Goal: Task Accomplishment & Management: Manage account settings

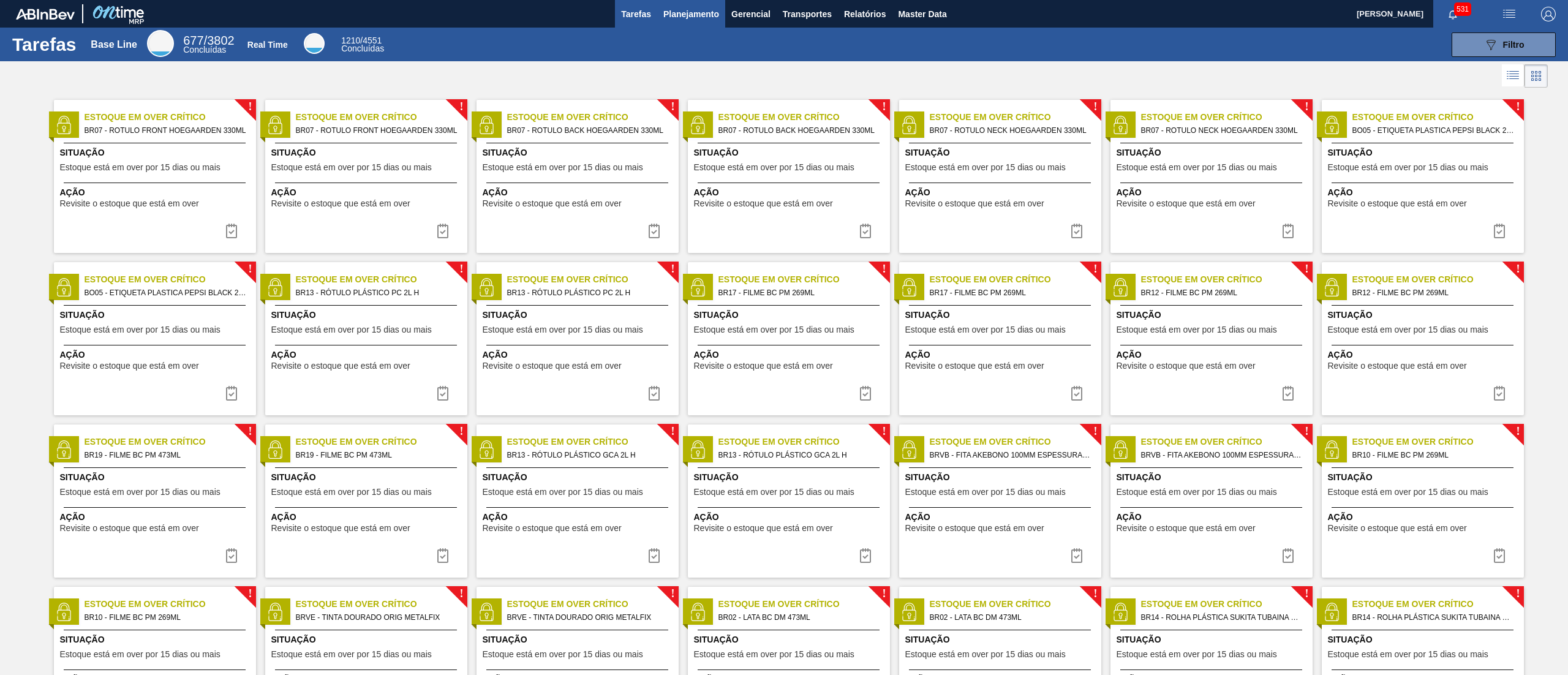
click at [703, 19] on span "Planejamento" at bounding box center [692, 14] width 56 height 15
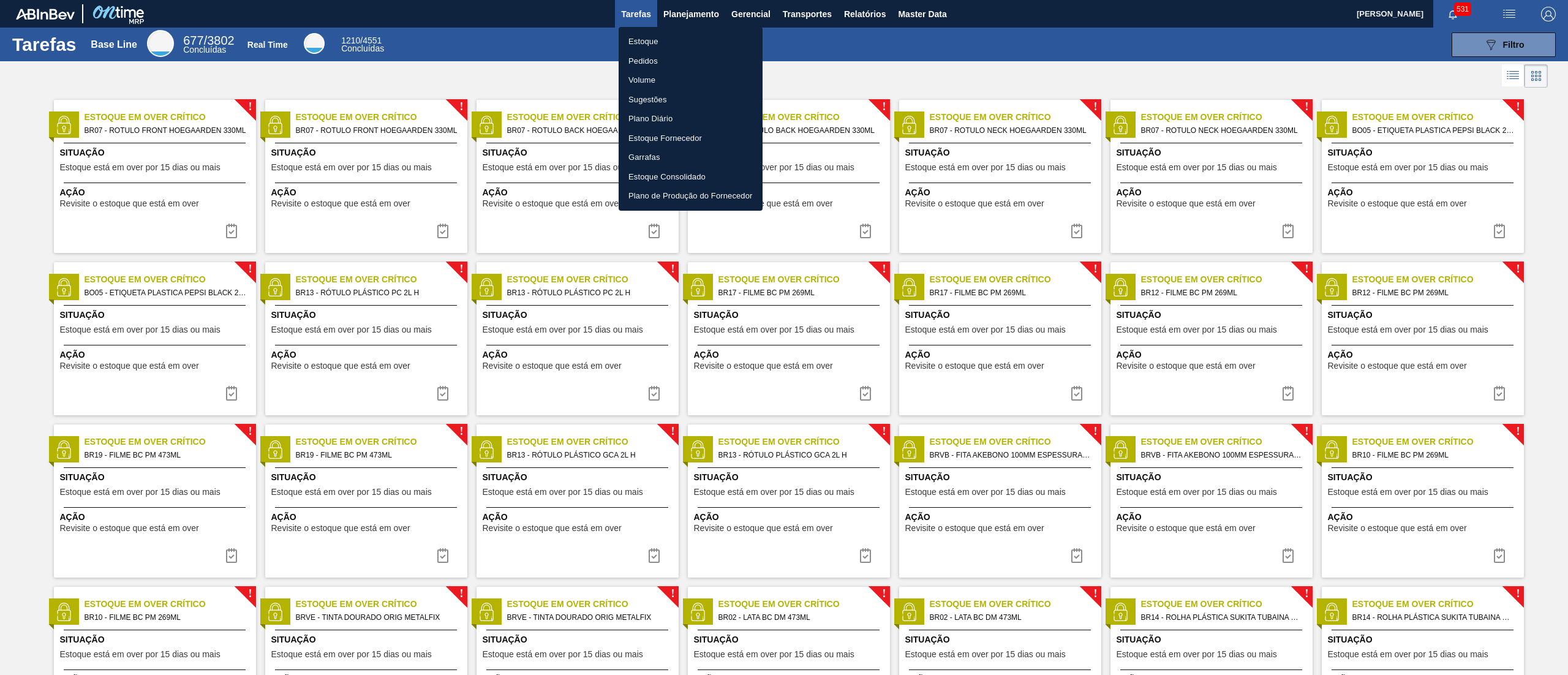
click at [670, 38] on li "Estoque" at bounding box center [690, 42] width 144 height 20
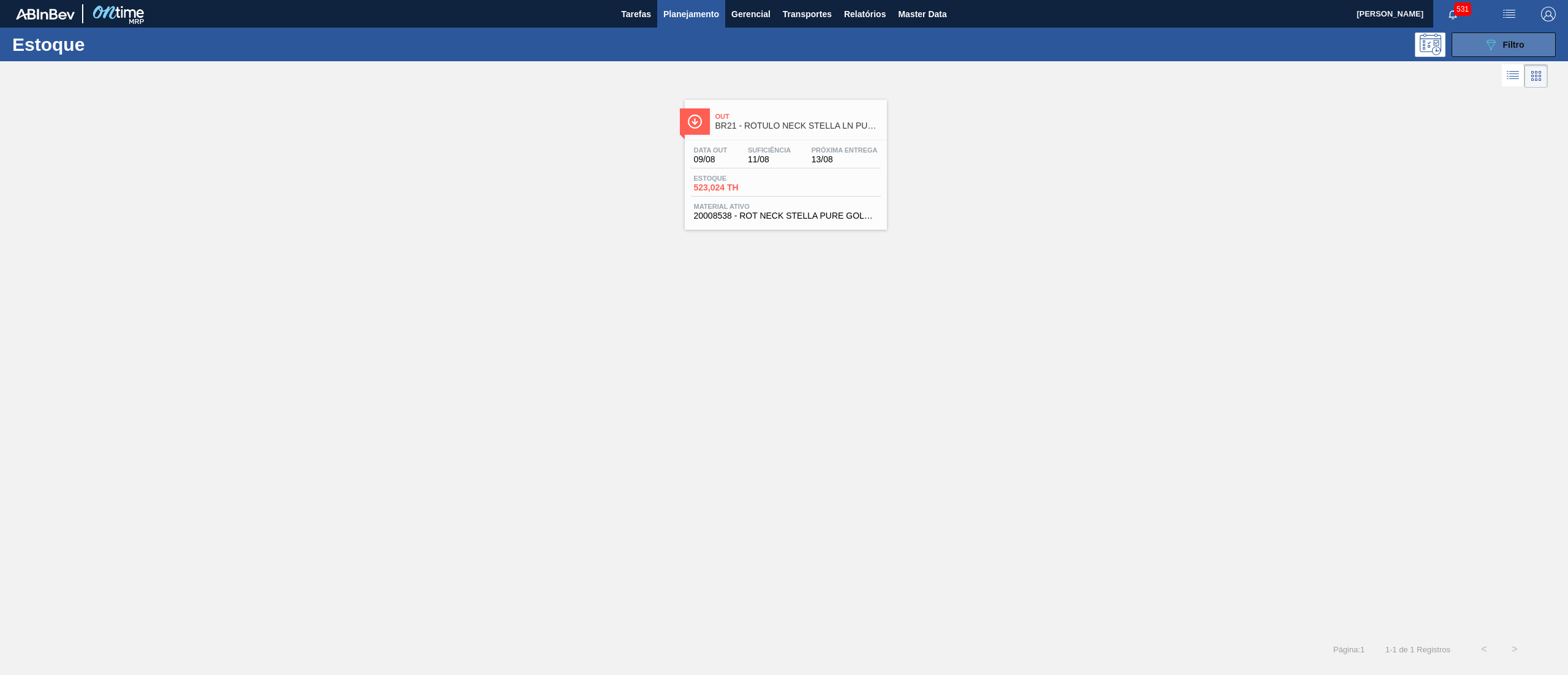
click at [1482, 41] on button "089F7B8B-B2A5-4AFE-B5C0-19BA573D28AC Filtro" at bounding box center [1504, 45] width 104 height 25
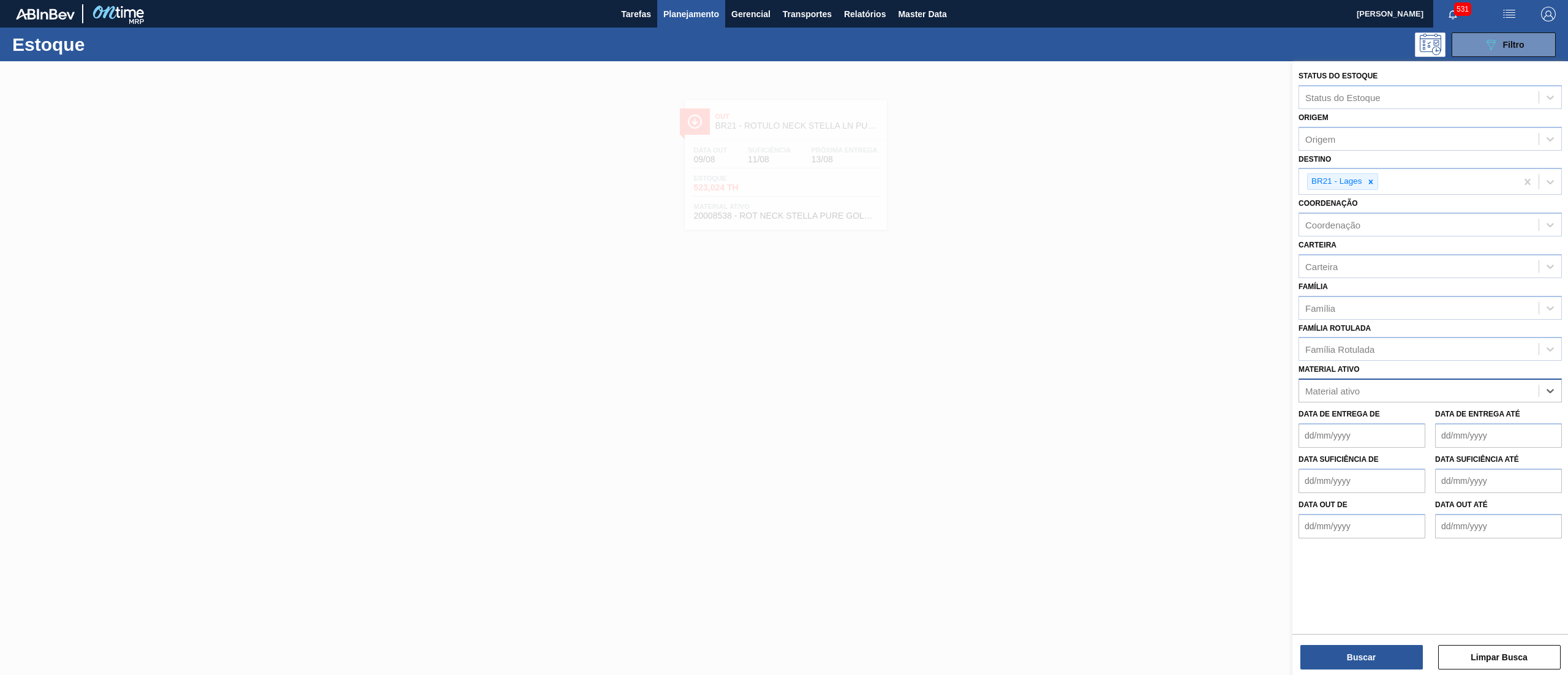
drag, startPoint x: 1525, startPoint y: 395, endPoint x: 1506, endPoint y: 395, distance: 19.0
paste ativo "20001958"
type ativo "20001958"
click at [1448, 419] on div "20001958 - ROT FRONT BOHEMIA 600 NIV20 CX48,MIL" at bounding box center [1430, 421] width 263 height 23
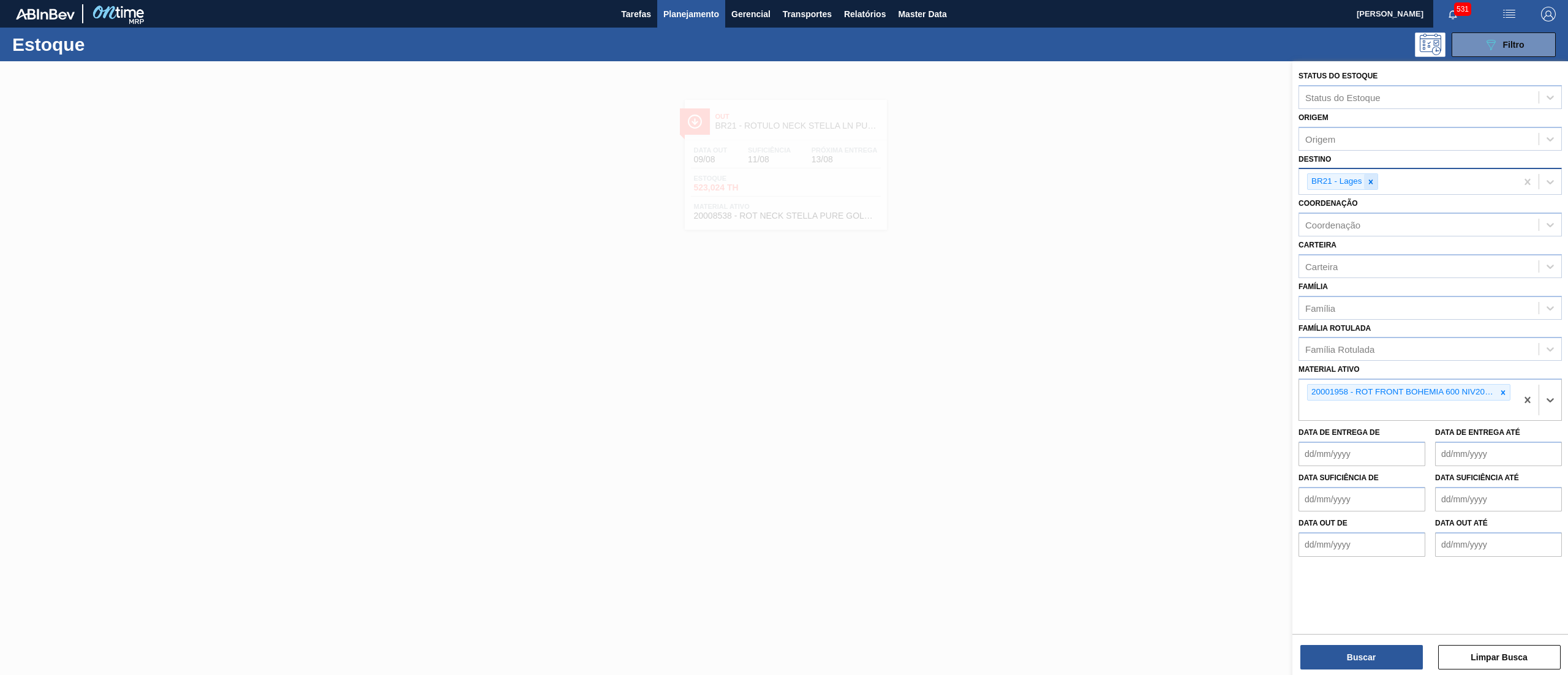
click at [1366, 183] on icon at bounding box center [1370, 181] width 8 height 8
type input "17"
click at [1342, 208] on div "BR17 - Juatuba" at bounding box center [1430, 210] width 263 height 23
click at [1322, 669] on button "Buscar" at bounding box center [1362, 657] width 122 height 25
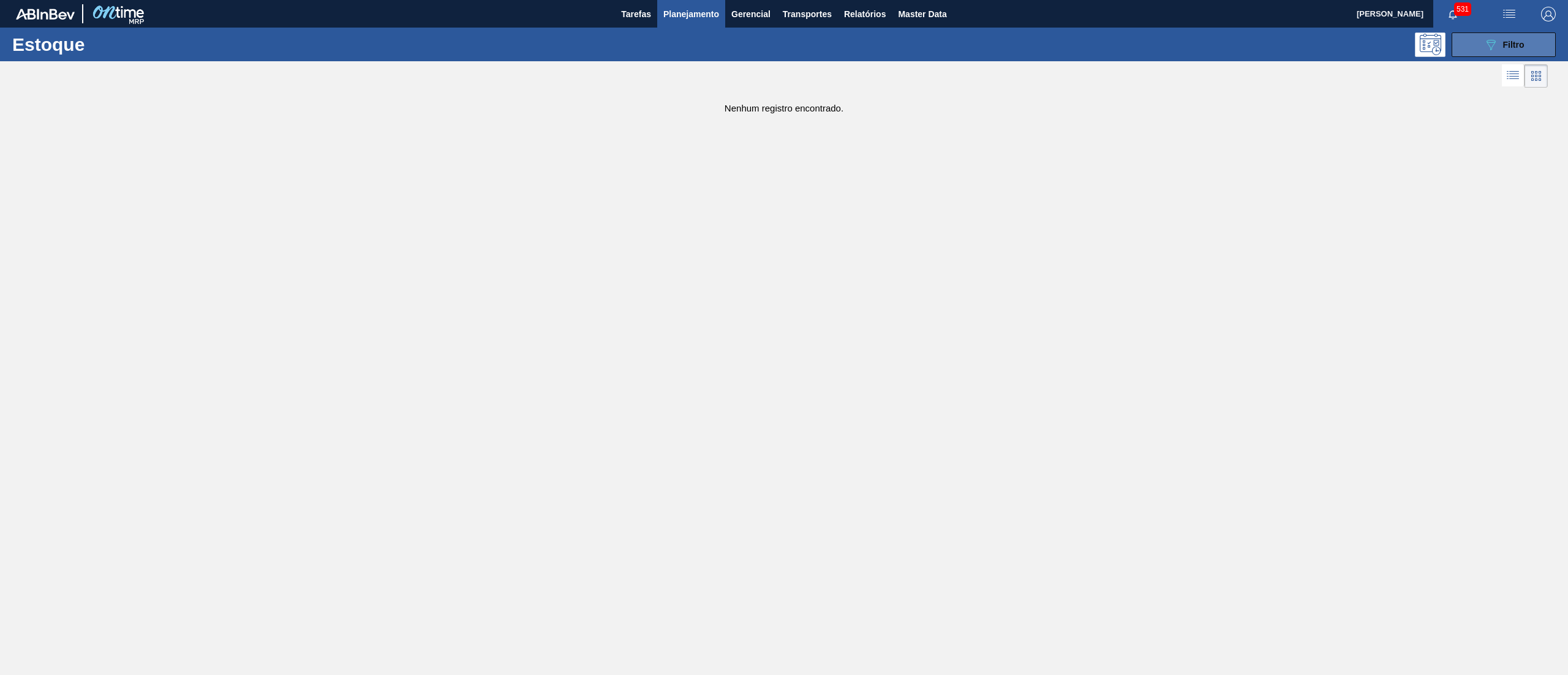
click at [1515, 46] on span "Filtro" at bounding box center [1513, 44] width 21 height 10
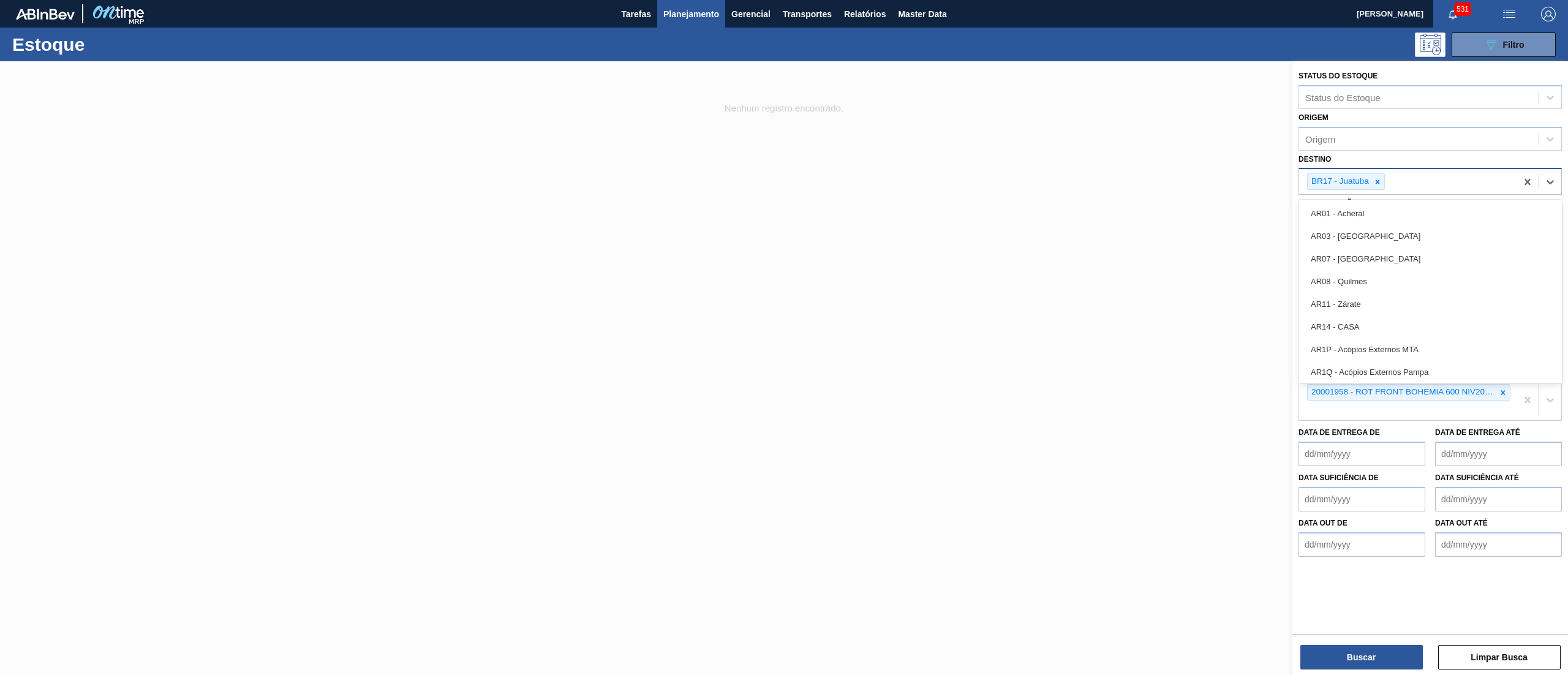
click at [1375, 191] on div "BR17 - Juatuba" at bounding box center [1408, 181] width 218 height 25
click at [1380, 178] on icon at bounding box center [1378, 181] width 8 height 8
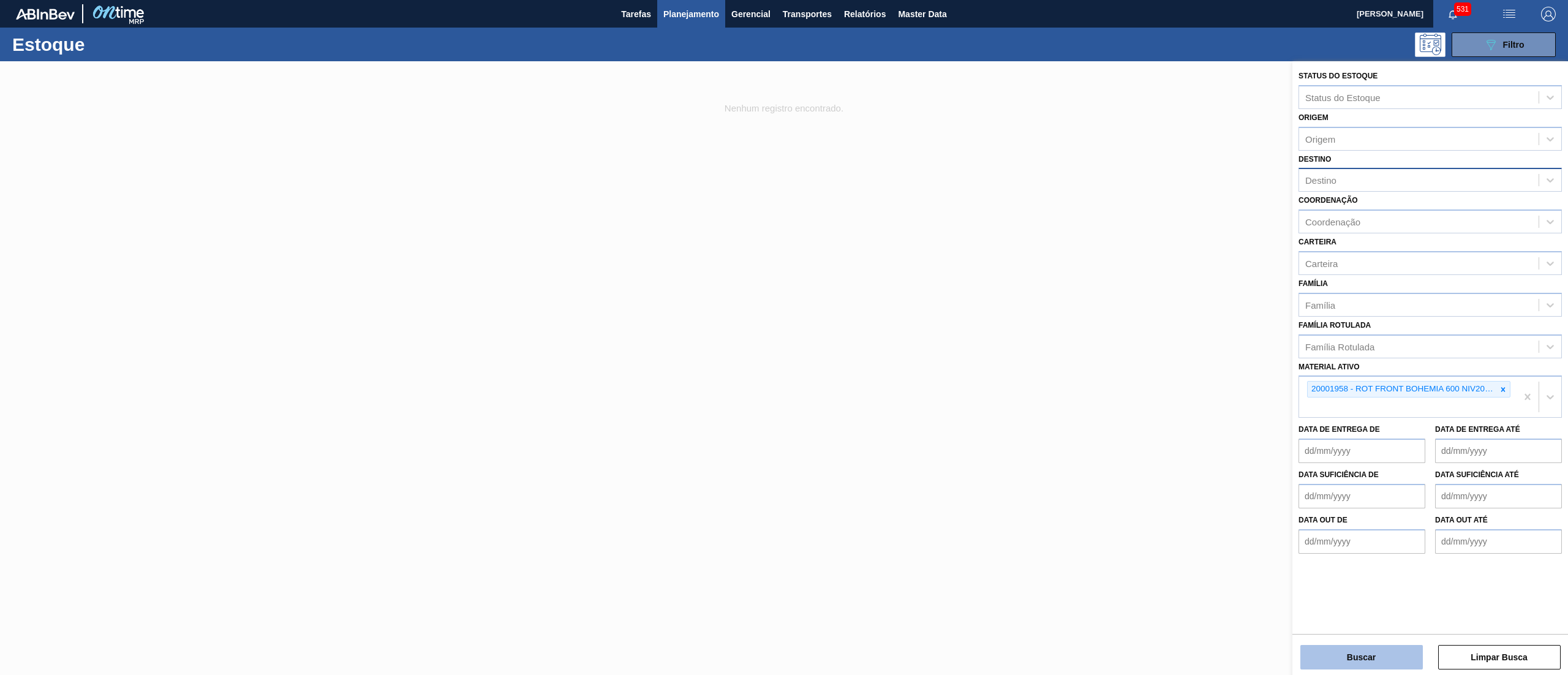
click at [1376, 664] on button "Buscar" at bounding box center [1362, 657] width 122 height 25
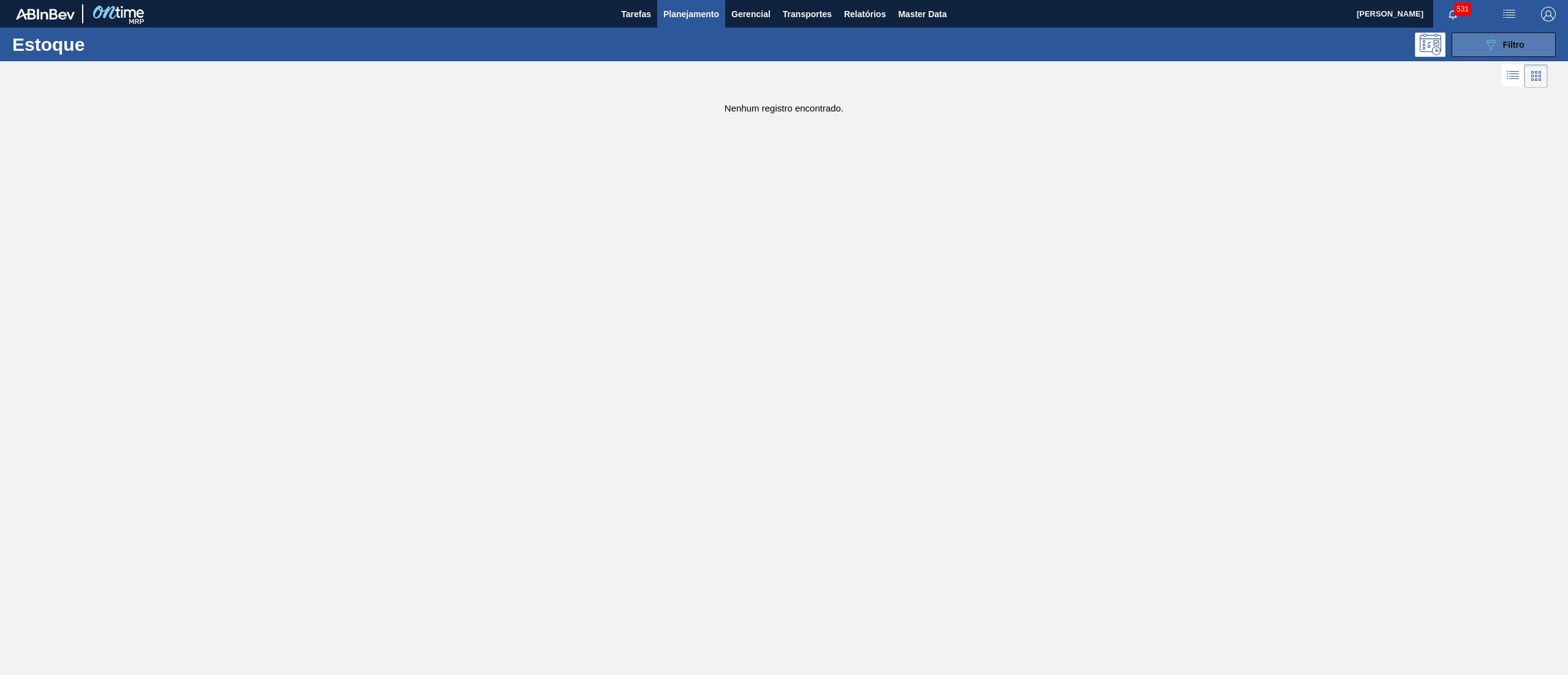
click at [1496, 44] on icon "089F7B8B-B2A5-4AFE-B5C0-19BA573D28AC" at bounding box center [1491, 44] width 15 height 15
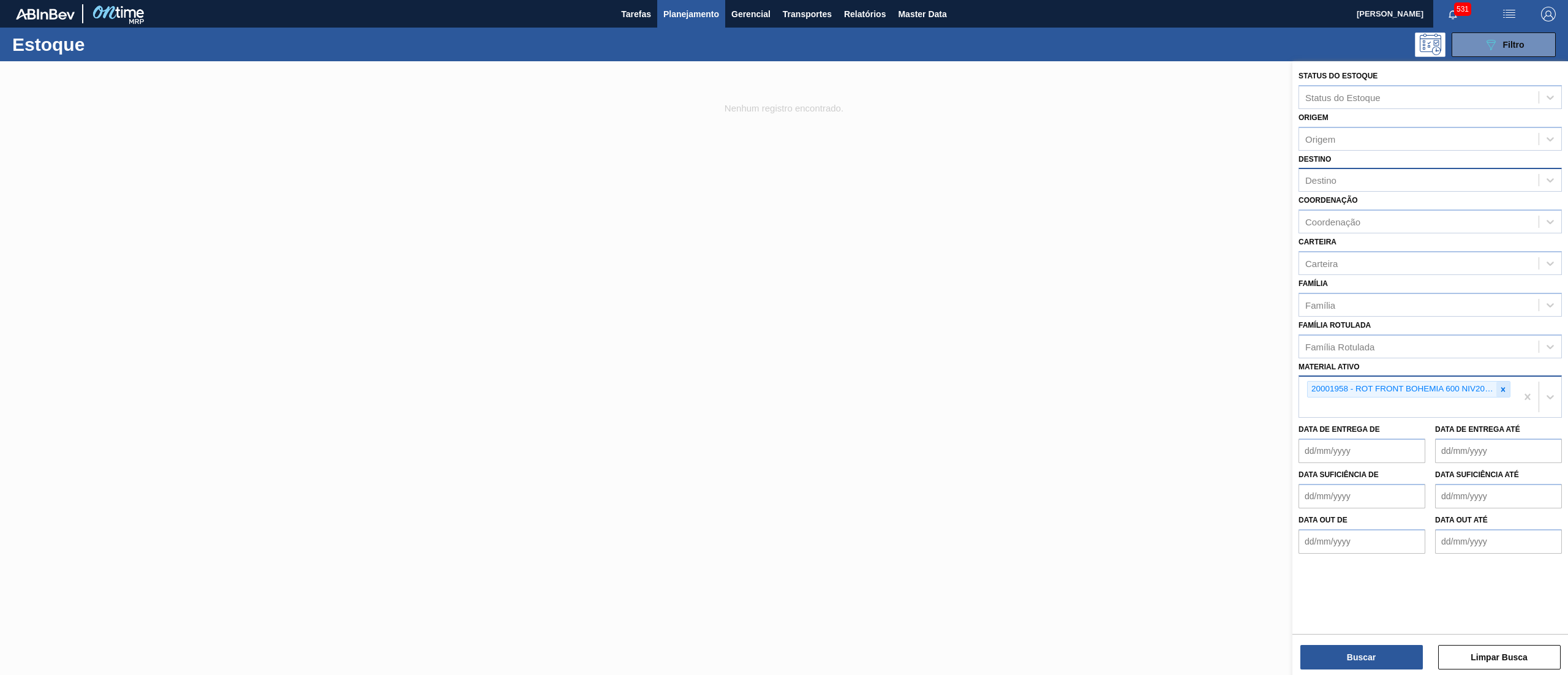
click at [1505, 393] on div at bounding box center [1503, 390] width 14 height 16
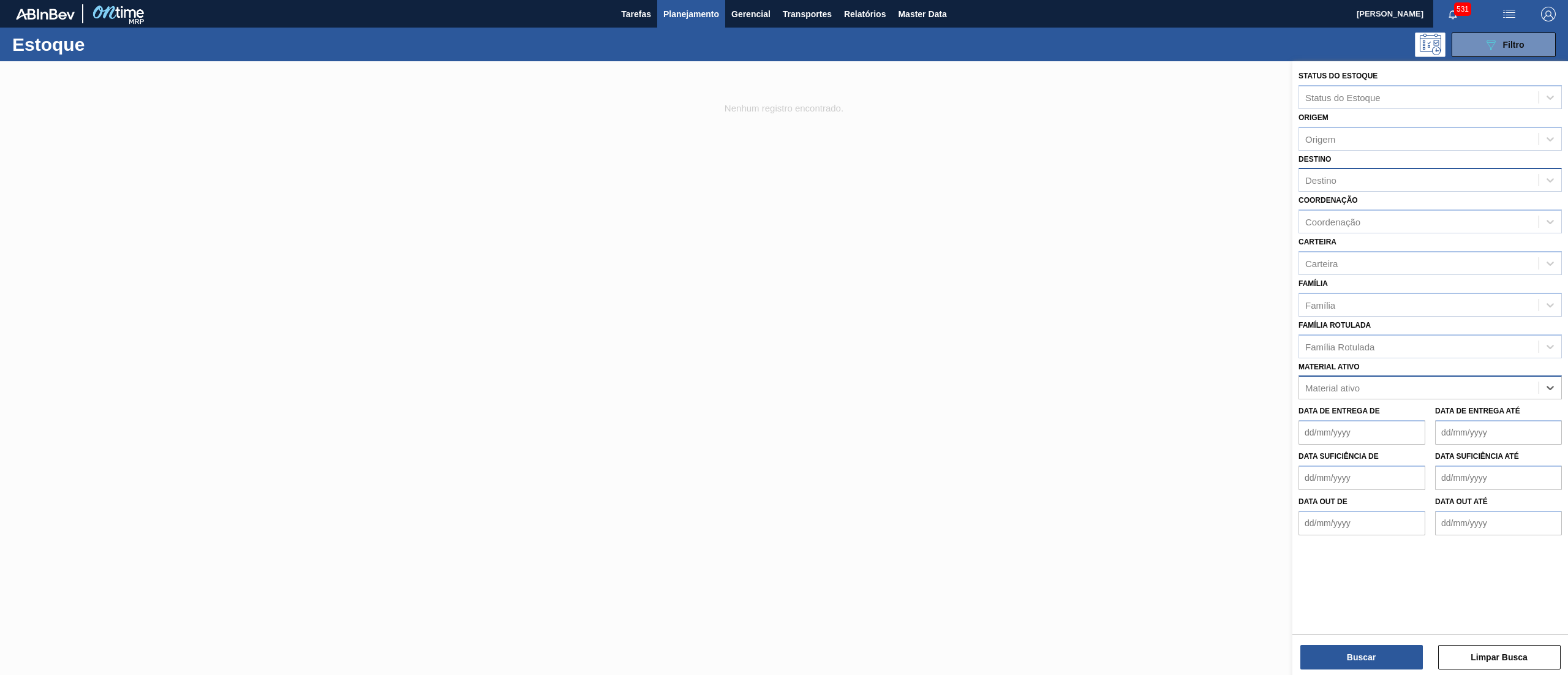
click at [1346, 386] on div "Material ativo" at bounding box center [1333, 388] width 55 height 10
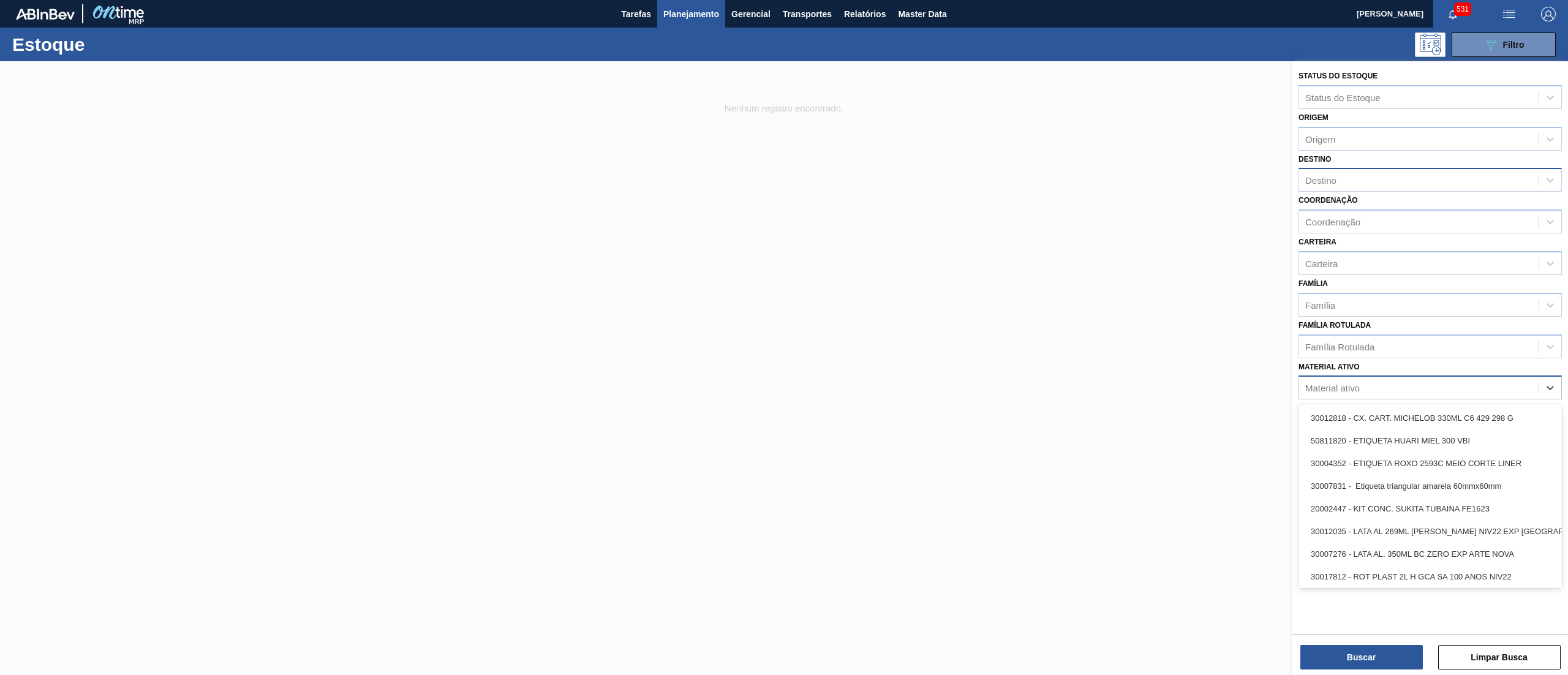
paste ativo "ROT FRONT BOHEMIA 600 NIV20 CX48,MIL"
type ativo "ROT FRONT BOHEMIA 600 NIV20 CX48,MIL"
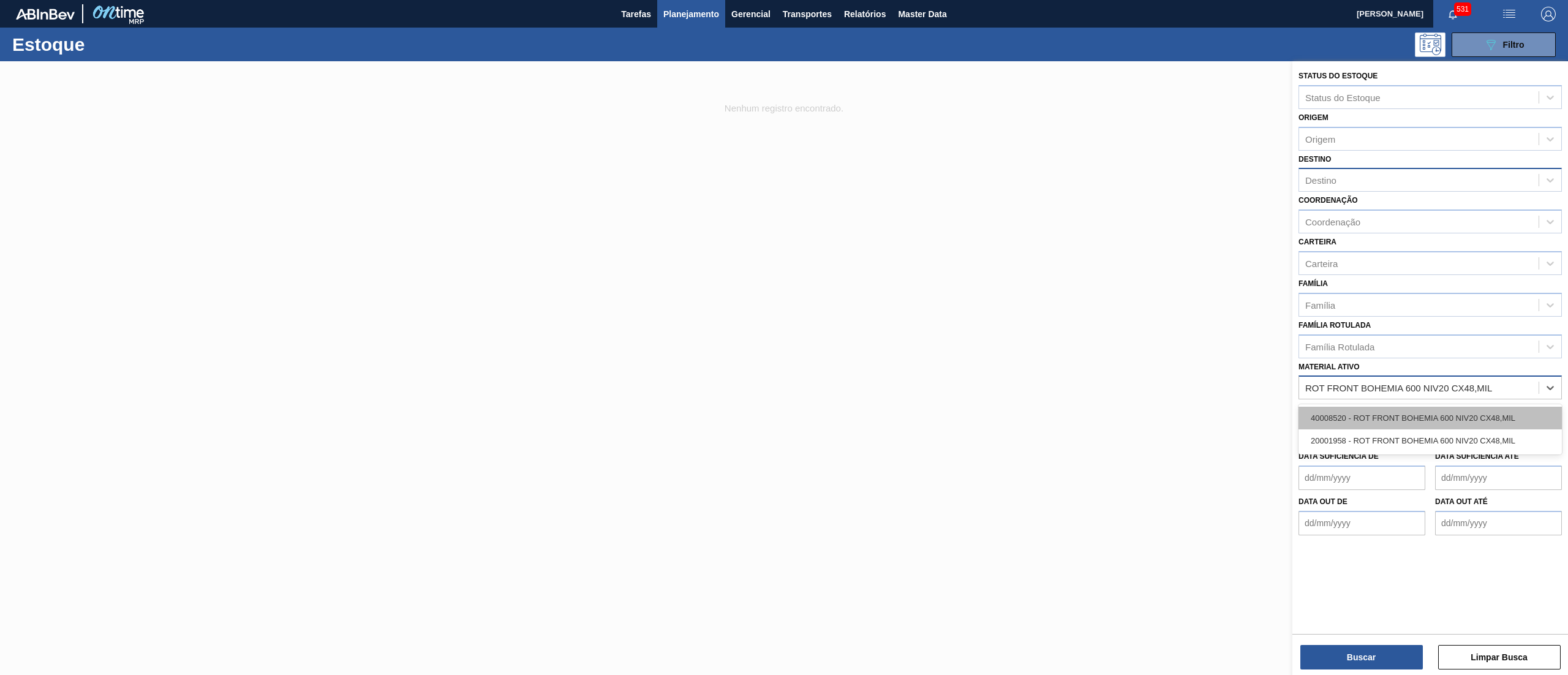
click at [1381, 425] on div "40008520 - ROT FRONT BOHEMIA 600 NIV20 CX48,MIL" at bounding box center [1430, 418] width 263 height 23
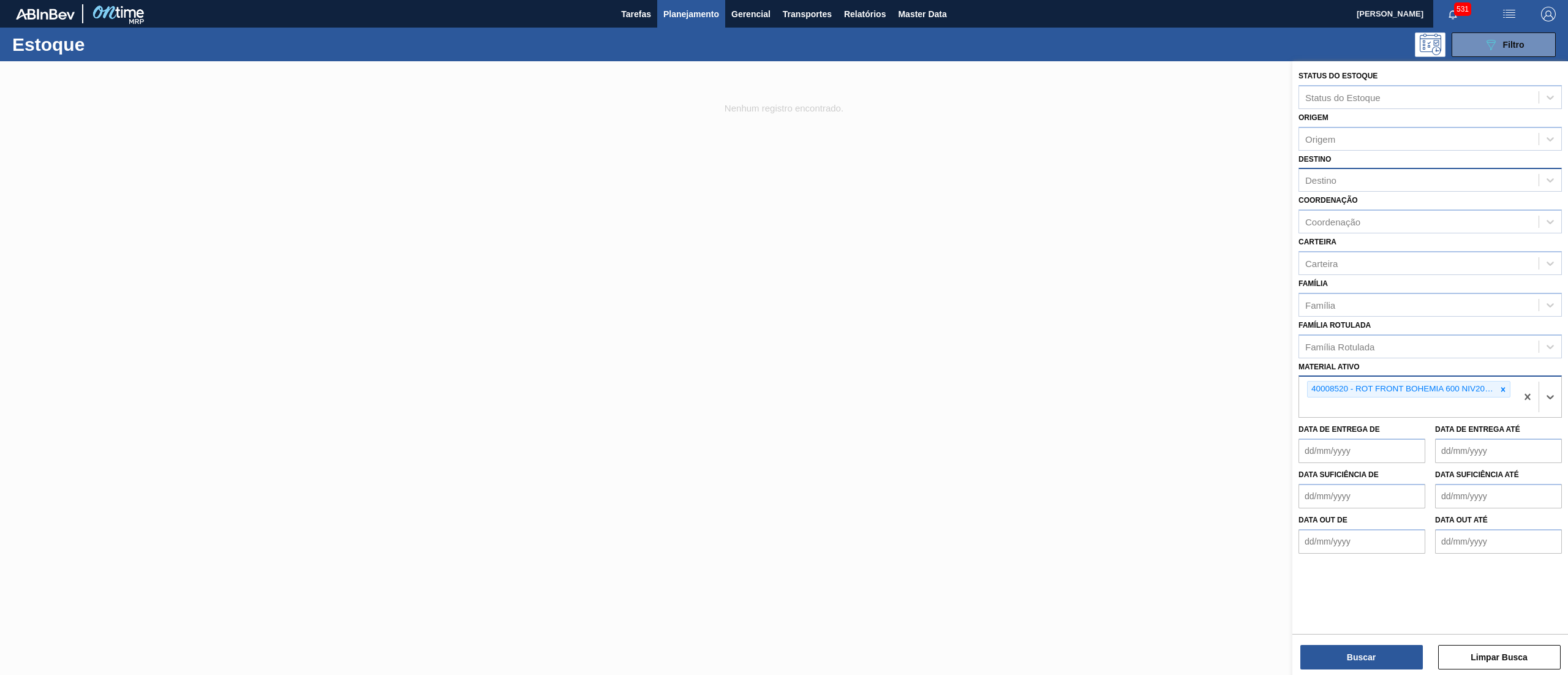
paste ativo "ROT FRONT BOHEMIA 600 NIV20 CX48,MIL"
type ativo "ROT FRONT BOHEMIA 600 NIV20 CX48,MIL"
click at [1380, 438] on div "20001958 - ROT FRONT BOHEMIA 600 NIV20 CX48,MIL" at bounding box center [1430, 436] width 263 height 23
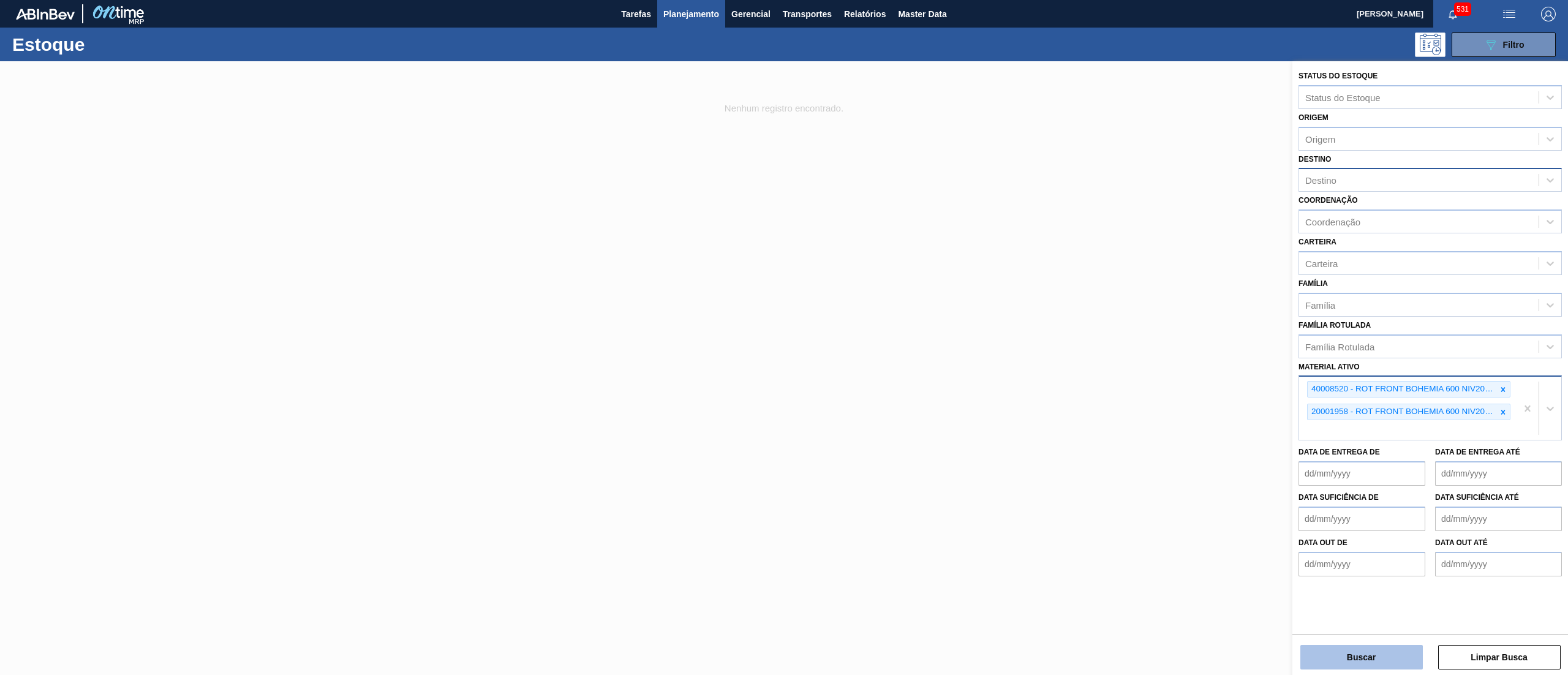
click at [1367, 647] on button "Buscar" at bounding box center [1362, 657] width 122 height 25
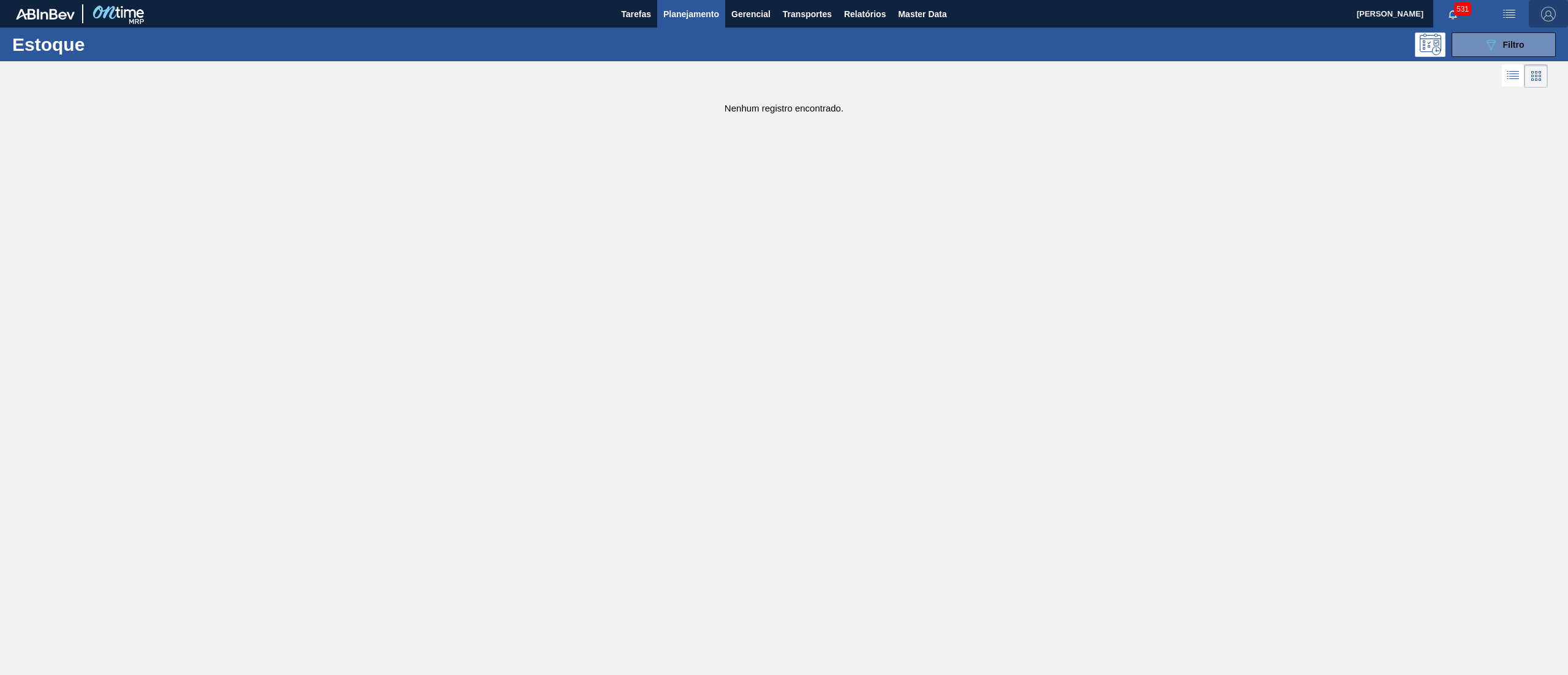
click at [1550, 1] on button "button" at bounding box center [1548, 14] width 39 height 27
click at [1552, 12] on div at bounding box center [784, 338] width 1568 height 675
click at [1465, 46] on button "089F7B8B-B2A5-4AFE-B5C0-19BA573D28AC Filtro" at bounding box center [1504, 45] width 104 height 25
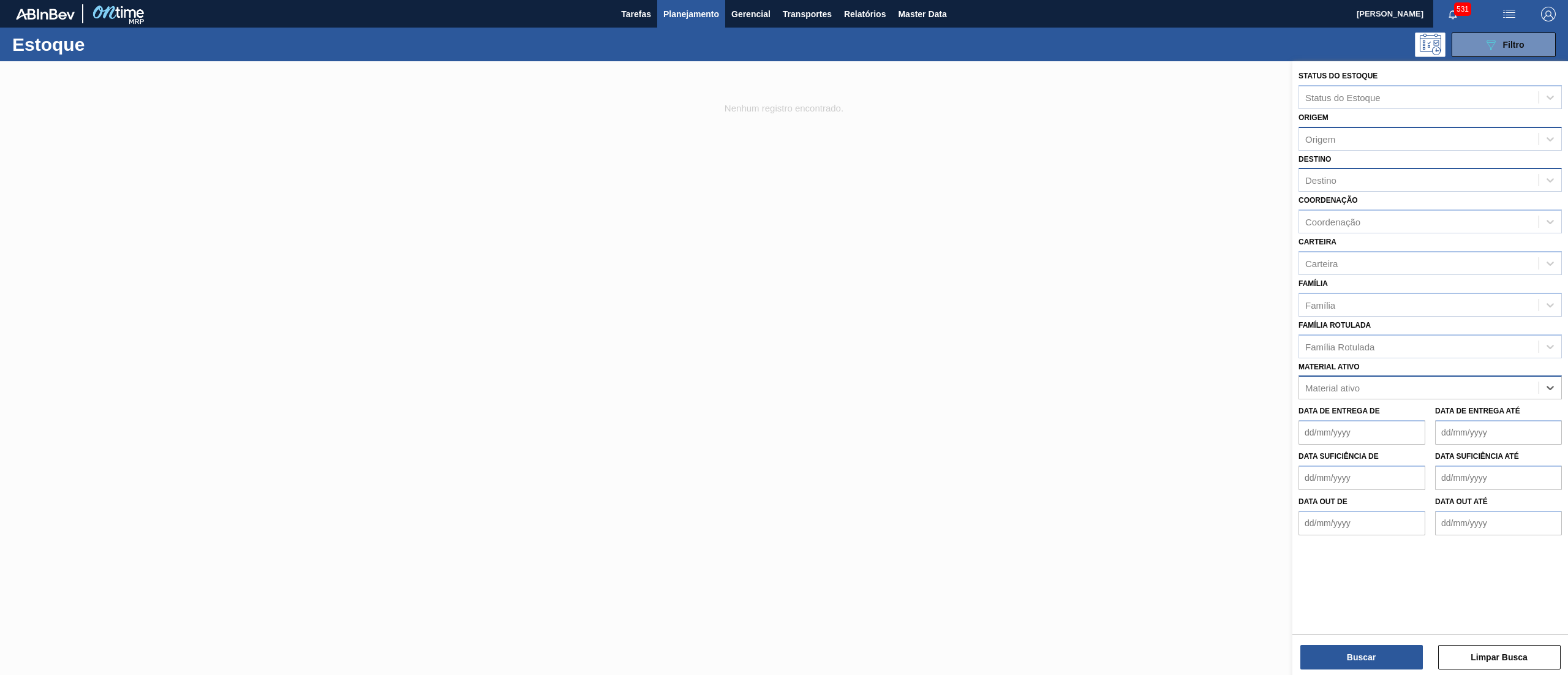
click at [1352, 137] on div "Origem" at bounding box center [1419, 139] width 239 height 18
click at [1363, 169] on div "Destino" at bounding box center [1430, 179] width 263 height 24
type input "17"
click at [1358, 208] on div "BR17 - Juatuba" at bounding box center [1430, 210] width 263 height 23
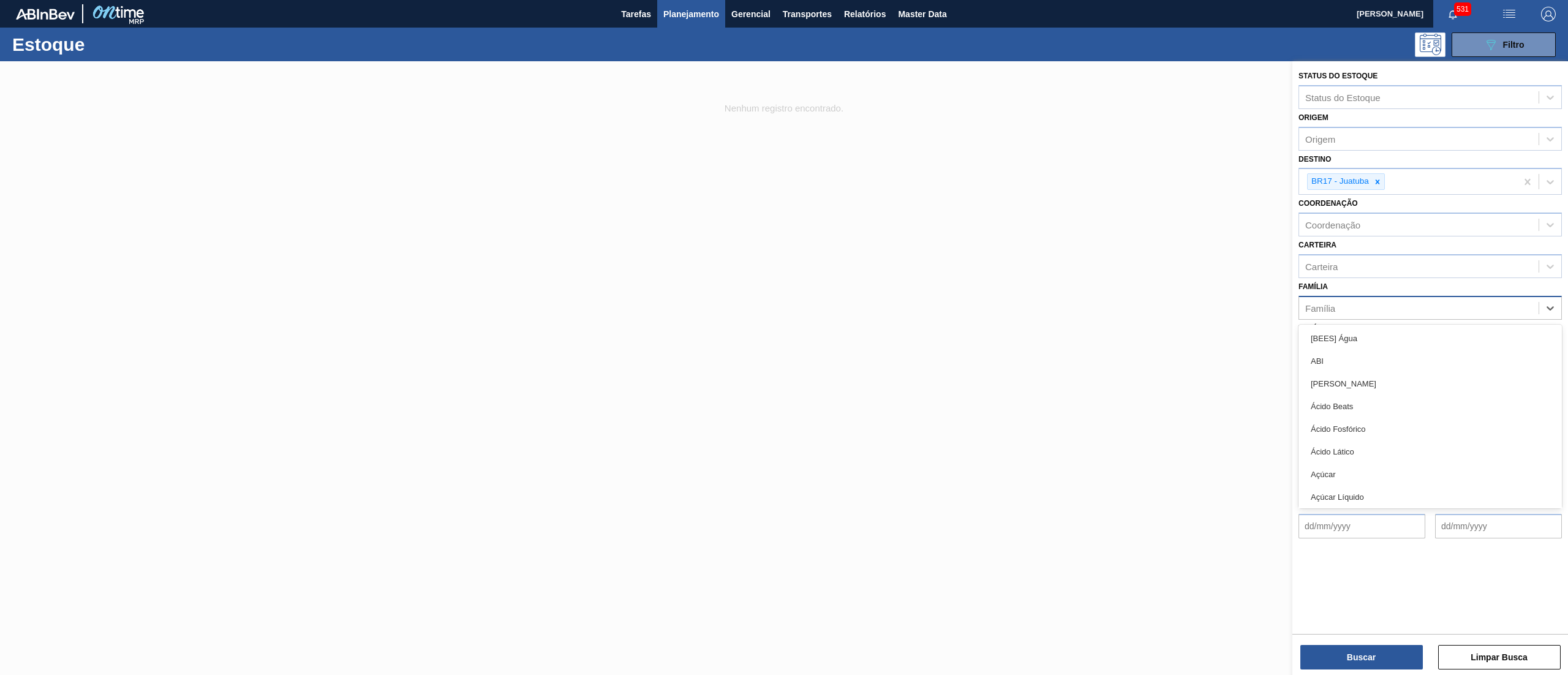
click at [1345, 306] on div "Família" at bounding box center [1419, 308] width 239 height 18
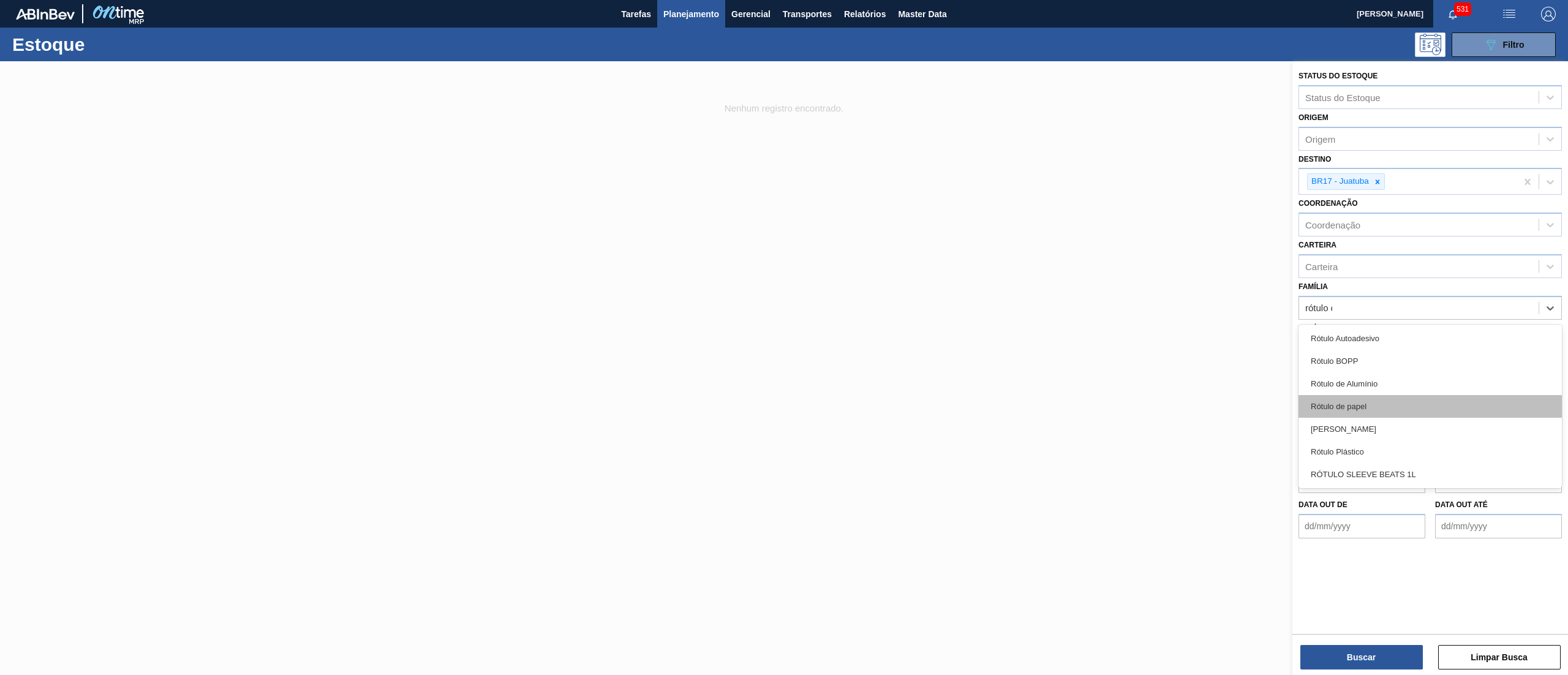
type input "rótulo de"
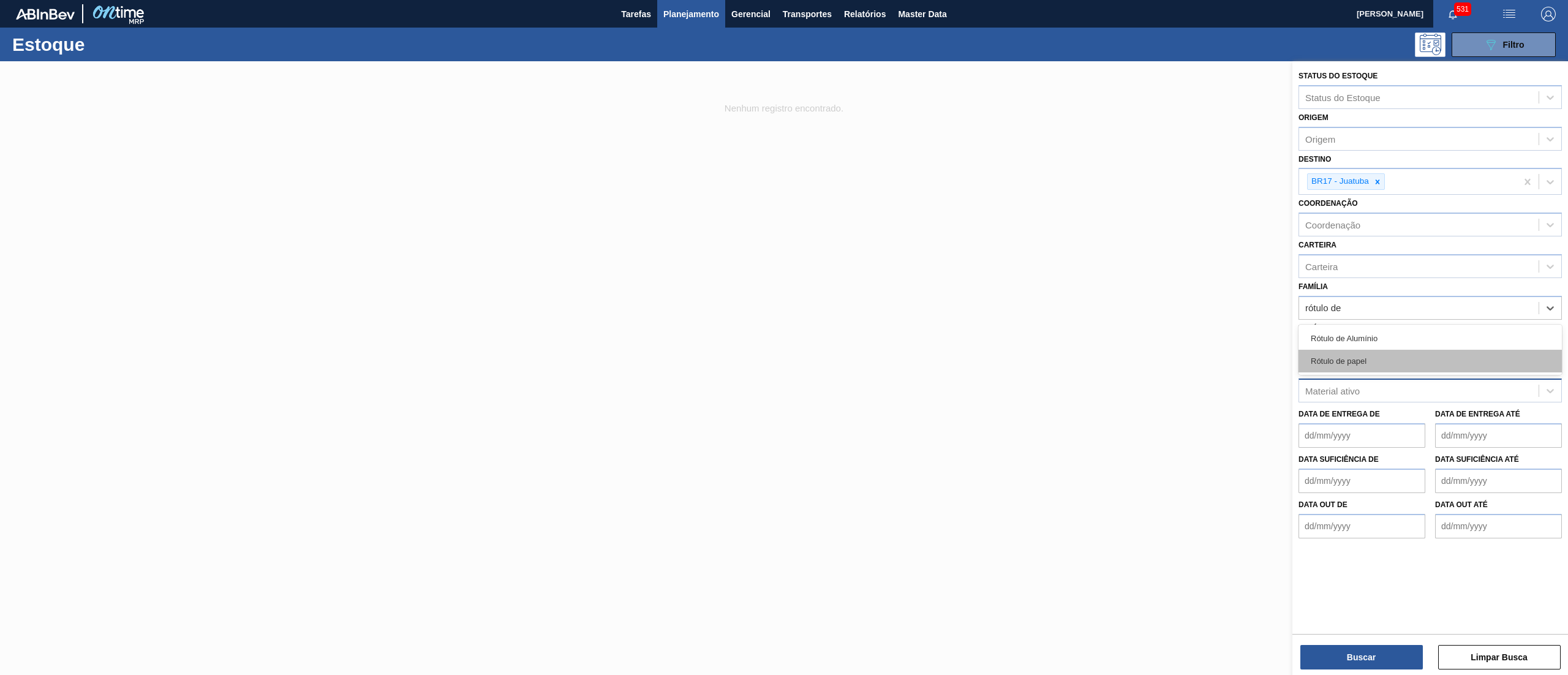
click at [1327, 364] on div "Rótulo de papel" at bounding box center [1430, 361] width 263 height 23
type input "rótulo papel"
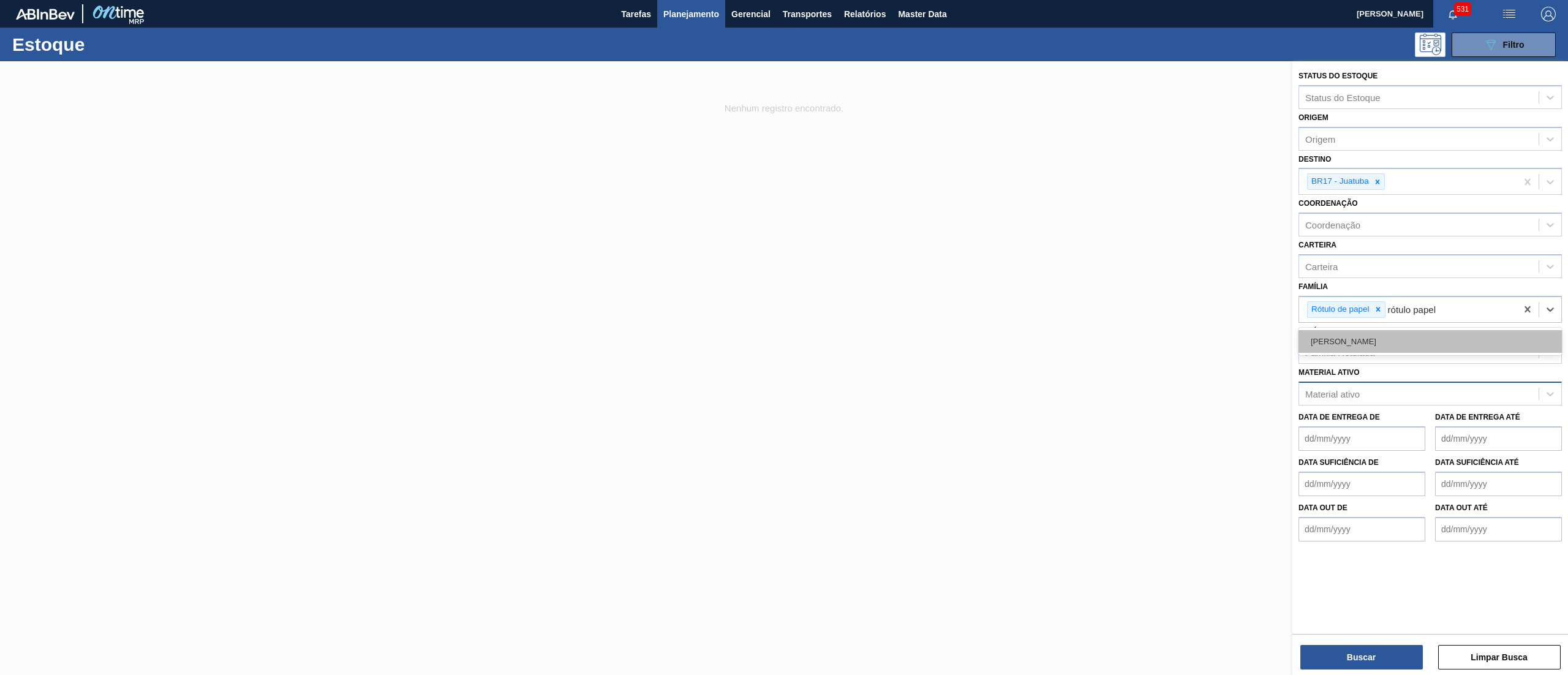
click at [1322, 330] on div "Rótulo Papel" at bounding box center [1430, 341] width 263 height 23
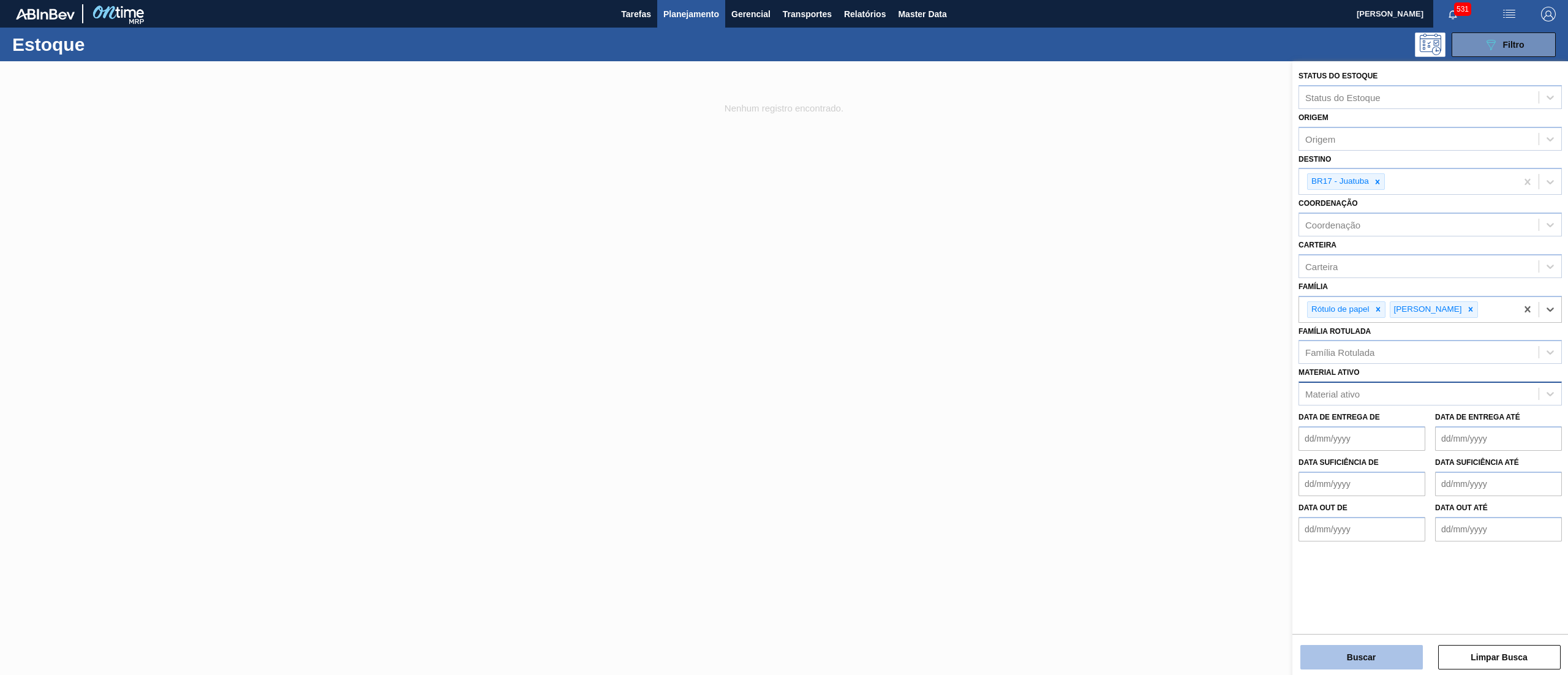
click at [1323, 649] on button "Buscar" at bounding box center [1362, 657] width 122 height 25
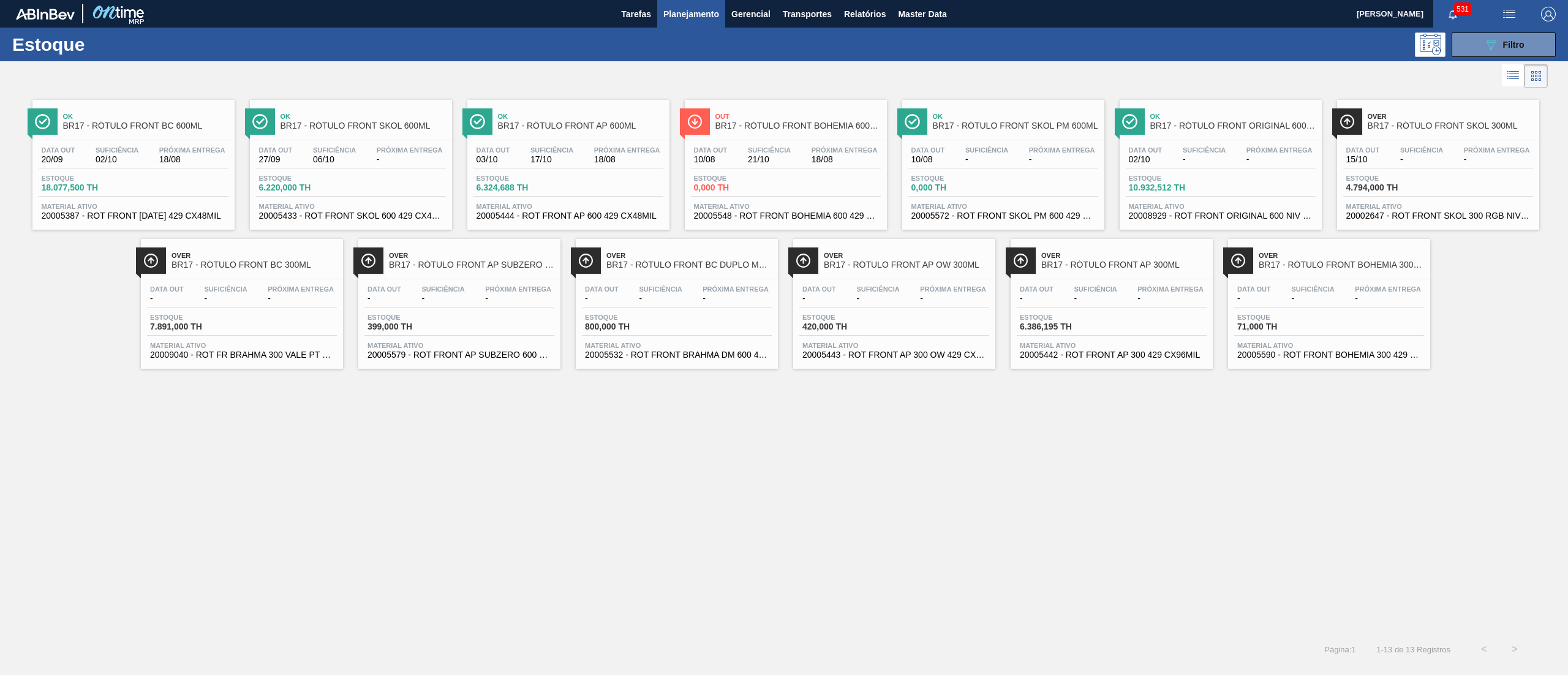
click at [780, 163] on span "21/10" at bounding box center [770, 159] width 43 height 9
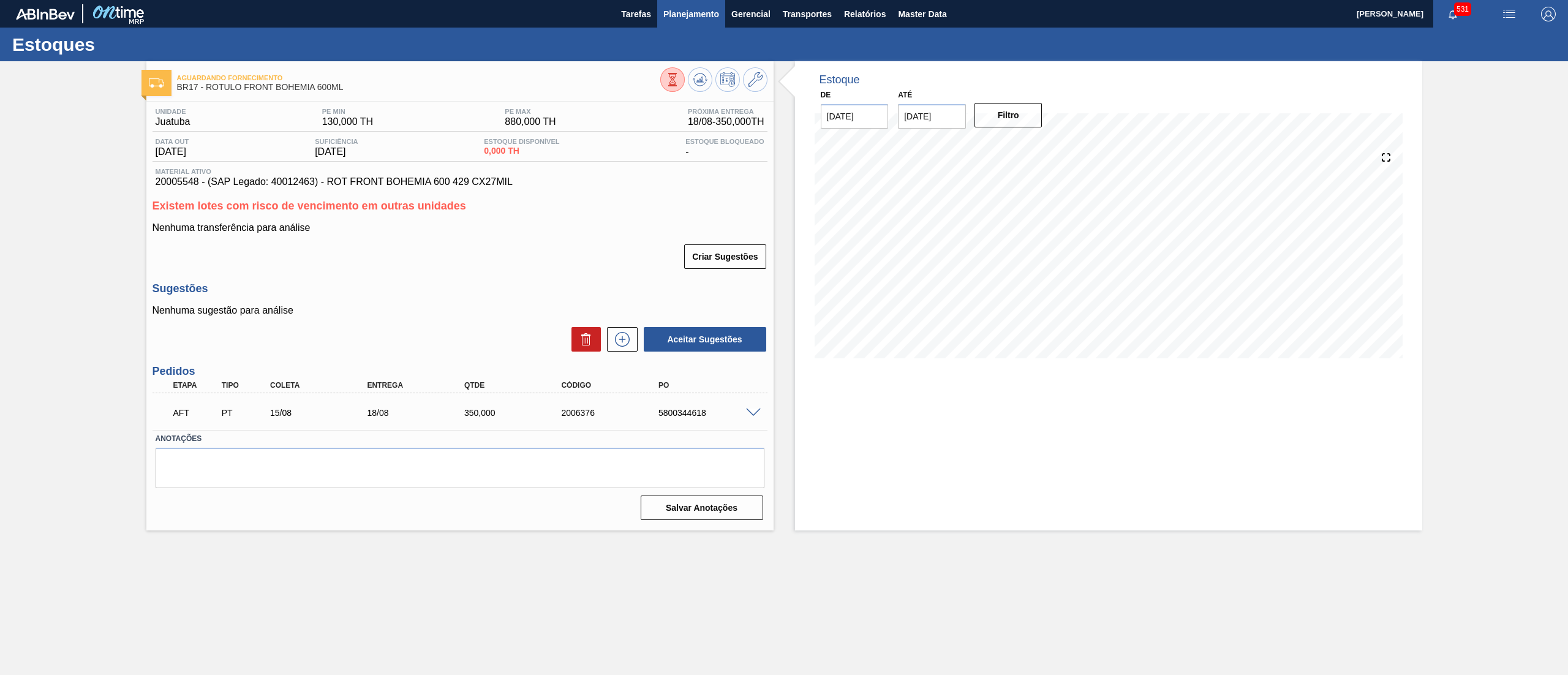
click at [666, 8] on span "Planejamento" at bounding box center [692, 14] width 56 height 15
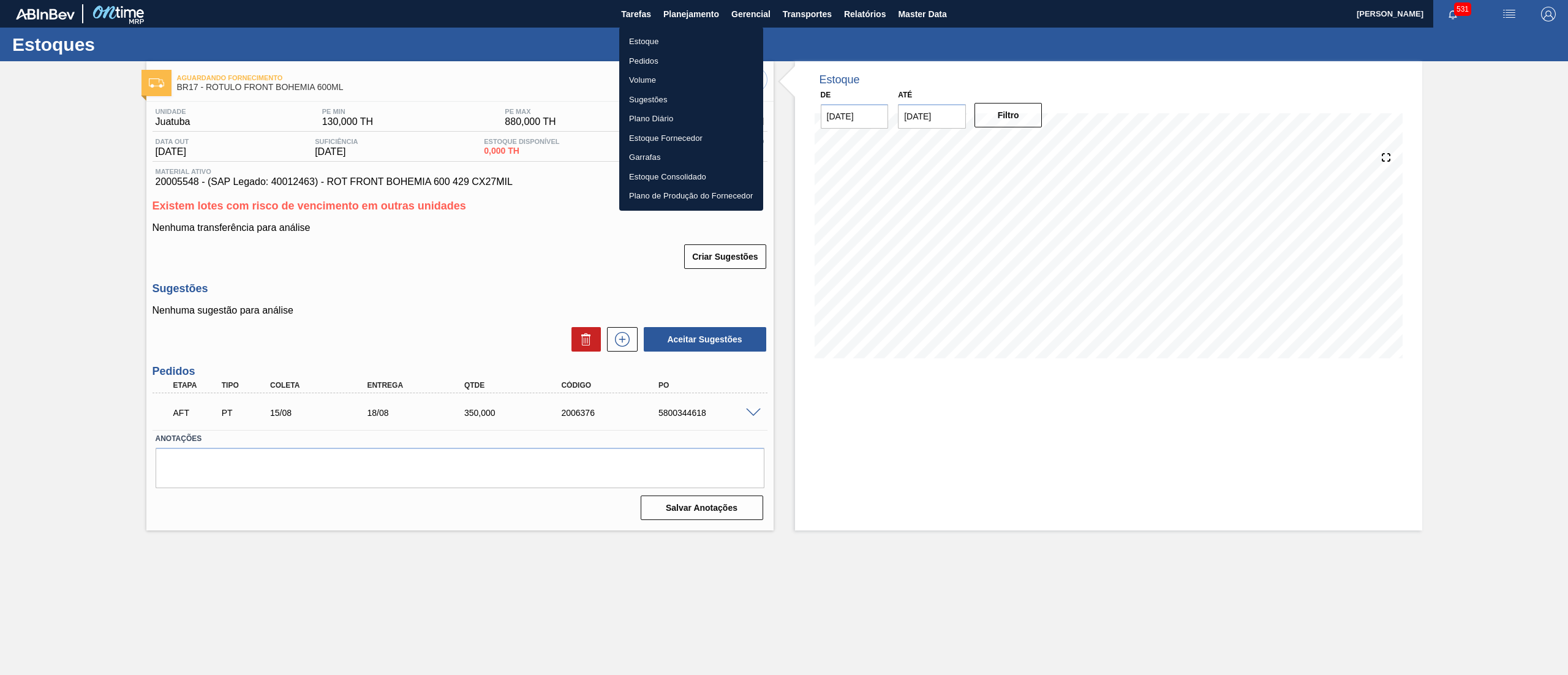
click at [646, 46] on li "Estoque" at bounding box center [691, 42] width 144 height 20
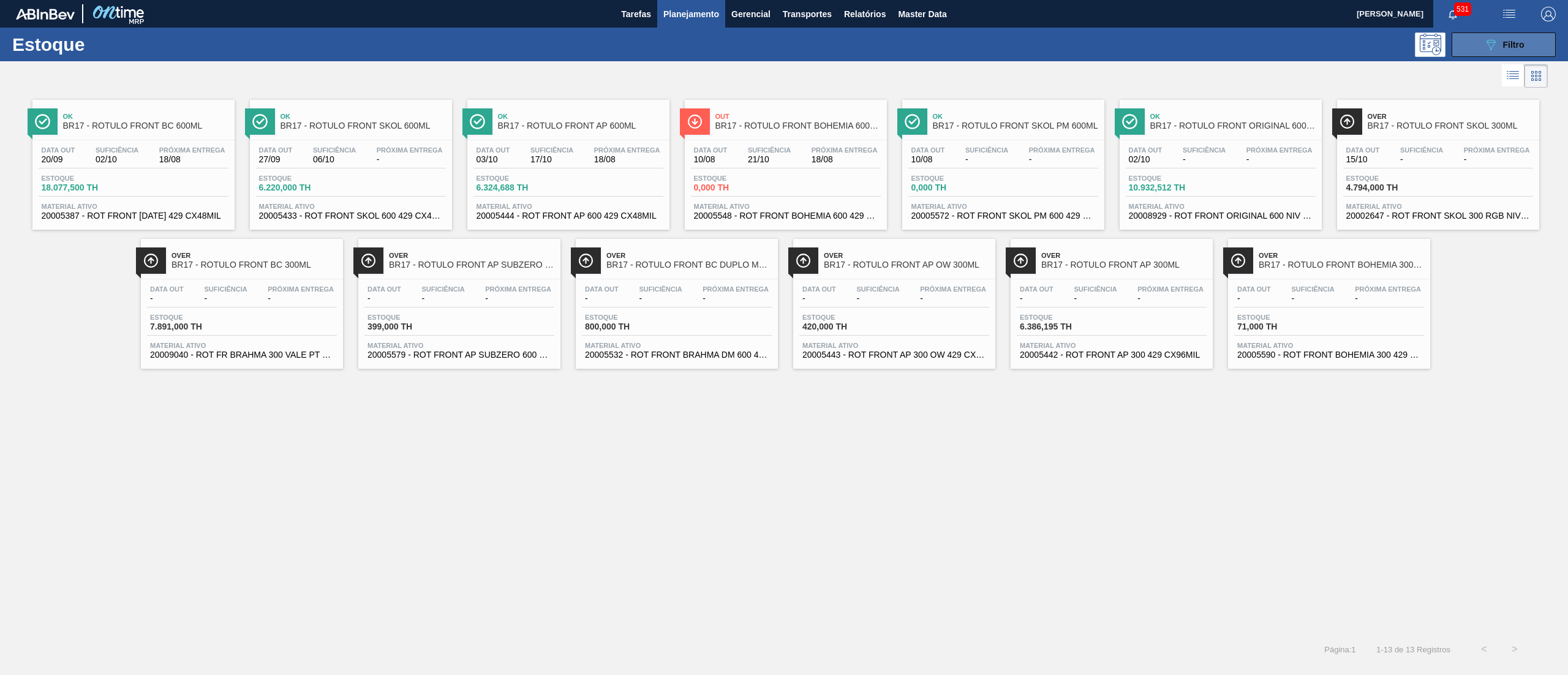
click at [1525, 51] on button "089F7B8B-B2A5-4AFE-B5C0-19BA573D28AC Filtro" at bounding box center [1504, 45] width 104 height 25
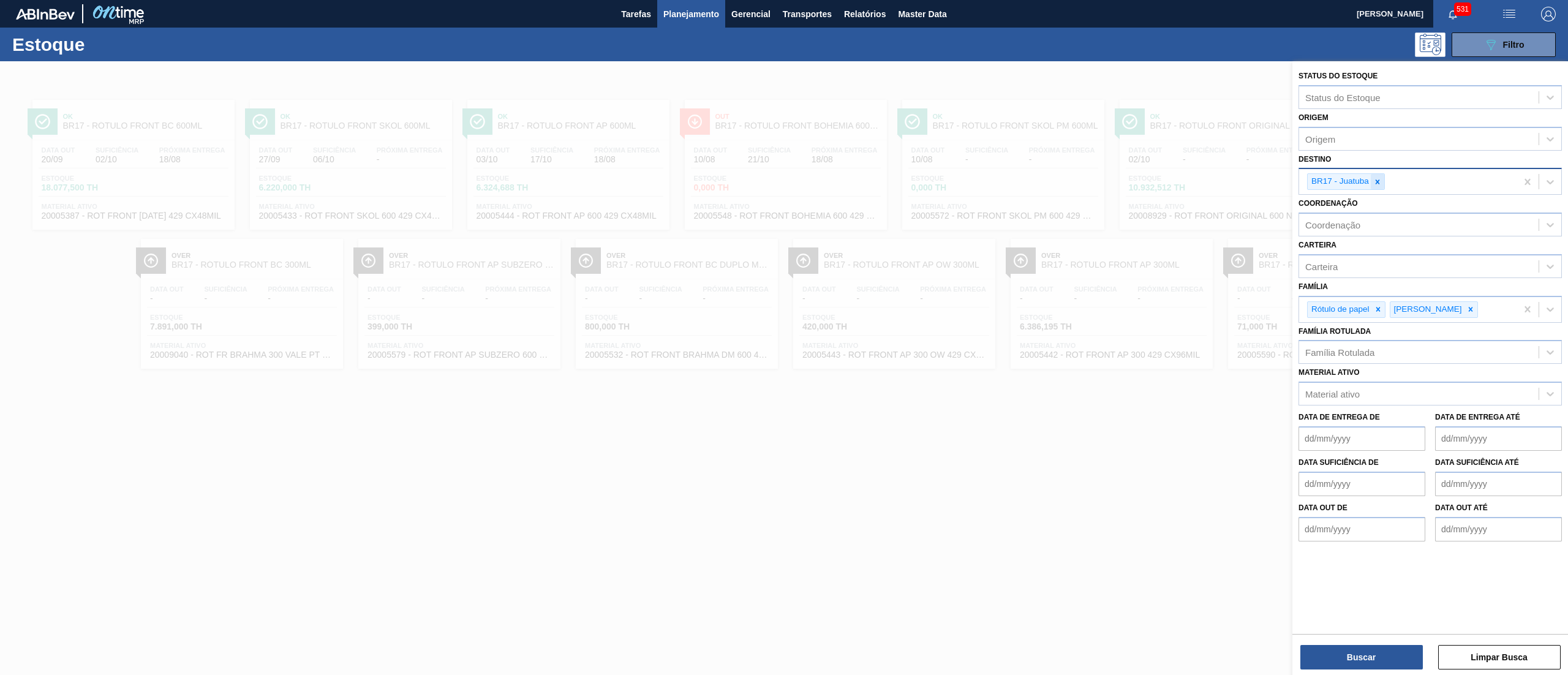
click at [1376, 181] on icon at bounding box center [1378, 181] width 8 height 8
type input "manaus"
click at [1356, 205] on div "BR28 - Manaus" at bounding box center [1430, 210] width 263 height 23
click at [1338, 663] on button "Buscar" at bounding box center [1362, 657] width 122 height 25
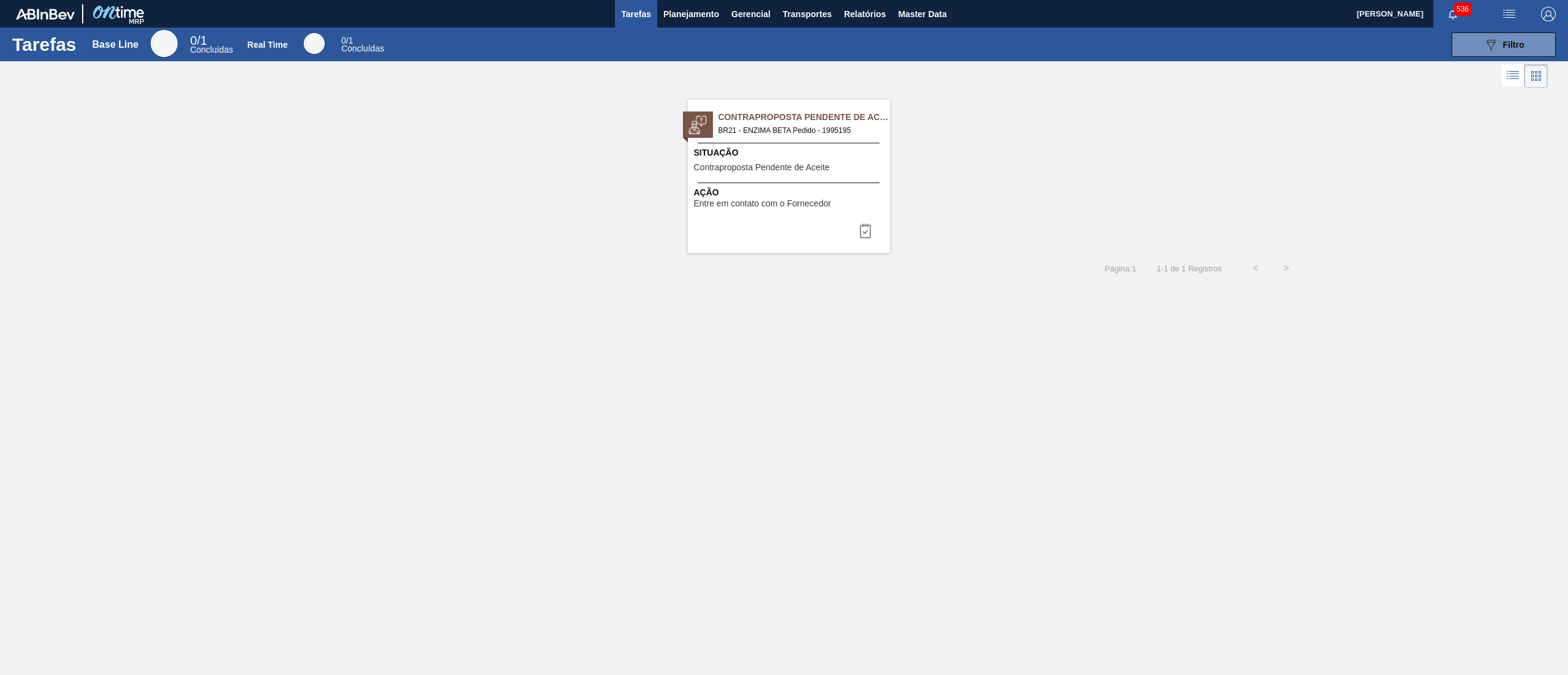
click at [667, 28] on div "Tarefas Base Line 0 / 1 Concluídas Real Time 0 / 1 Concluídas 089F7B8B-B2A5-4AF…" at bounding box center [784, 44] width 1568 height 34
click at [668, 25] on button "Planejamento" at bounding box center [691, 14] width 68 height 27
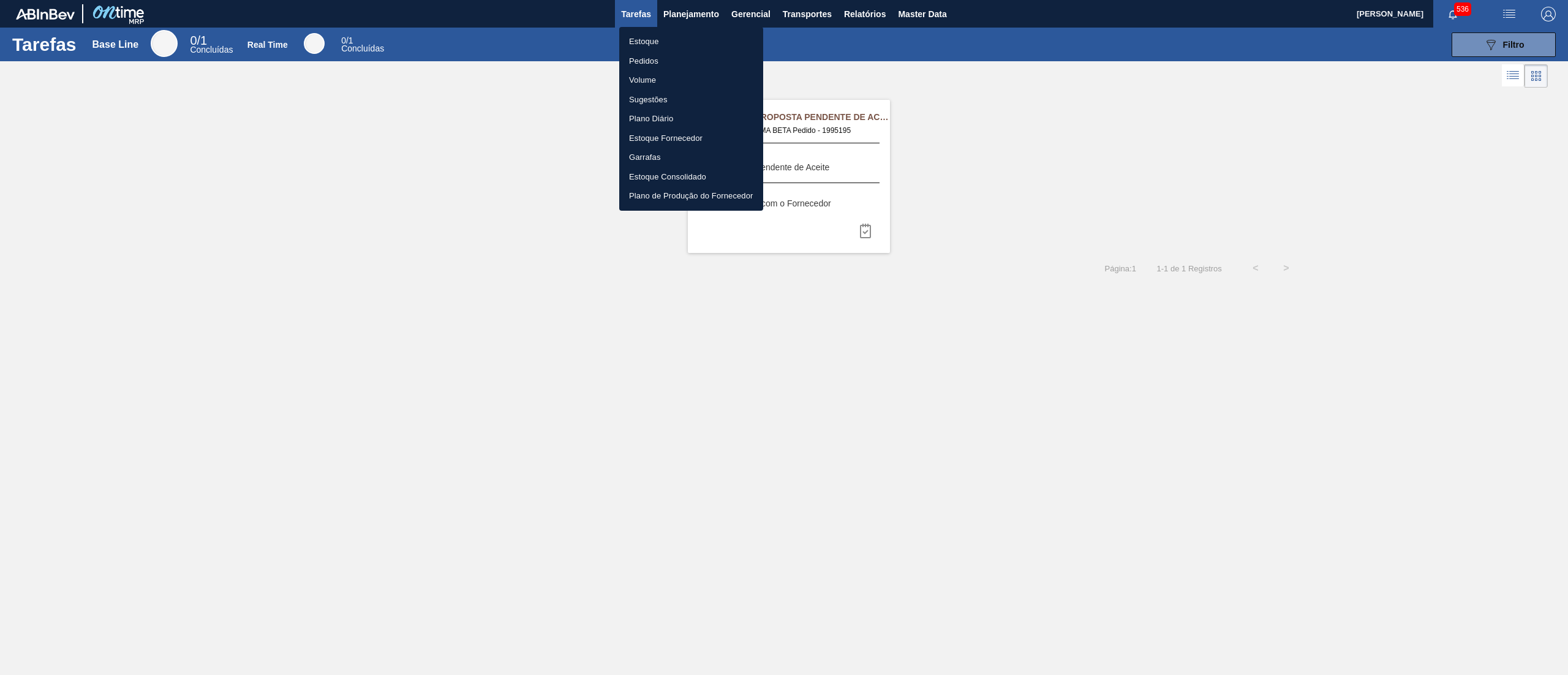
click at [657, 42] on li "Estoque" at bounding box center [691, 42] width 144 height 20
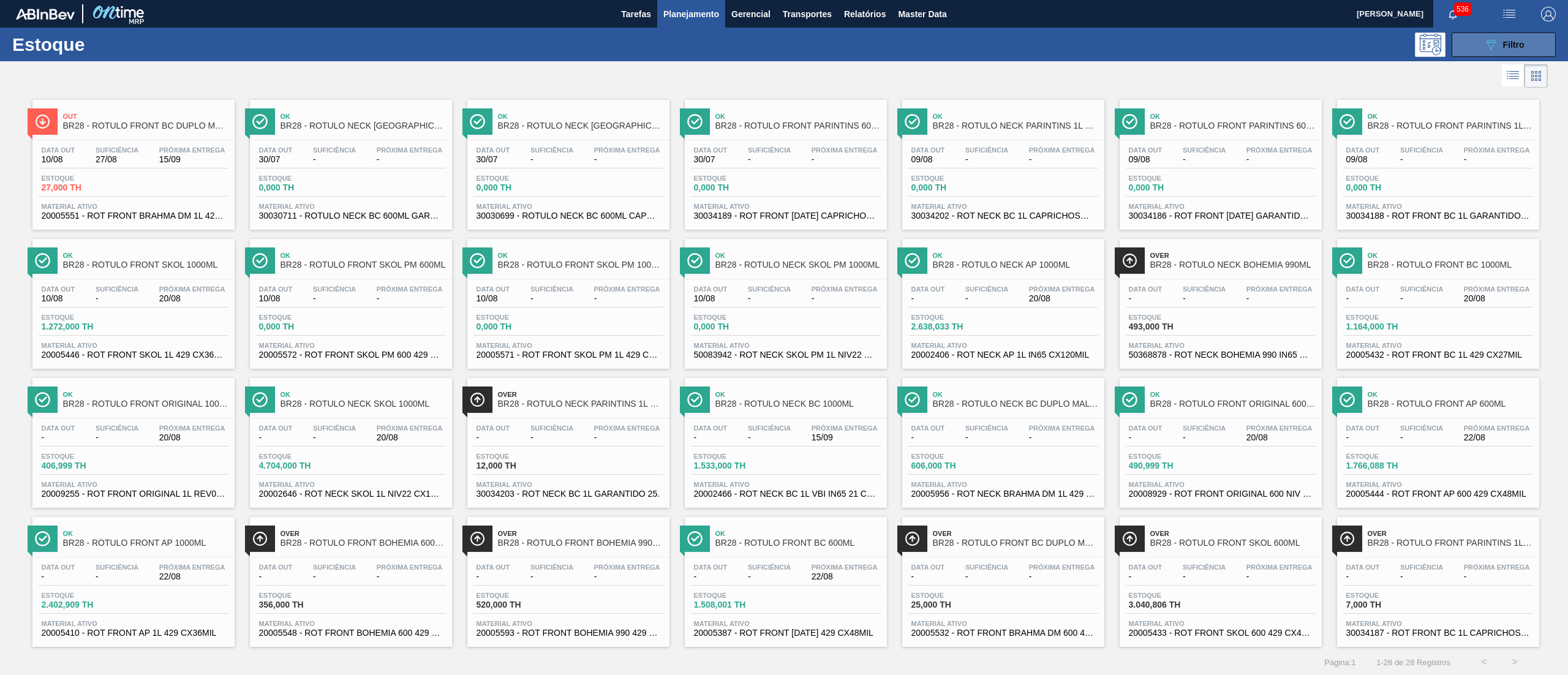
click at [1492, 34] on button "089F7B8B-B2A5-4AFE-B5C0-19BA573D28AC Filtro" at bounding box center [1504, 45] width 104 height 25
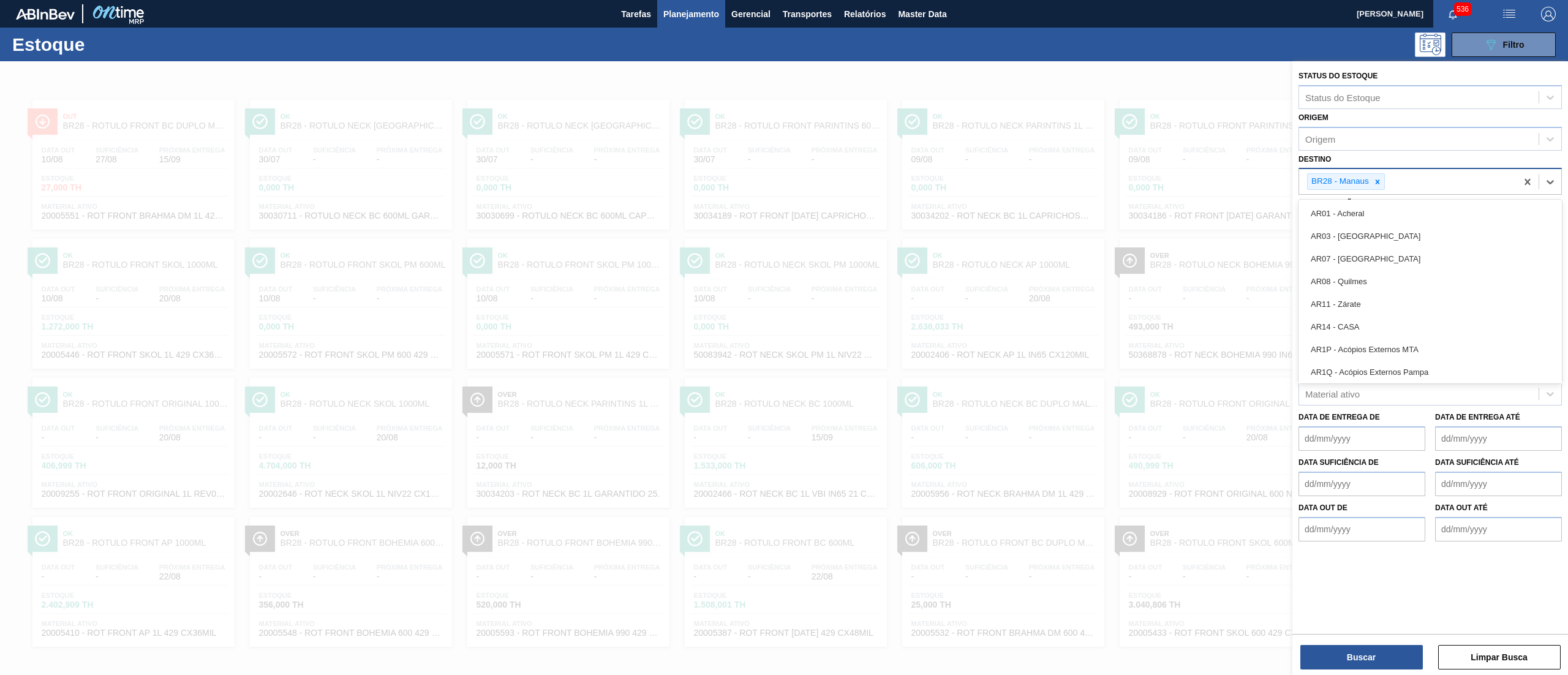
click at [1405, 176] on div "BR28 - Manaus" at bounding box center [1408, 181] width 218 height 25
click at [1338, 153] on div "Destino option AR1P - Acópios Externos MTA focused, 7 of 92. 91 results availab…" at bounding box center [1430, 173] width 263 height 45
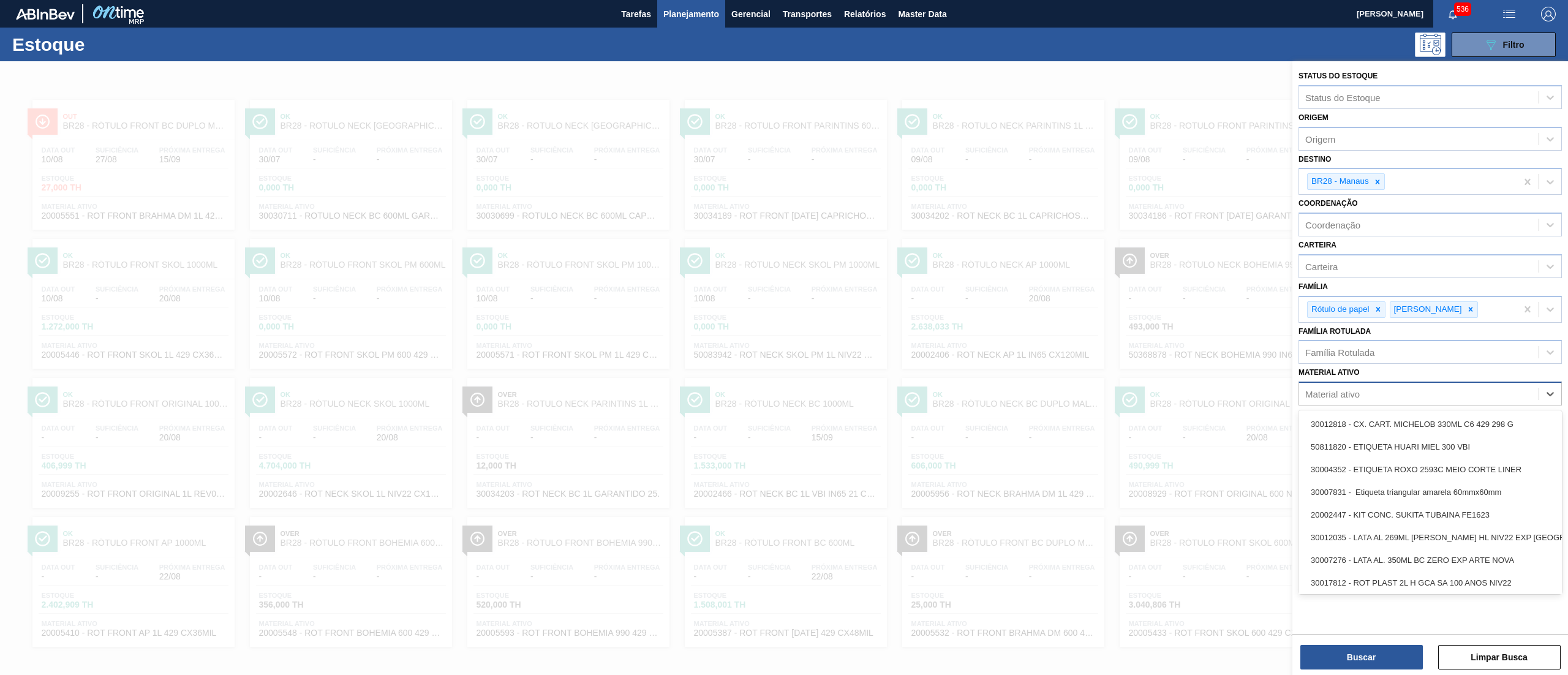
click at [1342, 390] on div "Material ativo" at bounding box center [1333, 394] width 55 height 10
paste ativo "20008538"
type ativo "20008538"
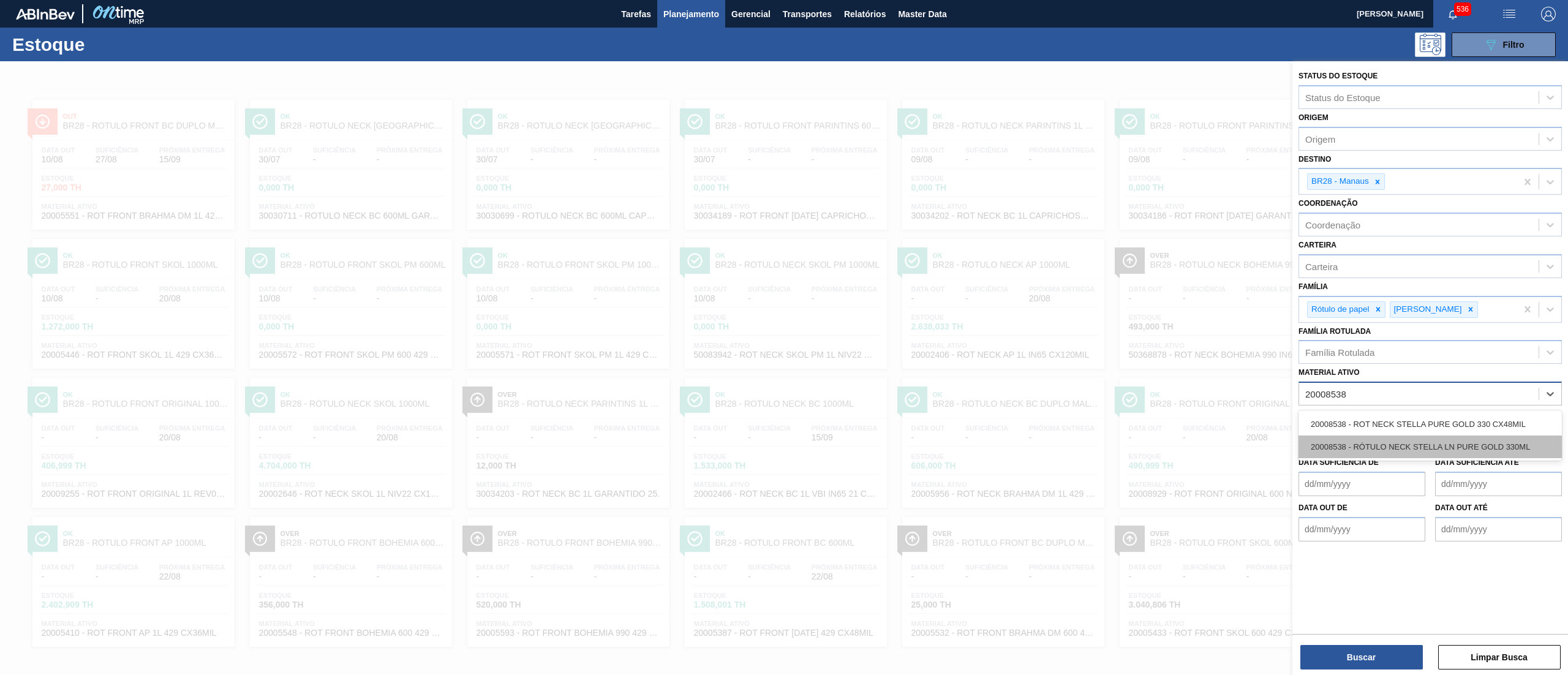
click at [1350, 438] on div "20008538 - RÓTULO NECK STELLA LN PURE GOLD 330ML" at bounding box center [1430, 447] width 263 height 23
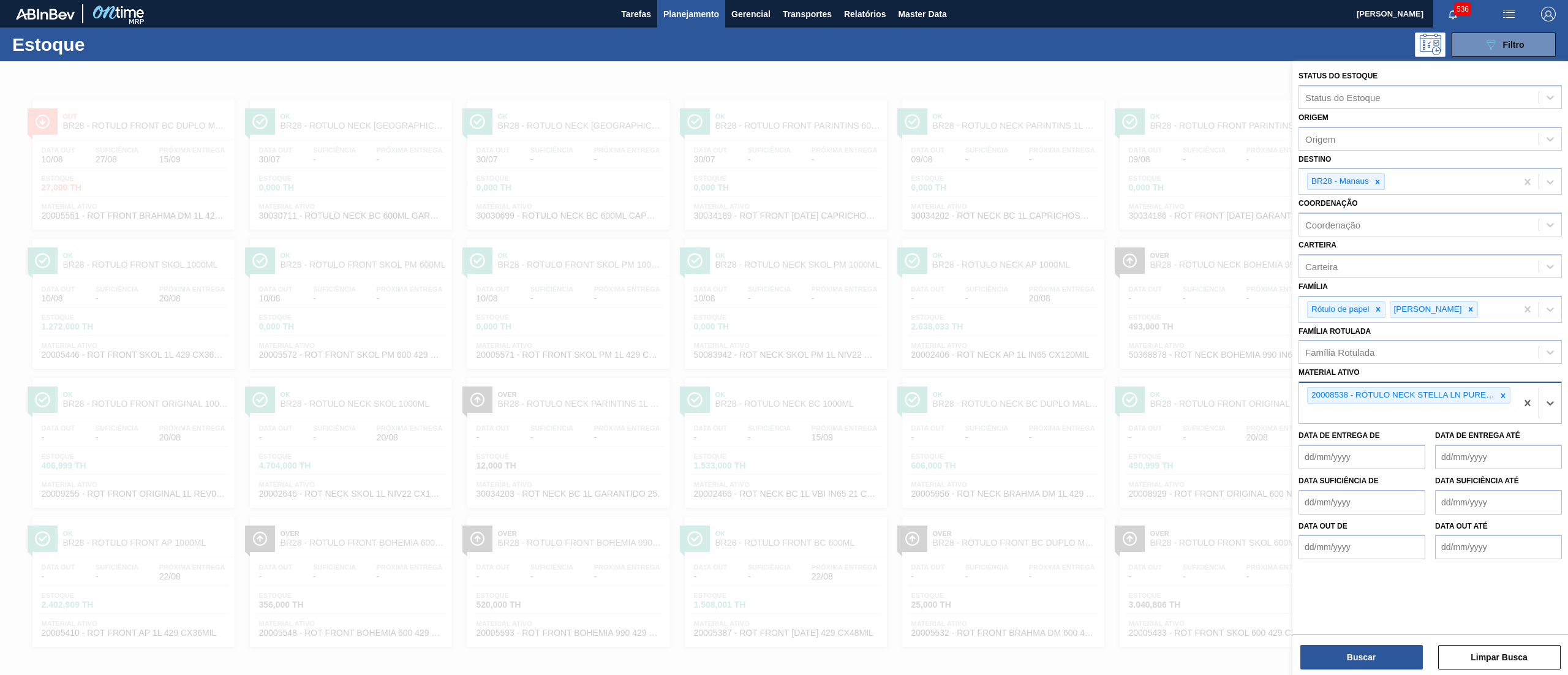
paste ativo "20008538"
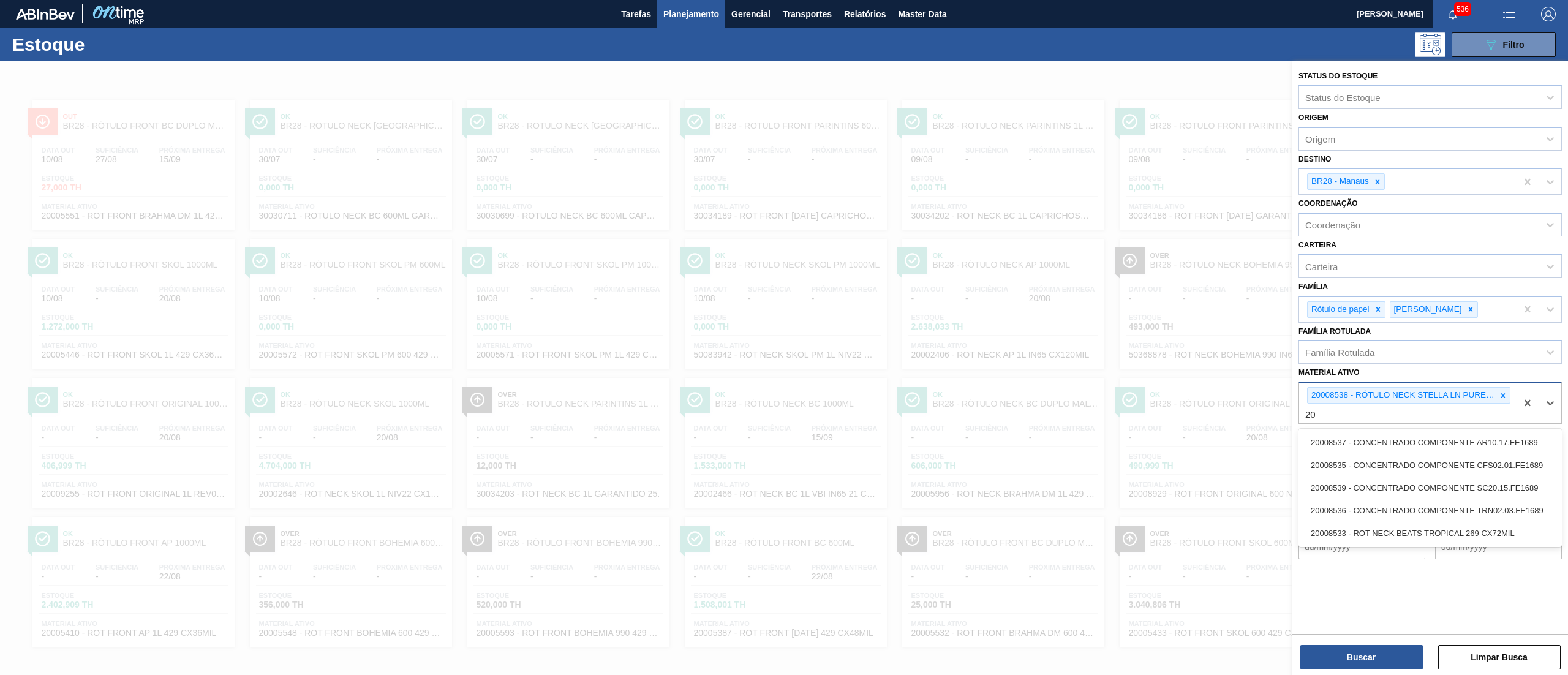
type ativo "2"
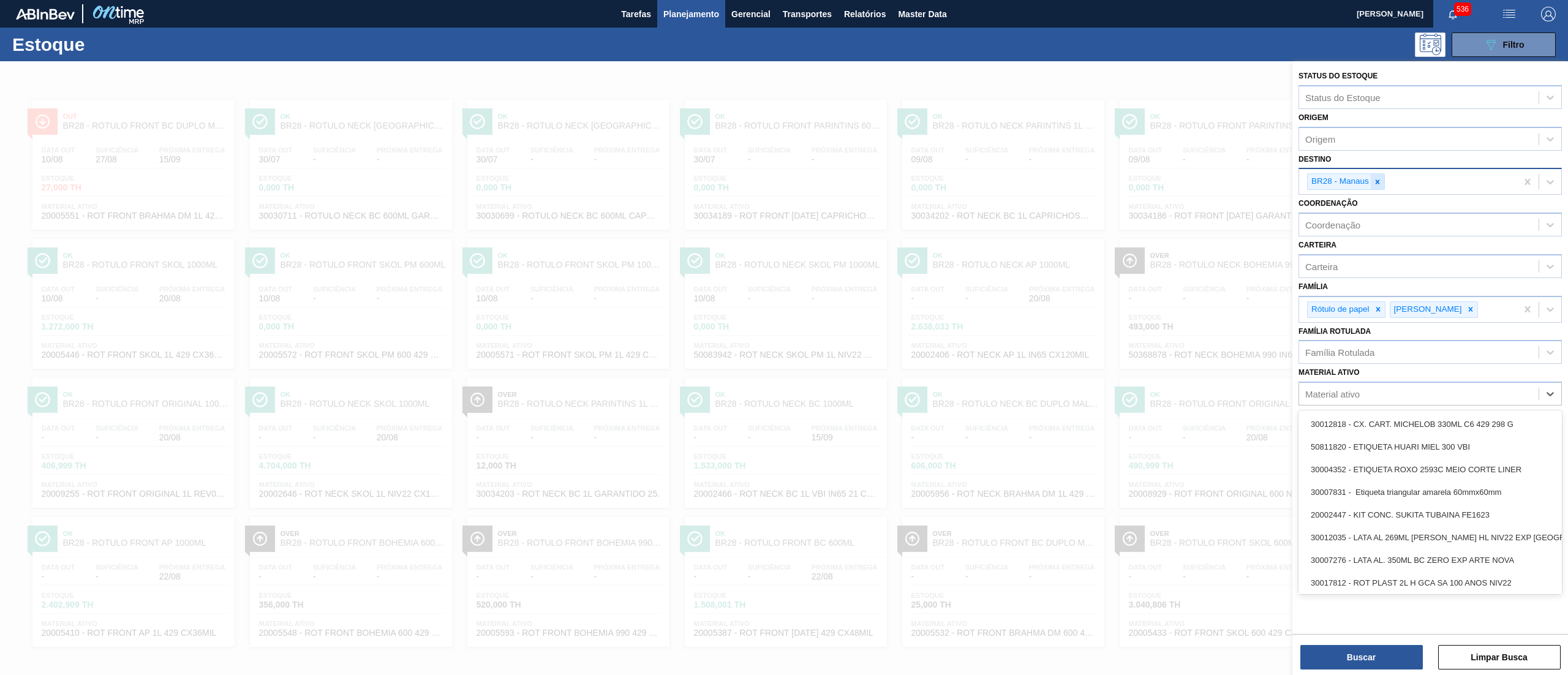
click at [1371, 178] on div at bounding box center [1378, 182] width 14 height 16
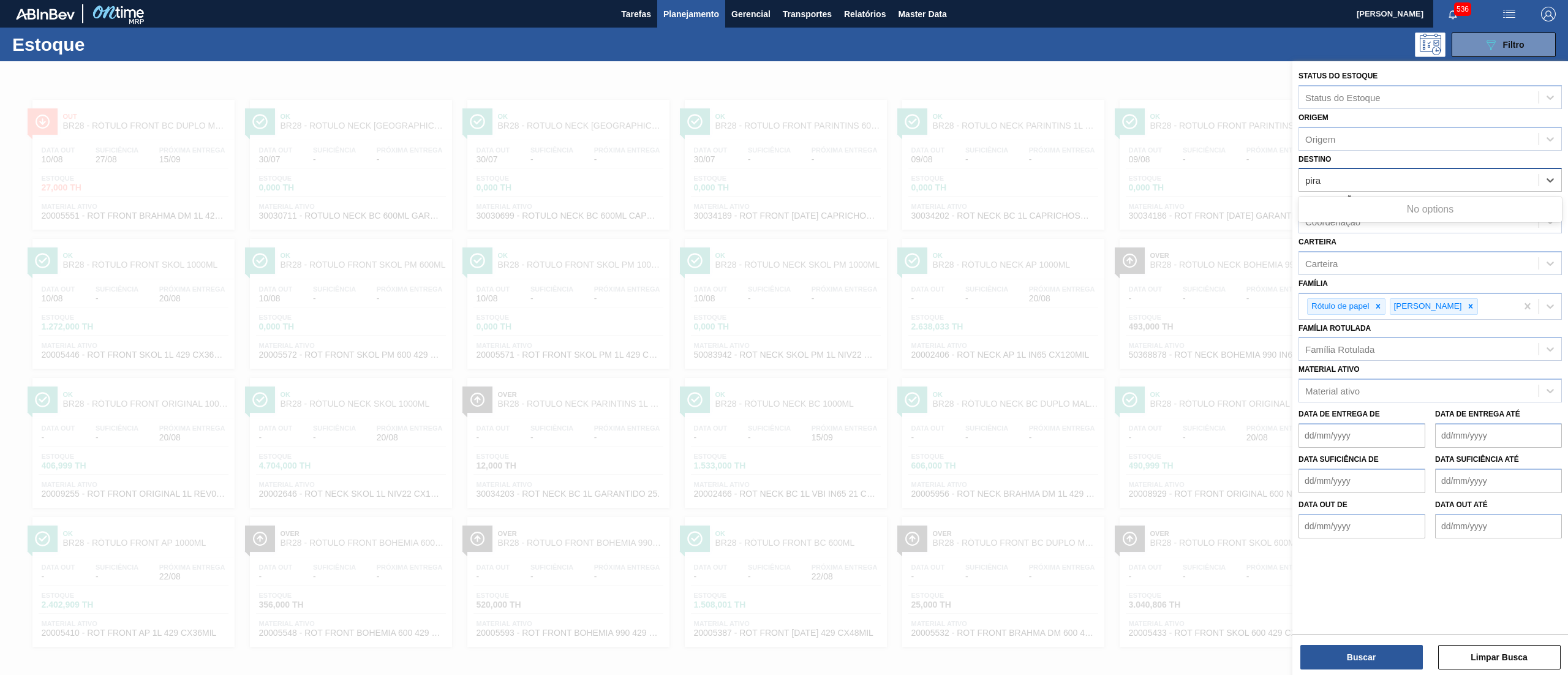
type input "pir"
click at [1353, 203] on div "BR13 - Piraí" at bounding box center [1430, 210] width 263 height 23
click at [1361, 658] on button "Buscar" at bounding box center [1362, 657] width 122 height 25
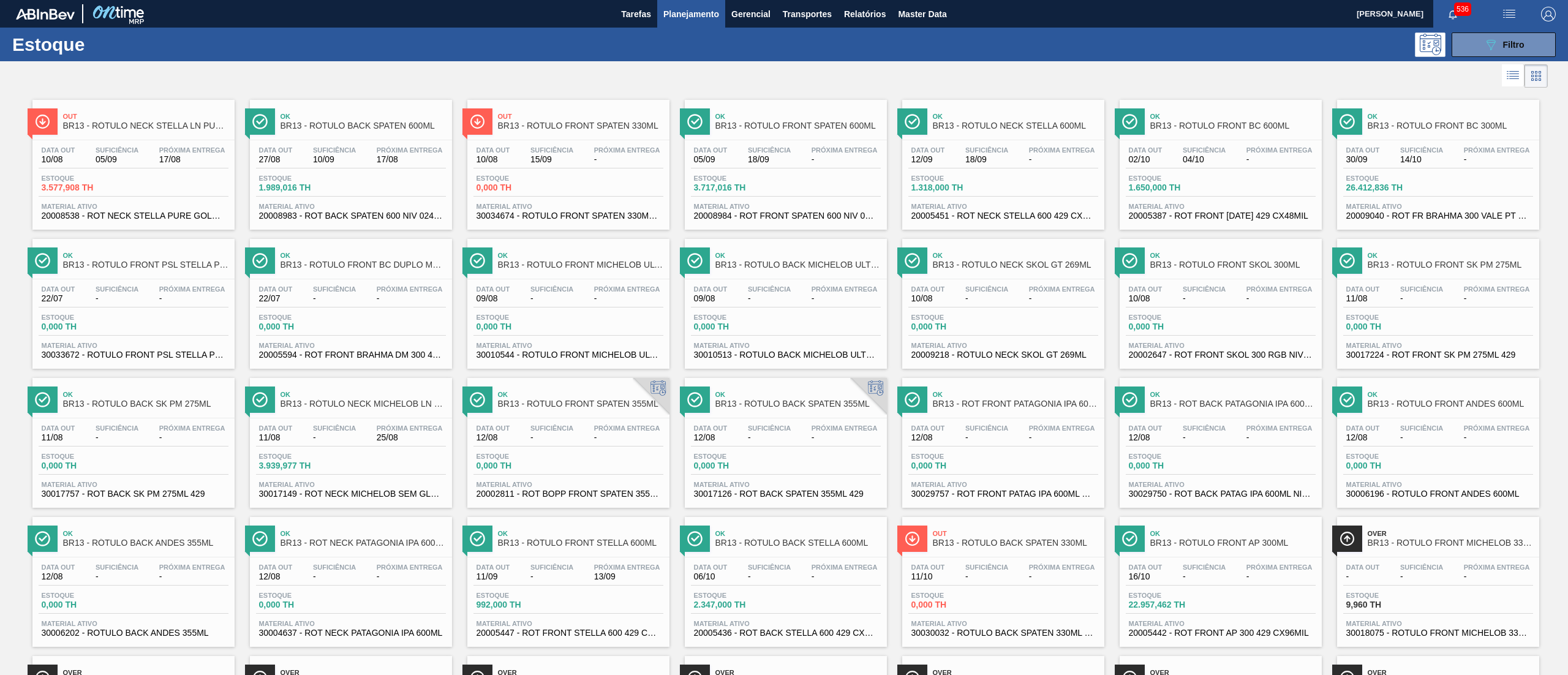
drag, startPoint x: 142, startPoint y: 188, endPoint x: 150, endPoint y: 168, distance: 21.5
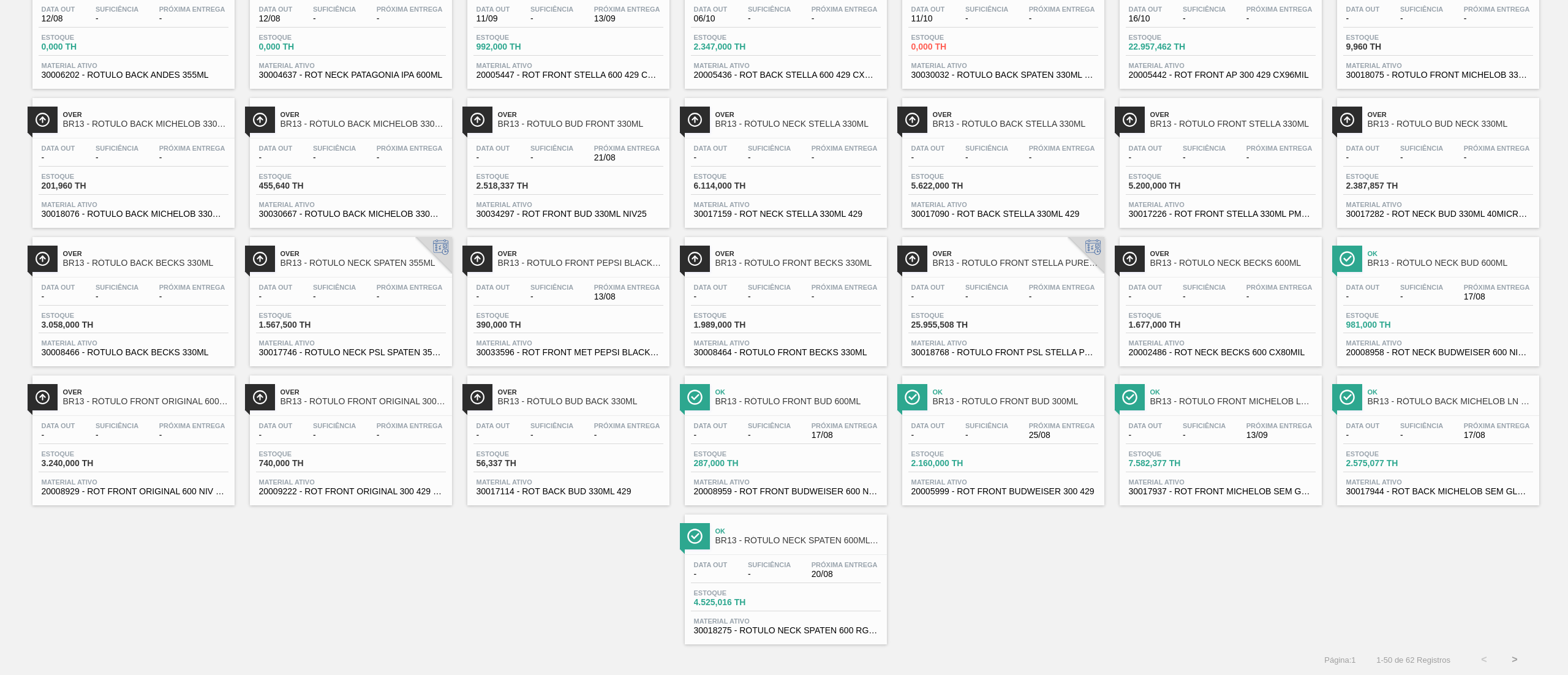
click at [1513, 654] on button ">" at bounding box center [1515, 659] width 31 height 31
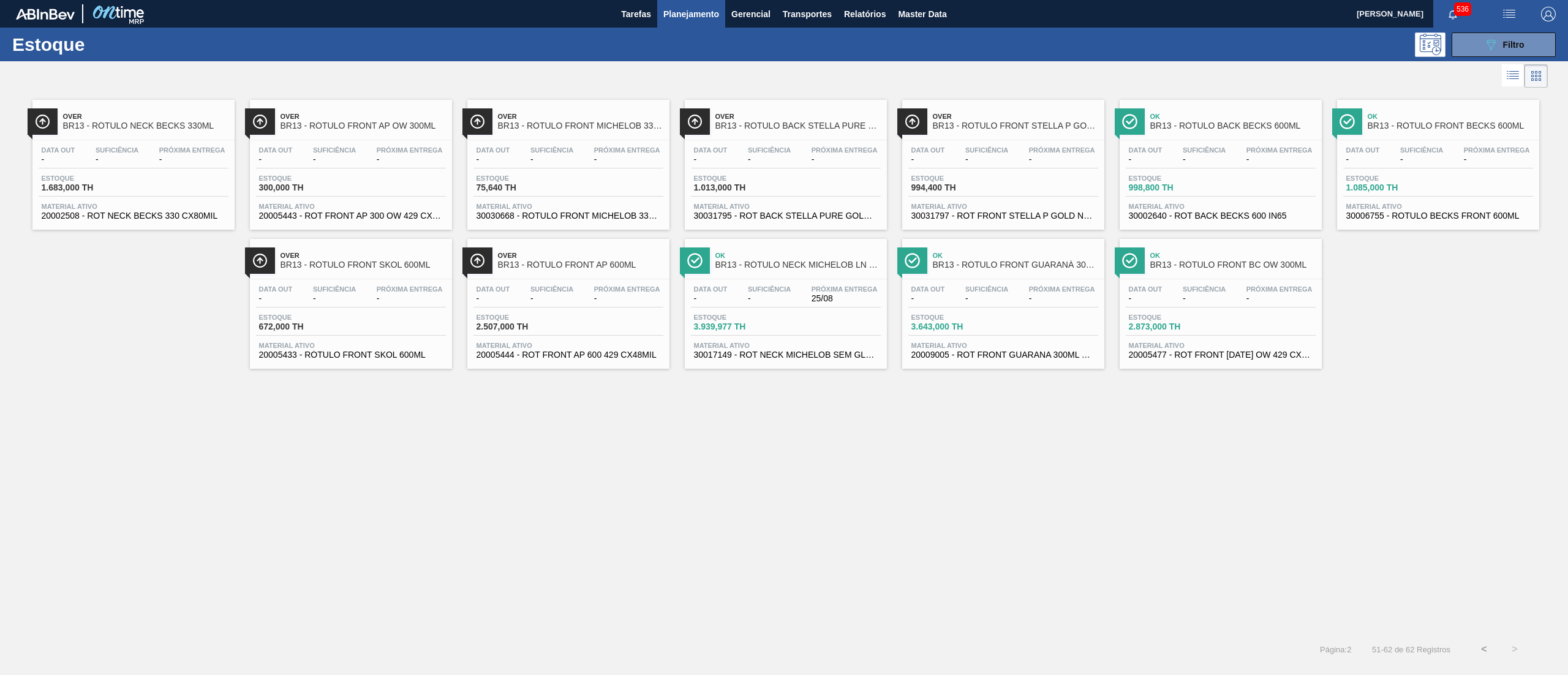
scroll to position [0, 0]
click at [1476, 643] on button "<" at bounding box center [1484, 649] width 31 height 31
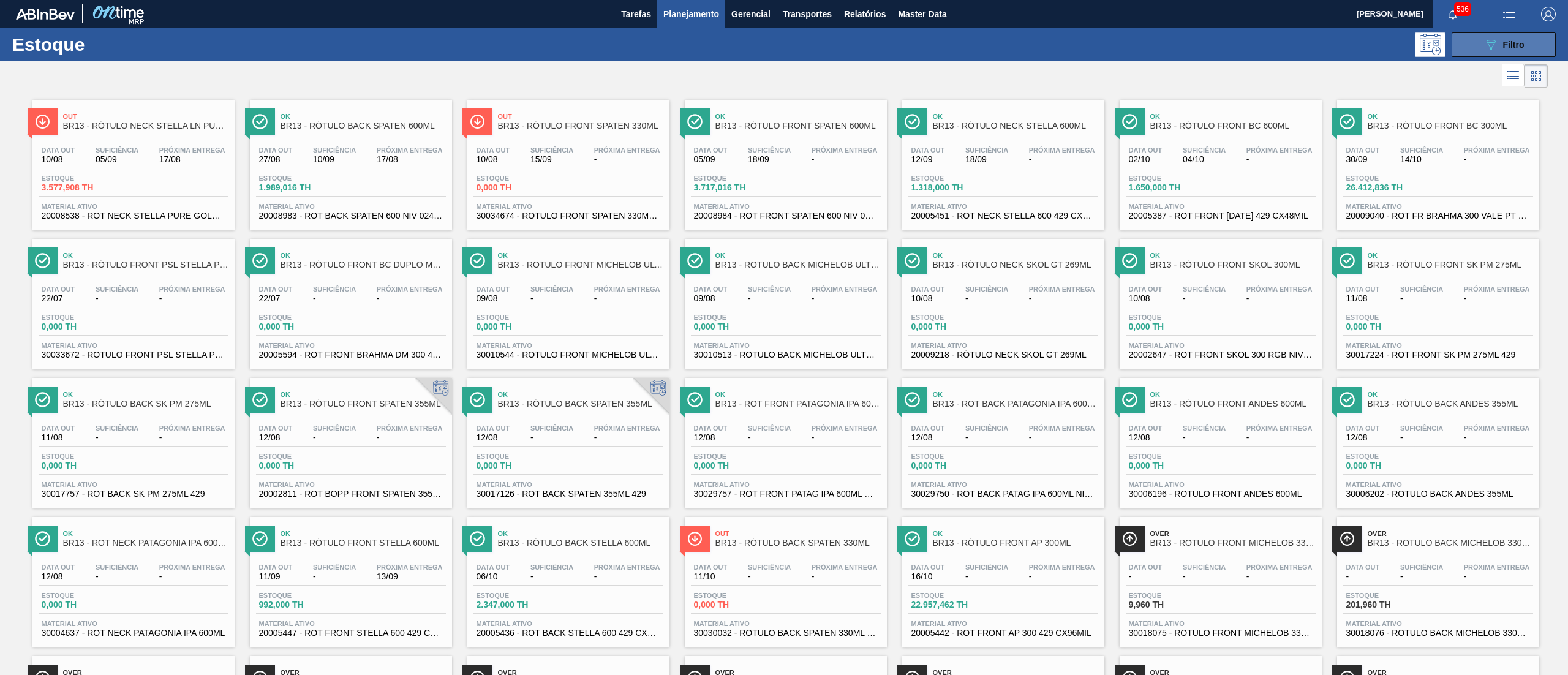
click at [1500, 53] on button "089F7B8B-B2A5-4AFE-B5C0-19BA573D28AC Filtro" at bounding box center [1504, 45] width 104 height 25
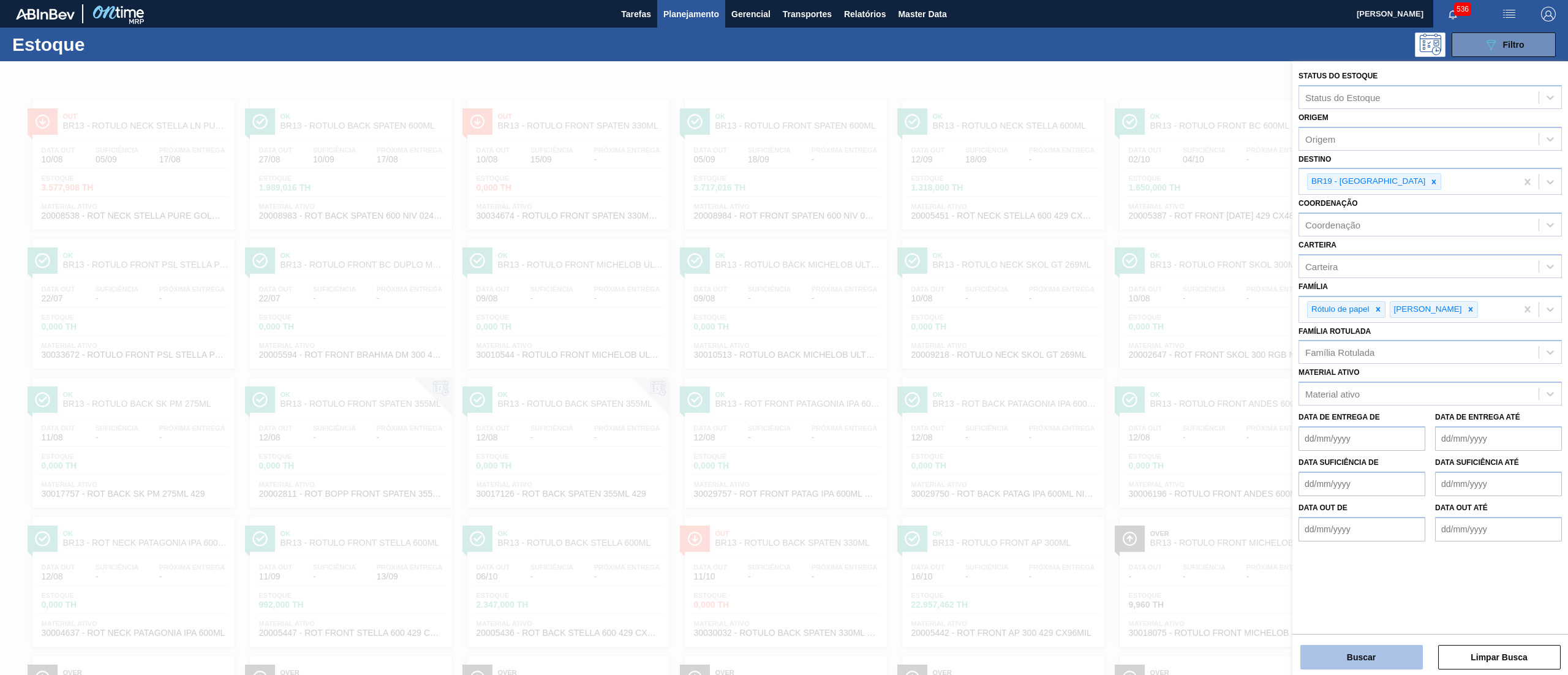
click at [1365, 654] on button "Buscar" at bounding box center [1362, 657] width 122 height 25
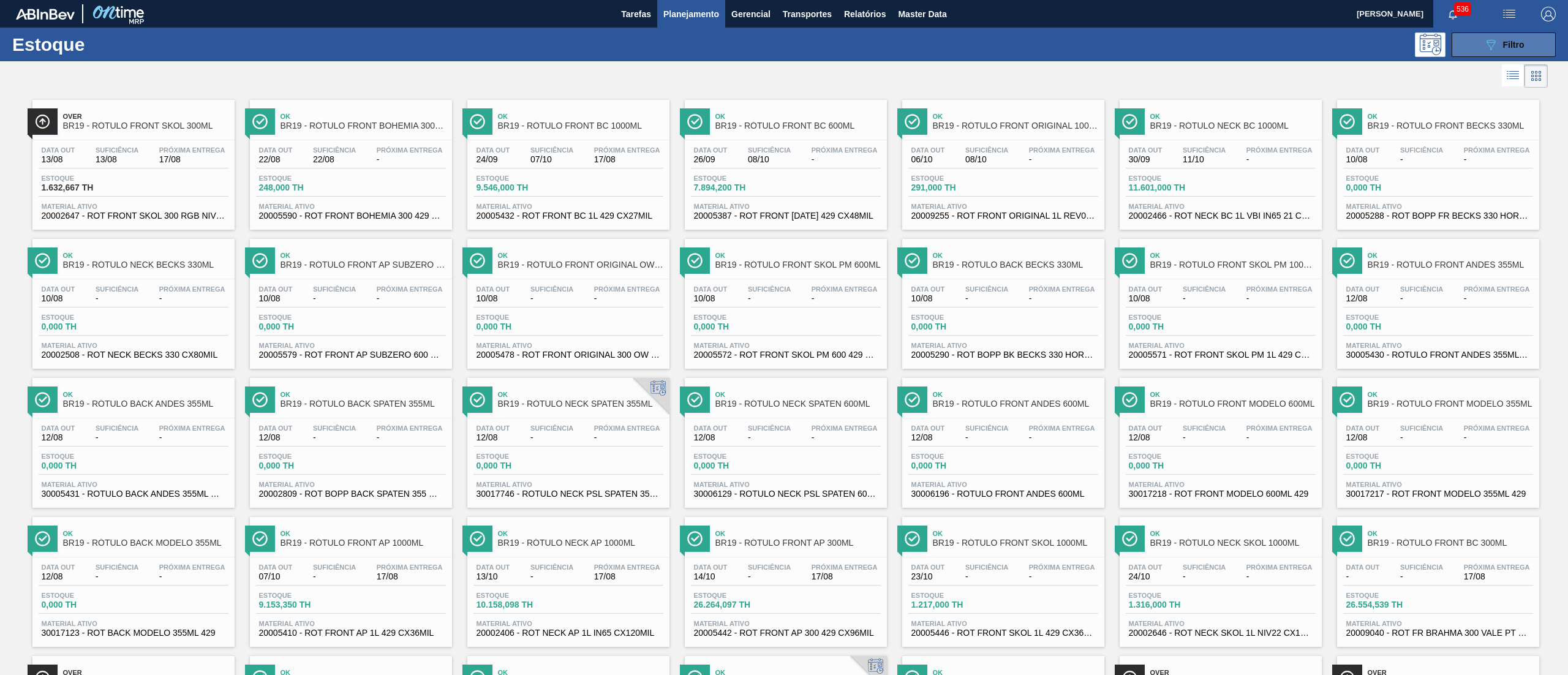
click at [1476, 41] on button "089F7B8B-B2A5-4AFE-B5C0-19BA573D28AC Filtro" at bounding box center [1504, 45] width 104 height 25
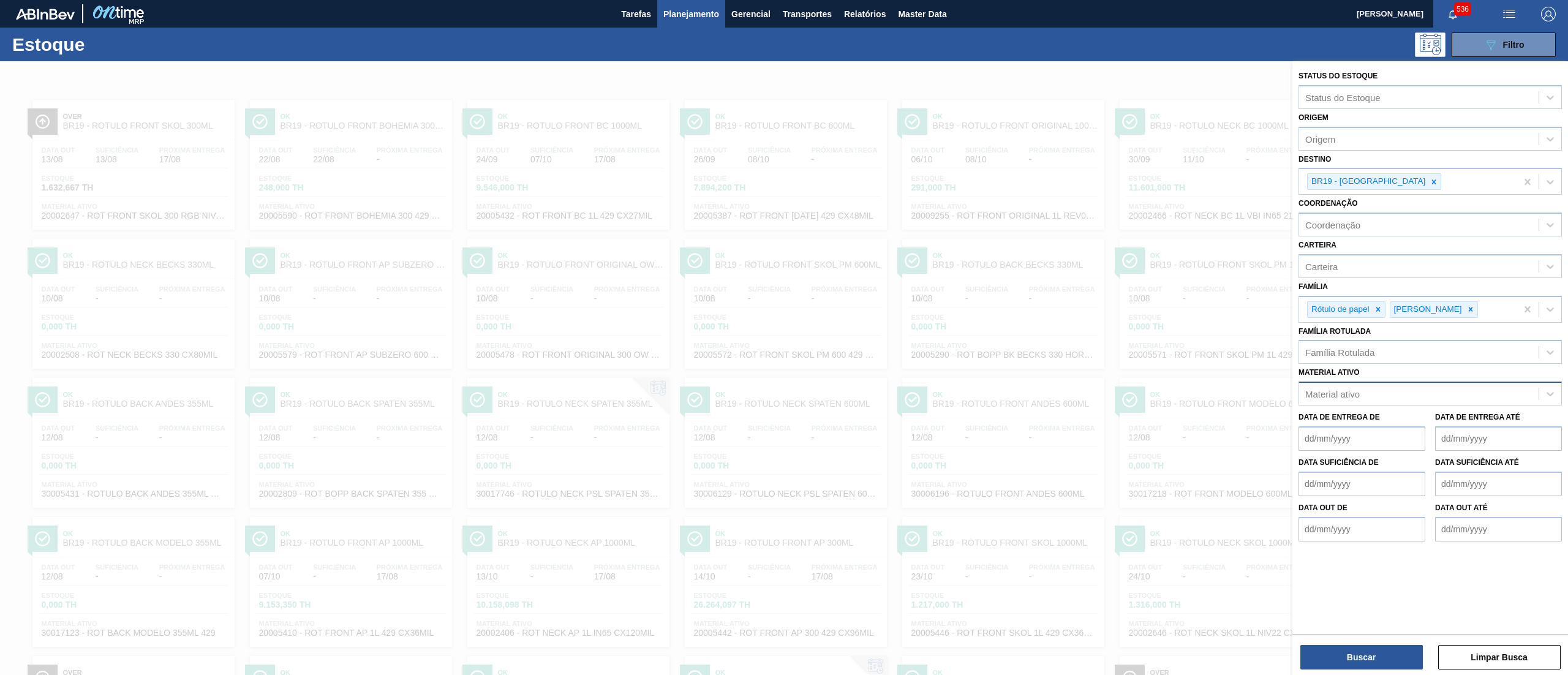
click at [1358, 395] on div "Material ativo" at bounding box center [1333, 394] width 55 height 10
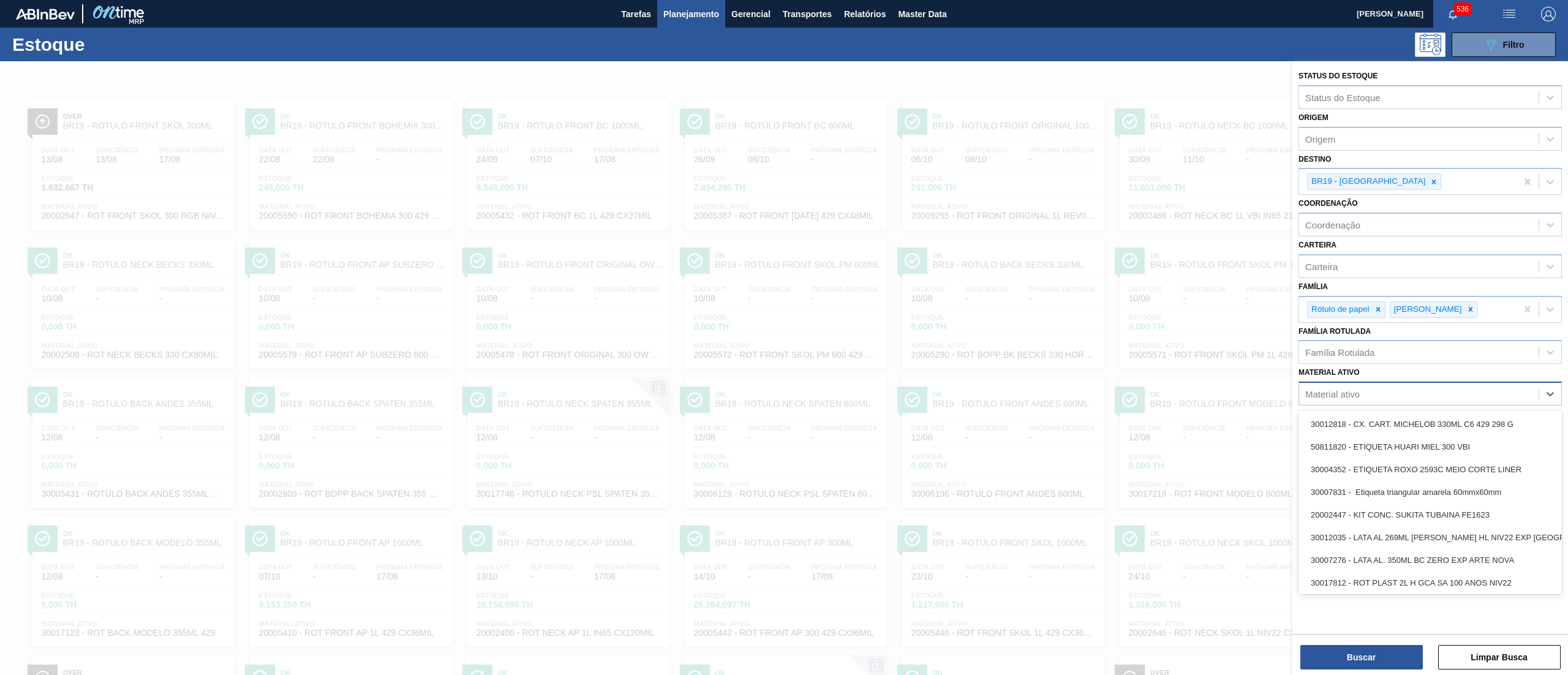
paste ativo "20005590"
type ativo "20005590"
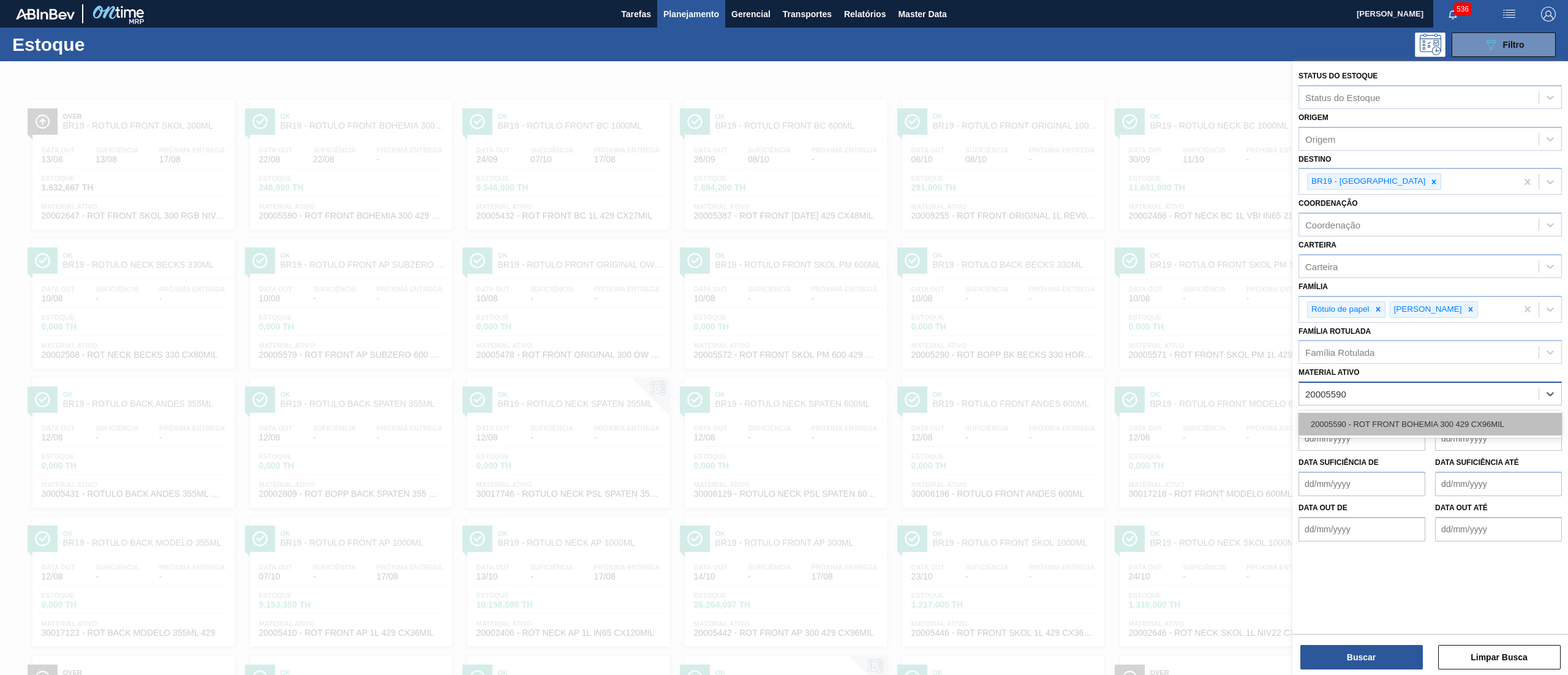
click at [1353, 429] on div "20005590 - ROT FRONT BOHEMIA 300 429 CX96MIL" at bounding box center [1430, 424] width 263 height 23
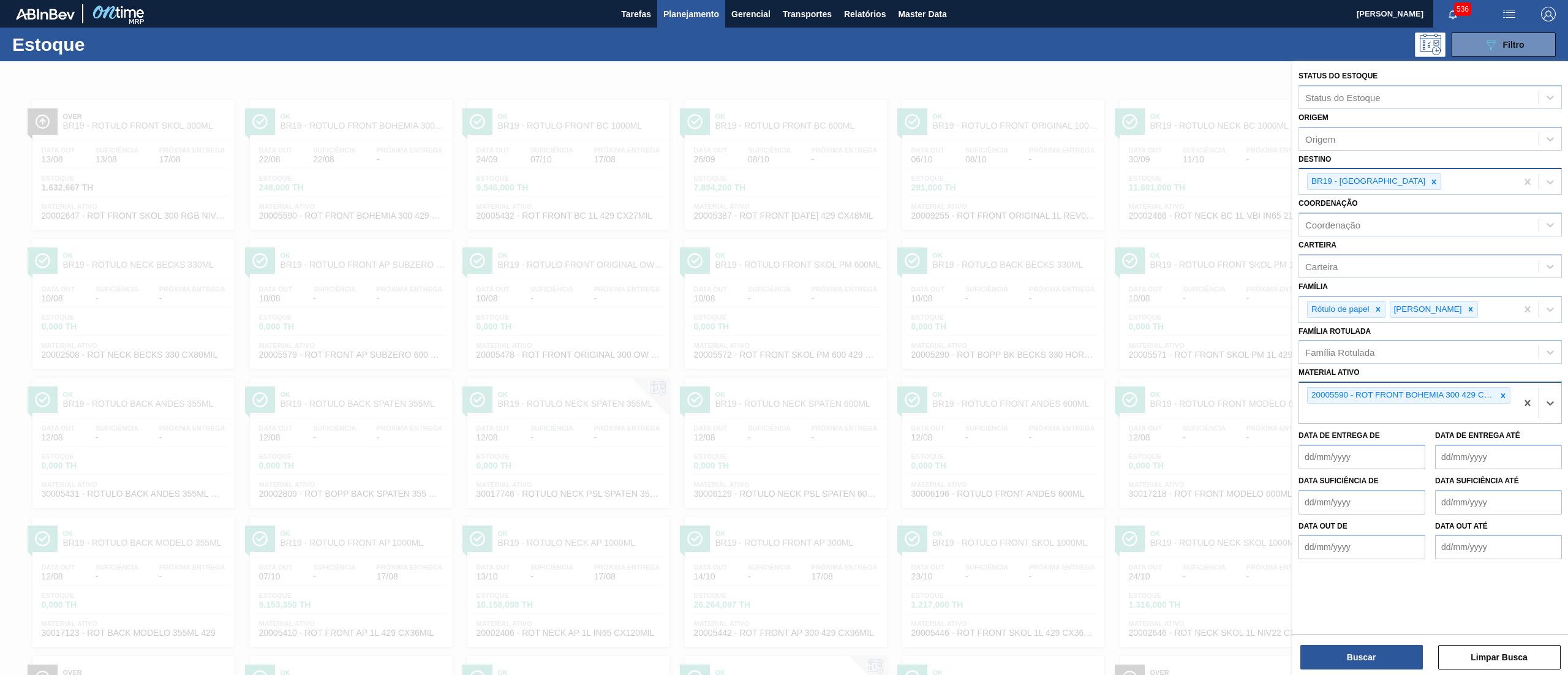
click at [1390, 174] on div "BR19 - Nova Rio" at bounding box center [1408, 181] width 218 height 25
click at [1430, 178] on icon at bounding box center [1433, 181] width 8 height 8
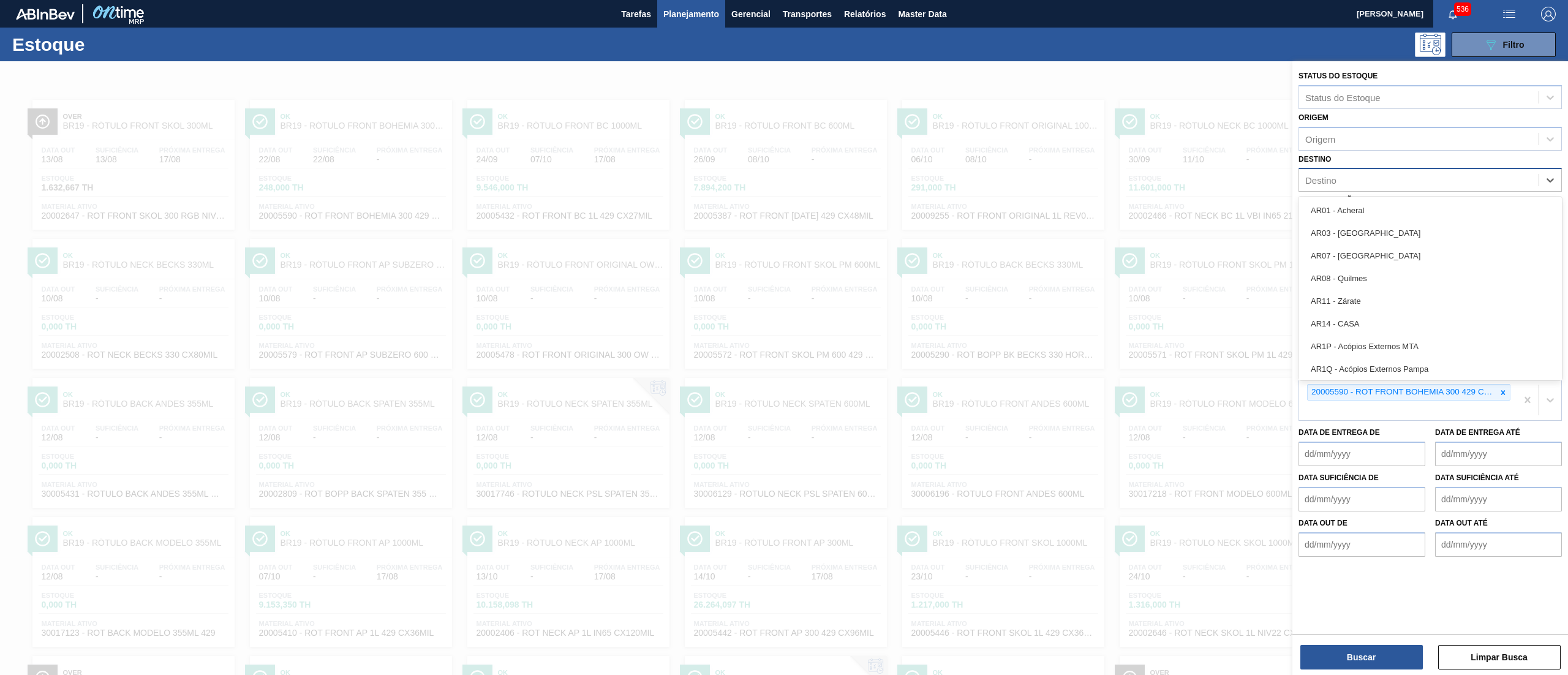
click at [1350, 158] on div "Destino option BR19 - Nova Rio, deselected. option AR01 - Acheral focused, 1 of…" at bounding box center [1430, 172] width 263 height 42
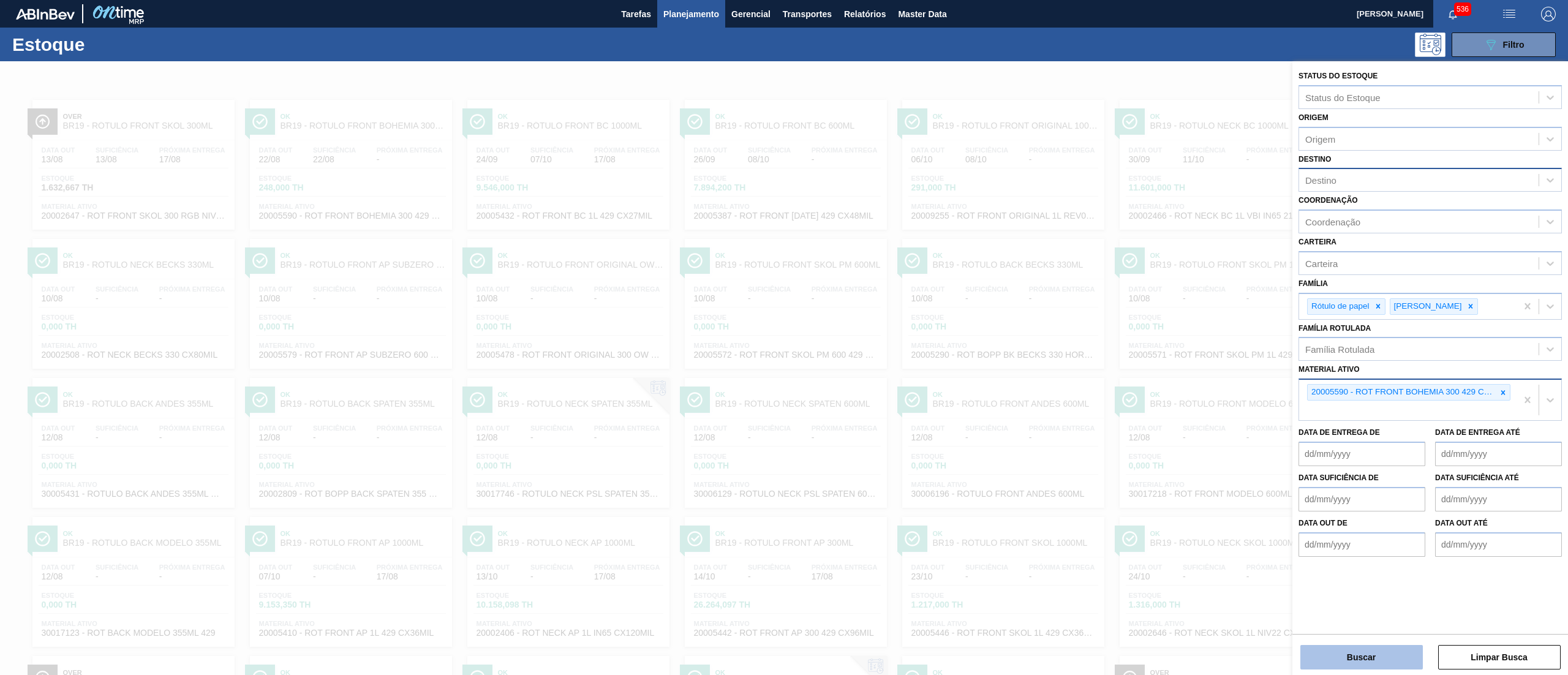
click at [1361, 658] on button "Buscar" at bounding box center [1362, 657] width 122 height 25
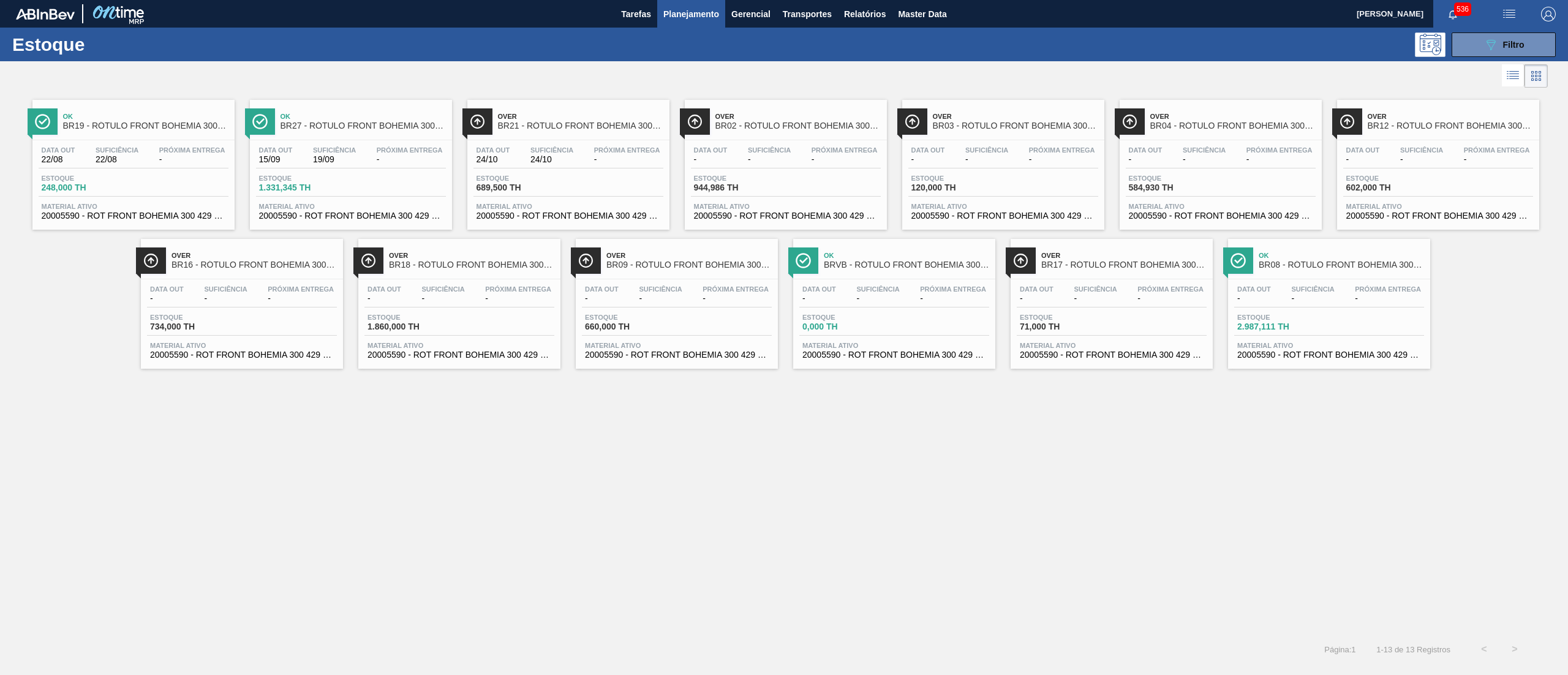
click at [1513, 72] on icon at bounding box center [1514, 71] width 10 height 1
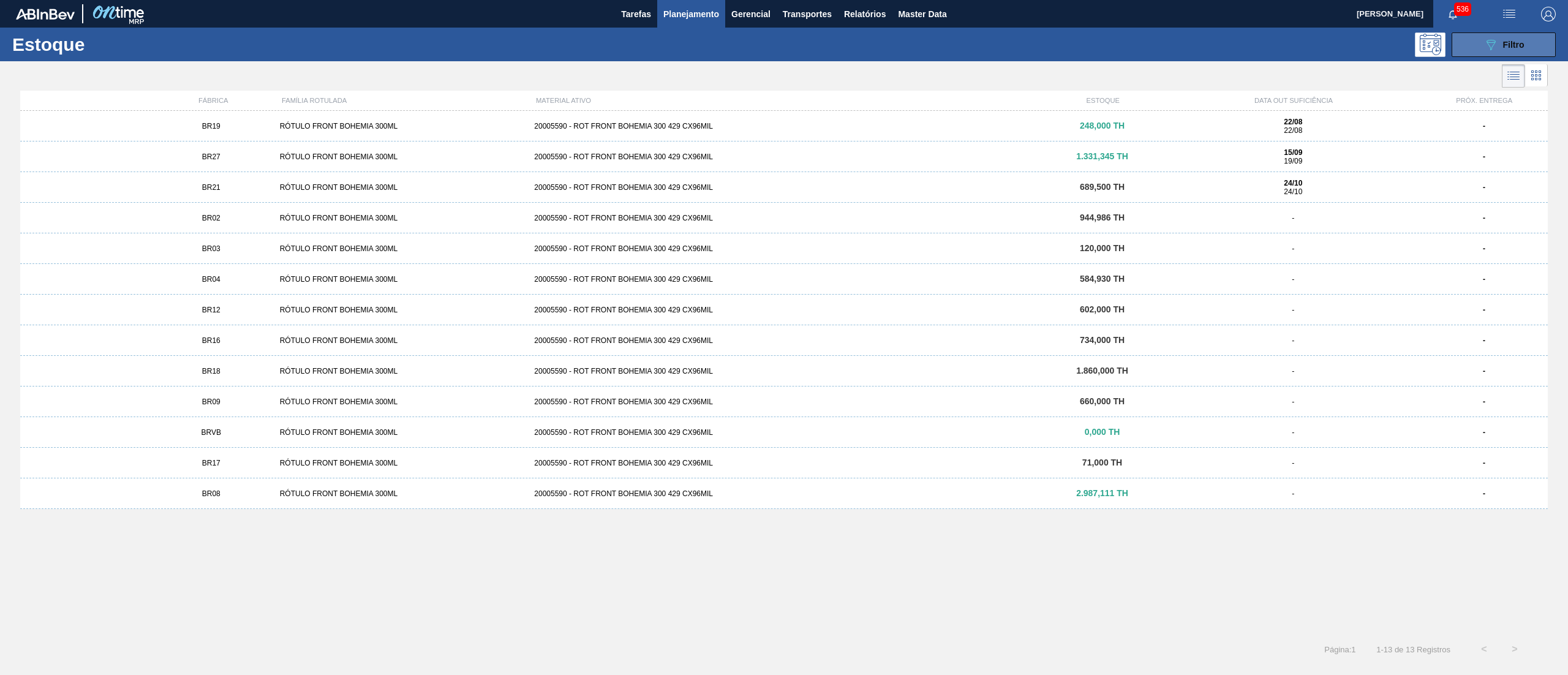
click at [1513, 47] on span "Filtro" at bounding box center [1513, 44] width 21 height 10
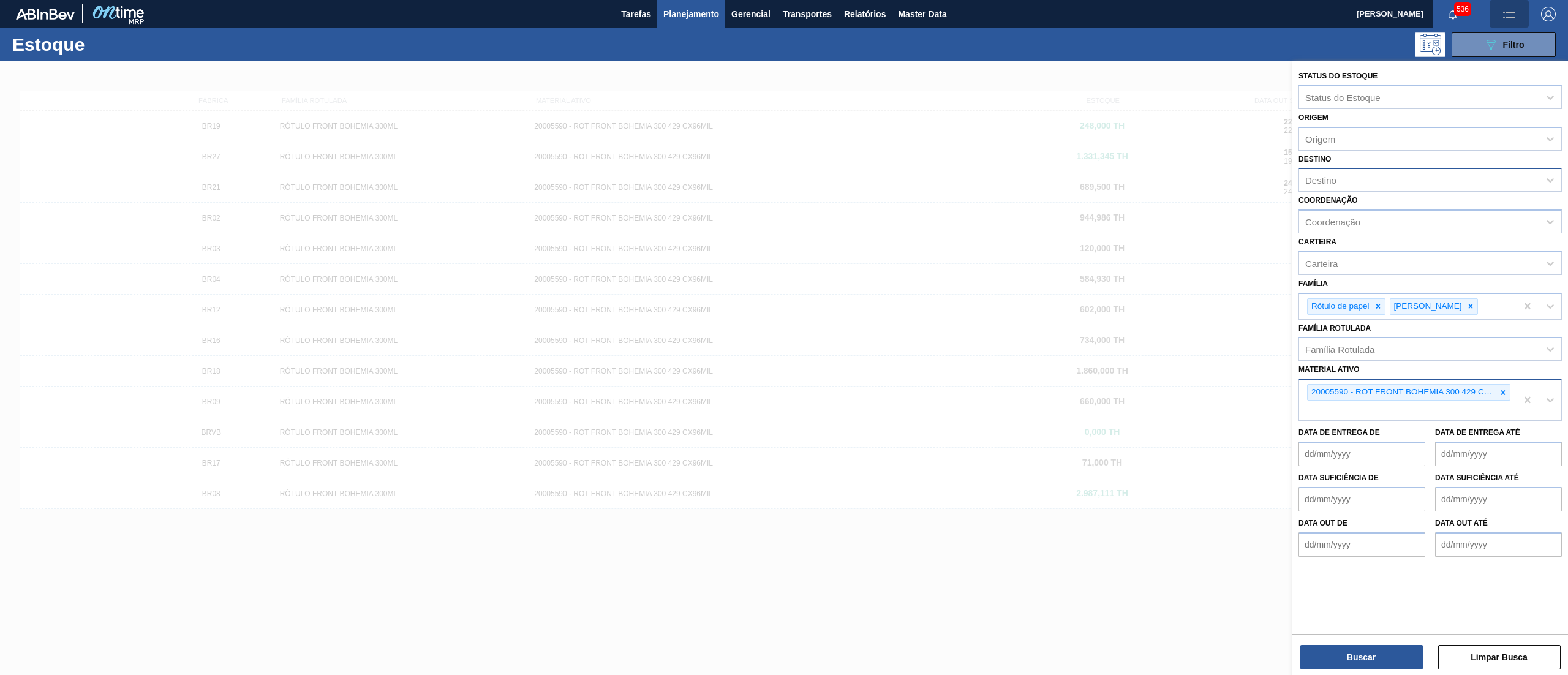
click at [1511, 21] on button "button" at bounding box center [1509, 14] width 39 height 27
click at [1503, 42] on li "Pedido Contingência" at bounding box center [1502, 44] width 112 height 22
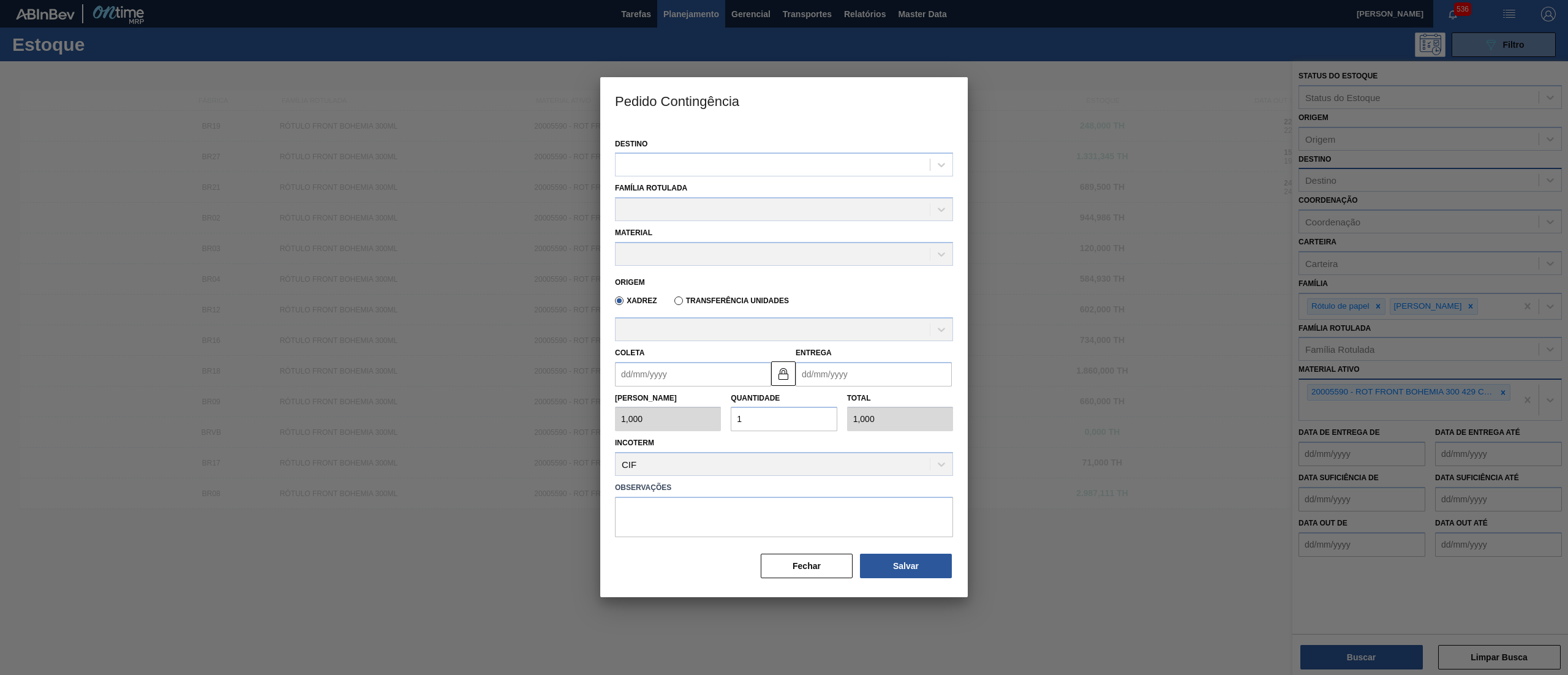
click at [1149, 397] on div at bounding box center [784, 338] width 1568 height 675
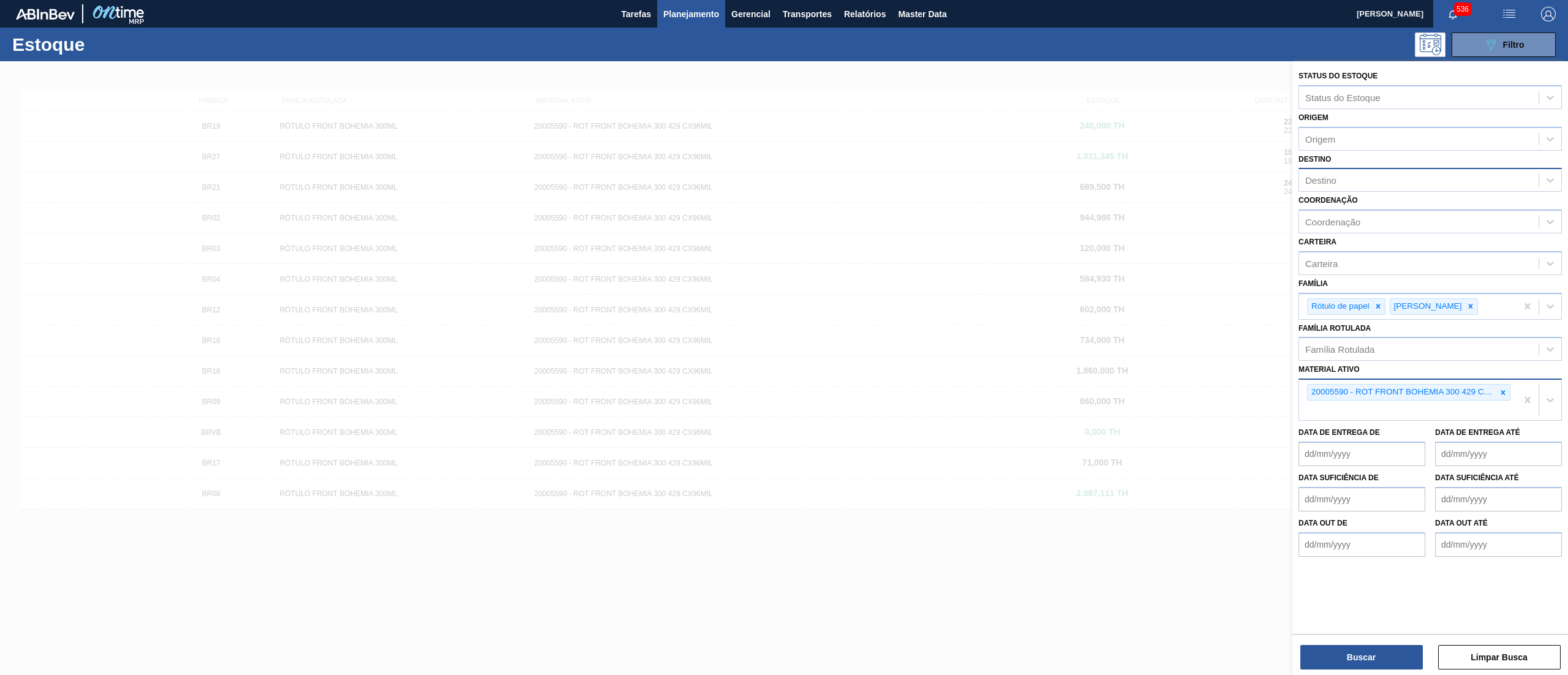
click at [1061, 124] on div at bounding box center [784, 399] width 1568 height 675
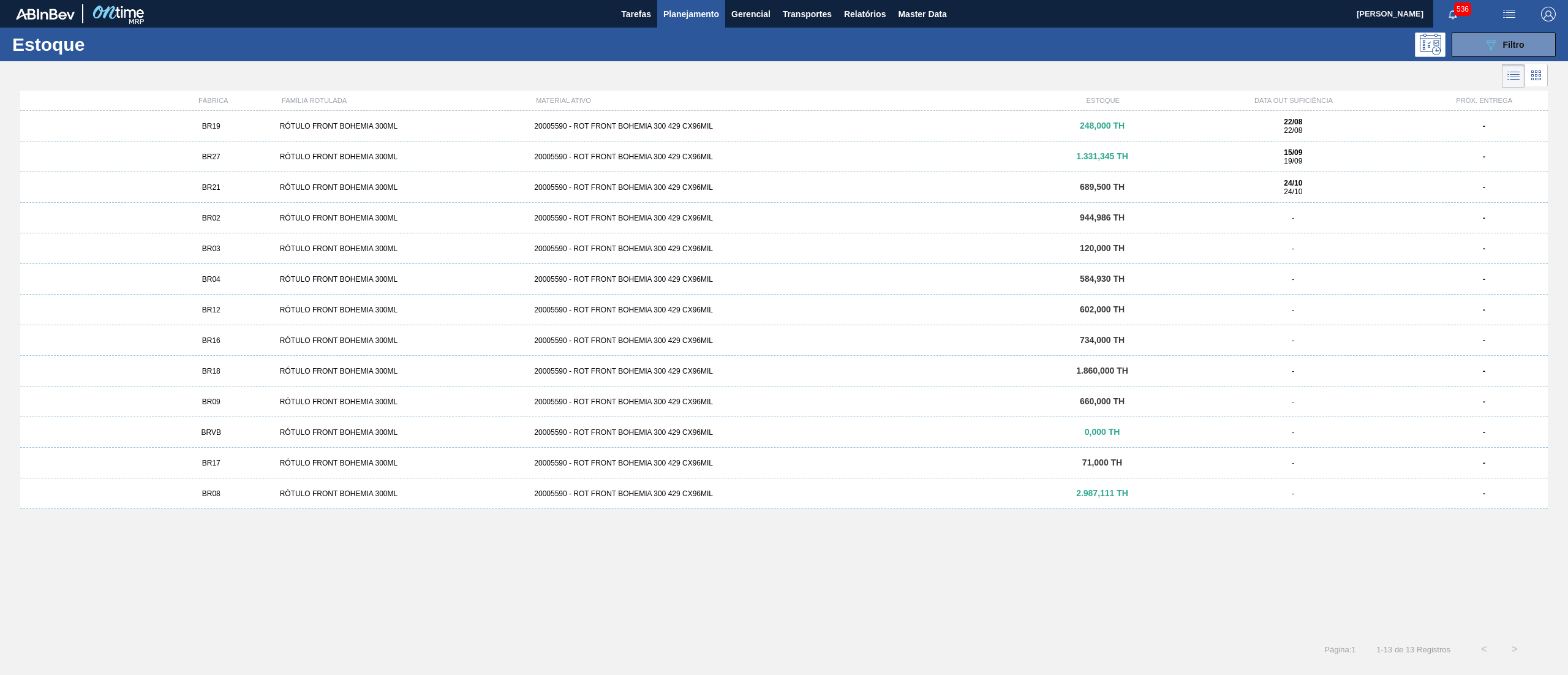
click at [1502, 83] on li at bounding box center [1514, 76] width 23 height 23
click at [1539, 68] on li at bounding box center [1536, 75] width 23 height 22
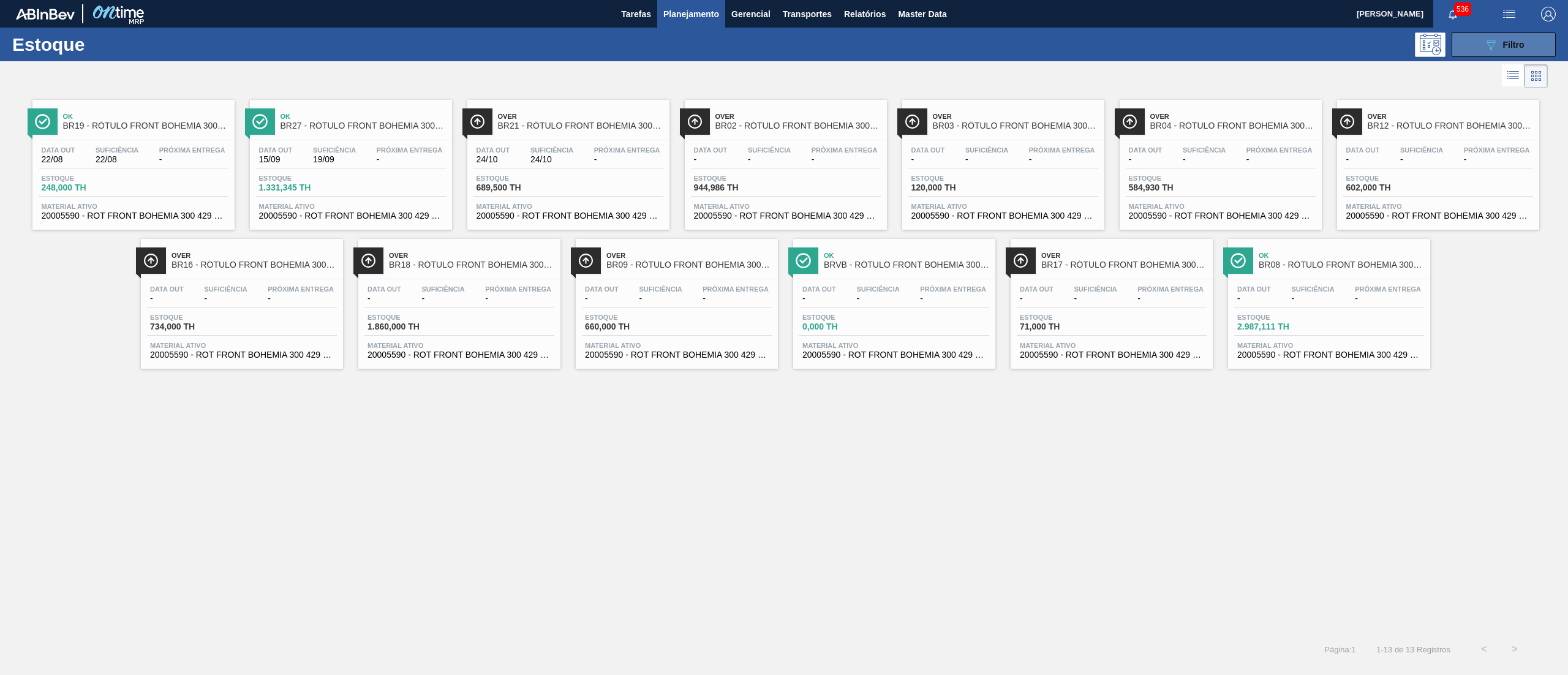
click at [1497, 37] on icon "089F7B8B-B2A5-4AFE-B5C0-19BA573D28AC" at bounding box center [1491, 44] width 15 height 15
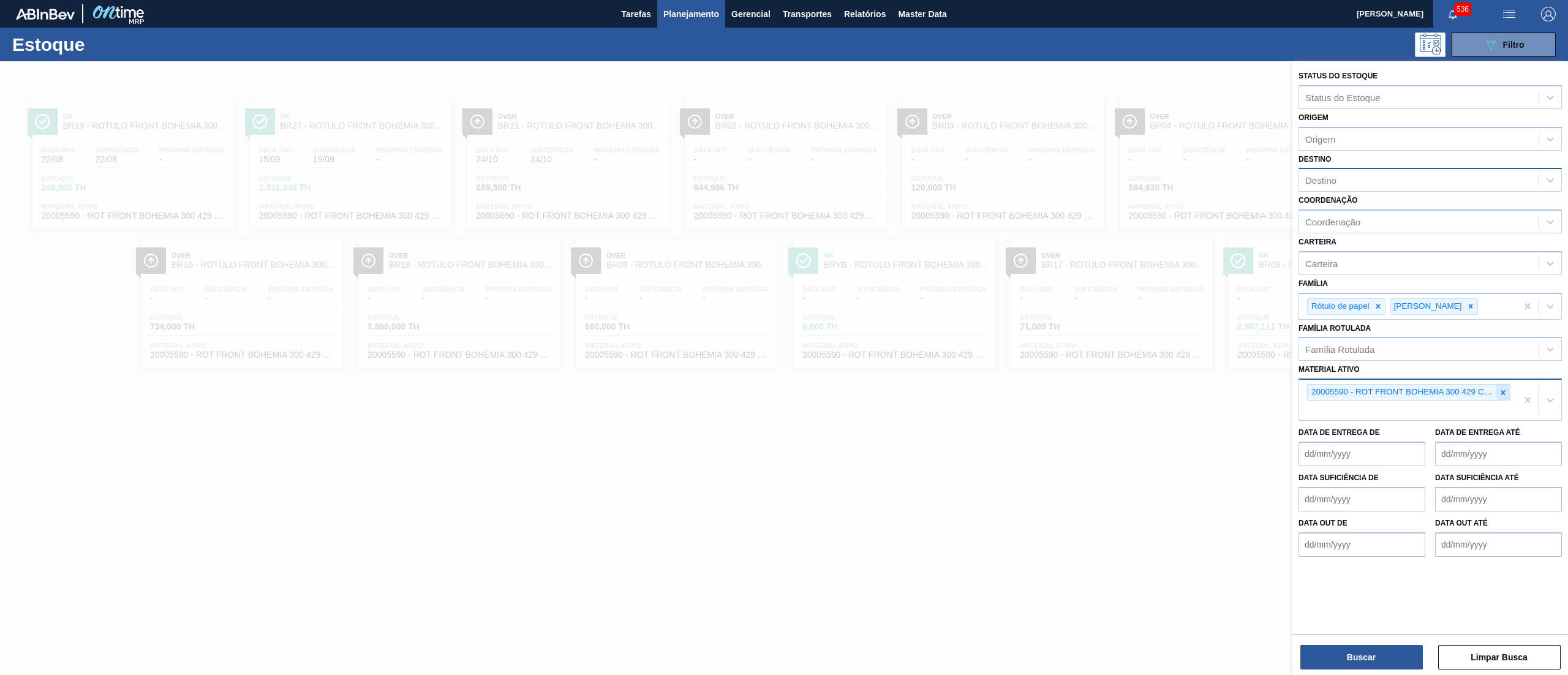
click at [1503, 391] on icon at bounding box center [1504, 392] width 5 height 5
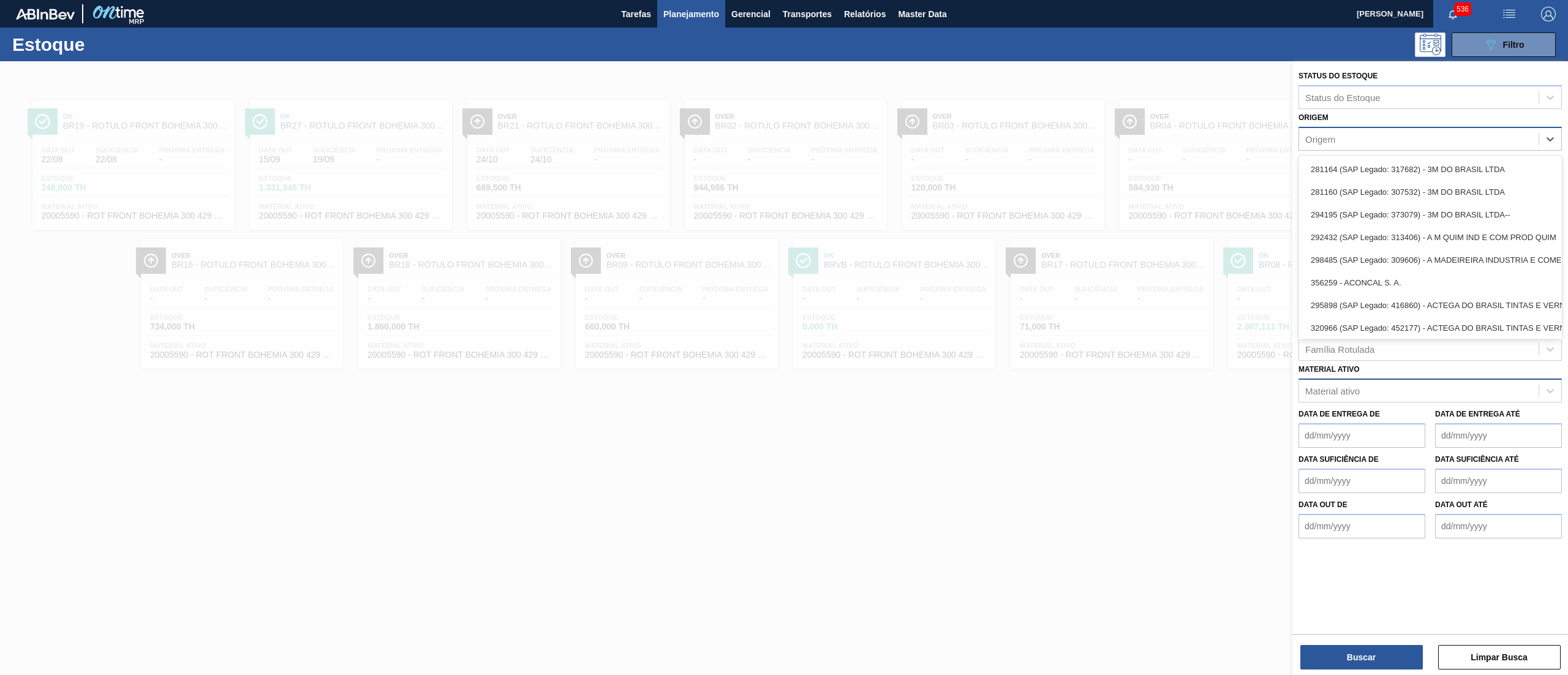
click at [1322, 146] on div "Origem" at bounding box center [1419, 139] width 239 height 18
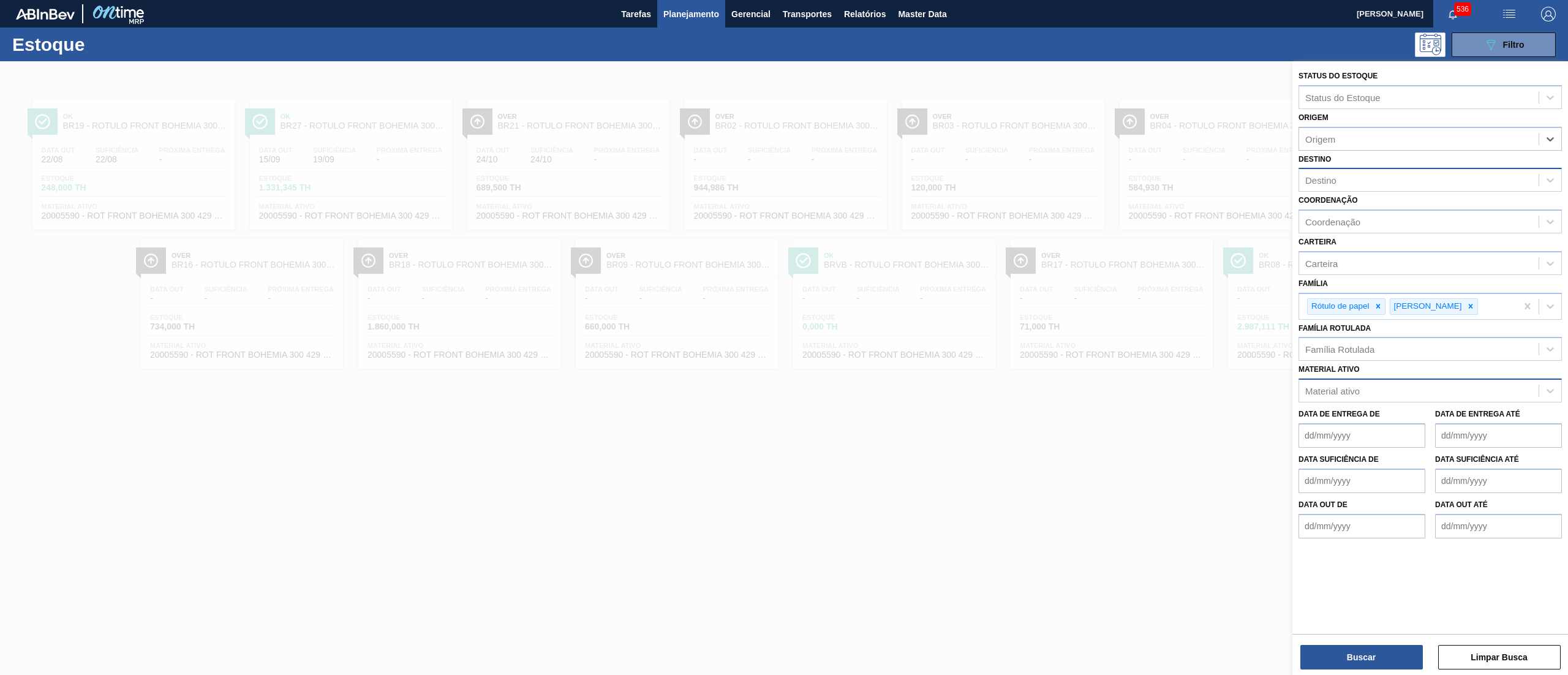
click at [1324, 176] on div "Destino" at bounding box center [1321, 181] width 31 height 10
type input "pir"
click at [1324, 207] on div "BR13 - Piraí" at bounding box center [1430, 210] width 263 height 23
click at [1361, 664] on button "Buscar" at bounding box center [1362, 657] width 122 height 25
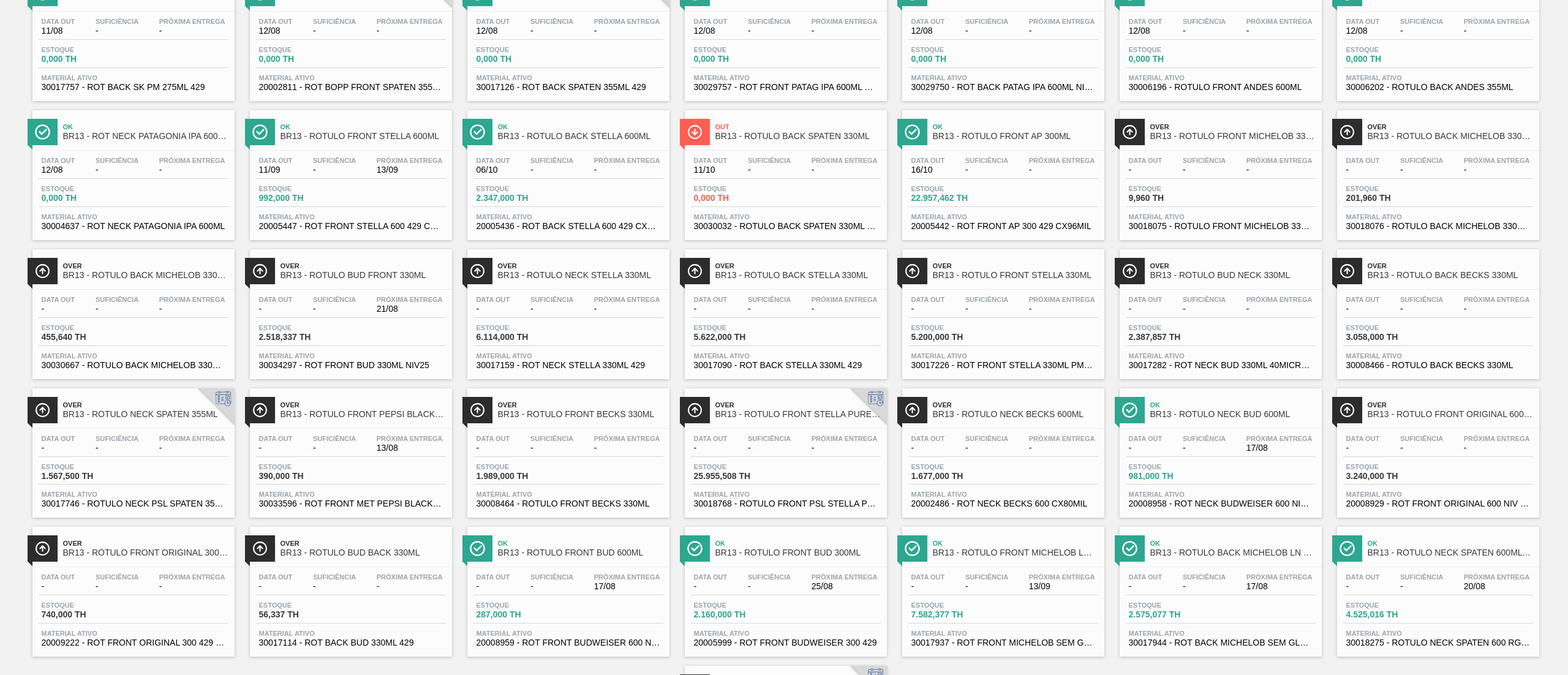
scroll to position [562, 0]
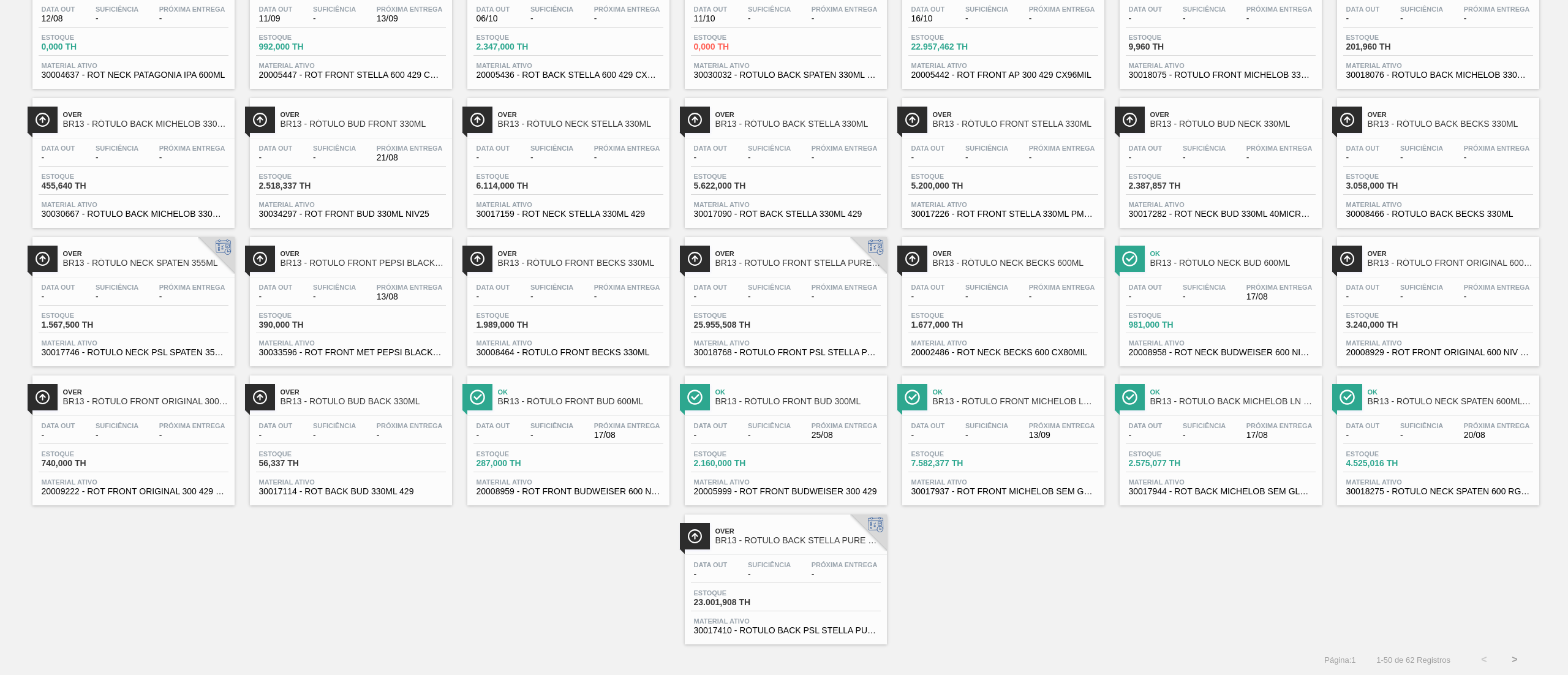
click at [1502, 652] on button ">" at bounding box center [1515, 659] width 31 height 31
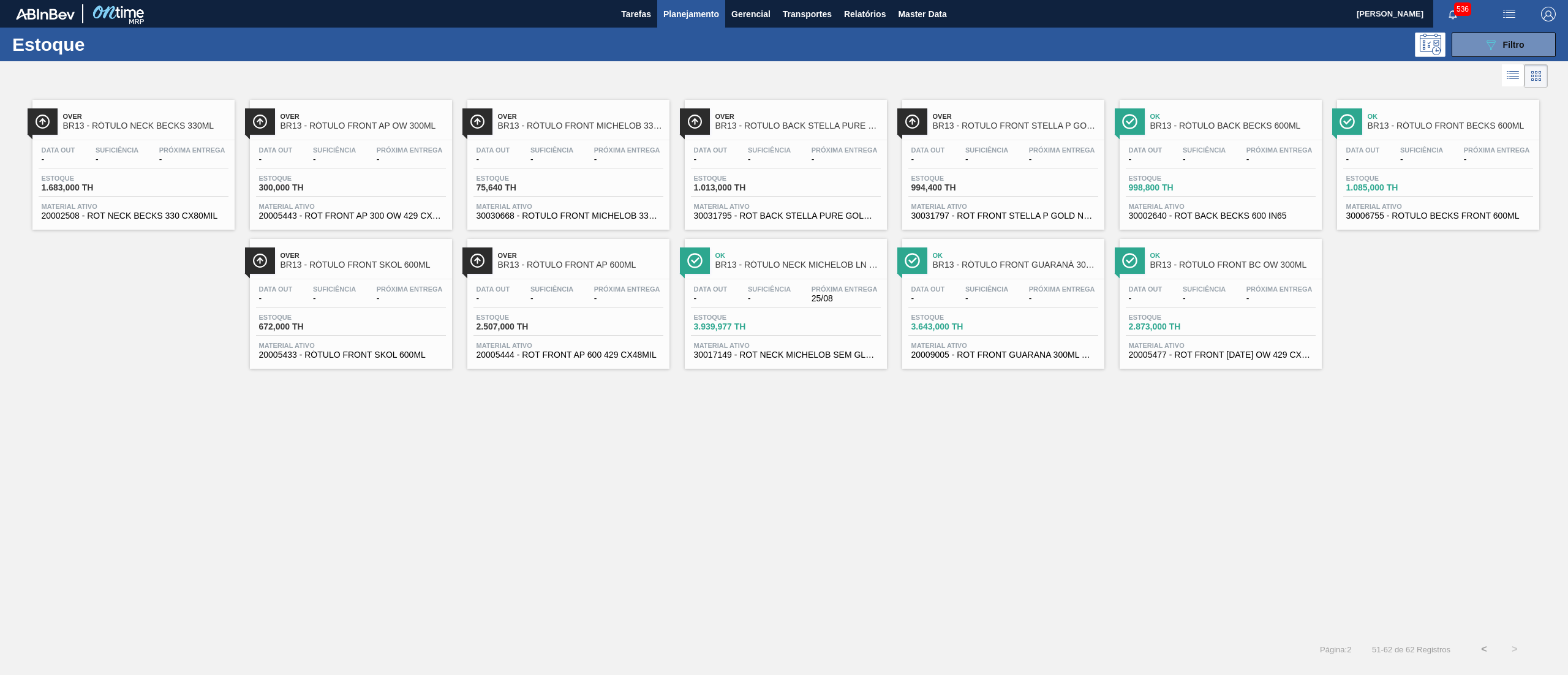
scroll to position [0, 0]
click at [1482, 31] on div "Estoque 089F7B8B-B2A5-4AFE-B5C0-19BA573D28AC Filtro" at bounding box center [784, 44] width 1568 height 34
click at [1476, 46] on button "089F7B8B-B2A5-4AFE-B5C0-19BA573D28AC Filtro" at bounding box center [1504, 45] width 104 height 25
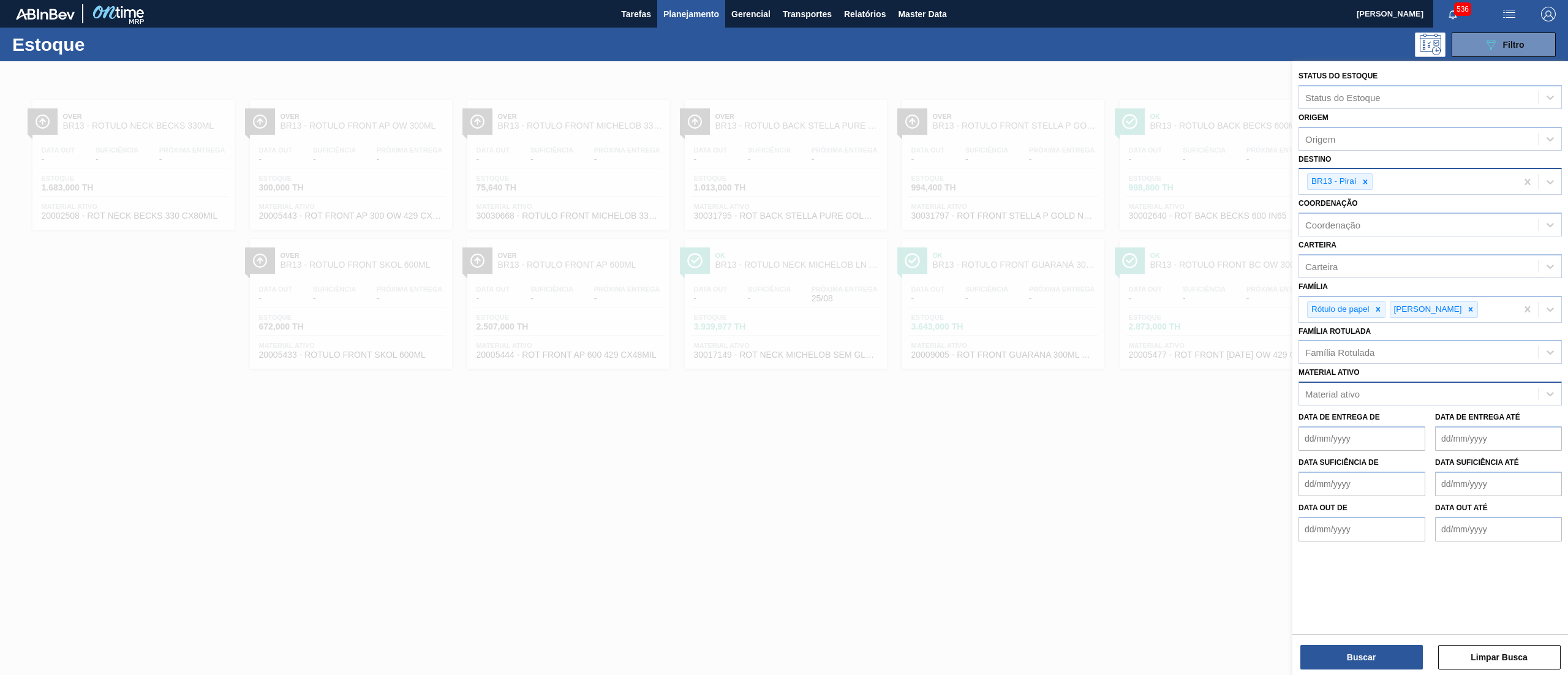
click at [1370, 179] on div at bounding box center [1365, 182] width 14 height 16
type input "ova rio"
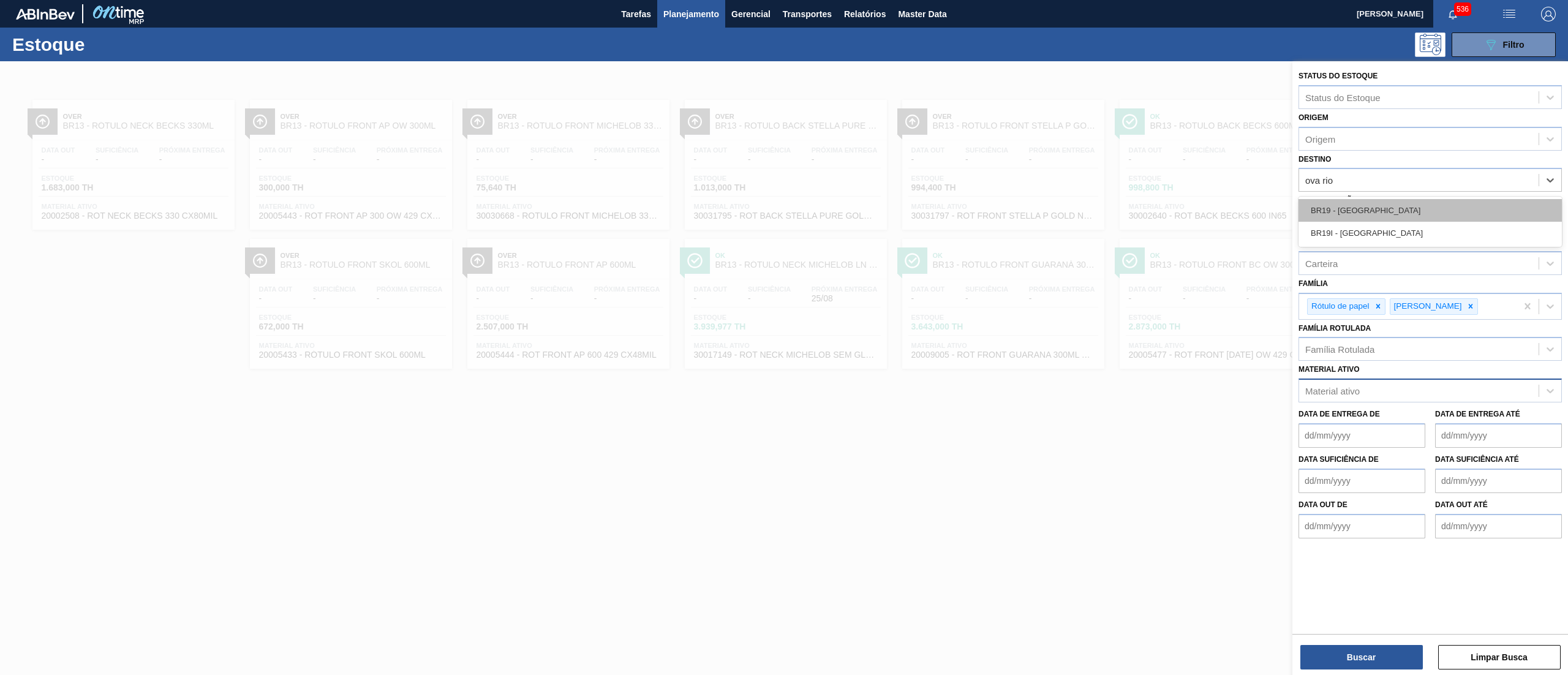
click at [1331, 215] on div "BR19 - Nova Rio" at bounding box center [1430, 210] width 263 height 23
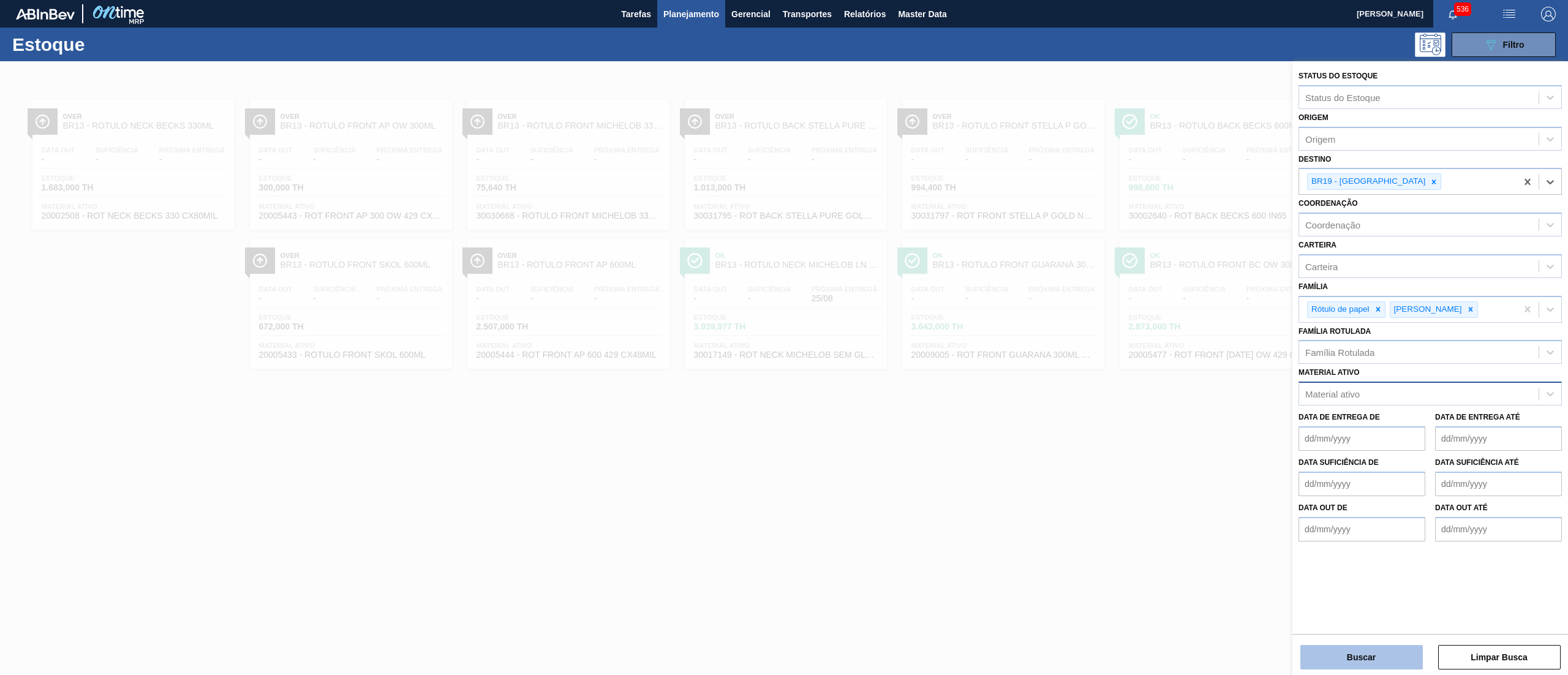
click at [1353, 652] on button "Buscar" at bounding box center [1362, 657] width 122 height 25
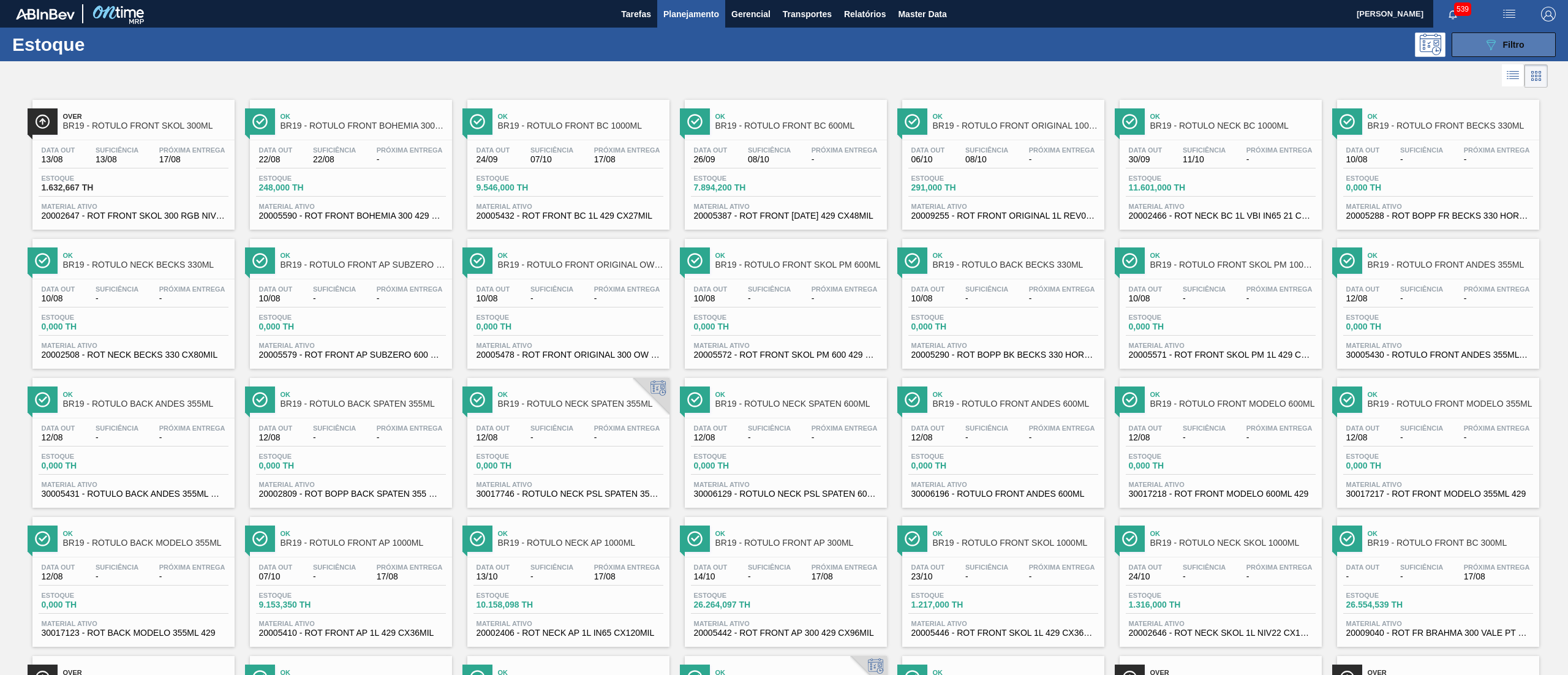
click at [1512, 54] on button "089F7B8B-B2A5-4AFE-B5C0-19BA573D28AC Filtro" at bounding box center [1504, 45] width 104 height 25
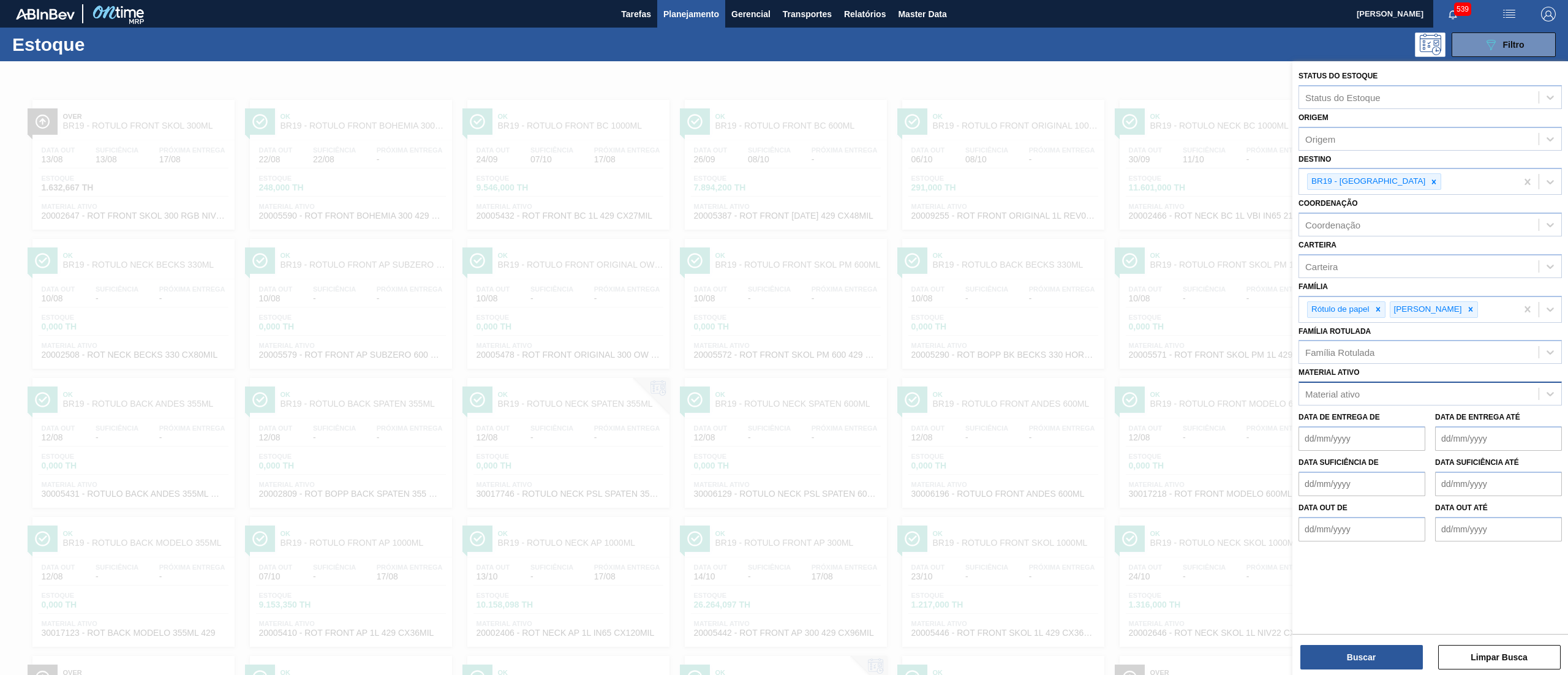
click at [1332, 397] on div "Material ativo" at bounding box center [1333, 394] width 55 height 10
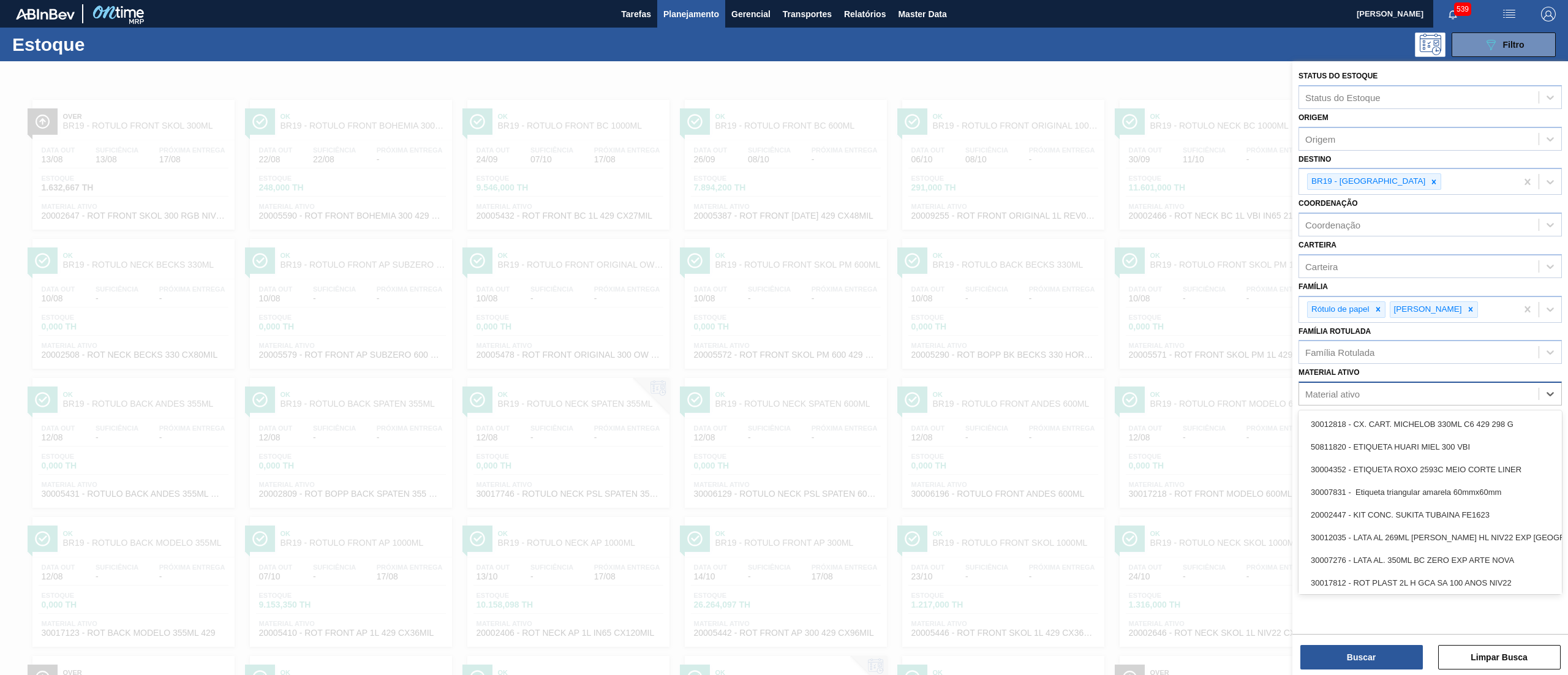
paste ativo "20005590"
type ativo "20005590"
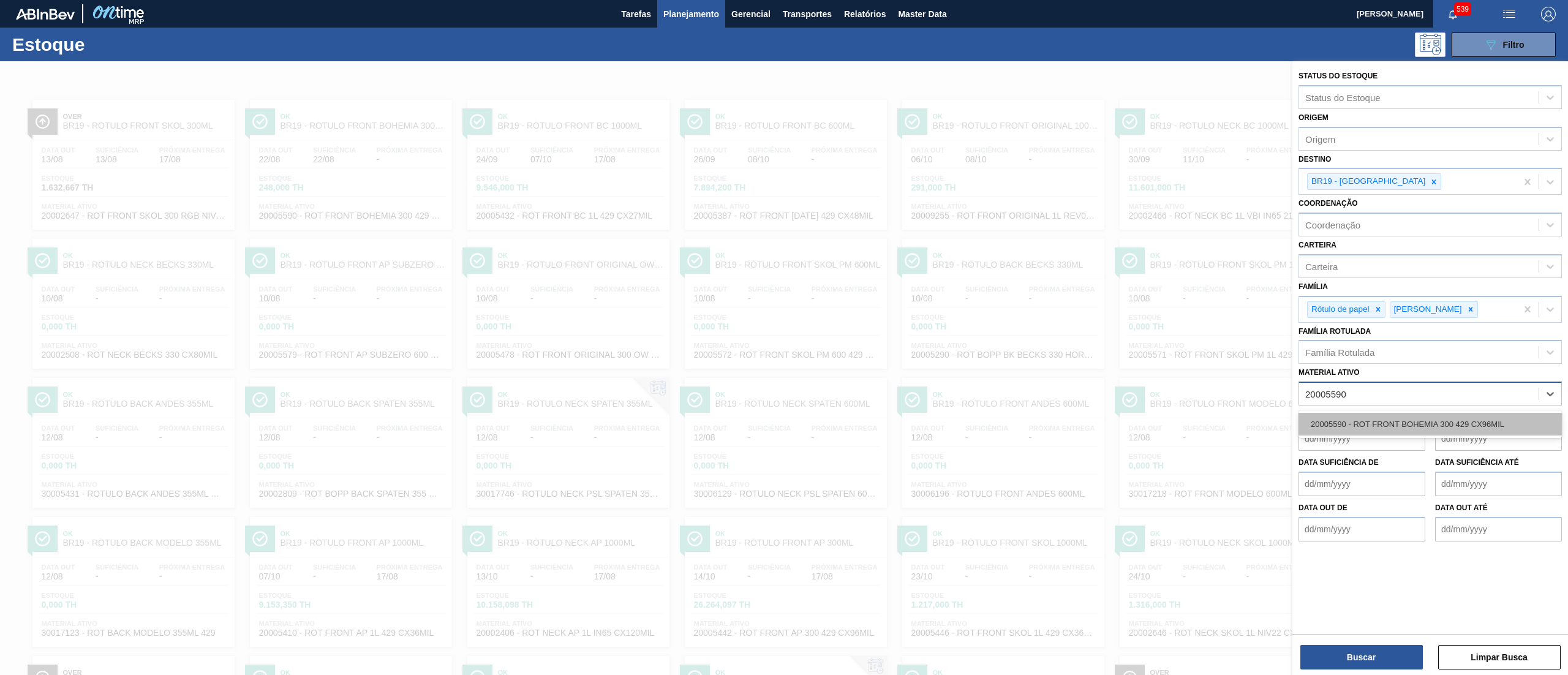
click at [1342, 429] on div "20005590 - ROT FRONT BOHEMIA 300 429 CX96MIL" at bounding box center [1430, 424] width 263 height 23
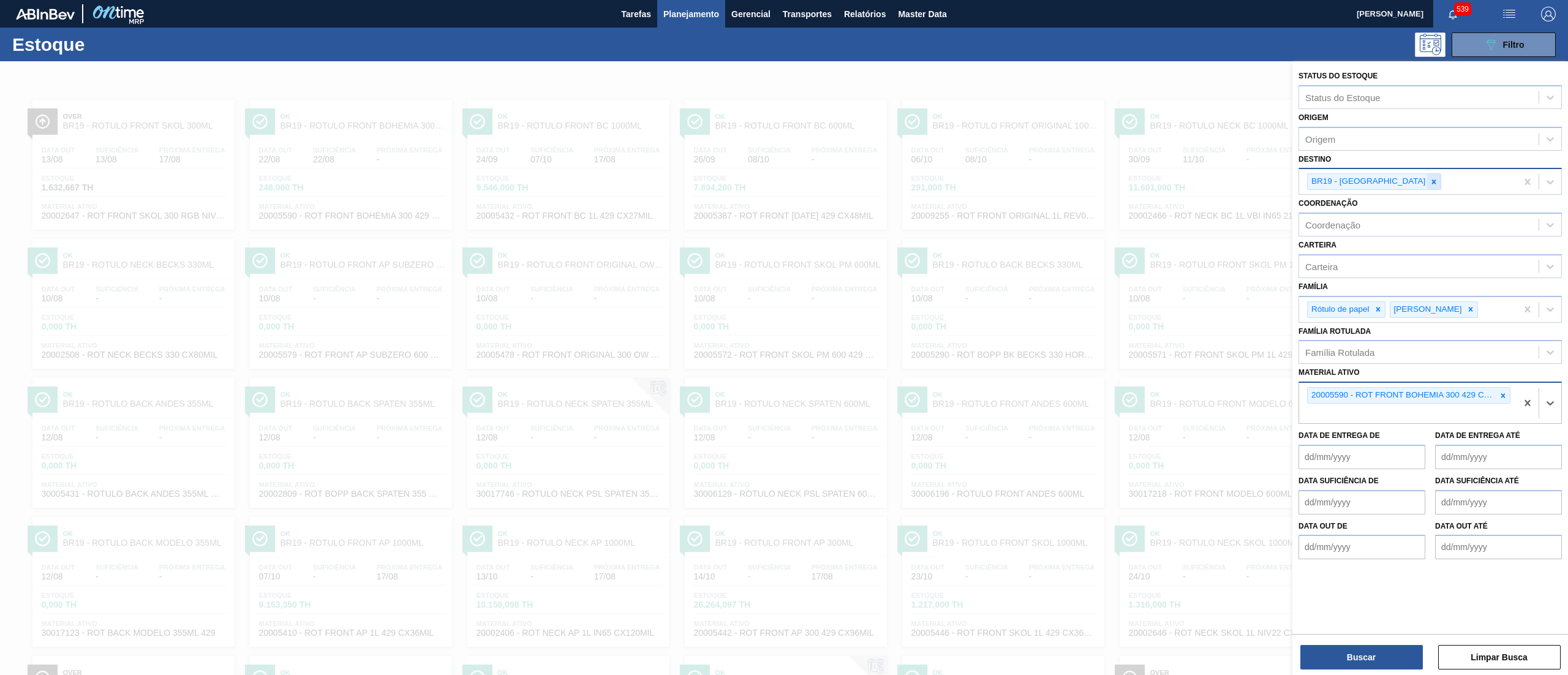
click at [1432, 183] on icon at bounding box center [1434, 181] width 5 height 5
click at [1361, 661] on button "Buscar" at bounding box center [1362, 657] width 122 height 25
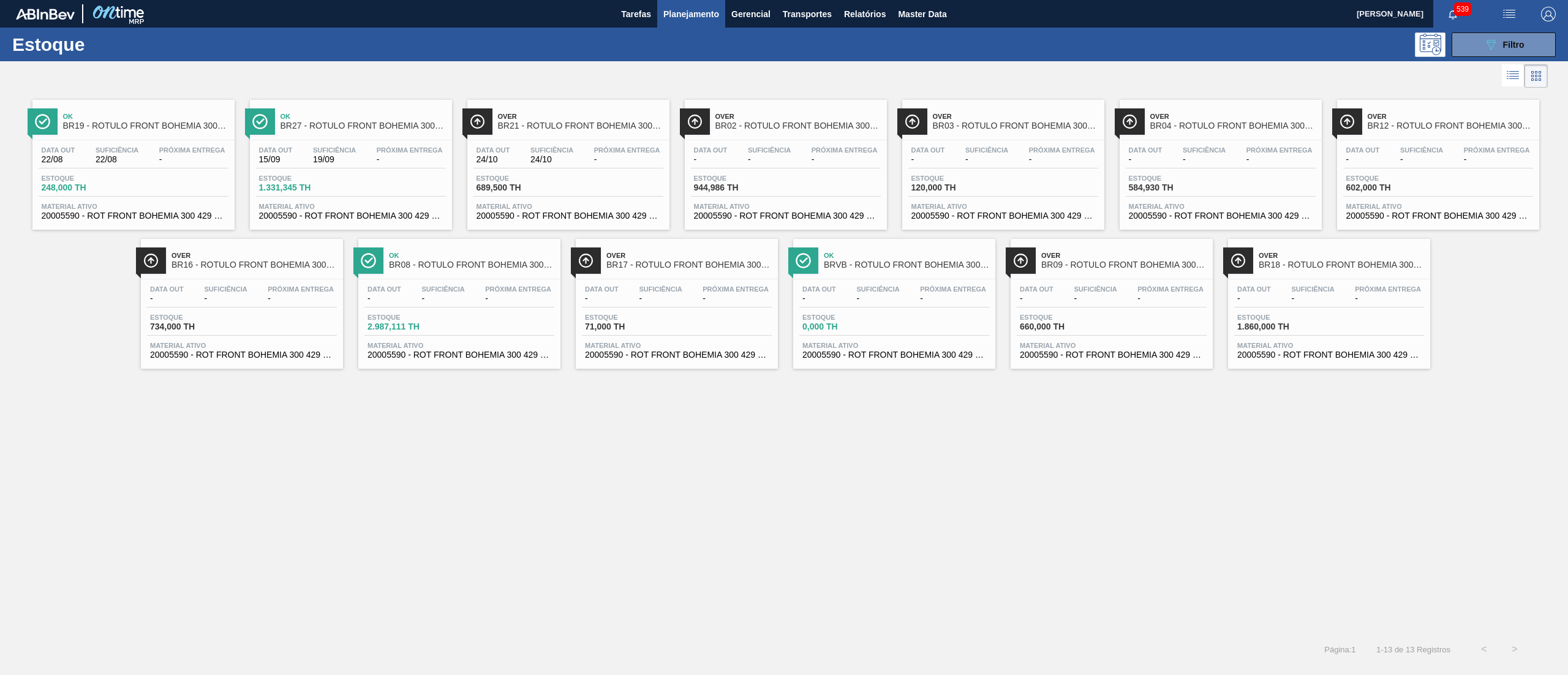
click at [157, 218] on span "20005590 - ROT FRONT BOHEMIA 300 429 CX96MIL" at bounding box center [133, 216] width 184 height 9
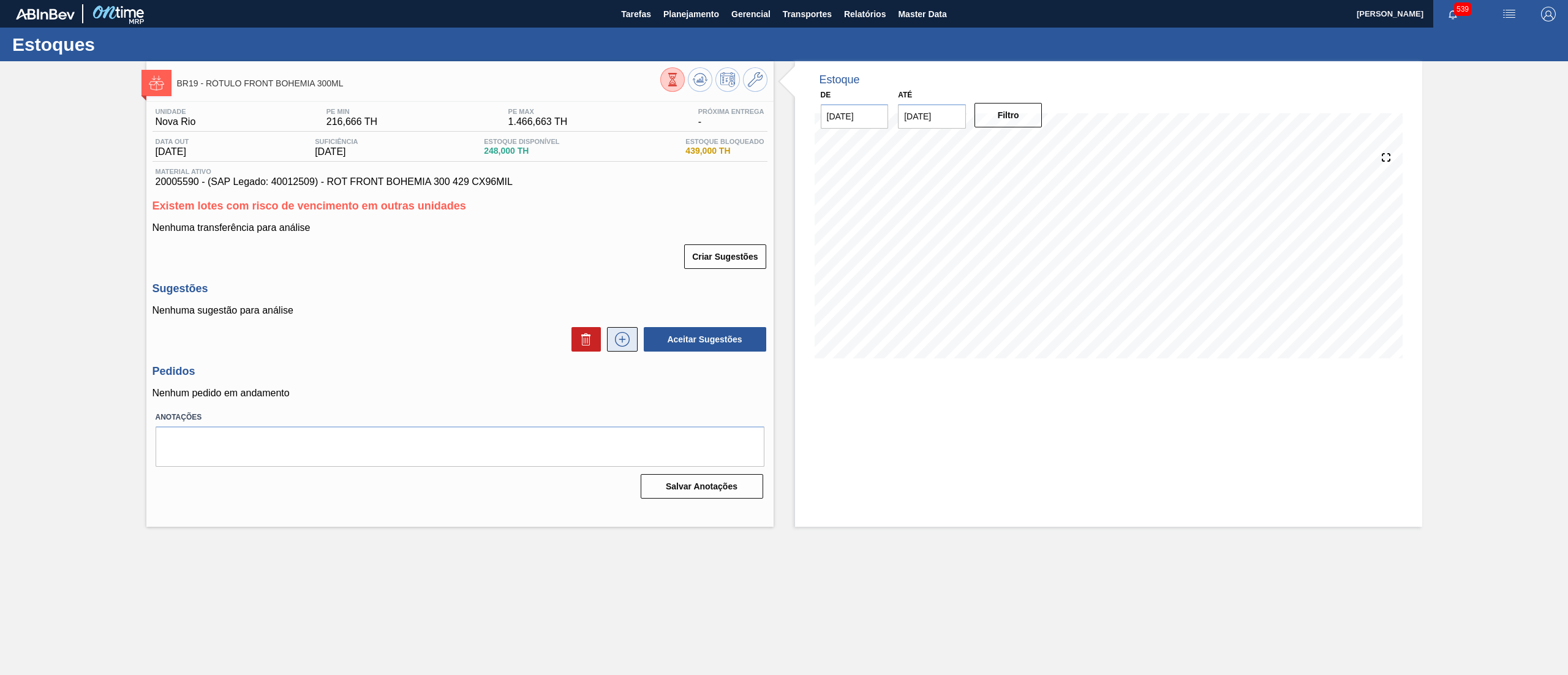
drag, startPoint x: 603, startPoint y: 347, endPoint x: 609, endPoint y: 347, distance: 6.0
click at [609, 347] on div at bounding box center [619, 339] width 37 height 25
click at [612, 347] on icon at bounding box center [622, 339] width 20 height 15
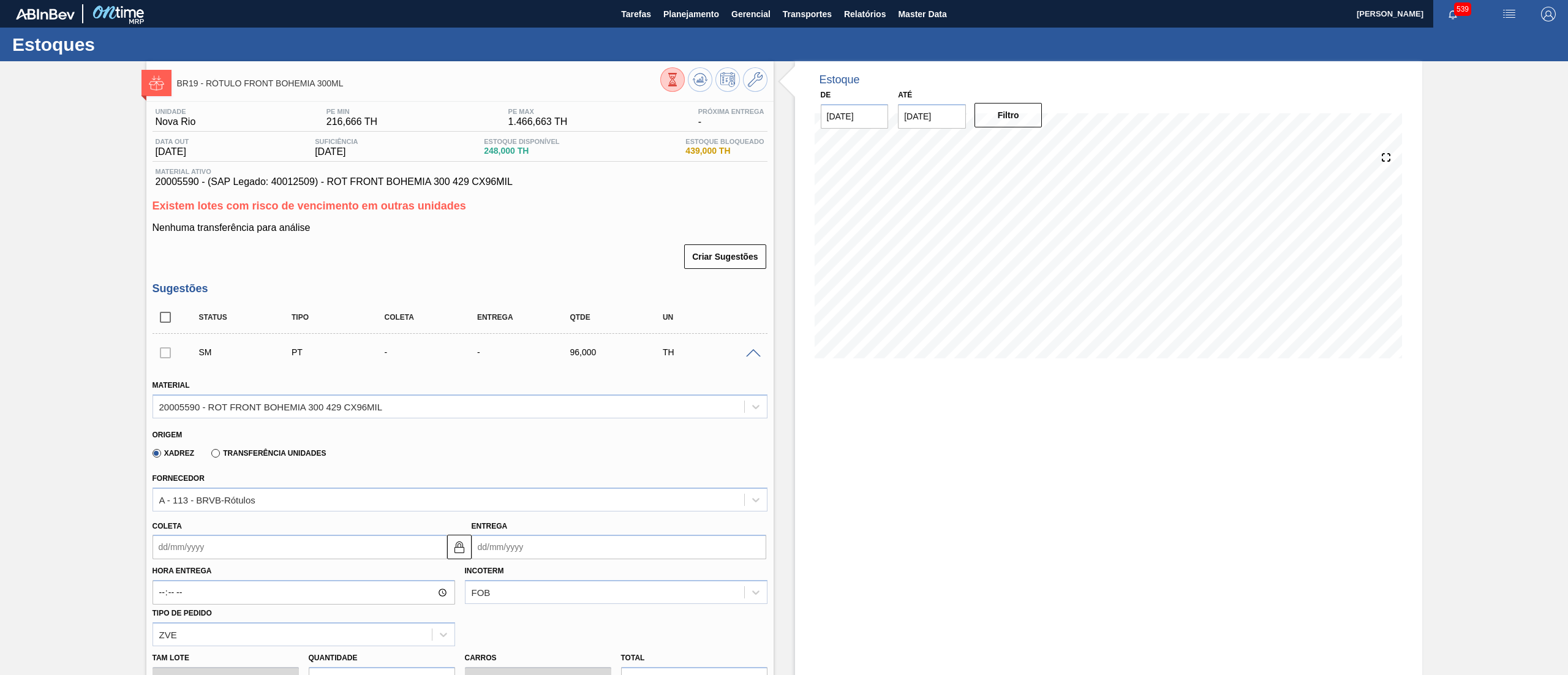
scroll to position [245, 0]
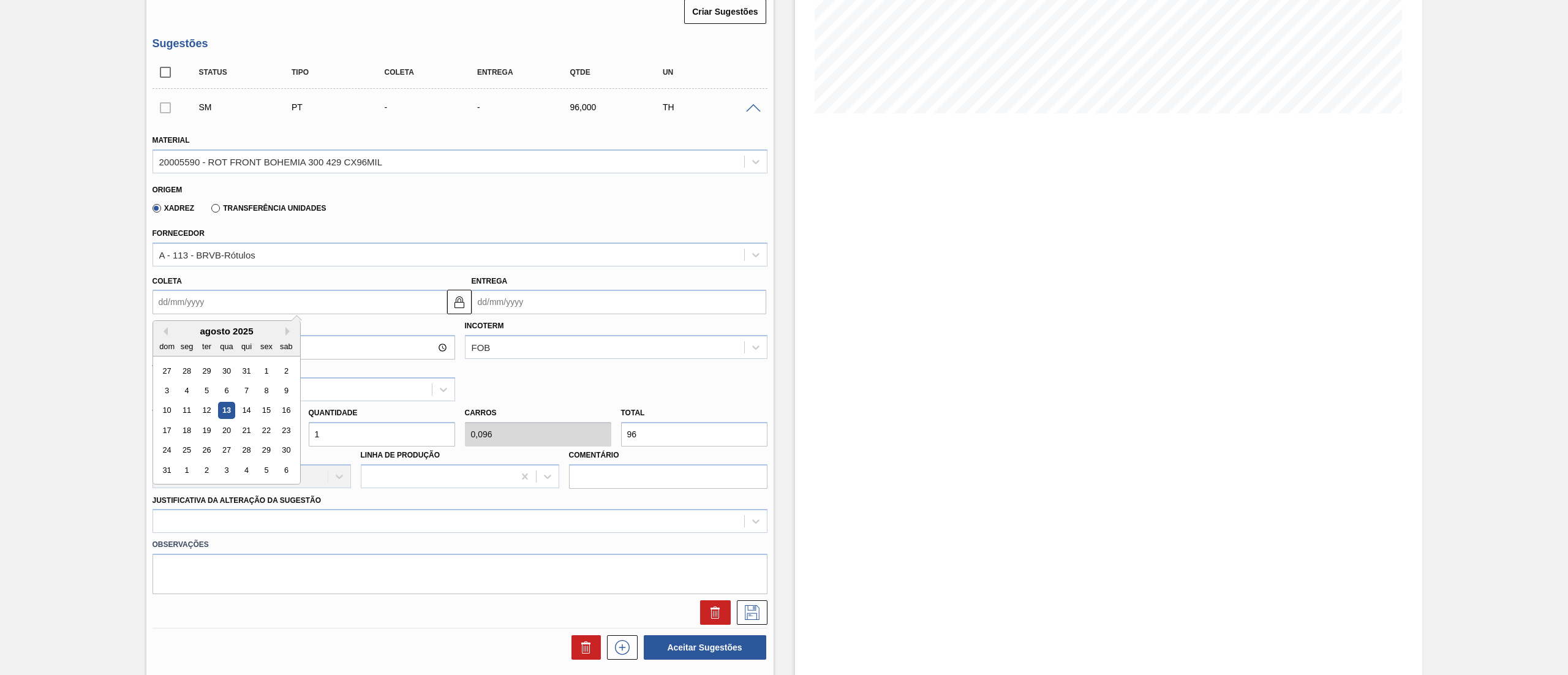
click at [206, 303] on input "Coleta" at bounding box center [300, 302] width 294 height 25
click at [228, 201] on div "Xadrez Transferência Unidades" at bounding box center [237, 207] width 179 height 21
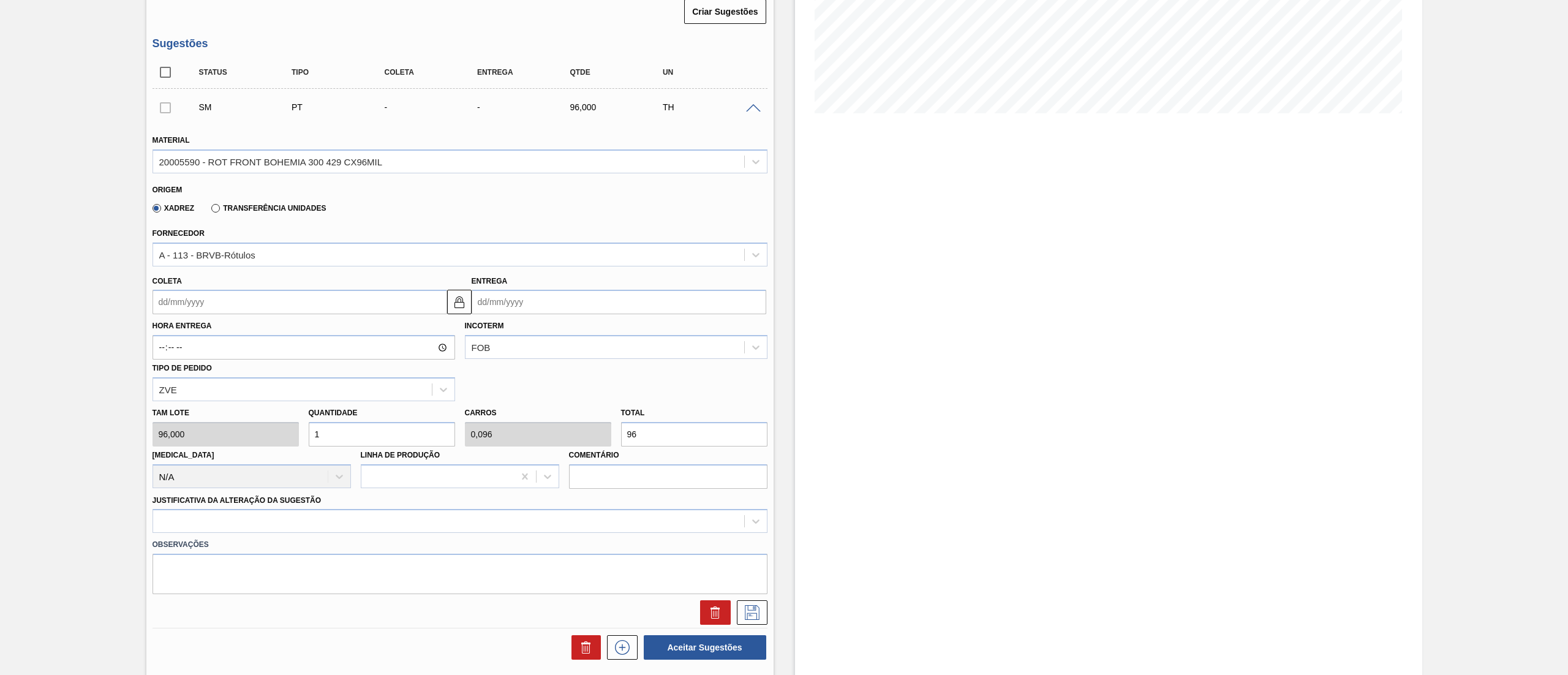
click at [218, 201] on div "Xadrez Transferência Unidades" at bounding box center [237, 207] width 179 height 21
click at [215, 211] on label "Transferência Unidades" at bounding box center [268, 208] width 114 height 8
click at [209, 211] on input "Transferência Unidades" at bounding box center [209, 211] width 0 height 0
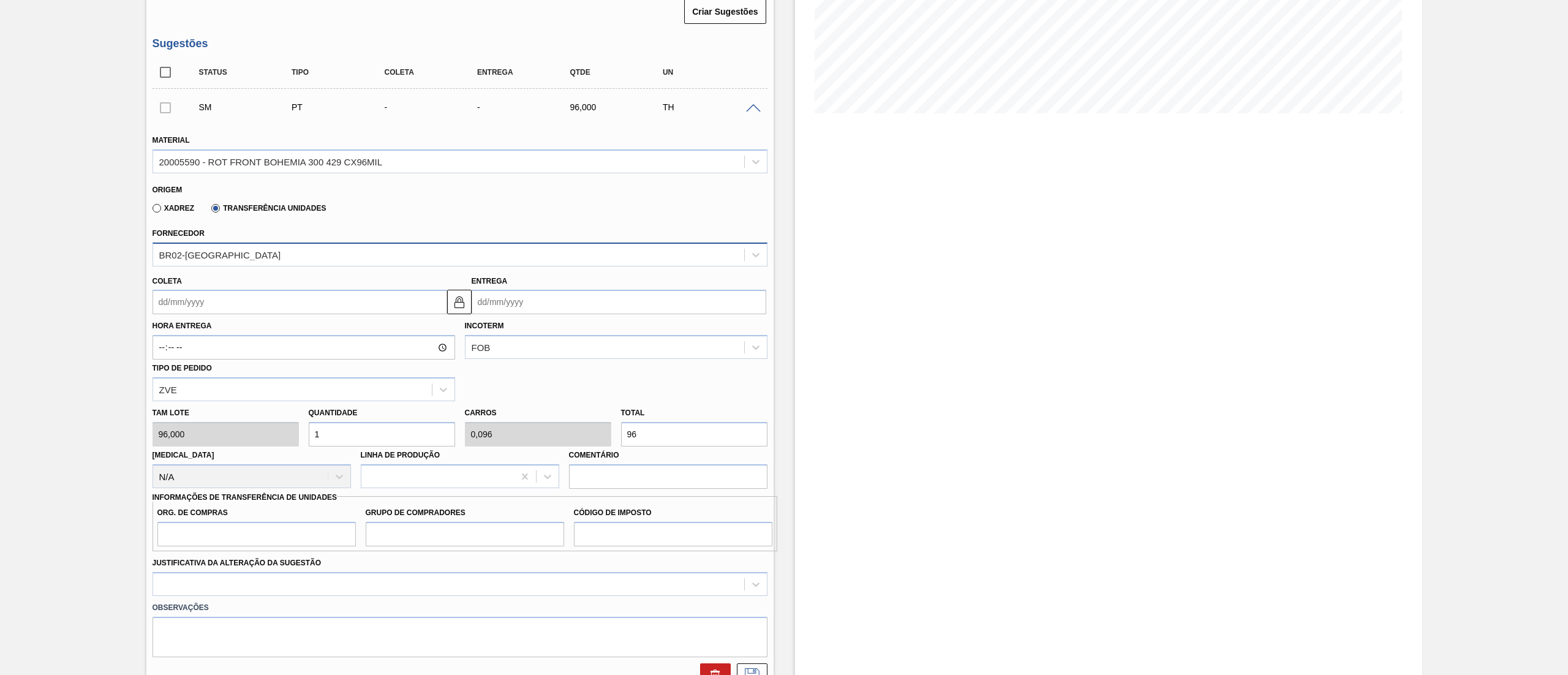
click at [202, 256] on div "BR02-Sergipe" at bounding box center [220, 255] width 122 height 10
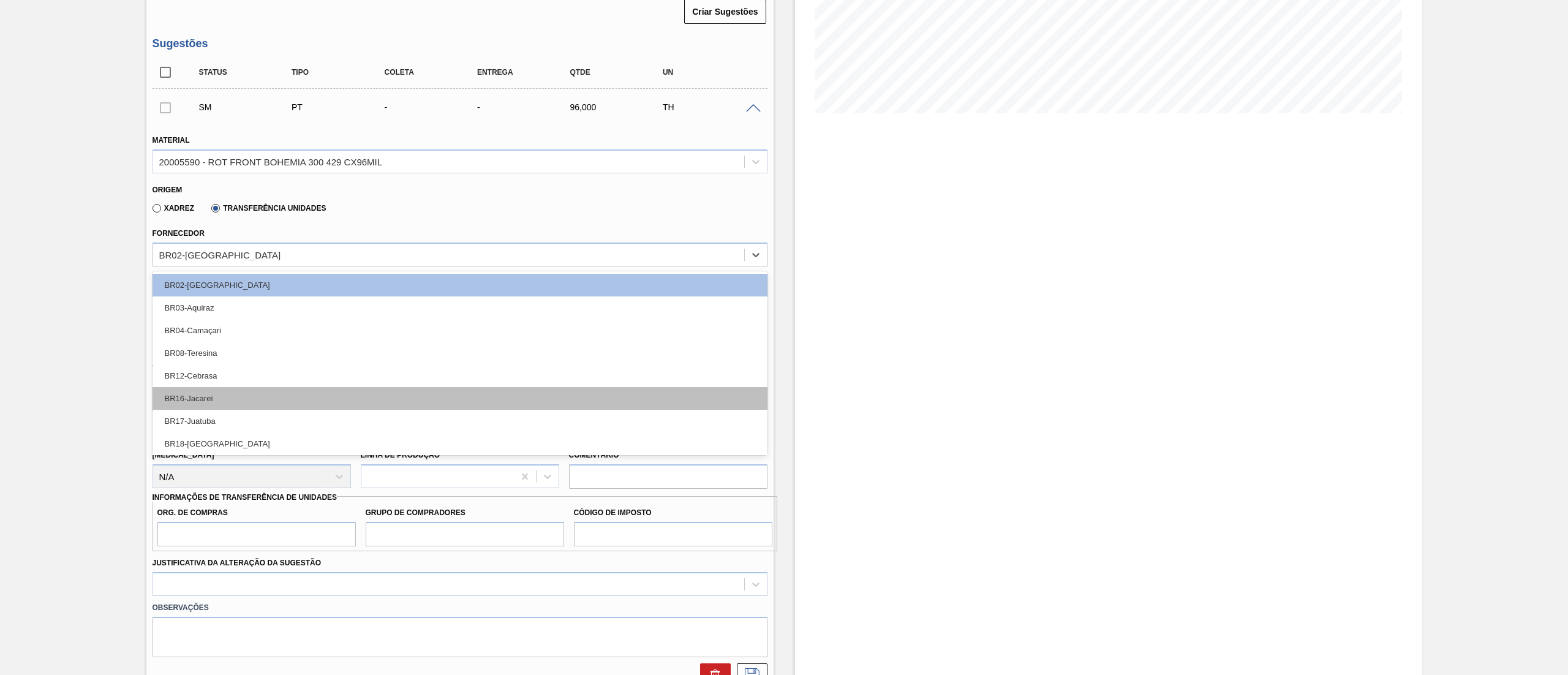
click at [241, 406] on div "BR16-Jacareí" at bounding box center [460, 399] width 615 height 23
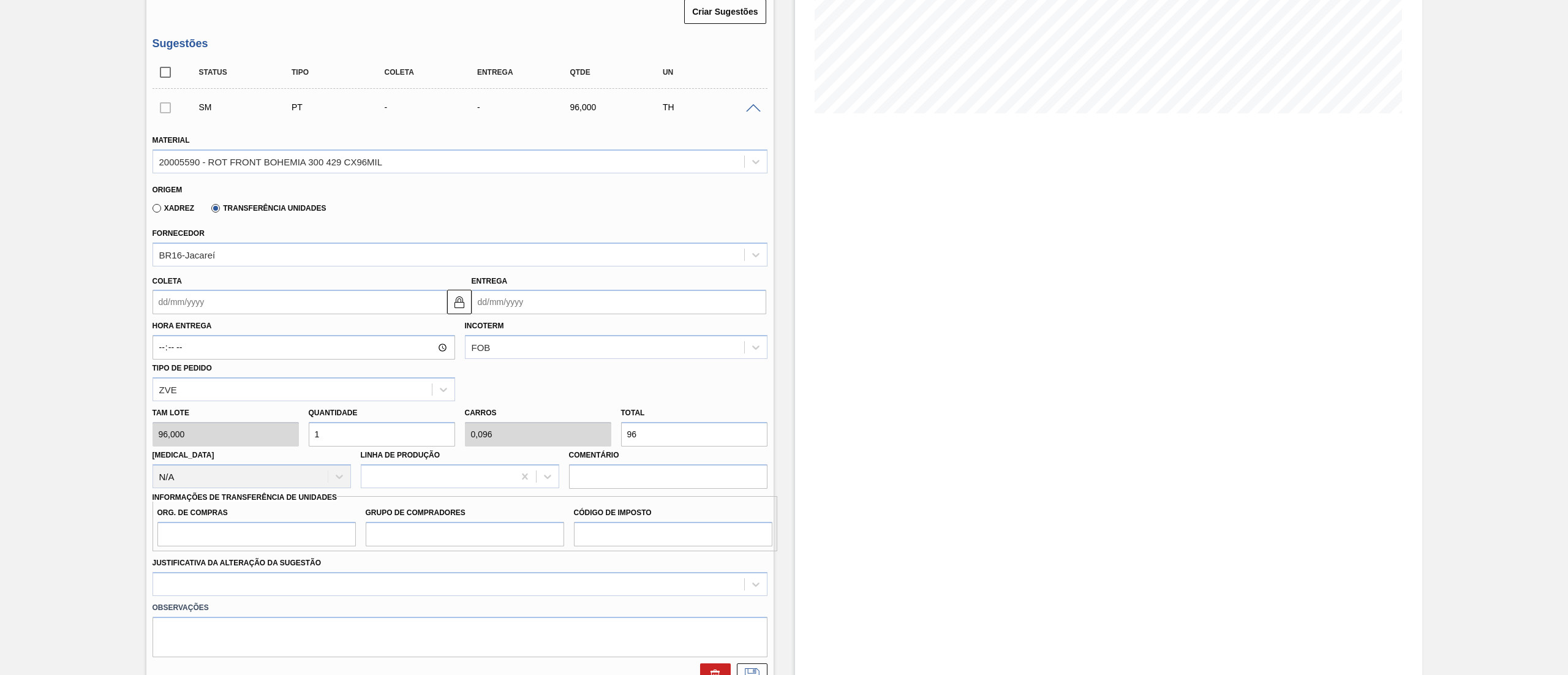
click at [194, 321] on label "Hora Entrega" at bounding box center [304, 326] width 303 height 18
click at [194, 335] on input "Hora Entrega" at bounding box center [304, 347] width 303 height 25
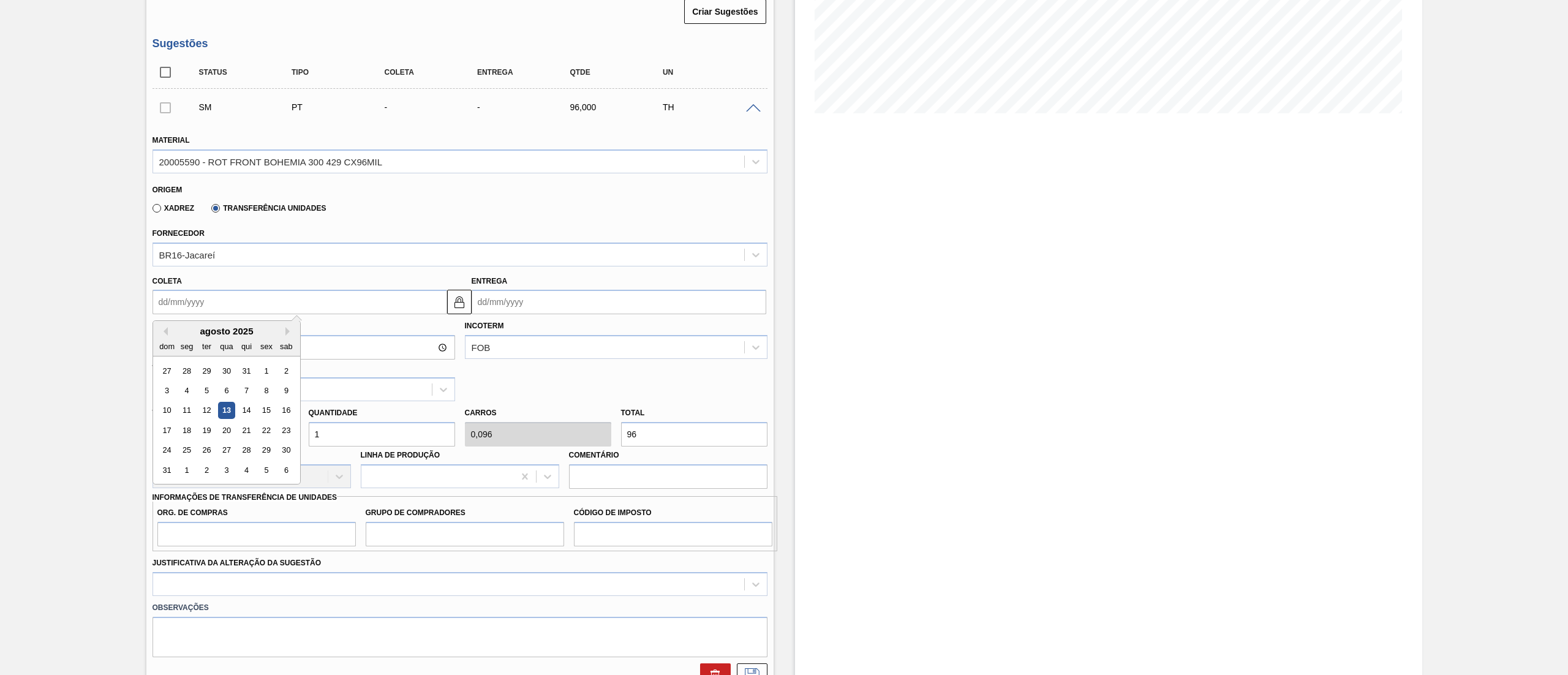
click at [190, 311] on input "Coleta" at bounding box center [300, 302] width 294 height 25
click at [243, 409] on div "14" at bounding box center [246, 410] width 16 height 16
type input "[DATE]"
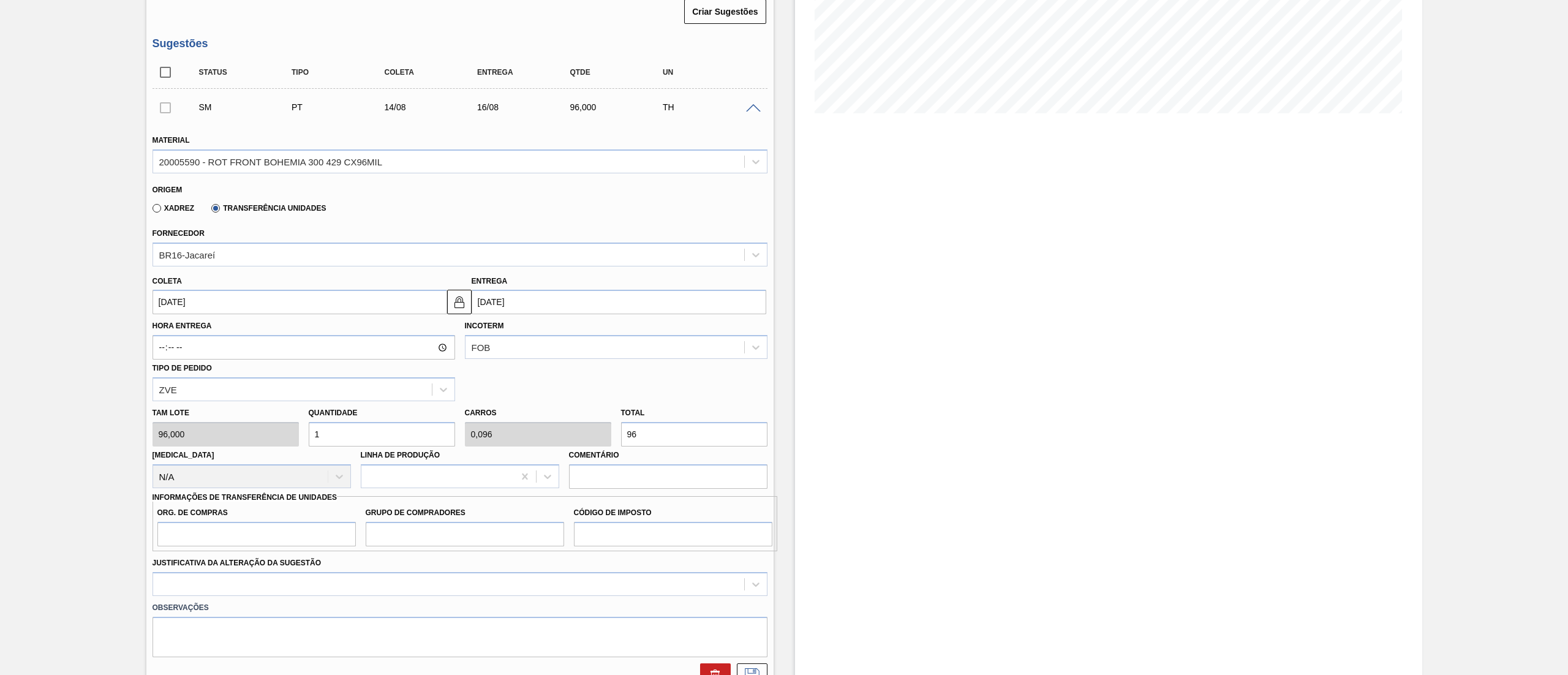
click at [261, 436] on div "Tam lote 96,000 Quantidade 1 Carros 0,096 Total 96 Doca N/A Linha de Produção C…" at bounding box center [460, 445] width 625 height 88
drag, startPoint x: 672, startPoint y: 430, endPoint x: 458, endPoint y: 409, distance: 215.0
click at [465, 411] on div "Tam lote 96,000 Quantidade 1 Carros 0,096 Total 96 Doca N/A Linha de Produção C…" at bounding box center [460, 445] width 625 height 88
type input "0,031"
type input "0,003"
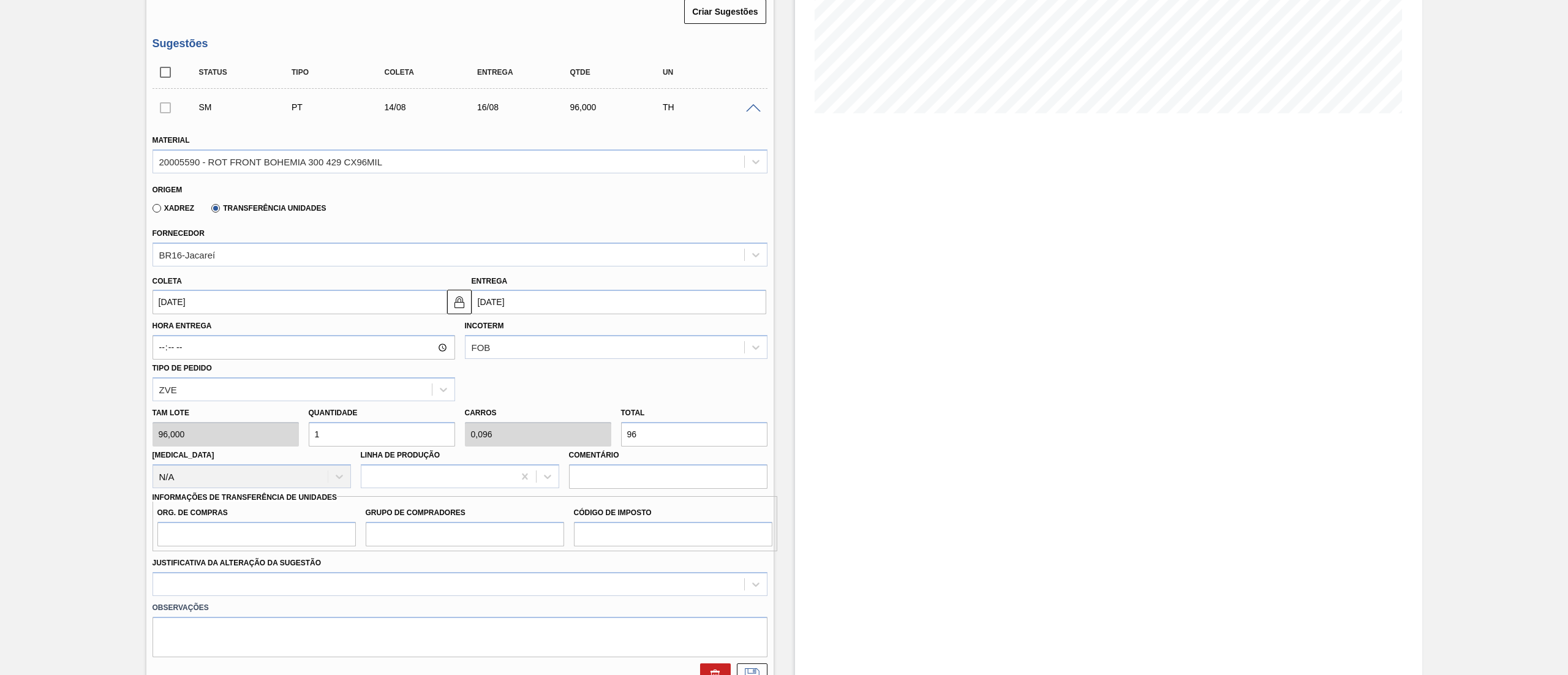
type input "3"
type input "0,313"
type input "0,03"
type input "30"
type input "3,125"
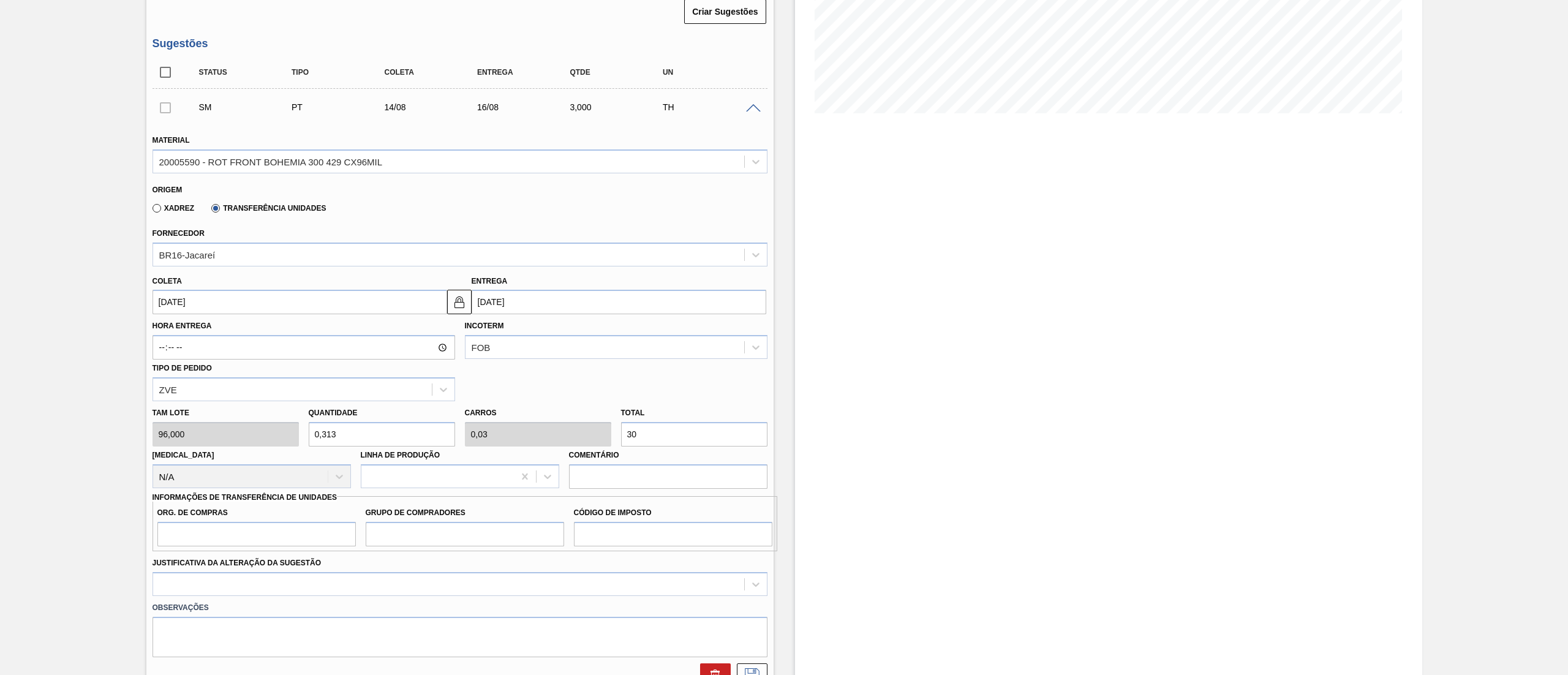
type input "0,3"
type input "300"
click at [239, 536] on input "Org. de Compras" at bounding box center [256, 535] width 198 height 25
type input "BR00"
drag, startPoint x: 426, startPoint y: 543, endPoint x: 432, endPoint y: 554, distance: 12.5
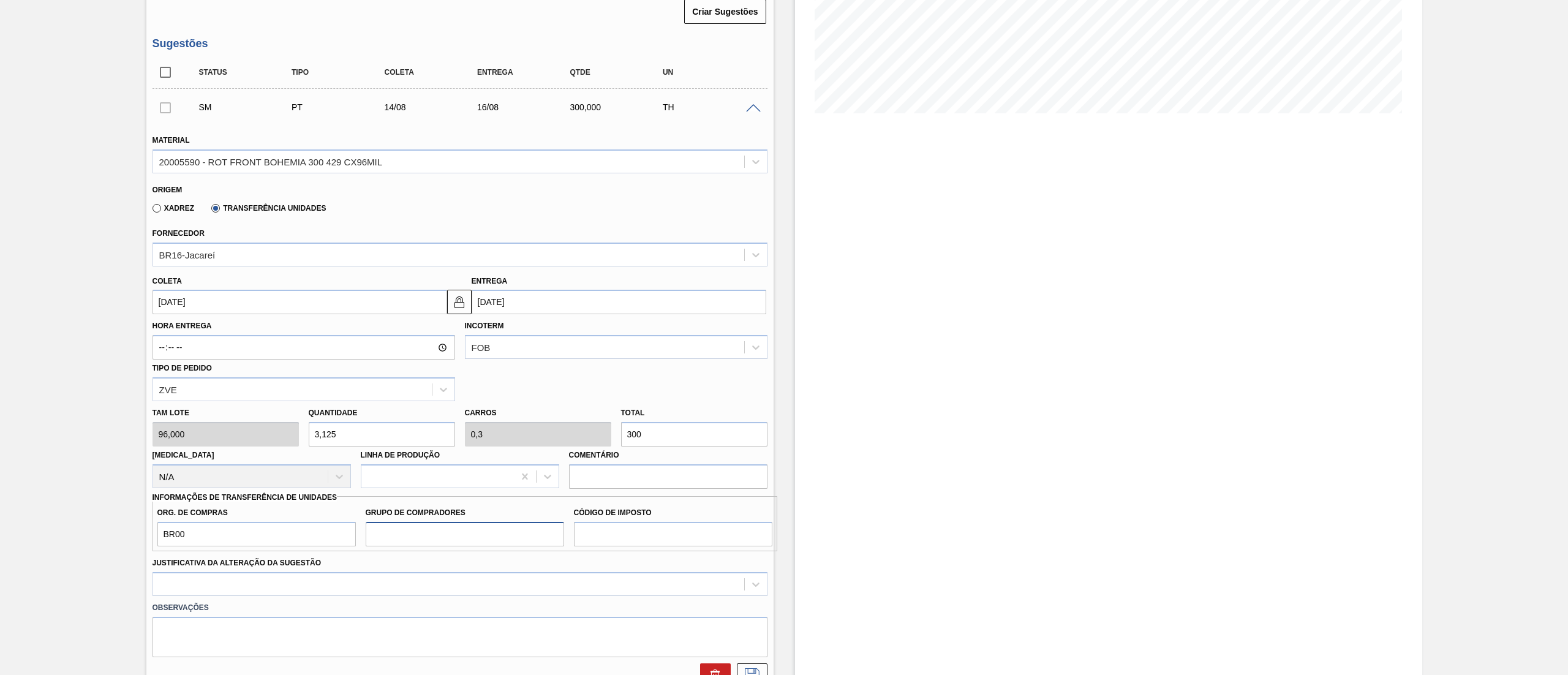
click at [427, 543] on input "Grupo de Compradores" at bounding box center [465, 535] width 198 height 25
type input "A01"
drag, startPoint x: 651, startPoint y: 531, endPoint x: 642, endPoint y: 544, distance: 15.8
click at [651, 531] on input "Código de Imposto" at bounding box center [673, 535] width 198 height 25
type input "I1"
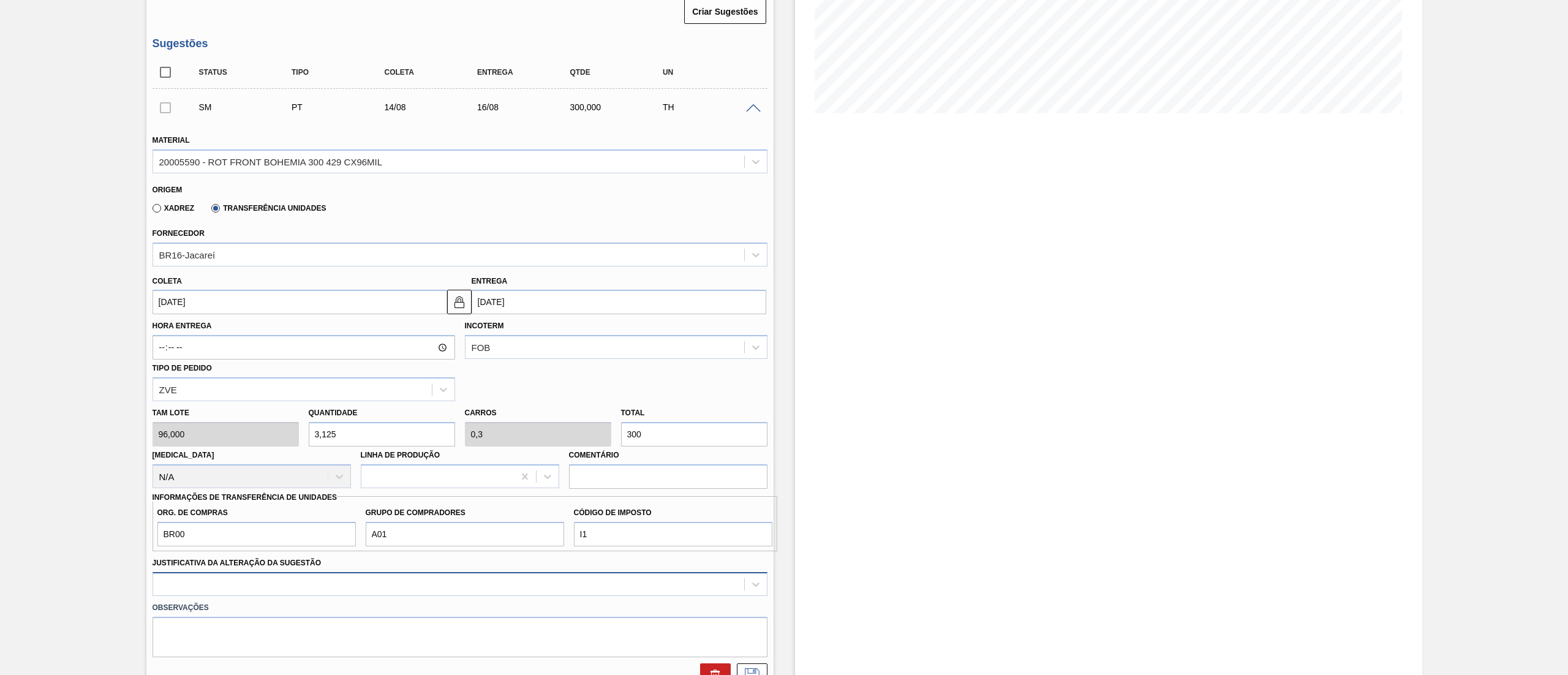
click at [268, 590] on div at bounding box center [460, 584] width 615 height 24
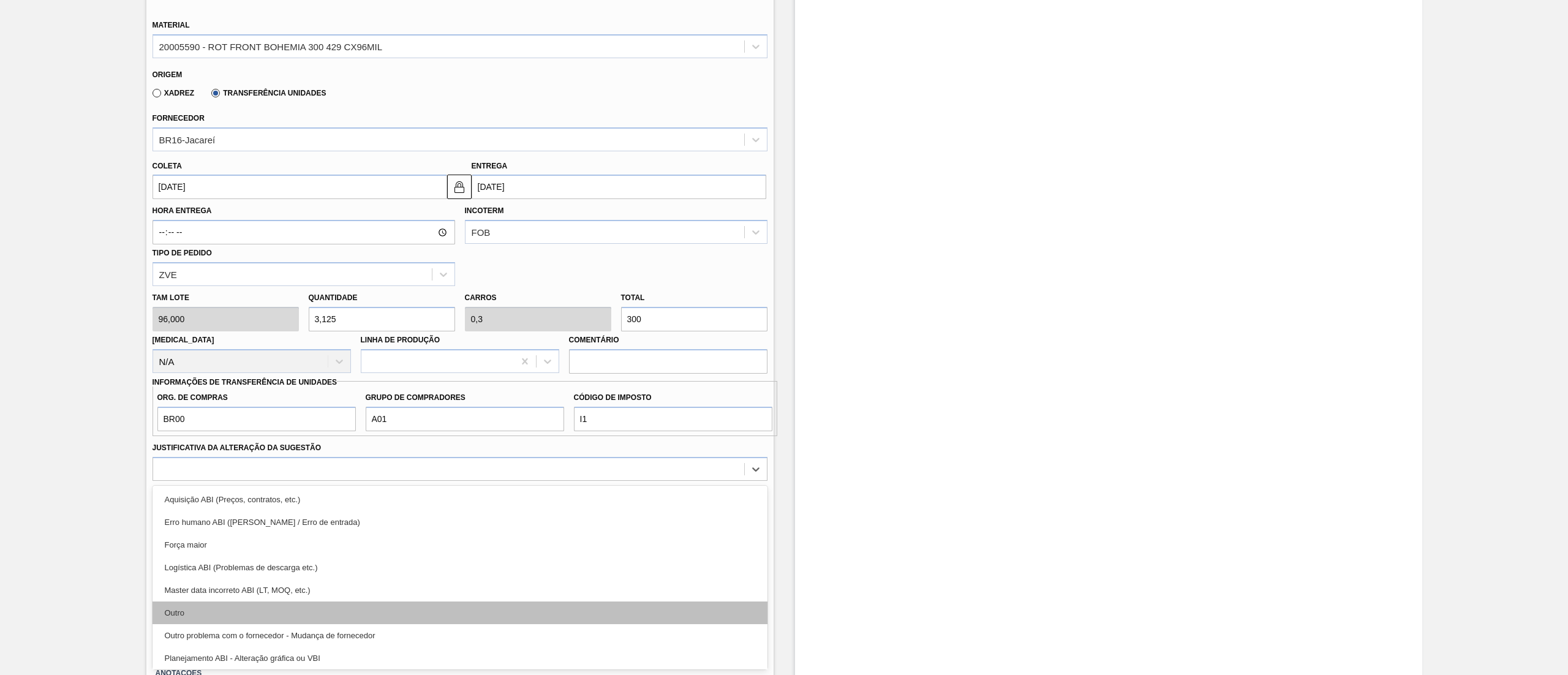
click at [216, 608] on div "Outro" at bounding box center [460, 613] width 615 height 23
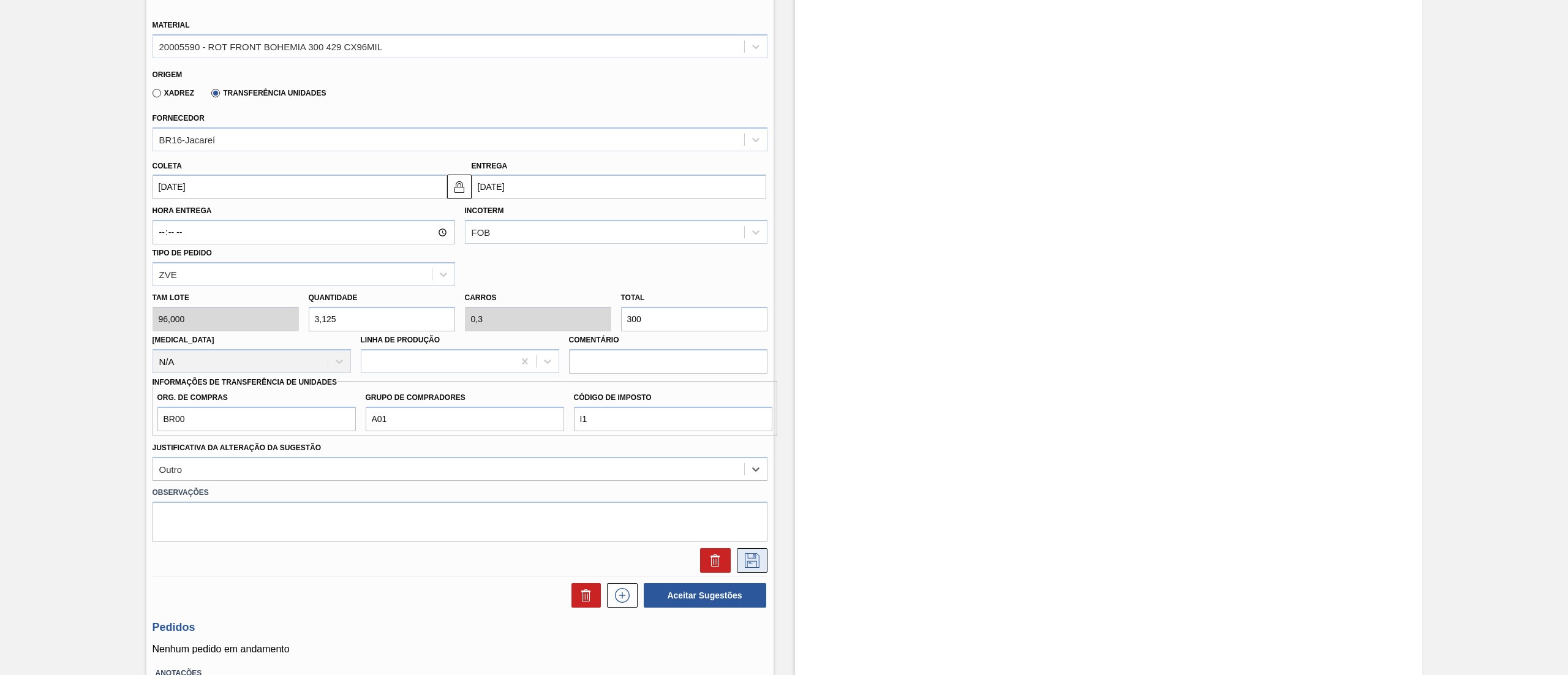
click at [745, 559] on icon at bounding box center [752, 561] width 20 height 15
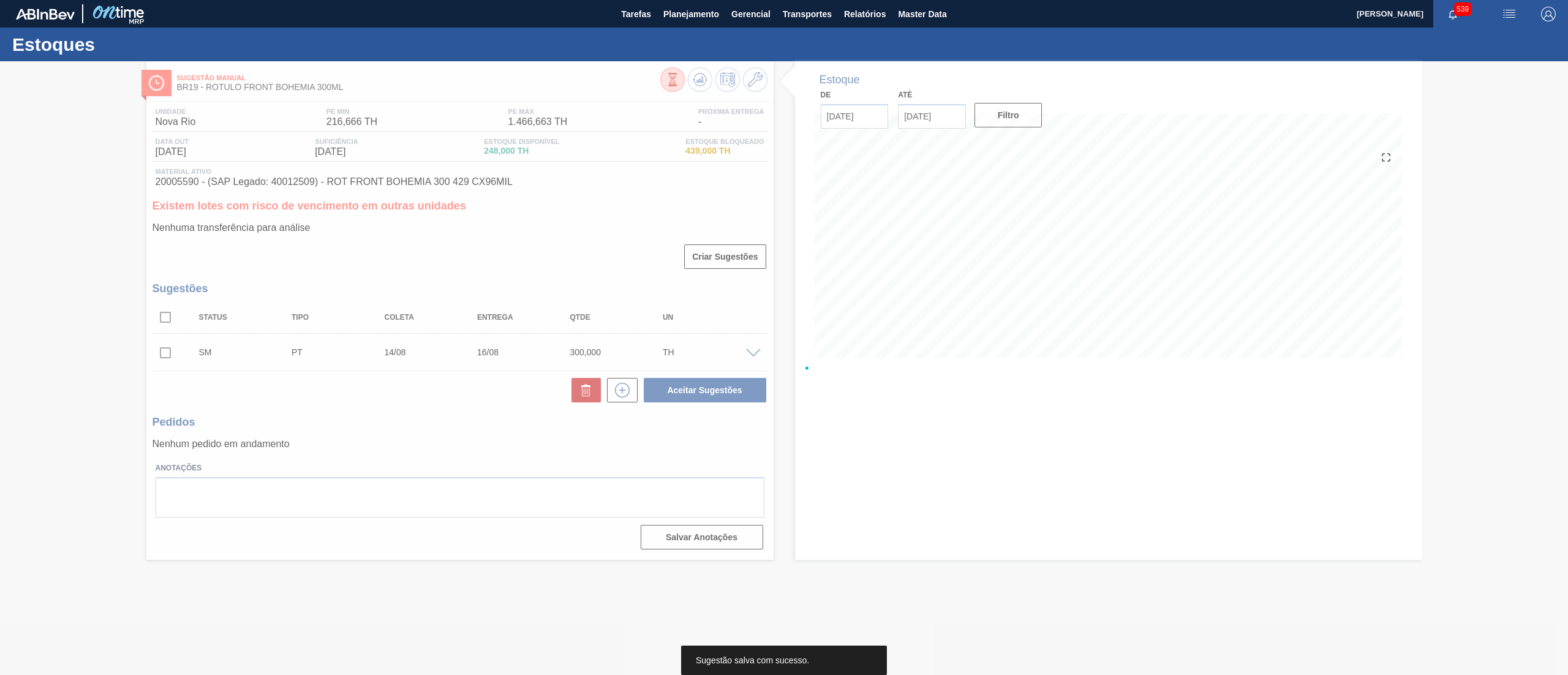
scroll to position [0, 0]
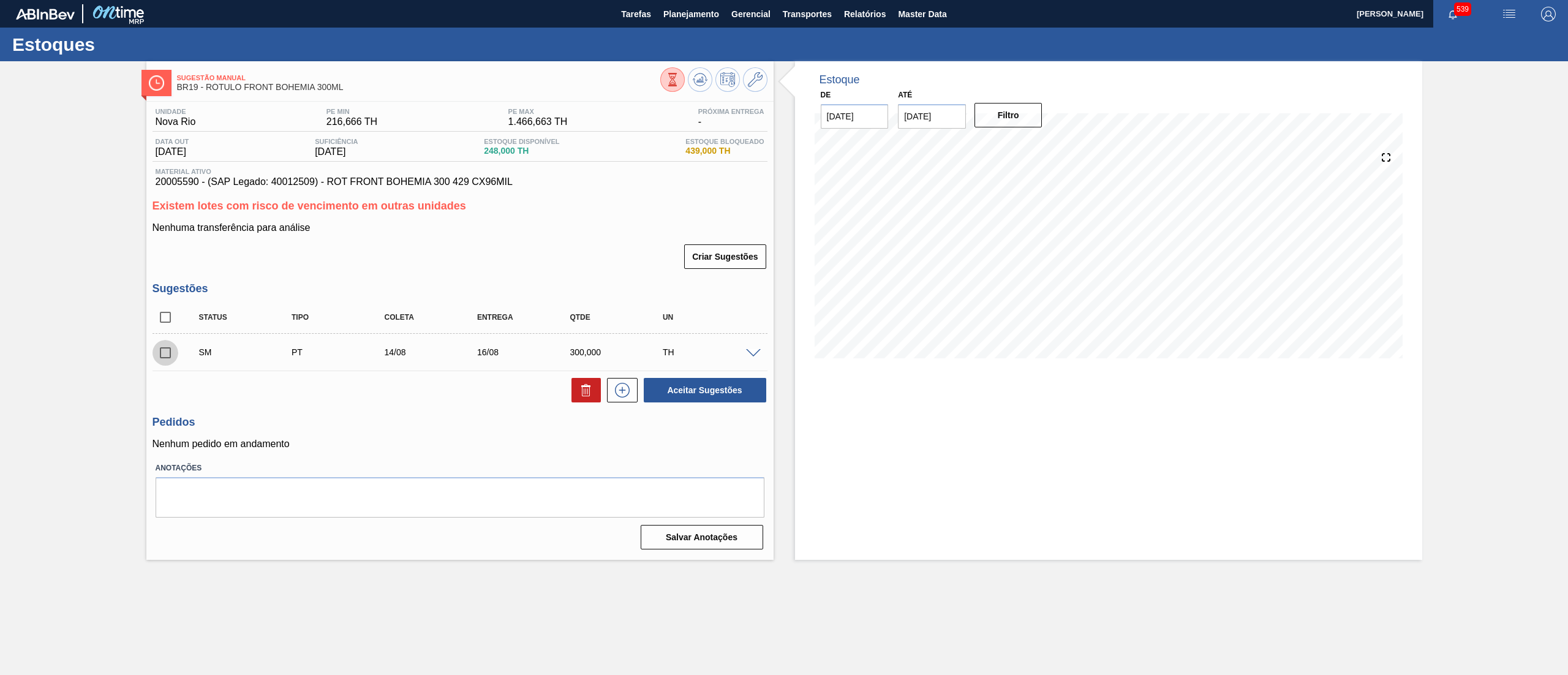
click at [168, 350] on input "checkbox" at bounding box center [166, 353] width 26 height 26
checkbox input "true"
drag, startPoint x: 917, startPoint y: 122, endPoint x: 965, endPoint y: 176, distance: 72.2
click at [917, 120] on input "[DATE]" at bounding box center [932, 116] width 68 height 25
click at [1033, 144] on button "Next Month" at bounding box center [1035, 146] width 8 height 8
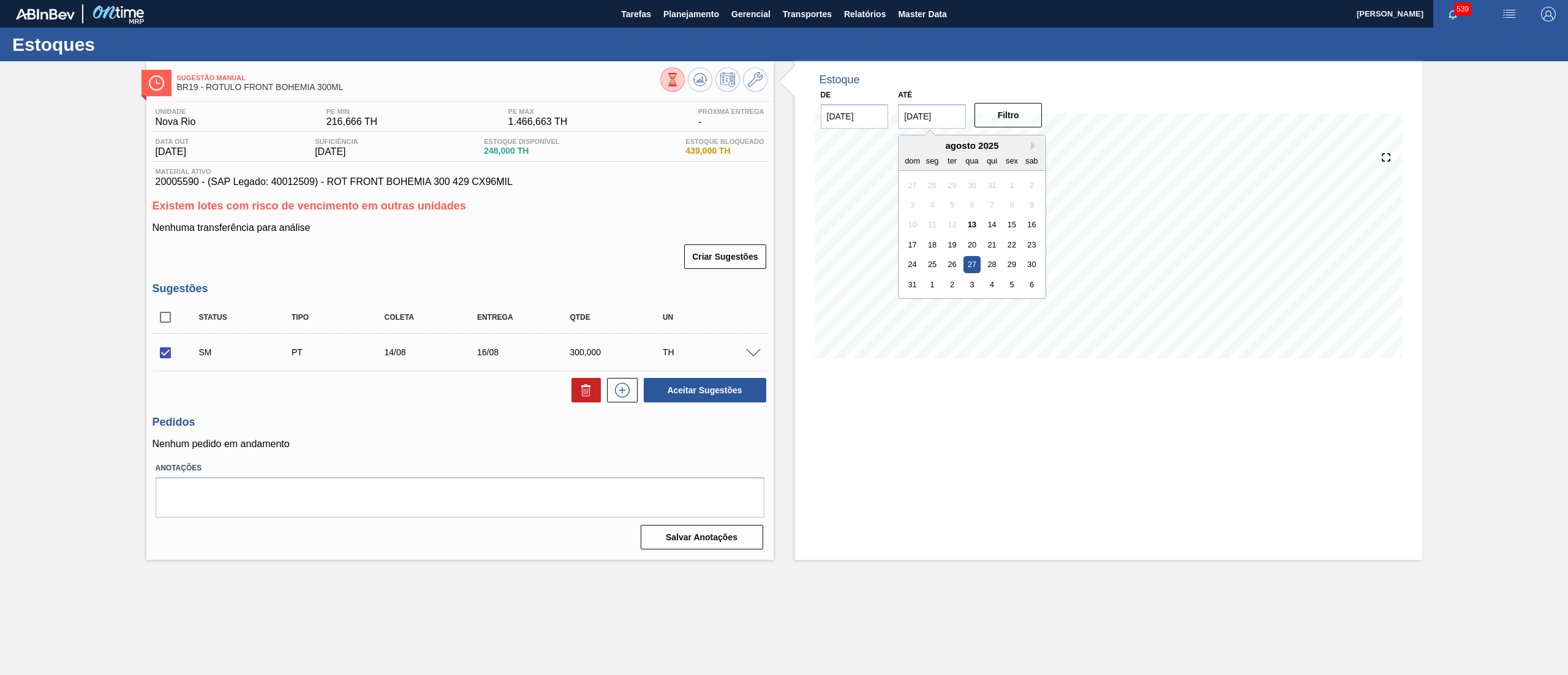
drag, startPoint x: 1033, startPoint y: 144, endPoint x: 1035, endPoint y: 158, distance: 14.1
click at [1034, 144] on button "Next Month" at bounding box center [1035, 146] width 8 height 8
click at [1000, 242] on div "23" at bounding box center [991, 245] width 16 height 16
type input "23/10/2025"
click at [1007, 116] on button "Filtro" at bounding box center [1008, 115] width 68 height 25
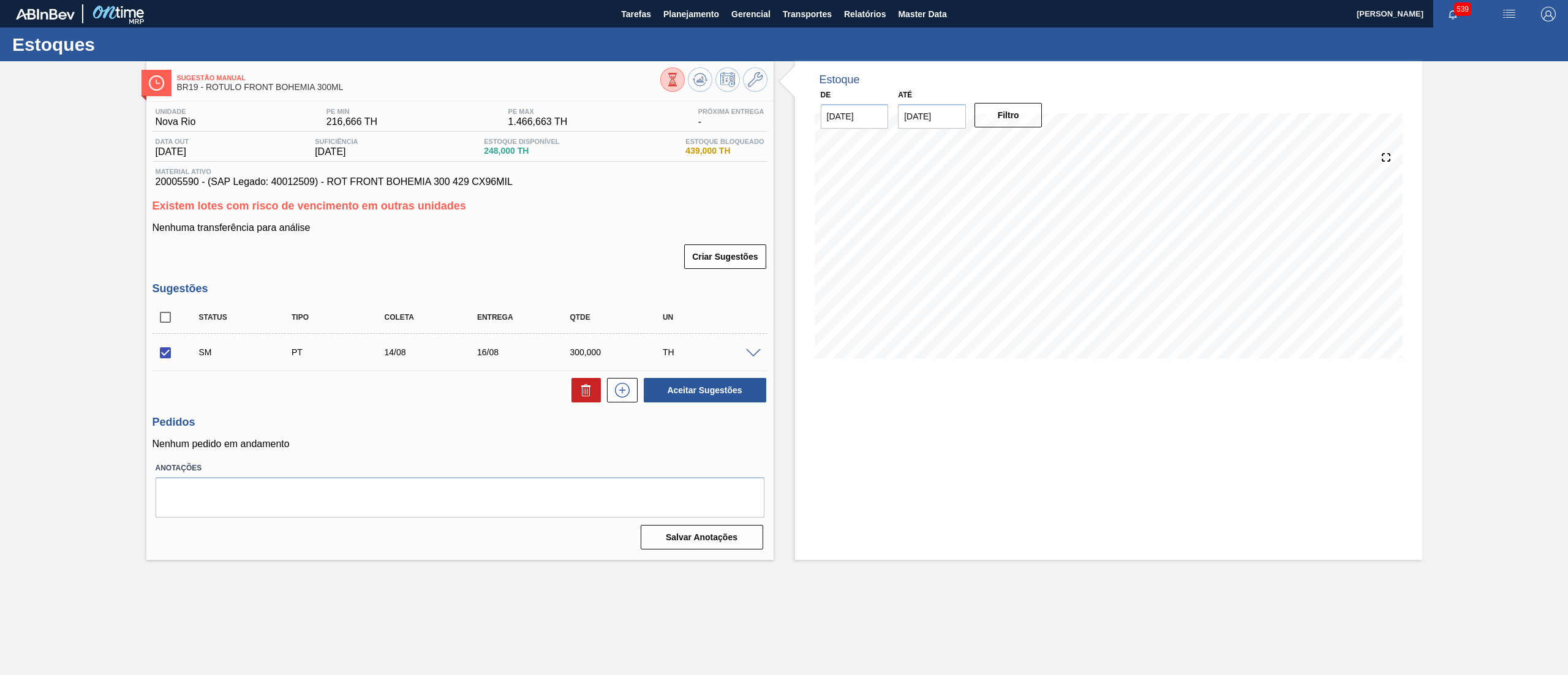
click at [683, 406] on div "Unidade Nova Rio PE MIN 216,666 TH PE MAX 1.466,663 TH Próxima Entrega - Data o…" at bounding box center [460, 327] width 627 height 452
click at [722, 403] on button "Aceitar Sugestões" at bounding box center [705, 390] width 122 height 25
checkbox input "false"
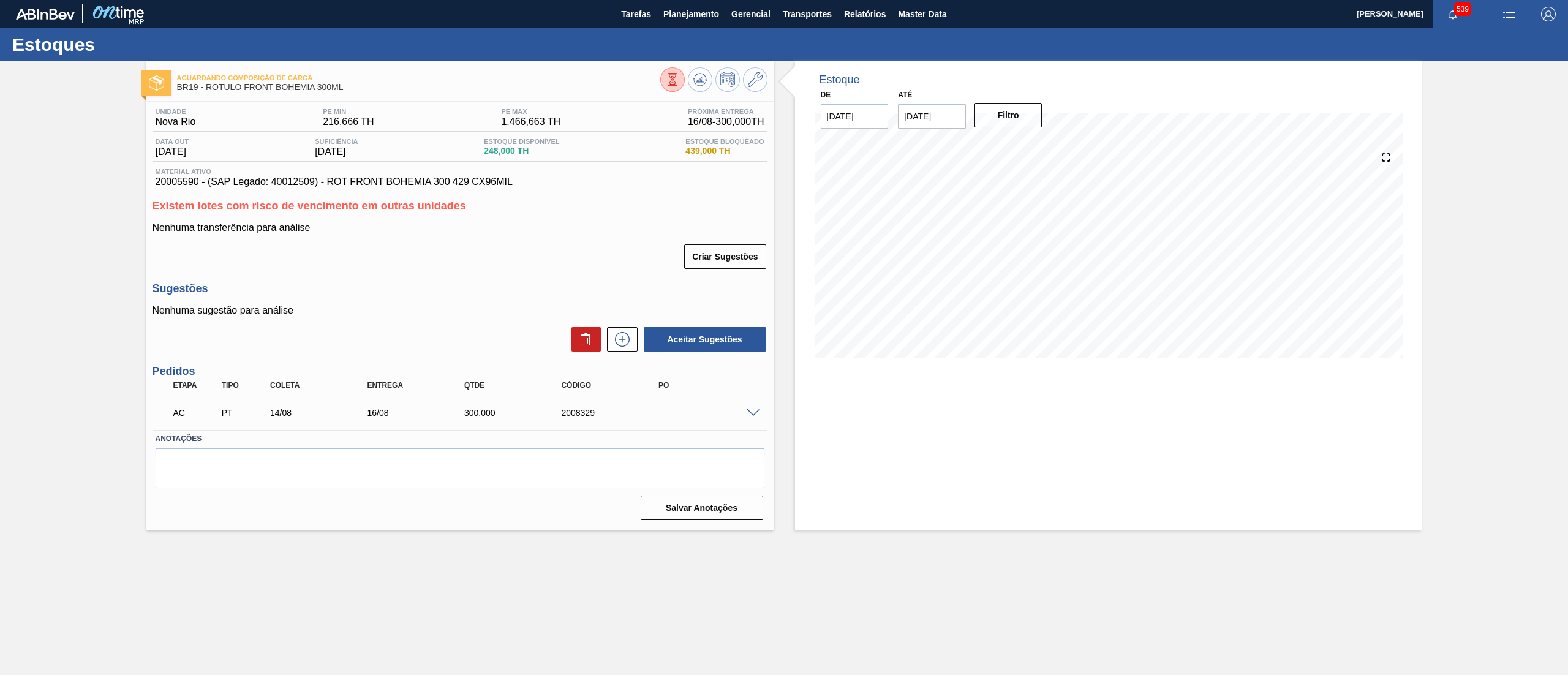
click at [752, 409] on span at bounding box center [753, 414] width 15 height 9
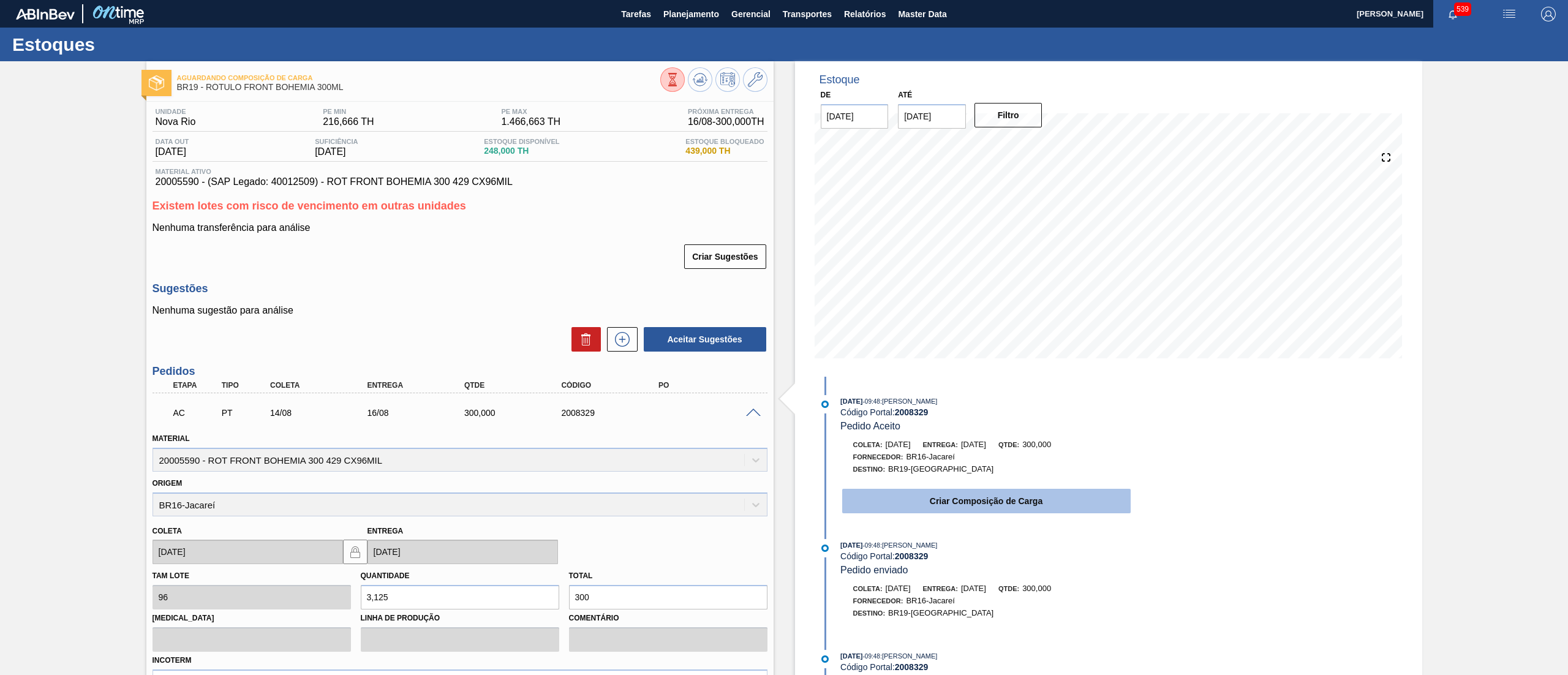
click at [922, 506] on button "Criar Composição de Carga" at bounding box center [987, 501] width 289 height 25
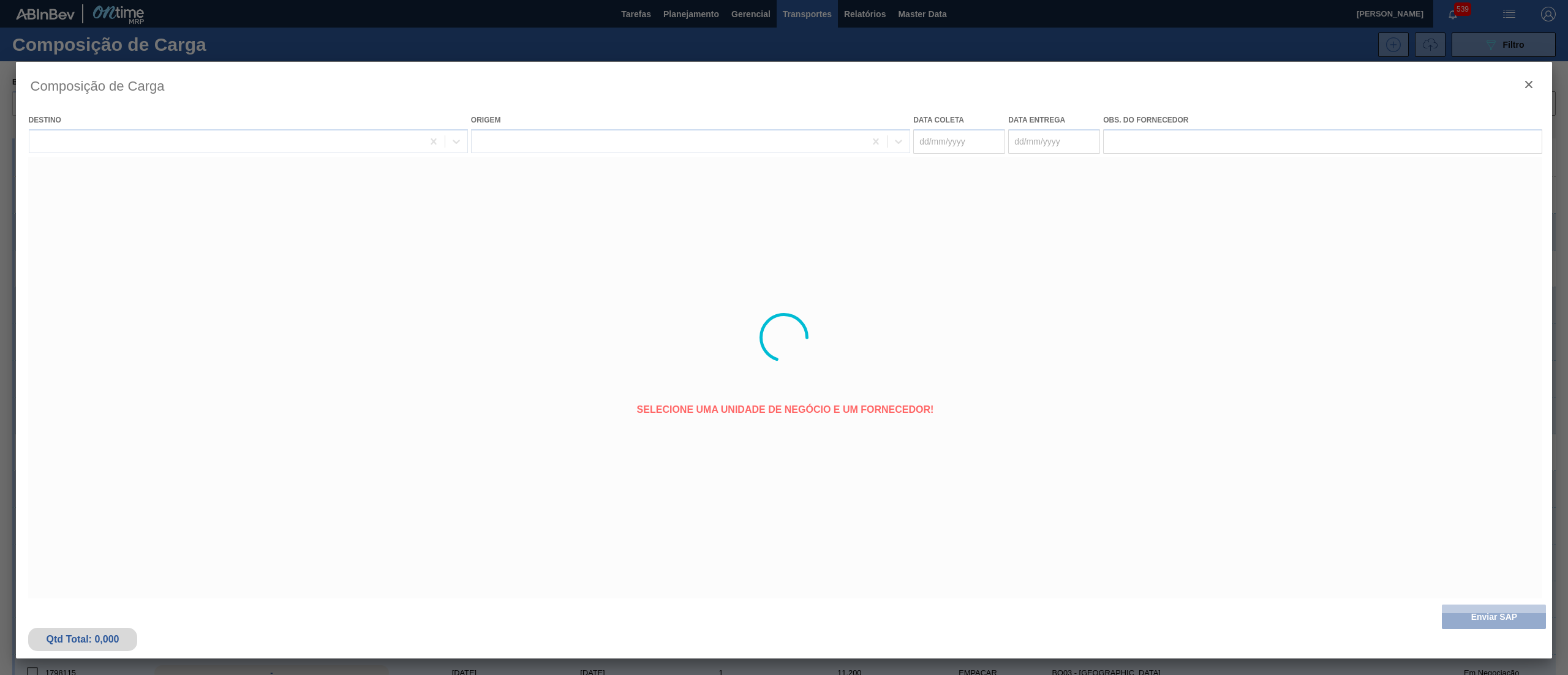
type coleta "[DATE]"
type entrega "[DATE]"
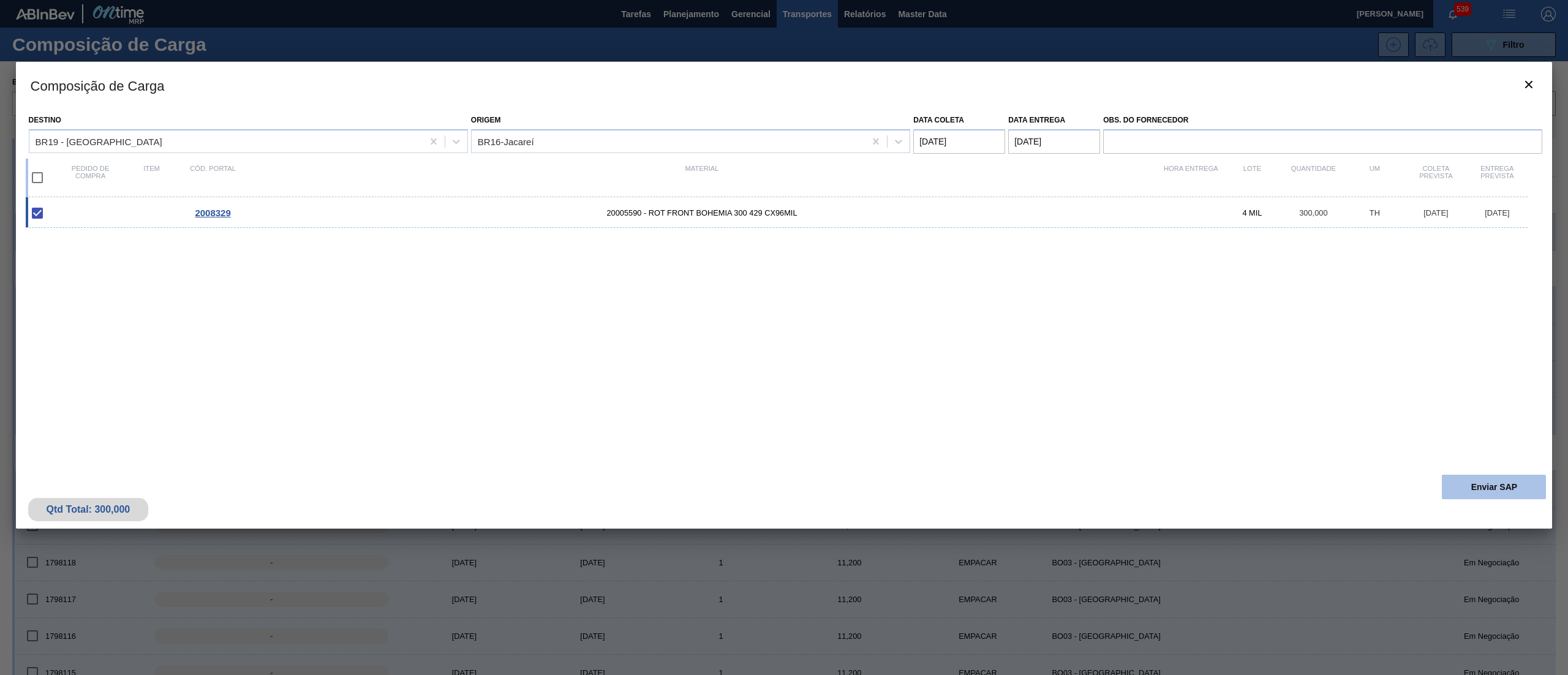
click at [1473, 497] on button "Enviar SAP" at bounding box center [1494, 487] width 104 height 25
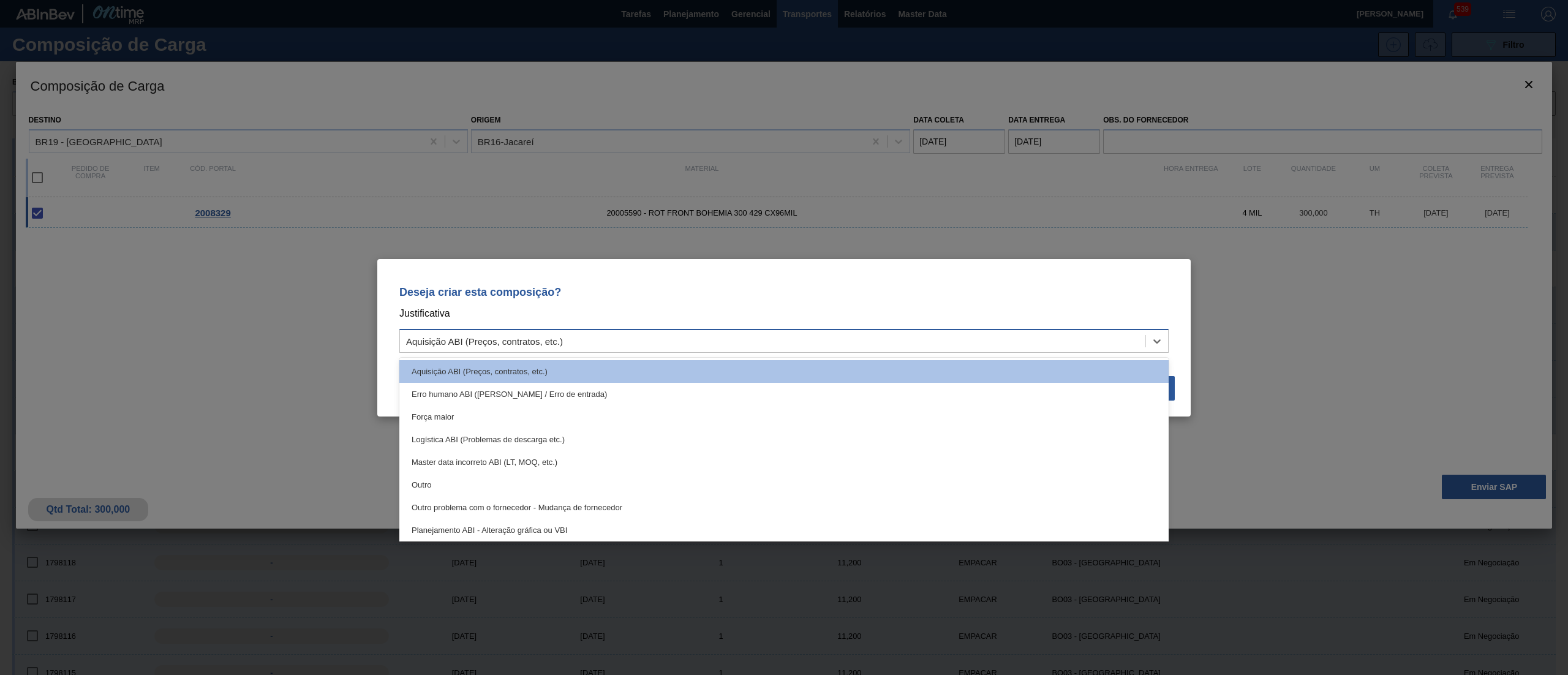
click at [854, 342] on div "Aquisição ABI (Preços, contratos, etc.)" at bounding box center [772, 341] width 746 height 18
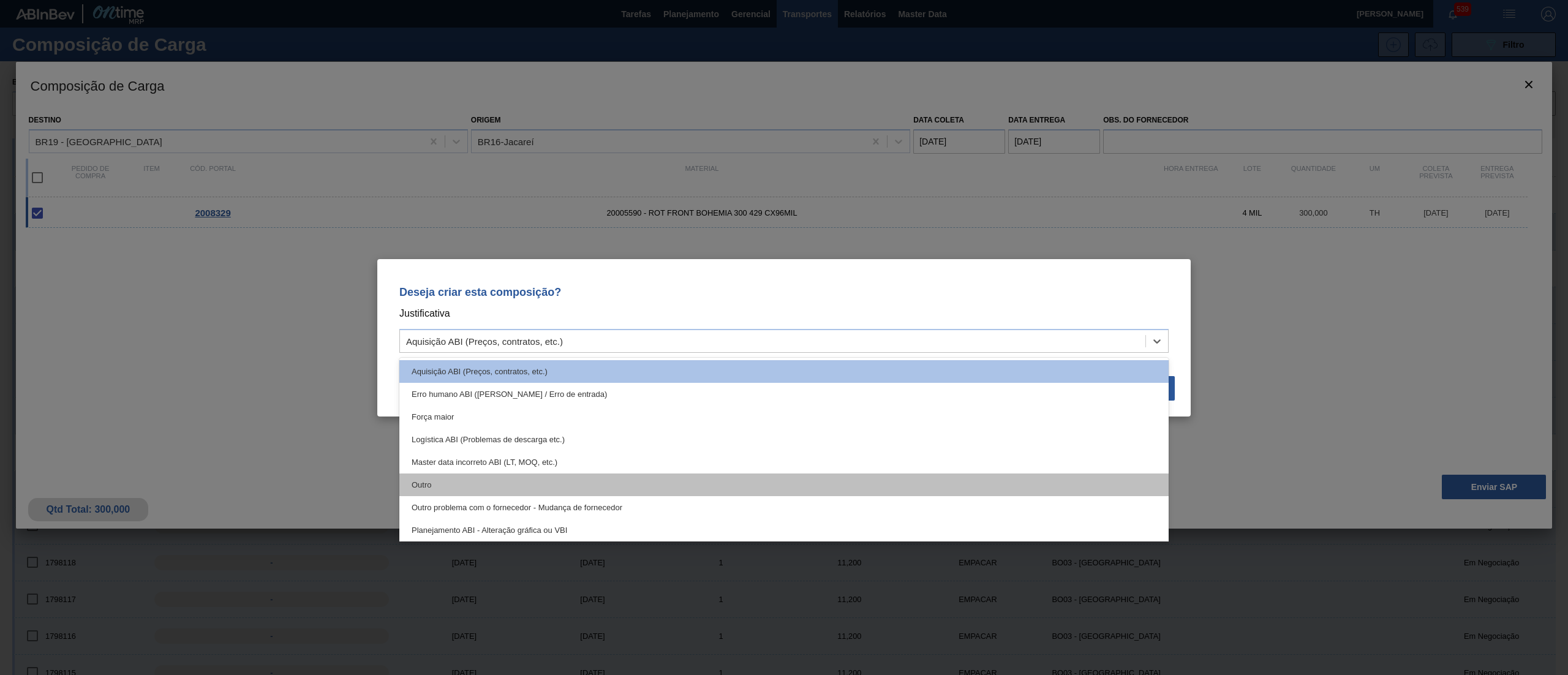
click at [471, 492] on div "Outro" at bounding box center [784, 484] width 770 height 23
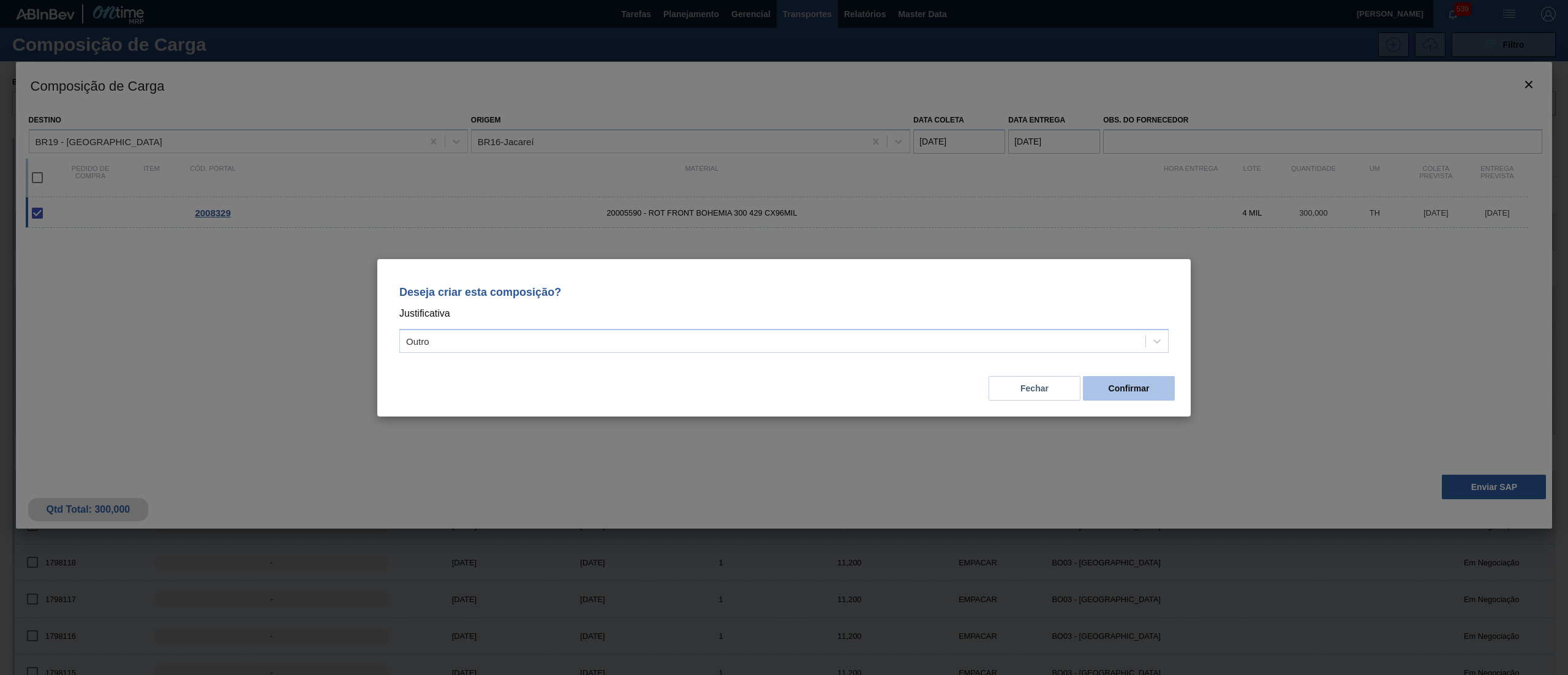
click at [1159, 386] on button "Confirmar" at bounding box center [1129, 389] width 92 height 25
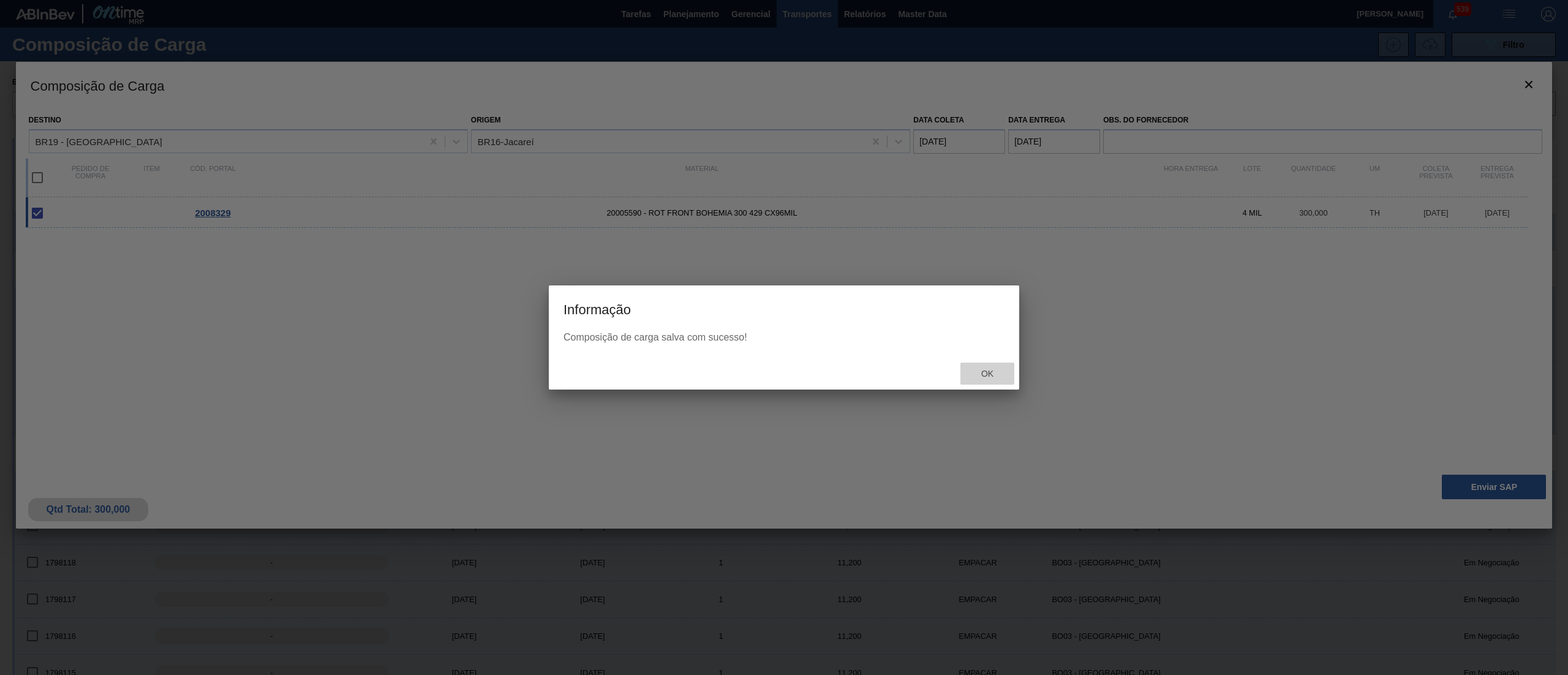
click at [993, 372] on span "Ok" at bounding box center [987, 373] width 32 height 10
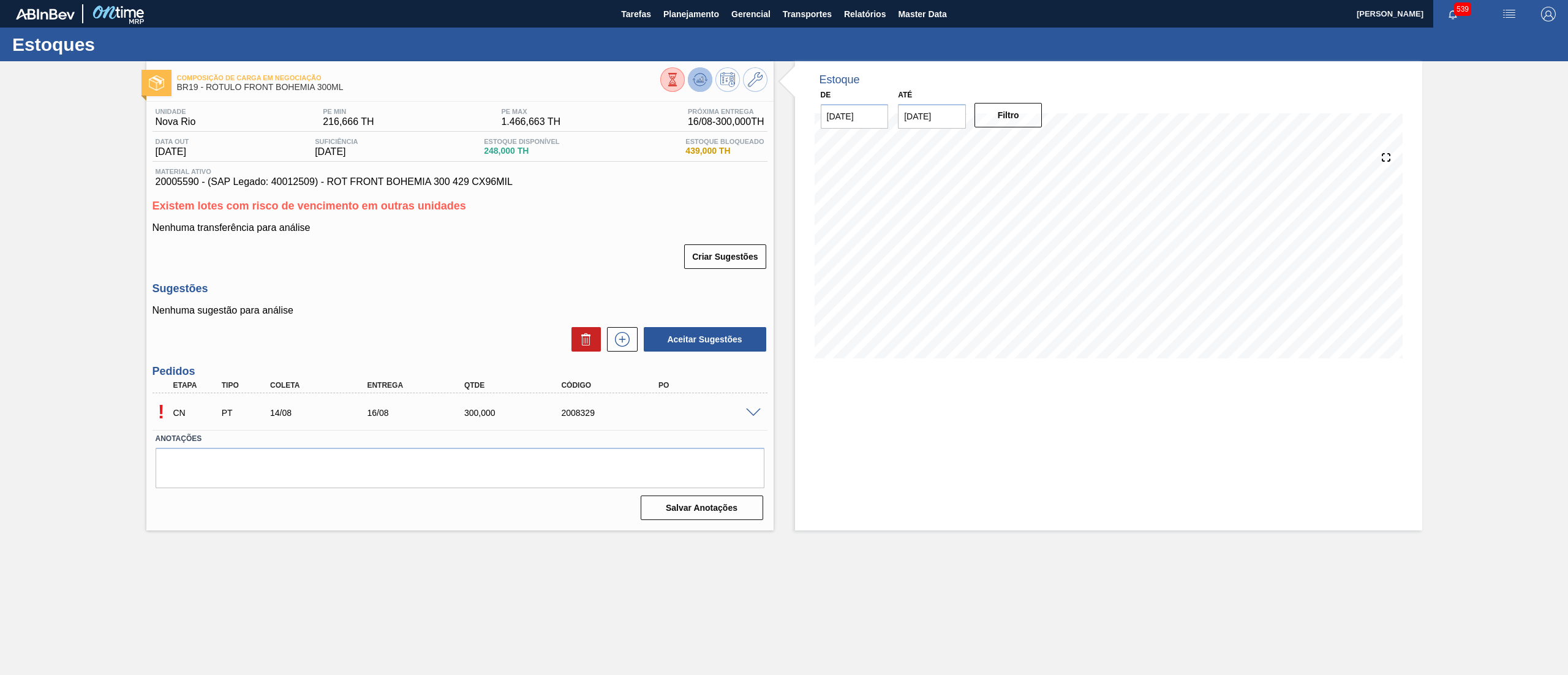
click at [679, 82] on icon at bounding box center [672, 79] width 14 height 14
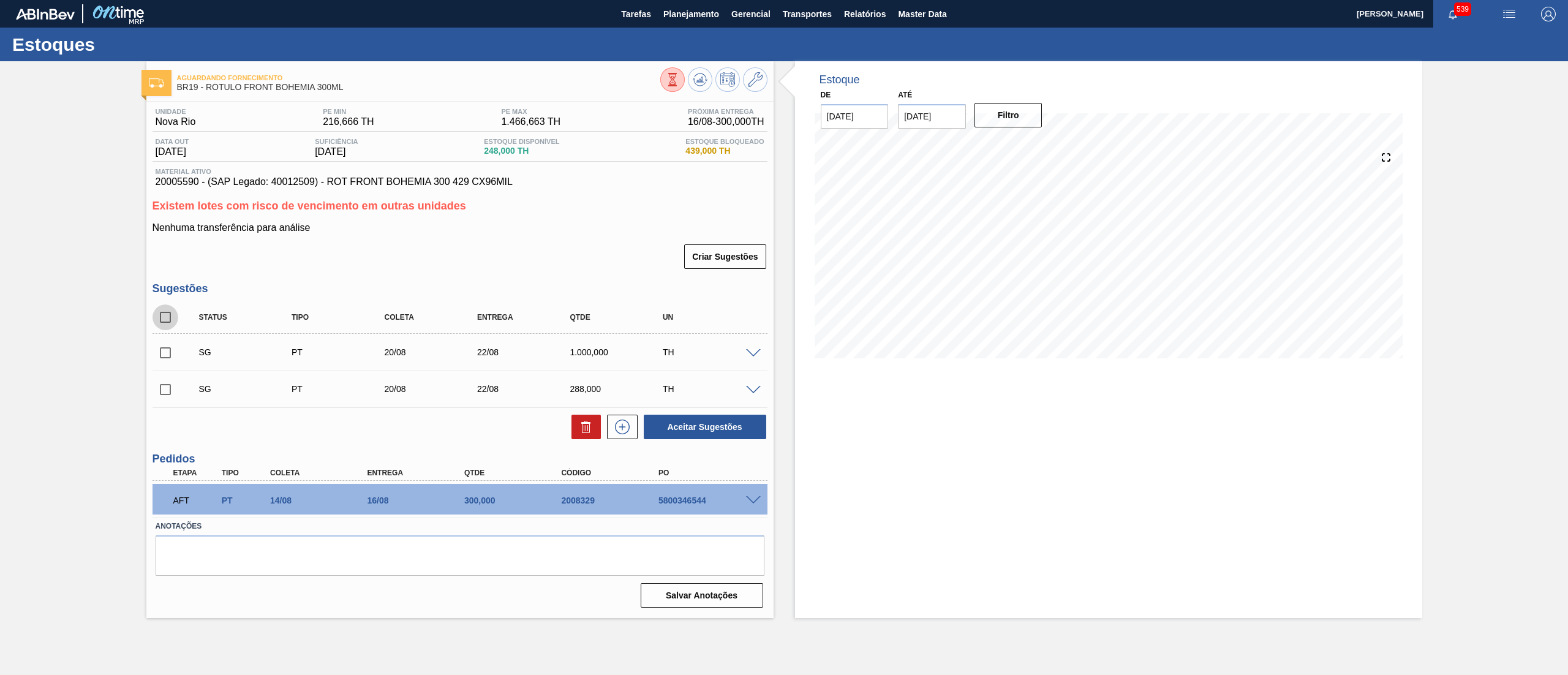
click at [170, 313] on input "checkbox" at bounding box center [166, 317] width 26 height 26
checkbox input "true"
click at [575, 429] on button at bounding box center [586, 427] width 29 height 25
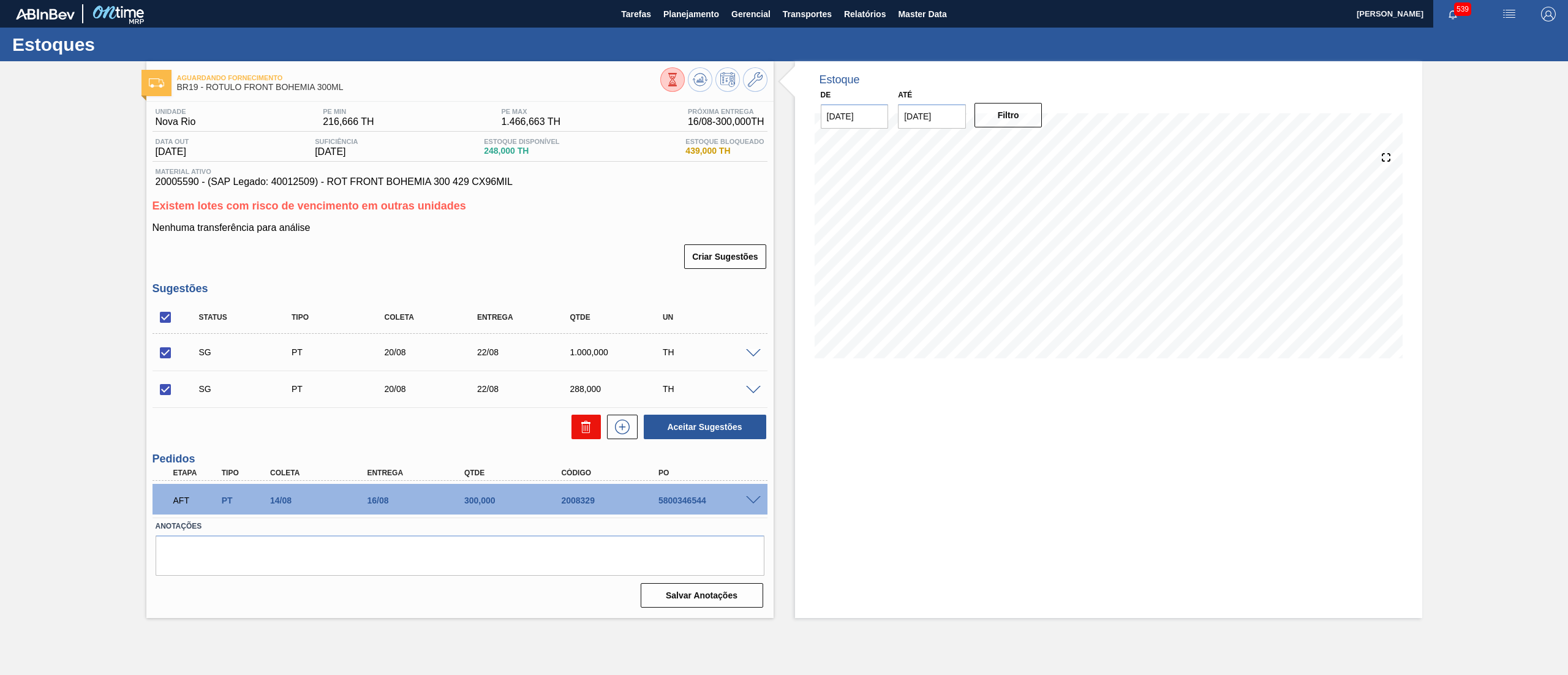
checkbox input "false"
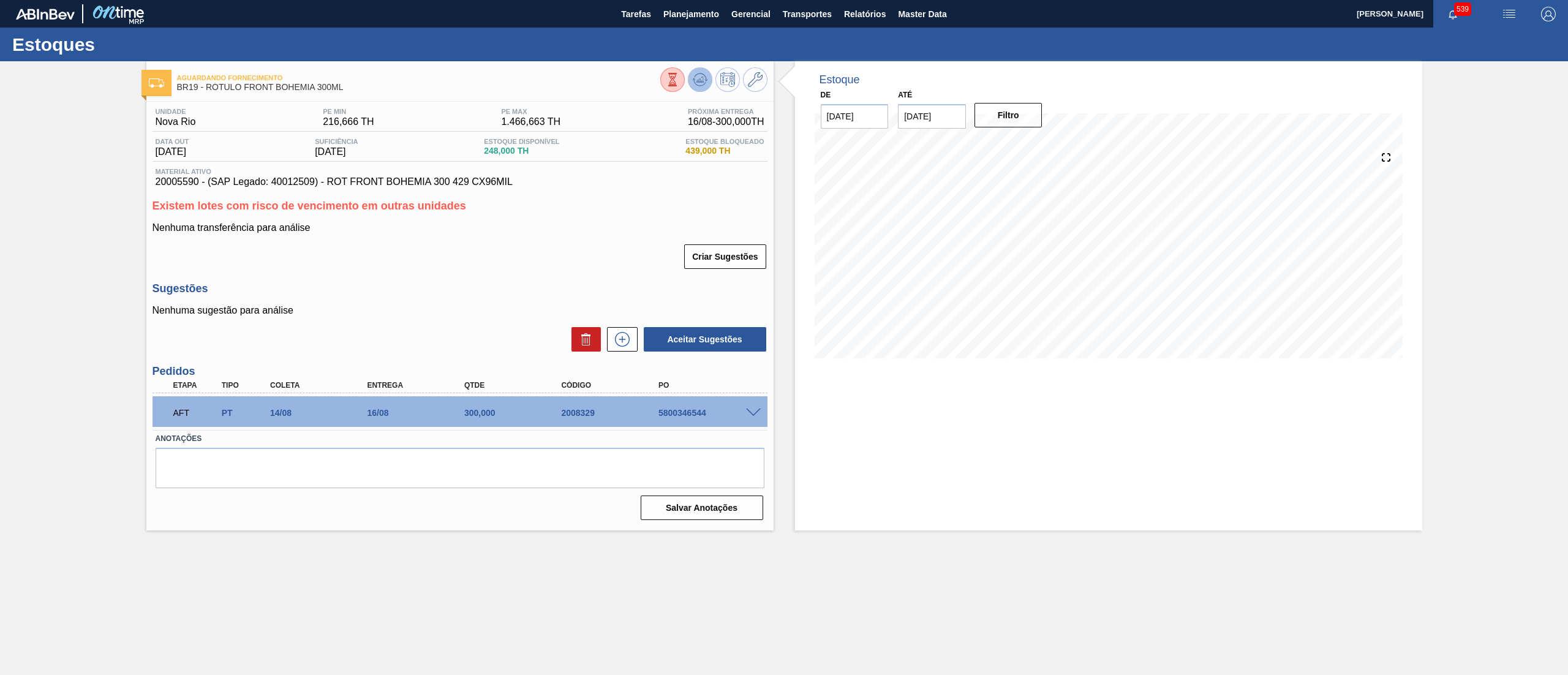
click at [679, 78] on icon at bounding box center [672, 79] width 14 height 14
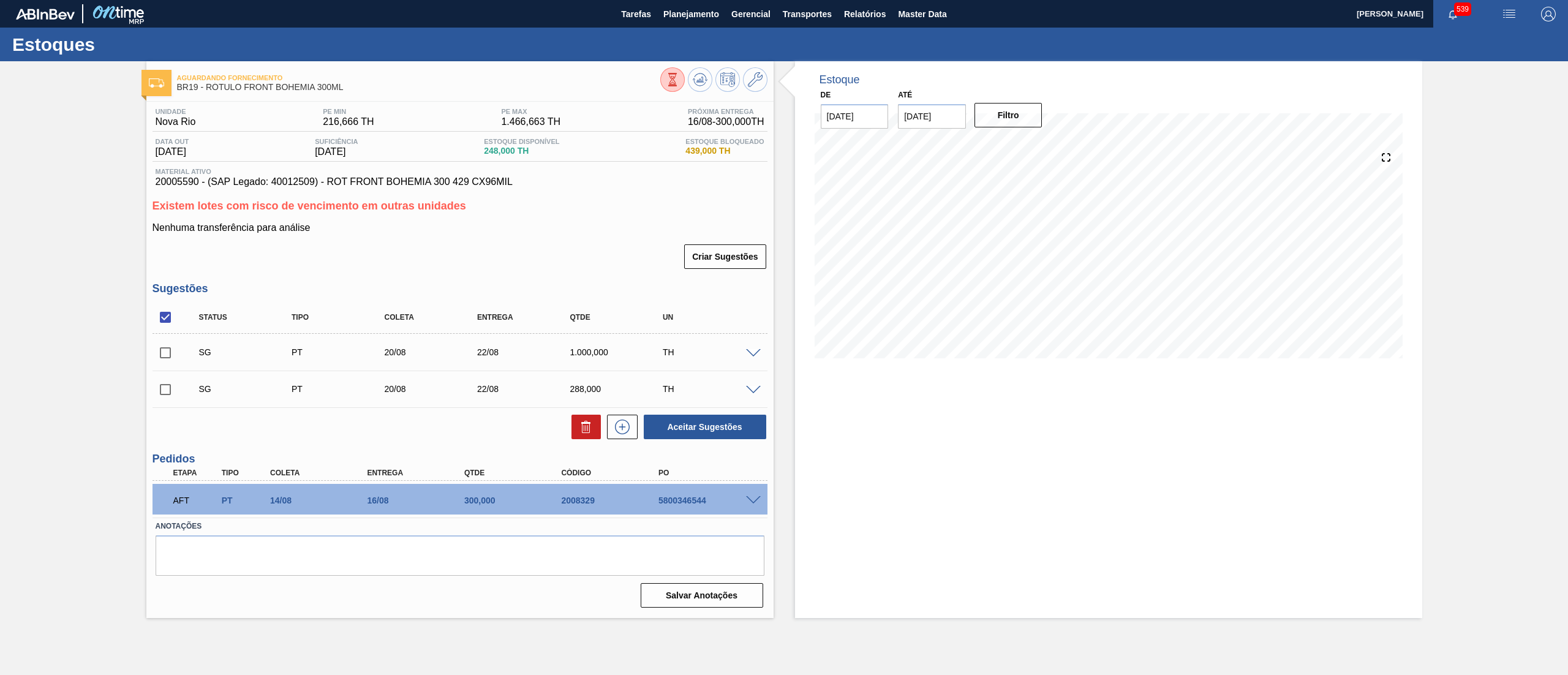
click at [165, 315] on input "checkbox" at bounding box center [166, 317] width 26 height 26
click at [164, 315] on input "checkbox" at bounding box center [166, 317] width 26 height 26
checkbox input "true"
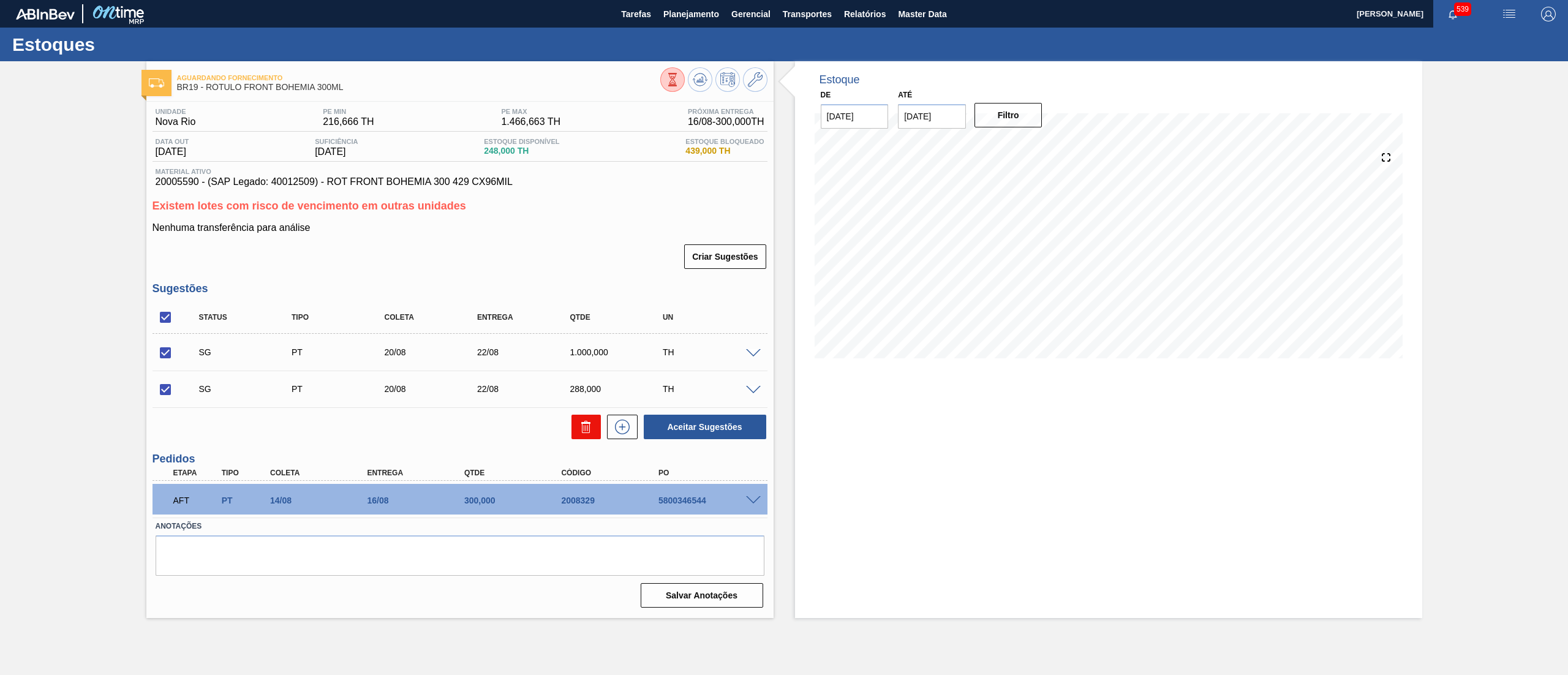
click at [592, 430] on icon at bounding box center [586, 427] width 15 height 15
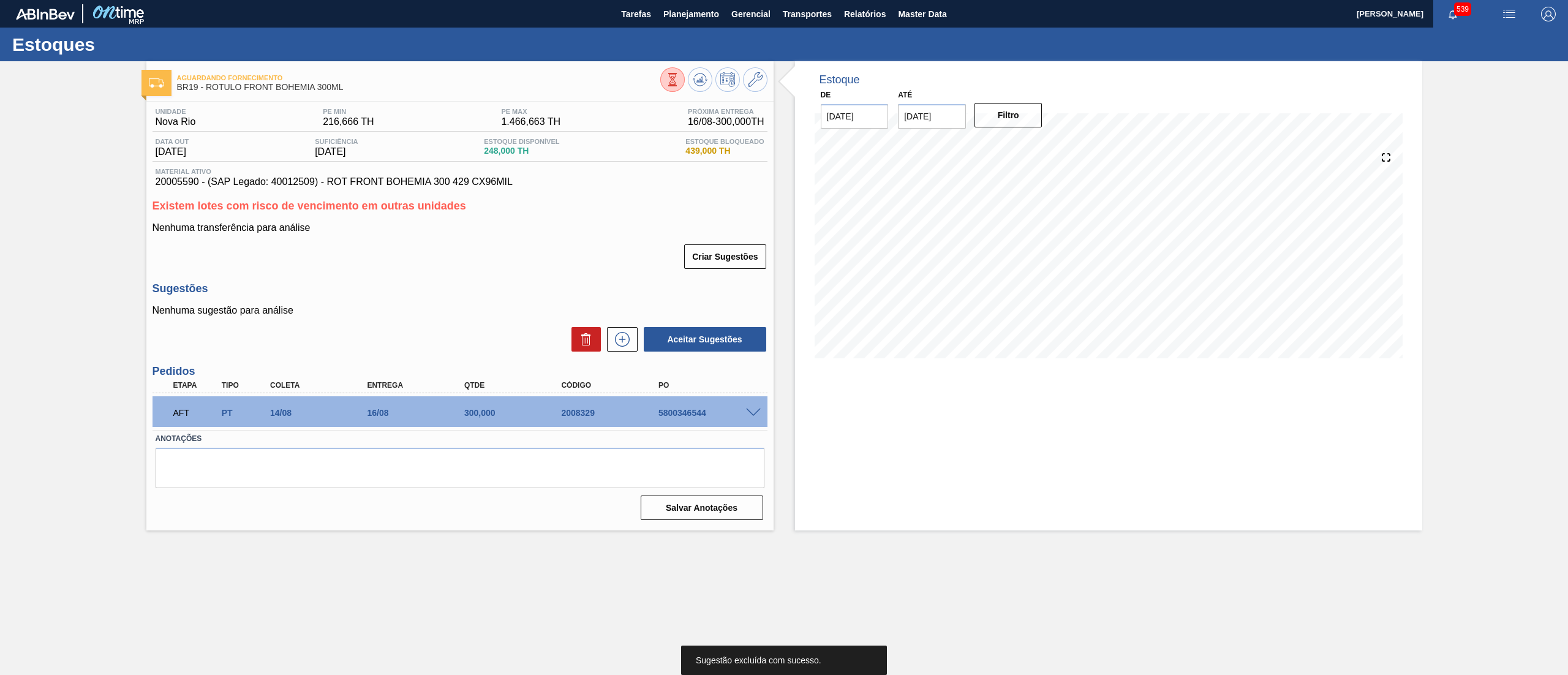
click at [746, 408] on div "AFT PT 14/08 16/08 300,000 2008329 5800346544" at bounding box center [460, 412] width 615 height 31
click at [751, 411] on span at bounding box center [753, 414] width 15 height 9
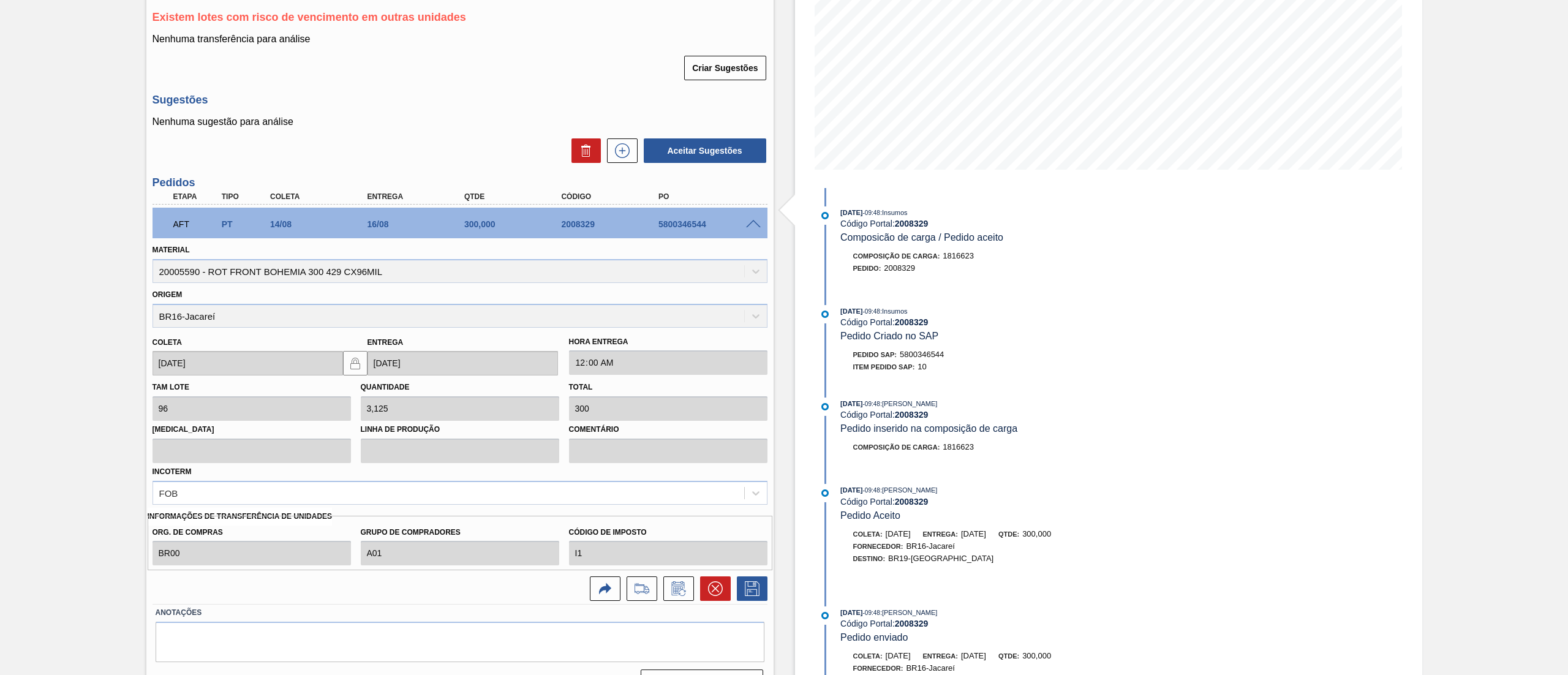
scroll to position [218, 0]
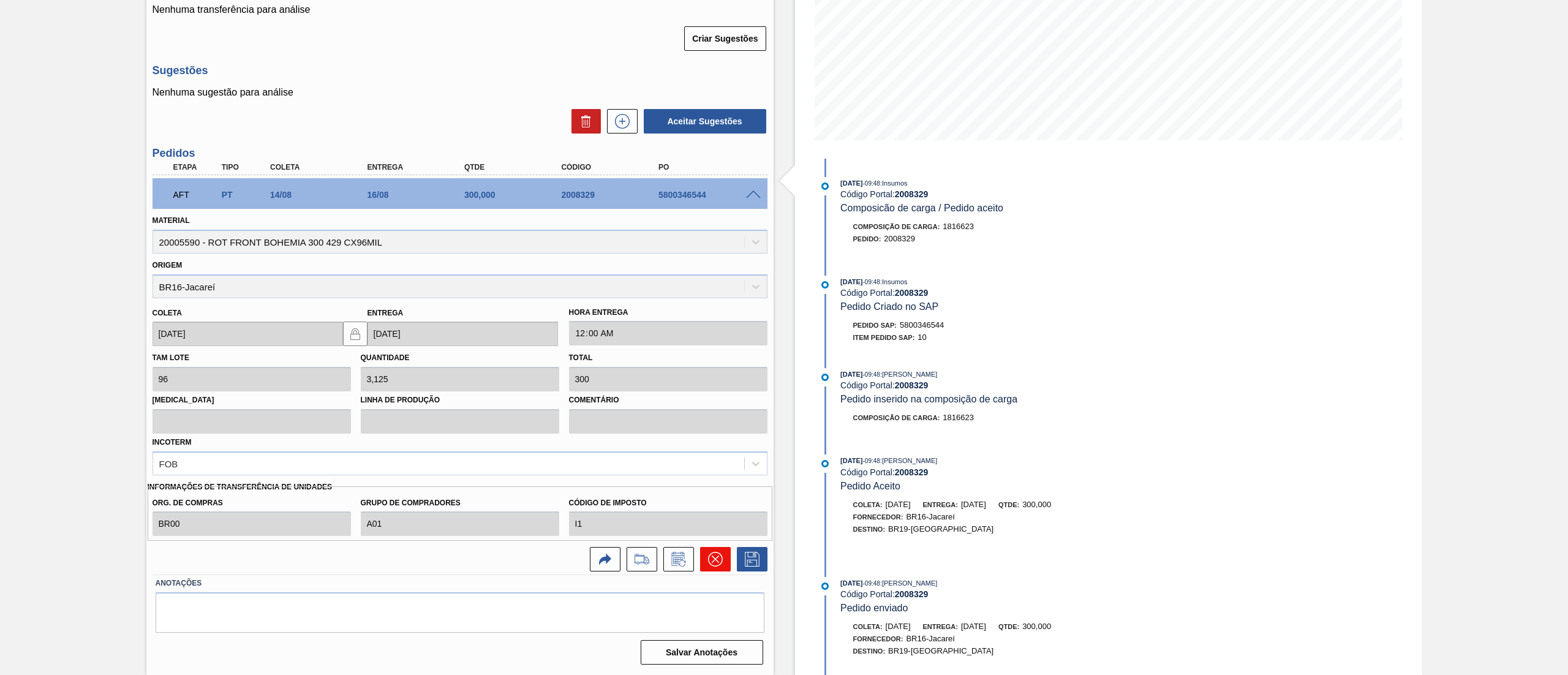
click at [725, 565] on button at bounding box center [715, 559] width 31 height 25
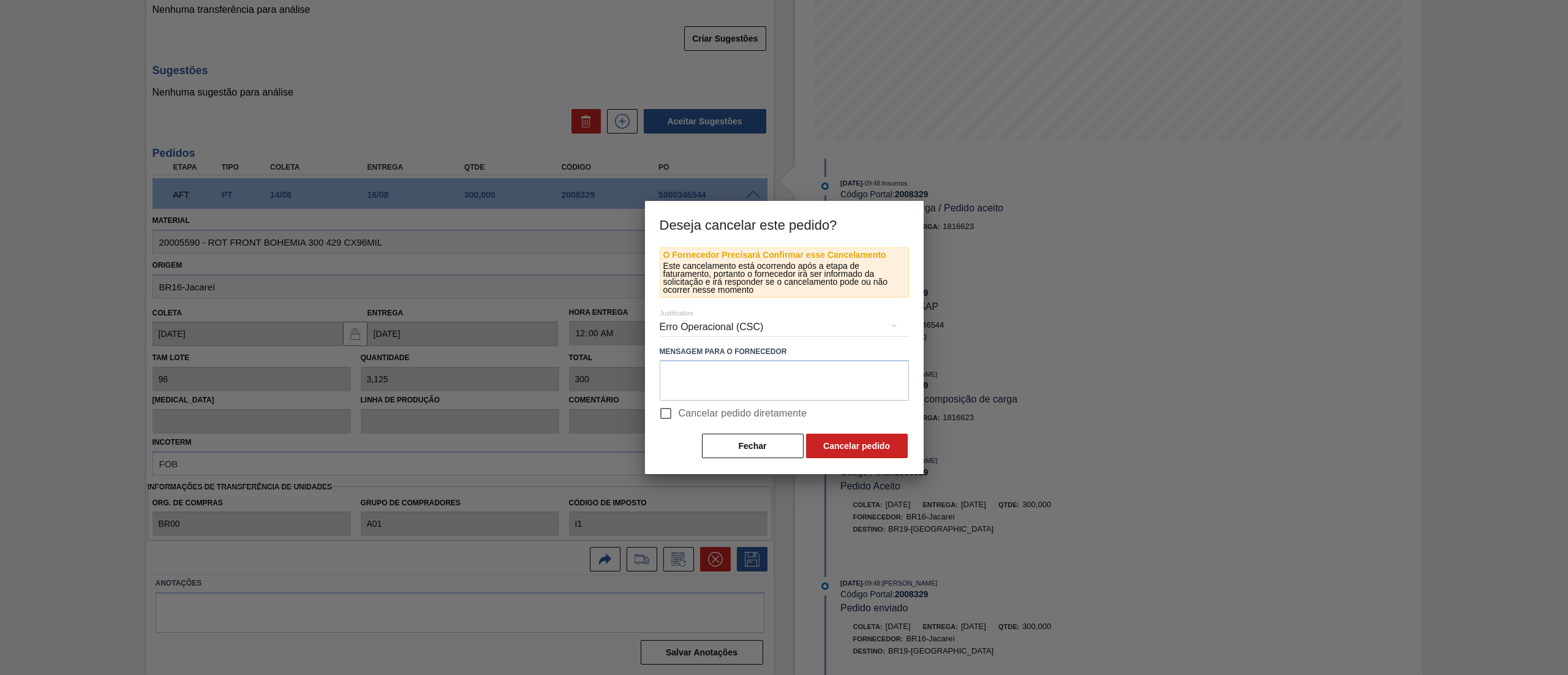
click at [667, 416] on input "Cancelar pedido diretamente" at bounding box center [666, 414] width 26 height 26
checkbox input "true"
click at [854, 445] on button "Cancelar pedido" at bounding box center [857, 446] width 101 height 25
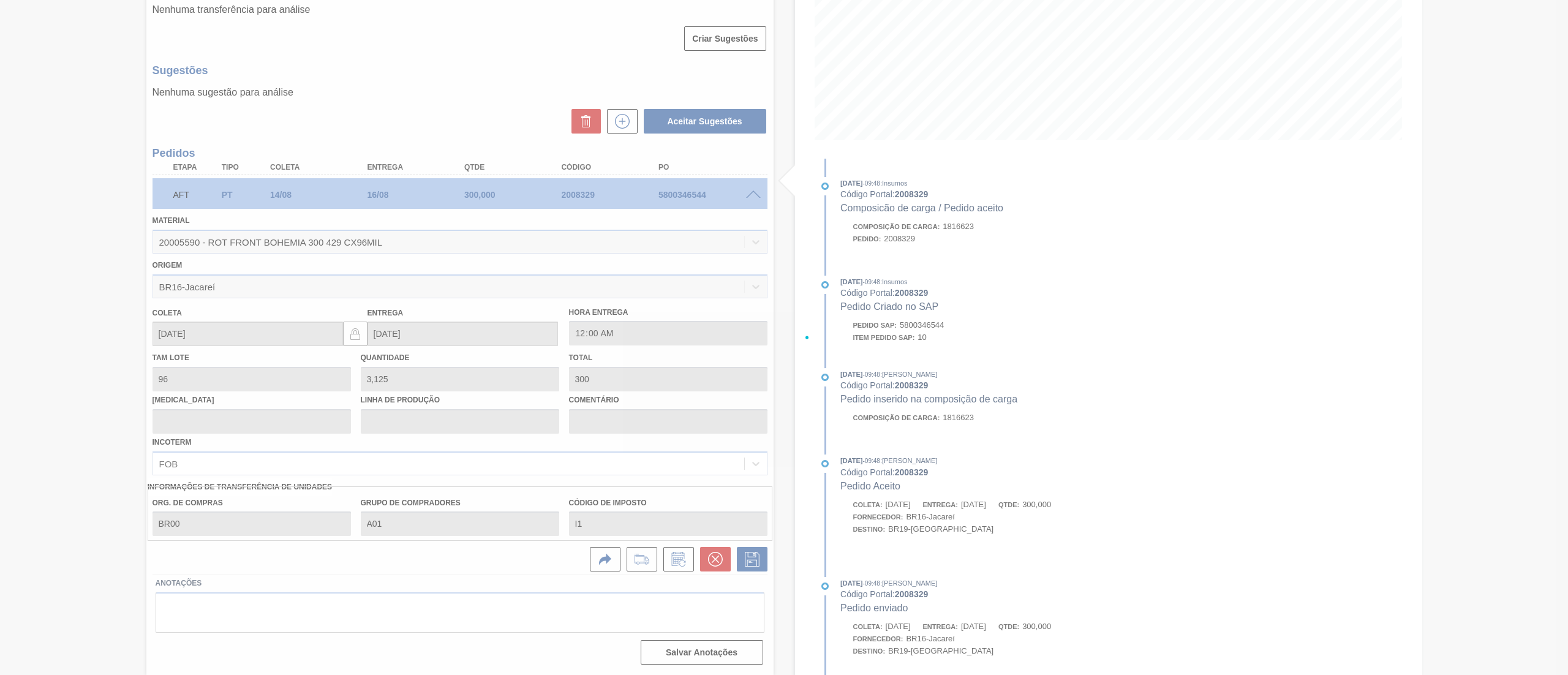
scroll to position [0, 0]
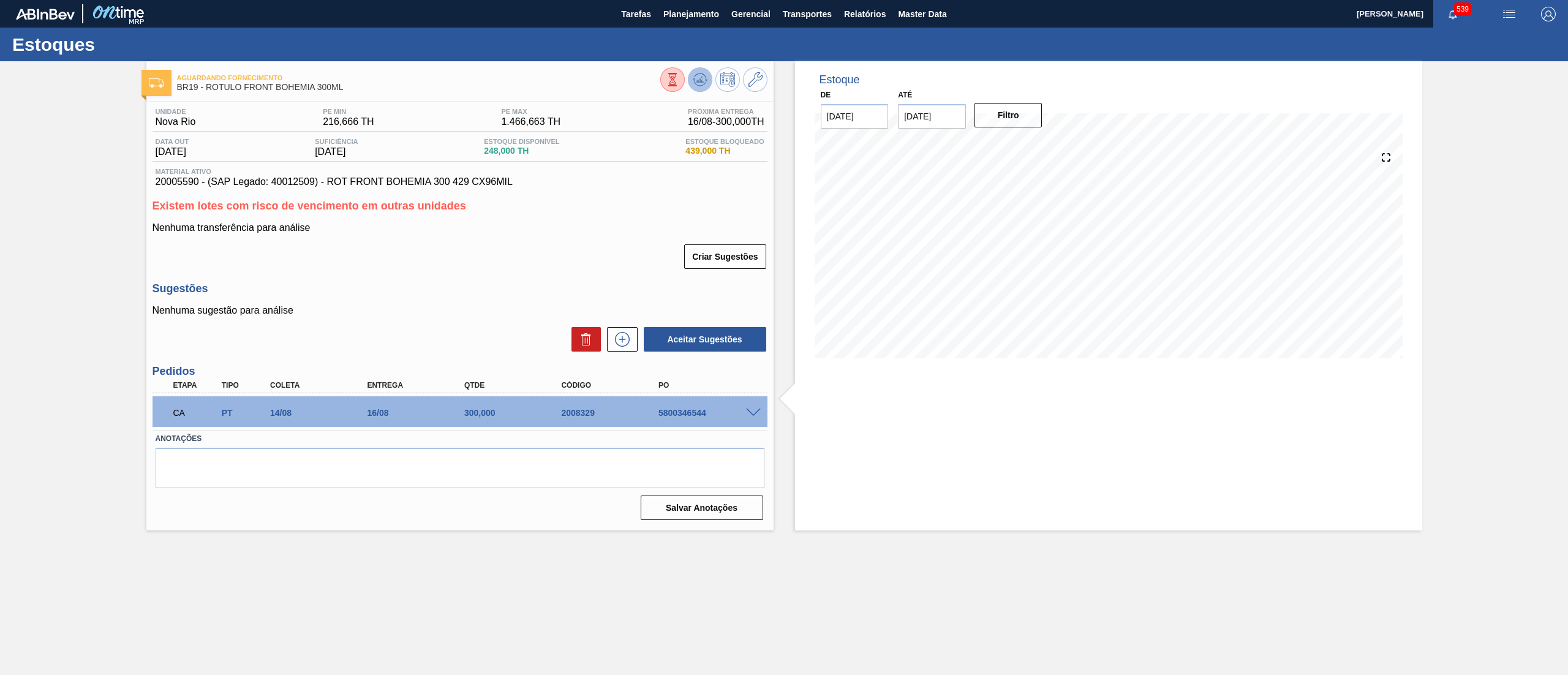
click at [699, 71] on button at bounding box center [700, 80] width 25 height 25
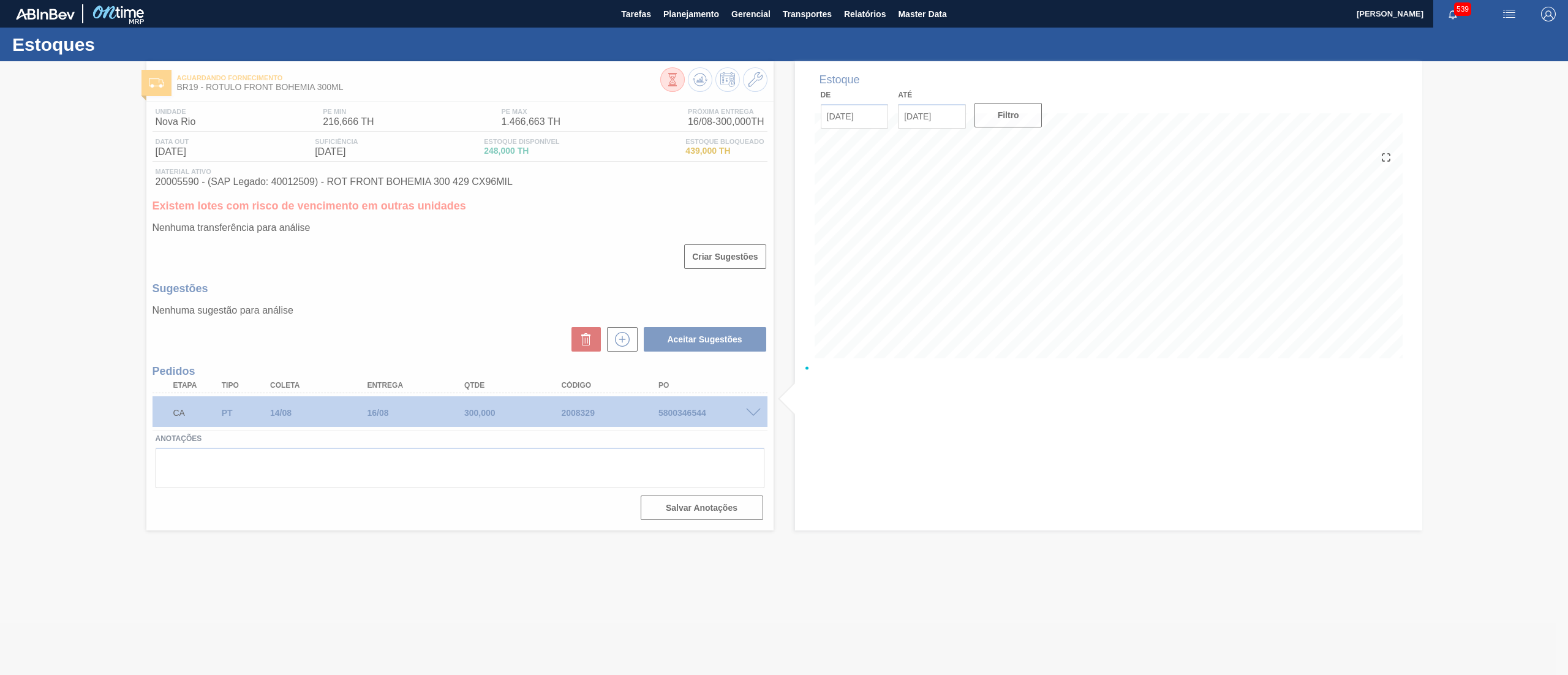
click at [941, 116] on div at bounding box center [784, 368] width 1568 height 614
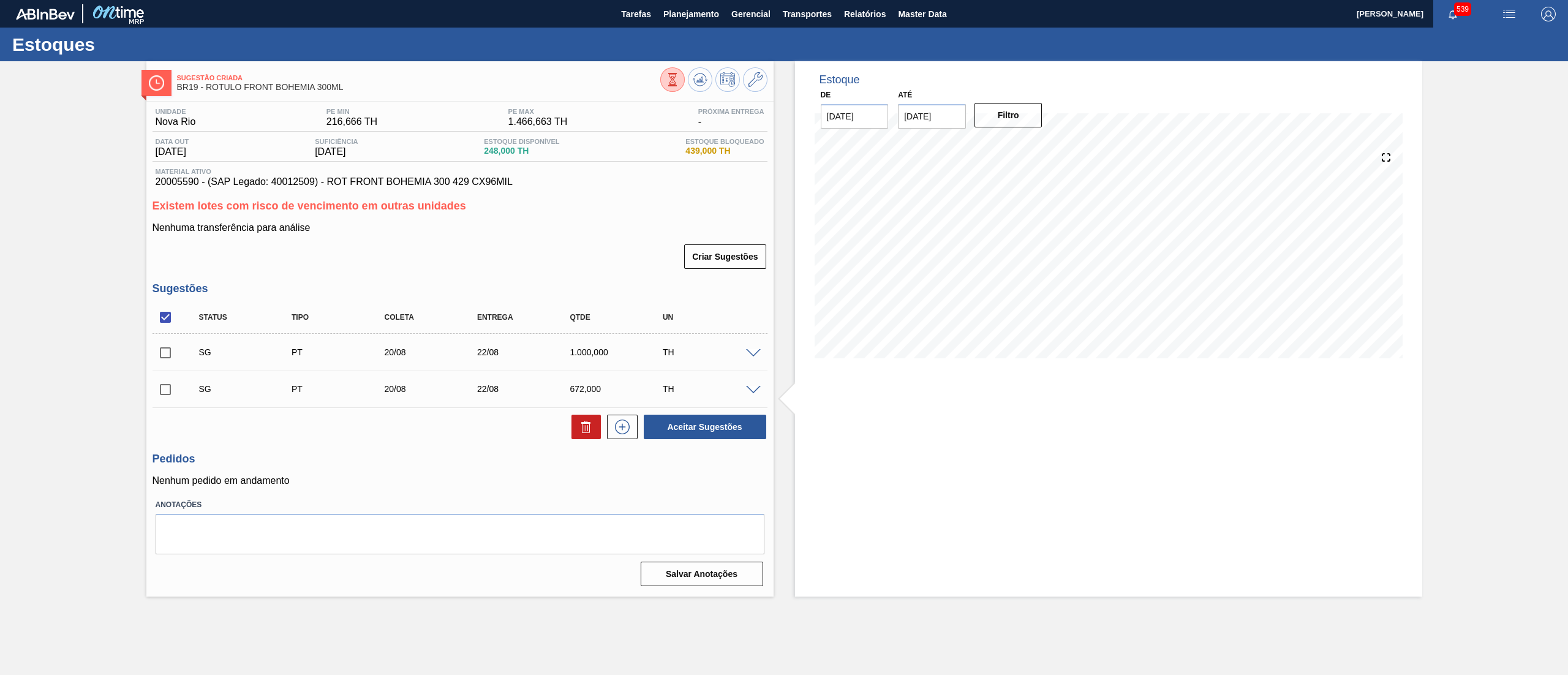
click at [941, 116] on input "23/10/2025" at bounding box center [932, 116] width 68 height 25
click at [909, 142] on button "Previous Month" at bounding box center [909, 146] width 8 height 8
click at [935, 181] on div "1" at bounding box center [932, 184] width 16 height 16
type input "01/09/2025"
click at [1010, 124] on button "Filtro" at bounding box center [1008, 115] width 68 height 25
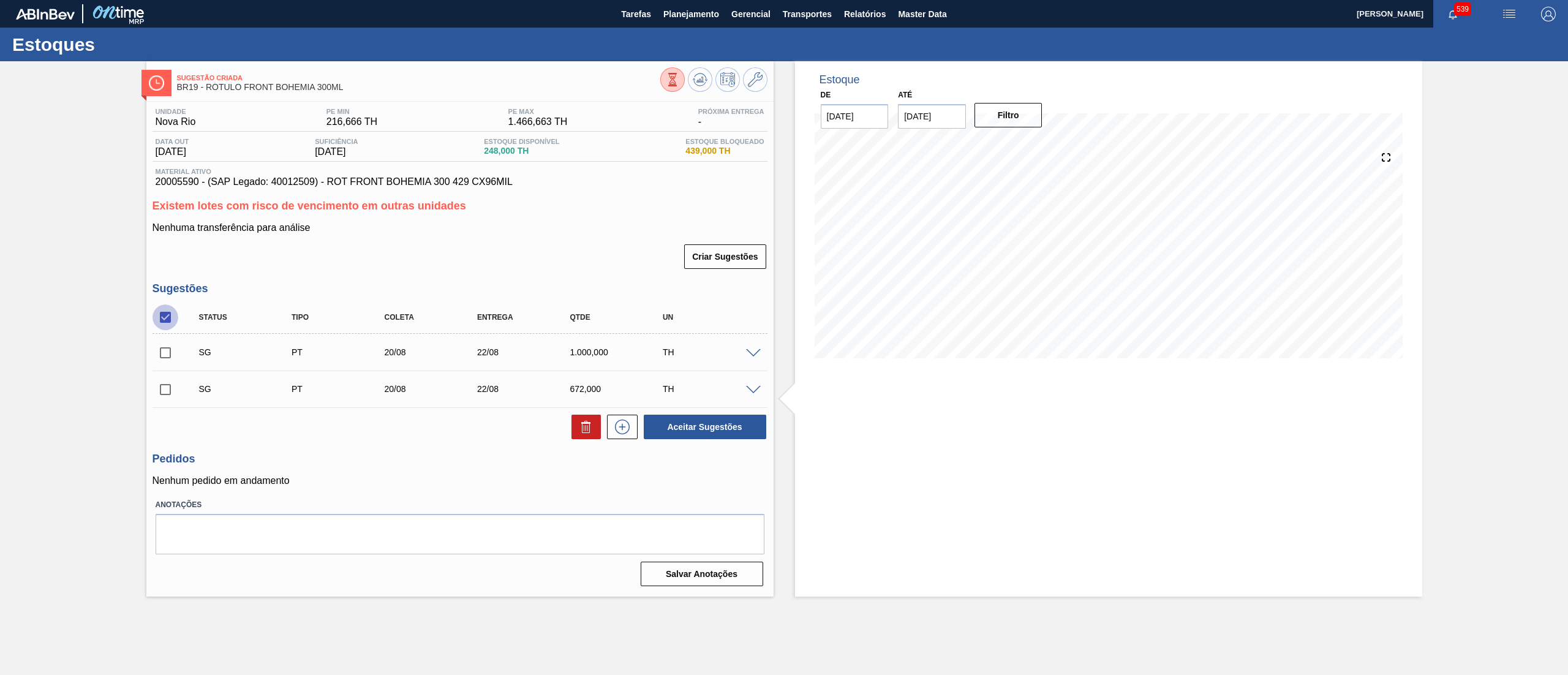
click at [168, 318] on input "checkbox" at bounding box center [166, 317] width 26 height 26
checkbox input "true"
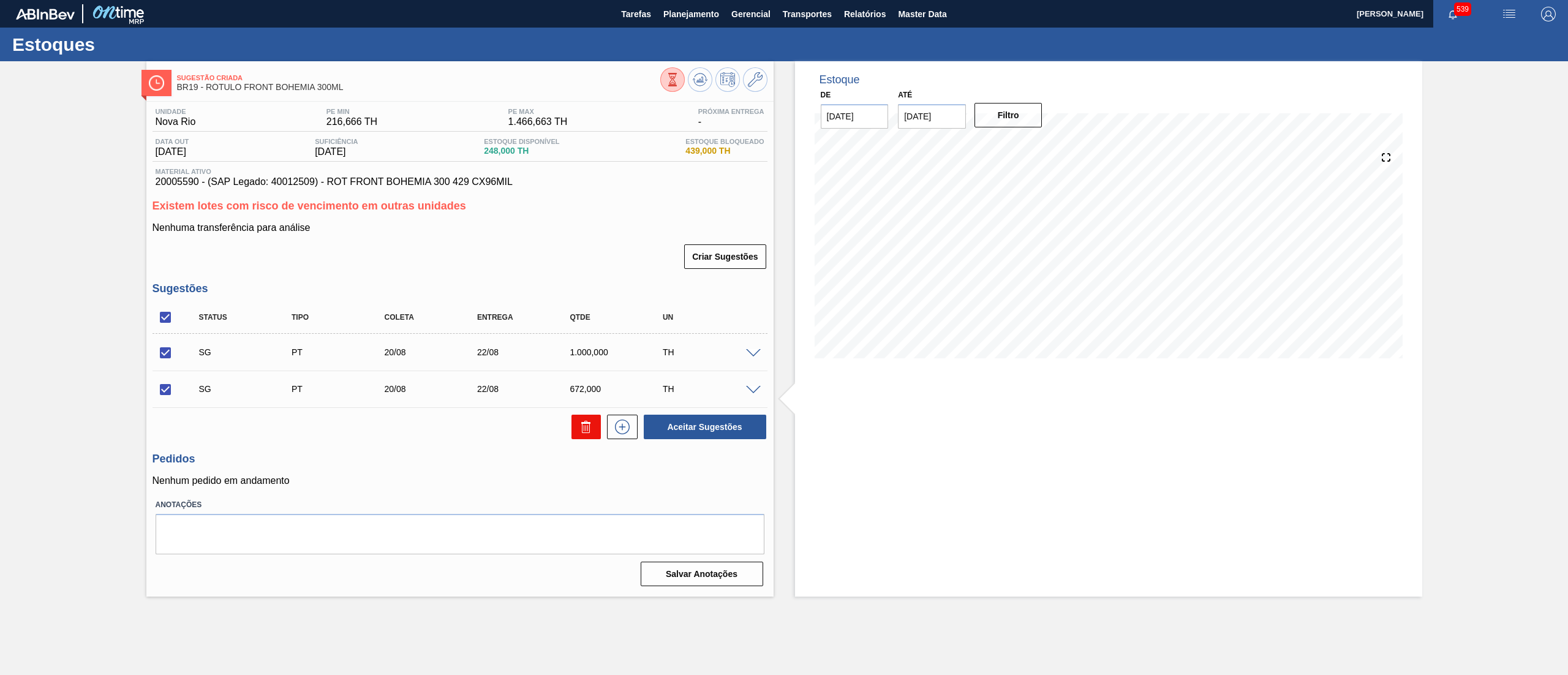
click at [587, 440] on button at bounding box center [586, 427] width 29 height 25
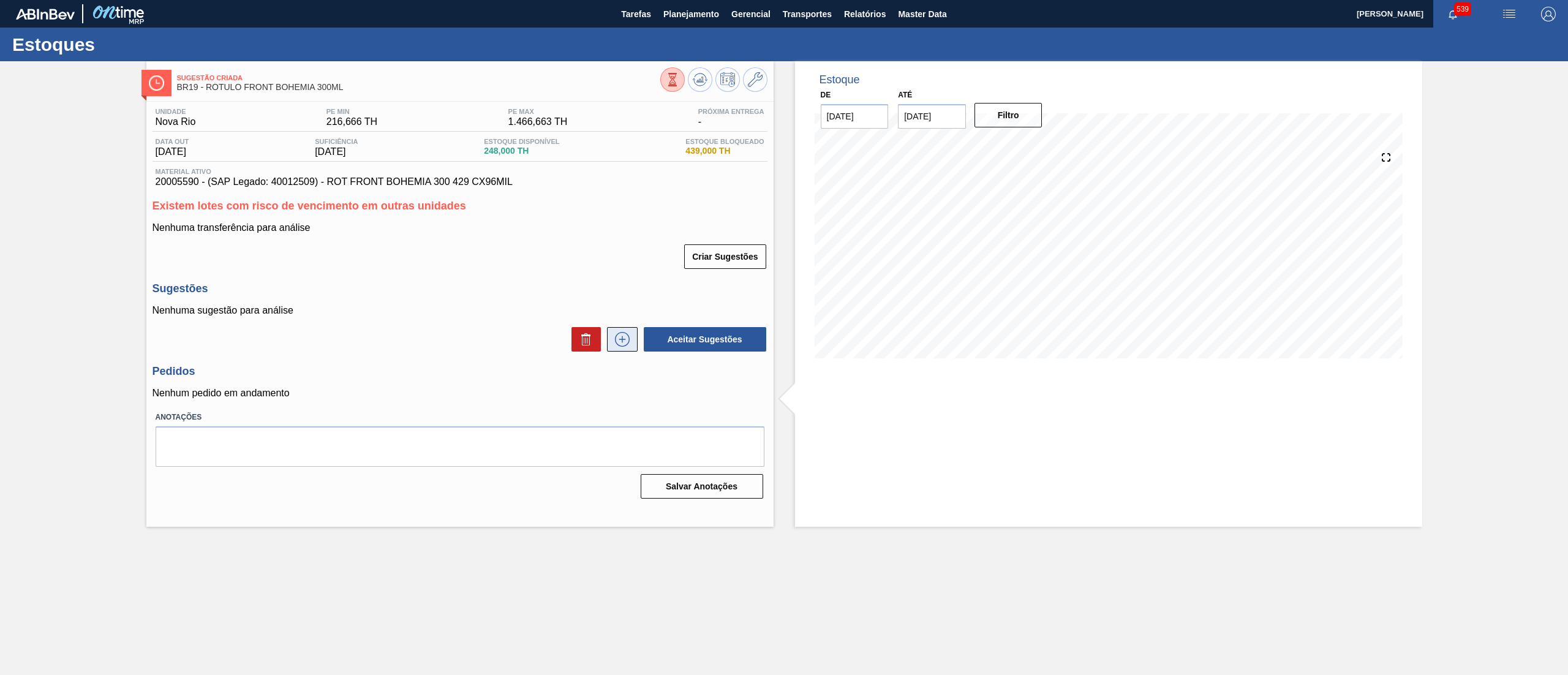
click at [620, 333] on icon at bounding box center [622, 339] width 20 height 15
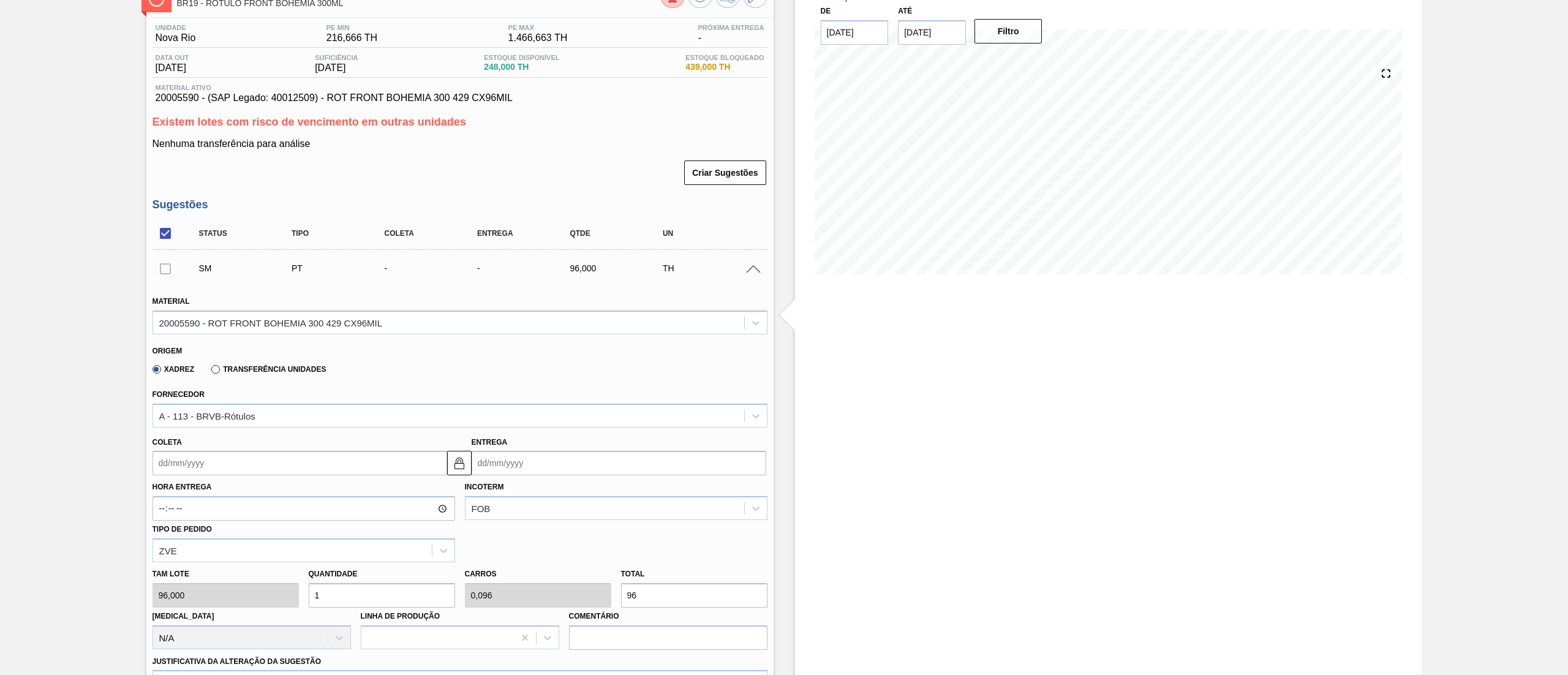
scroll to position [122, 0]
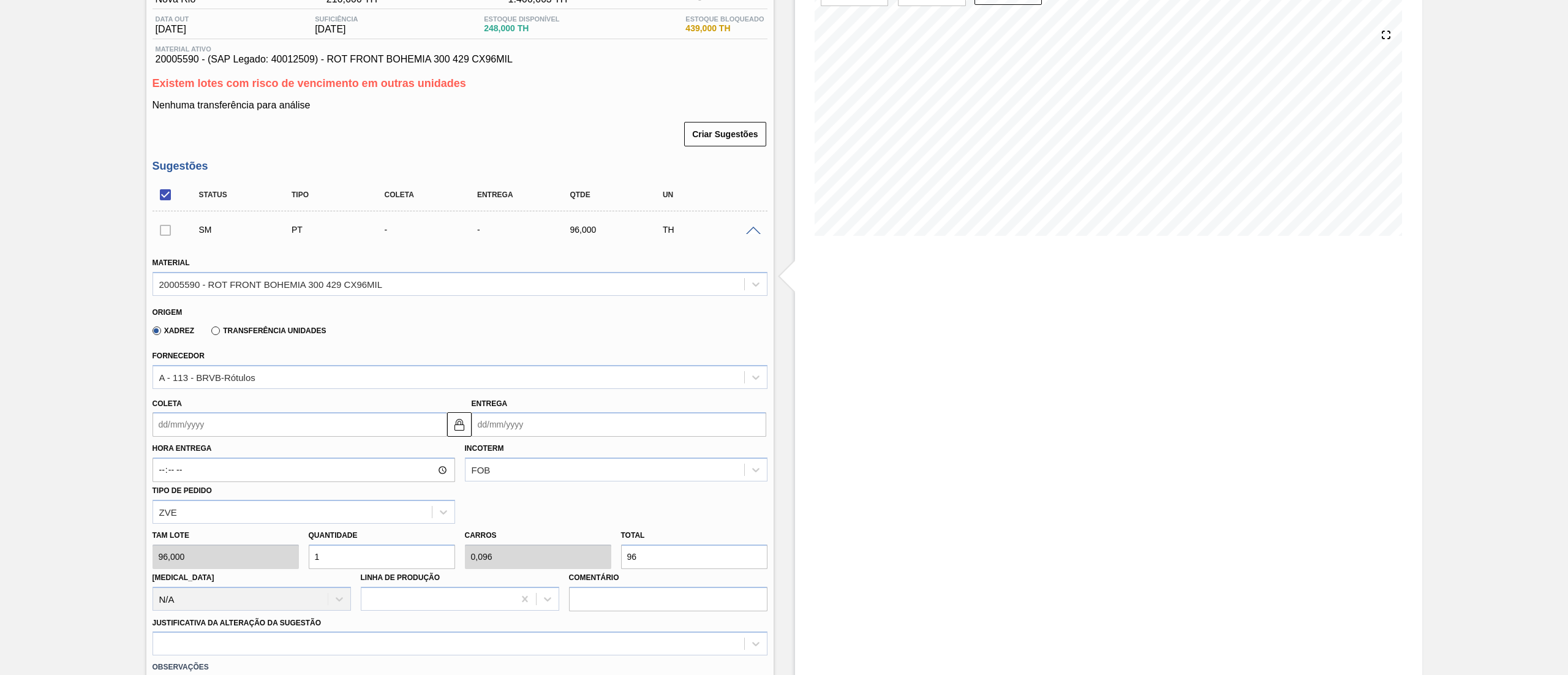
click at [244, 330] on label "Transferência Unidades" at bounding box center [268, 330] width 114 height 8
click at [209, 334] on input "Transferência Unidades" at bounding box center [209, 334] width 0 height 0
click at [197, 377] on div "BR02-Sergipe" at bounding box center [220, 377] width 122 height 10
type input "jacare"
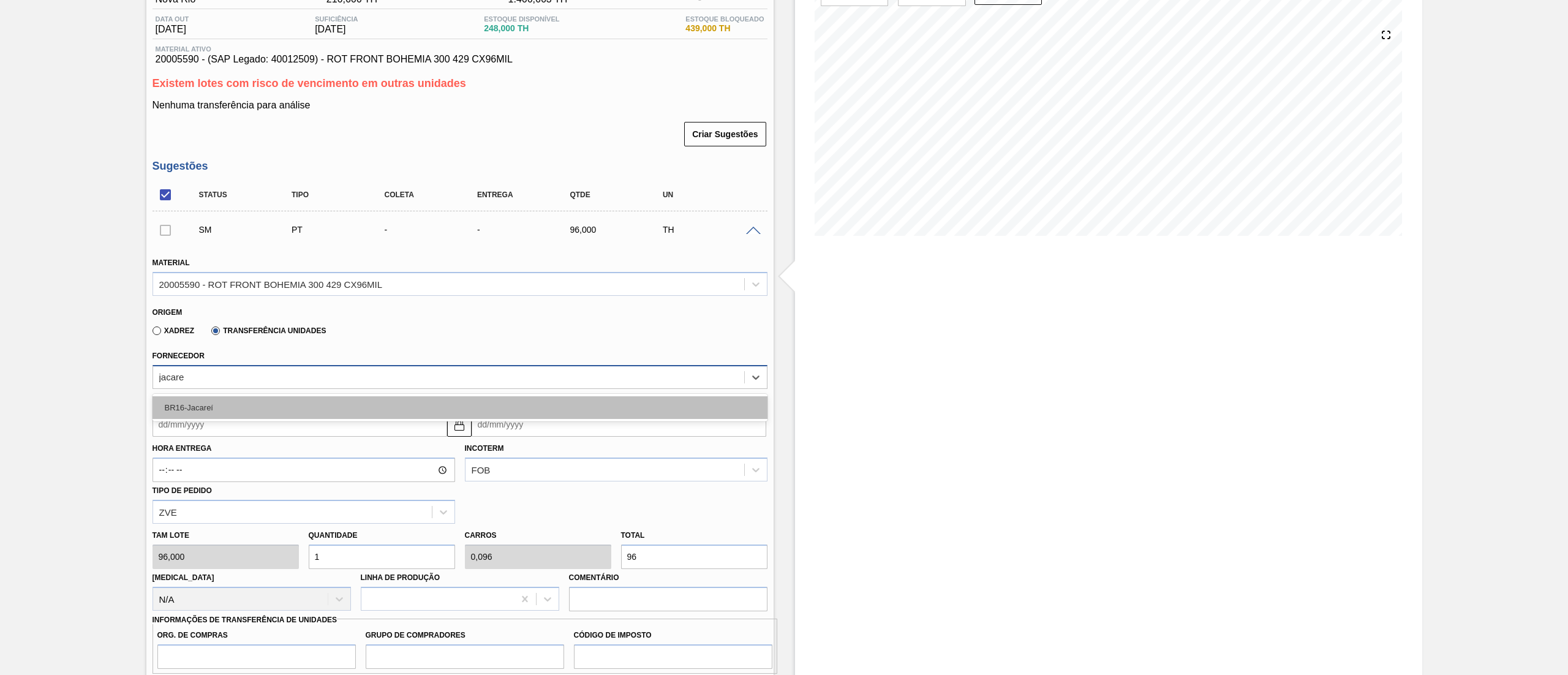
click at [219, 404] on div "BR16-Jacareí" at bounding box center [460, 408] width 615 height 23
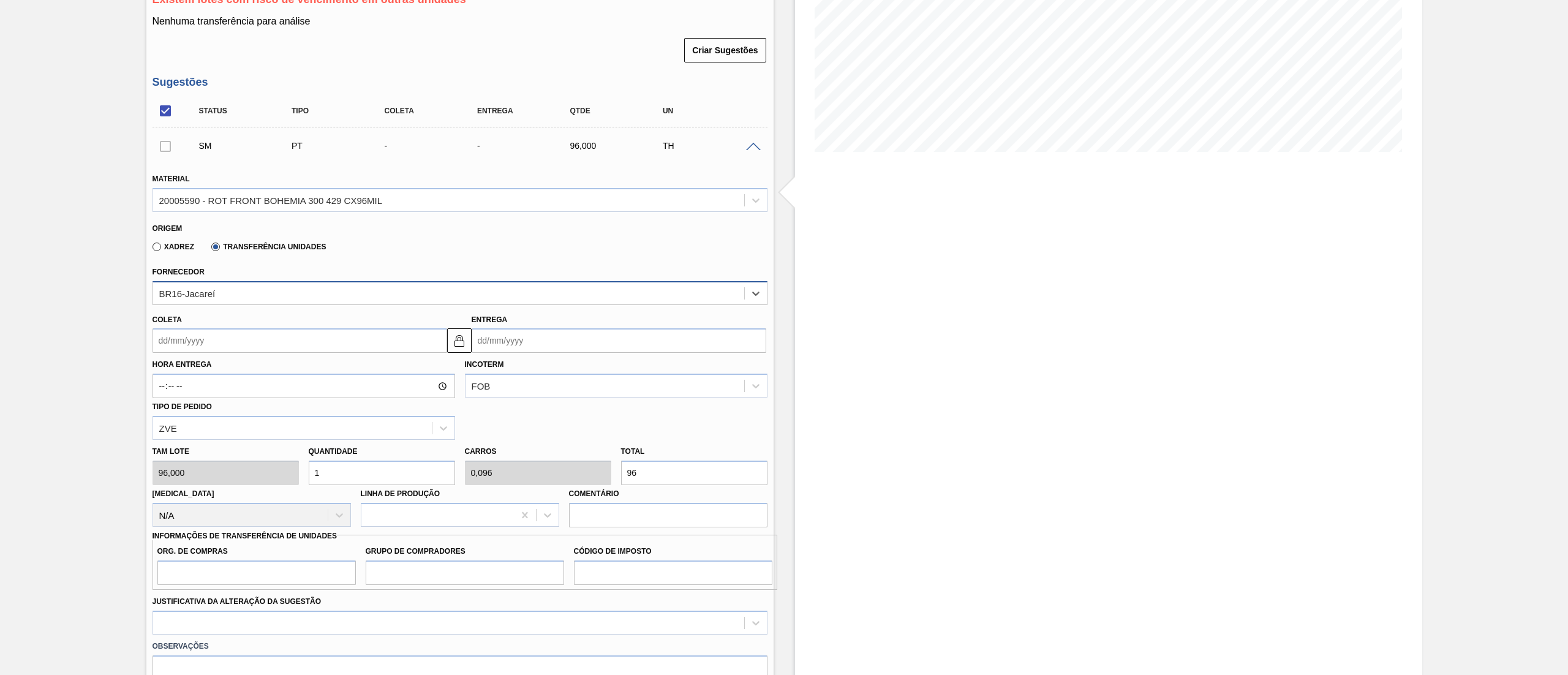
scroll to position [245, 0]
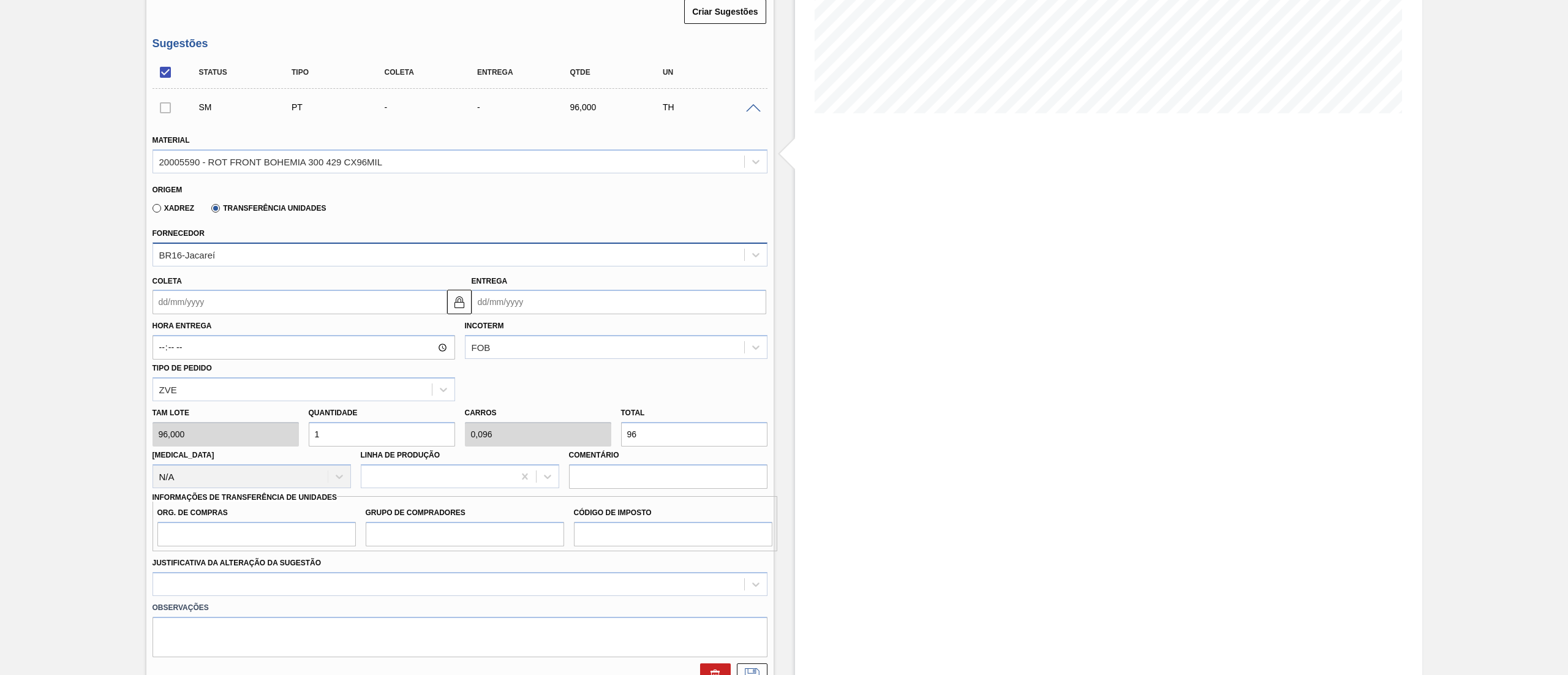
click at [528, 426] on div "Tam lote 96,000 Quantidade 1 Carros 0,096 Total 96 Doca N/A Linha de Produção C…" at bounding box center [460, 445] width 625 height 88
type input "0,073"
type input "0,007"
type input "7"
type input "0,76"
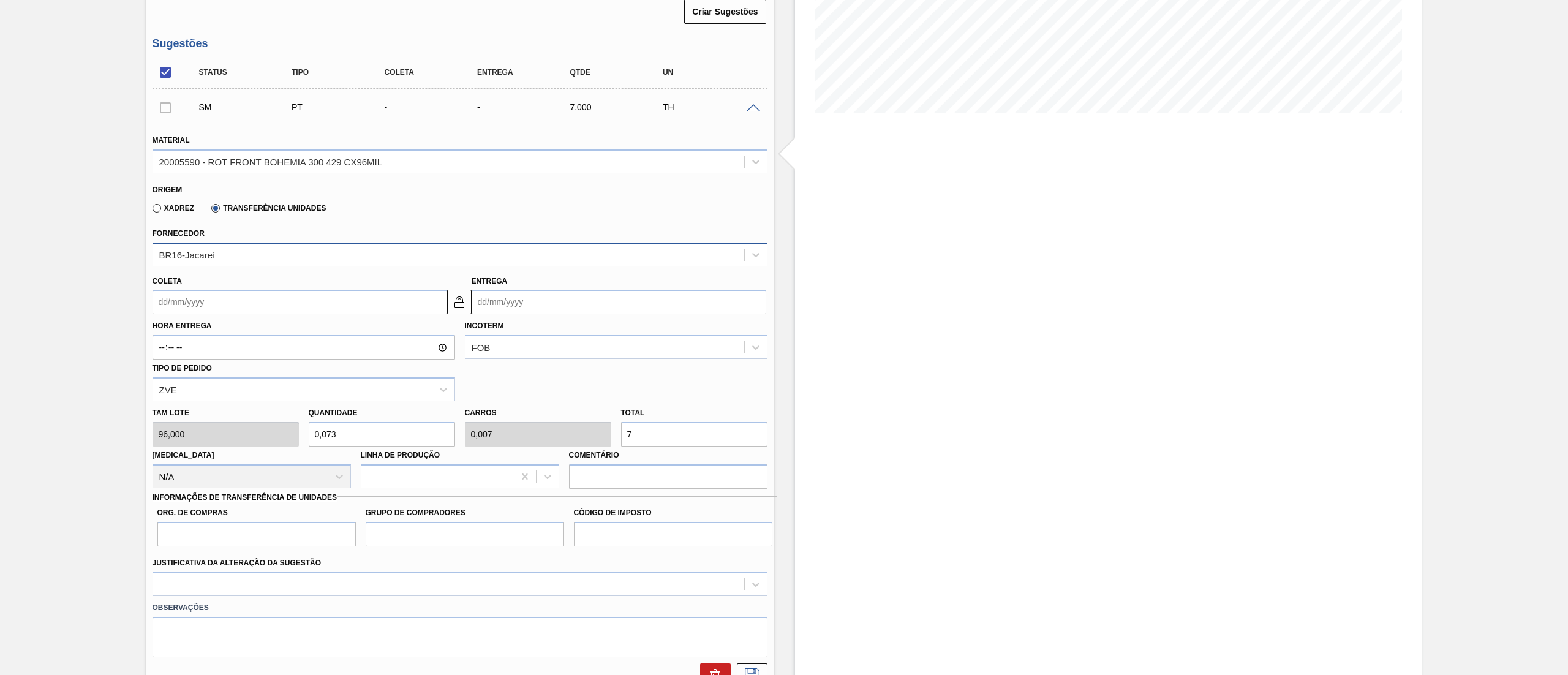
type input "0,073"
type input "73"
type input "7,646"
type input "0,734"
type input "734"
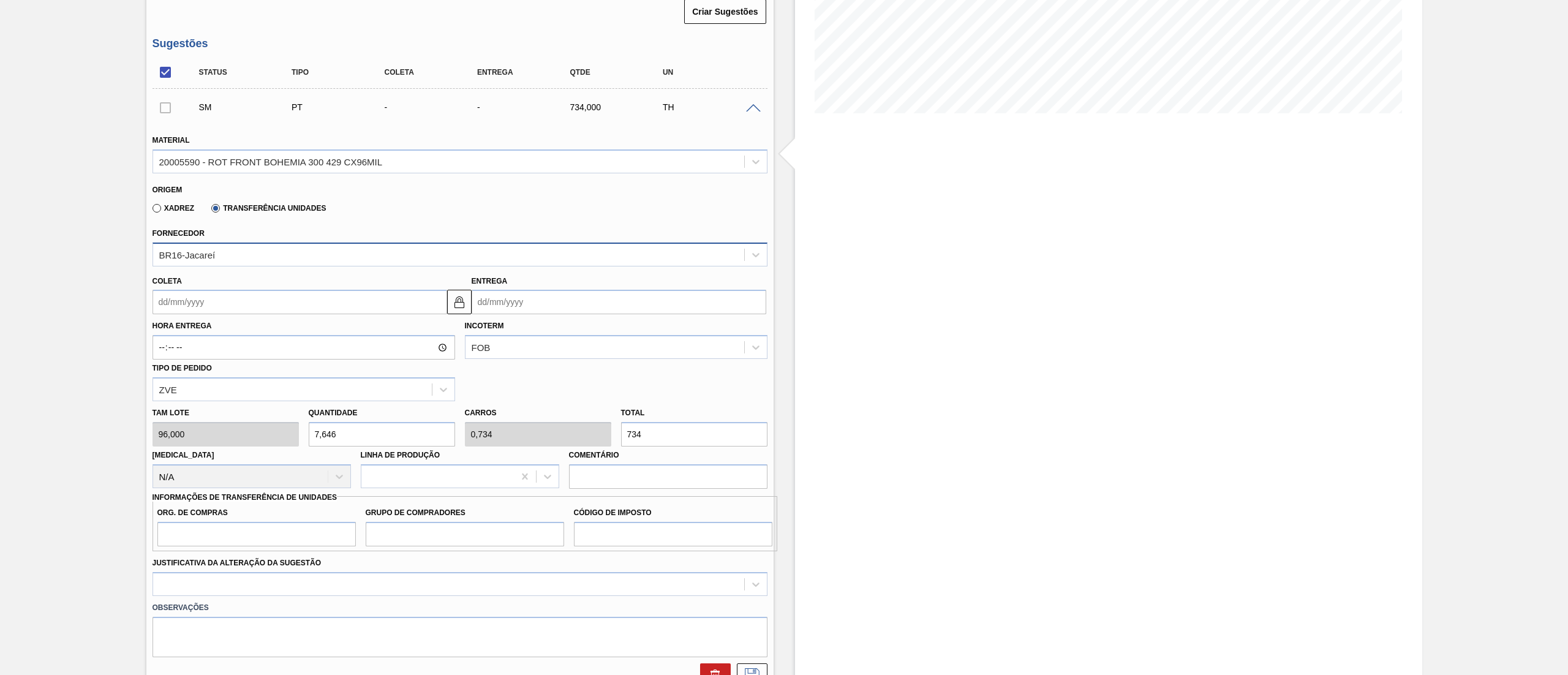
click at [198, 316] on div "Hora Entrega Incoterm FOB Tipo de pedido ZVE" at bounding box center [460, 358] width 625 height 87
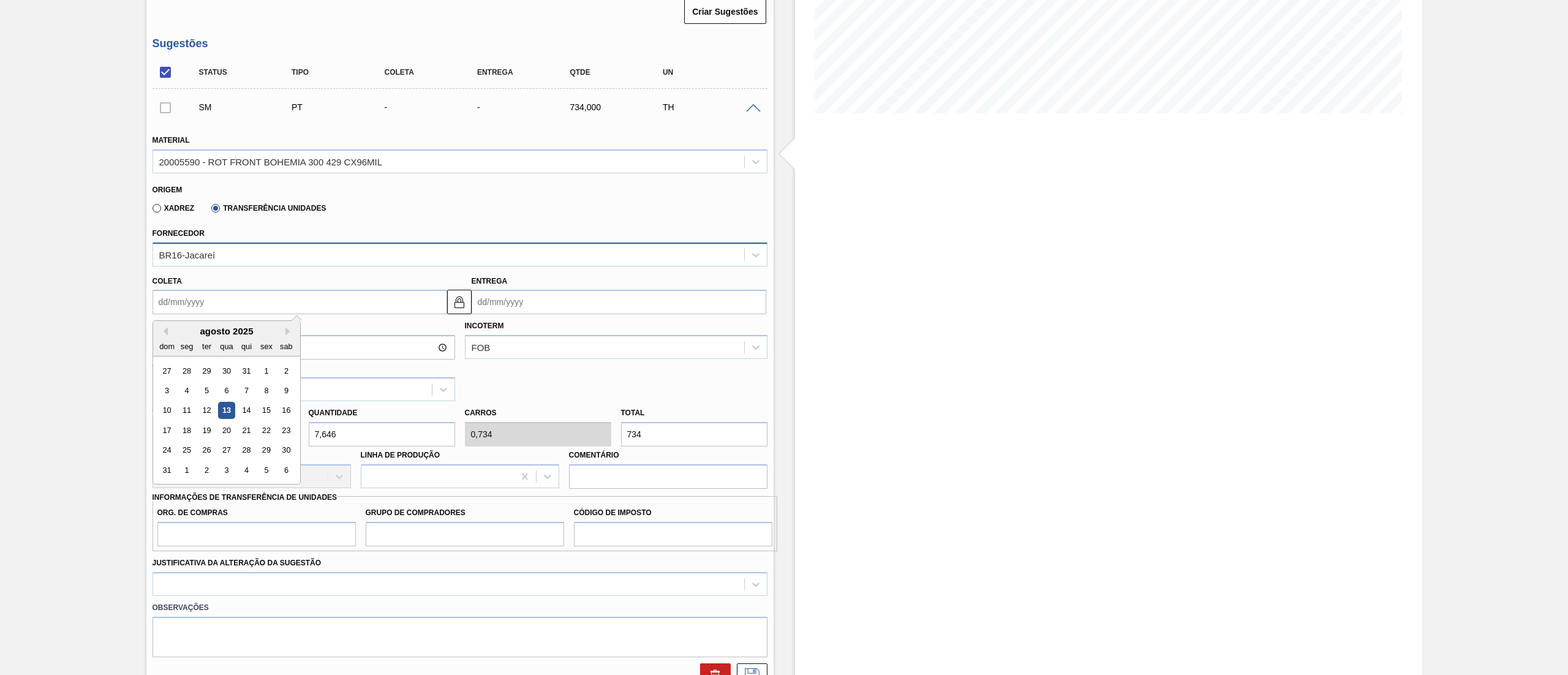
click at [189, 306] on input "Coleta" at bounding box center [300, 302] width 294 height 25
drag, startPoint x: 261, startPoint y: 406, endPoint x: 241, endPoint y: 409, distance: 20.2
click at [241, 409] on div "10 11 12 13 14 15 16" at bounding box center [226, 410] width 139 height 20
click at [246, 409] on div "14" at bounding box center [246, 410] width 16 height 16
type input "[DATE]"
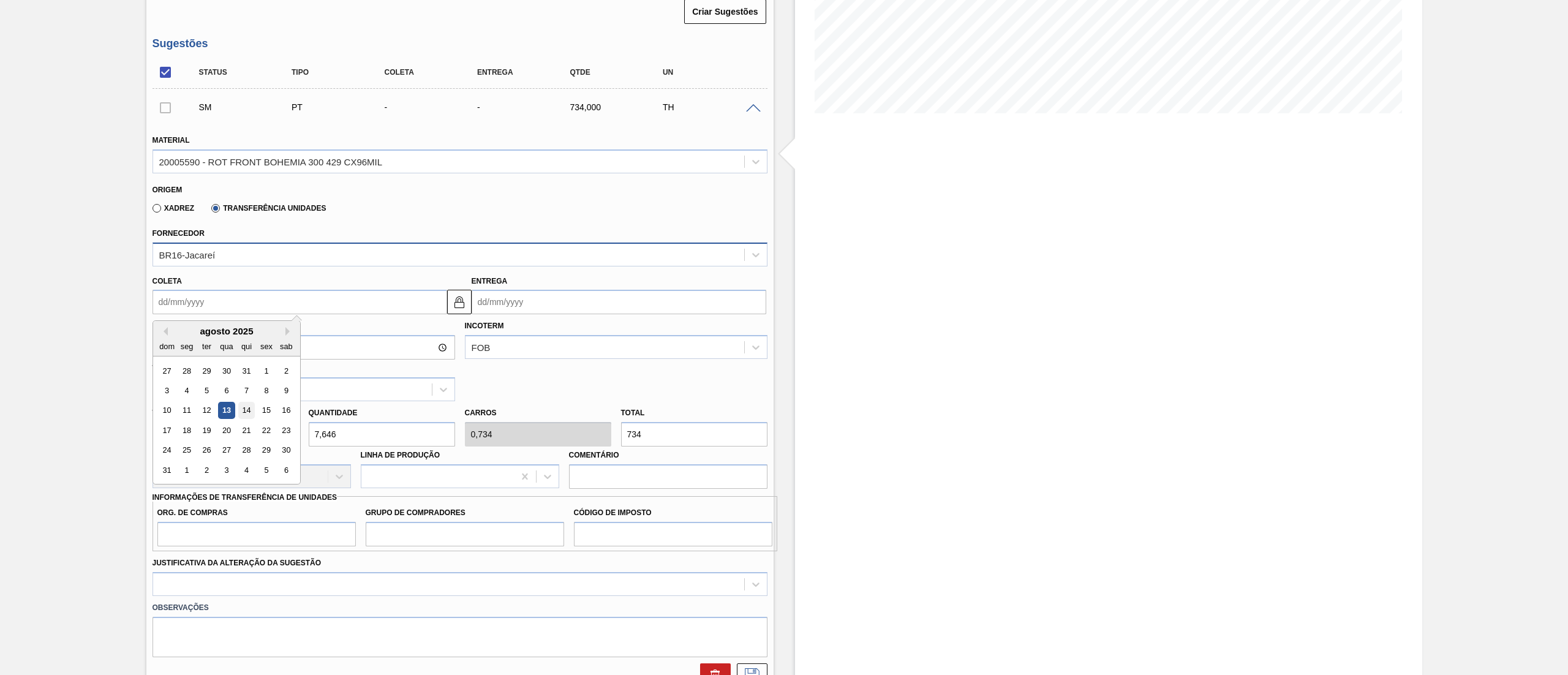
type input "[DATE]"
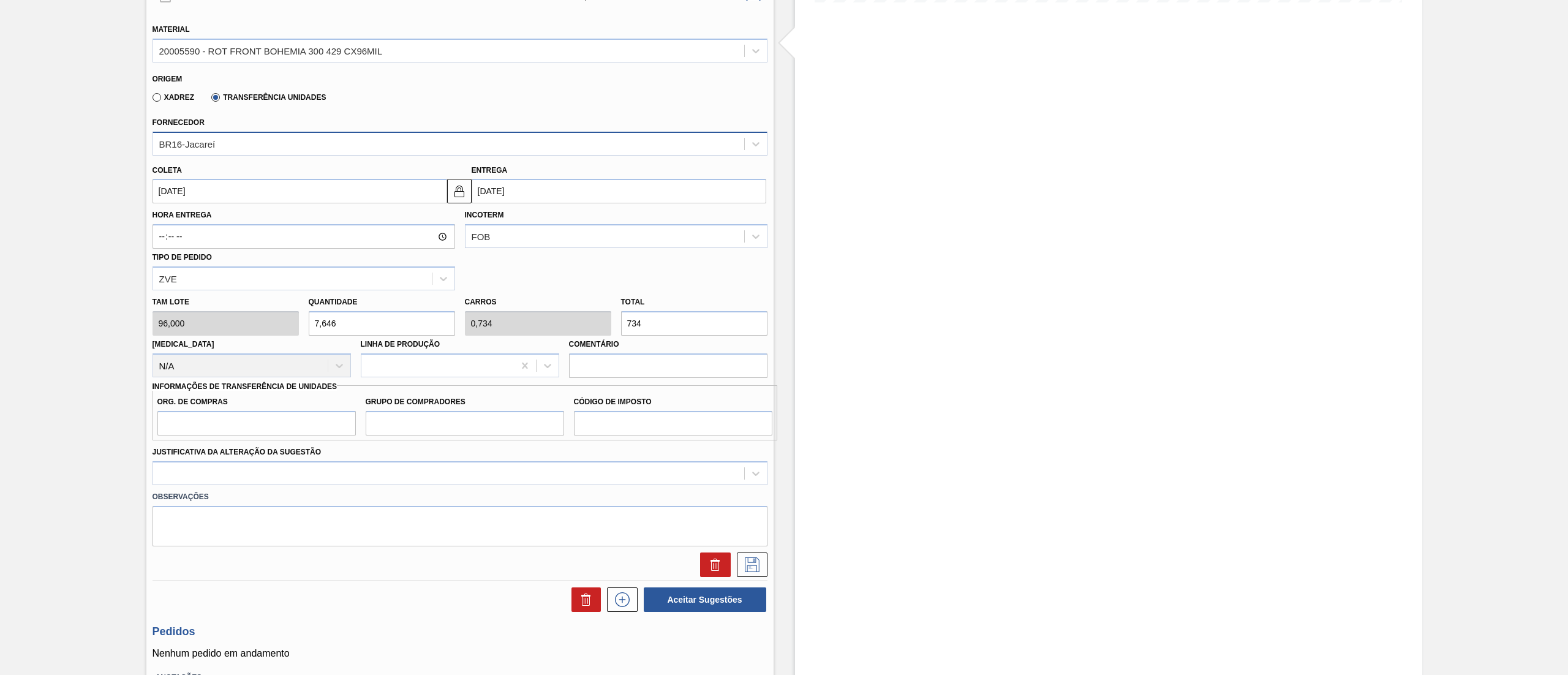
scroll to position [450, 0]
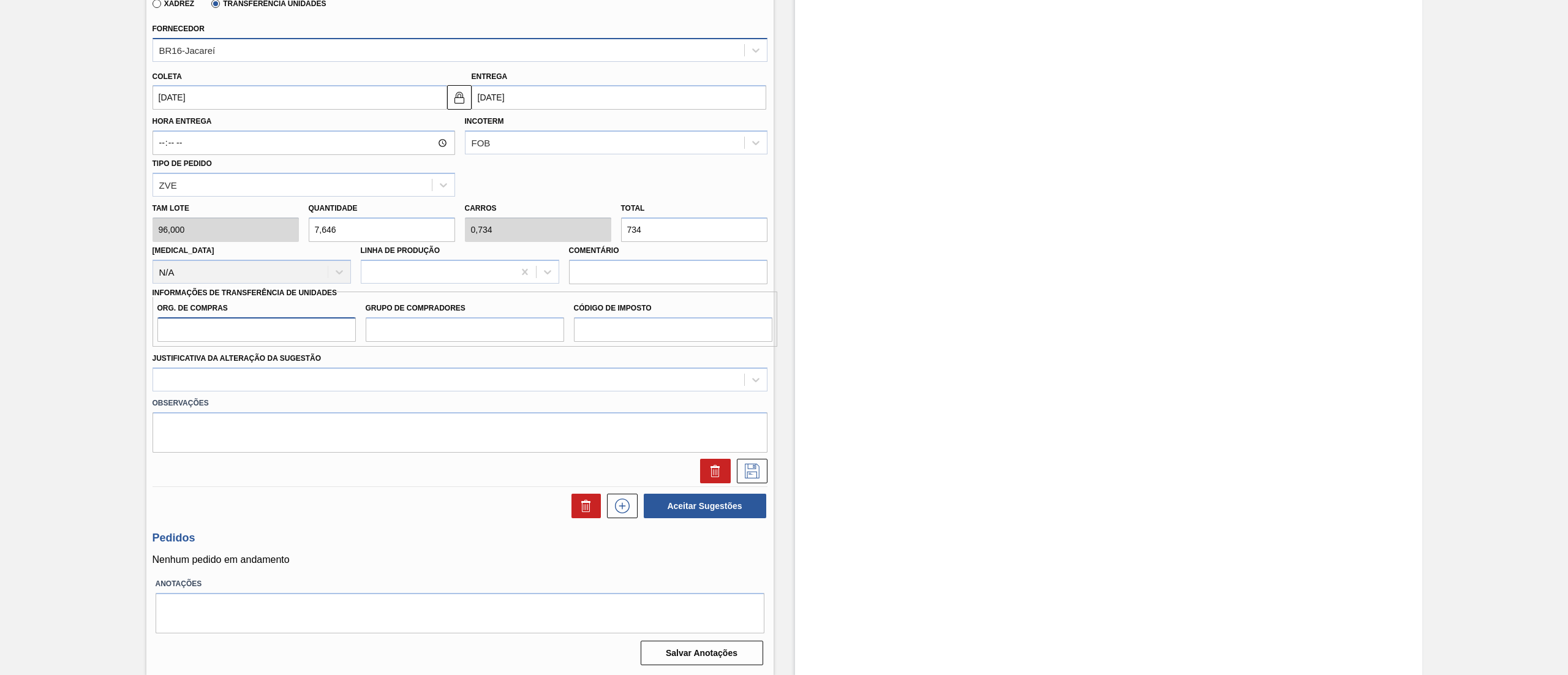
click at [162, 336] on input "Org. de Compras" at bounding box center [256, 330] width 198 height 25
type input "BR00"
drag, startPoint x: 421, startPoint y: 328, endPoint x: 432, endPoint y: 352, distance: 26.4
click at [421, 327] on input "Grupo de Compradores" at bounding box center [465, 330] width 198 height 25
type input "A01"
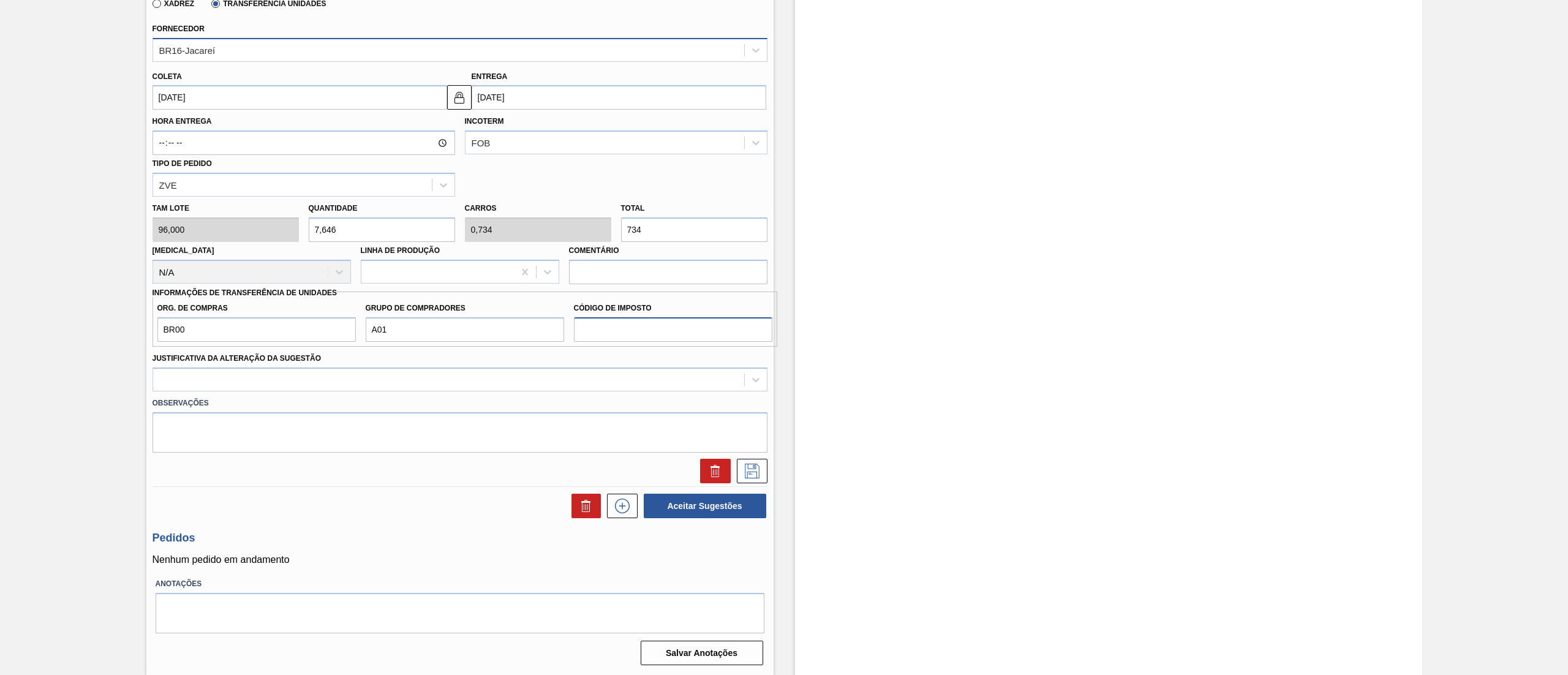
click at [660, 320] on input "Código de Imposto" at bounding box center [673, 330] width 198 height 25
type input "I1"
click at [233, 384] on div at bounding box center [449, 379] width 591 height 18
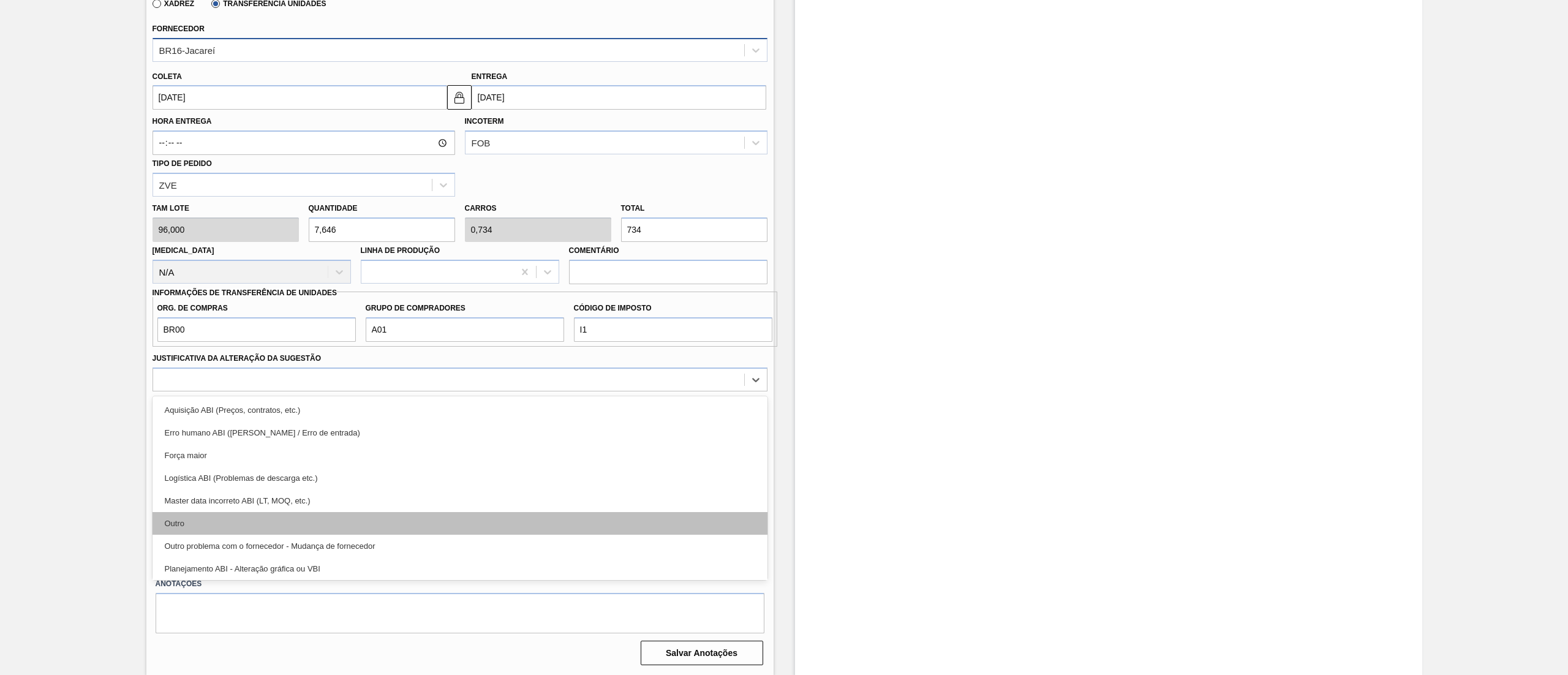
click at [228, 525] on div "Outro" at bounding box center [460, 523] width 615 height 23
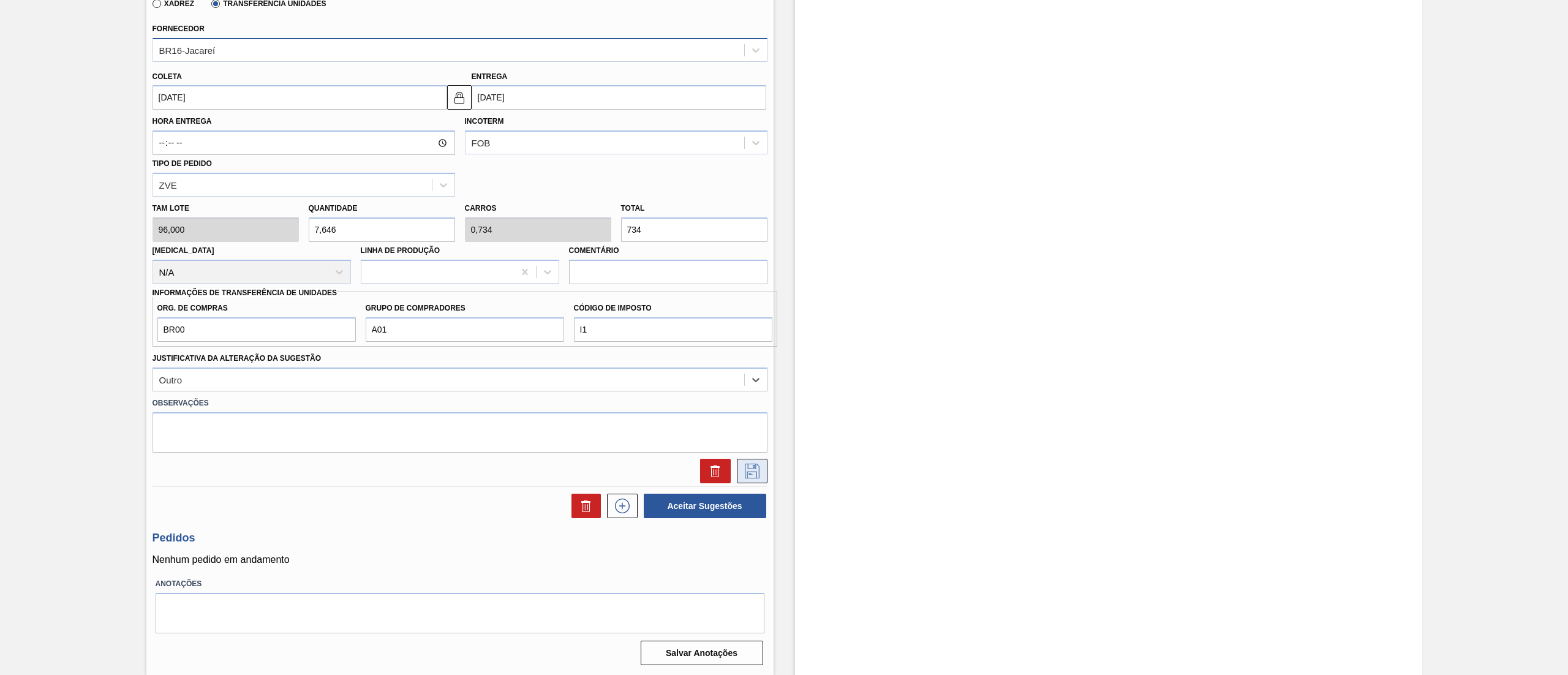
click at [756, 474] on icon at bounding box center [752, 471] width 20 height 15
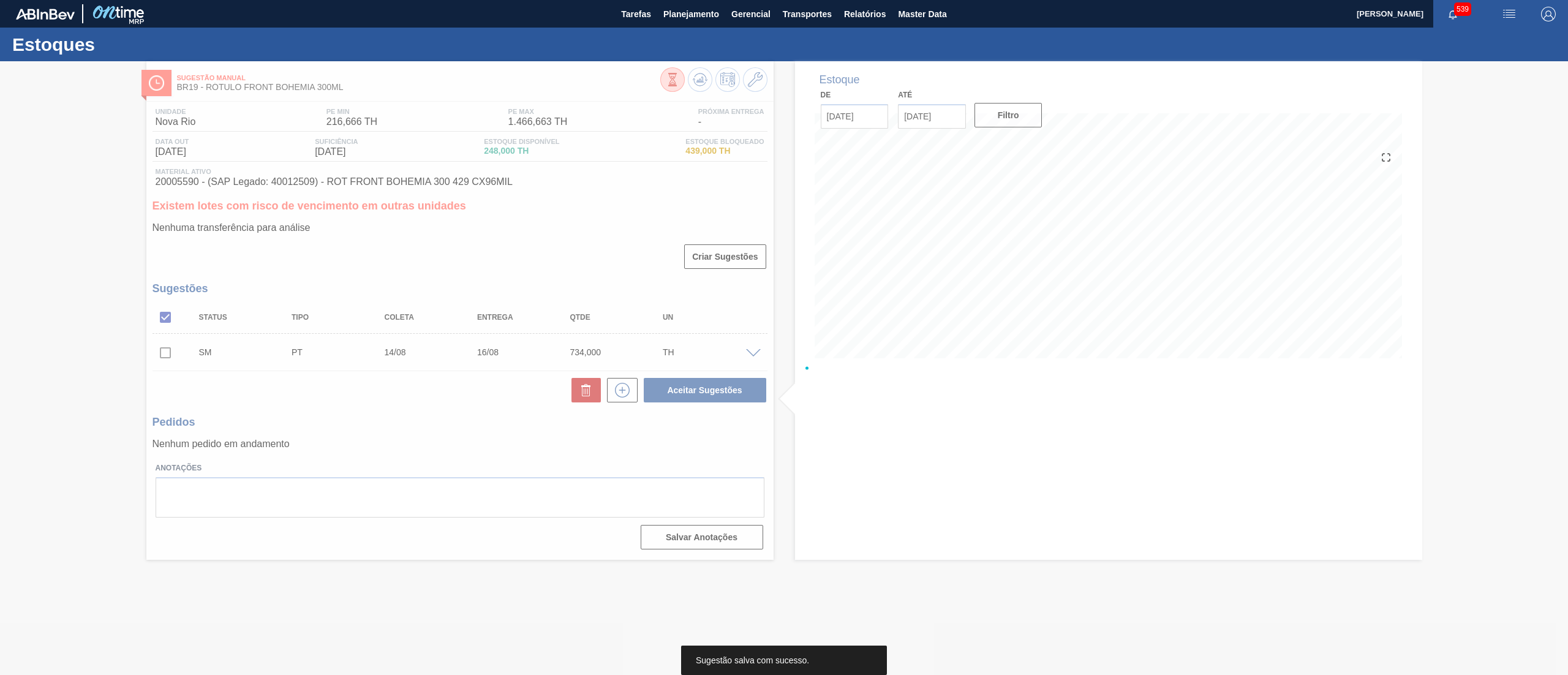
scroll to position [0, 0]
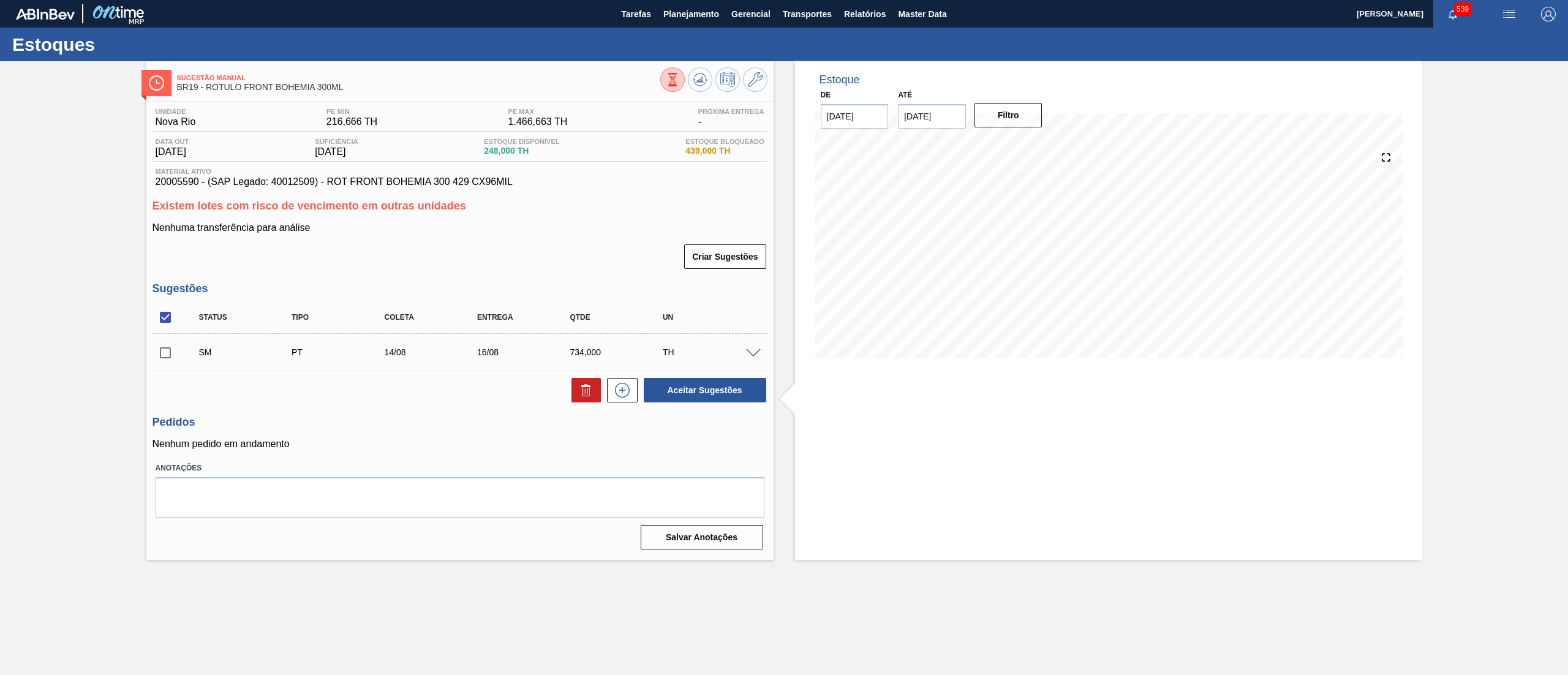
click at [168, 356] on input "checkbox" at bounding box center [166, 353] width 26 height 26
checkbox input "true"
click at [670, 389] on button "Aceitar Sugestões" at bounding box center [705, 390] width 122 height 25
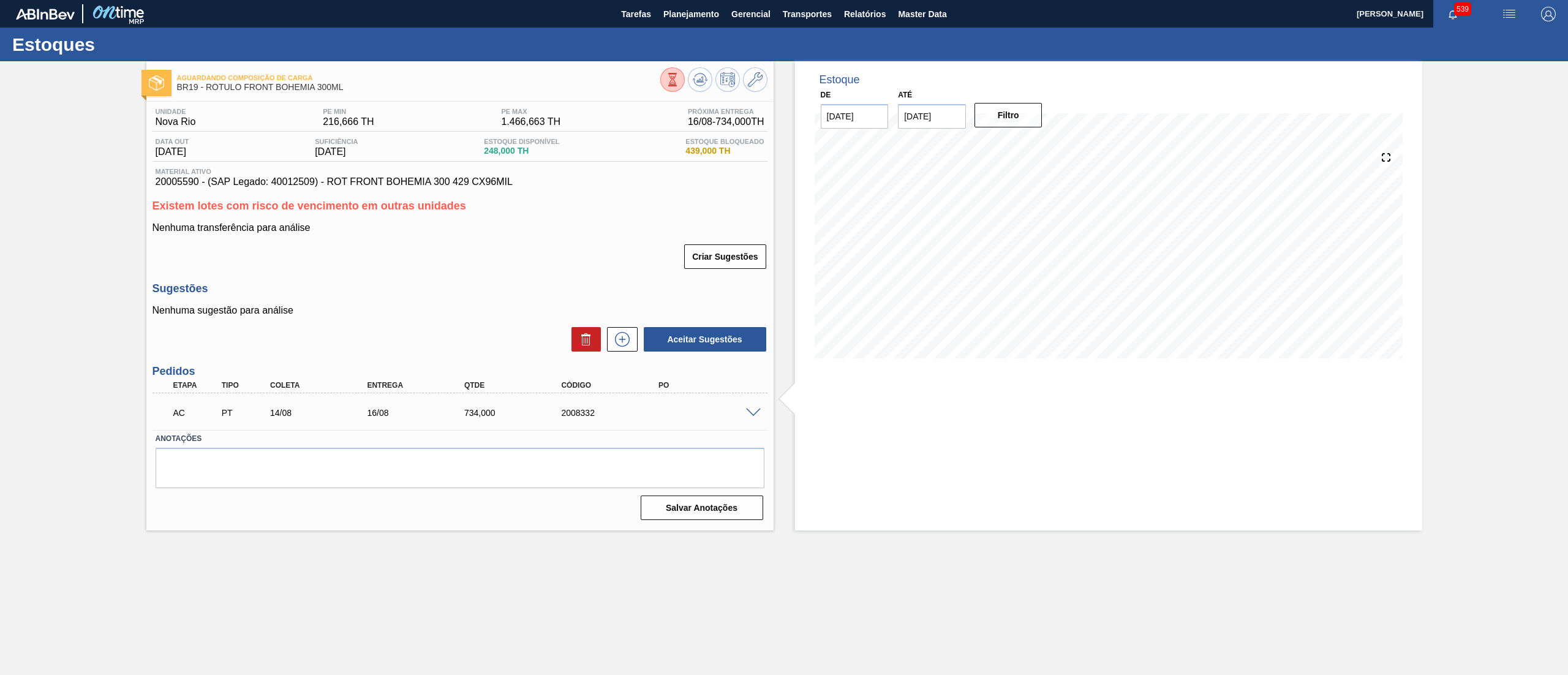
click at [752, 416] on span at bounding box center [753, 414] width 15 height 9
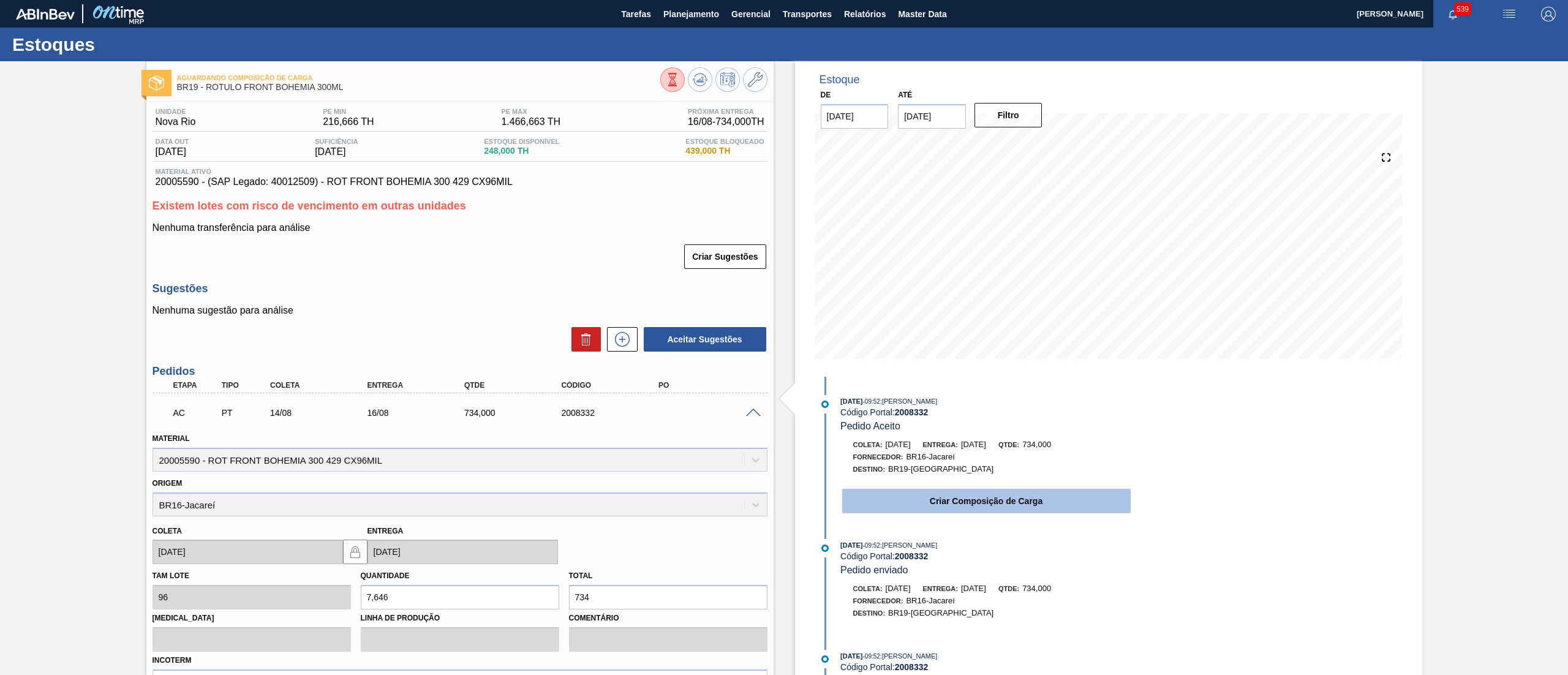
click at [920, 505] on button "Criar Composição de Carga" at bounding box center [987, 501] width 289 height 25
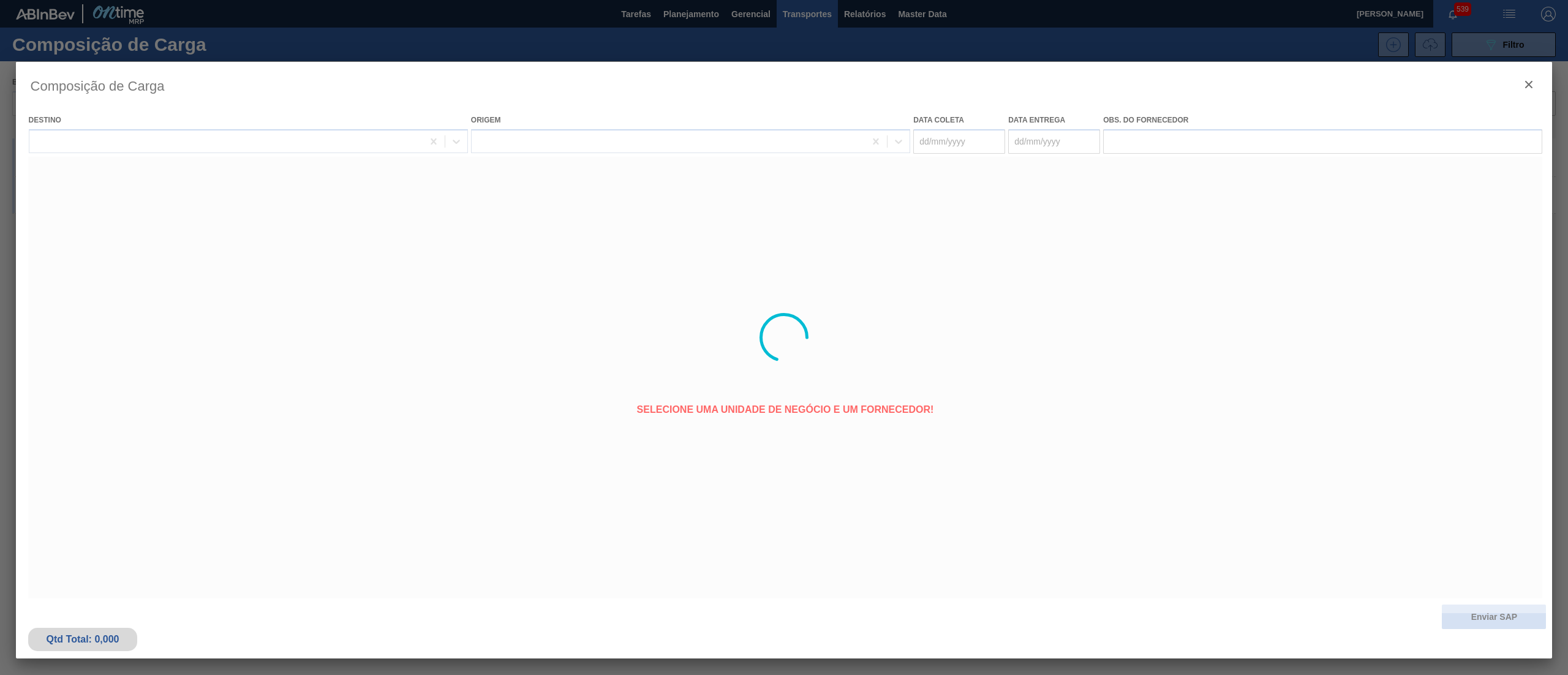
type coleta "[DATE]"
type entrega "[DATE]"
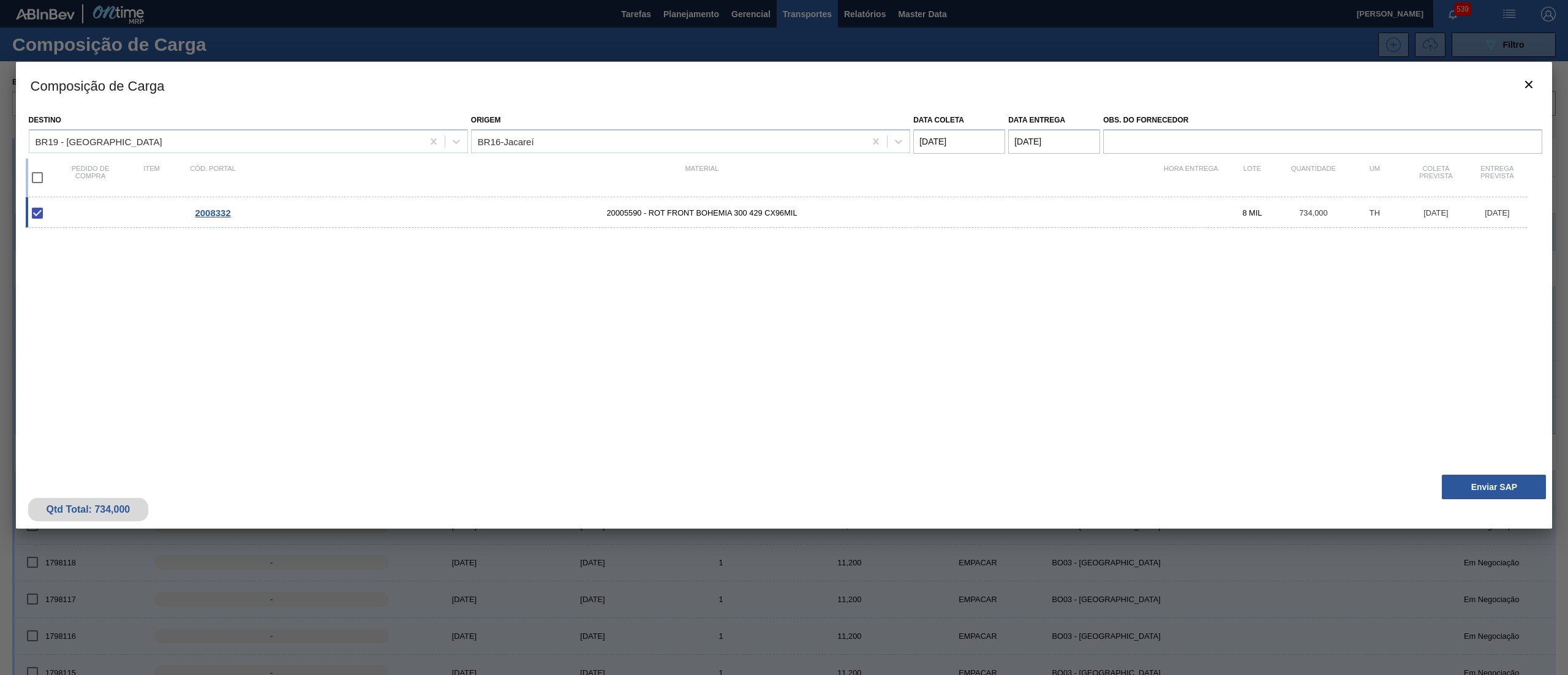
click at [1473, 492] on button "Enviar SAP" at bounding box center [1494, 487] width 104 height 25
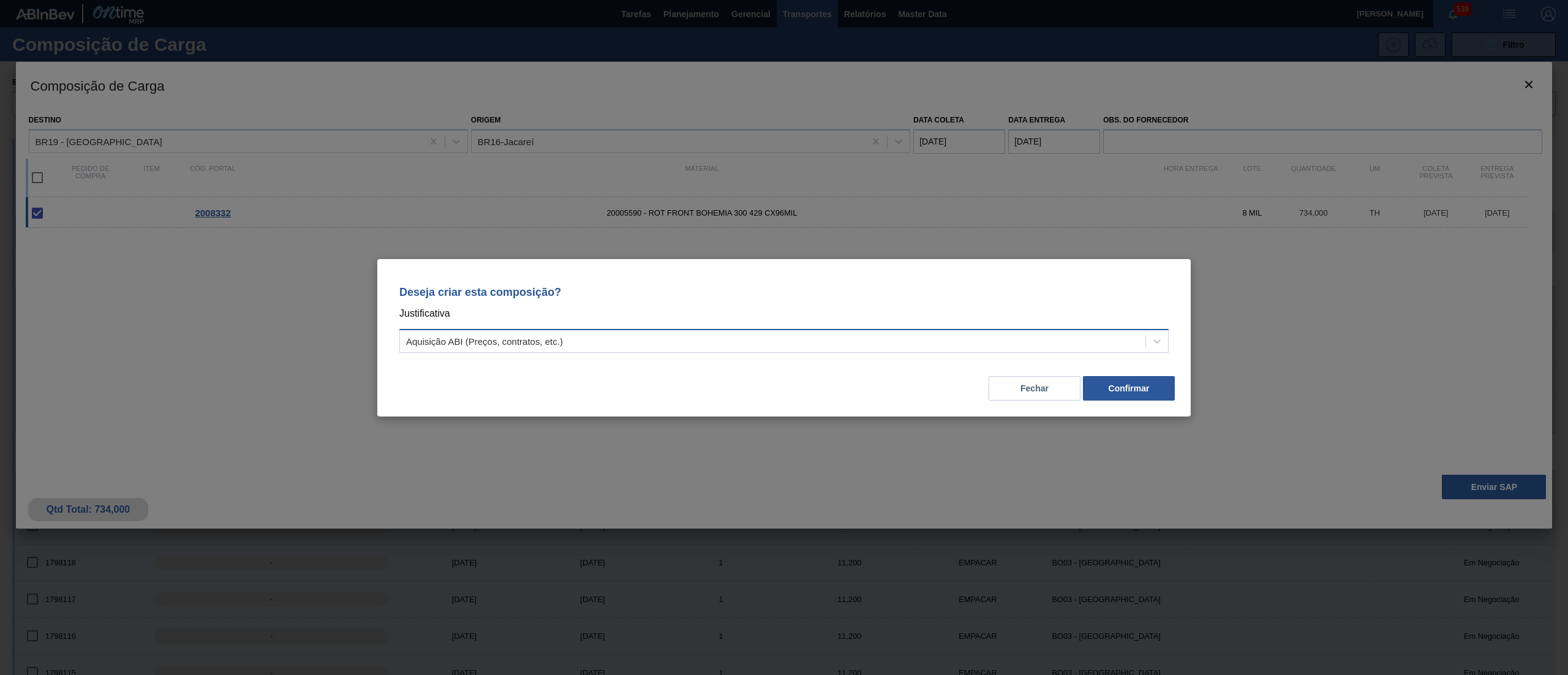
click at [410, 347] on div "Aquisição ABI (Preços, contratos, etc.)" at bounding box center [772, 341] width 746 height 18
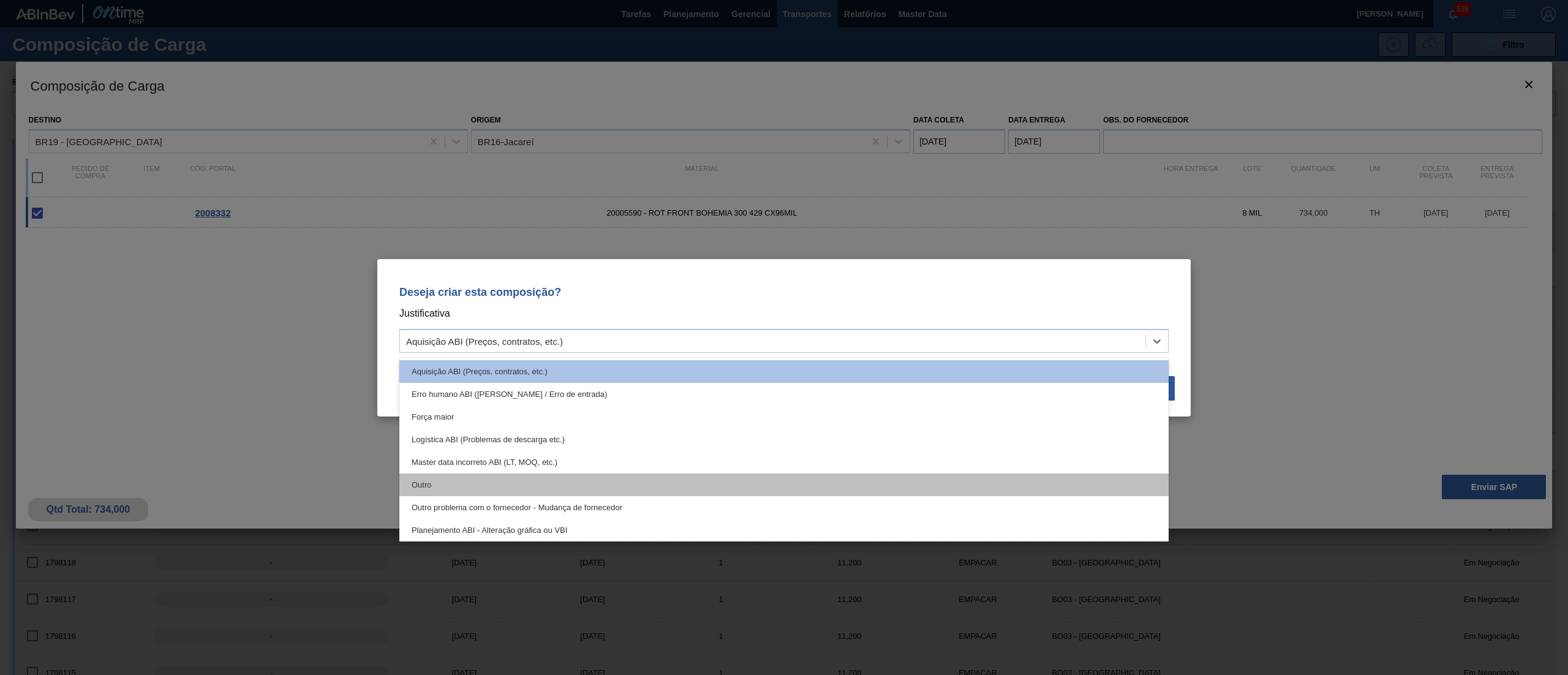
click at [472, 482] on div "Outro" at bounding box center [784, 484] width 770 height 23
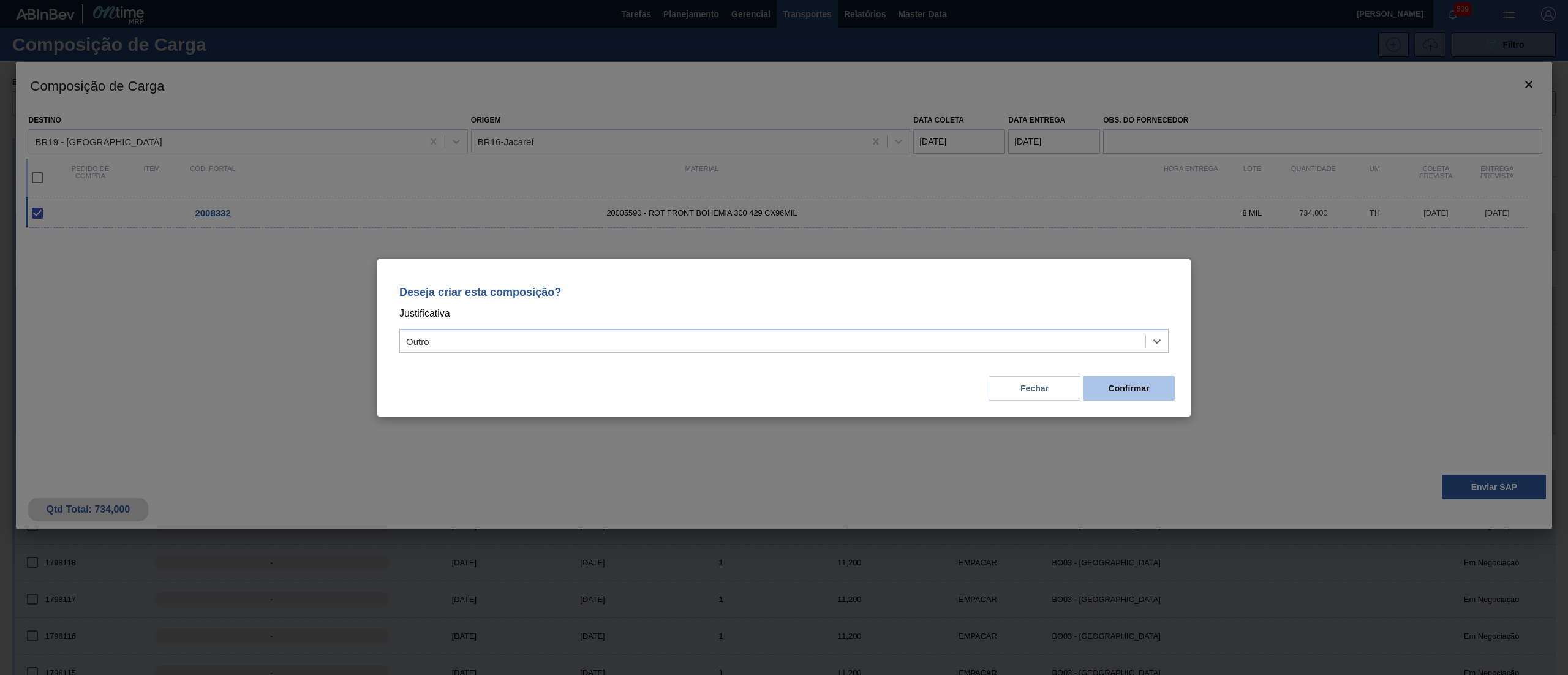
click at [1103, 393] on button "Confirmar" at bounding box center [1129, 389] width 92 height 25
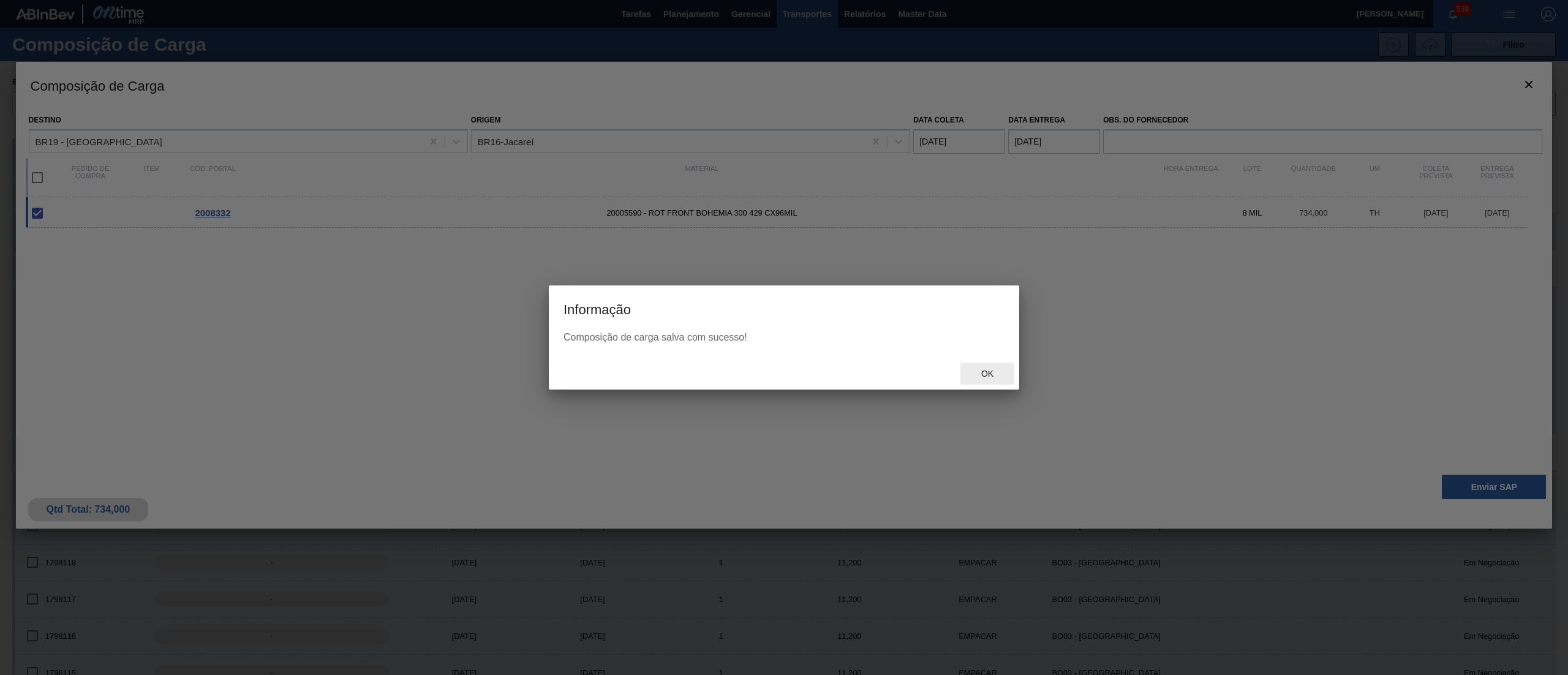
click at [993, 379] on div "Ok" at bounding box center [987, 374] width 54 height 23
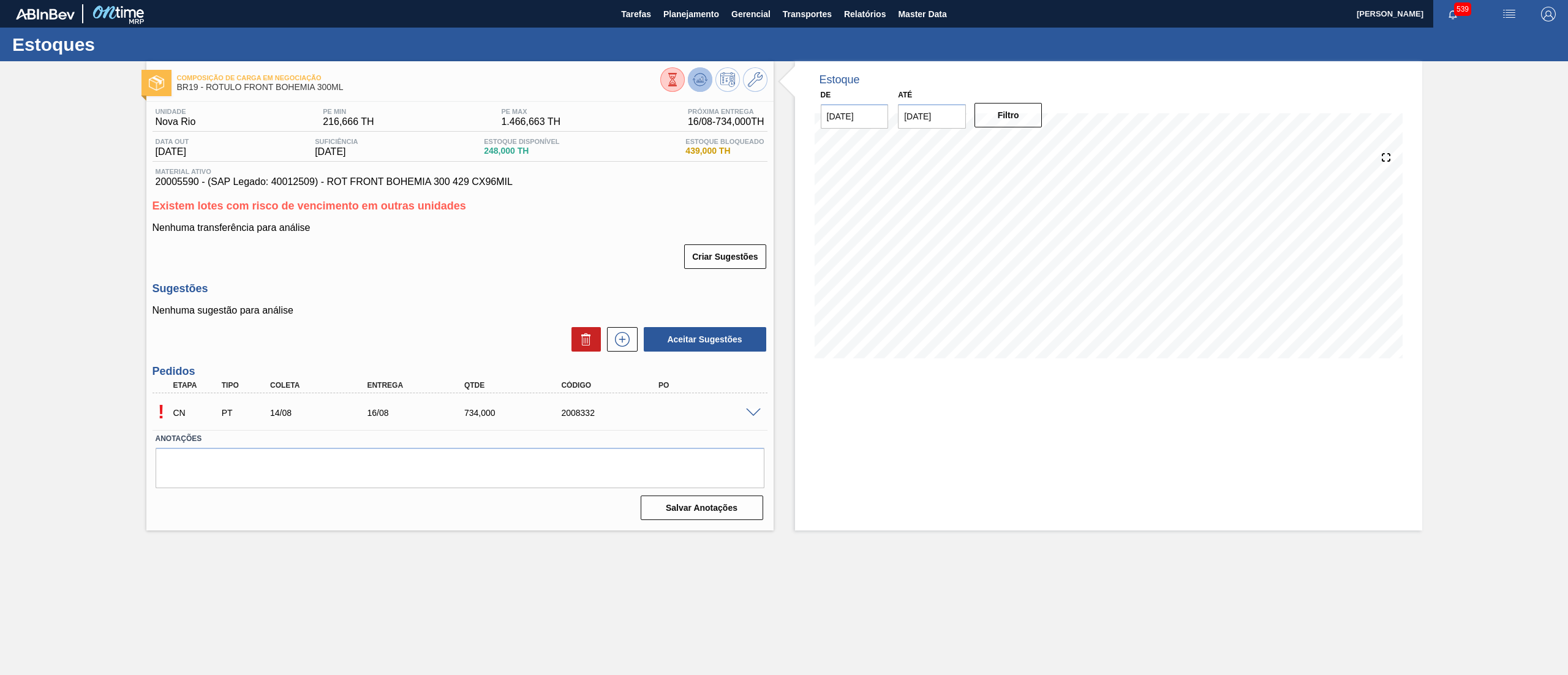
click at [679, 73] on icon at bounding box center [672, 79] width 14 height 14
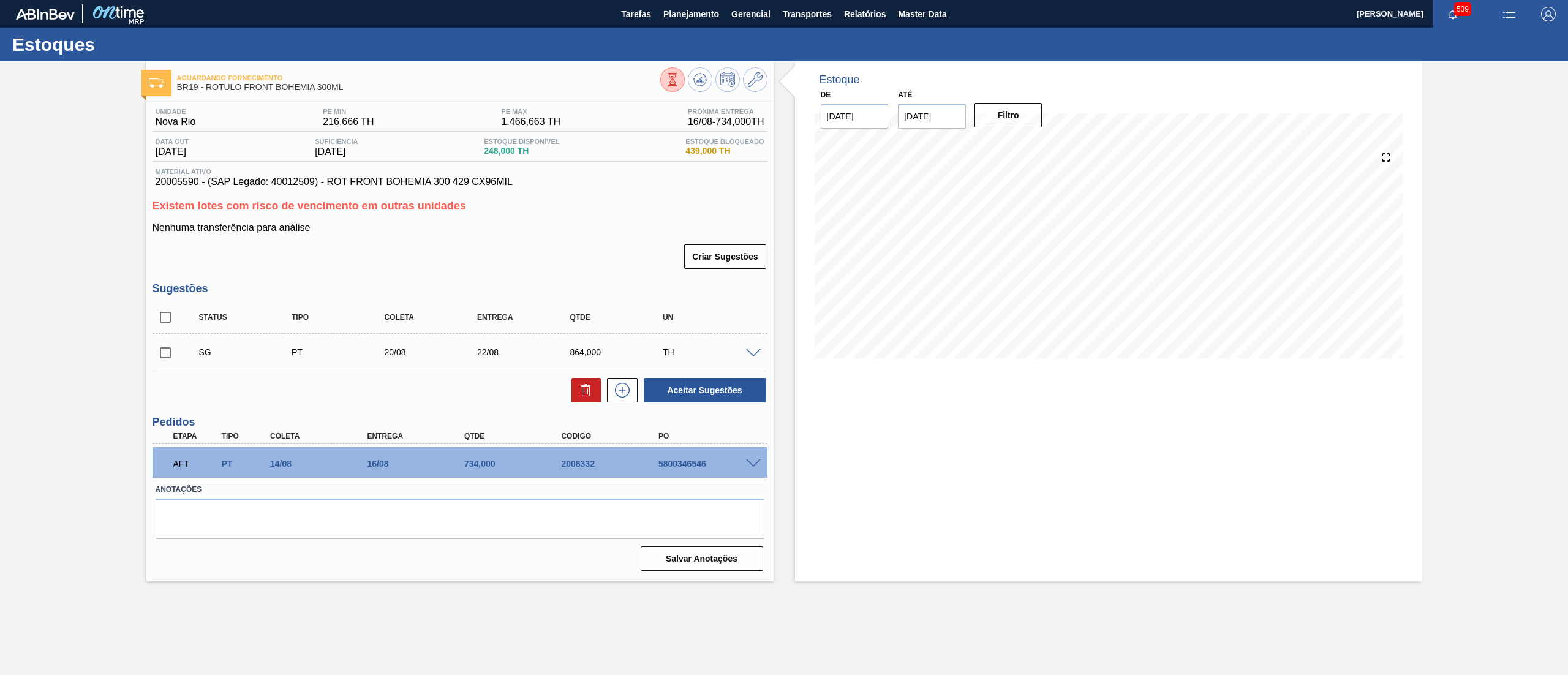
click at [657, 468] on div "5800346546" at bounding box center [711, 464] width 111 height 10
click at [664, 463] on div "5800346546" at bounding box center [711, 464] width 111 height 10
copy div "5800346546"
click at [177, 185] on span "20005590 - (SAP Legado: 40012509) - ROT FRONT BOHEMIA 300 429 CX96MIL" at bounding box center [460, 181] width 609 height 11
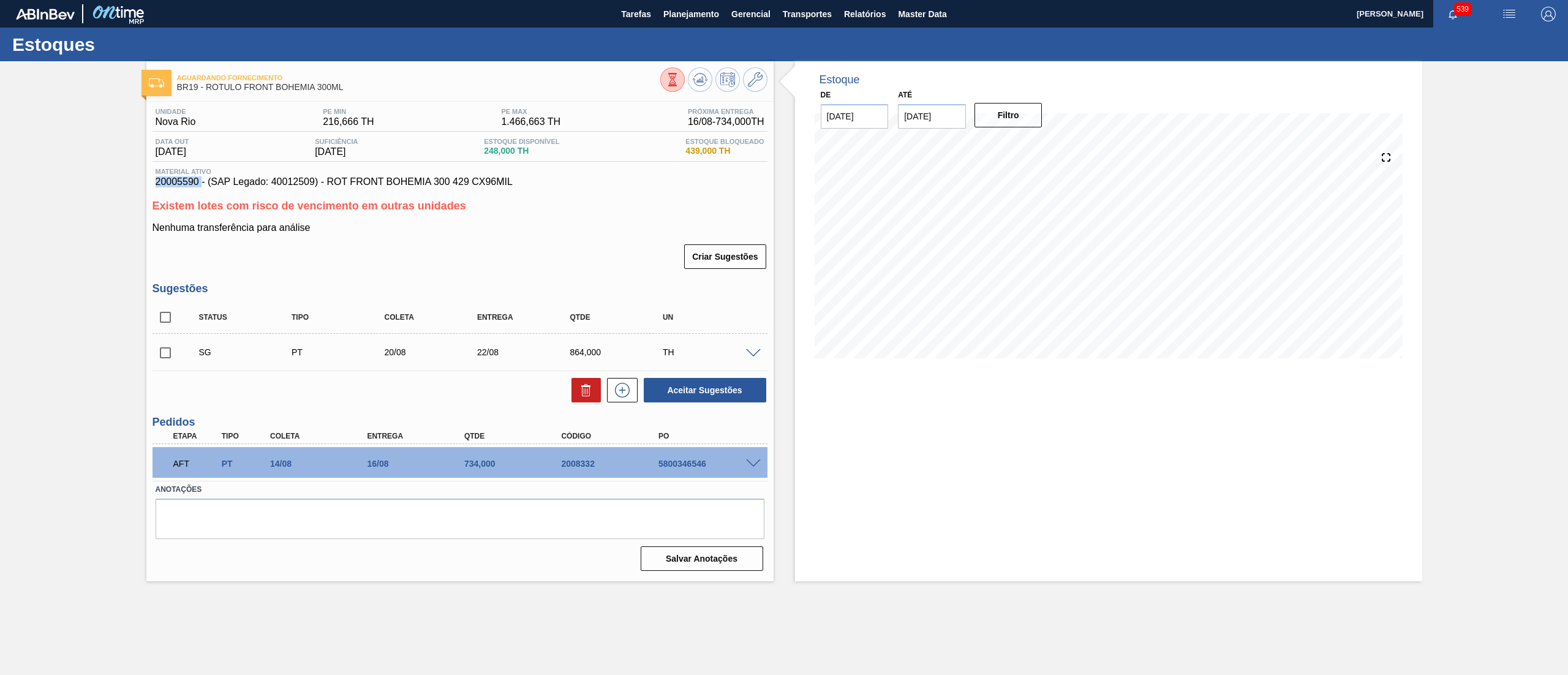
click at [177, 185] on span "20005590 - (SAP Legado: 40012509) - ROT FRONT BOHEMIA 300 429 CX96MIL" at bounding box center [460, 181] width 609 height 11
copy span "20005590"
click at [346, 183] on span "20005590 - (SAP Legado: 40012509) - ROT FRONT BOHEMIA 300 429 CX96MIL" at bounding box center [460, 181] width 609 height 11
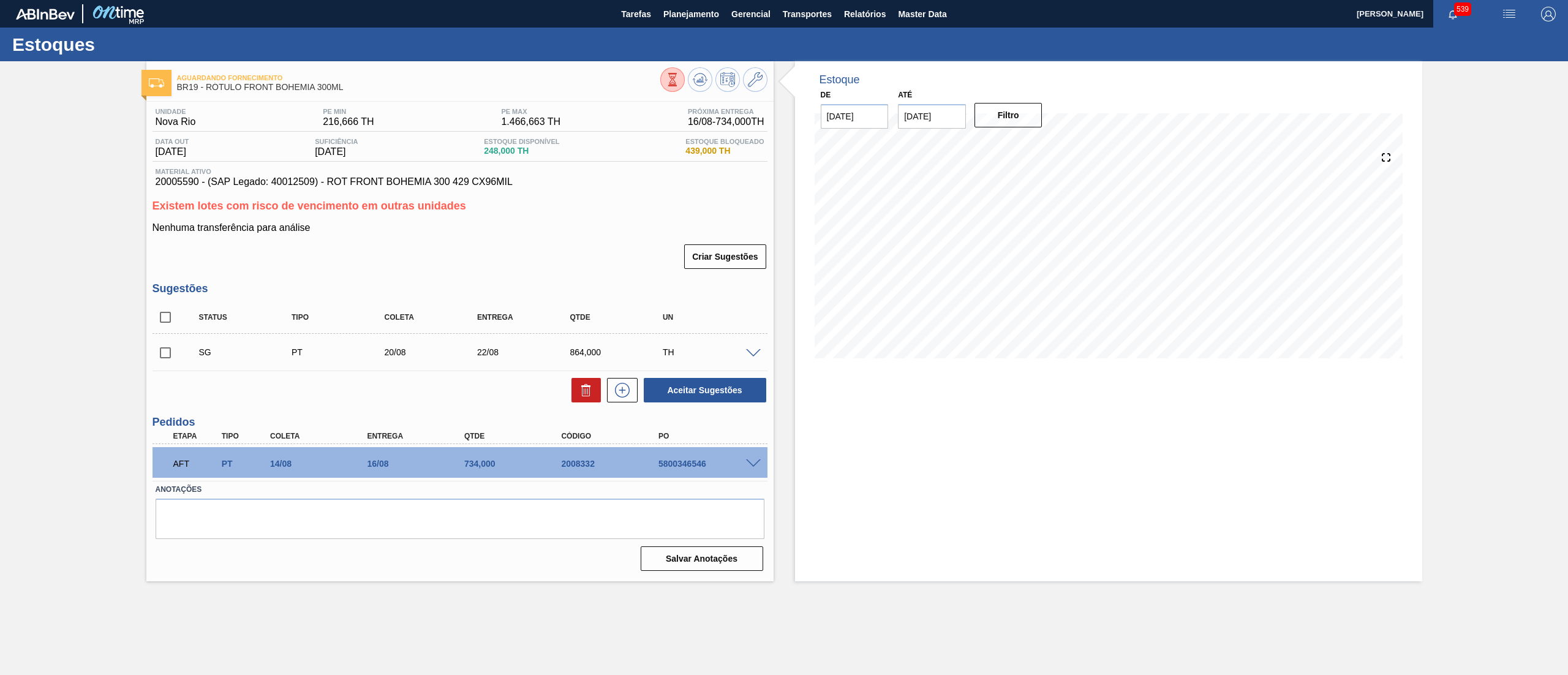
click at [335, 191] on div "Unidade Nova Rio PE MIN 216,666 TH PE MAX 1.466,663 TH Próxima Entrega 16/08 - …" at bounding box center [460, 338] width 627 height 473
drag, startPoint x: 329, startPoint y: 186, endPoint x: 528, endPoint y: 181, distance: 199.1
click at [528, 181] on span "20005590 - (SAP Legado: 40012509) - ROT FRONT BOHEMIA 300 429 CX96MIL" at bounding box center [460, 181] width 609 height 11
copy span "ROT FRONT BOHEMIA 300 429 CX96MIL"
click at [116, 239] on div "Aguardando Fornecimento BR19 - RÓTULO FRONT BOHEMIA 300ML Unidade Nova Rio PE M…" at bounding box center [784, 321] width 1568 height 520
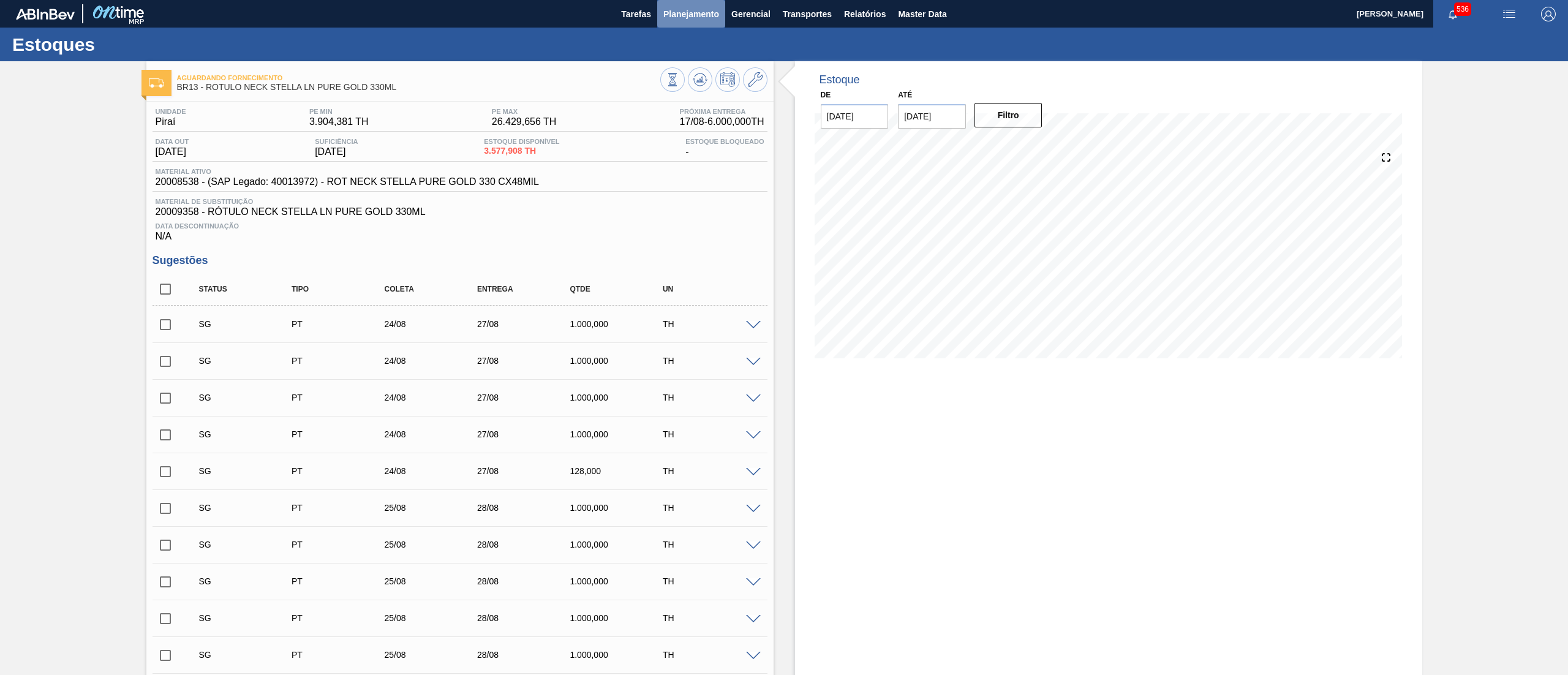
click at [691, 5] on button "Planejamento" at bounding box center [691, 14] width 68 height 27
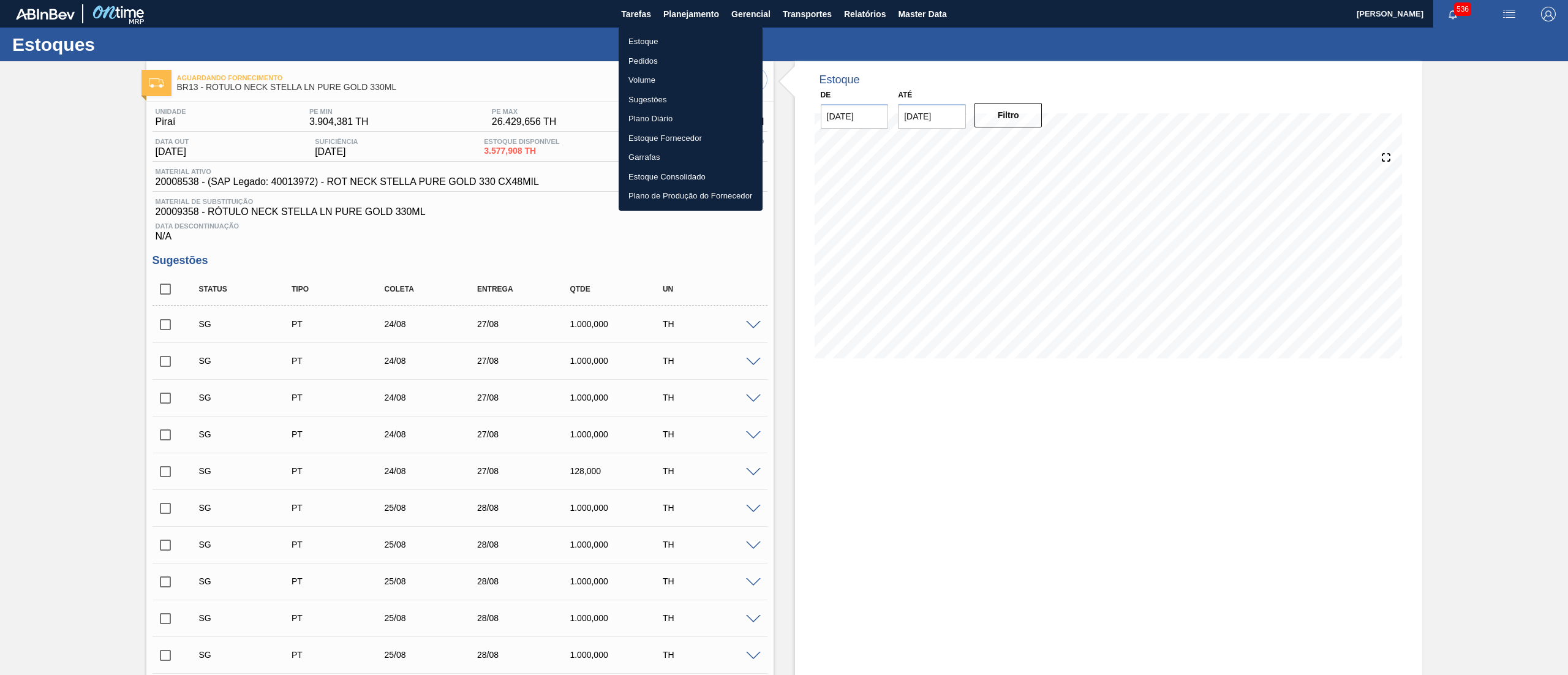
click at [648, 29] on ul "Estoque Pedidos Volume Sugestões Plano Diário Estoque Fornecedor Garrafas Estoq…" at bounding box center [690, 118] width 144 height 184
click at [645, 43] on li "Estoque" at bounding box center [690, 42] width 144 height 20
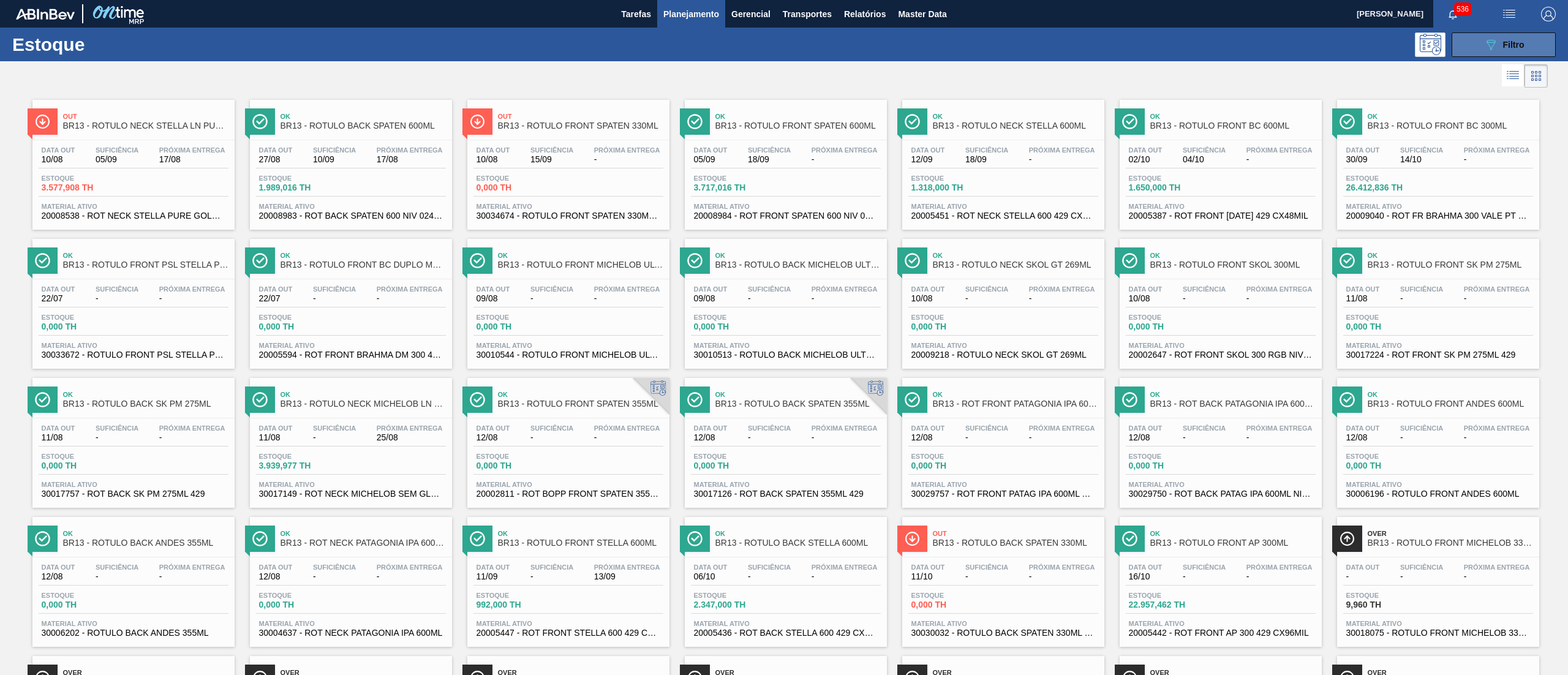
click at [1535, 47] on button "089F7B8B-B2A5-4AFE-B5C0-19BA573D28AC Filtro" at bounding box center [1504, 45] width 104 height 25
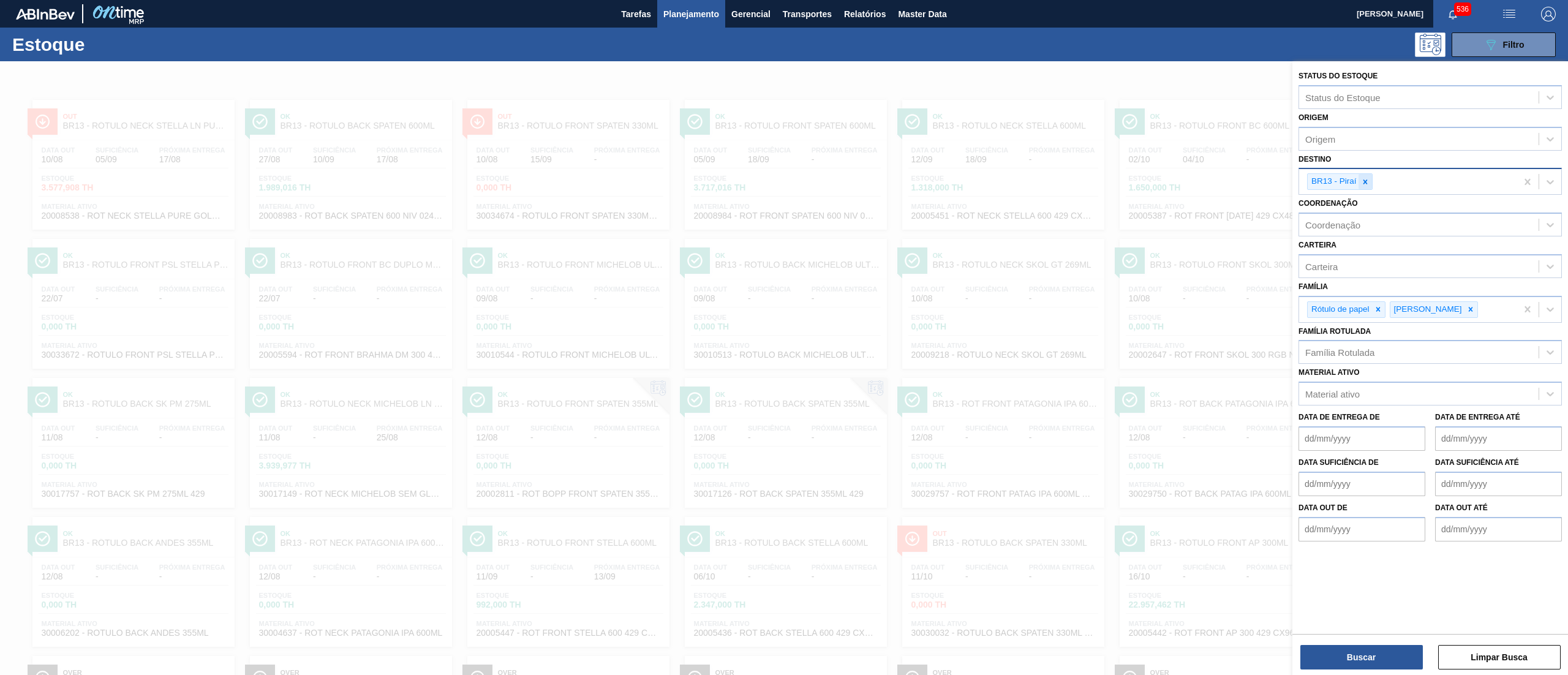
click at [1360, 181] on div at bounding box center [1365, 182] width 14 height 16
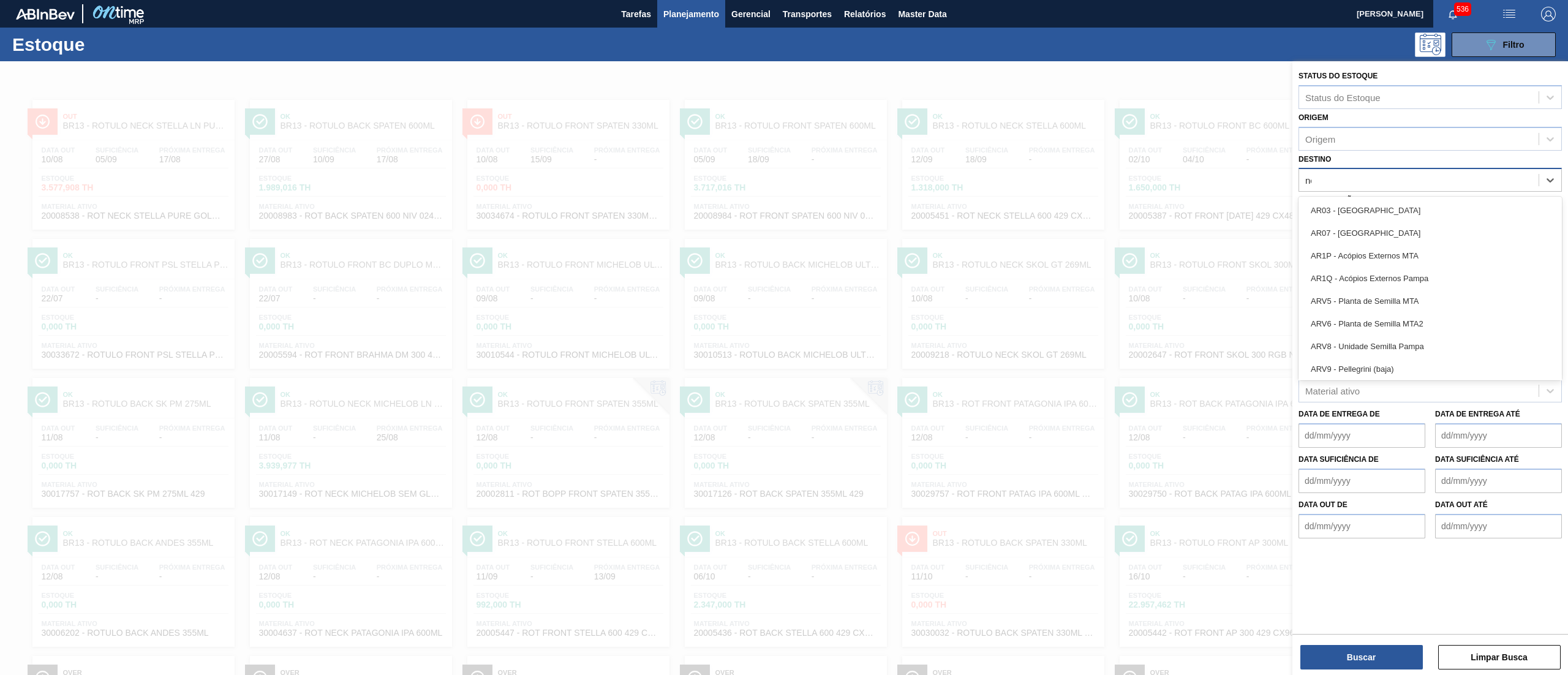
type input "nova"
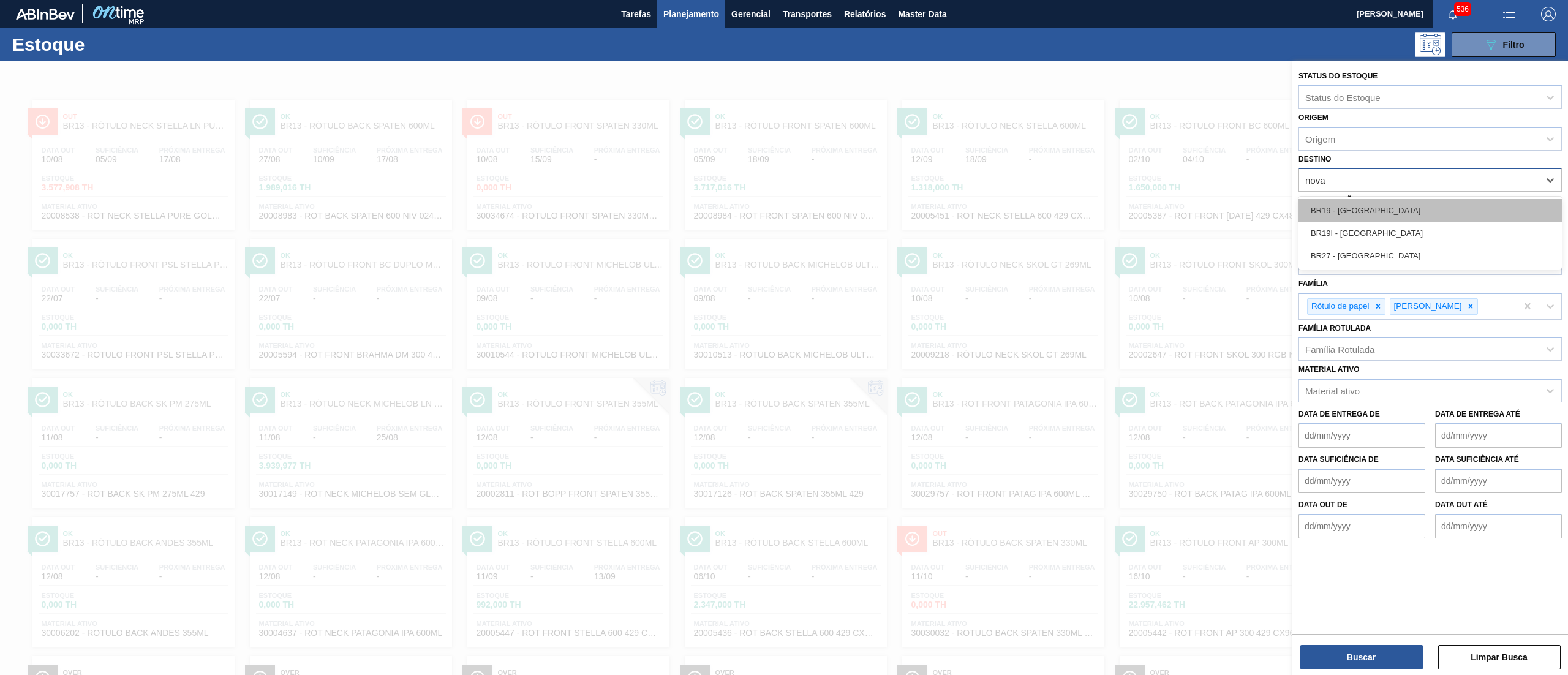
click at [1340, 204] on div "BR19 - Nova Rio" at bounding box center [1430, 210] width 263 height 23
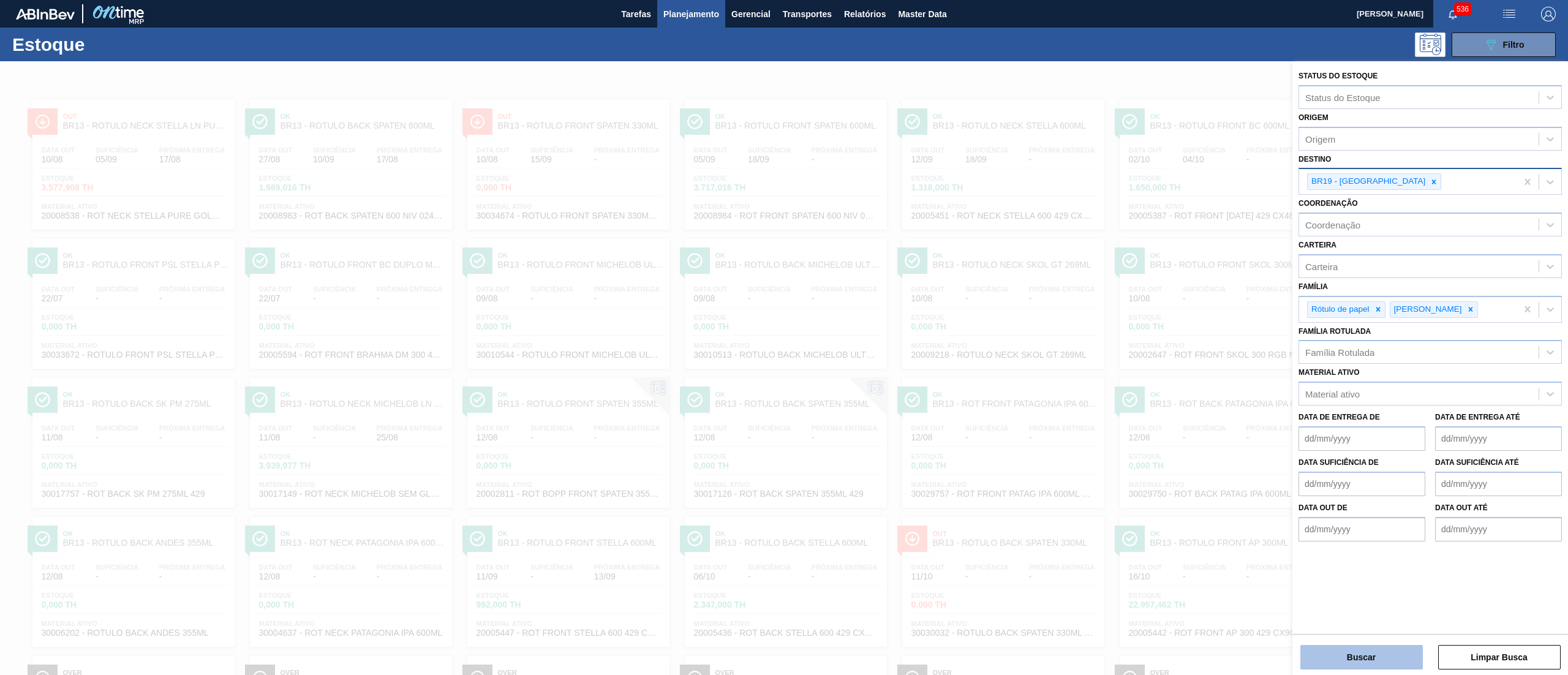
click at [1356, 656] on button "Buscar" at bounding box center [1362, 657] width 122 height 25
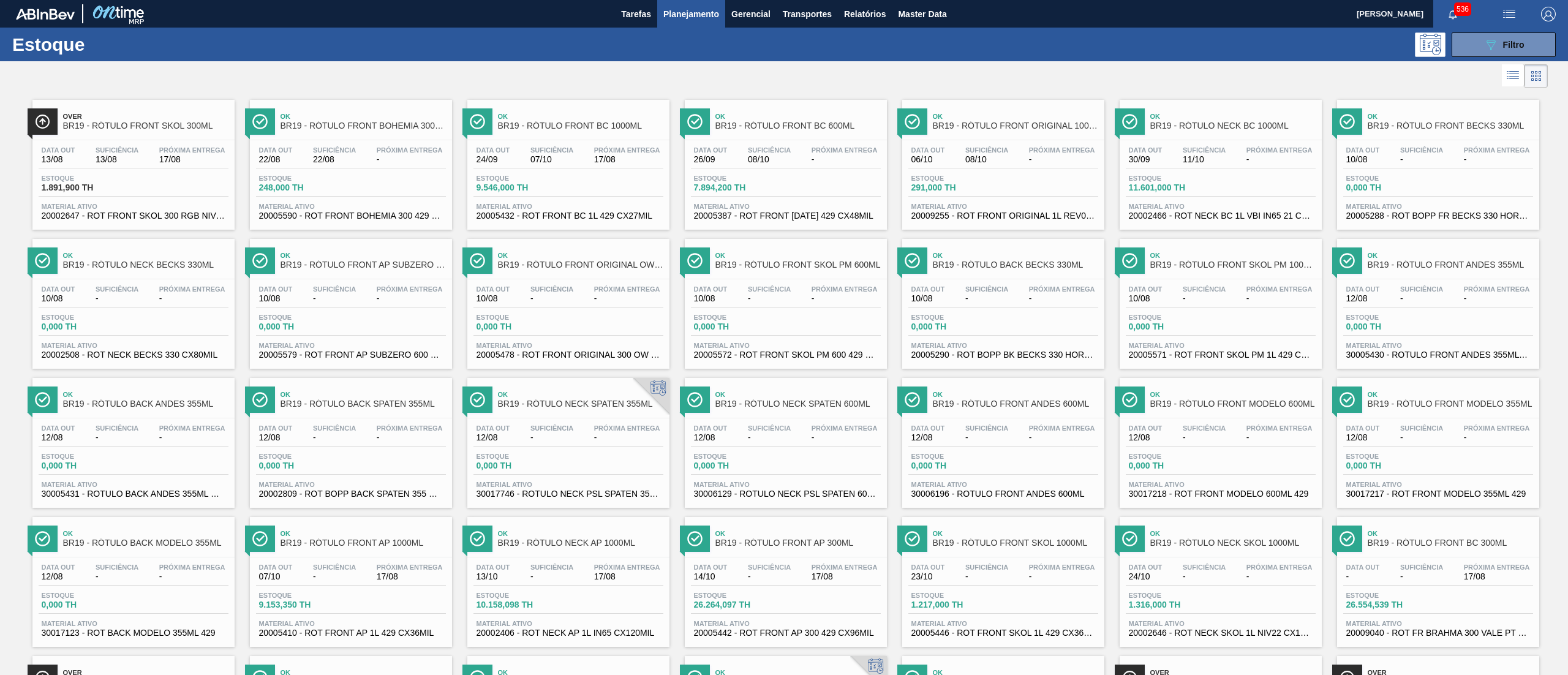
click at [387, 161] on span "-" at bounding box center [410, 159] width 66 height 9
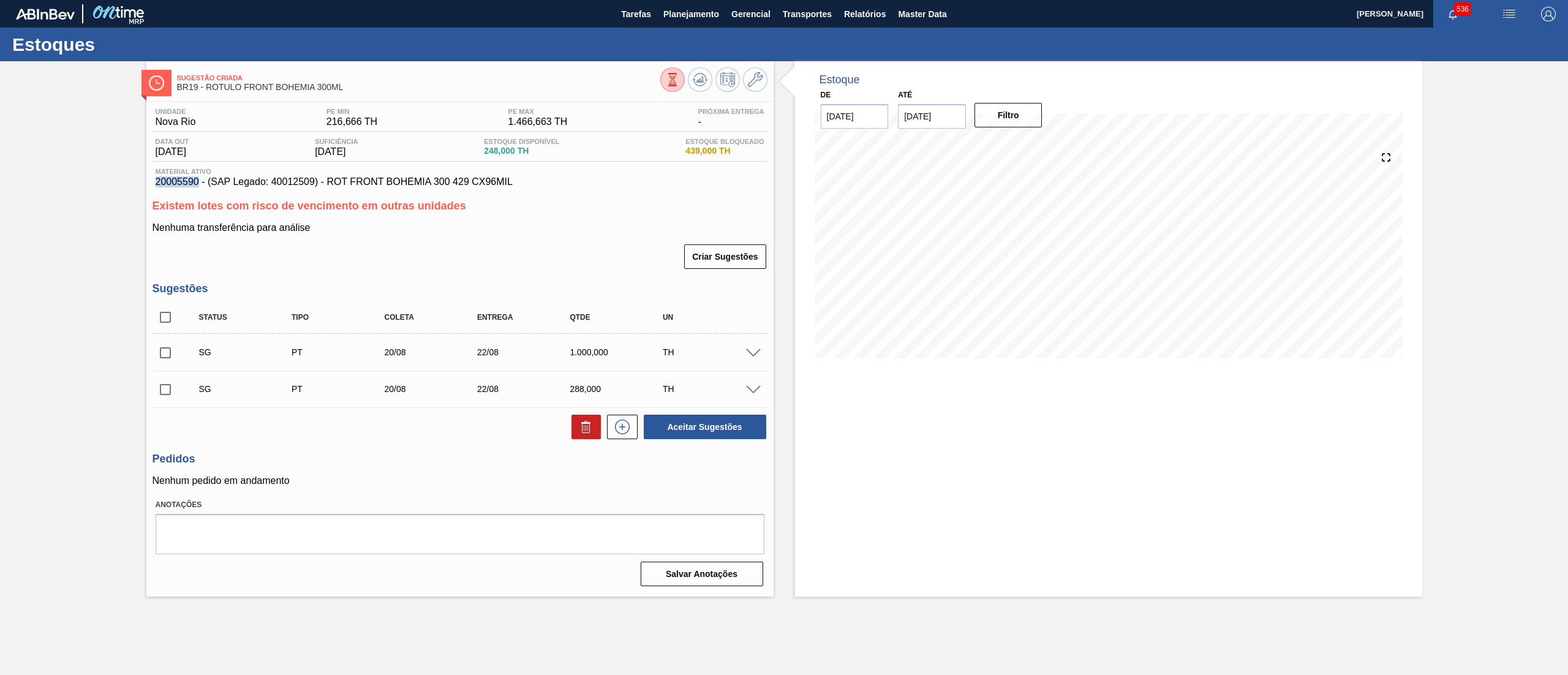
drag, startPoint x: 138, startPoint y: 183, endPoint x: 198, endPoint y: 183, distance: 60.0
click at [198, 183] on div "Sugestão Criada BR19 - RÓTULO FRONT BOHEMIA 300ML Unidade Nova Rio PE MIN 216,6…" at bounding box center [784, 329] width 1568 height 536
copy span "20005590"
click at [155, 321] on input "checkbox" at bounding box center [166, 317] width 26 height 26
checkbox input "true"
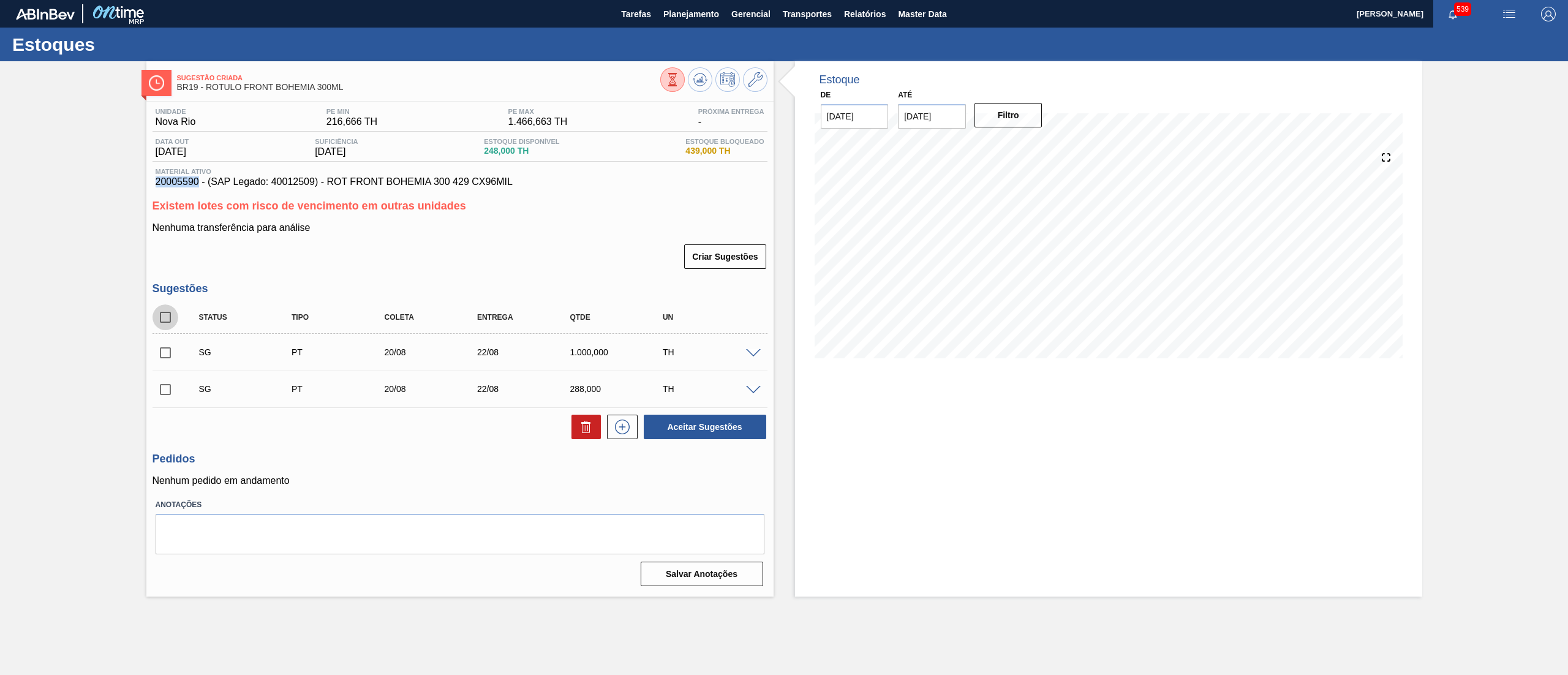
checkbox input "true"
click at [582, 421] on icon at bounding box center [586, 427] width 15 height 15
checkbox input "false"
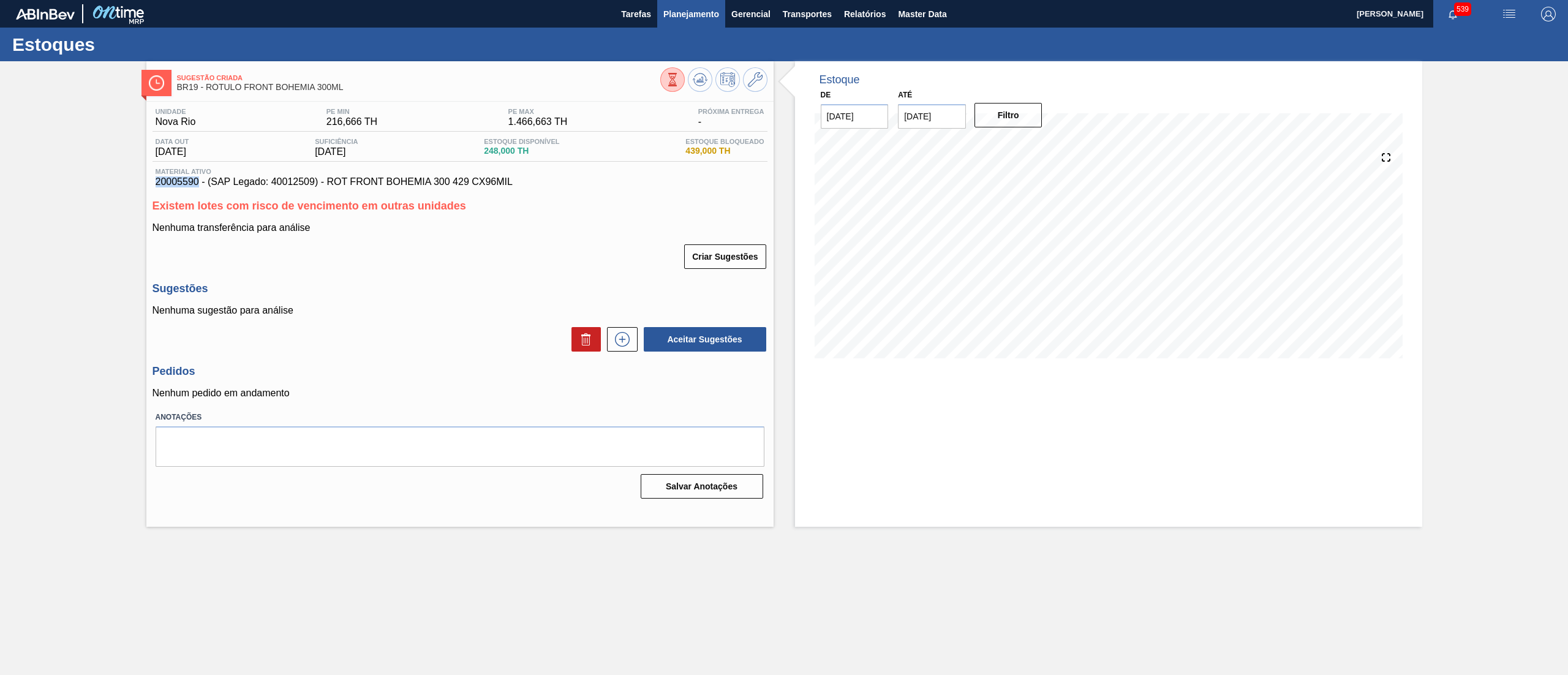
click at [687, 19] on span "Planejamento" at bounding box center [692, 14] width 56 height 15
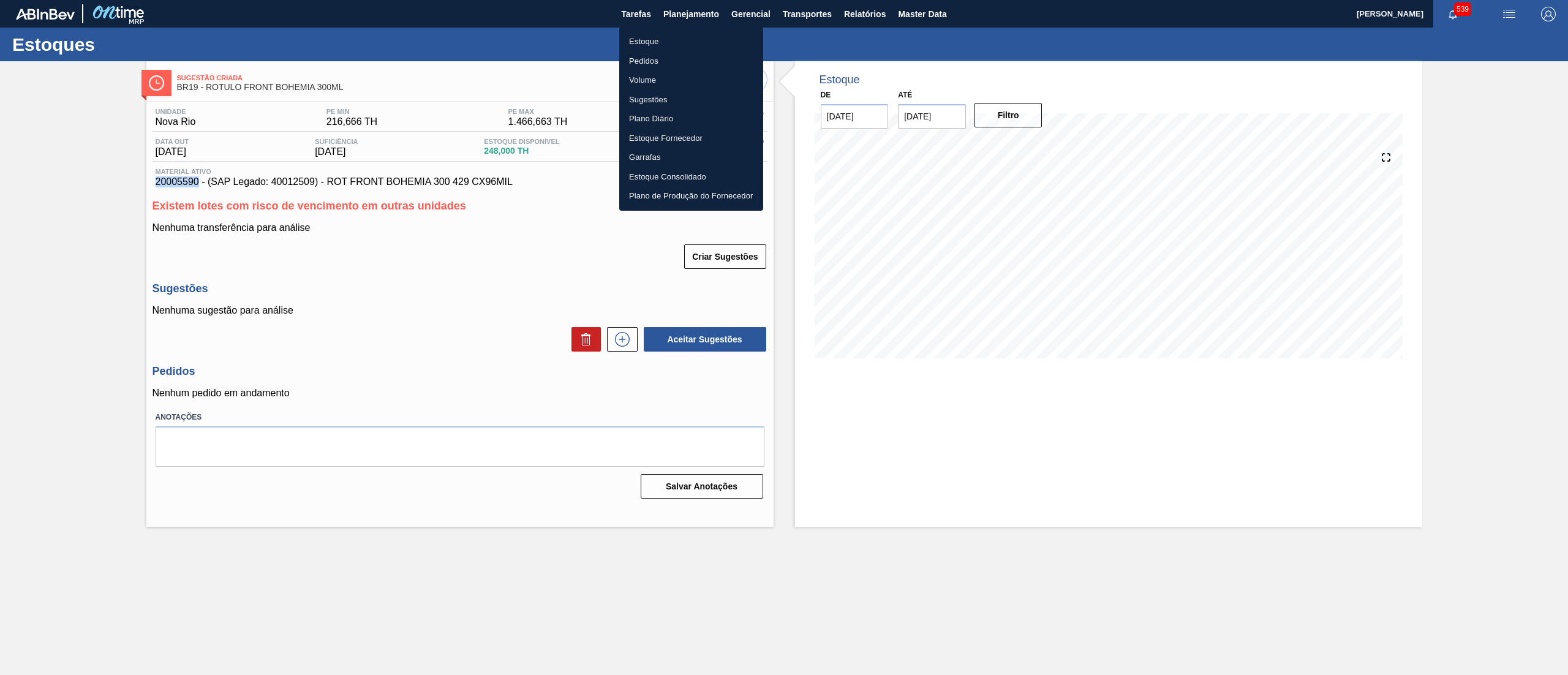
click at [635, 40] on li "Estoque" at bounding box center [691, 42] width 144 height 20
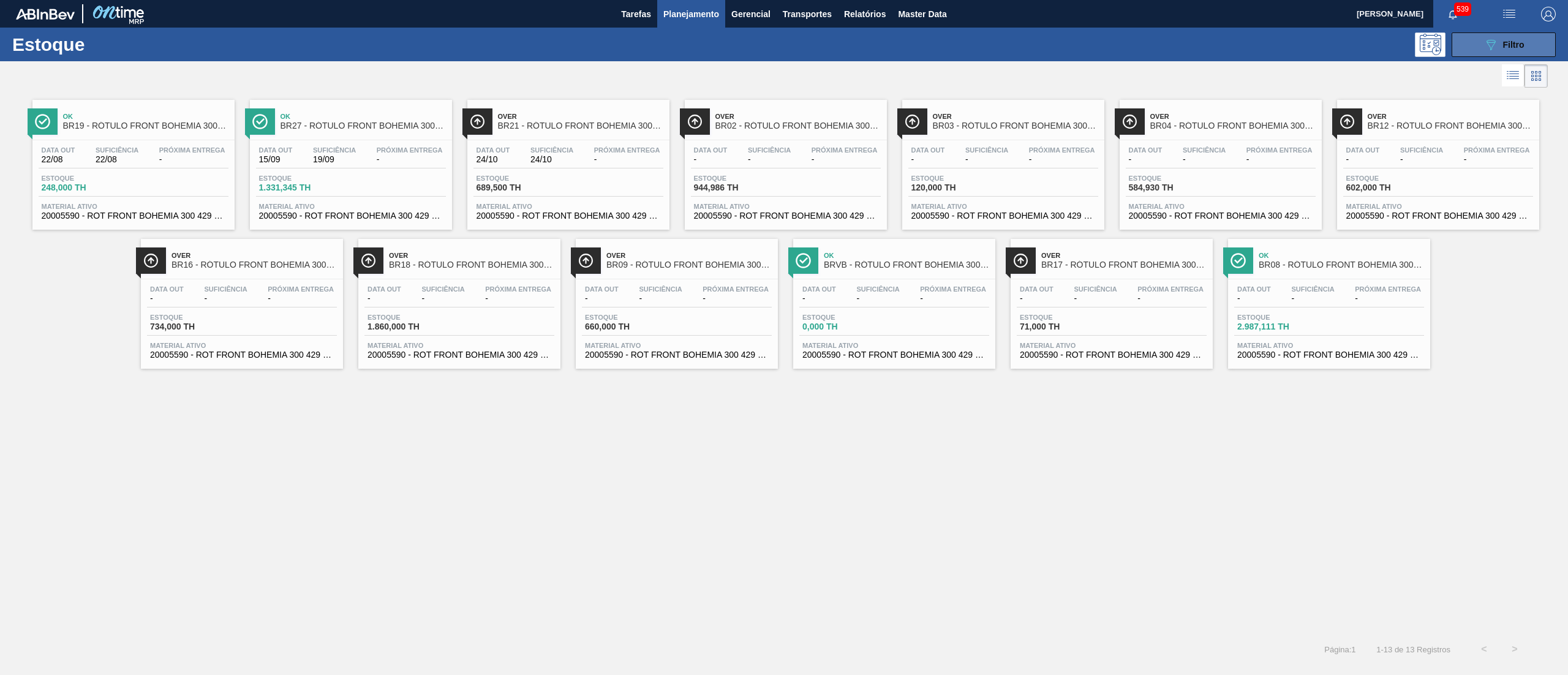
click at [1489, 51] on button "089F7B8B-B2A5-4AFE-B5C0-19BA573D28AC Filtro" at bounding box center [1504, 45] width 104 height 25
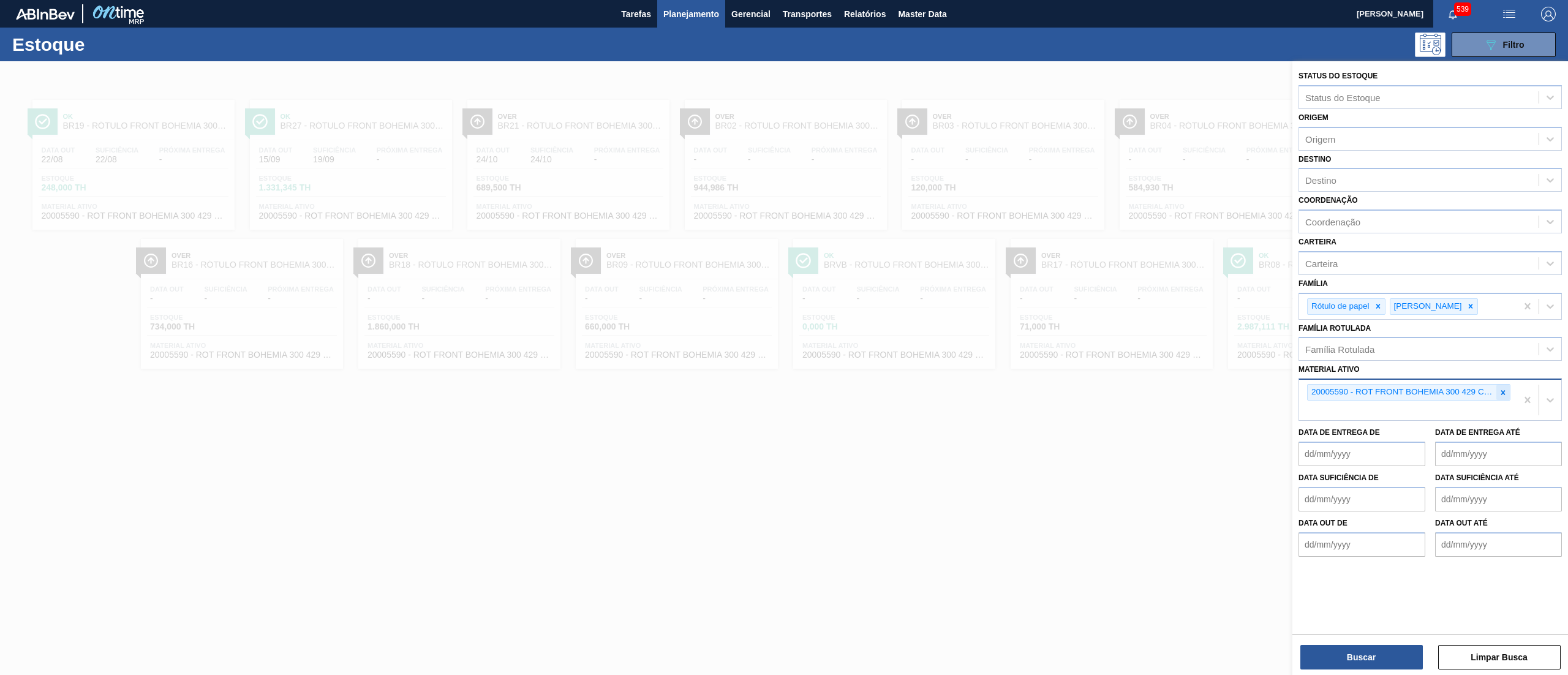
click at [1500, 390] on icon at bounding box center [1503, 392] width 8 height 8
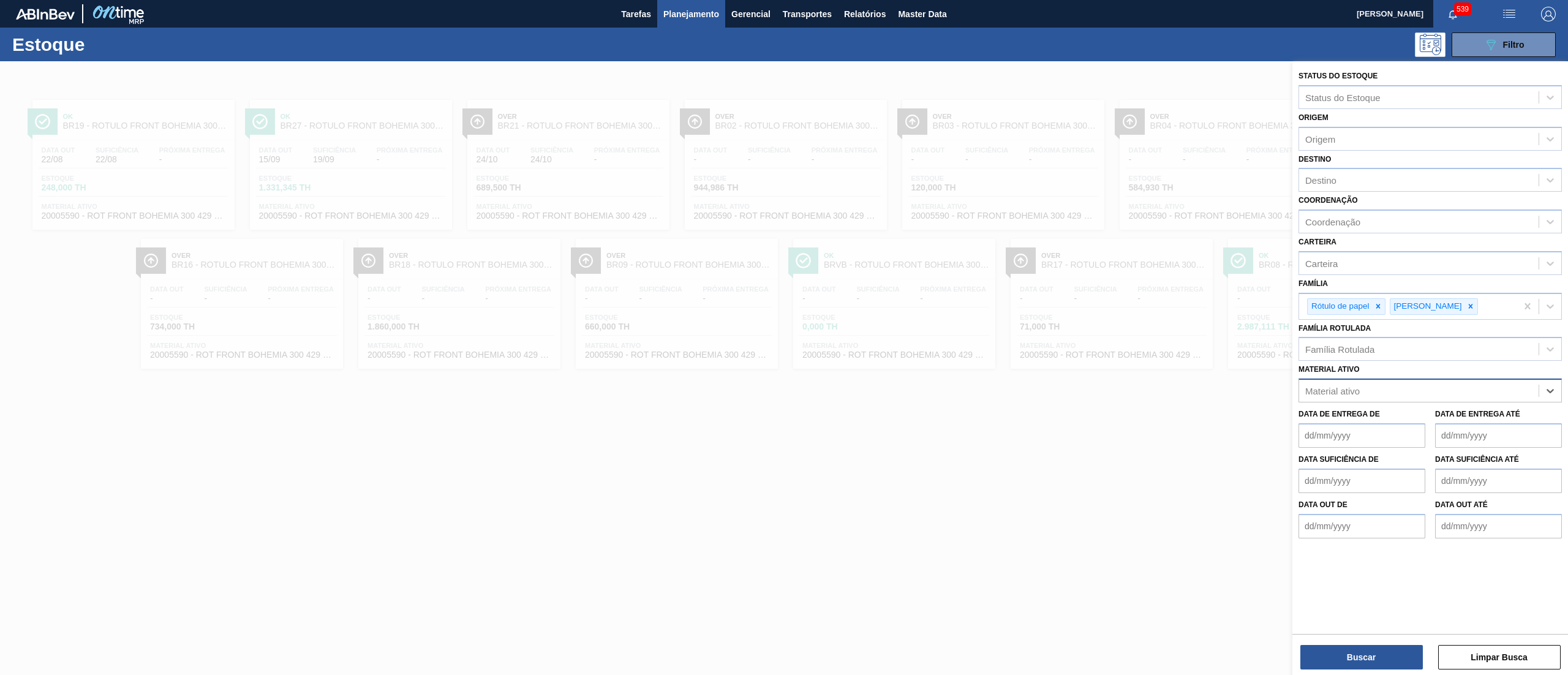
click at [1355, 165] on div "Destino Destino" at bounding box center [1430, 172] width 263 height 42
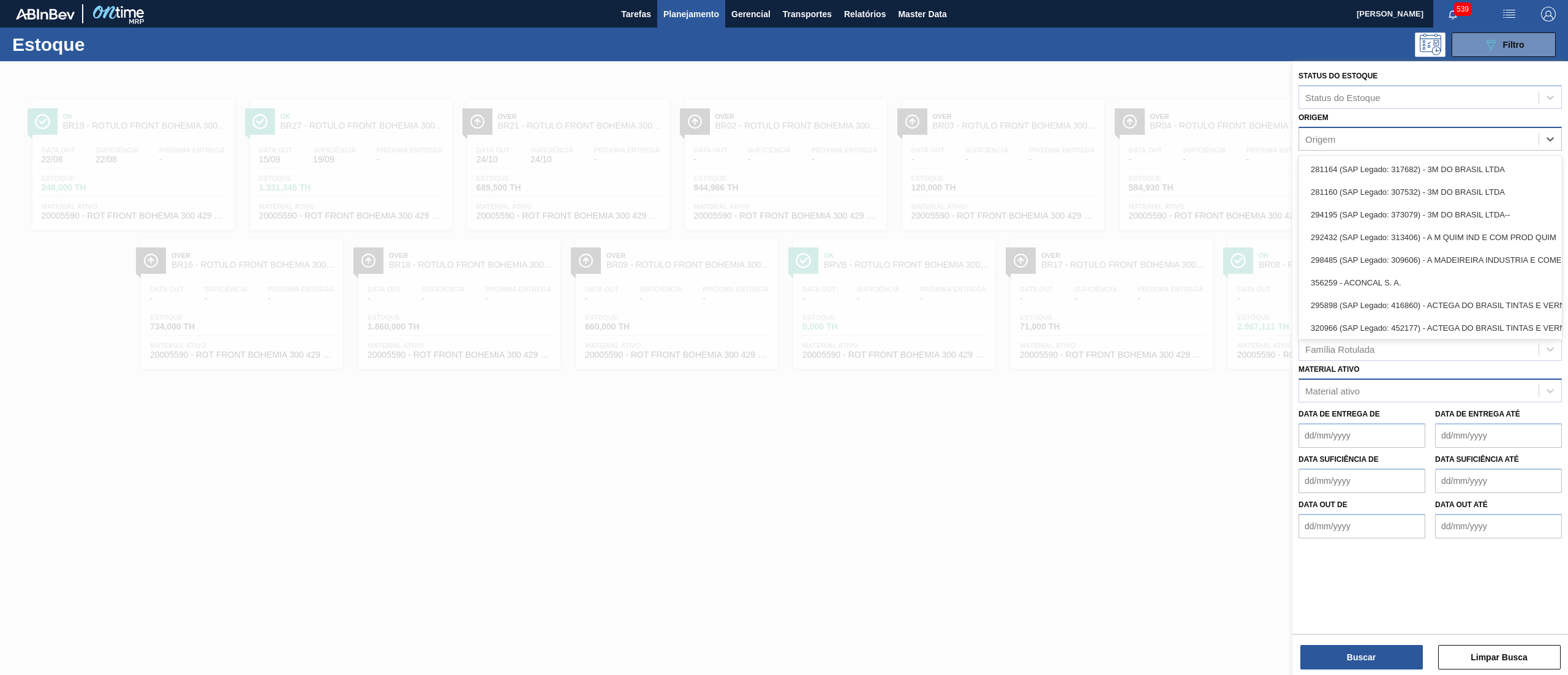
click at [1348, 150] on div "Origem" at bounding box center [1430, 139] width 263 height 24
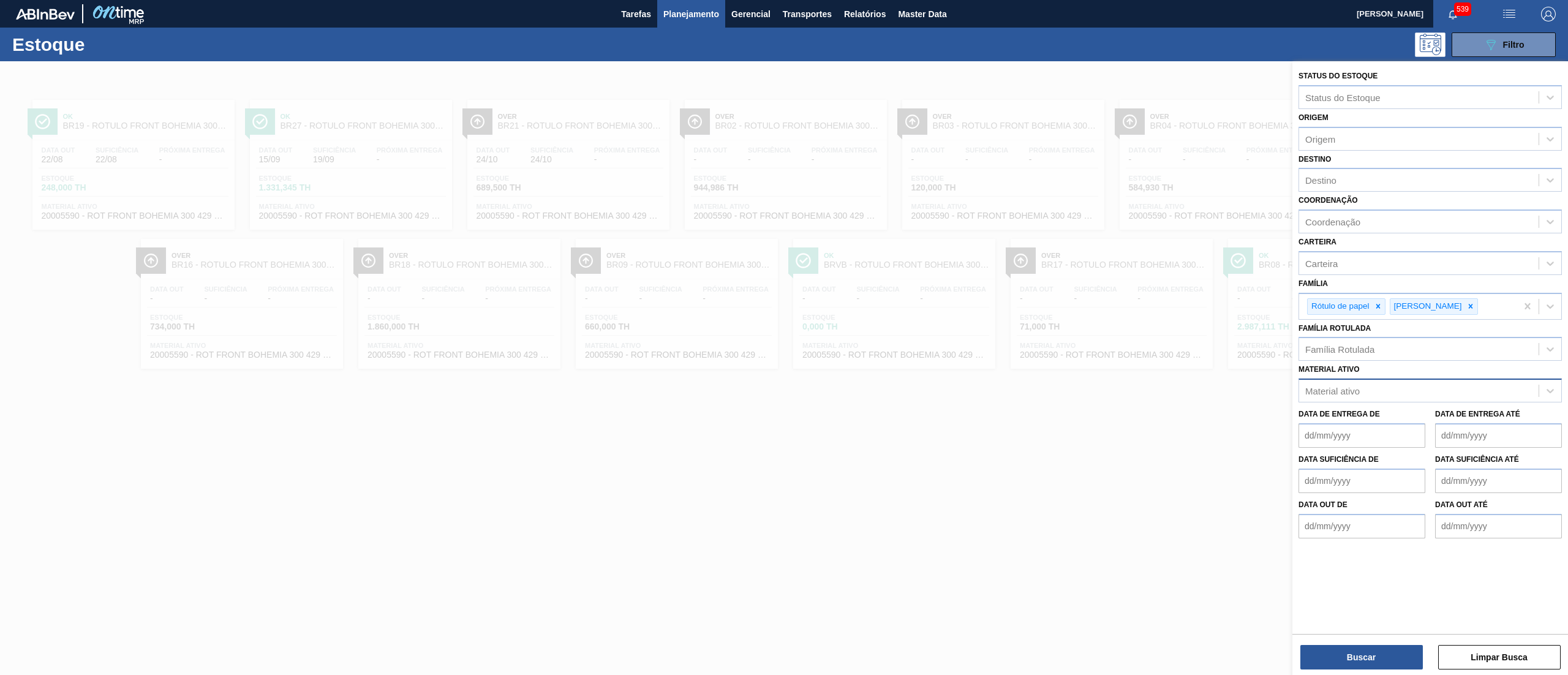
click at [1348, 165] on div "Destino Destino" at bounding box center [1430, 172] width 263 height 42
click at [1348, 172] on div "Destino" at bounding box center [1419, 180] width 239 height 18
type input "manaus"
click at [1329, 206] on div "BR28 - Manaus" at bounding box center [1430, 210] width 263 height 23
click at [1363, 655] on button "Buscar" at bounding box center [1362, 657] width 122 height 25
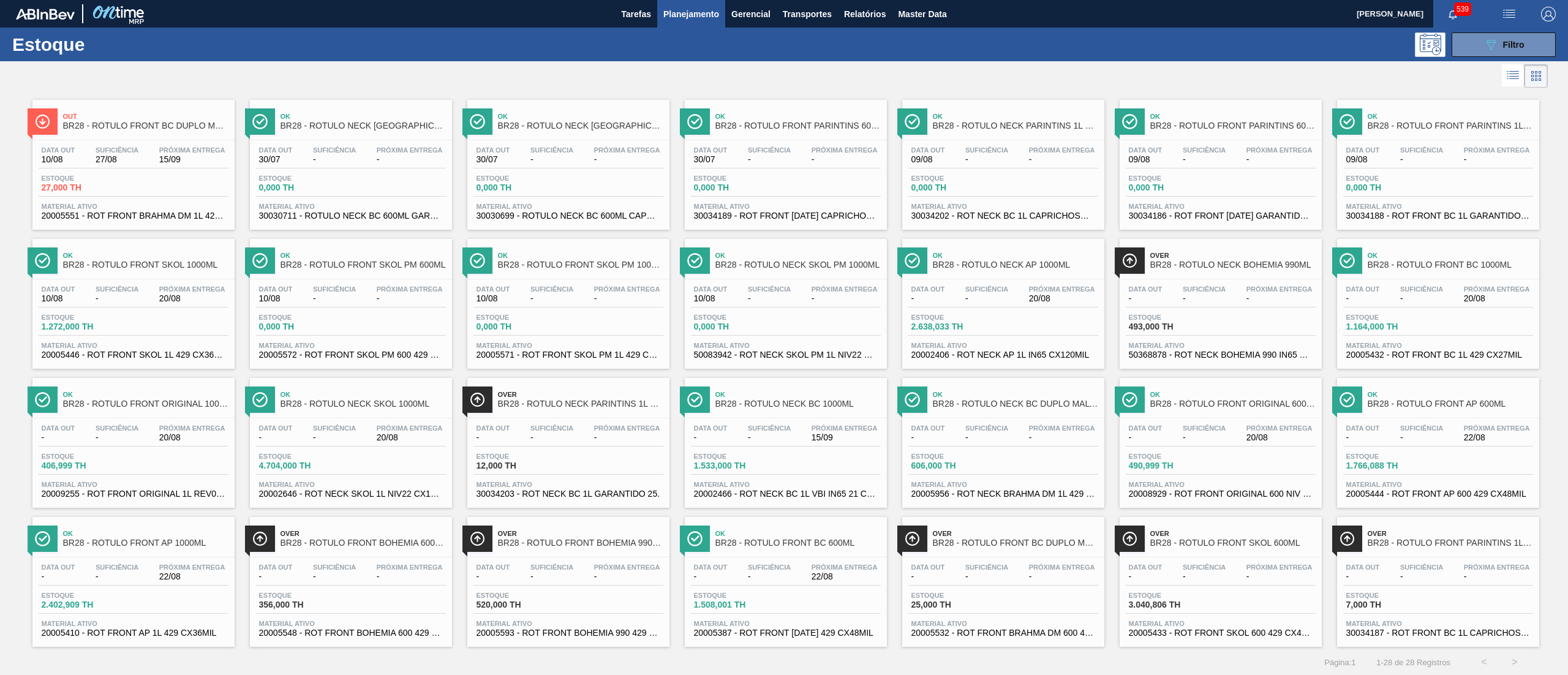
click at [161, 169] on div "Data out 10/08 Suficiência 27/08 Próxima Entrega 15/09 Estoque 27,000 TH Materi…" at bounding box center [133, 182] width 202 height 83
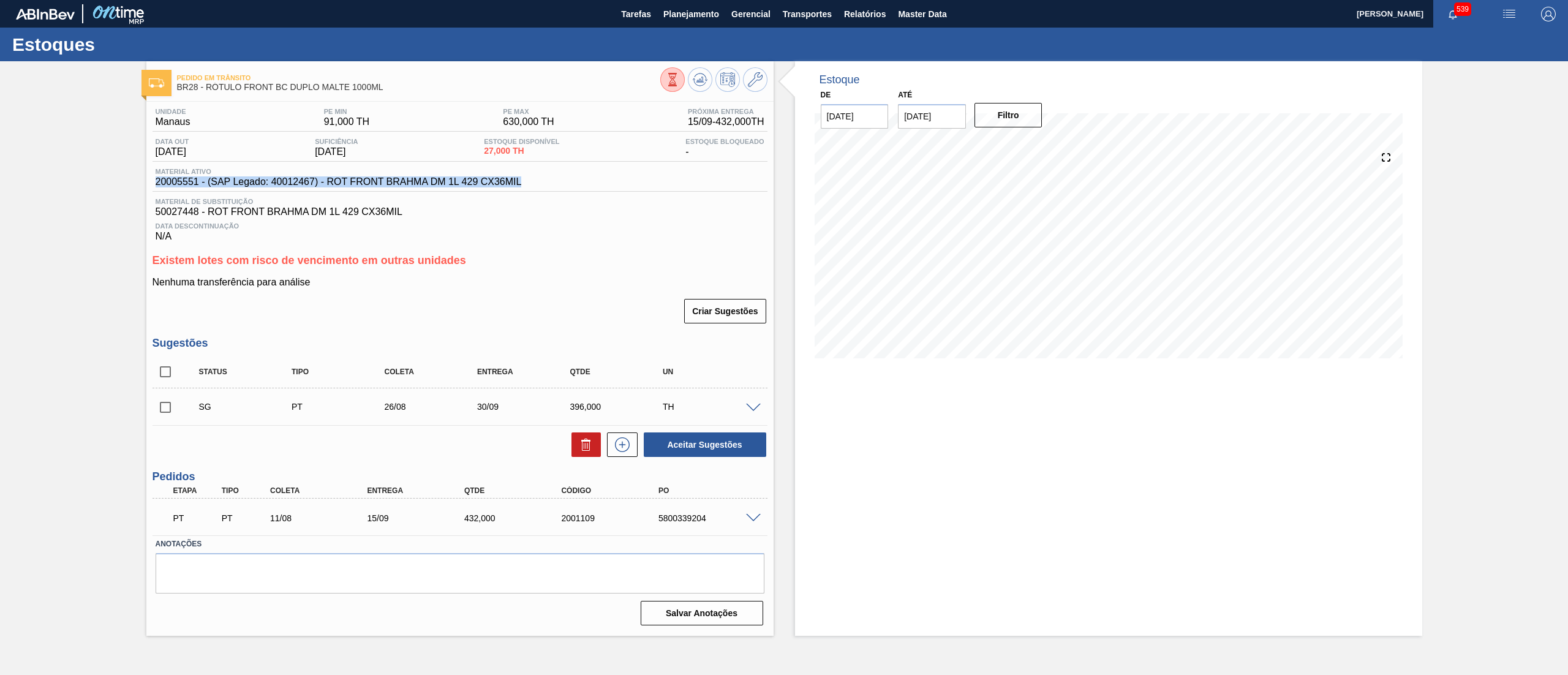
drag, startPoint x: 152, startPoint y: 186, endPoint x: 534, endPoint y: 186, distance: 382.0
click at [534, 186] on div "Material ativo 20005551 - (SAP Legado: 40012467) - ROT FRONT BRAHMA DM 1L 429 C…" at bounding box center [460, 179] width 615 height 24
copy span "20005551 - (SAP Legado: 40012467) - ROT FRONT BRAHMA DM 1L 429 CX36MIL"
click at [753, 407] on span at bounding box center [753, 408] width 15 height 9
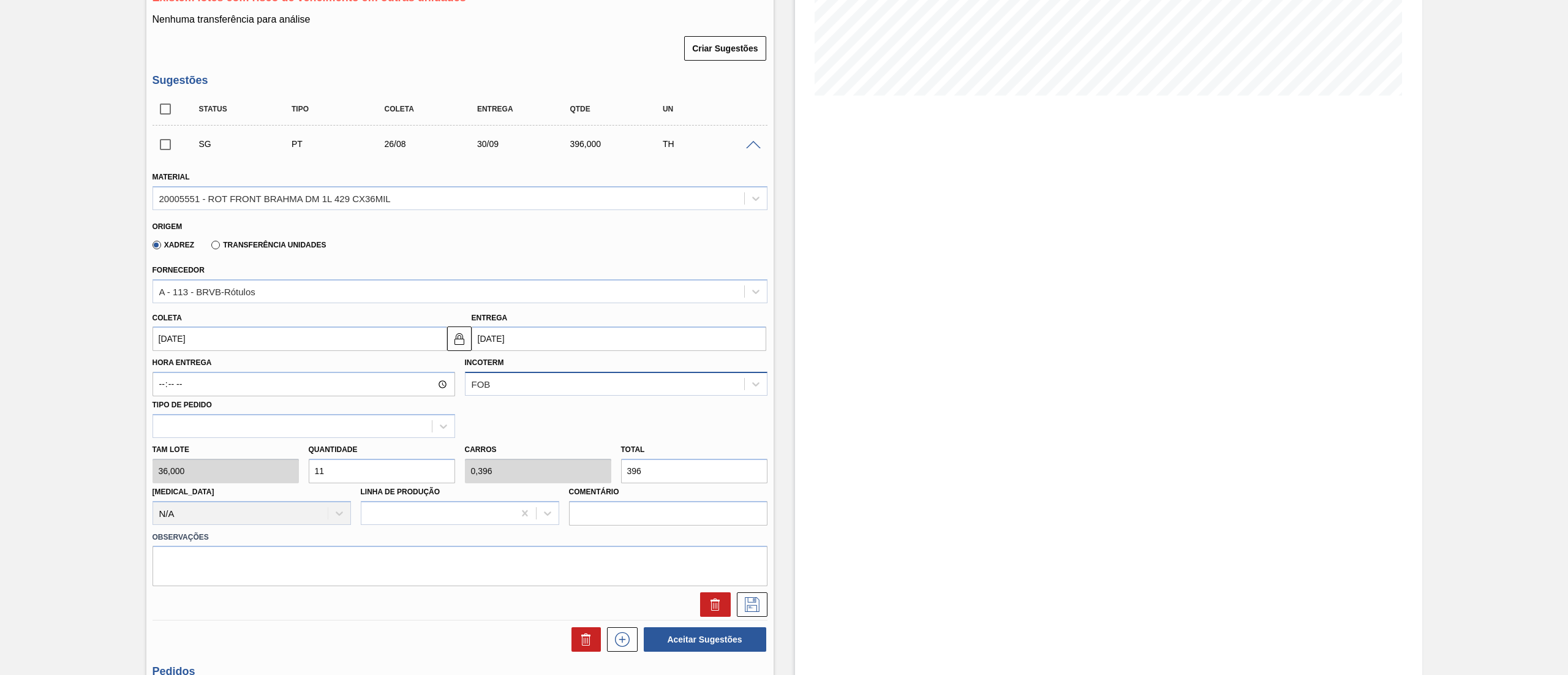
scroll to position [419, 0]
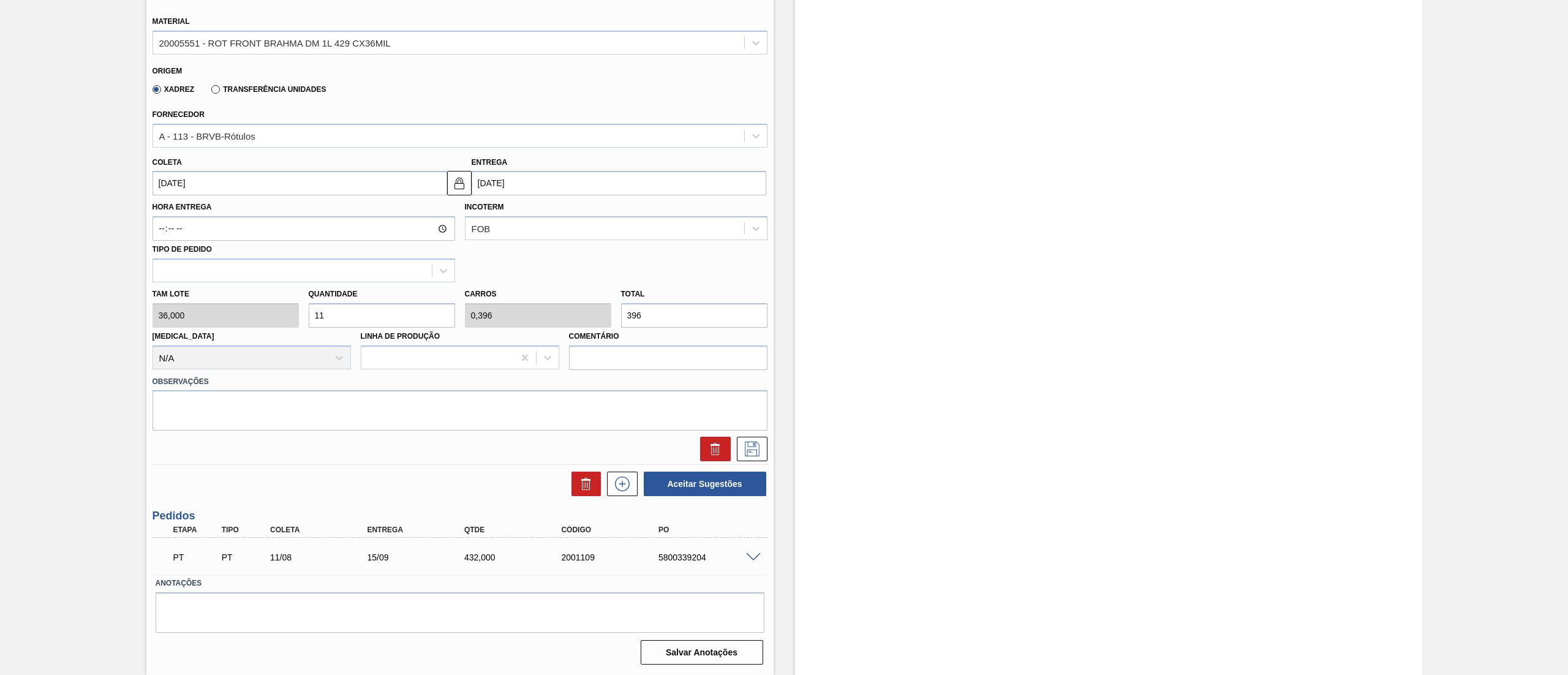
click at [581, 321] on div "Tam lote 36,000 Quantidade 11 Carros 0,396 Total 396 Doca N/A Linha de Produção…" at bounding box center [460, 326] width 625 height 88
type input "0,056"
type input "0,002"
type input "2"
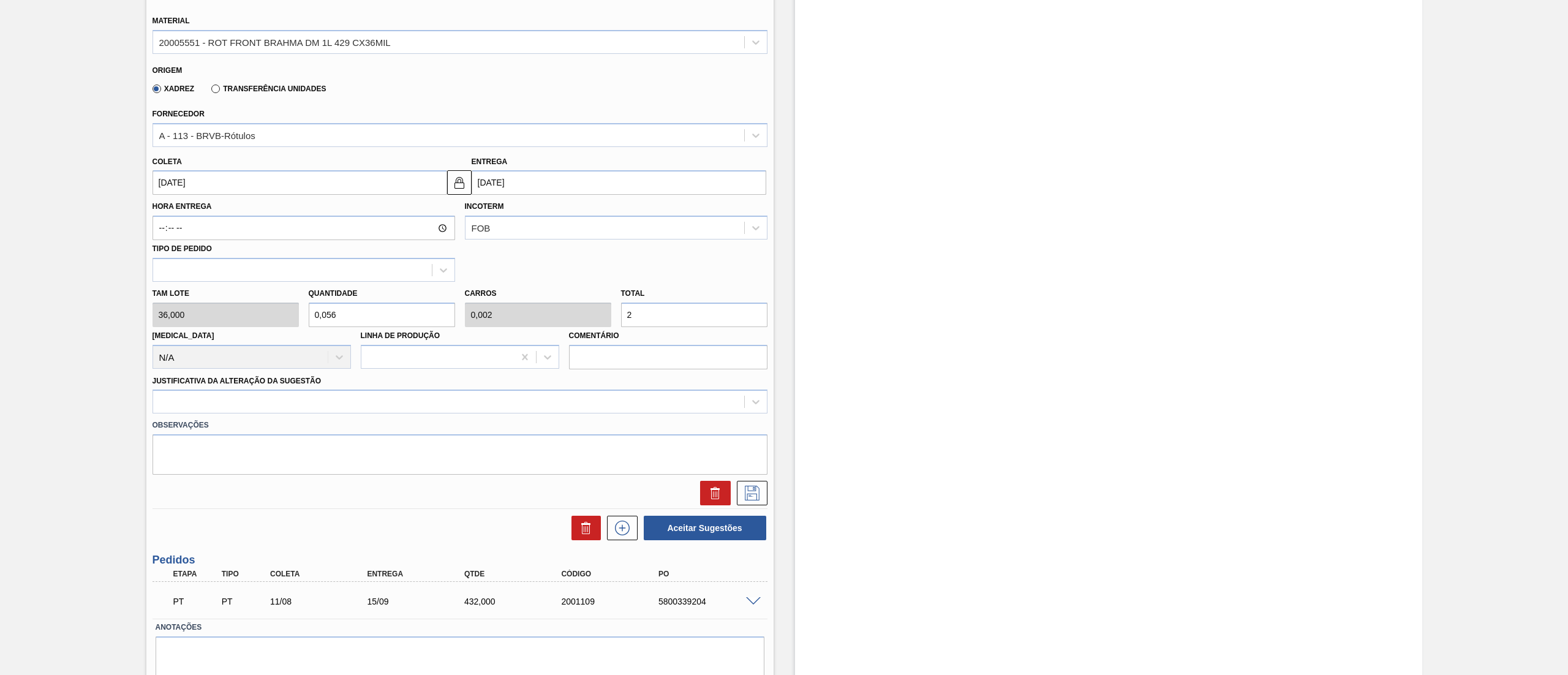
type input "0,556"
type input "0,02"
type input "20"
type input "5,556"
type input "0,2"
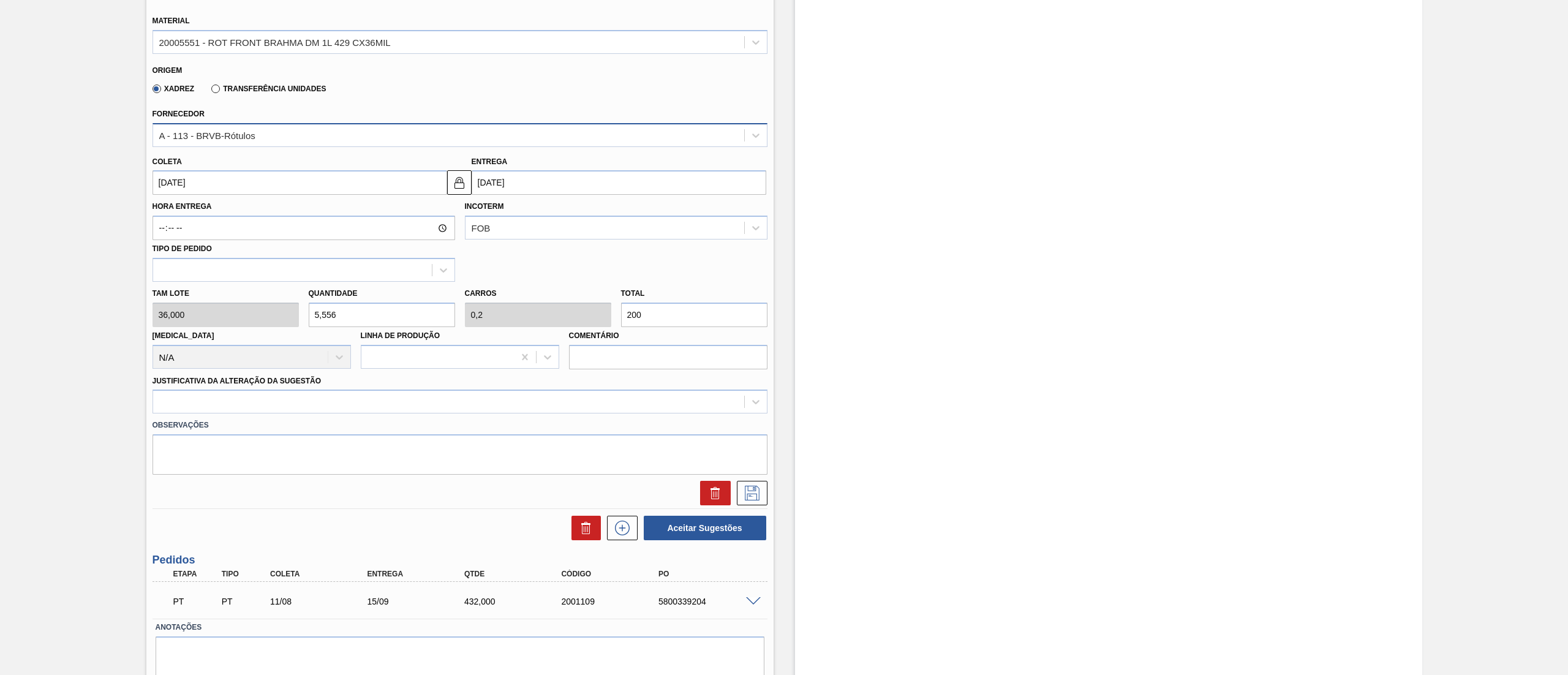
type input "200"
click at [179, 146] on div "A - 113 - BRVB-Rótulos" at bounding box center [460, 135] width 615 height 24
click at [226, 176] on input "[DATE]" at bounding box center [300, 183] width 294 height 25
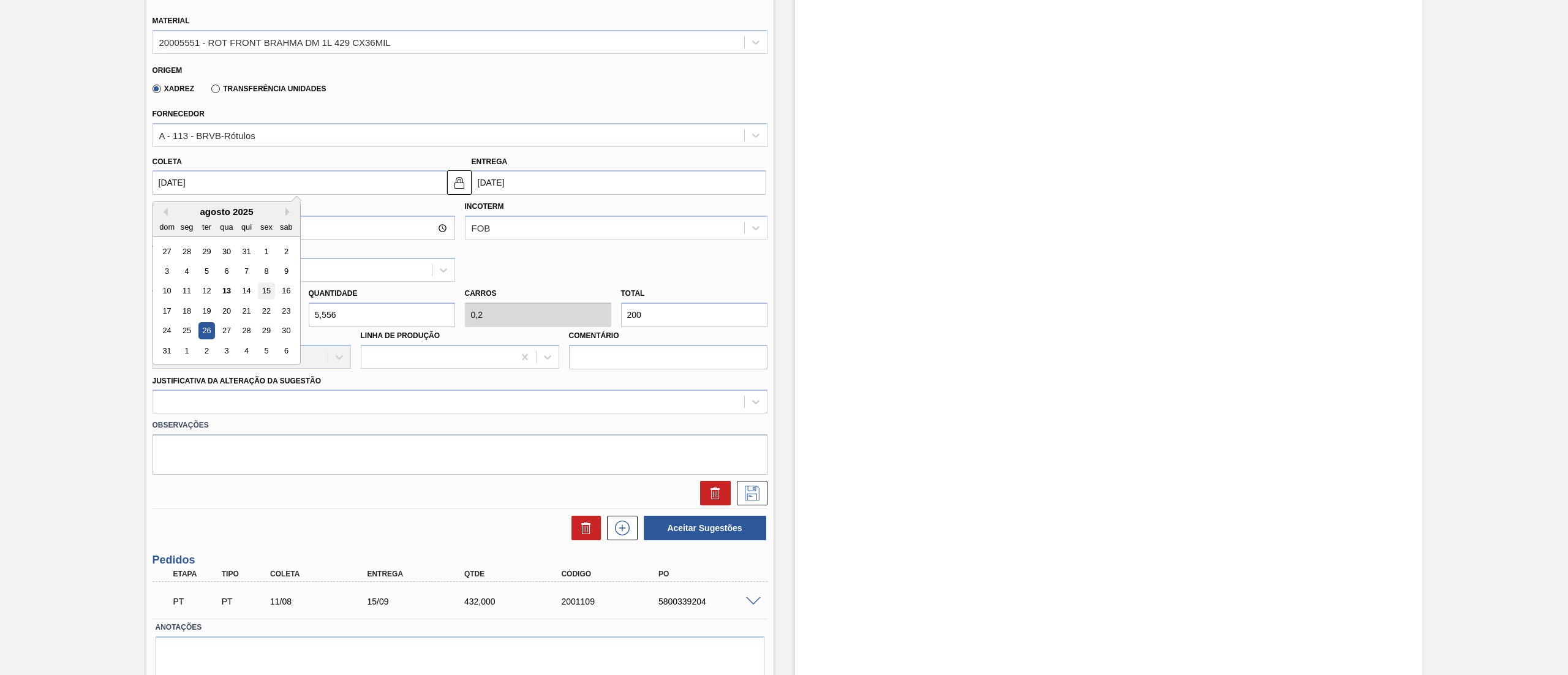
click at [265, 296] on div "15" at bounding box center [266, 291] width 16 height 16
type input "15/08/2025"
type input "19/09/2025"
click at [202, 404] on div at bounding box center [449, 402] width 591 height 18
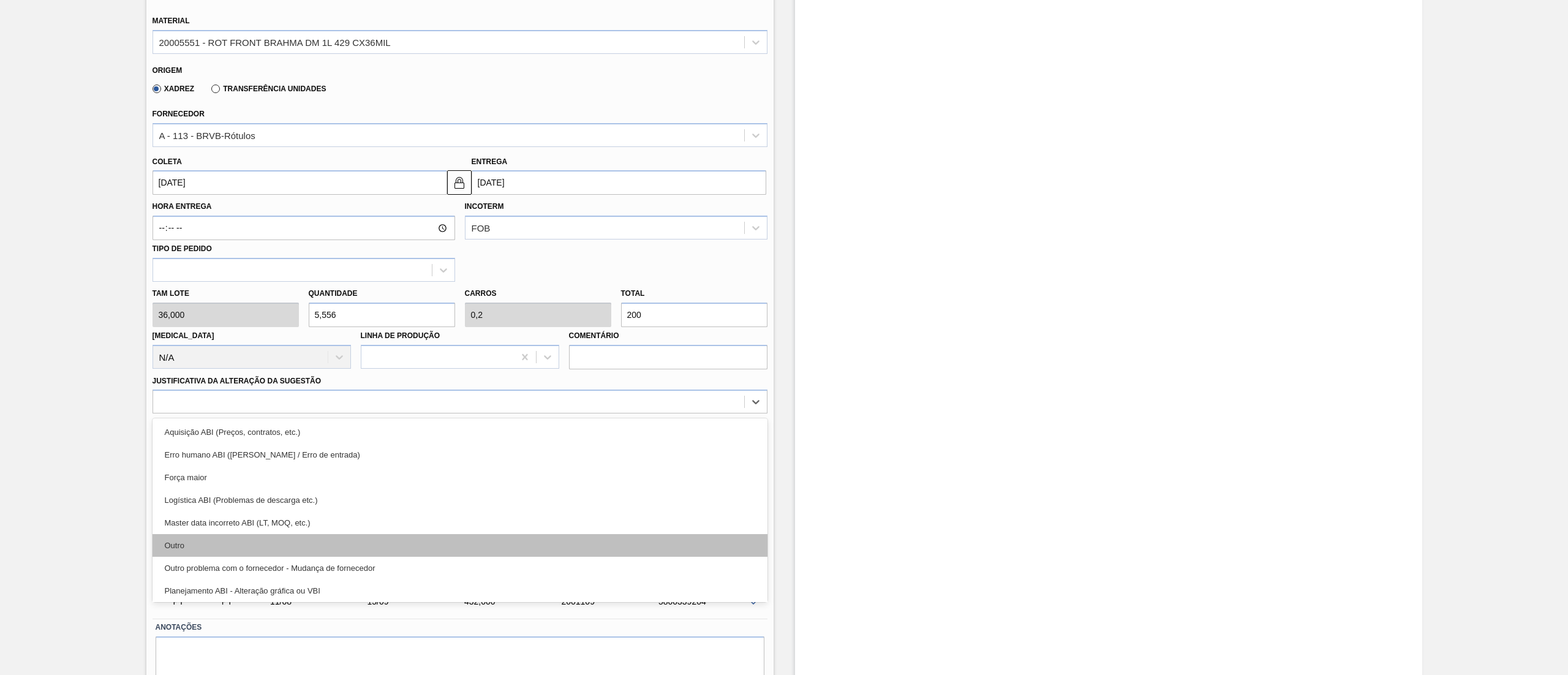
click at [194, 551] on div "Outro" at bounding box center [460, 546] width 615 height 23
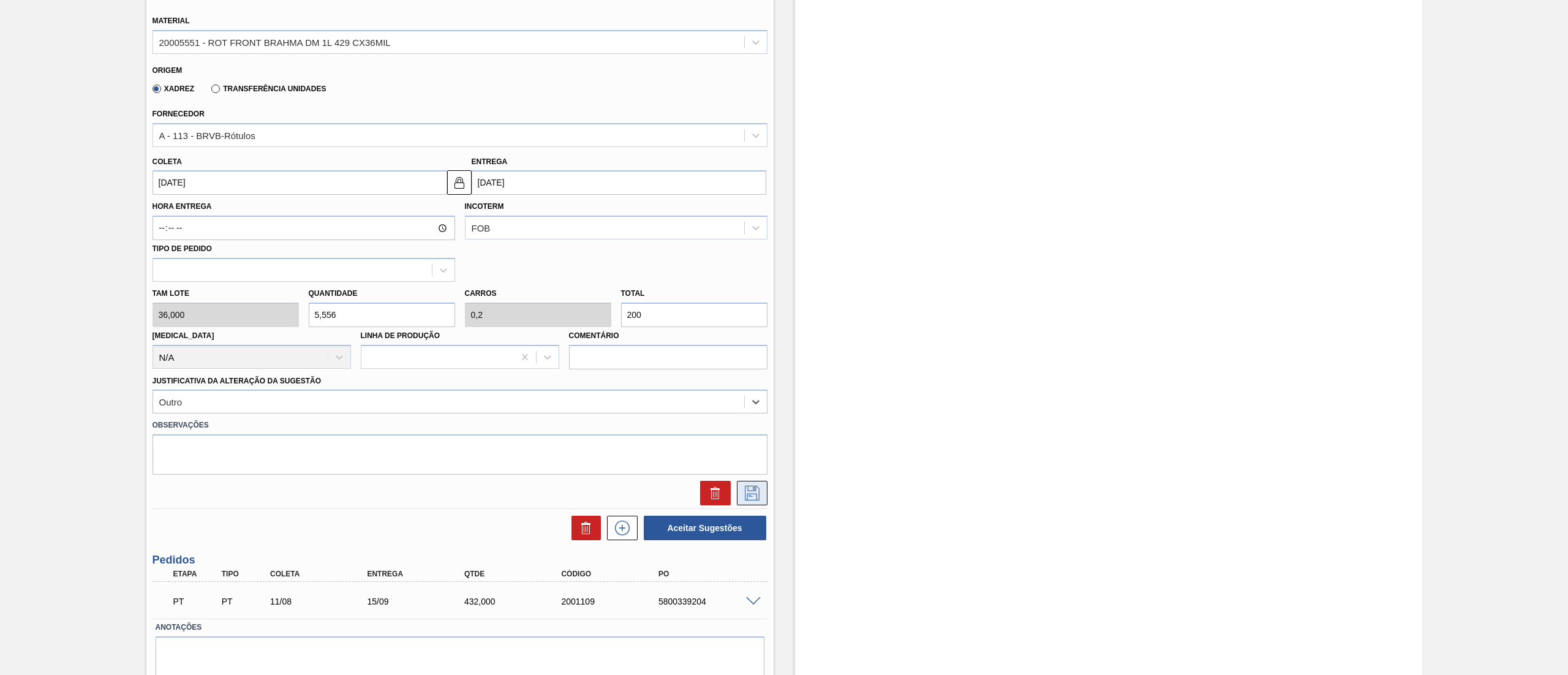
click at [746, 505] on button at bounding box center [752, 494] width 31 height 25
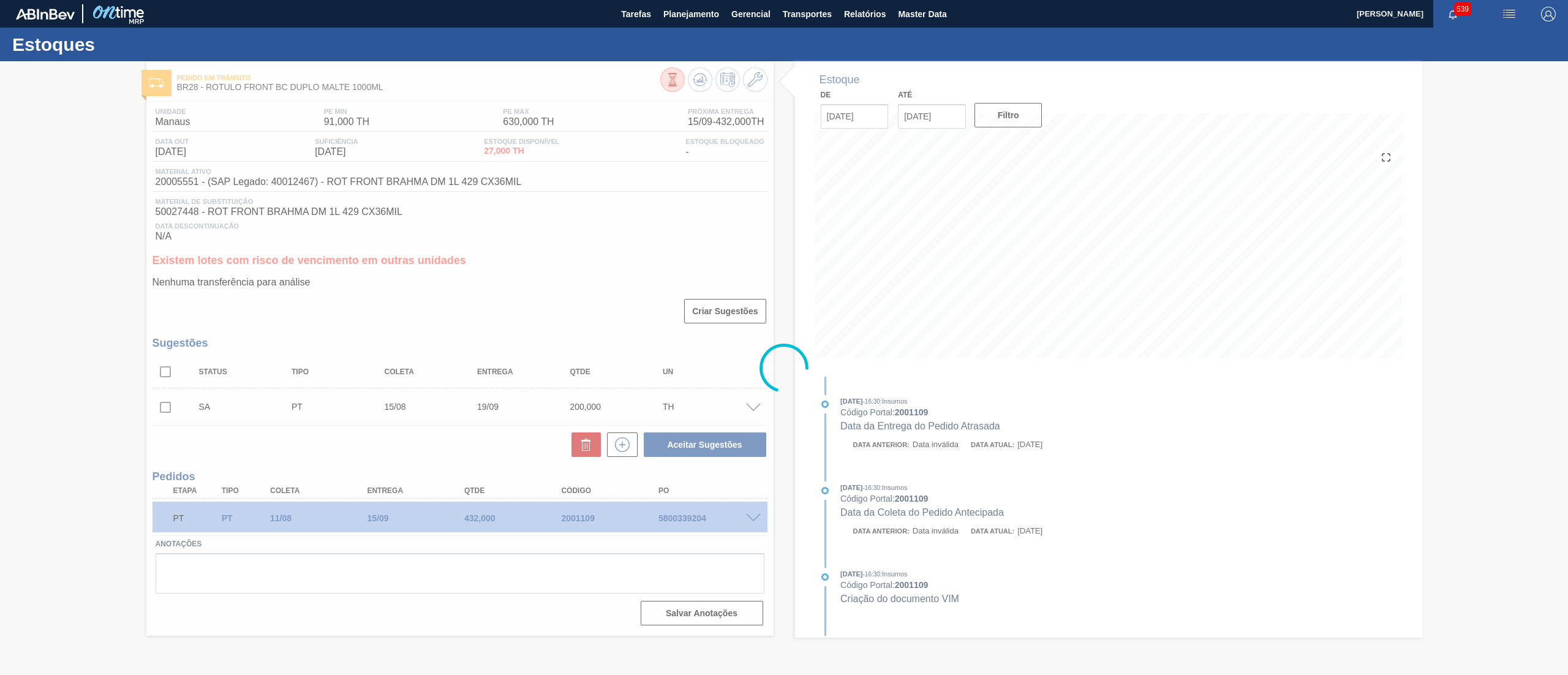
scroll to position [0, 0]
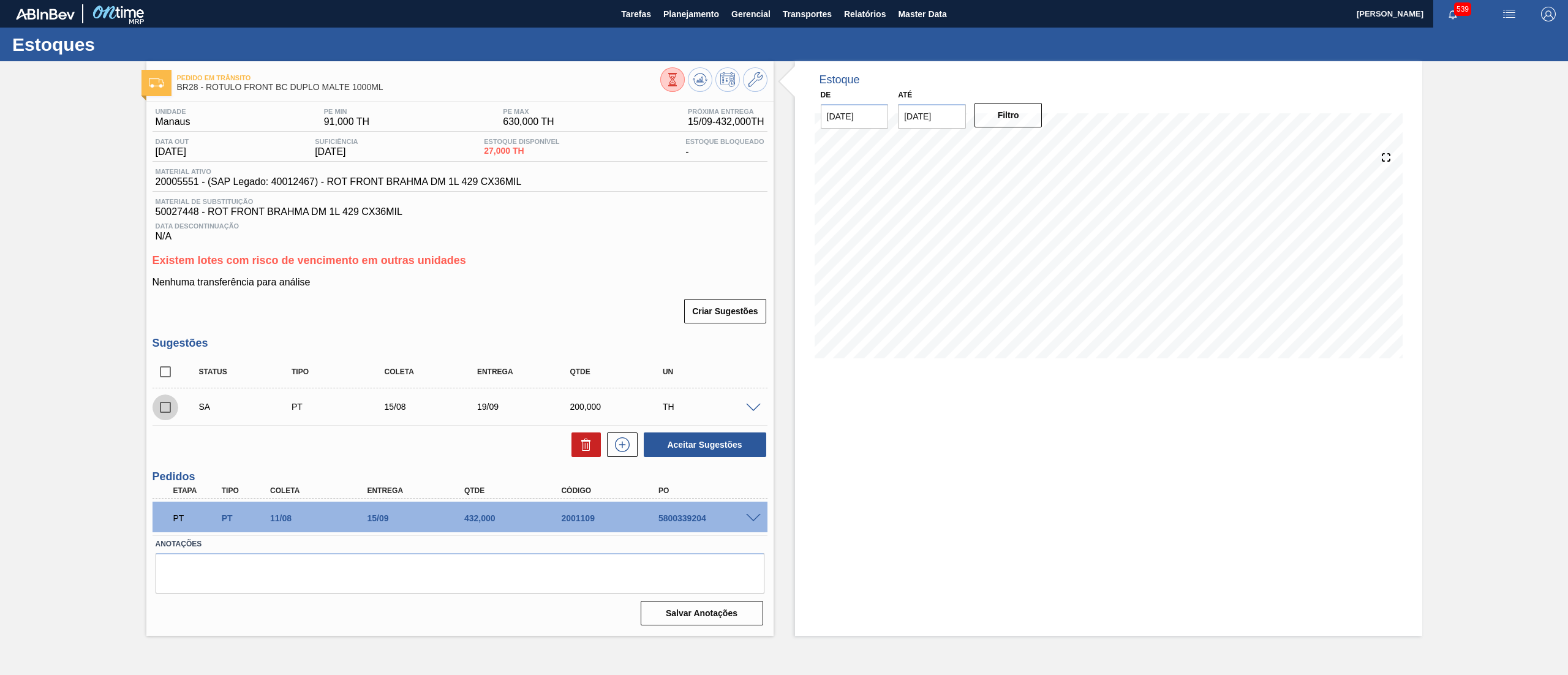
click at [168, 414] on input "checkbox" at bounding box center [166, 408] width 26 height 26
click at [677, 449] on button "Aceitar Sugestões" at bounding box center [705, 445] width 122 height 25
checkbox input "false"
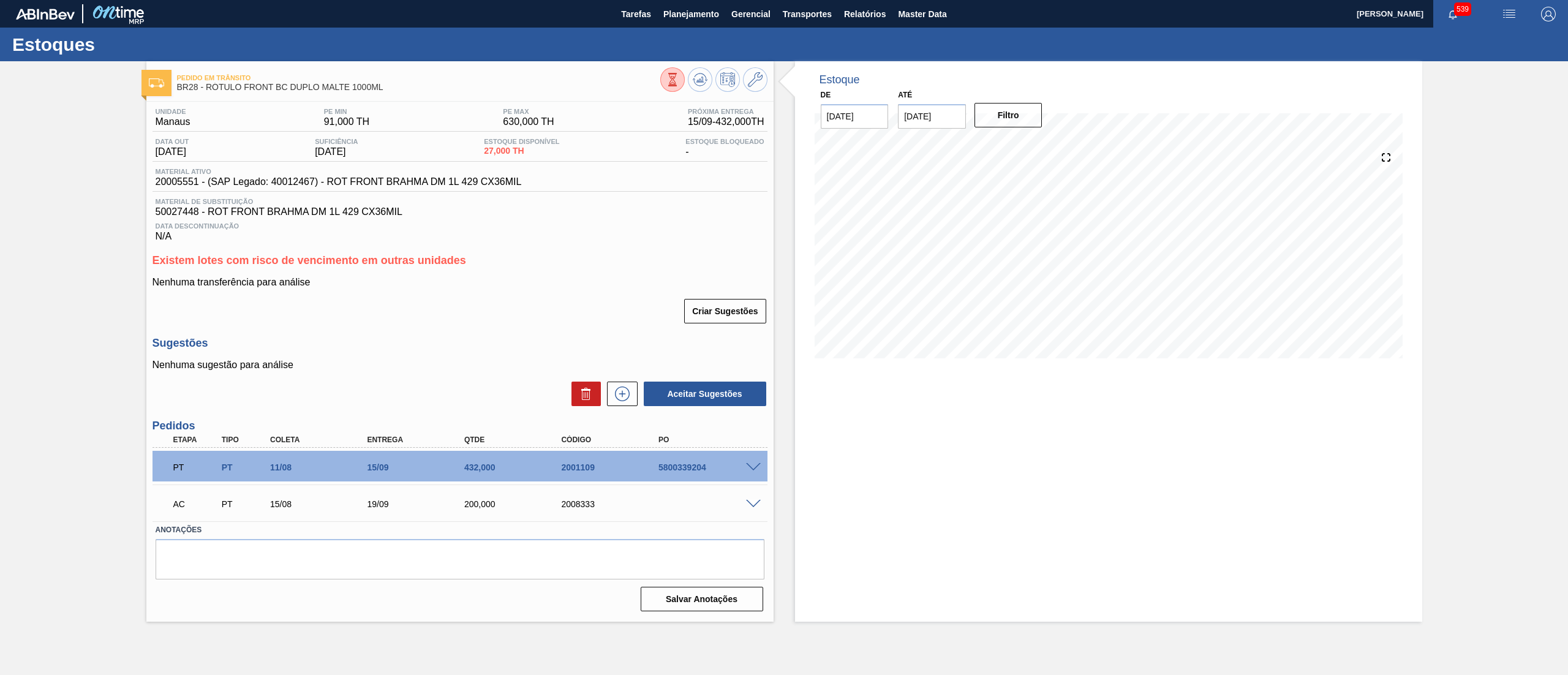
click at [758, 505] on span at bounding box center [753, 505] width 15 height 9
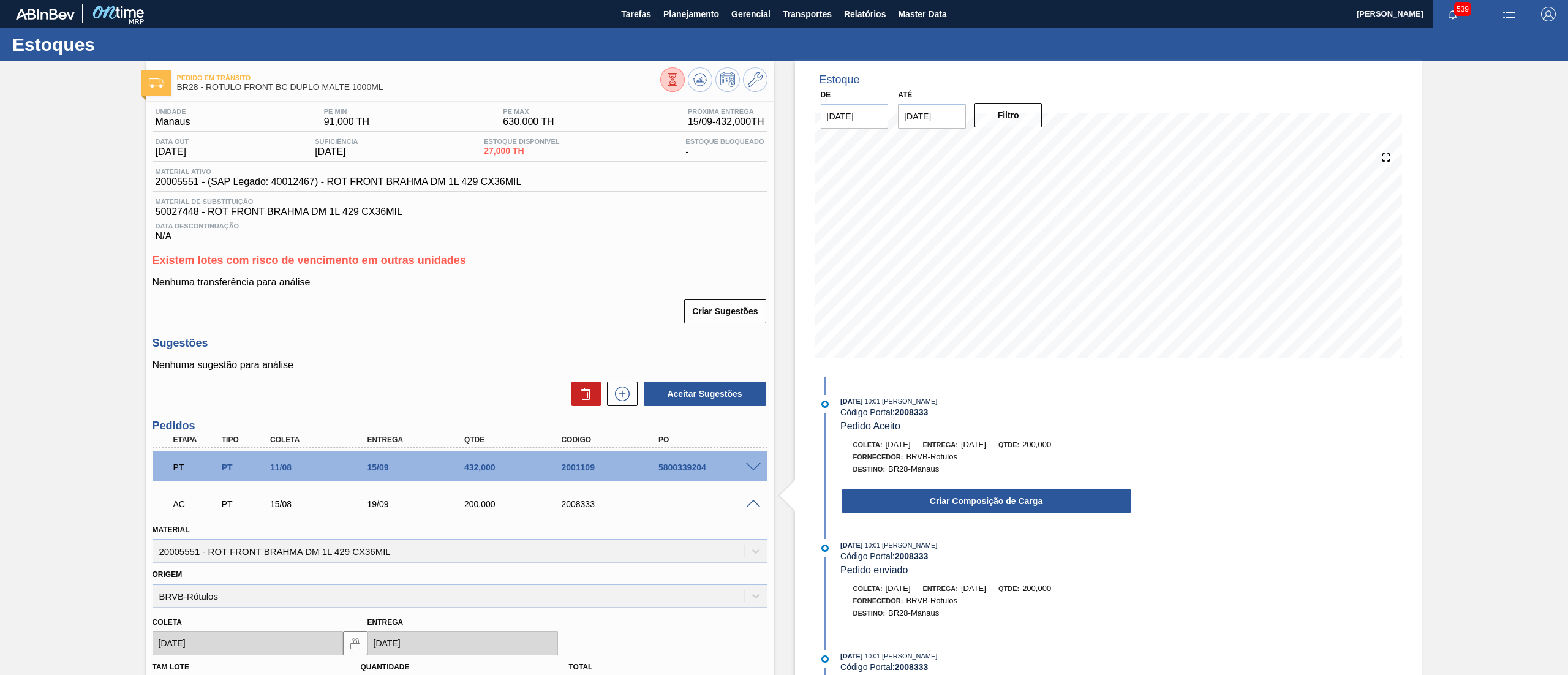
click at [902, 519] on div "13/08/2025 - 10:01 : Douglas Santana Código Portal: 2008333 Pedido Aceito Colet…" at bounding box center [974, 458] width 315 height 126
click at [902, 497] on button "Criar Composição de Carga" at bounding box center [987, 501] width 289 height 25
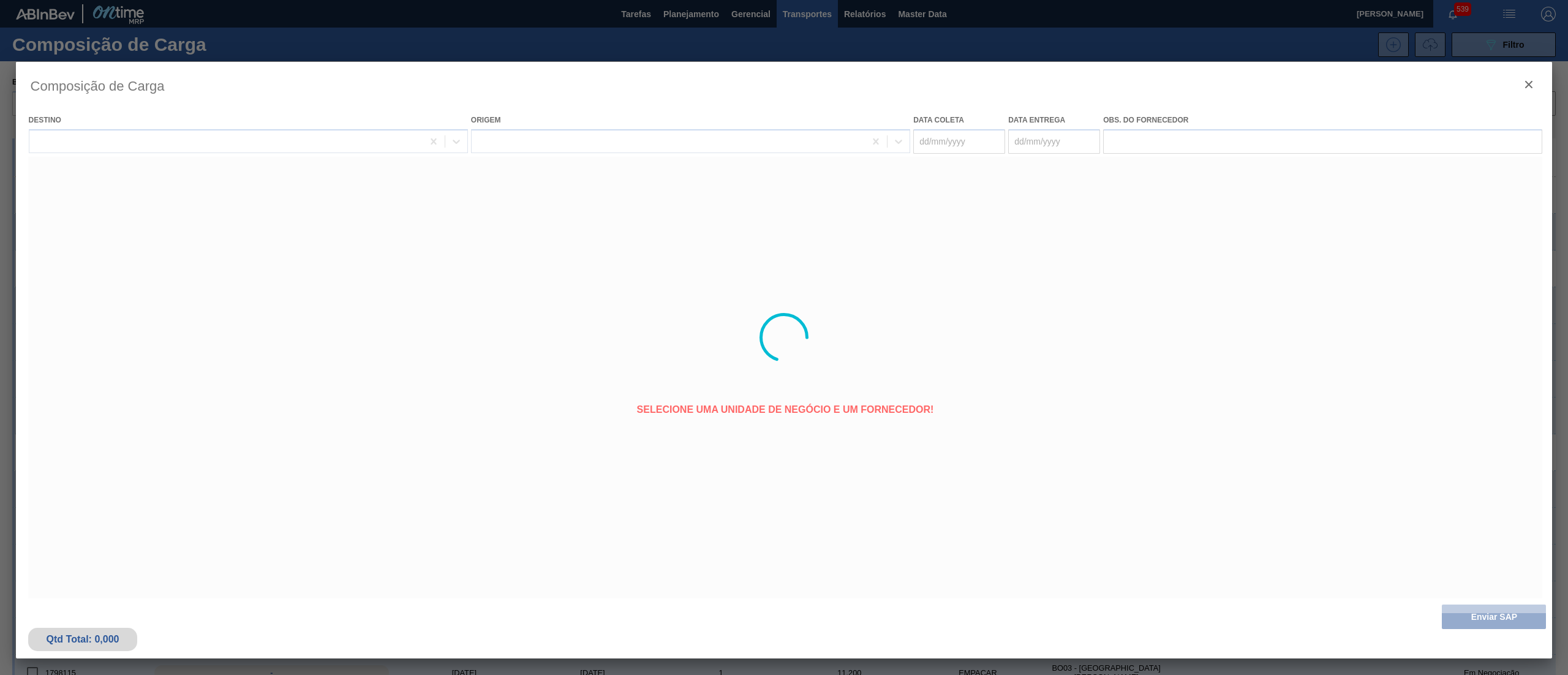
type coleta "15/08/2025"
type entrega "19/09/2025"
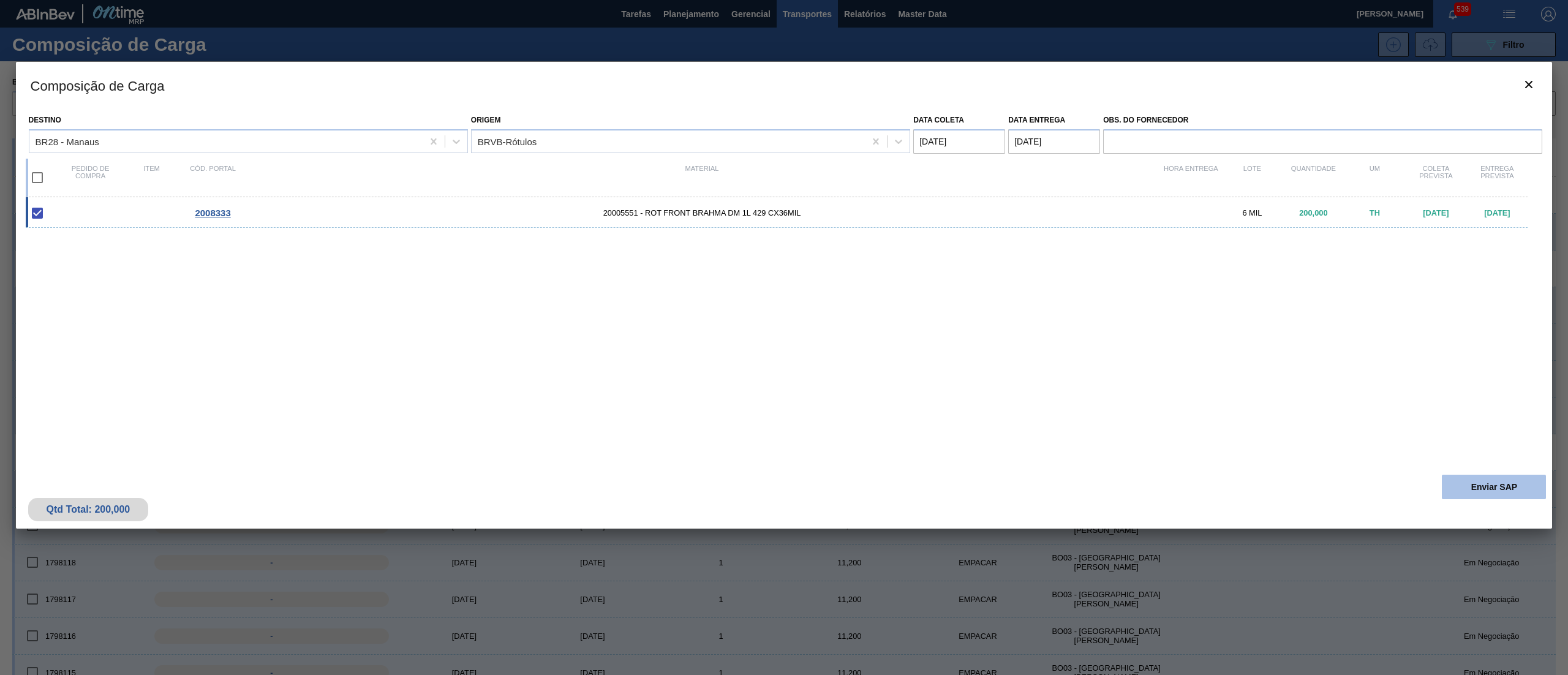
click at [1451, 490] on button "Enviar SAP" at bounding box center [1494, 487] width 104 height 25
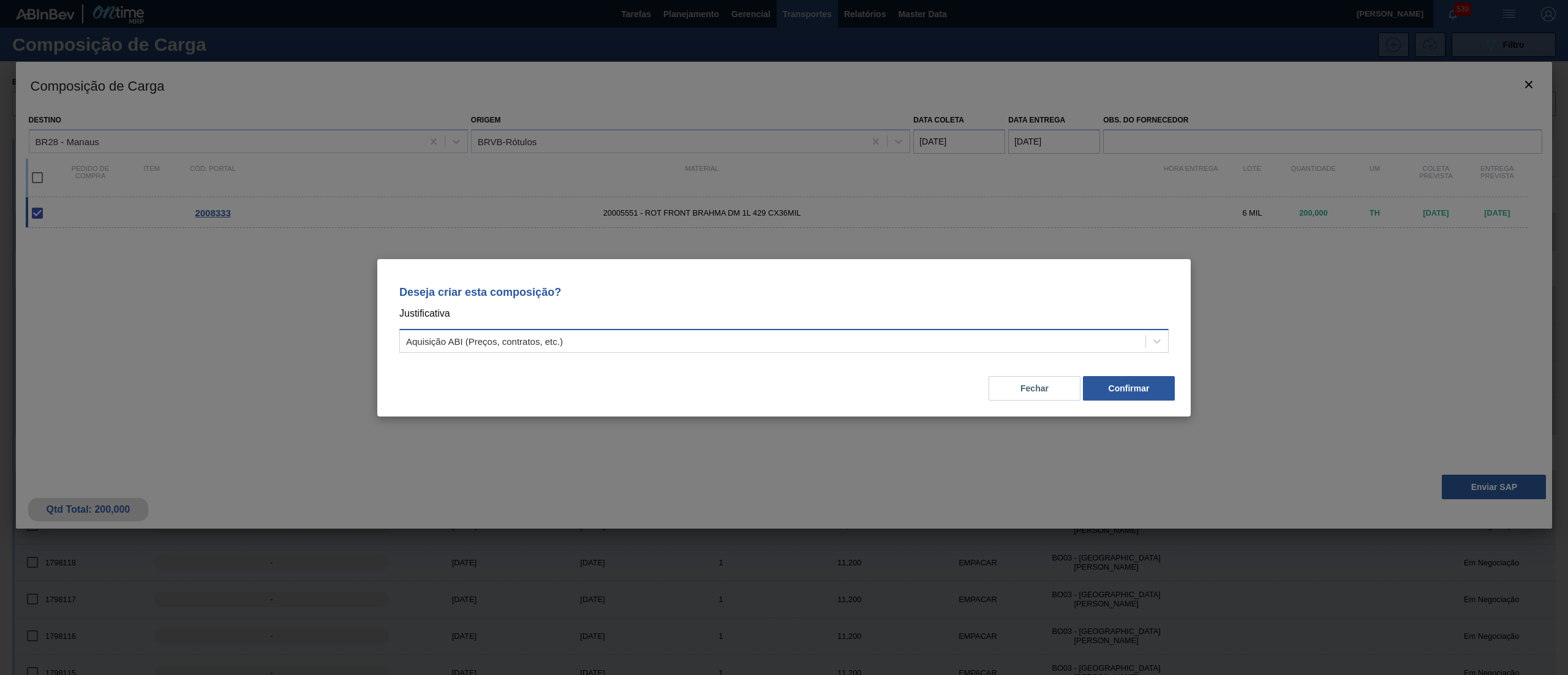
click at [412, 348] on div "Aquisição ABI (Preços, contratos, etc.)" at bounding box center [772, 341] width 746 height 18
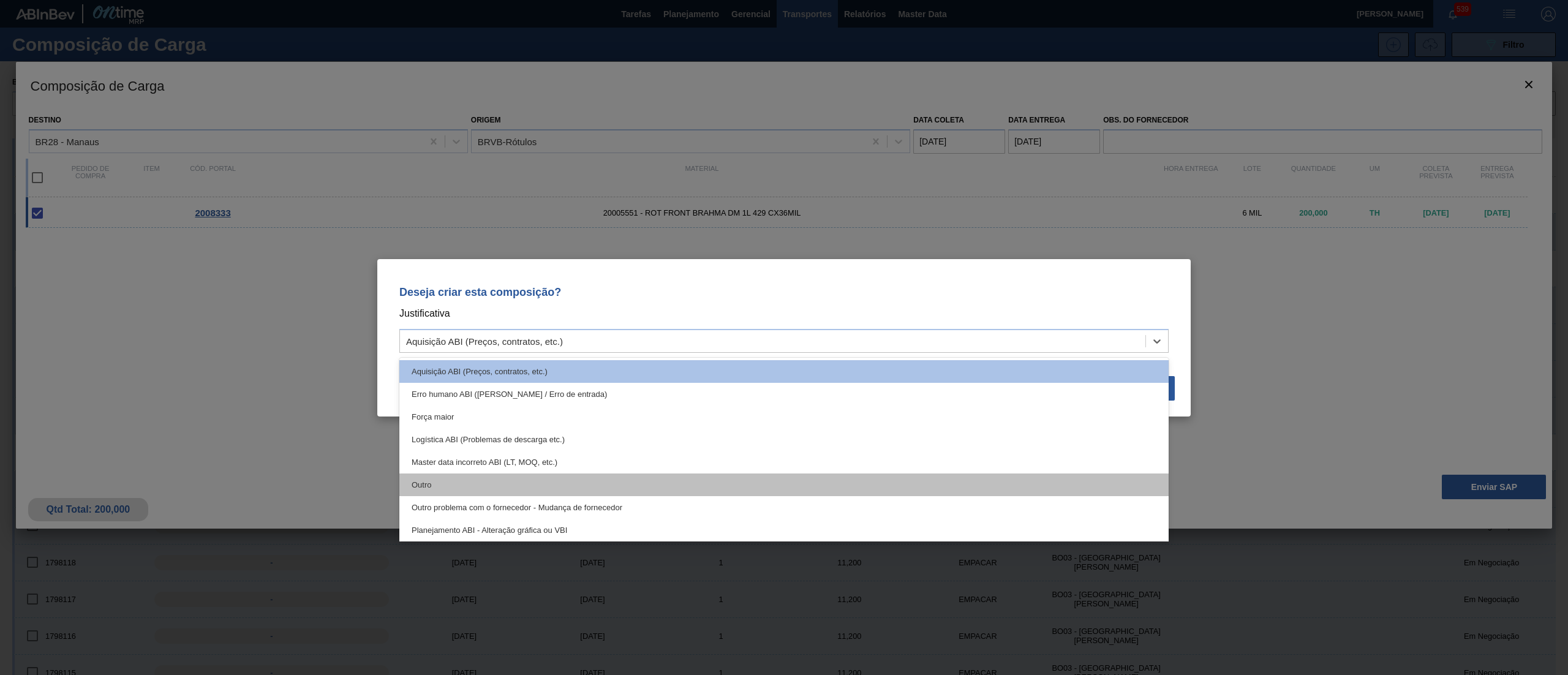
click at [446, 492] on div "Outro" at bounding box center [784, 484] width 770 height 23
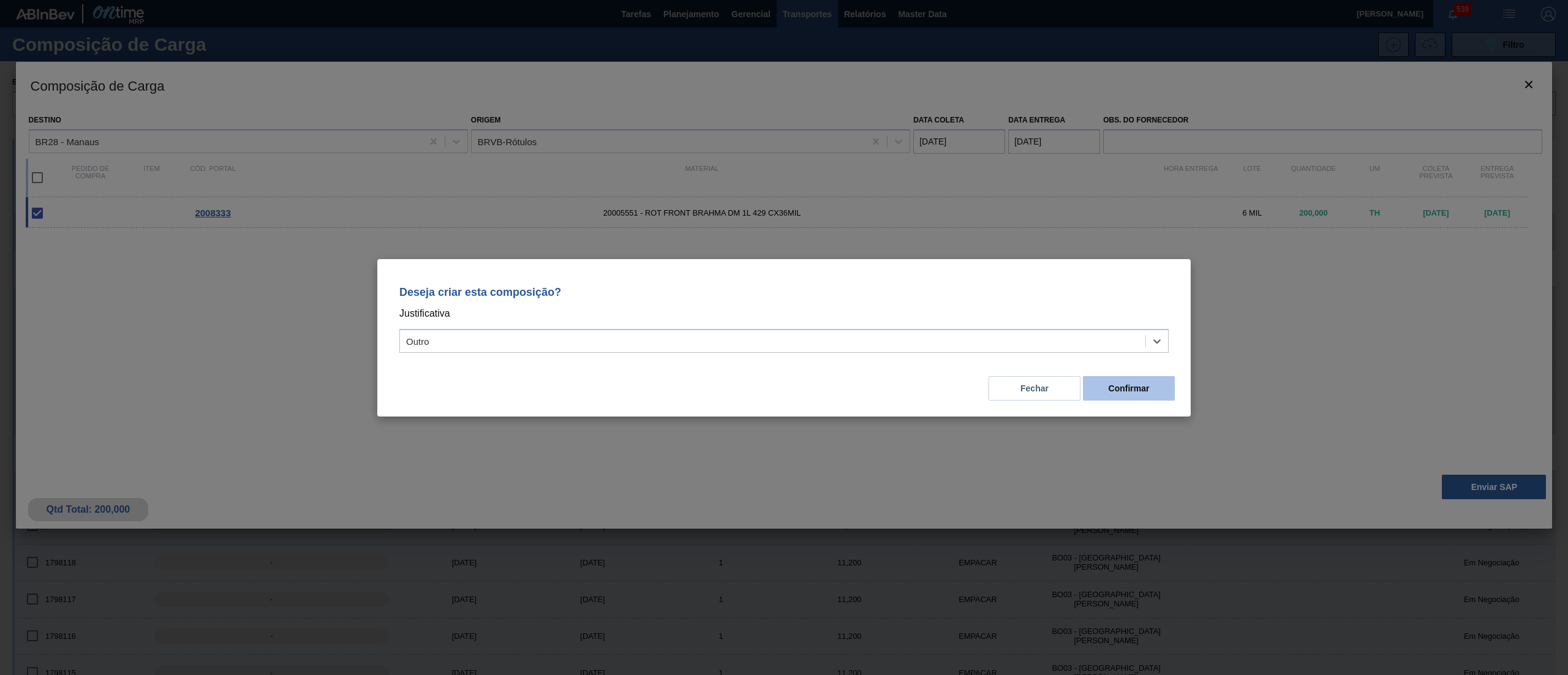
click at [1132, 384] on button "Confirmar" at bounding box center [1129, 389] width 92 height 25
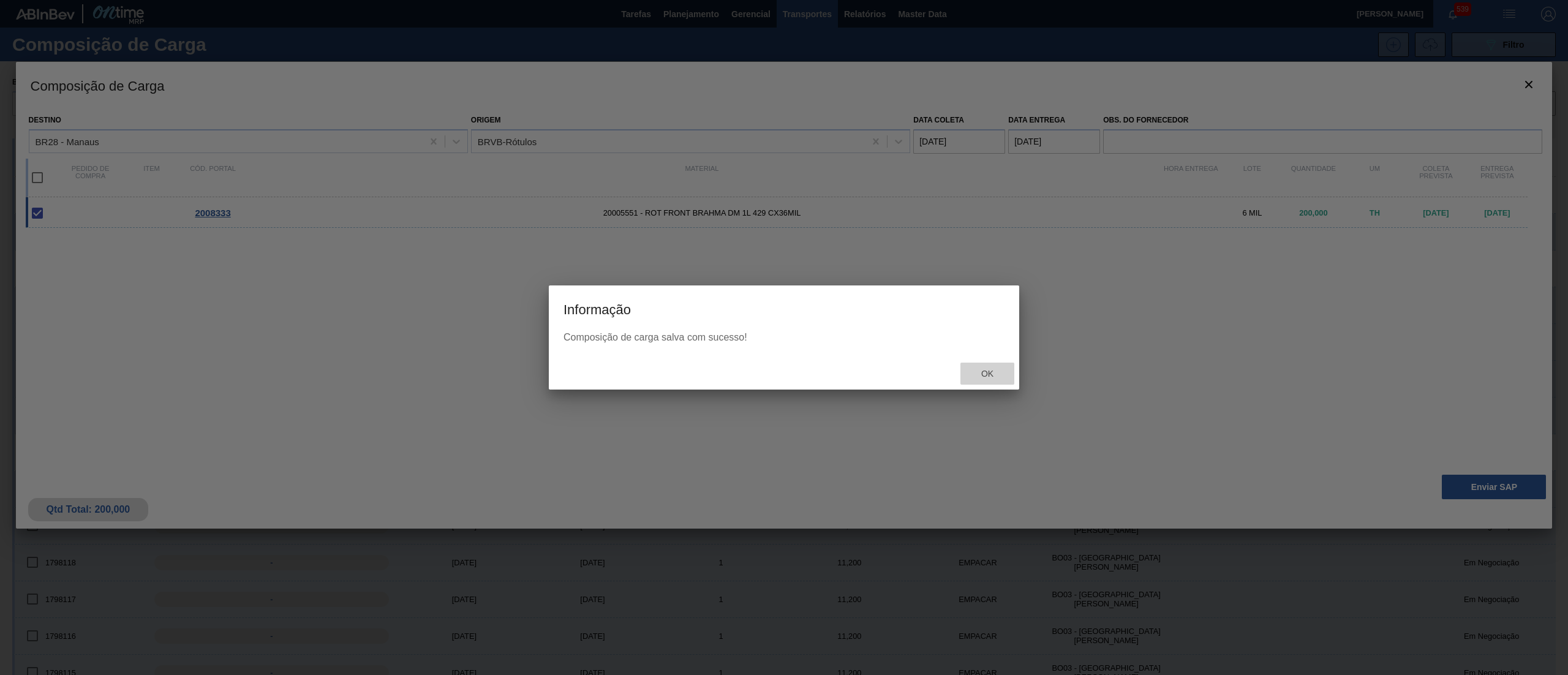
click at [976, 381] on div "Ok" at bounding box center [987, 374] width 54 height 23
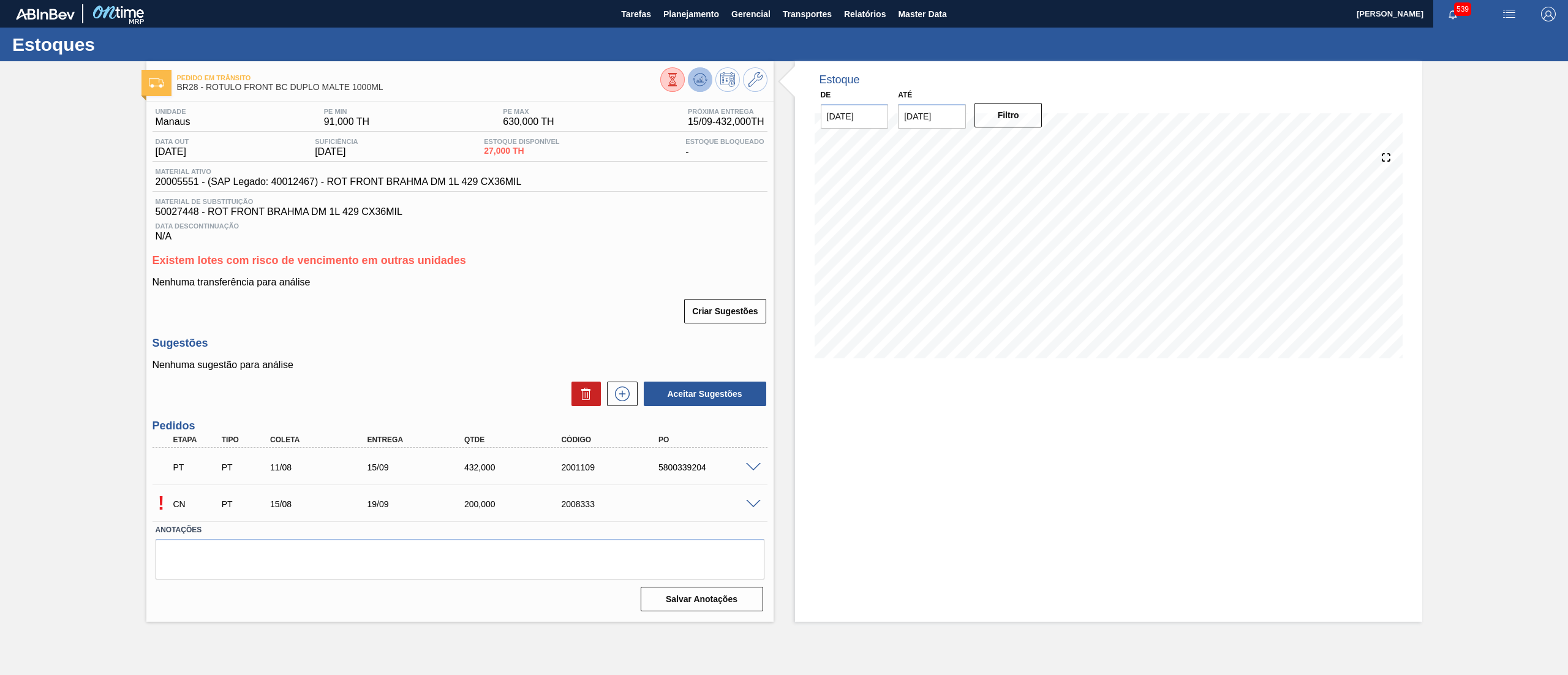
click at [679, 86] on icon at bounding box center [672, 79] width 14 height 14
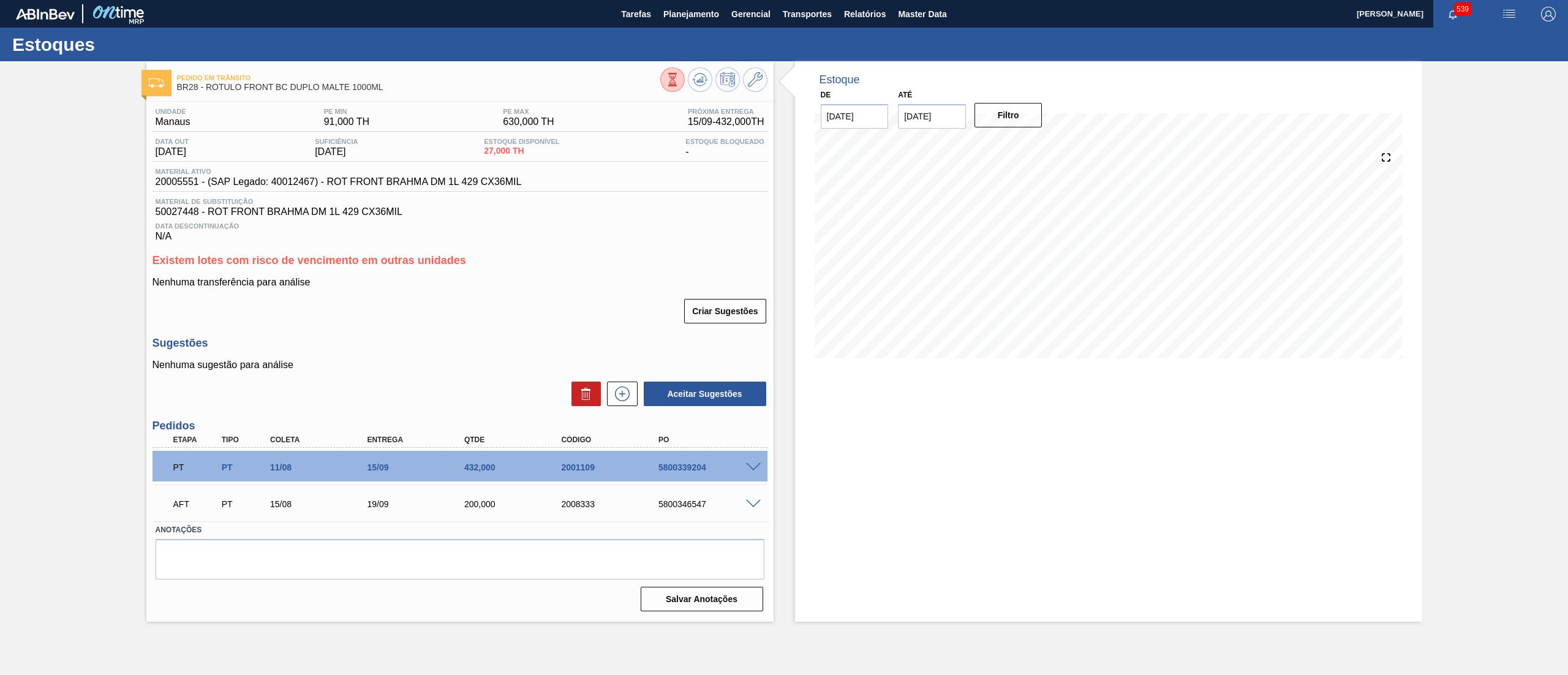
click at [676, 502] on div "5800346547" at bounding box center [711, 504] width 111 height 10
copy div "5800346547"
click at [691, 81] on button at bounding box center [700, 80] width 25 height 25
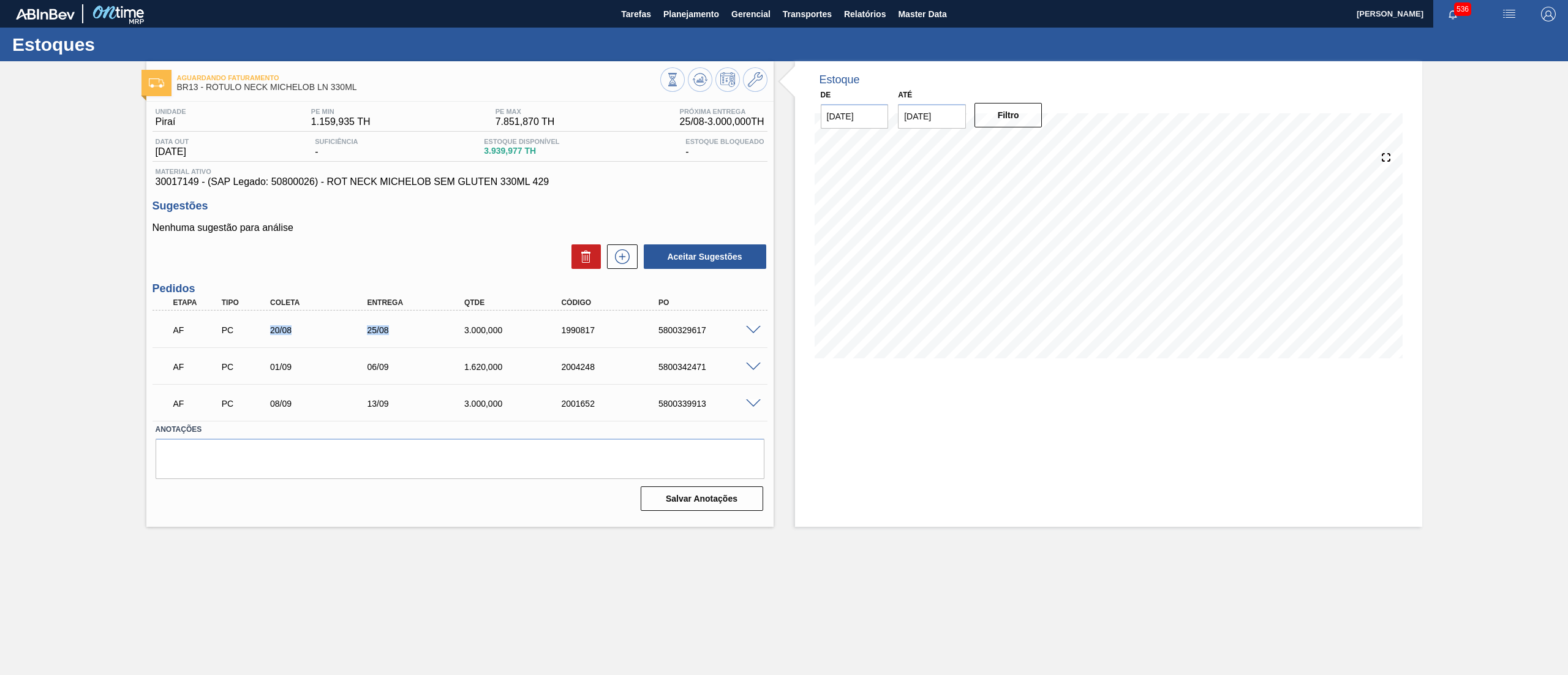
drag, startPoint x: 257, startPoint y: 327, endPoint x: 393, endPoint y: 328, distance: 136.0
click at [393, 328] on div "AF PC 20/08 25/08 3.000,000 1990817 5800329617" at bounding box center [456, 329] width 582 height 25
click at [679, 75] on icon at bounding box center [672, 79] width 14 height 14
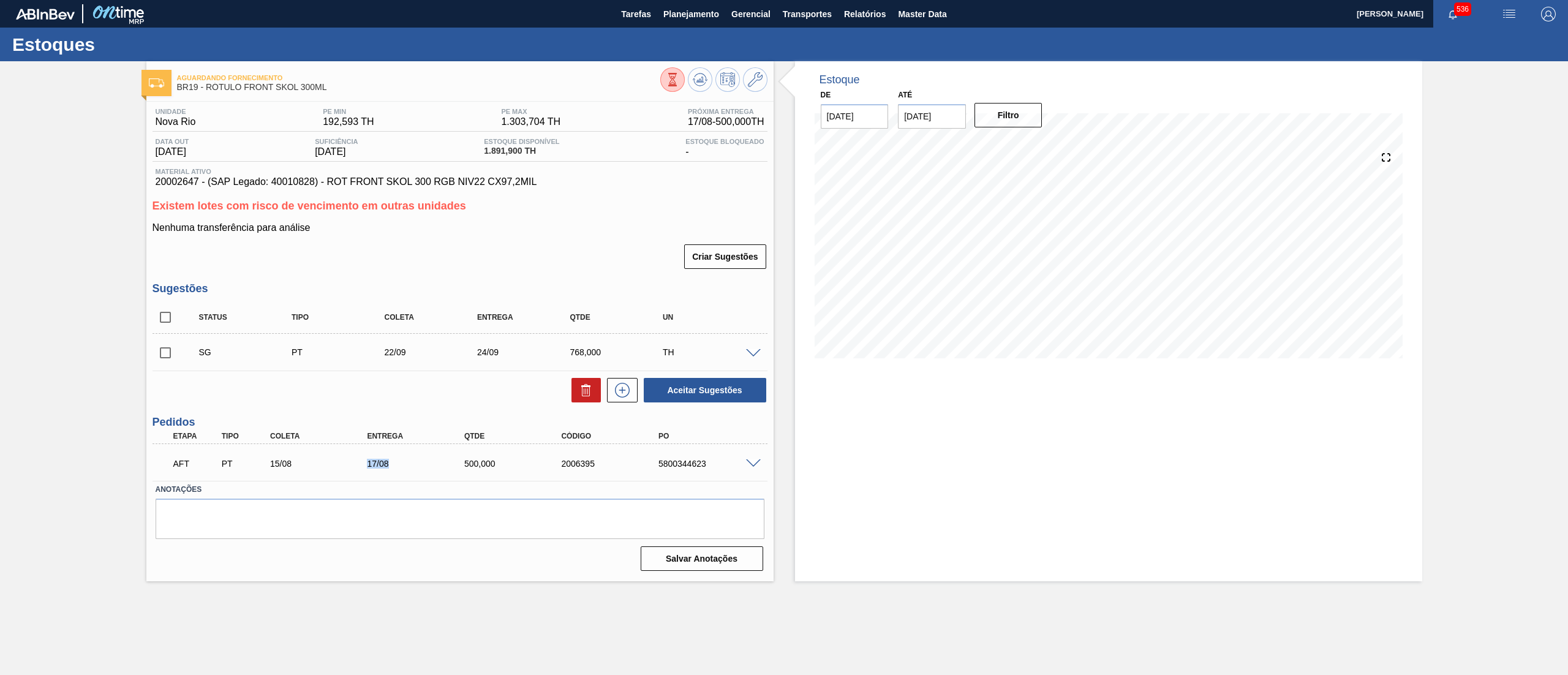
drag, startPoint x: 361, startPoint y: 462, endPoint x: 459, endPoint y: 486, distance: 100.9
click at [406, 468] on div "17/08" at bounding box center [407, 464] width 97 height 10
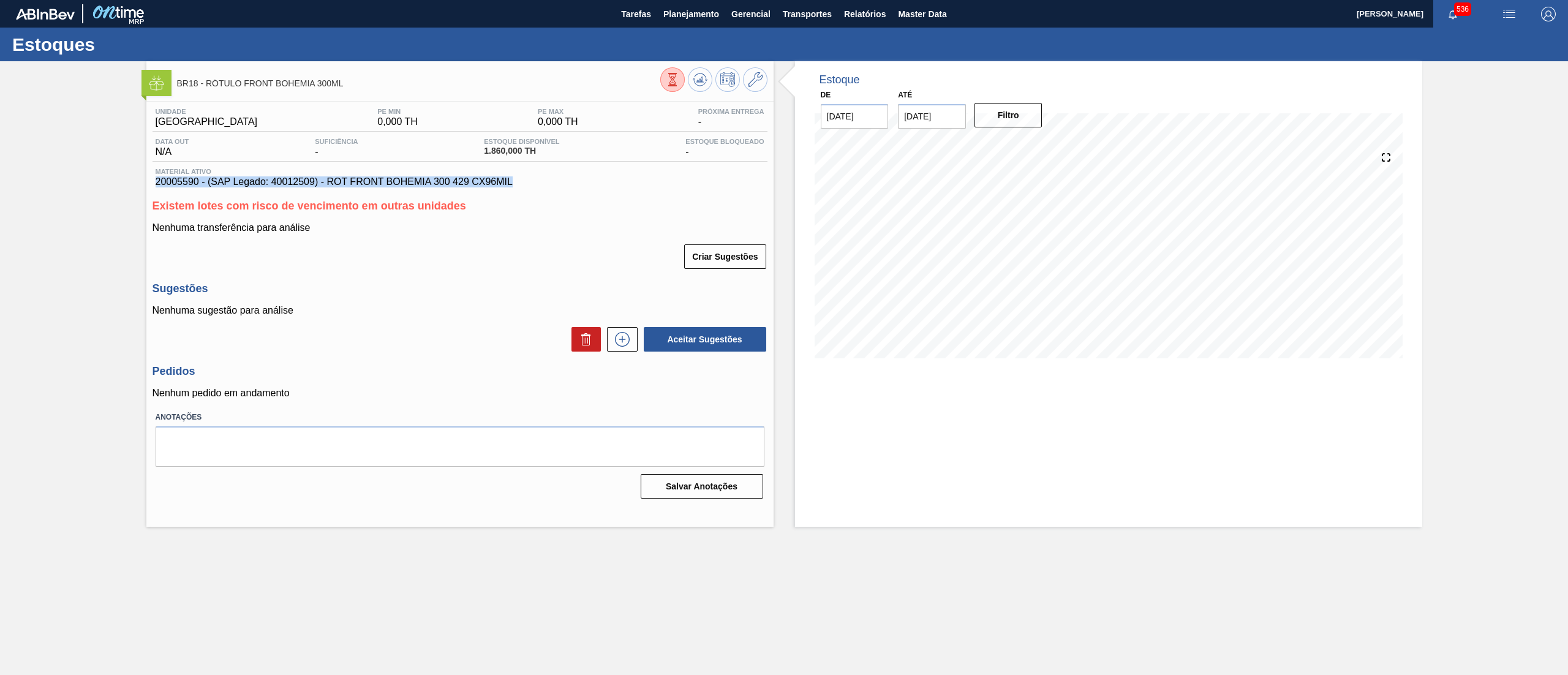
drag, startPoint x: 155, startPoint y: 180, endPoint x: 553, endPoint y: 188, distance: 398.1
click at [553, 187] on span "20005590 - (SAP Legado: 40012509) - ROT FRONT BOHEMIA 300 429 CX96MIL" at bounding box center [460, 181] width 609 height 11
copy span "20005590 - (SAP Legado: 40012509) - ROT FRONT BOHEMIA 300 429 CX96MIL"
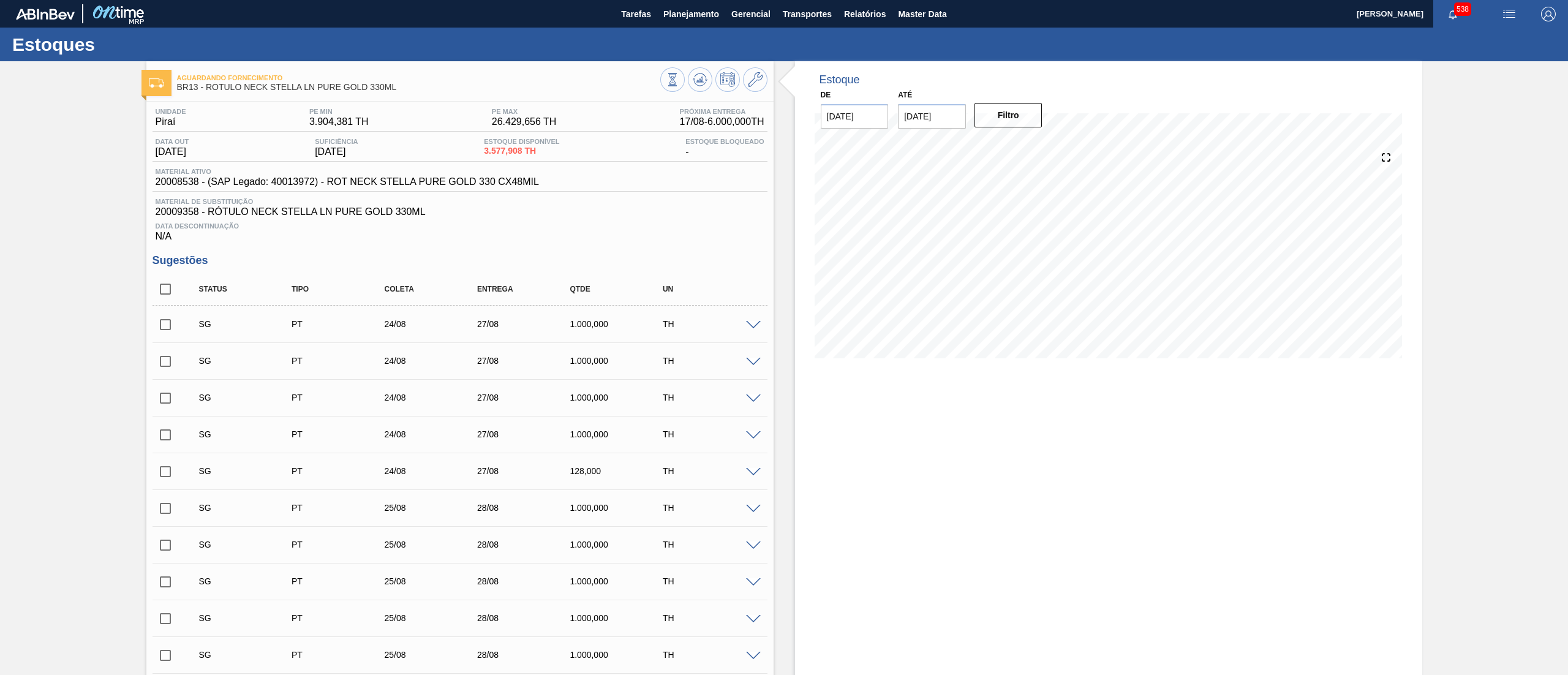
click at [163, 293] on input "checkbox" at bounding box center [166, 289] width 26 height 26
checkbox input "true"
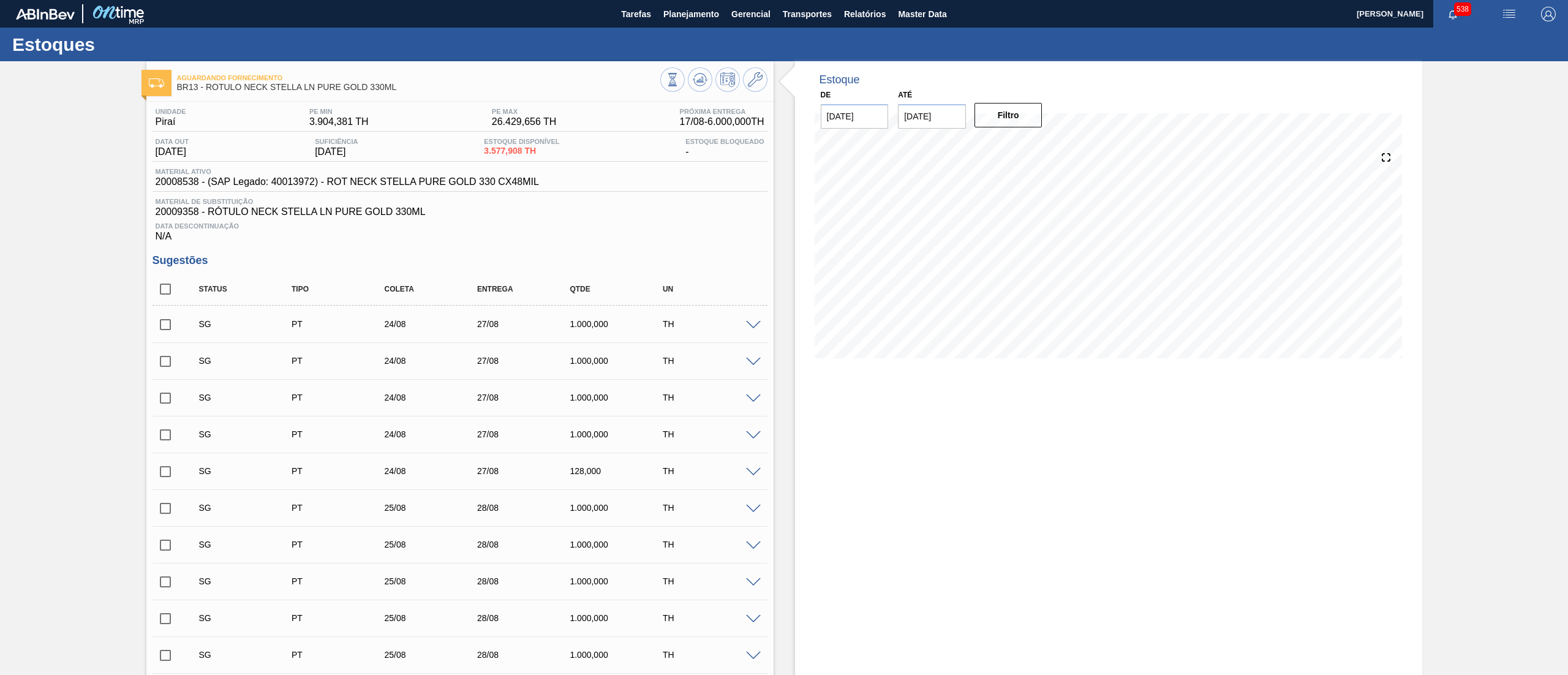
checkbox input "true"
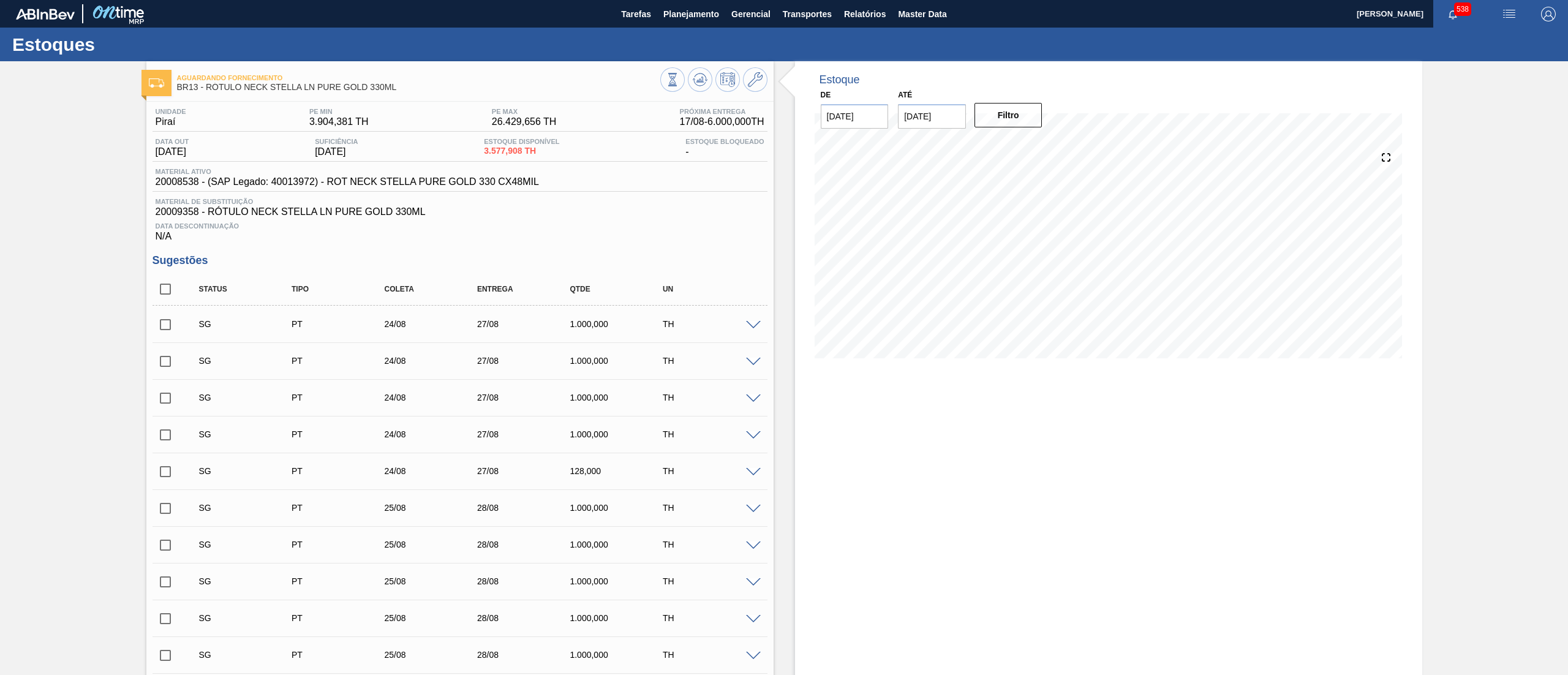
checkbox input "true"
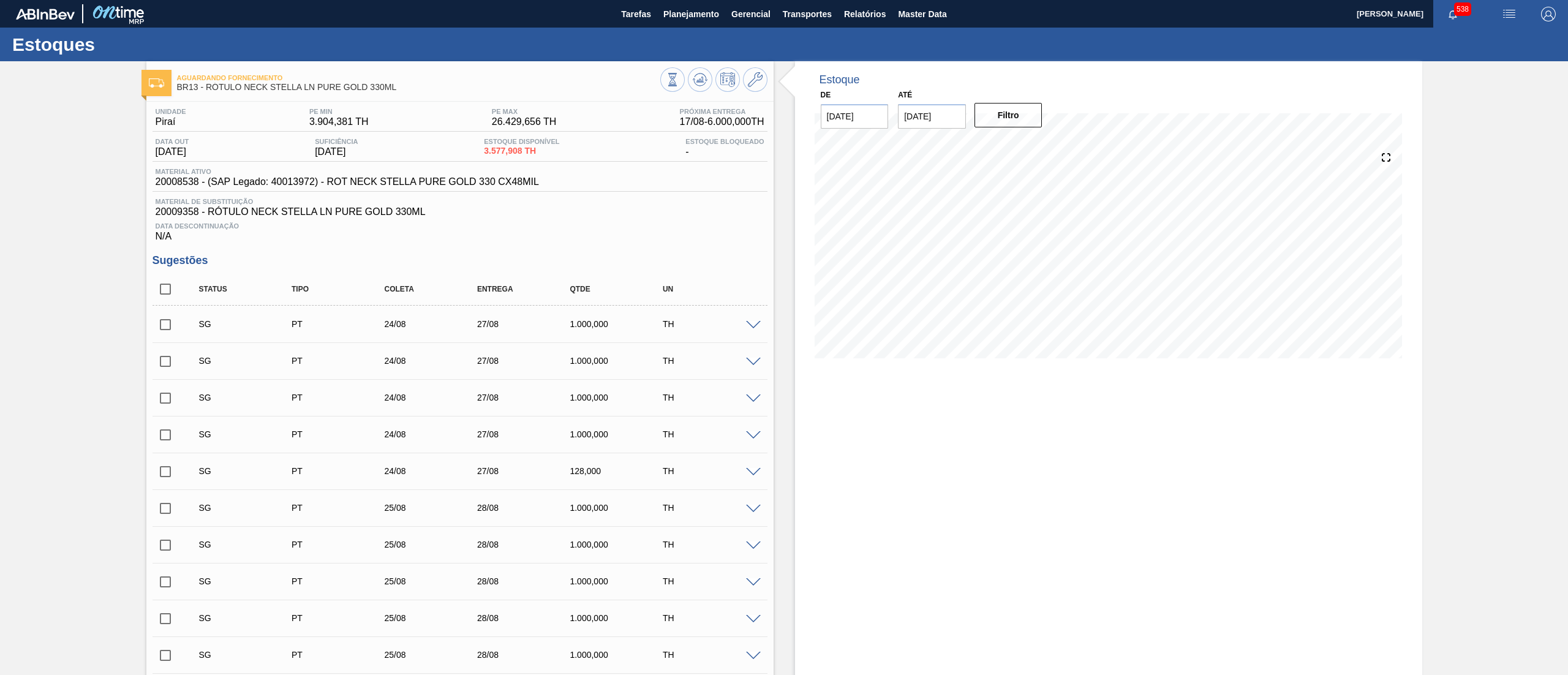
checkbox input "true"
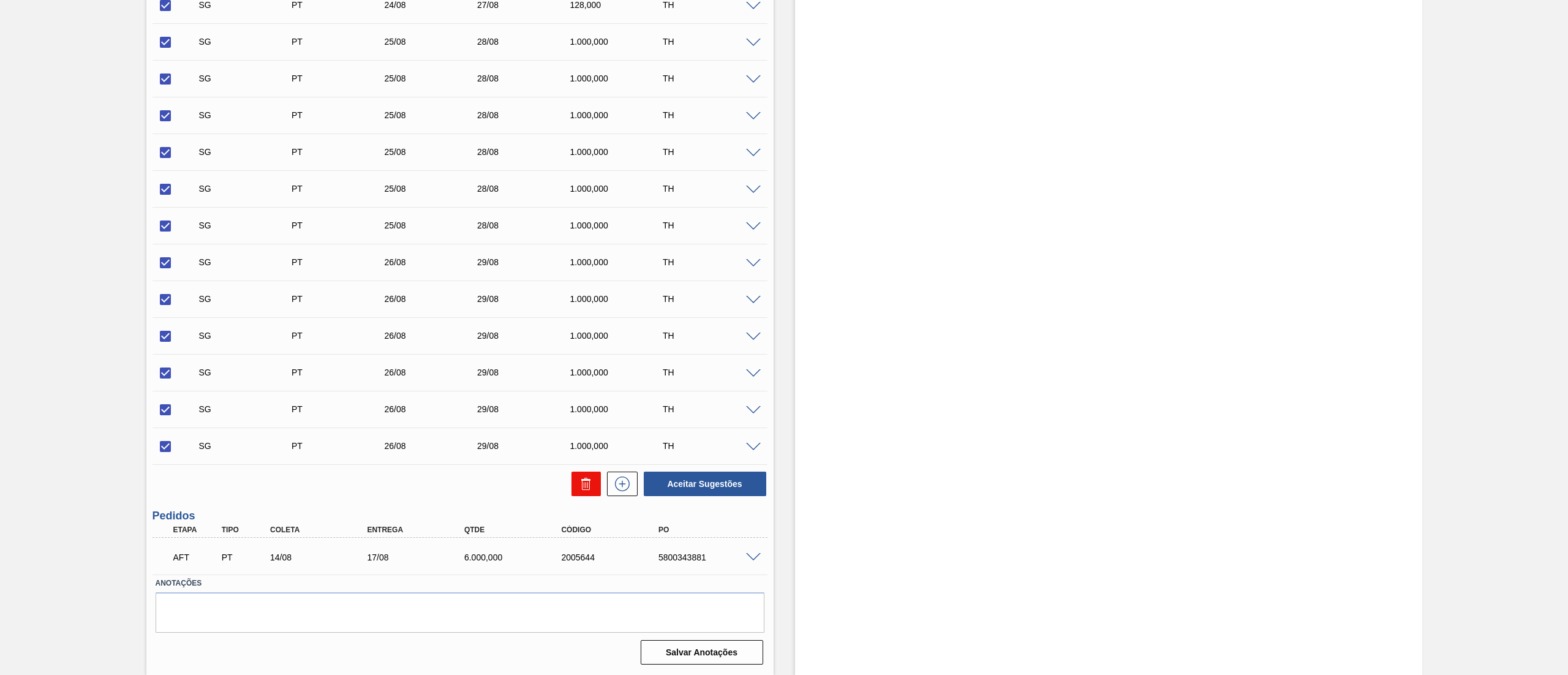
click at [581, 485] on icon at bounding box center [586, 484] width 15 height 15
checkbox input "false"
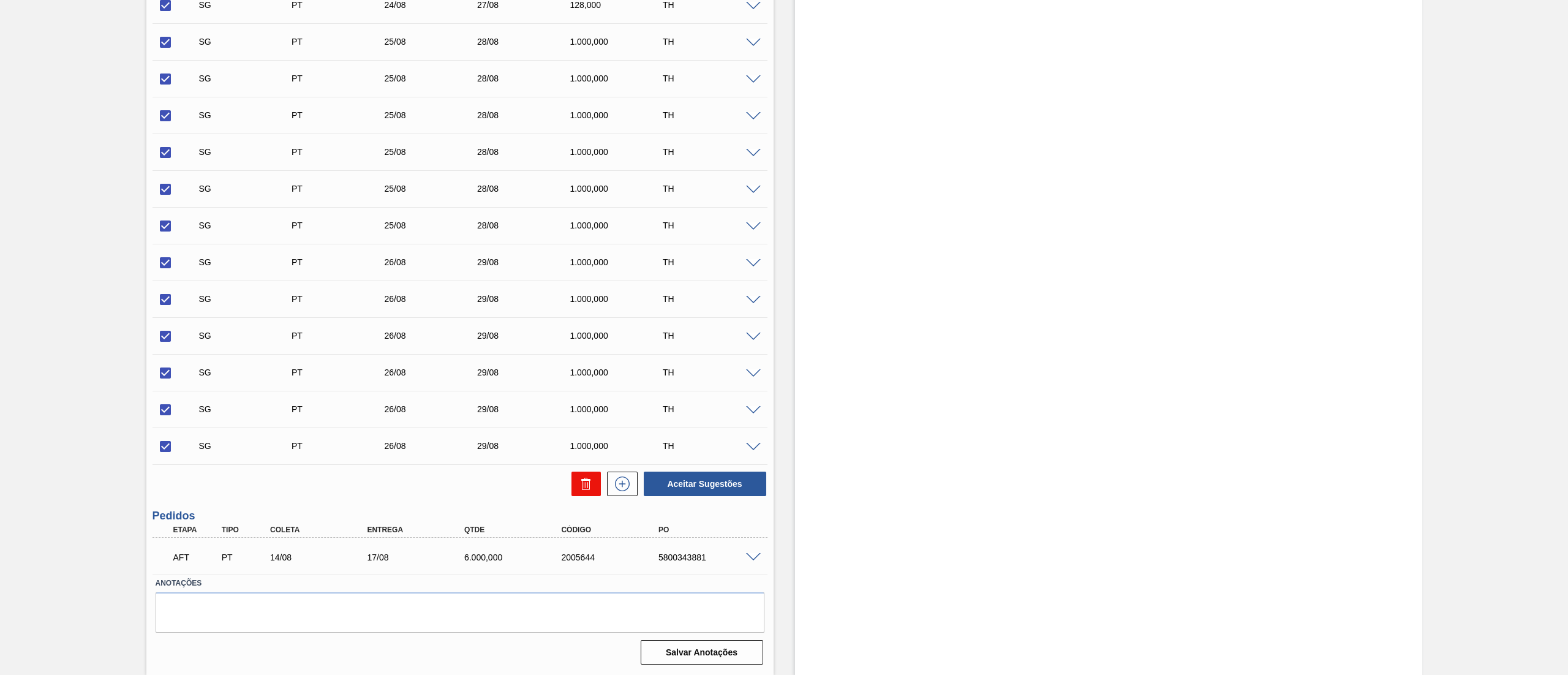
checkbox input "false"
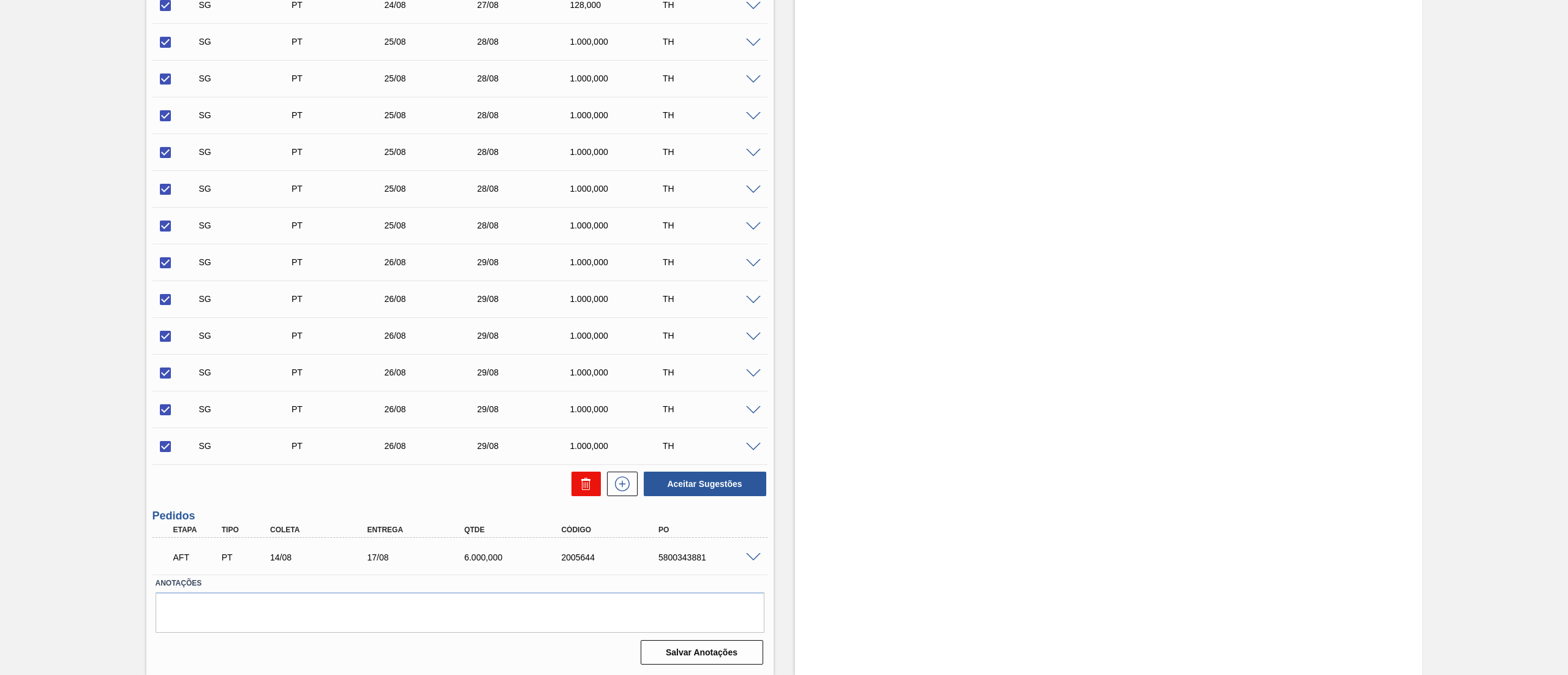
checkbox input "false"
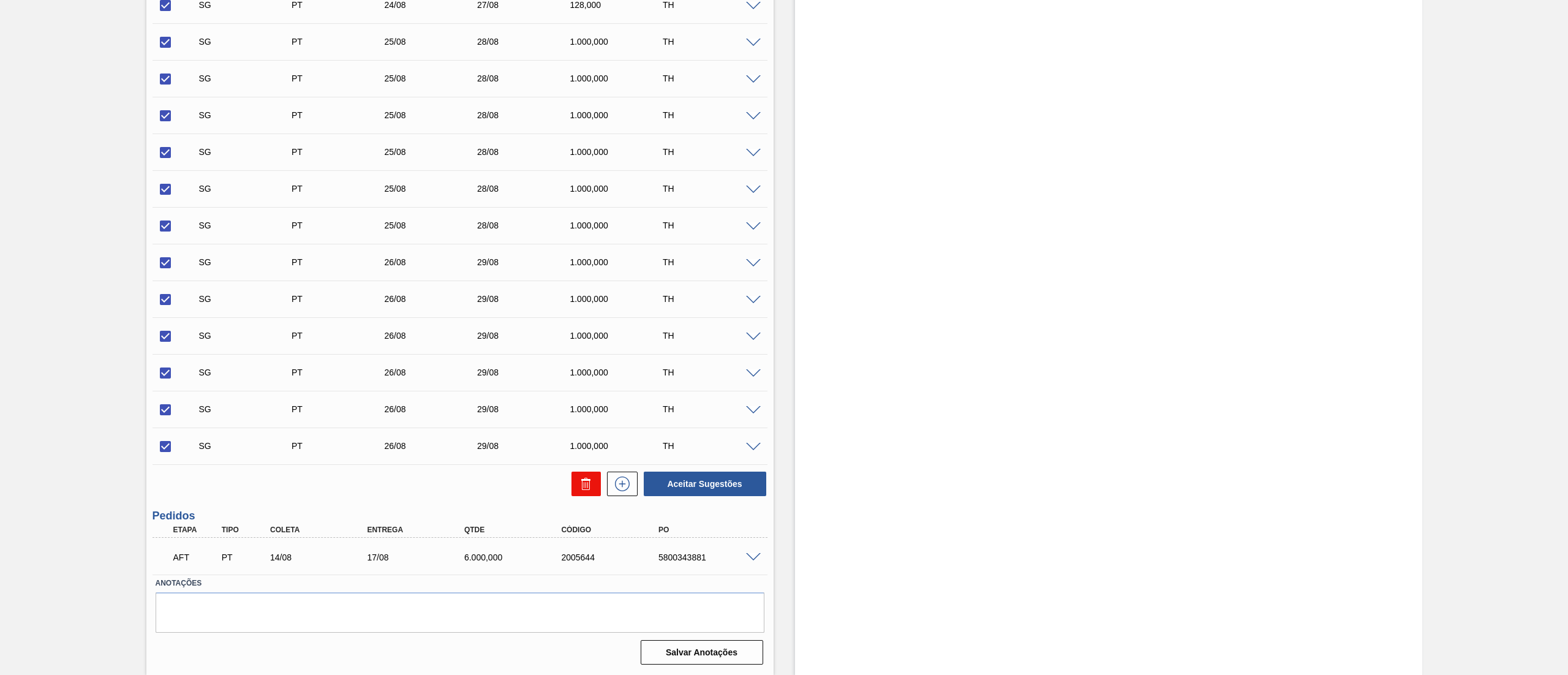
checkbox input "false"
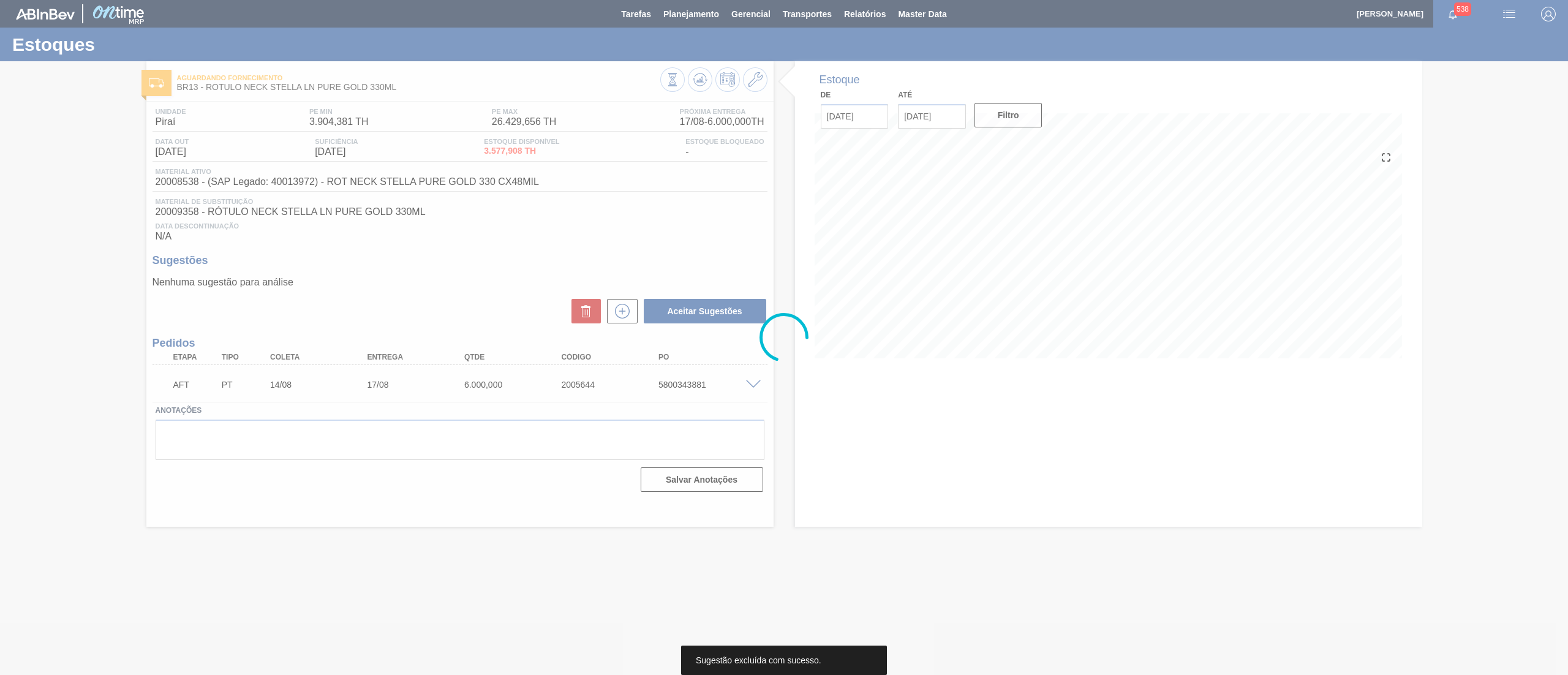
scroll to position [0, 0]
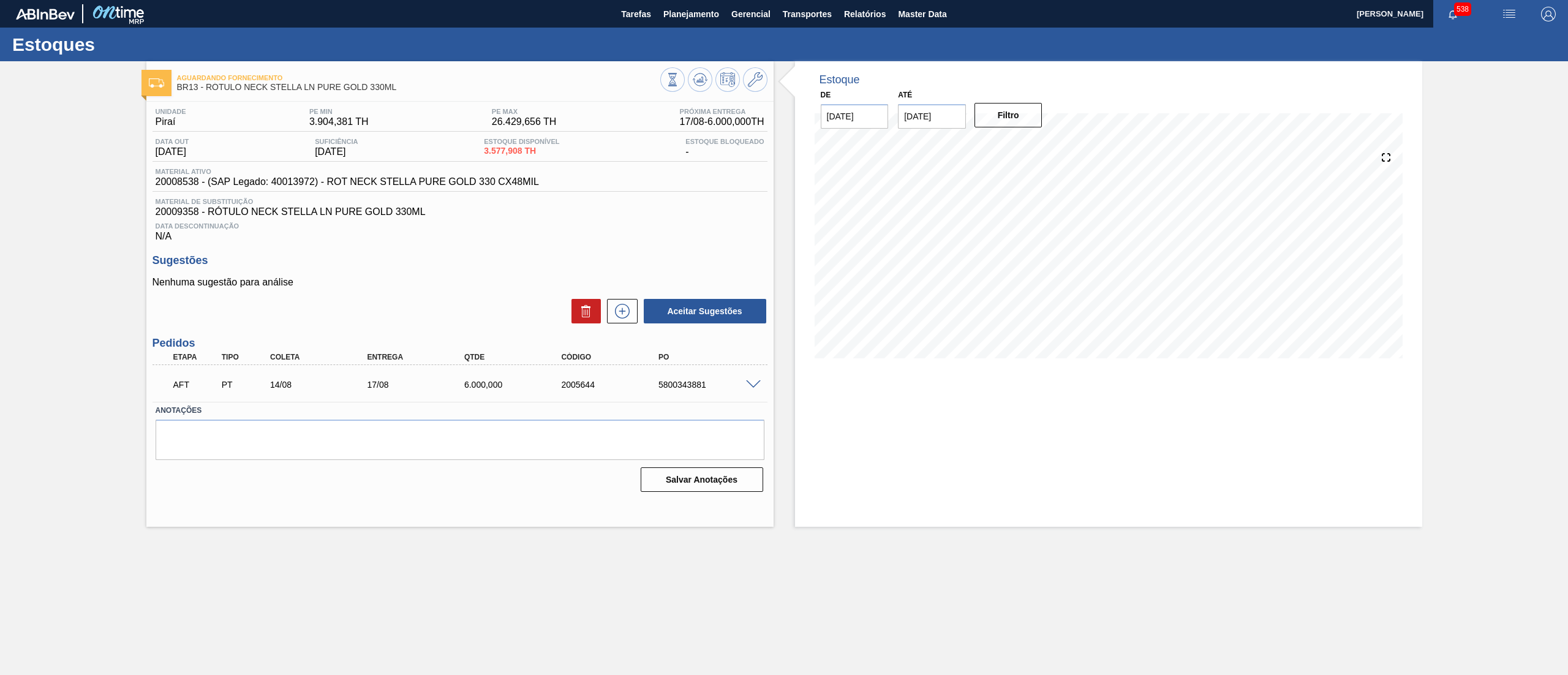
drag, startPoint x: 1287, startPoint y: 21, endPoint x: 1285, endPoint y: 72, distance: 51.0
click at [1287, 26] on div "Tarefas Planejamento Gerencial Transportes Relatórios Master Data" at bounding box center [784, 14] width 1568 height 27
click at [709, 81] on button at bounding box center [700, 80] width 25 height 25
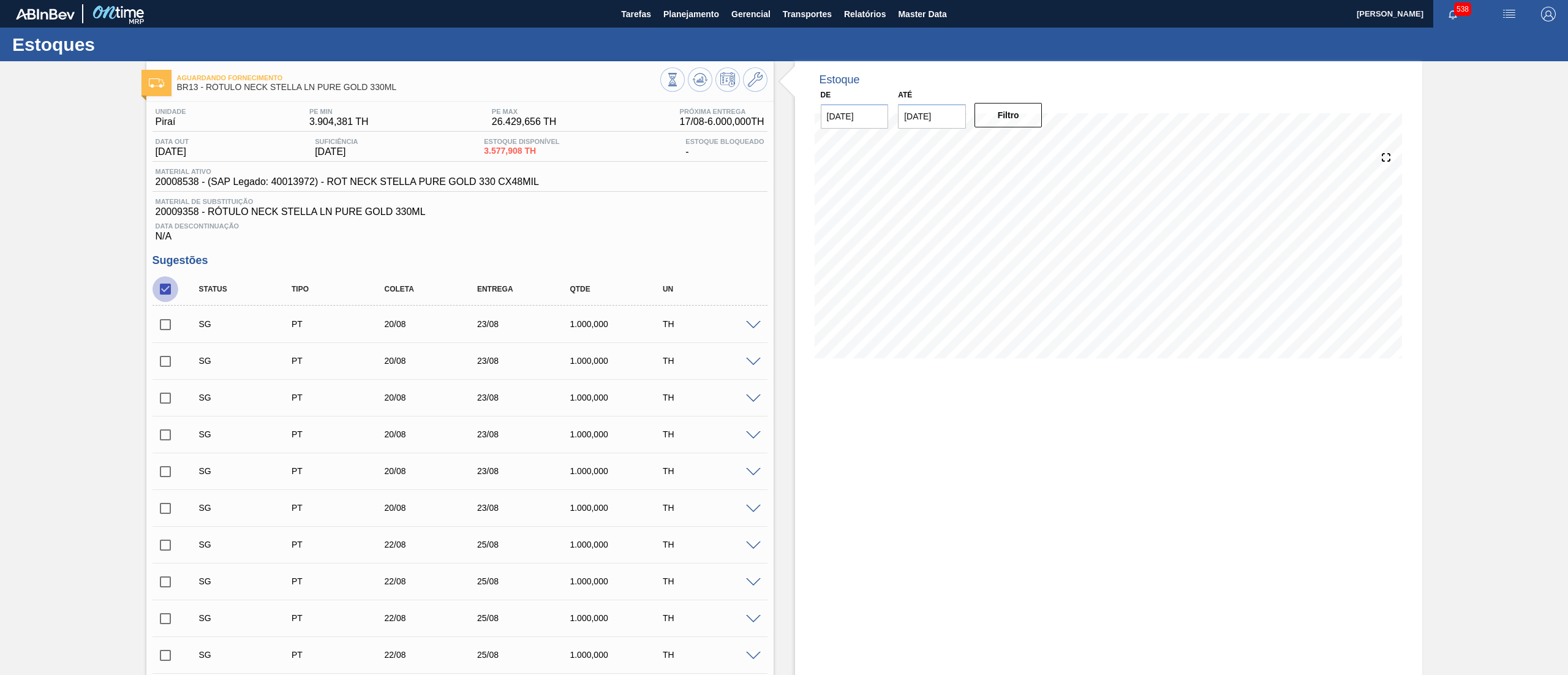
click at [172, 283] on input "checkbox" at bounding box center [166, 289] width 26 height 26
click at [167, 296] on input "checkbox" at bounding box center [166, 289] width 26 height 26
checkbox input "true"
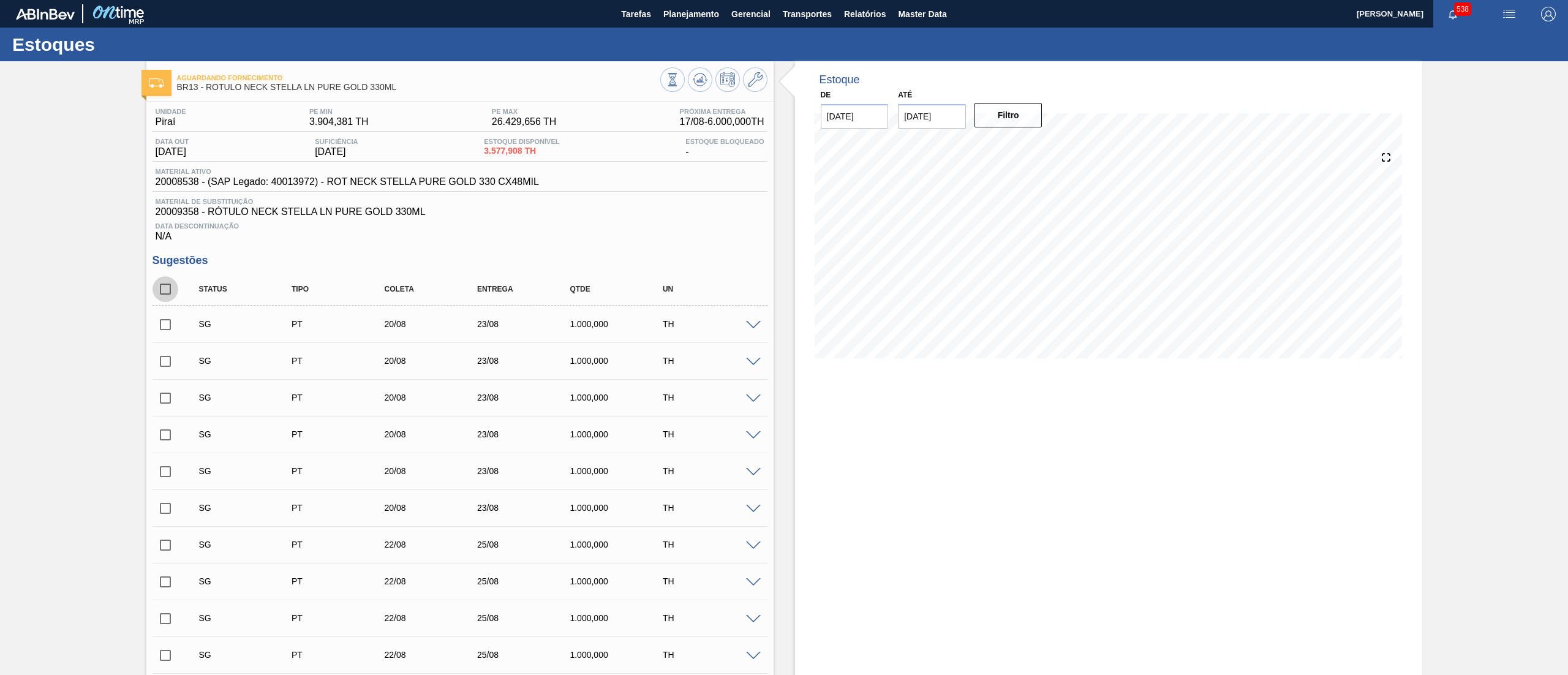
checkbox input "true"
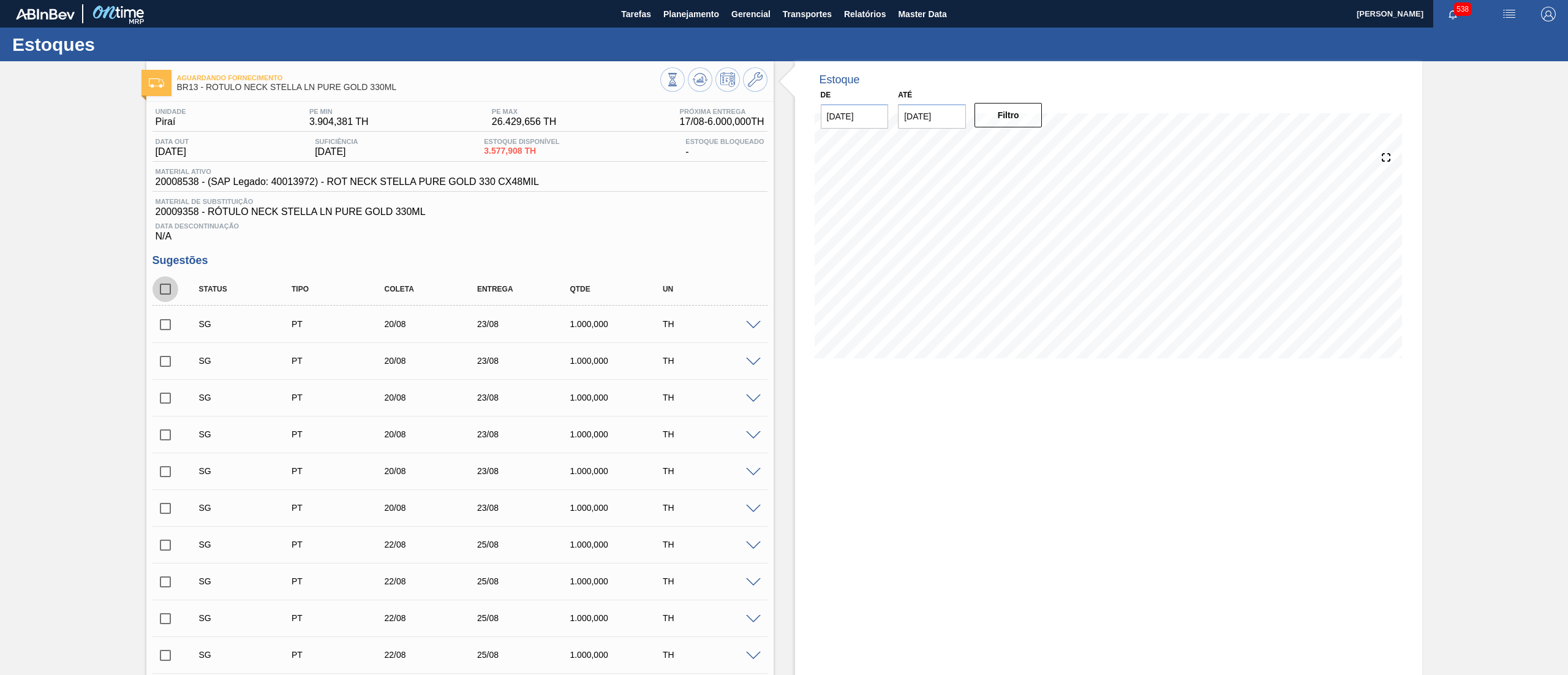
checkbox input "true"
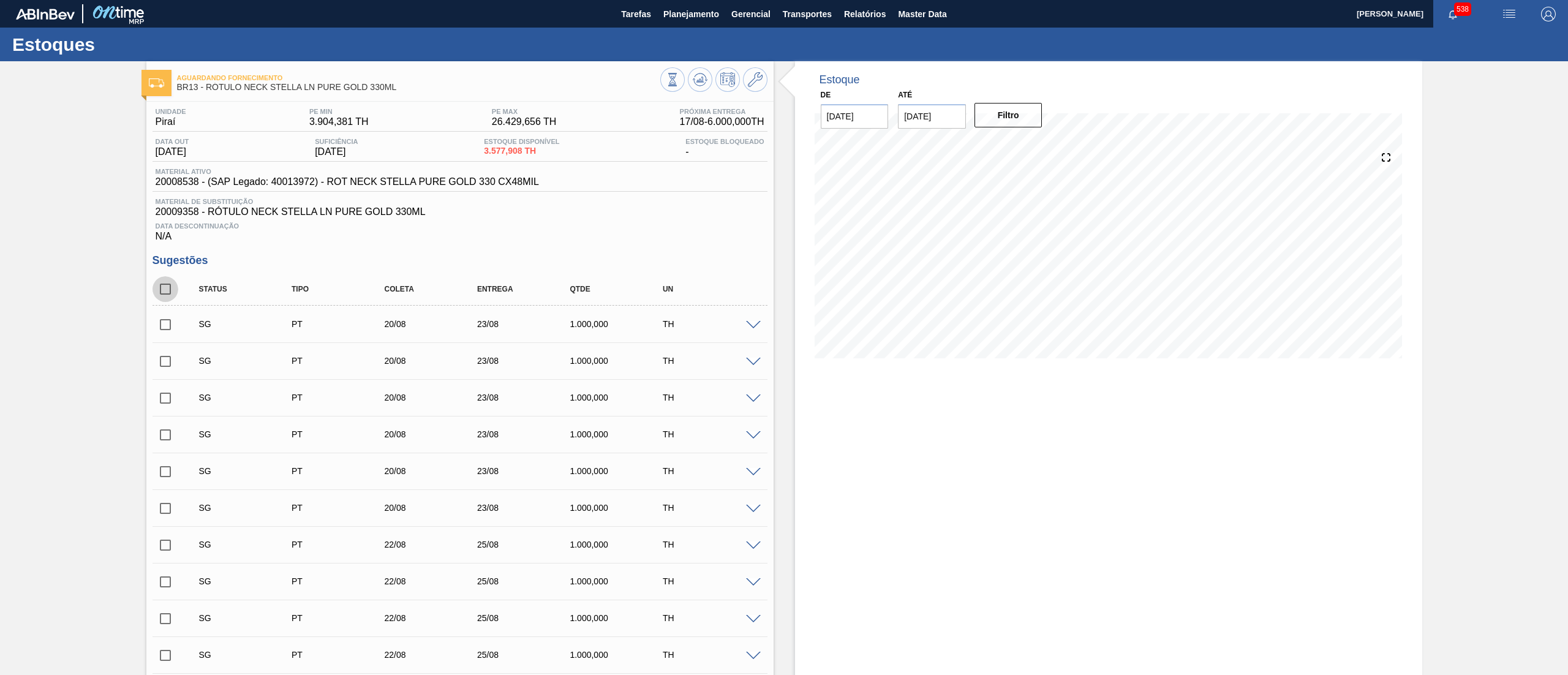
checkbox input "true"
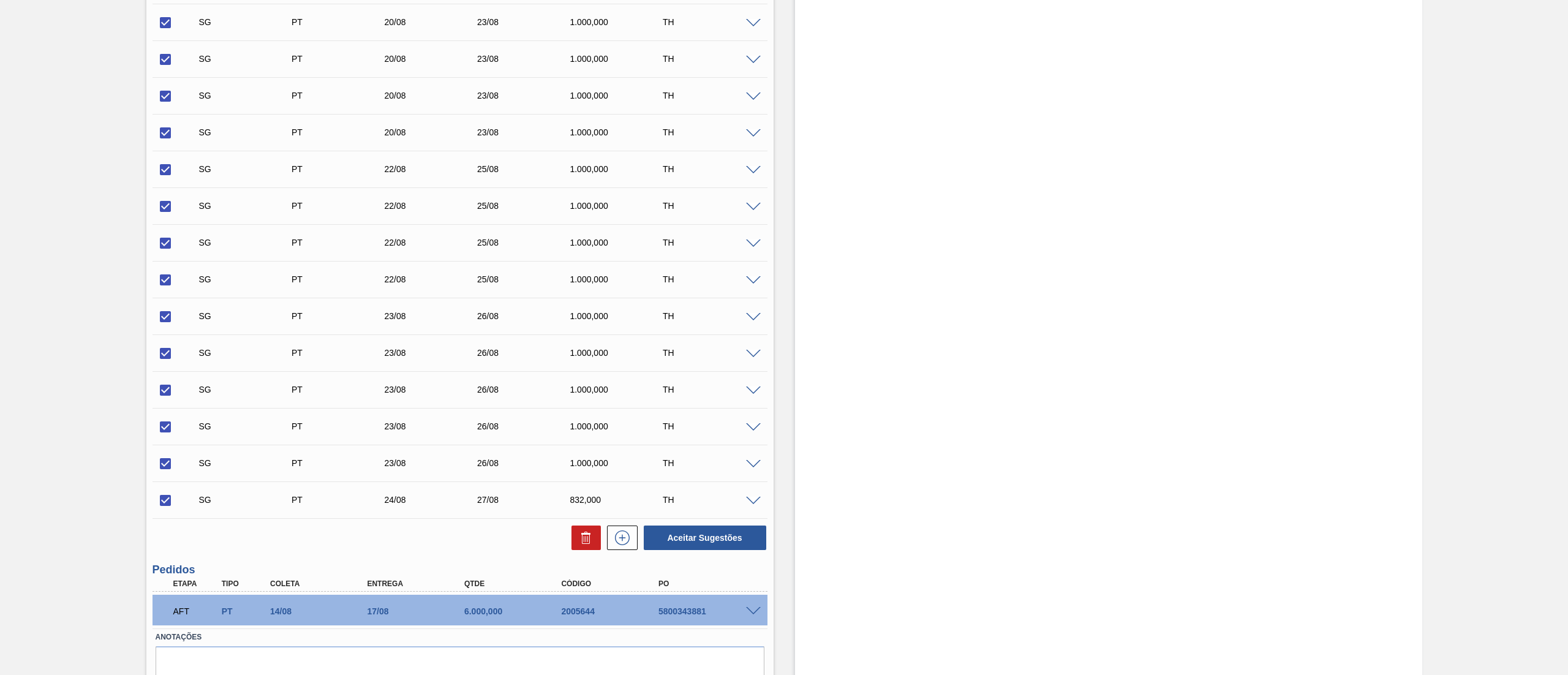
scroll to position [430, 0]
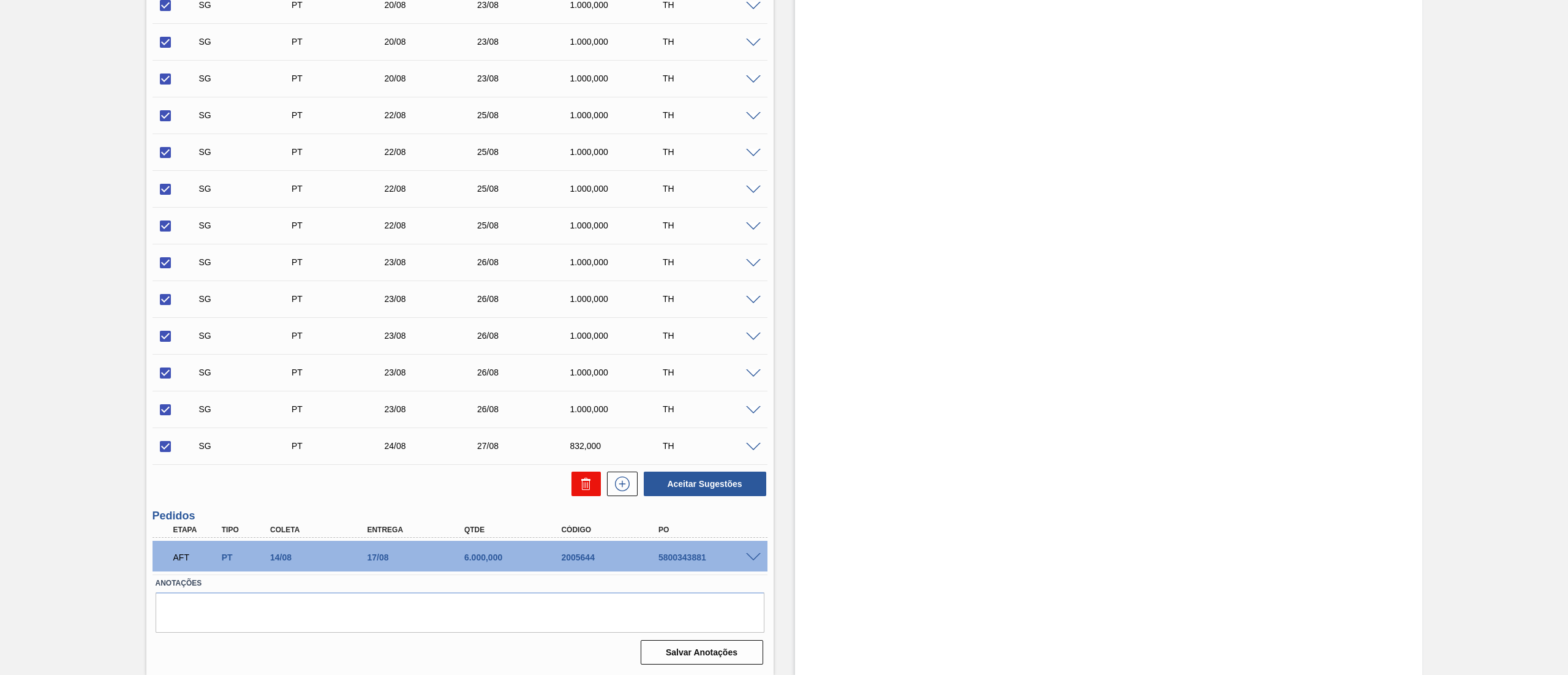
click at [579, 481] on icon at bounding box center [586, 484] width 15 height 15
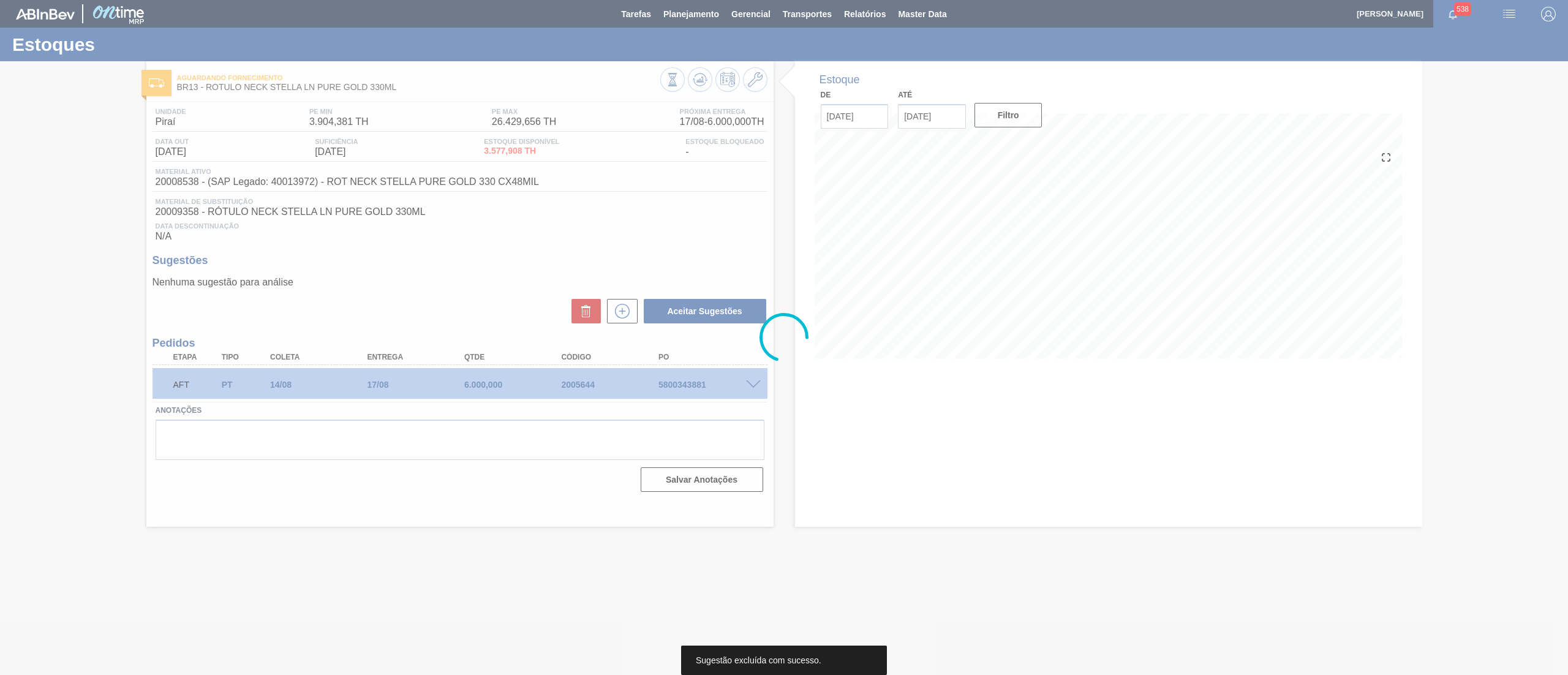
scroll to position [0, 0]
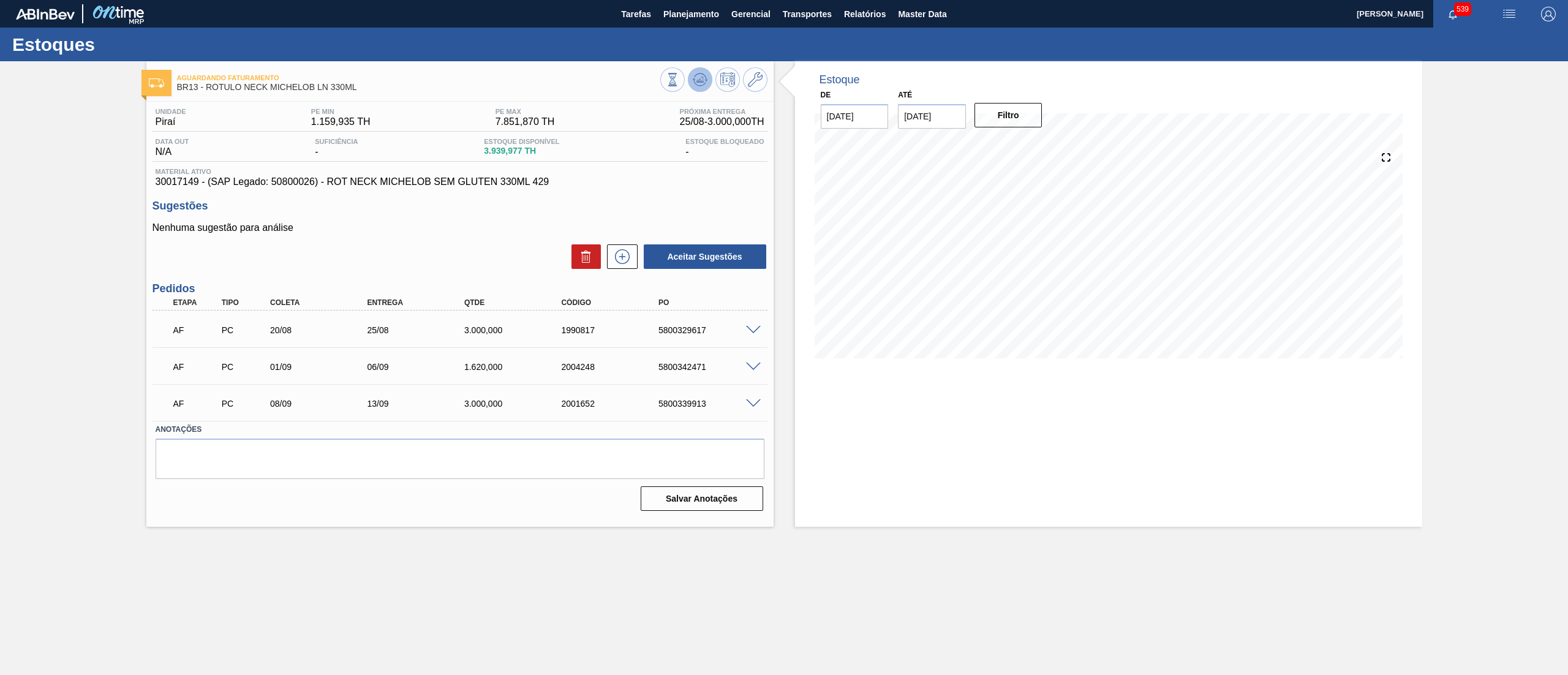
click at [679, 75] on icon at bounding box center [672, 79] width 14 height 14
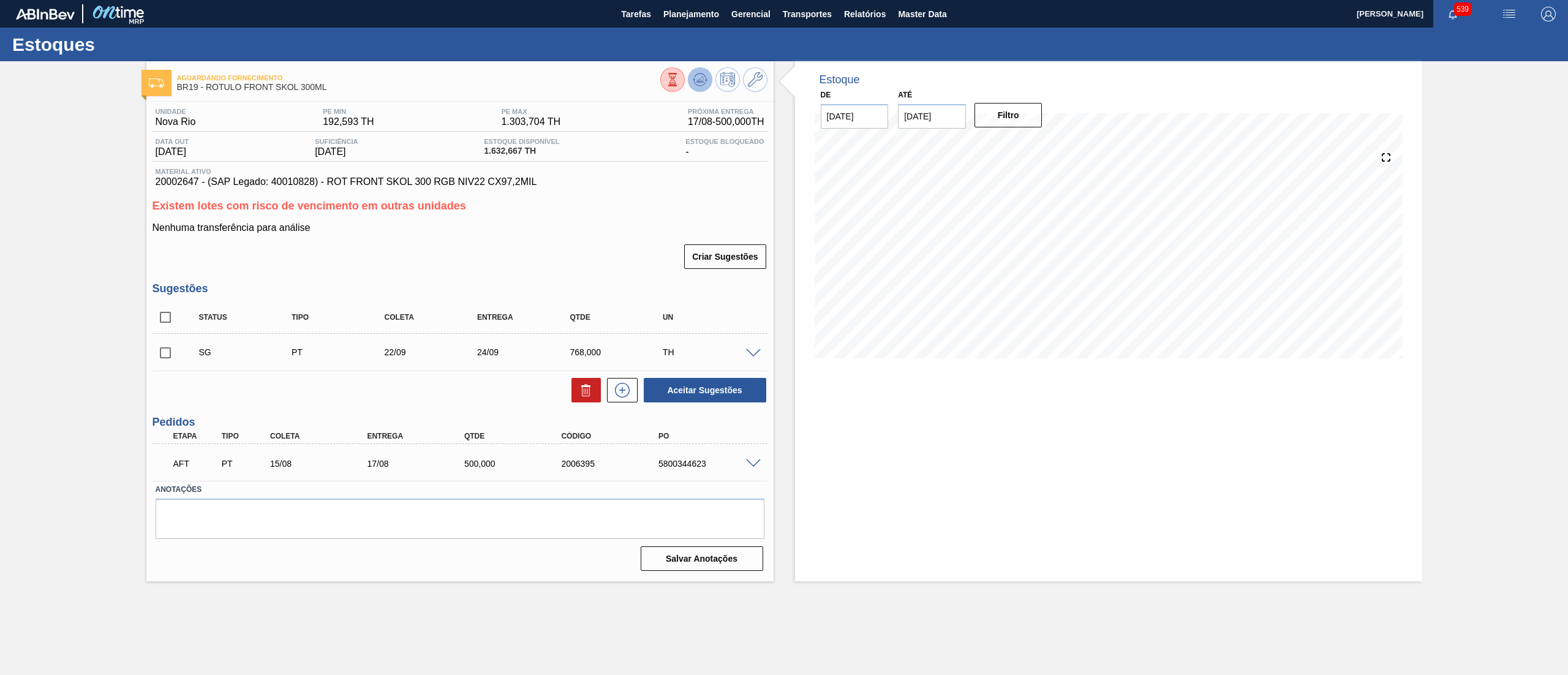
click at [679, 83] on icon at bounding box center [672, 79] width 14 height 14
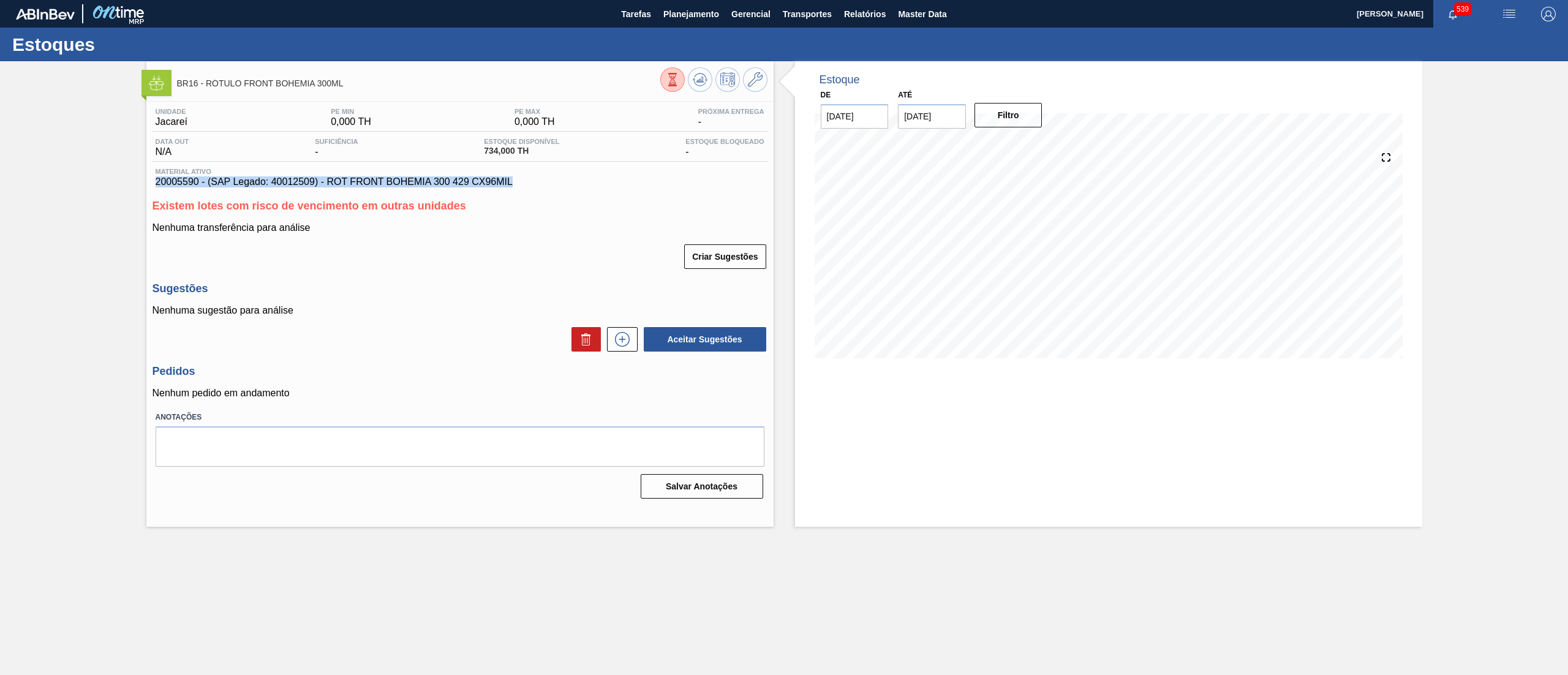
drag, startPoint x: 551, startPoint y: 178, endPoint x: 109, endPoint y: 181, distance: 442.0
click at [109, 181] on div "BR16 - RÓTULO FRONT BOHEMIA 300ML Unidade Jacareí PE MIN 0,000 TH PE MAX 0,000 …" at bounding box center [784, 294] width 1568 height 466
copy span "20005590 - (SAP Legado: 40012509) - ROT FRONT BOHEMIA 300 429 CX96MIL"
click at [917, 125] on input "[DATE]" at bounding box center [932, 116] width 68 height 25
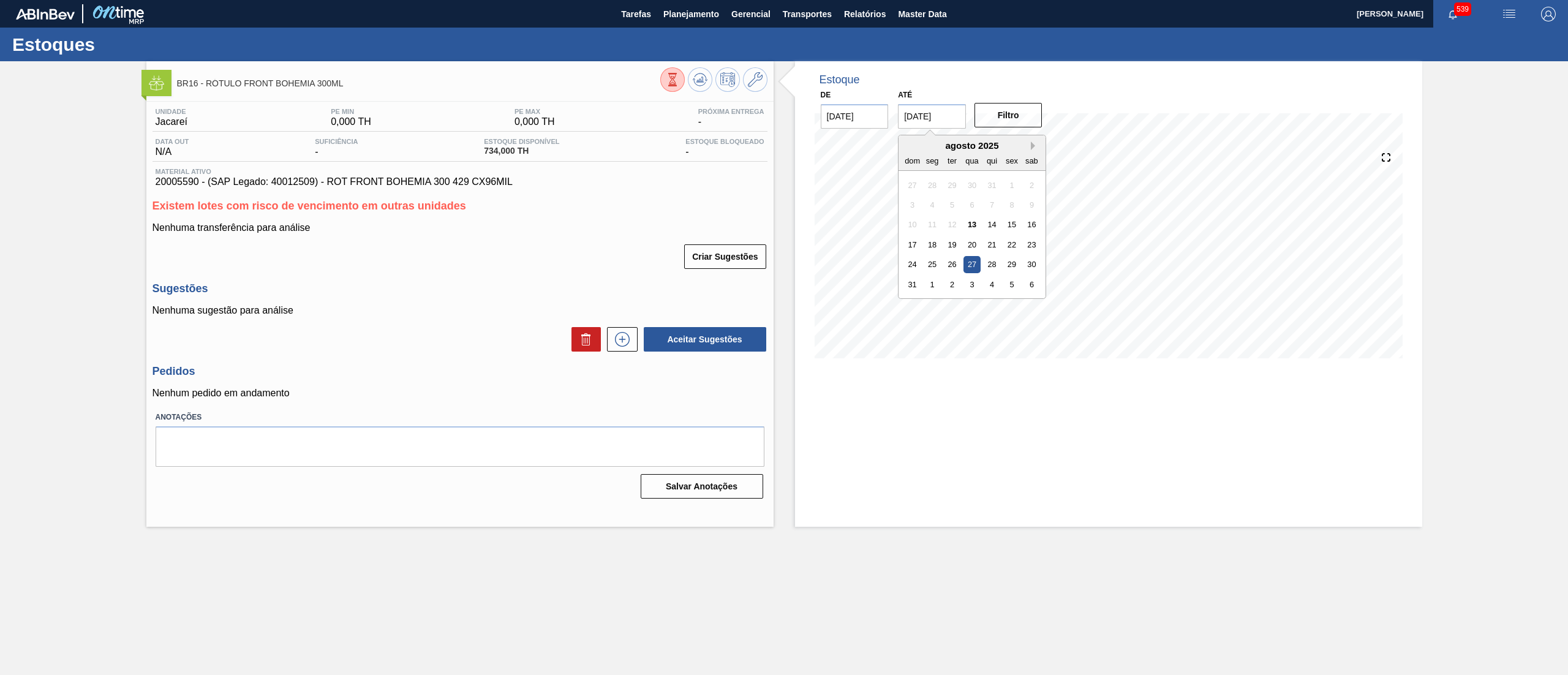
click at [1035, 146] on button "Next Month" at bounding box center [1035, 146] width 8 height 8
click at [1036, 146] on button "Next Month" at bounding box center [1035, 146] width 8 height 8
click at [1002, 225] on div "9 10 11 12 13 14 15" at bounding box center [973, 225] width 139 height 20
click at [969, 225] on div "12" at bounding box center [972, 224] width 16 height 16
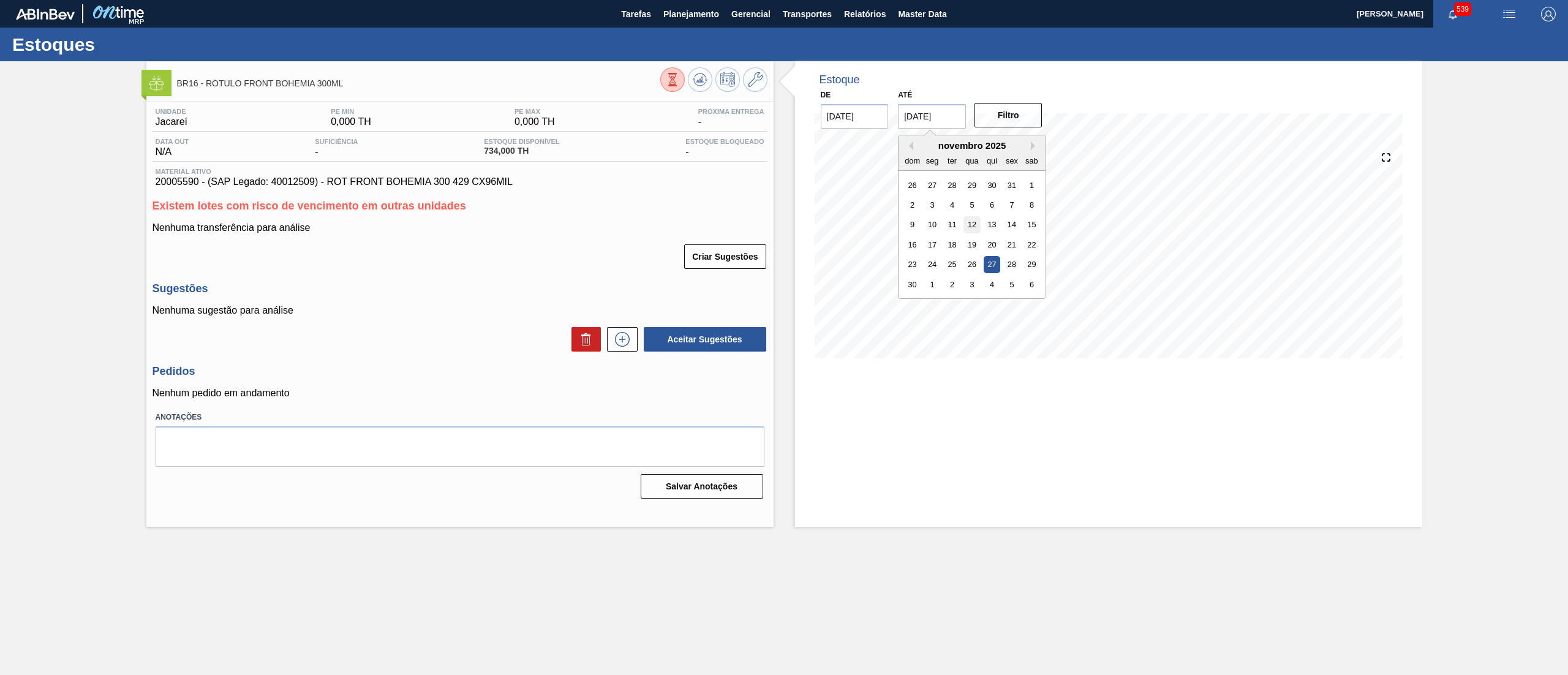
type input "[DATE]"
click at [1007, 111] on button "Filtro" at bounding box center [1008, 115] width 68 height 25
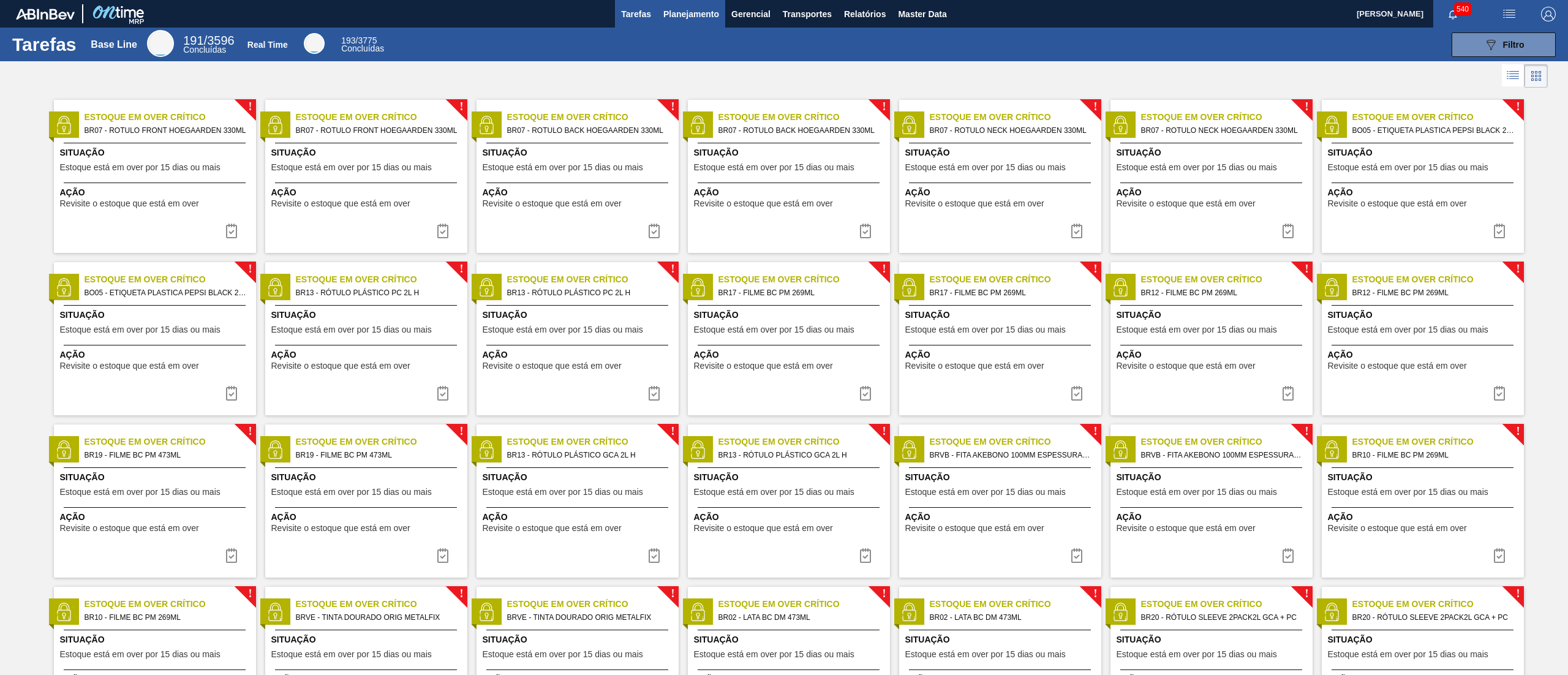
click at [701, 25] on button "Planejamento" at bounding box center [691, 14] width 68 height 27
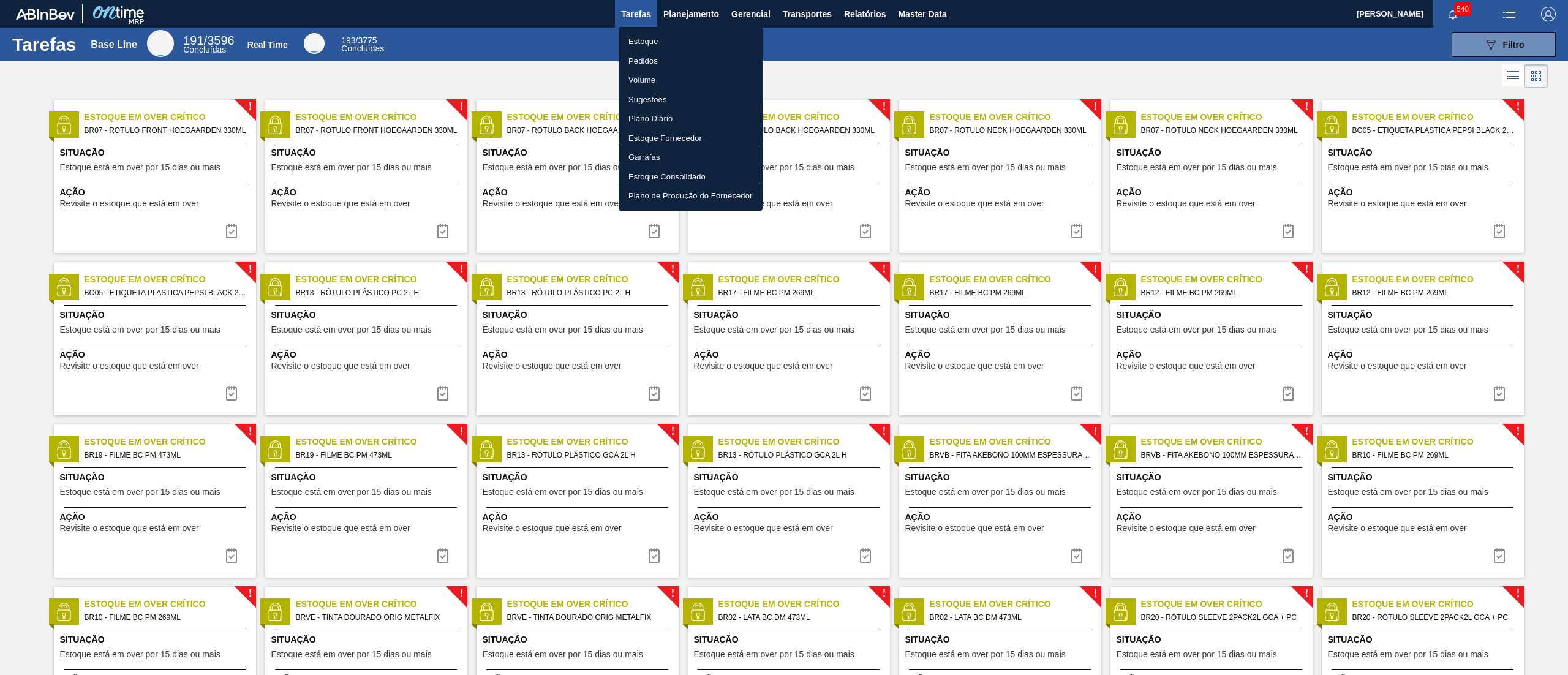
click at [638, 47] on li "Estoque" at bounding box center [690, 42] width 144 height 20
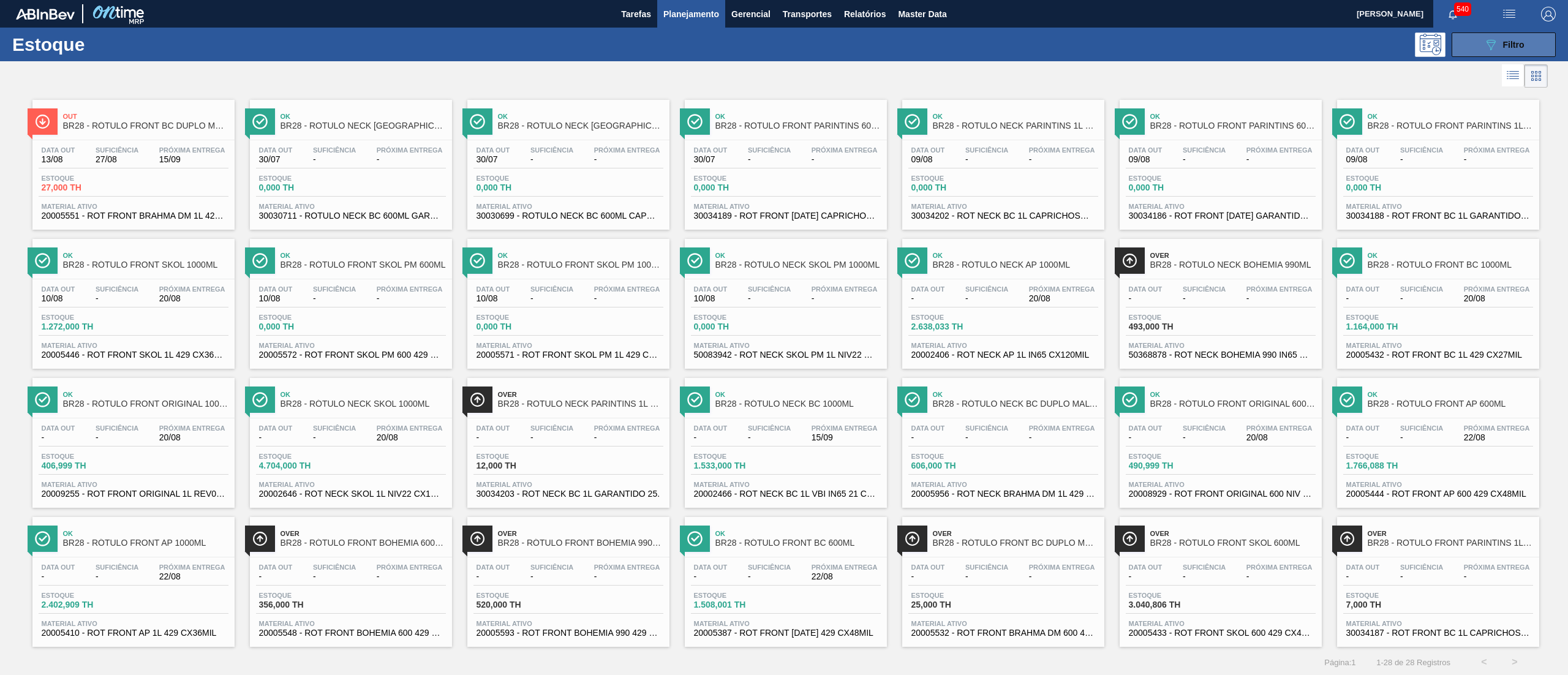
click at [1481, 53] on button "089F7B8B-B2A5-4AFE-B5C0-19BA573D28AC Filtro" at bounding box center [1504, 45] width 104 height 25
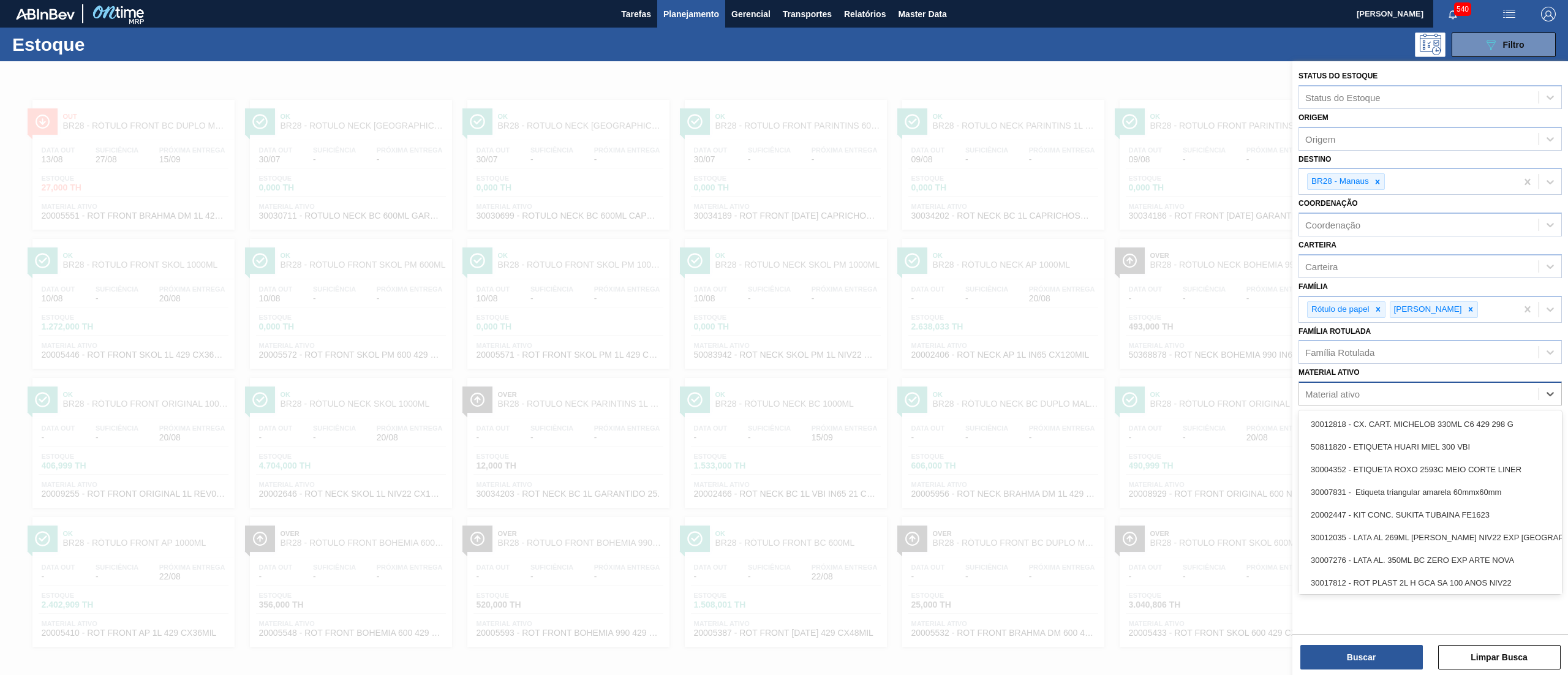
click at [1365, 391] on div "Material ativo" at bounding box center [1419, 394] width 239 height 18
paste ativo "20002716"
type ativo "20002716"
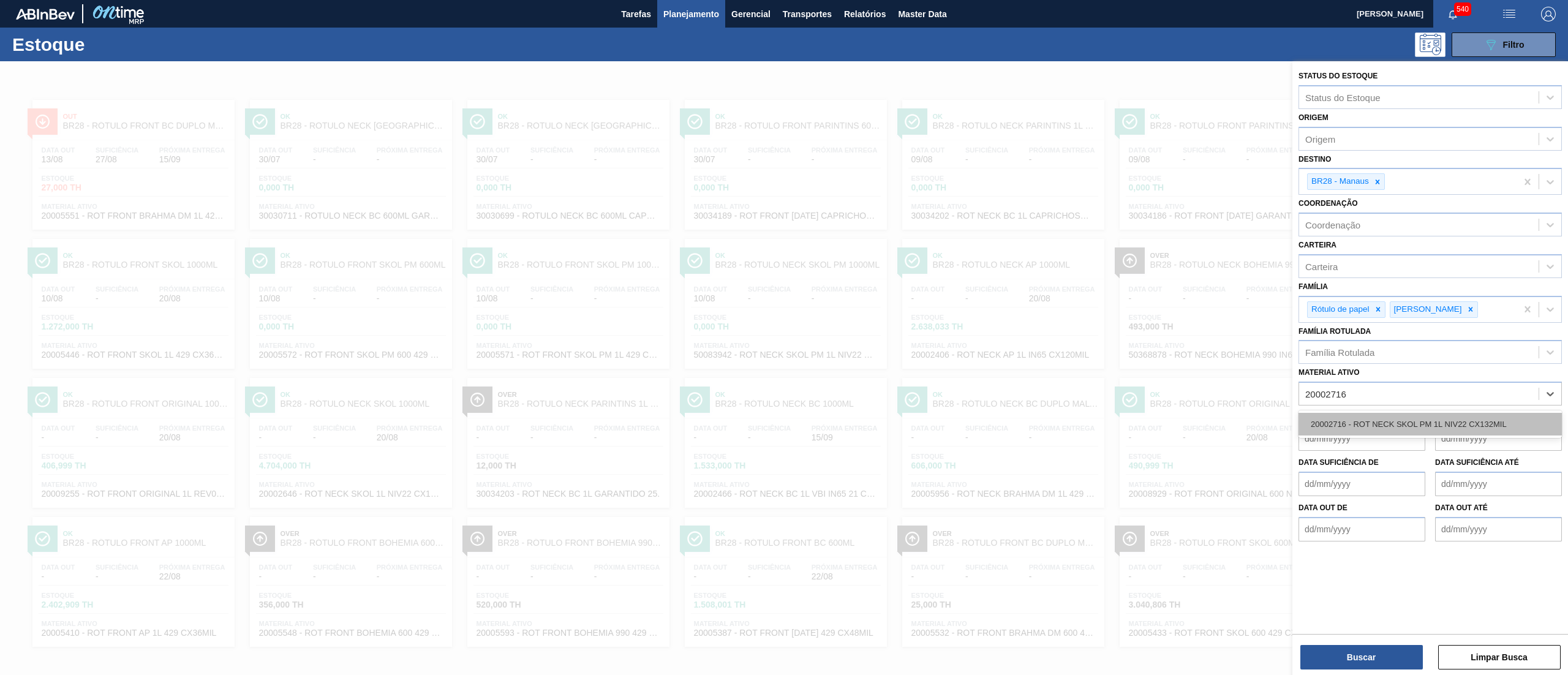
click at [1365, 421] on div "20002716 - ROT NECK SKOL PM 1L NIV22 CX132MIL" at bounding box center [1430, 424] width 263 height 23
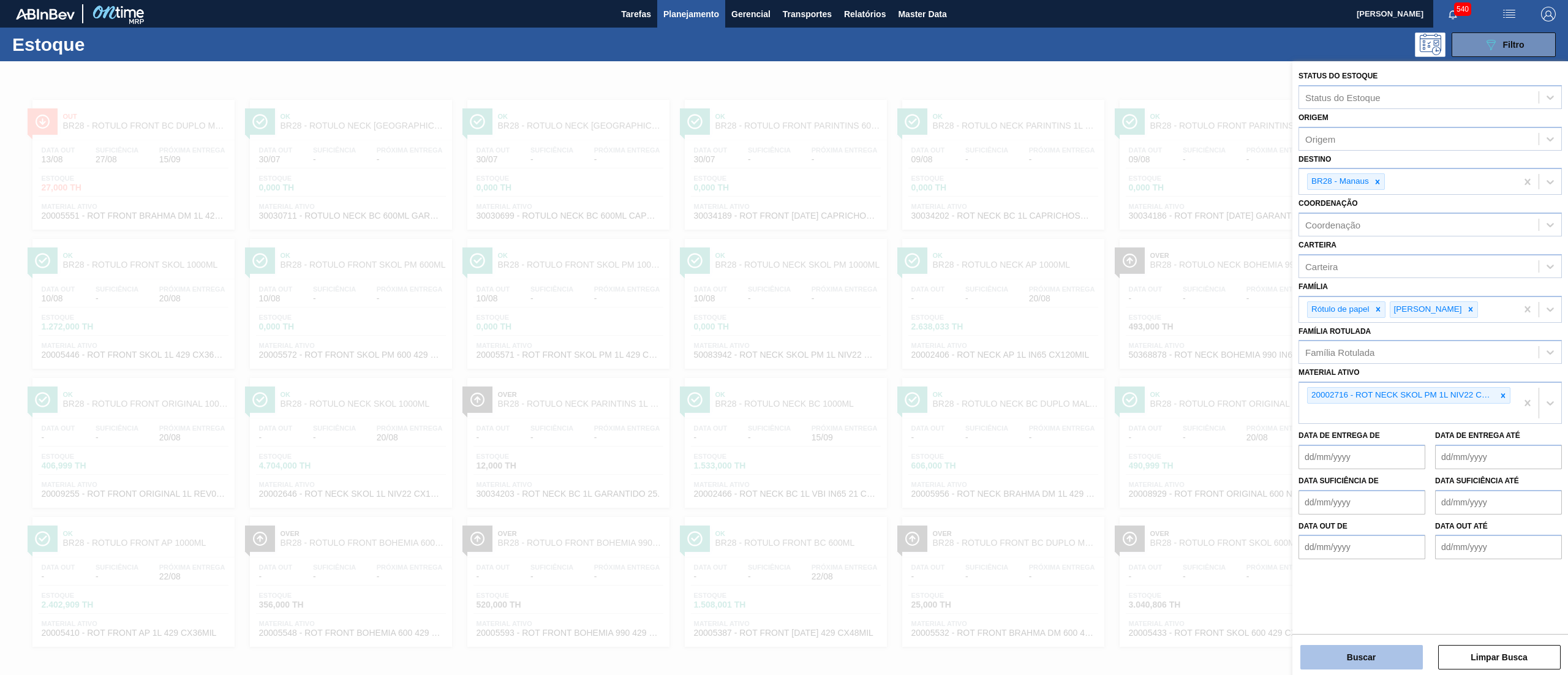
click at [1345, 661] on button "Buscar" at bounding box center [1362, 657] width 122 height 25
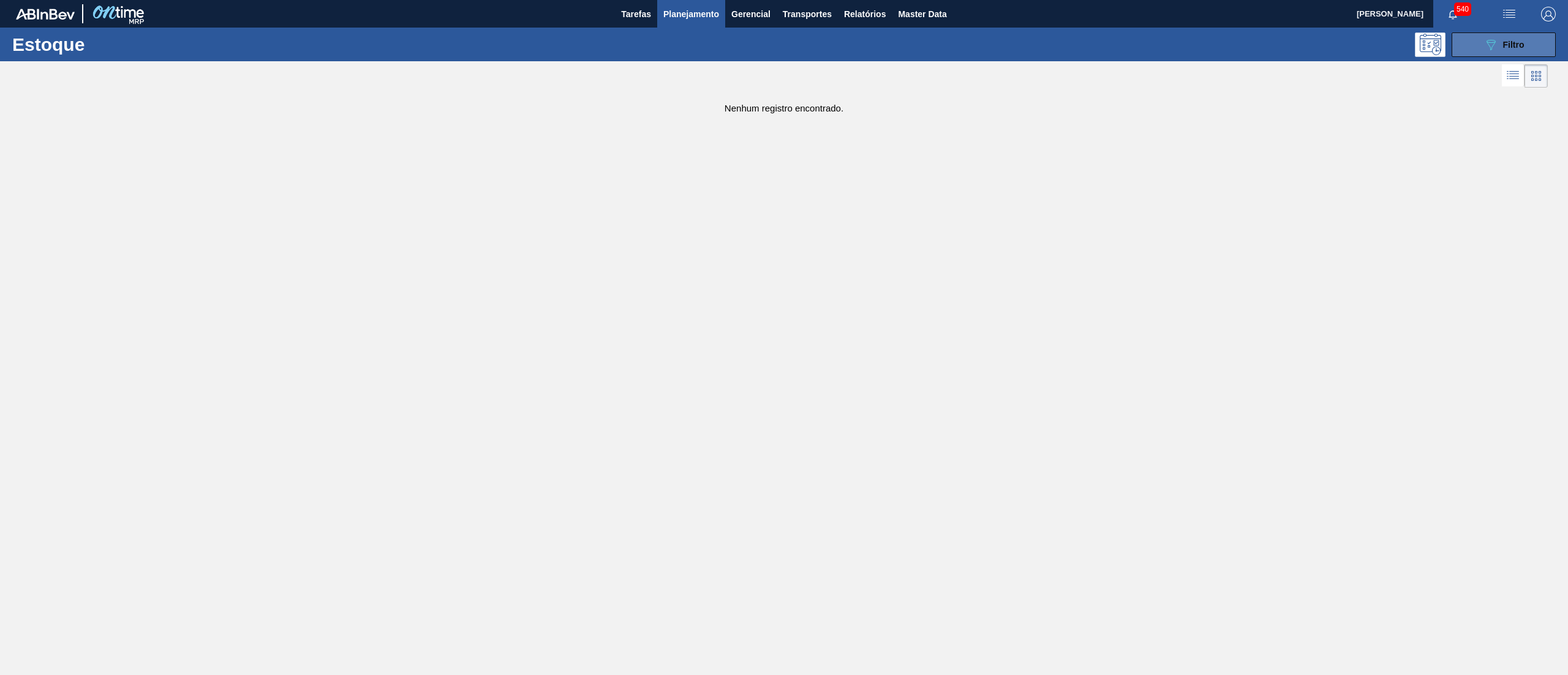
click at [1504, 38] on div "089F7B8B-B2A5-4AFE-B5C0-19BA573D28AC Filtro" at bounding box center [1504, 44] width 41 height 15
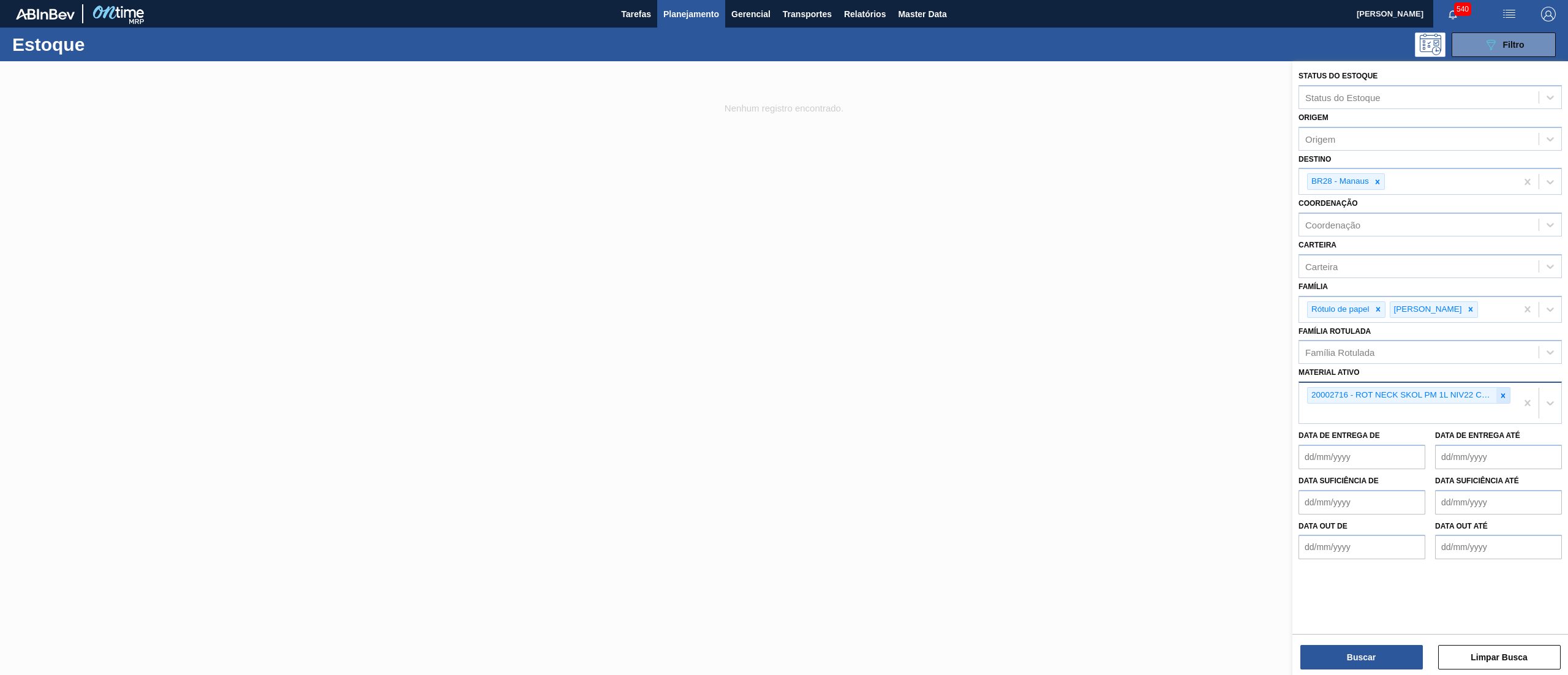
click at [1508, 401] on div at bounding box center [1503, 395] width 14 height 16
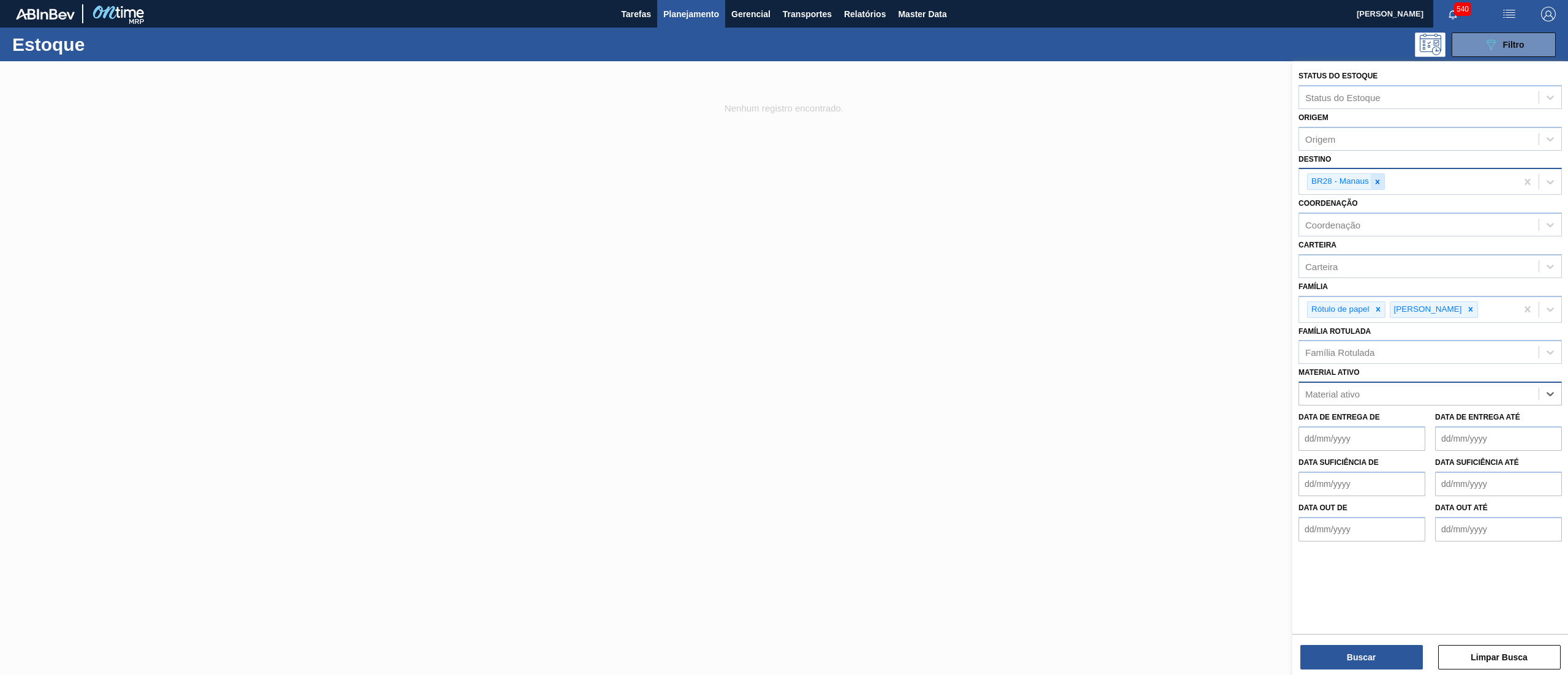
drag, startPoint x: 1382, startPoint y: 170, endPoint x: 1379, endPoint y: 183, distance: 13.3
click at [1380, 181] on div "BR28 - Manaus" at bounding box center [1408, 181] width 218 height 25
click at [1379, 183] on icon at bounding box center [1378, 181] width 5 height 5
type input "uberl"
click at [1334, 201] on div "BR26 - Uberlândia" at bounding box center [1430, 210] width 263 height 23
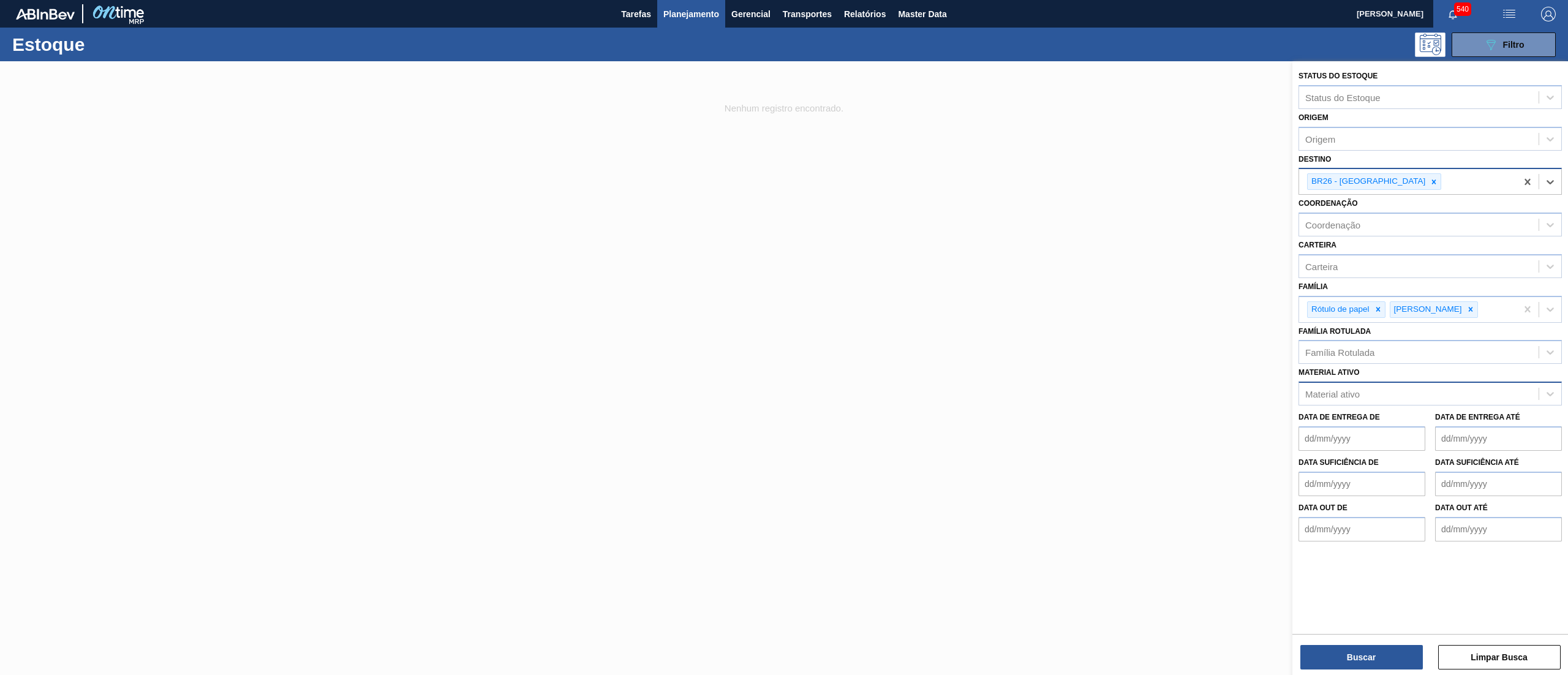
click at [1305, 389] on div "Material ativo" at bounding box center [1333, 394] width 55 height 10
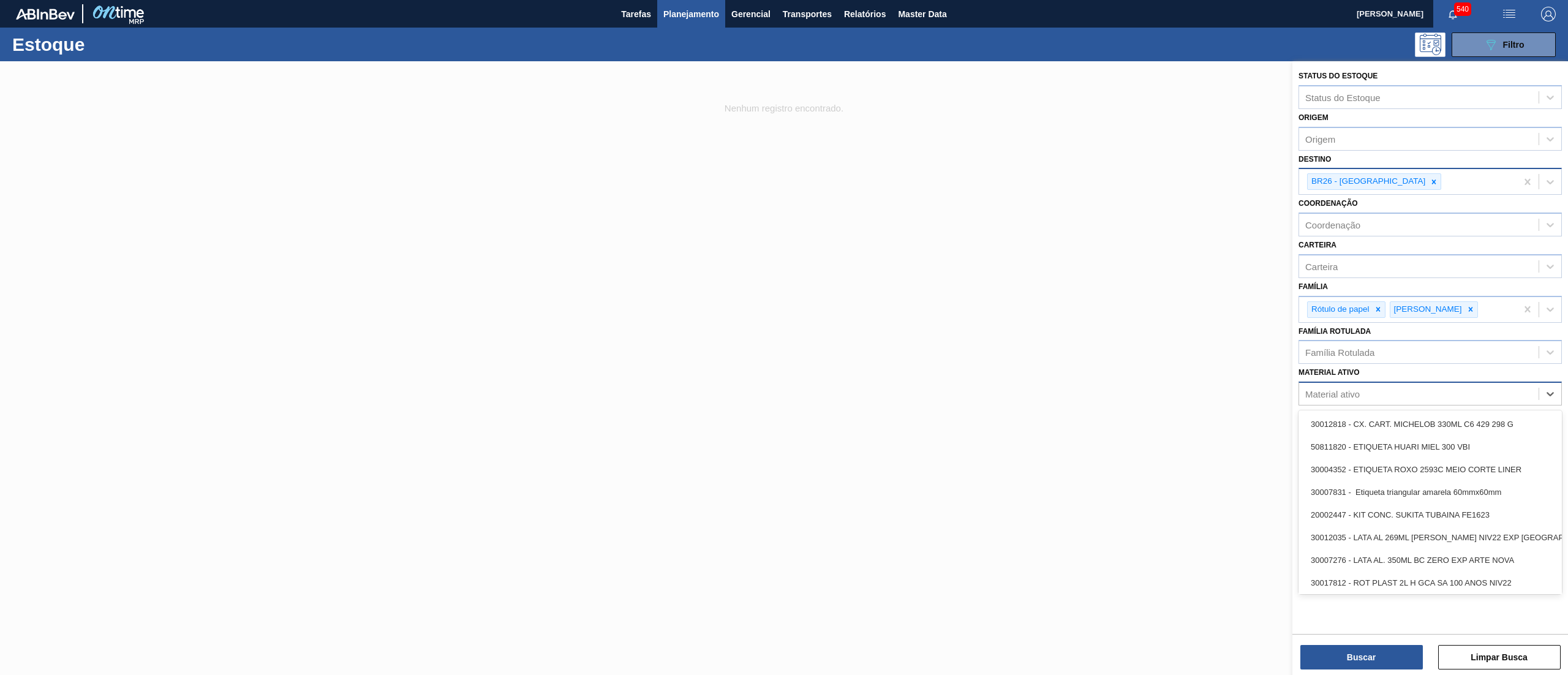
paste ativo "20002716"
type ativo "20002716"
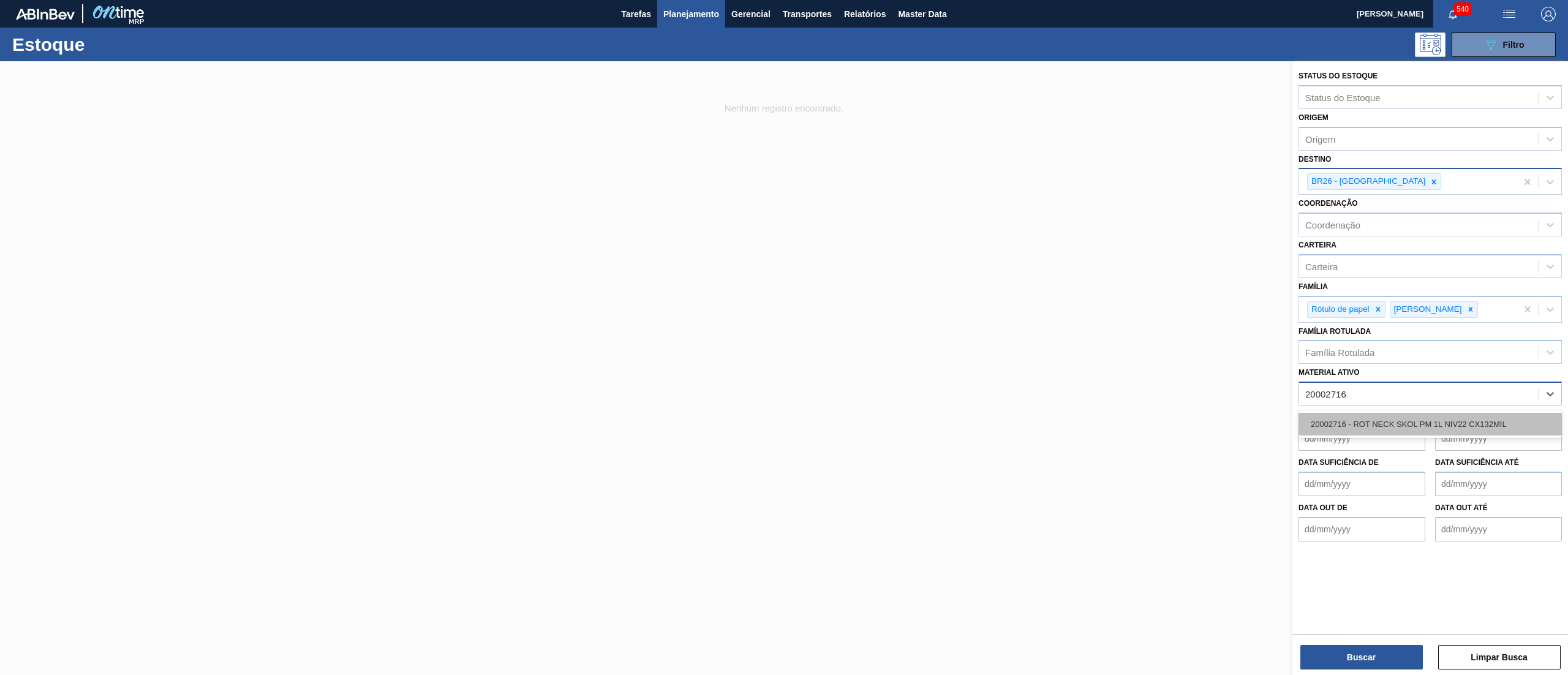
click at [1374, 423] on div "20002716 - ROT NECK SKOL PM 1L NIV22 CX132MIL" at bounding box center [1430, 424] width 263 height 23
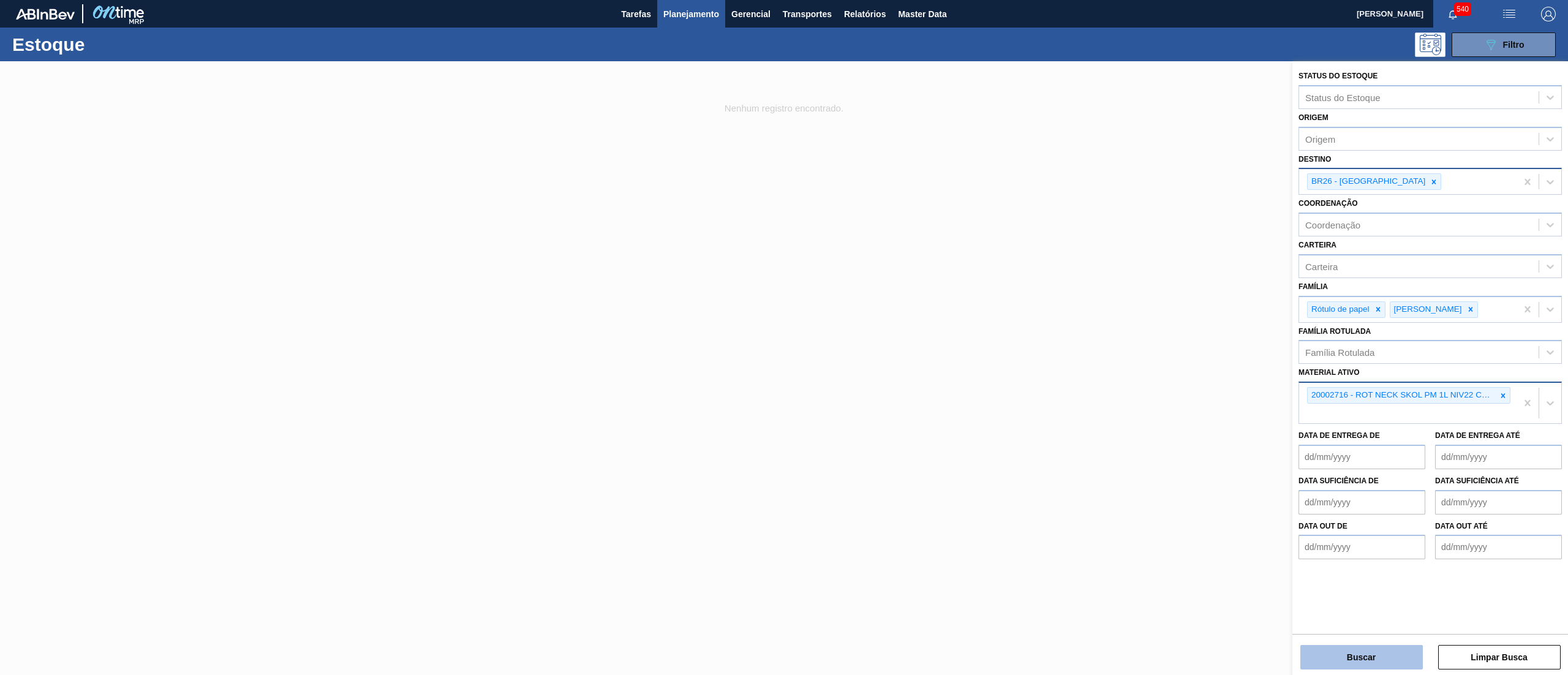
click at [1373, 664] on button "Buscar" at bounding box center [1362, 657] width 122 height 25
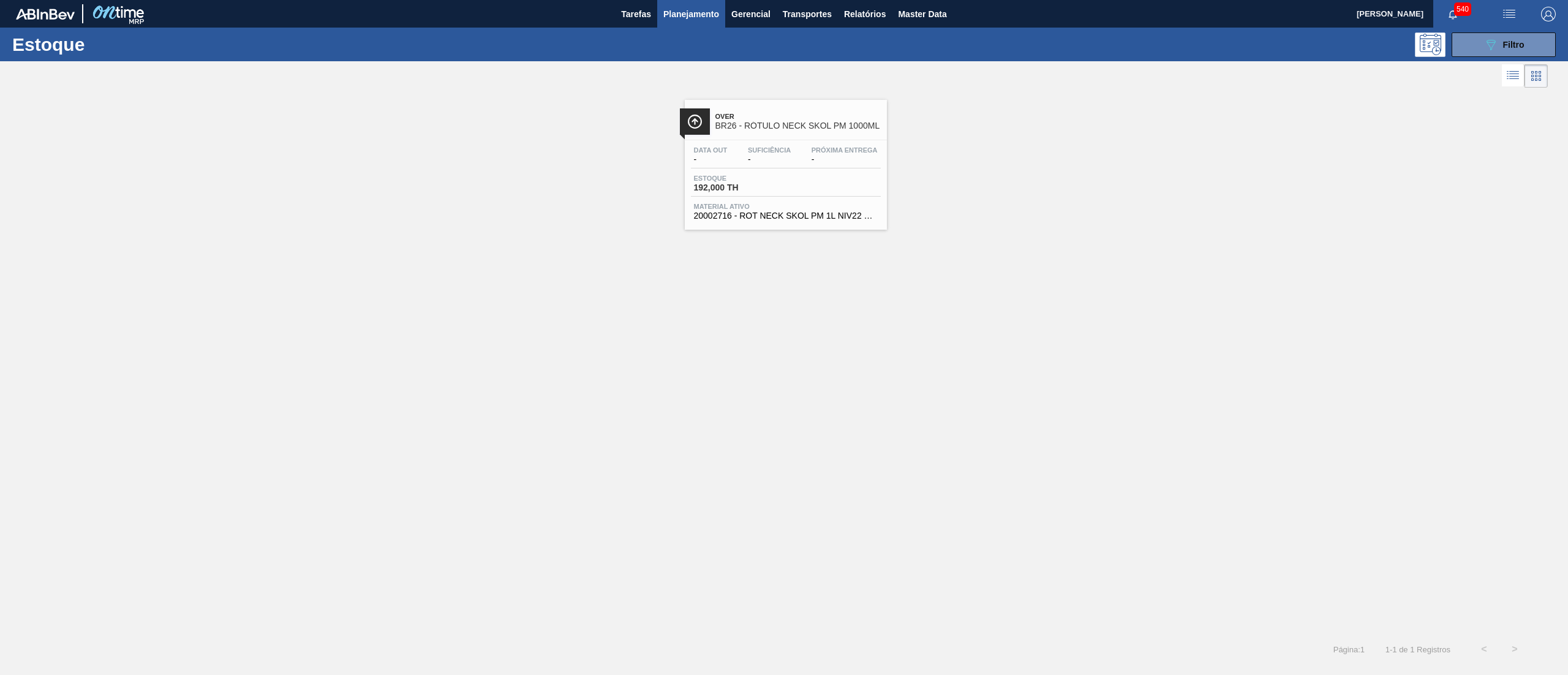
click at [689, 184] on div "Data out - Suficiência - Próxima Entrega - Estoque 192,000 TH Material ativo 20…" at bounding box center [786, 182] width 202 height 83
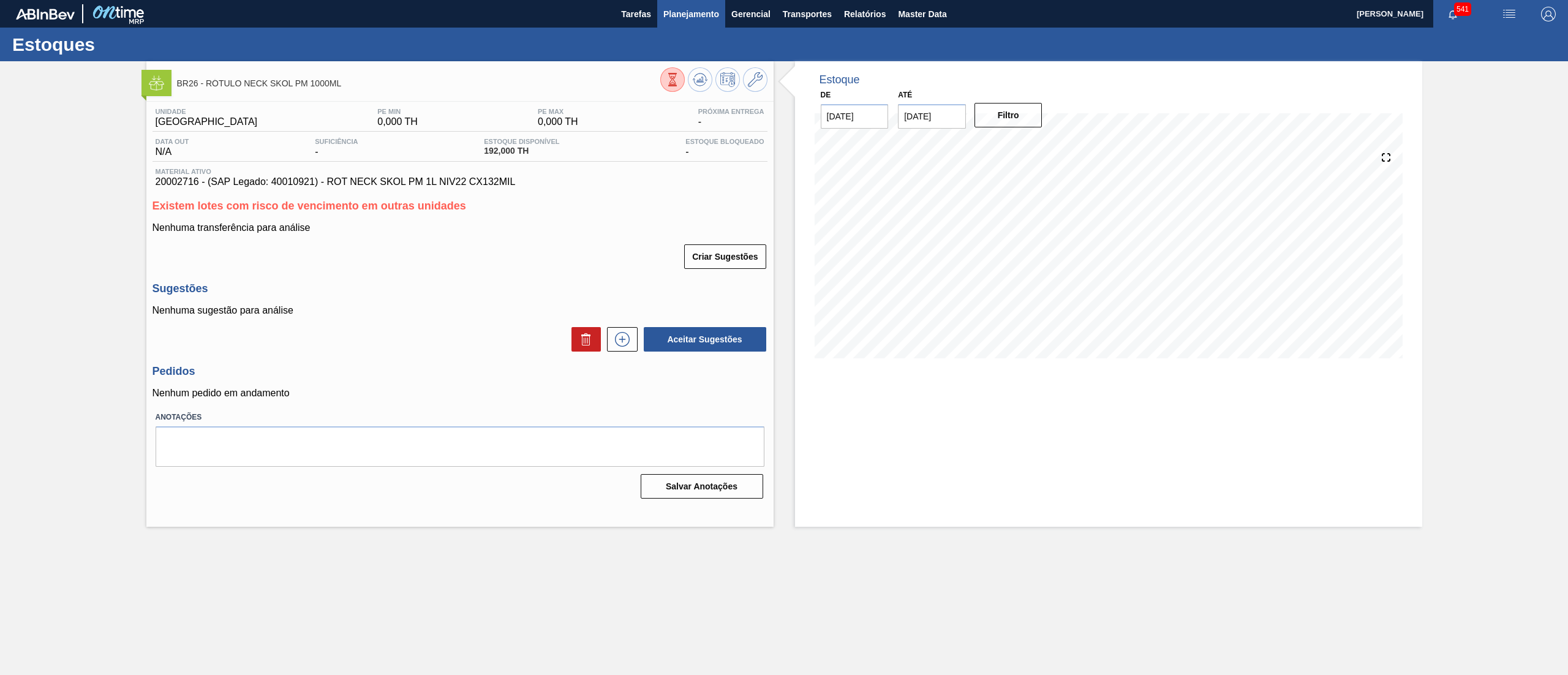
click at [697, 21] on span "Planejamento" at bounding box center [692, 14] width 56 height 15
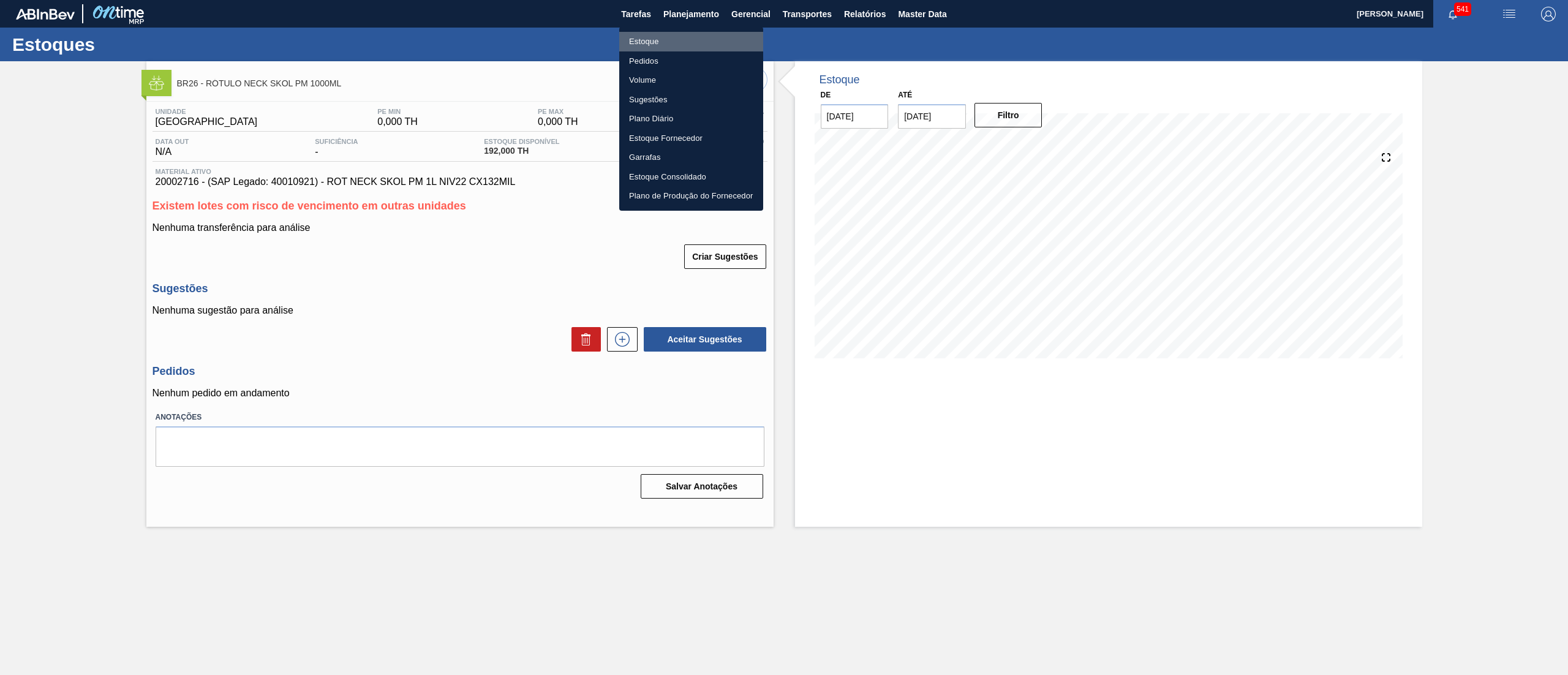
click at [648, 44] on li "Estoque" at bounding box center [691, 42] width 144 height 20
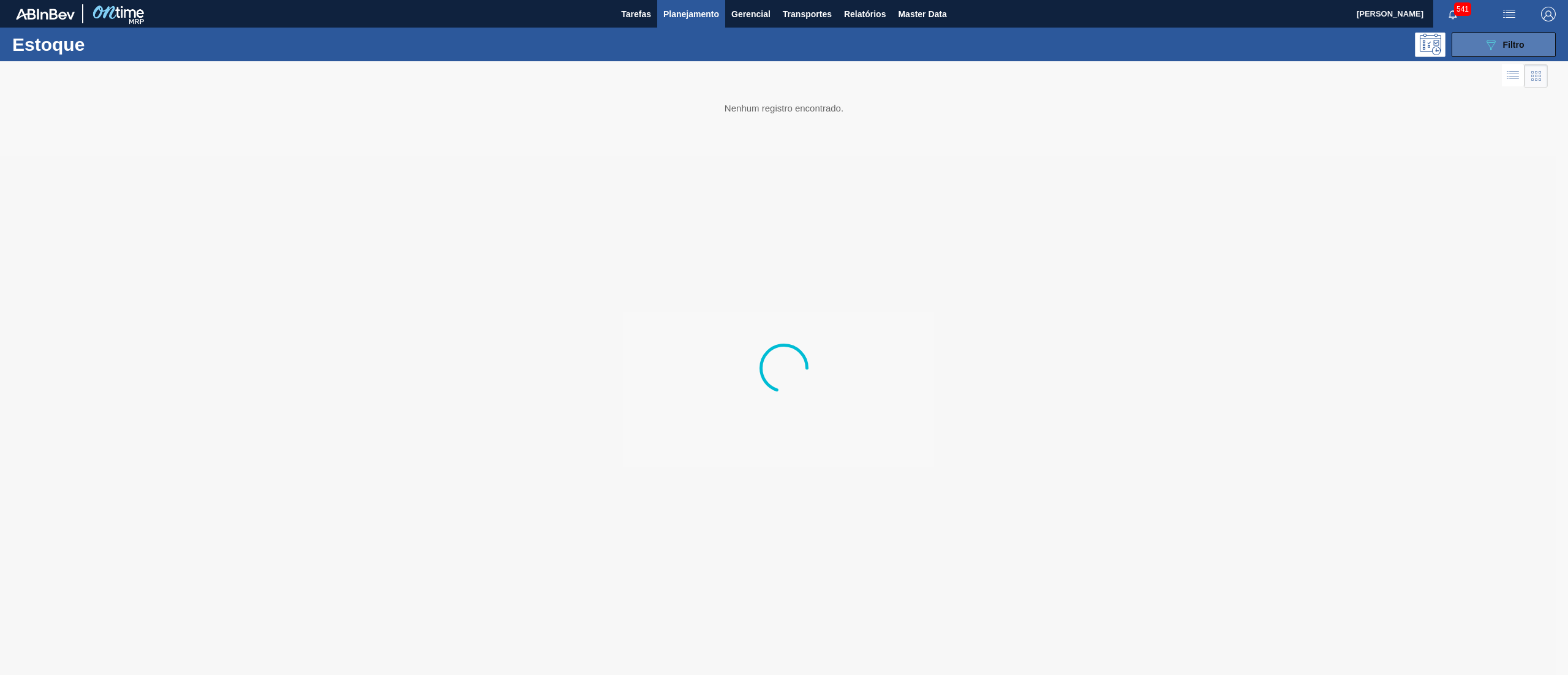
click at [1483, 53] on button "089F7B8B-B2A5-4AFE-B5C0-19BA573D28AC Filtro" at bounding box center [1504, 45] width 104 height 25
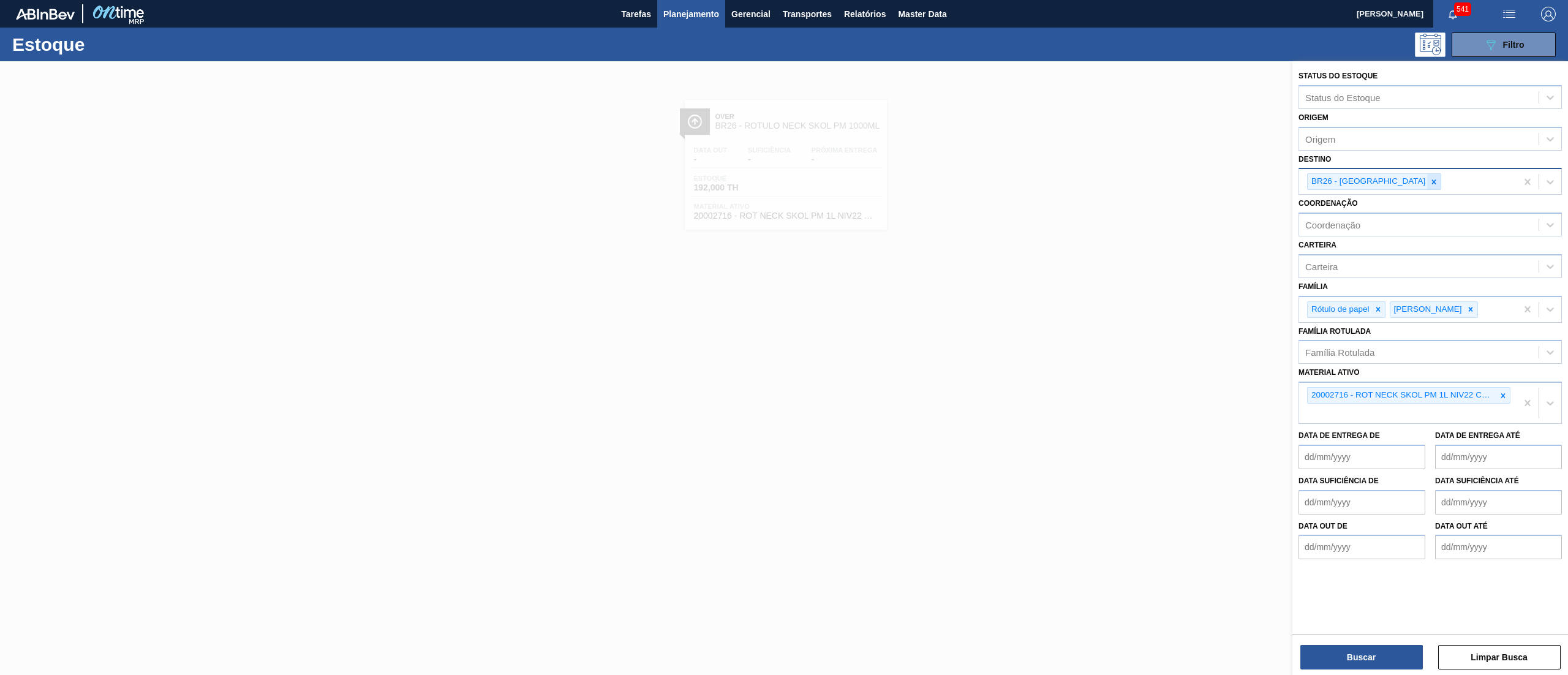
click at [1430, 184] on icon at bounding box center [1433, 181] width 8 height 8
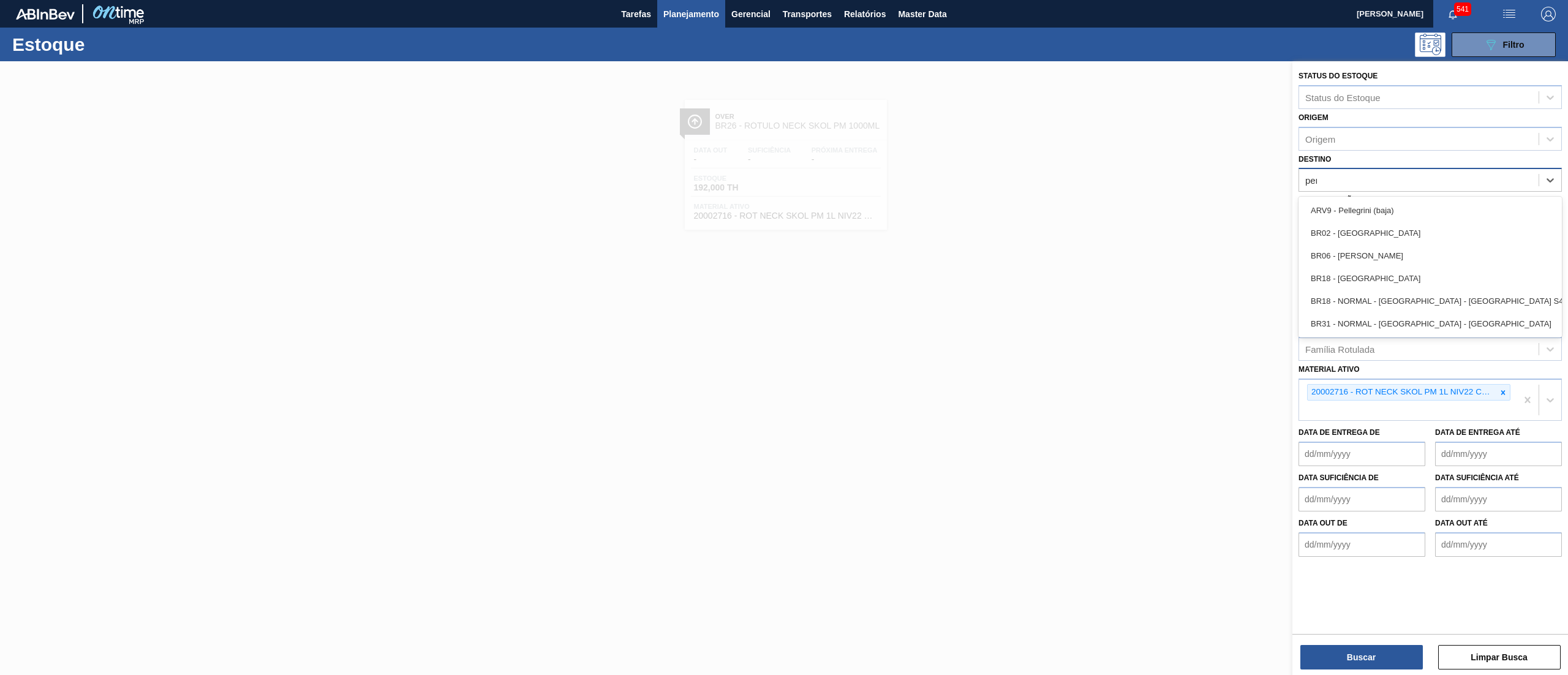
type input "pern"
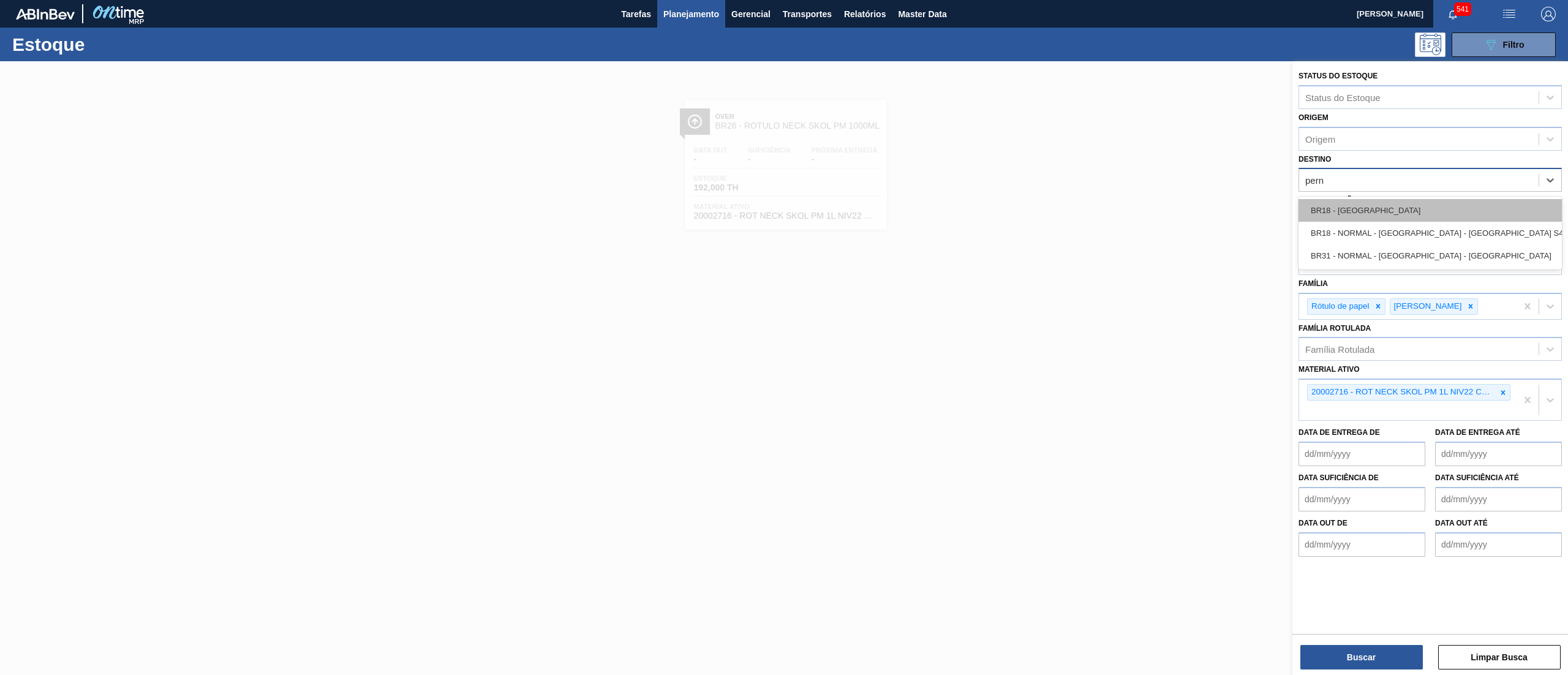
drag, startPoint x: 1382, startPoint y: 210, endPoint x: 1377, endPoint y: 198, distance: 13.0
click at [1381, 212] on div "BR18 - Pernambuco" at bounding box center [1430, 210] width 263 height 23
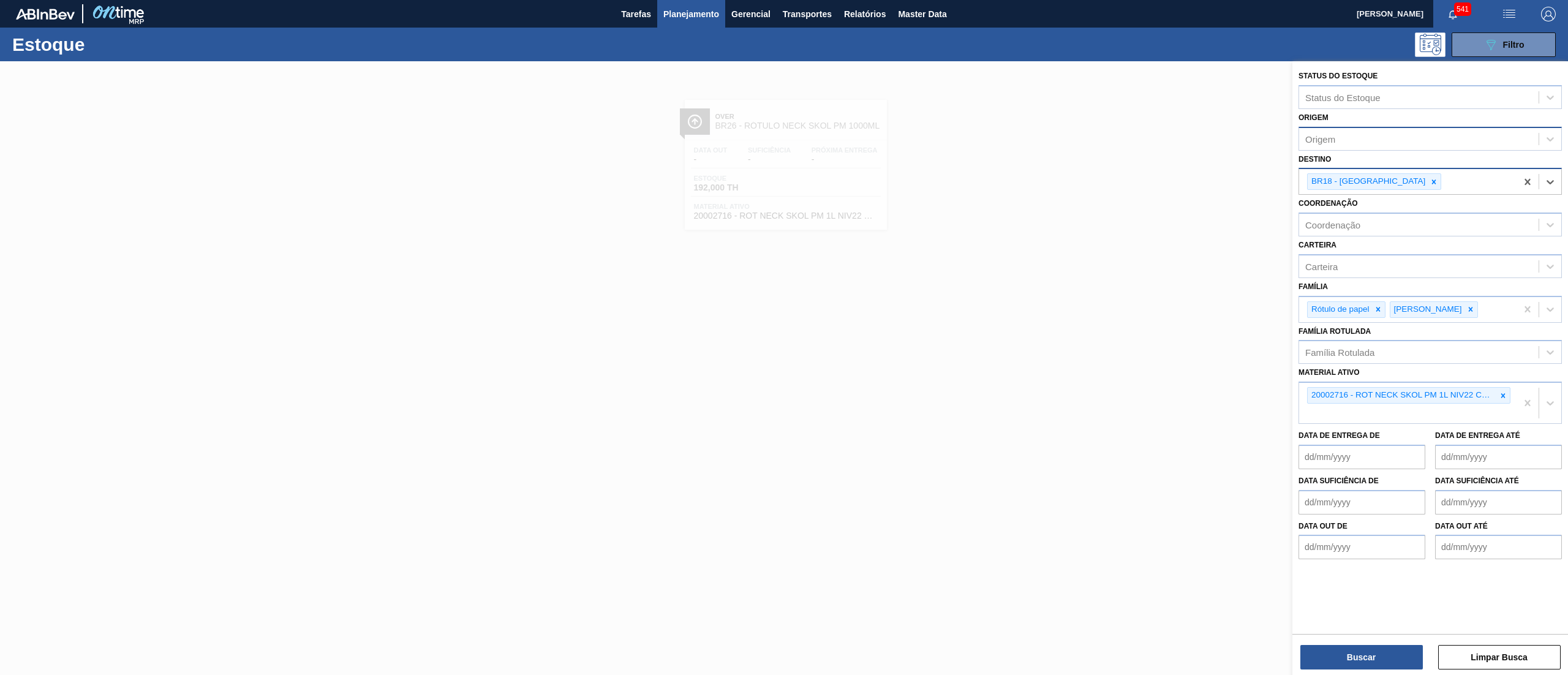
click at [1346, 139] on div "Origem" at bounding box center [1419, 139] width 239 height 18
type input "ccl"
click at [1355, 165] on div "242536 (SAP Legado: 382000) - CCL INDUSTRIES DO [GEOGRAPHIC_DATA] SA" at bounding box center [1430, 169] width 263 height 23
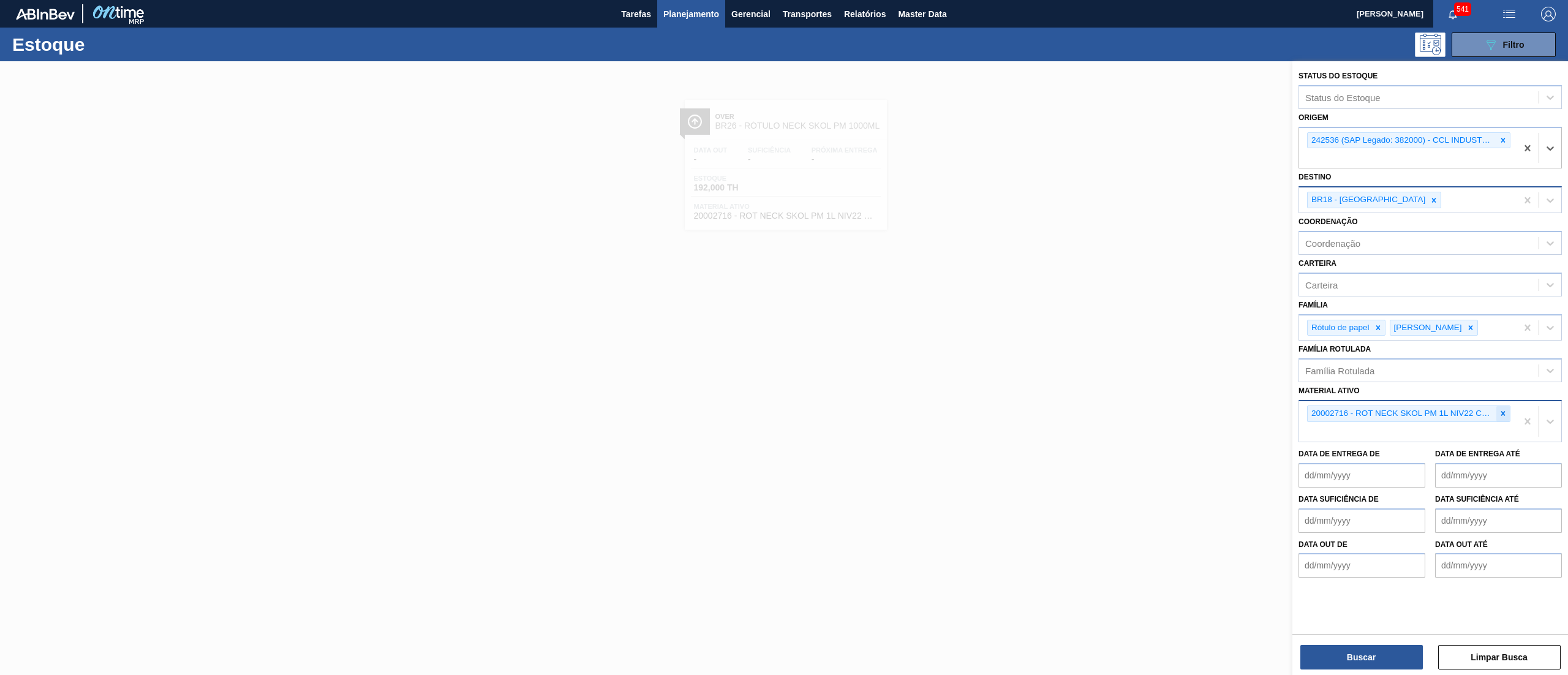
click at [1503, 412] on icon at bounding box center [1504, 414] width 5 height 5
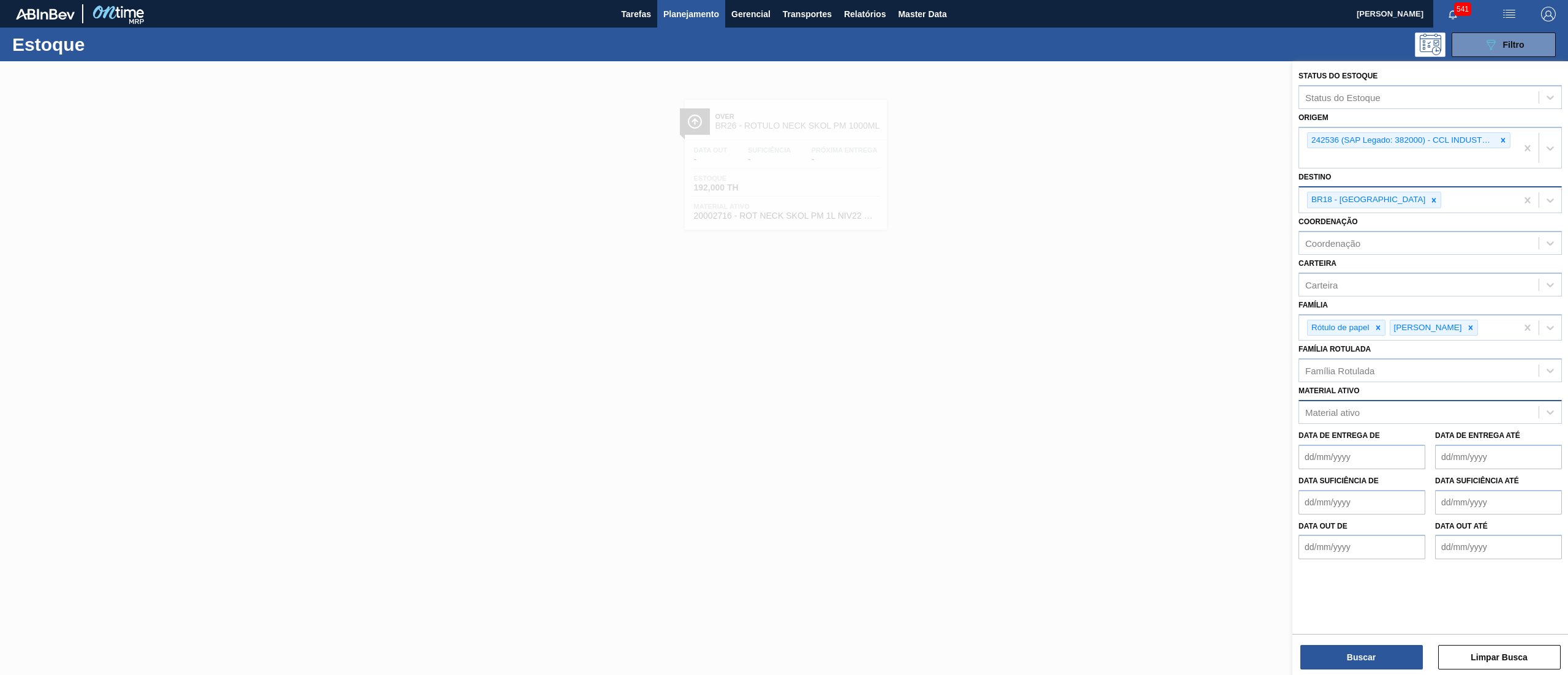
click at [1365, 642] on div "Buscar Limpar Busca" at bounding box center [1430, 651] width 276 height 34
click at [1365, 654] on button "Buscar" at bounding box center [1362, 657] width 122 height 25
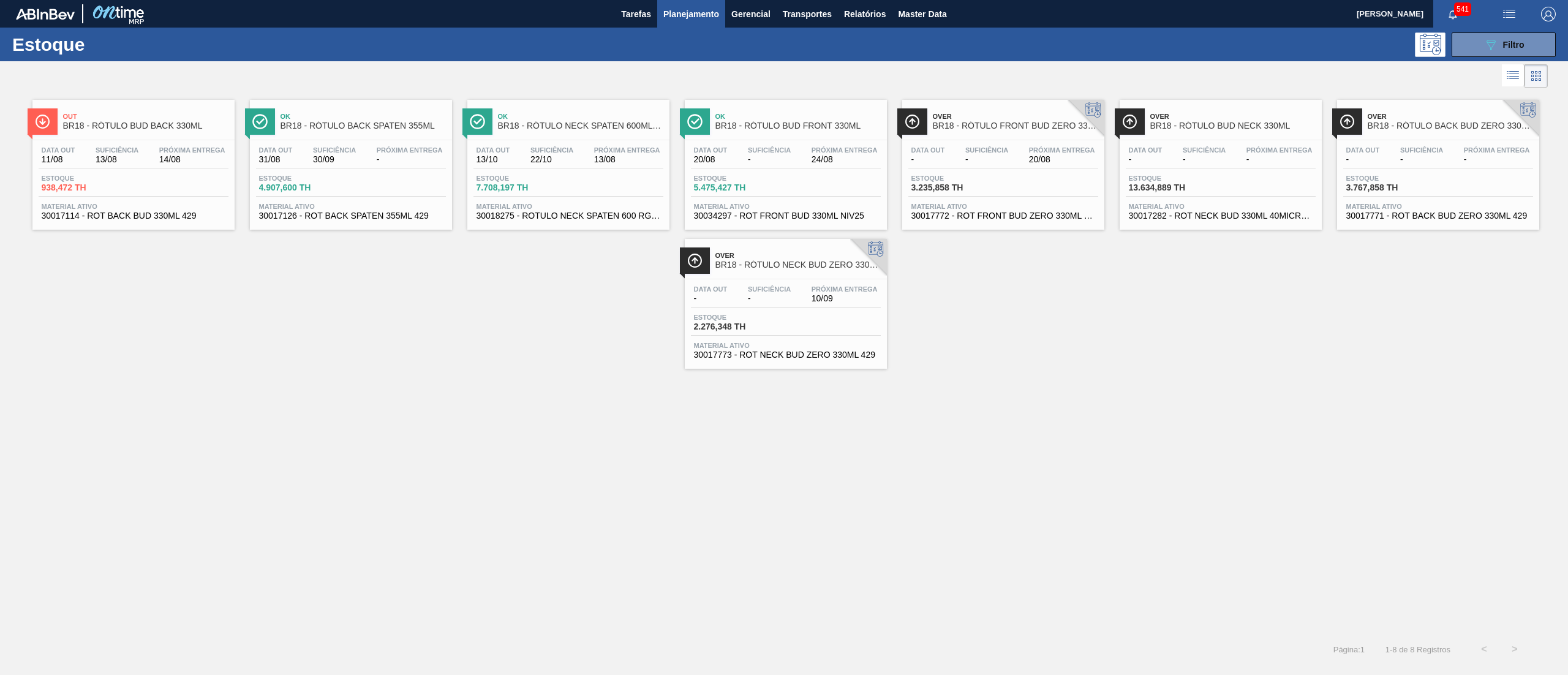
click at [791, 157] on span "-" at bounding box center [770, 159] width 43 height 9
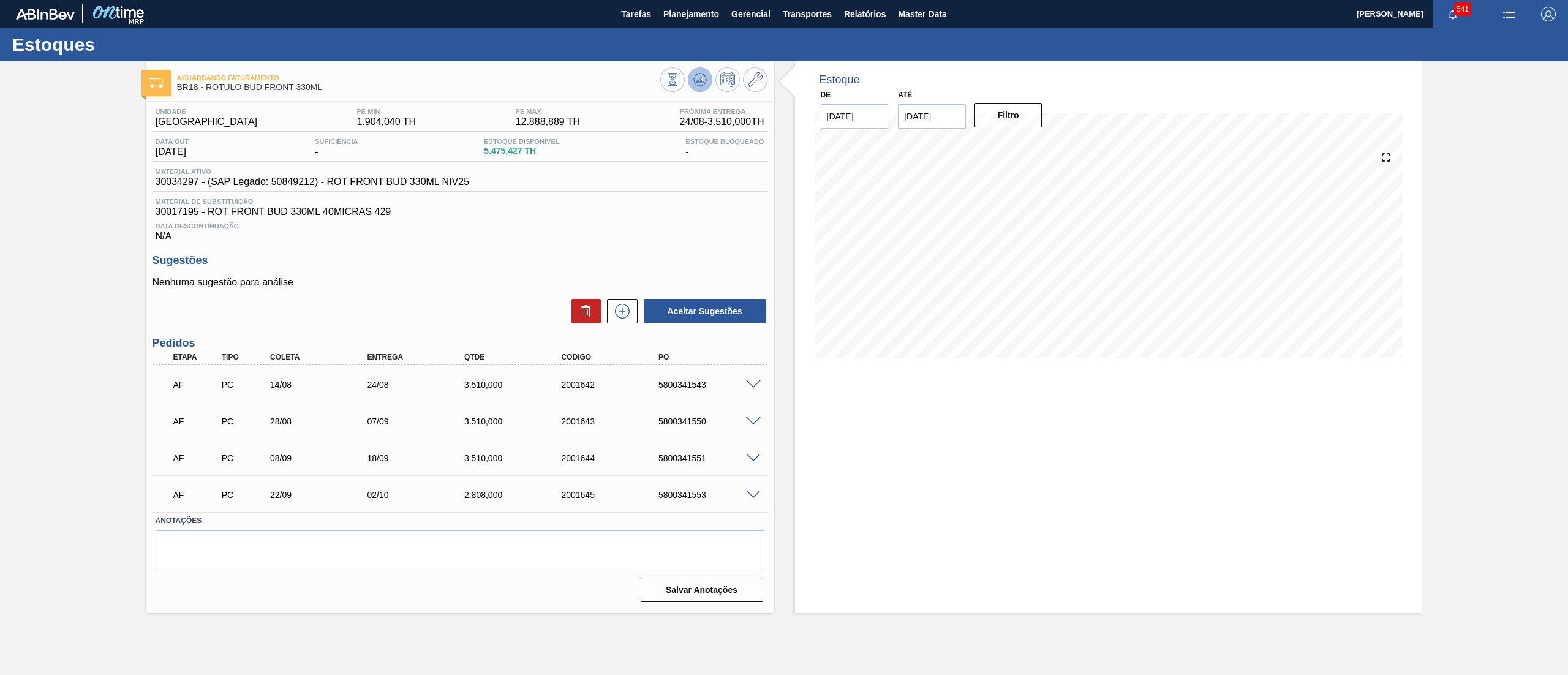
click at [679, 76] on icon at bounding box center [672, 79] width 14 height 14
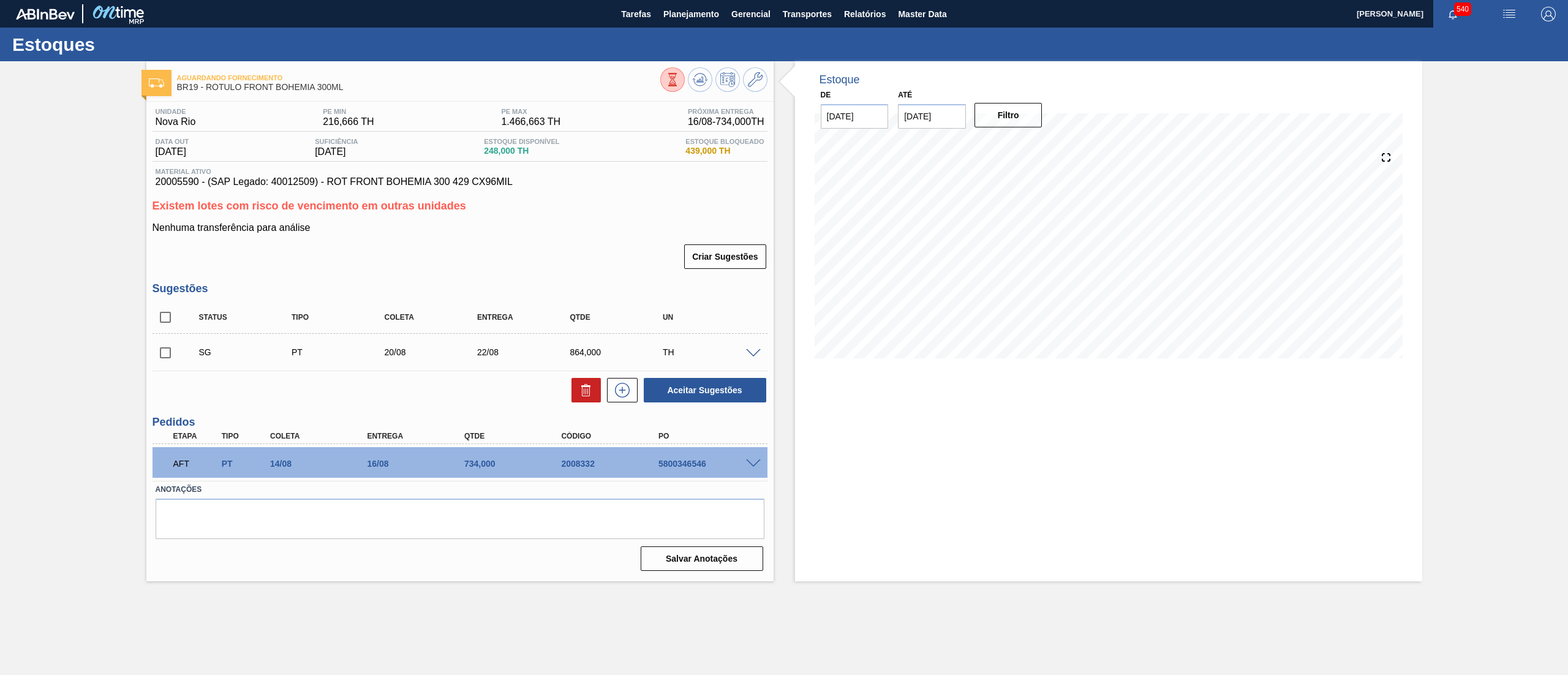
click at [687, 464] on div "5800346546" at bounding box center [711, 464] width 111 height 10
copy div "5800346546"
click at [701, 14] on span "Planejamento" at bounding box center [692, 14] width 56 height 15
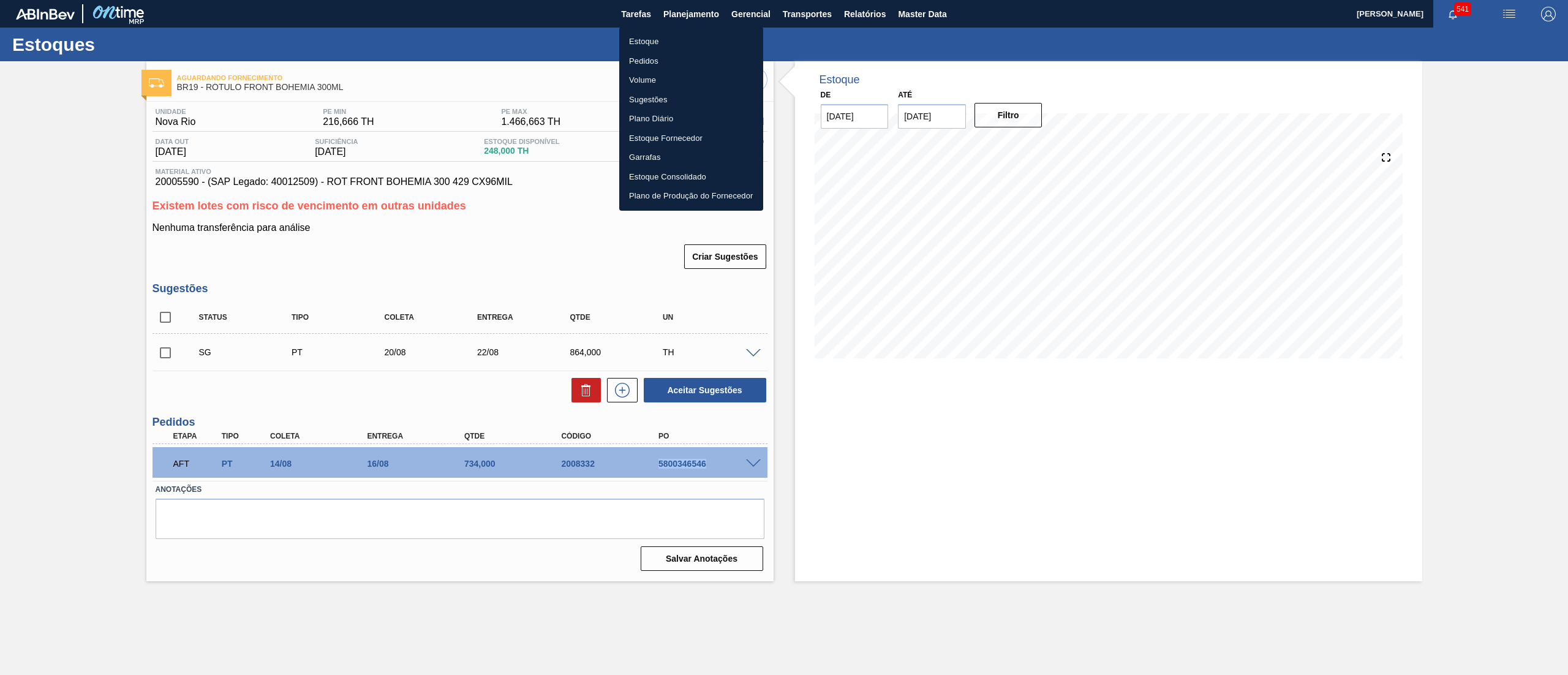
click at [637, 42] on li "Estoque" at bounding box center [691, 42] width 144 height 20
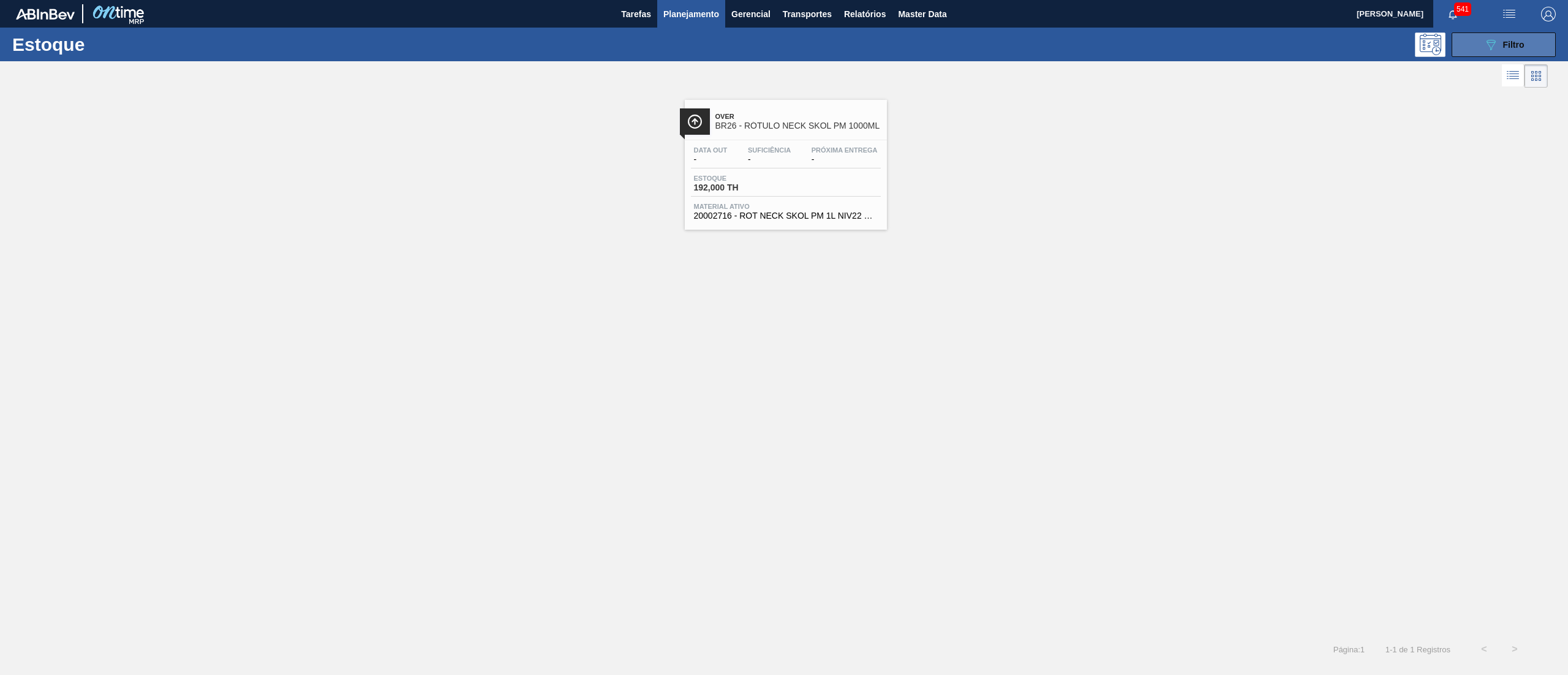
click at [1461, 51] on button "089F7B8B-B2A5-4AFE-B5C0-19BA573D28AC Filtro" at bounding box center [1504, 45] width 104 height 25
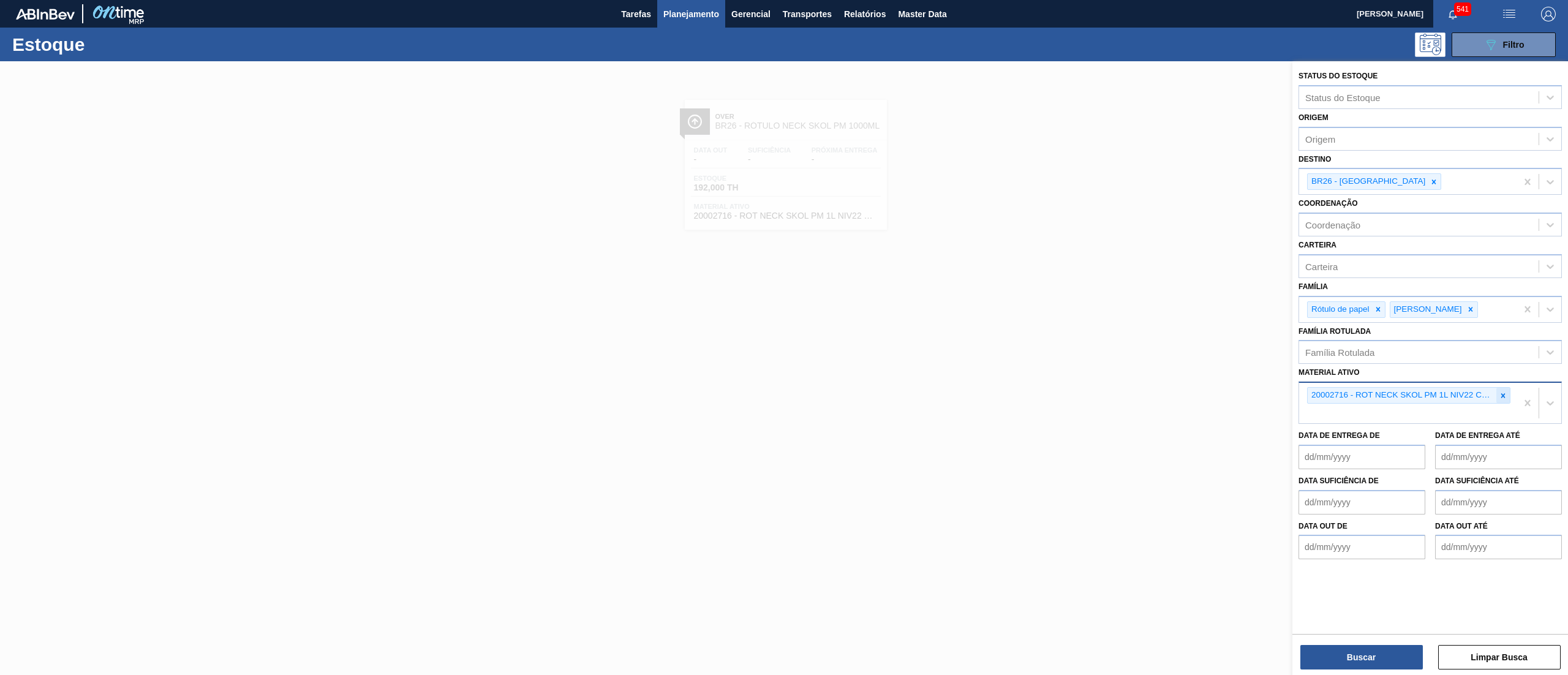
click at [1510, 389] on div "20002716 - ROT NECK SKOL PM 1L NIV22 CX132MIL" at bounding box center [1409, 395] width 203 height 16
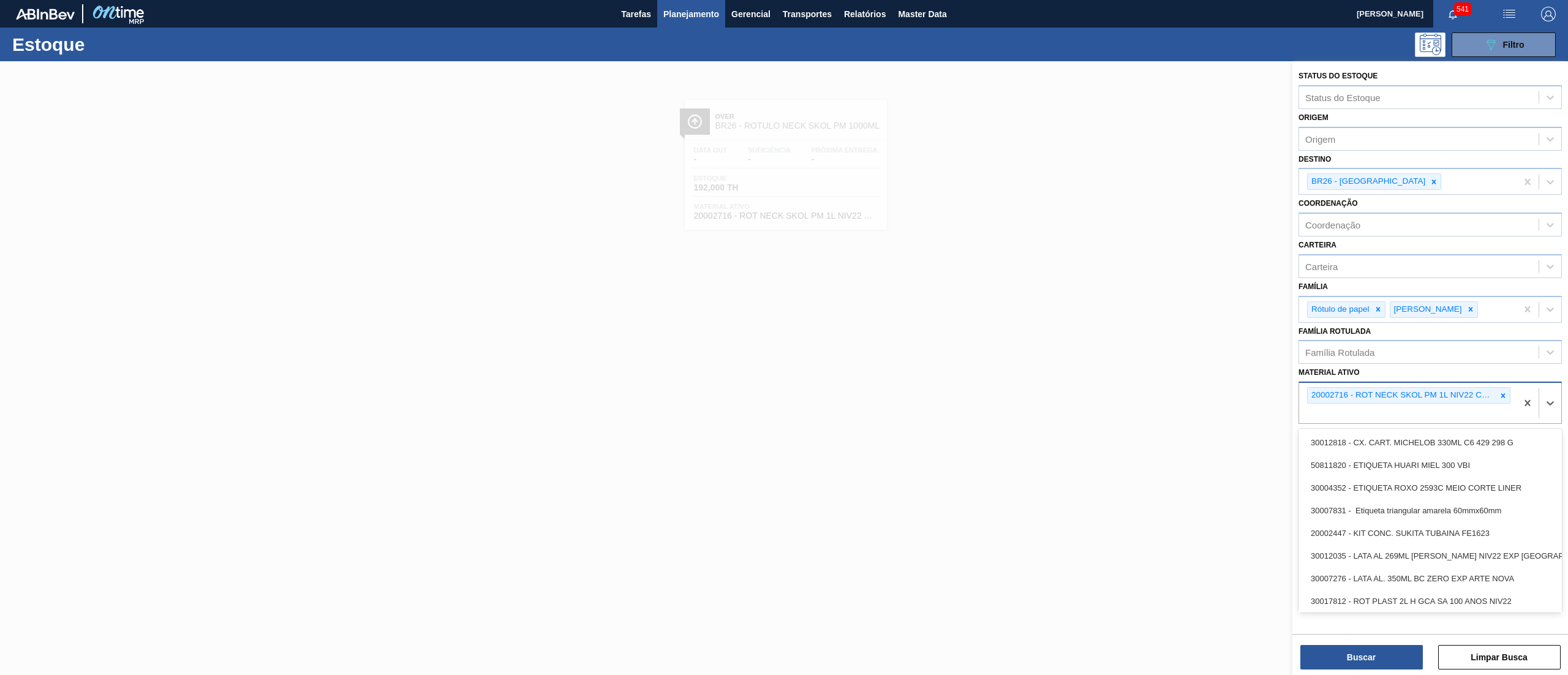
paste ativo "20002716"
type ativo "20002716"
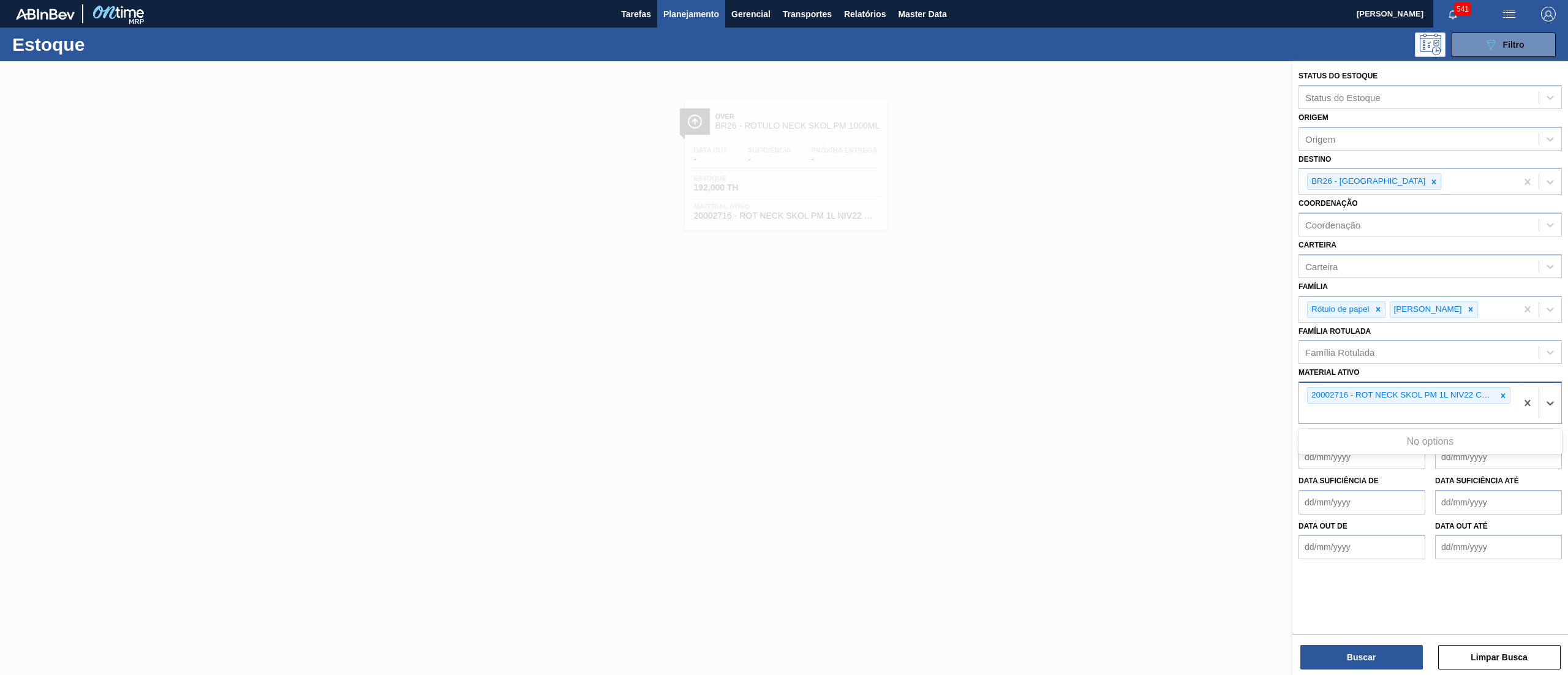
click at [1355, 409] on div "20002716 - ROT NECK SKOL PM 1L NIV22 CX132MIL 20002716" at bounding box center [1408, 403] width 218 height 40
click at [1358, 657] on button "Buscar" at bounding box center [1362, 657] width 122 height 25
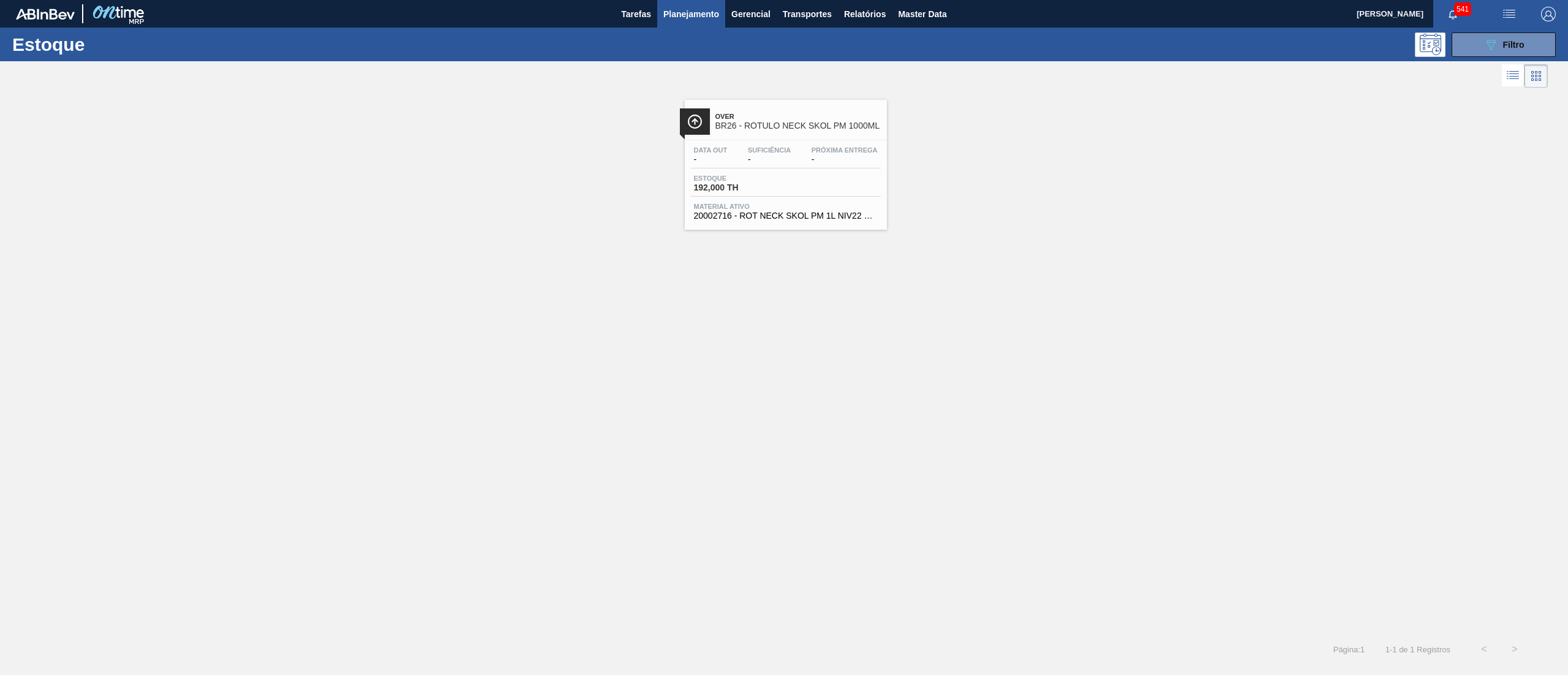
click at [818, 185] on div "Estoque 192,000 TH" at bounding box center [786, 186] width 190 height 22
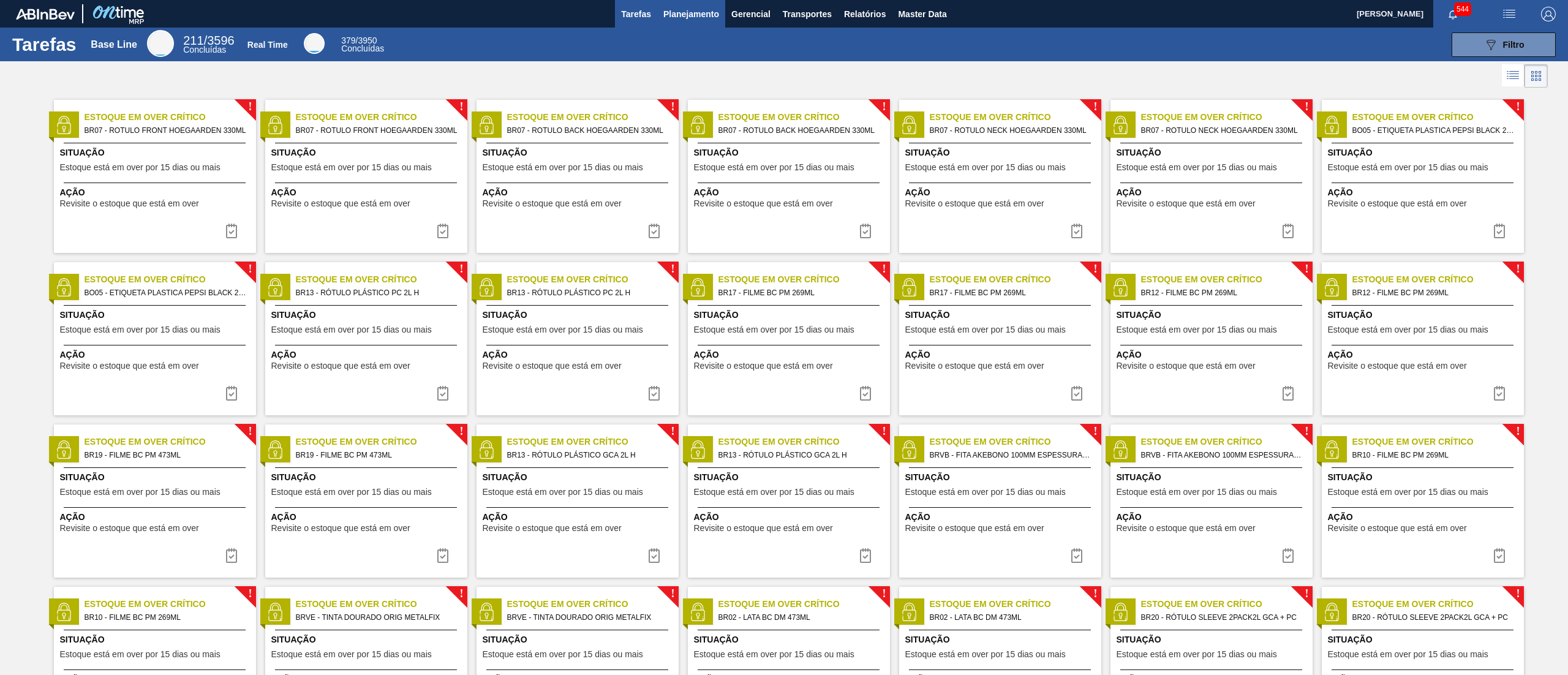
click at [691, 22] on button "Planejamento" at bounding box center [691, 14] width 68 height 27
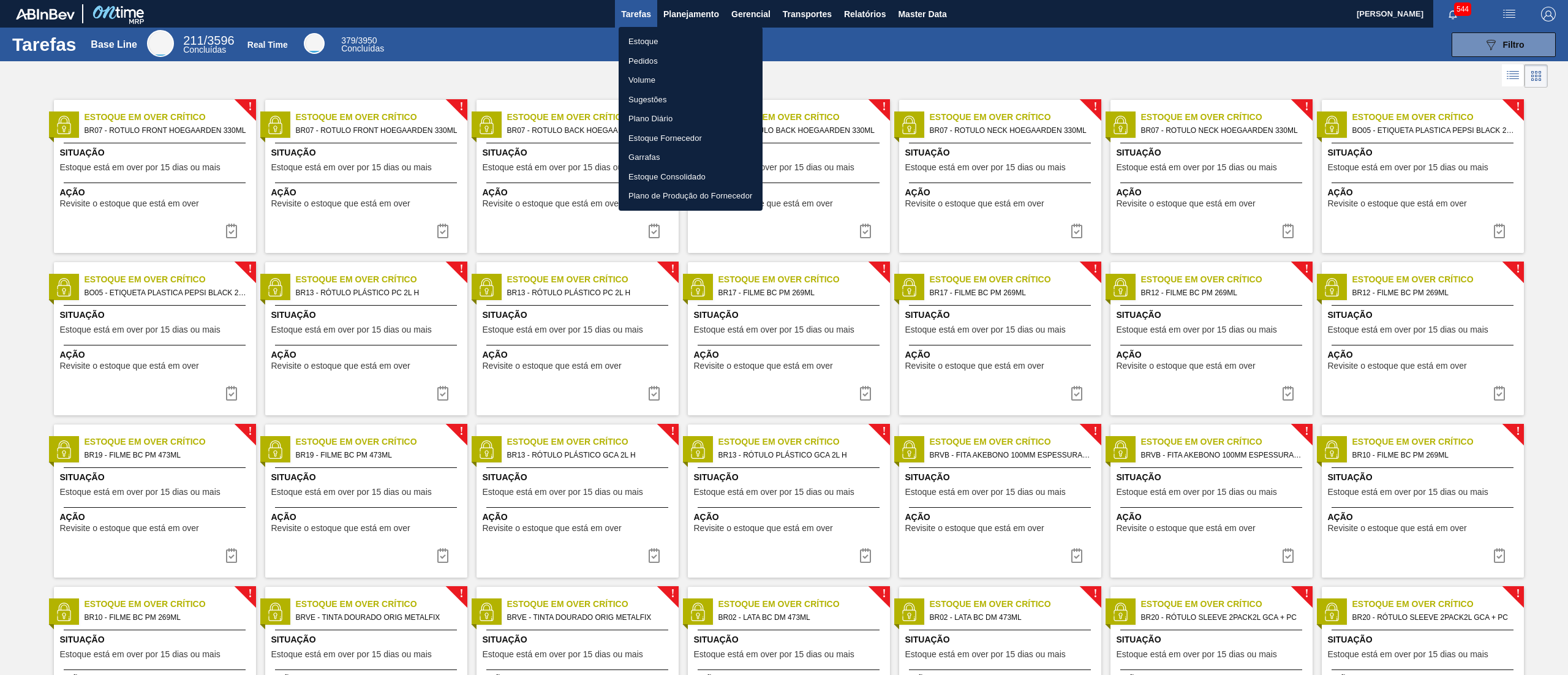
click at [667, 51] on li "Pedidos" at bounding box center [690, 61] width 144 height 20
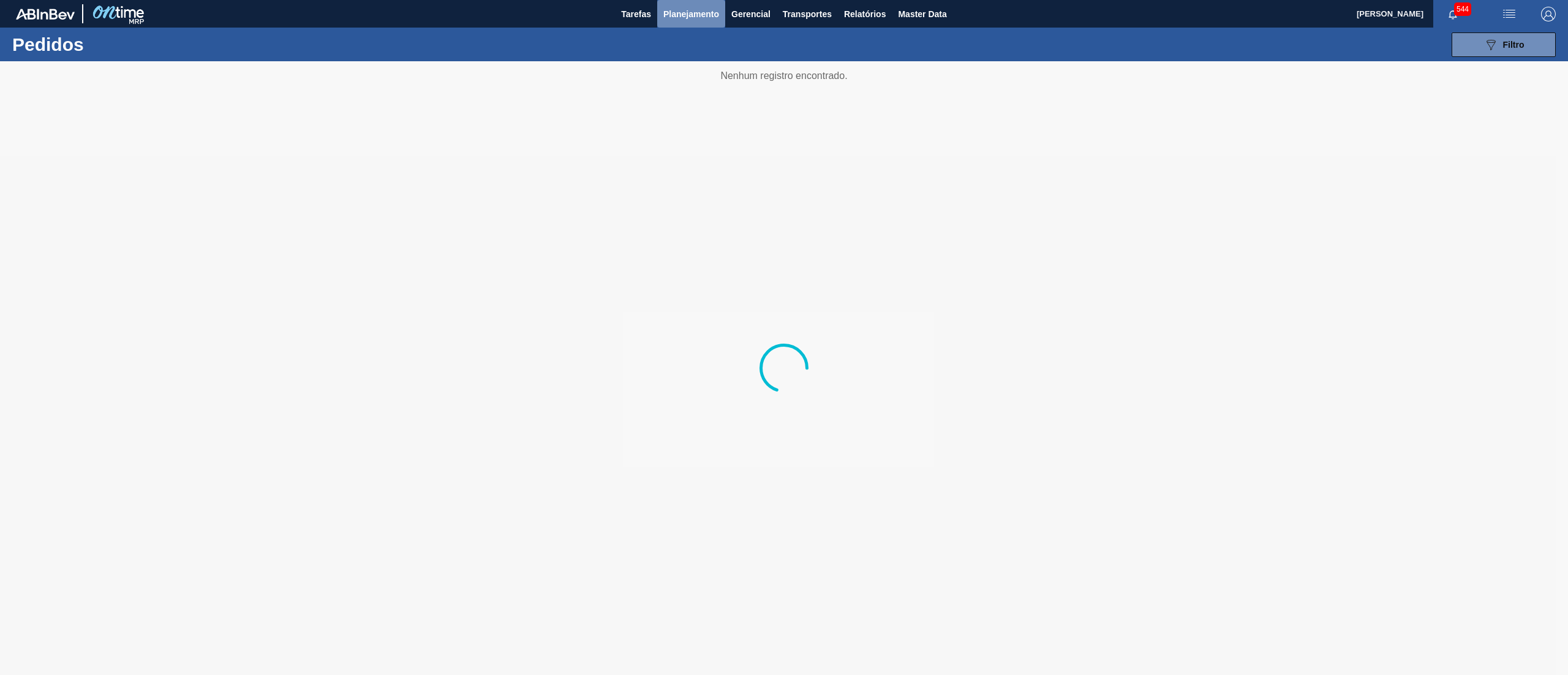
click at [664, 7] on span "Planejamento" at bounding box center [692, 14] width 56 height 15
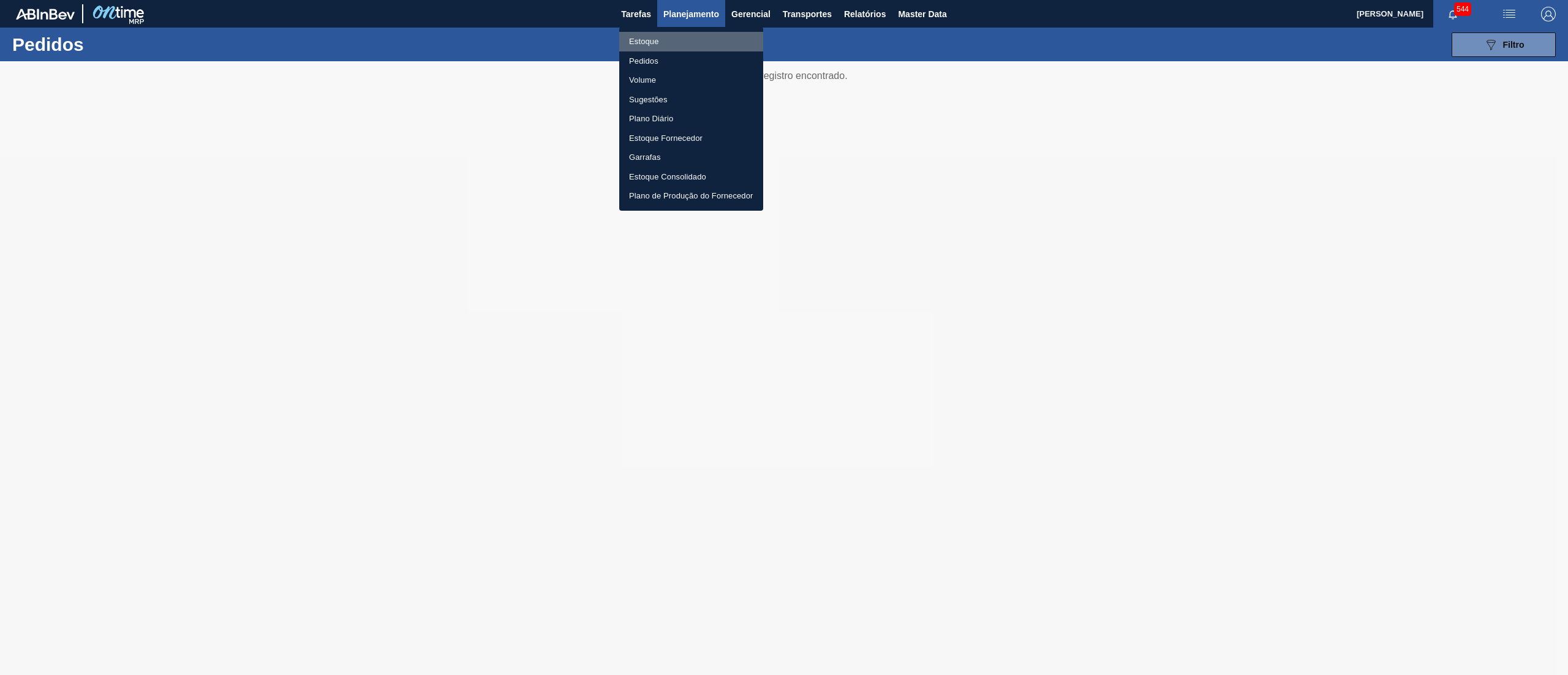
click at [655, 48] on li "Estoque" at bounding box center [691, 42] width 144 height 20
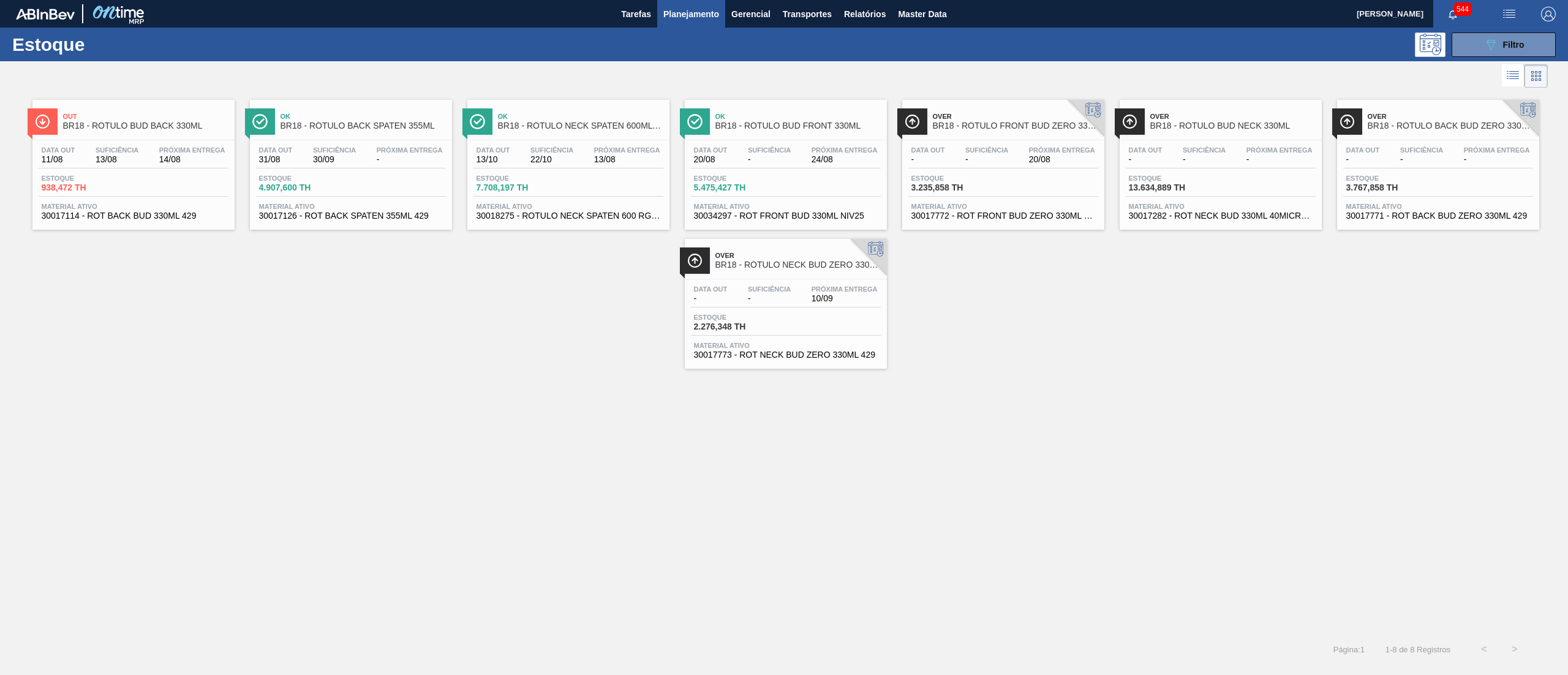
click at [1486, 55] on button "089F7B8B-B2A5-4AFE-B5C0-19BA573D28AC Filtro" at bounding box center [1504, 45] width 104 height 25
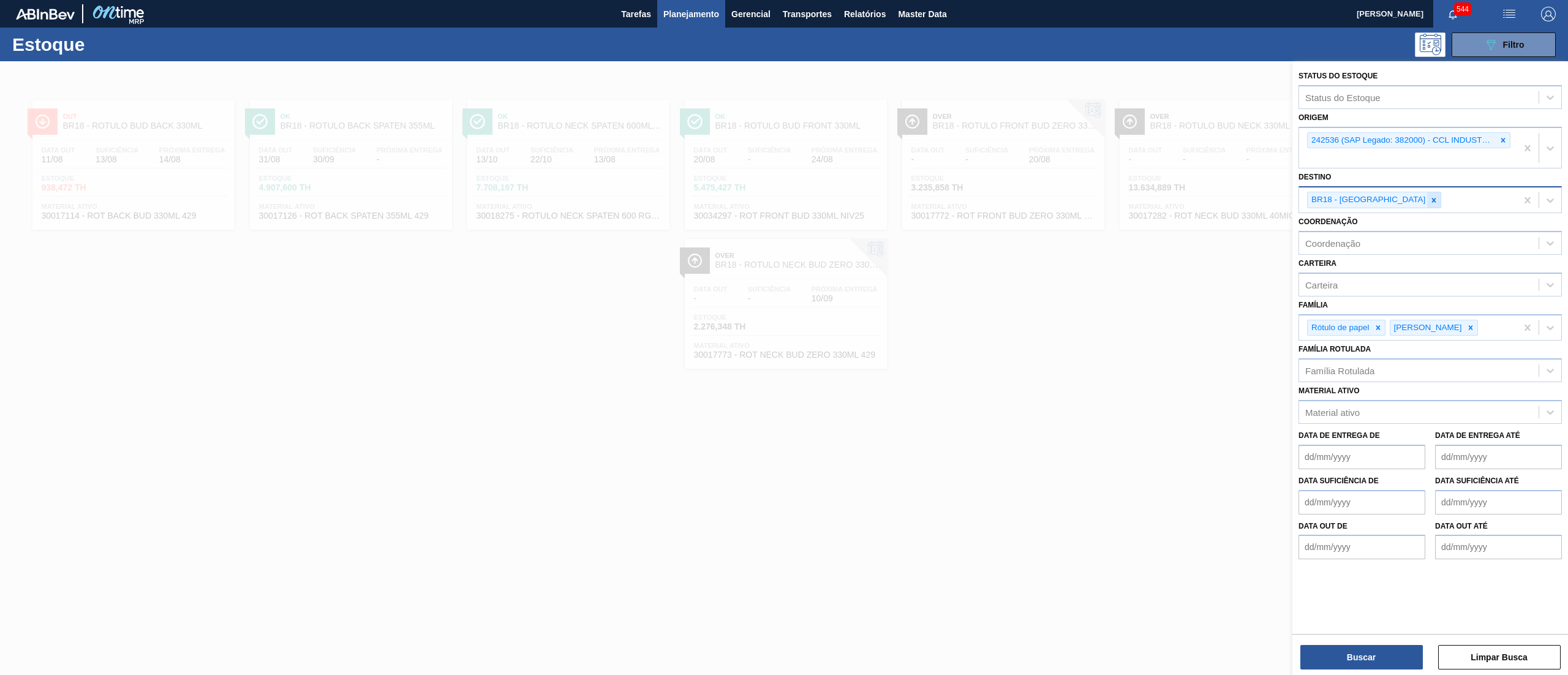
click at [1428, 198] on div at bounding box center [1434, 200] width 14 height 16
click at [1505, 137] on icon at bounding box center [1503, 140] width 8 height 8
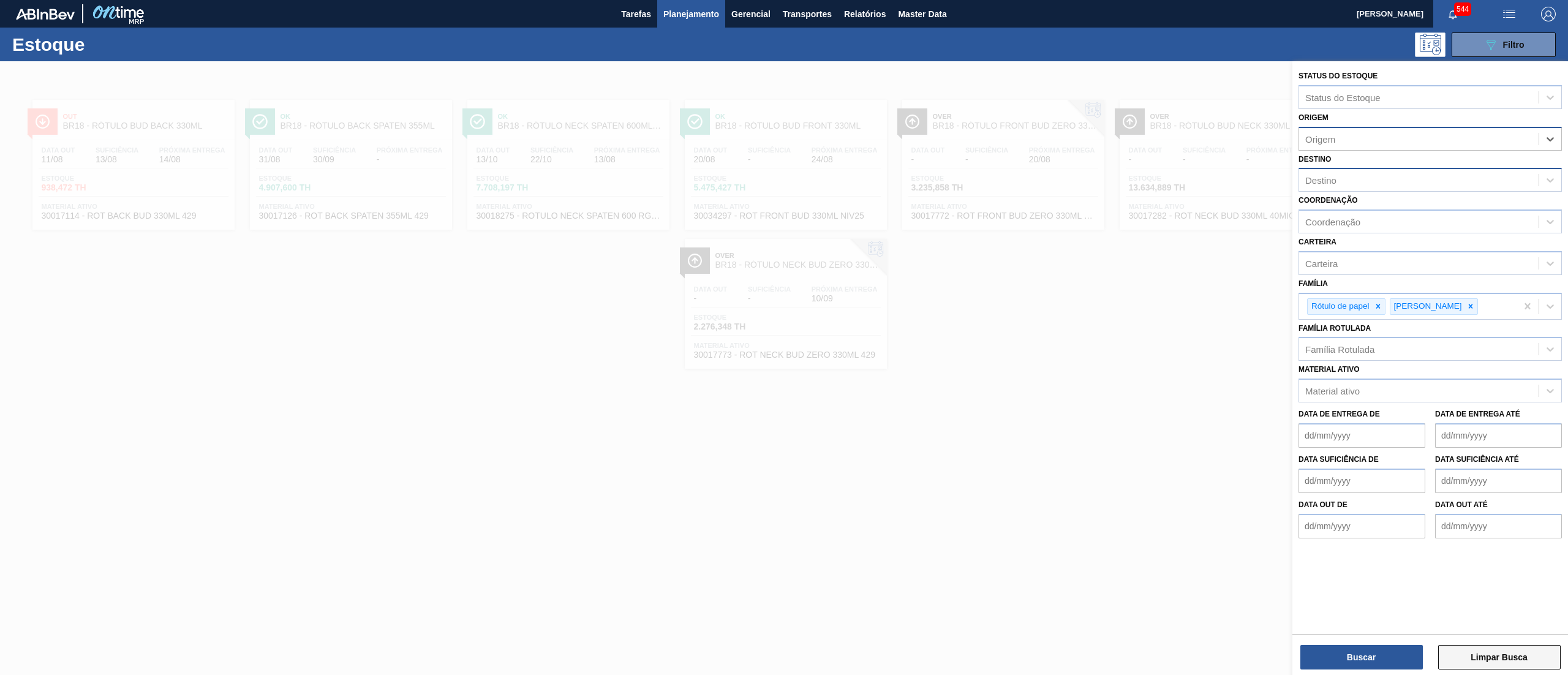
click at [1493, 654] on button "Limpar Busca" at bounding box center [1500, 657] width 122 height 25
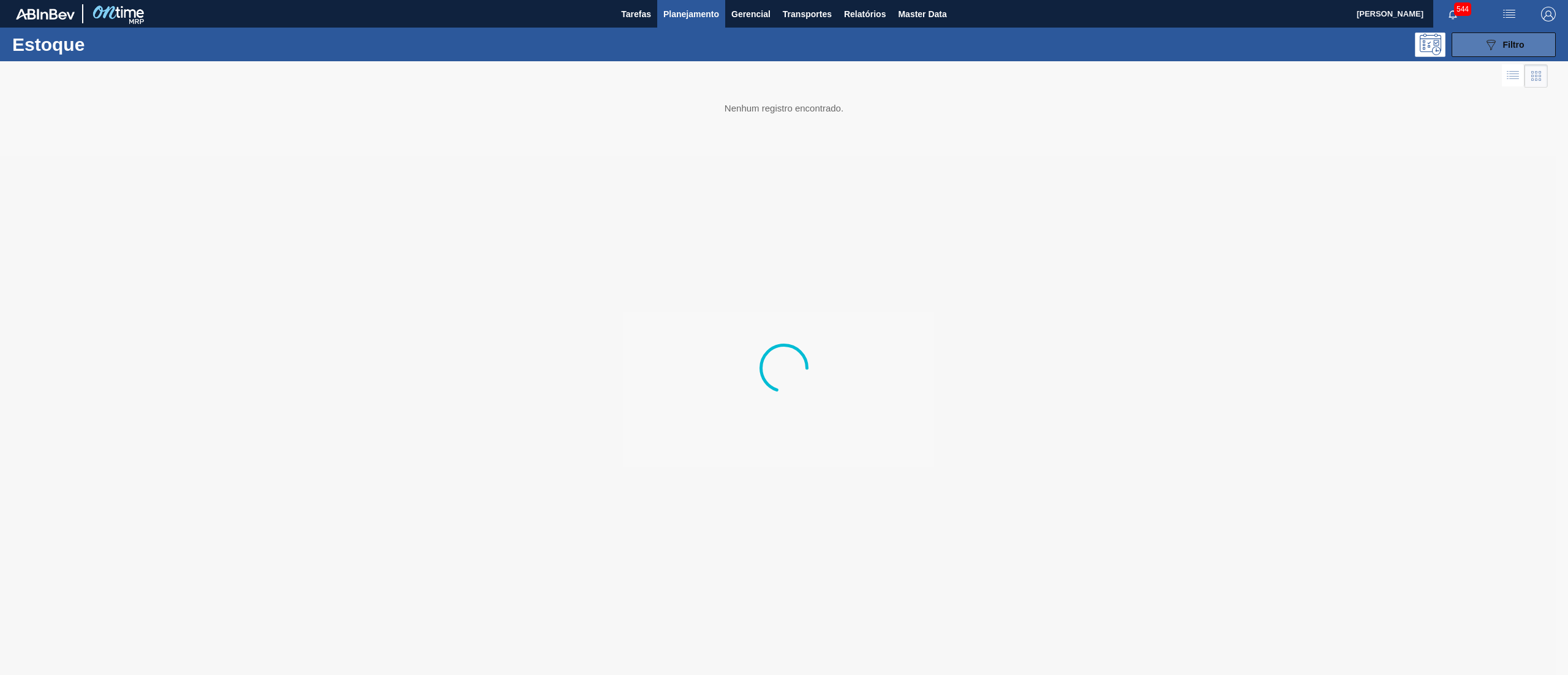
click at [1508, 37] on div "089F7B8B-B2A5-4AFE-B5C0-19BA573D28AC Filtro" at bounding box center [1504, 44] width 41 height 15
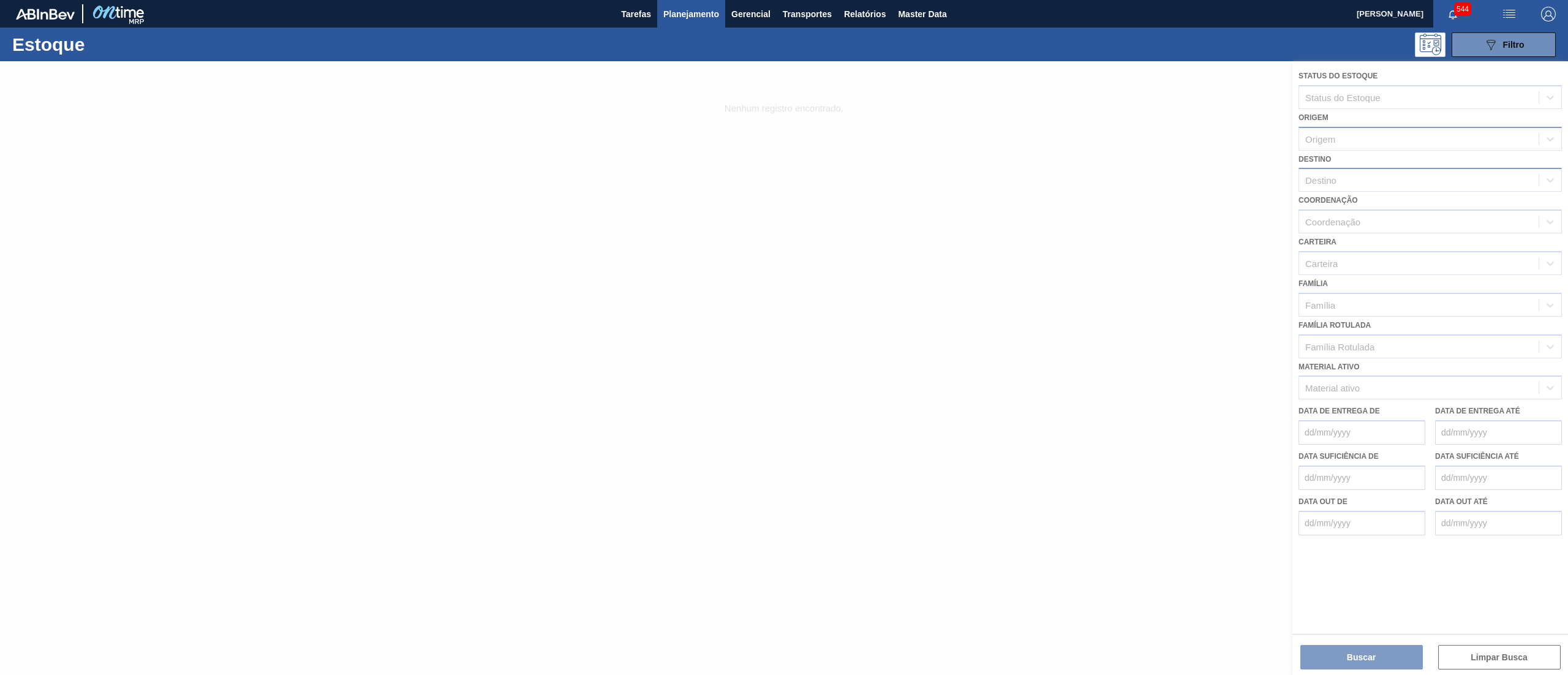
click at [1355, 191] on div at bounding box center [784, 368] width 1568 height 614
click at [1353, 184] on div at bounding box center [784, 368] width 1568 height 614
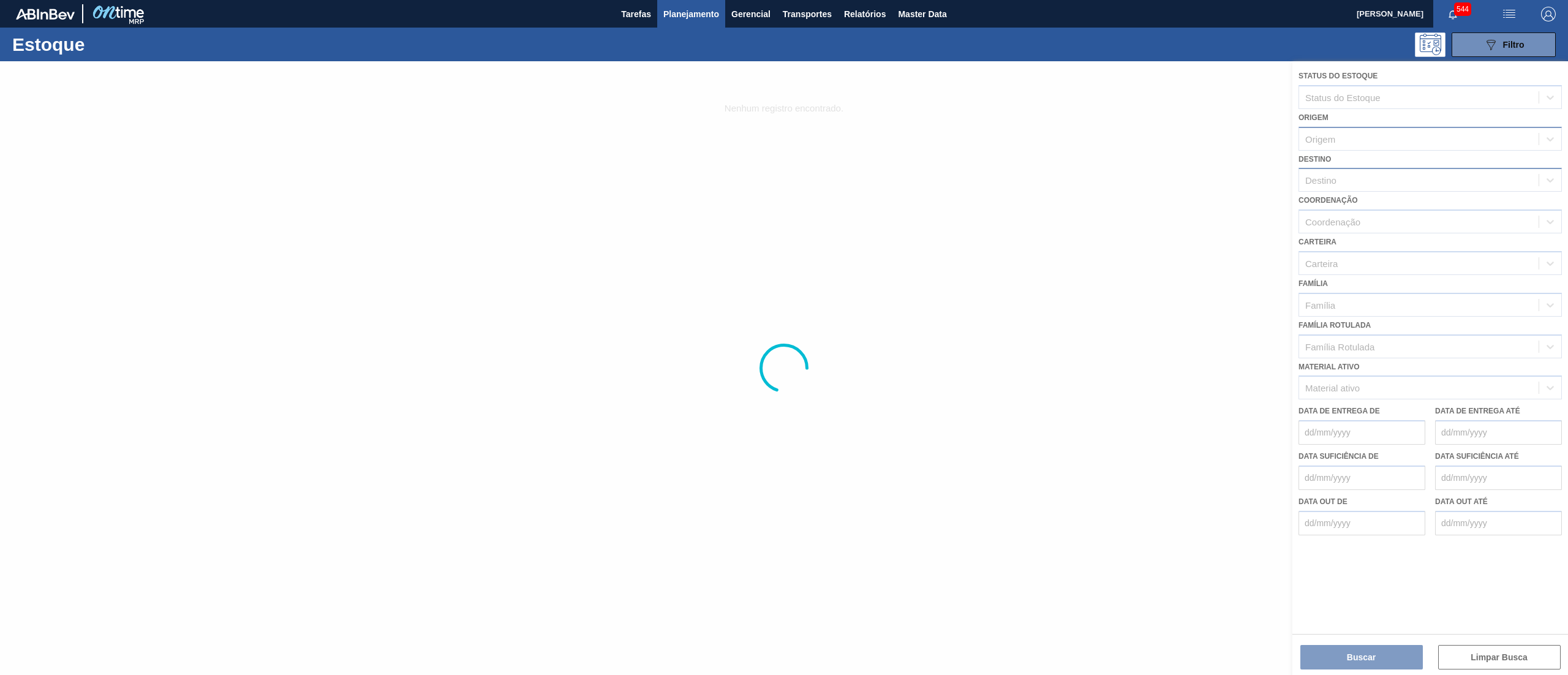
click at [1353, 184] on div at bounding box center [784, 368] width 1568 height 614
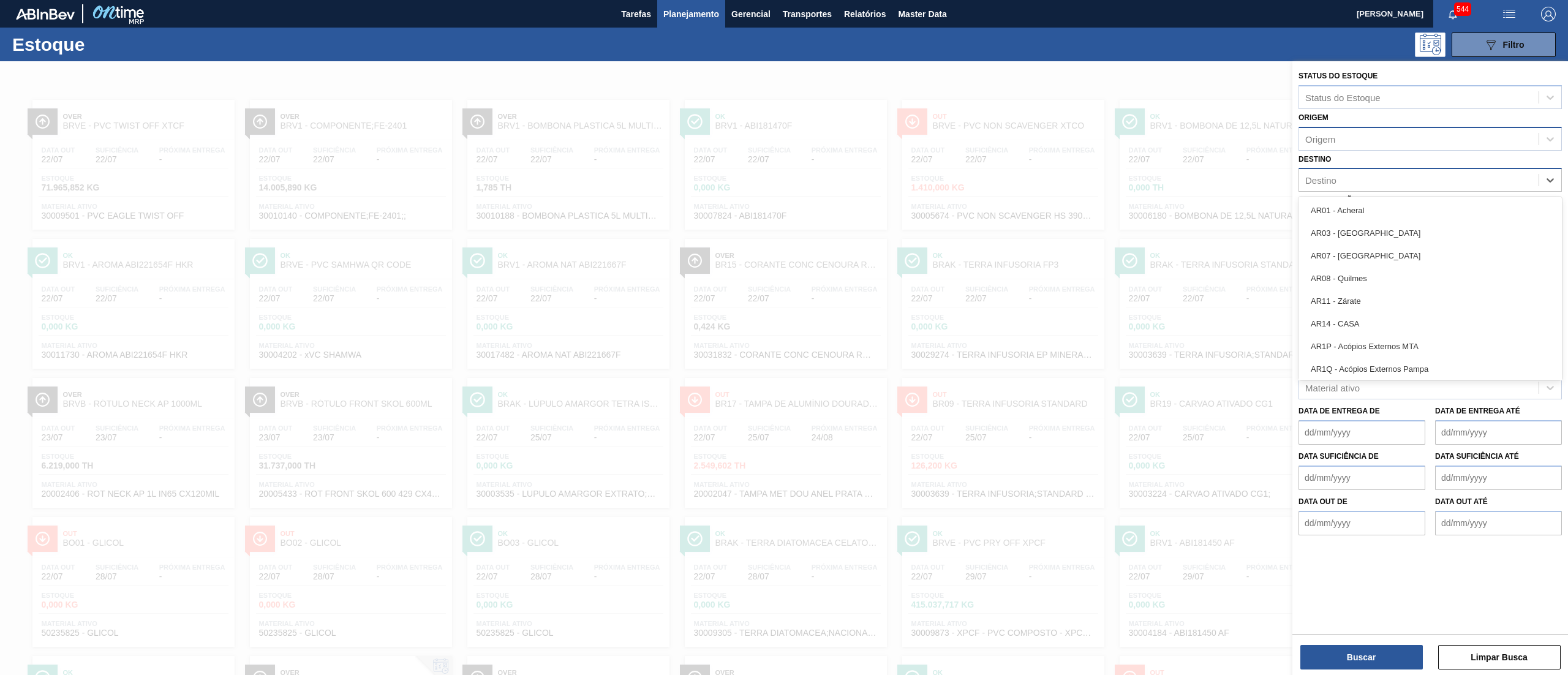
click at [1353, 184] on div "Destino" at bounding box center [1419, 180] width 239 height 18
type input "brv3"
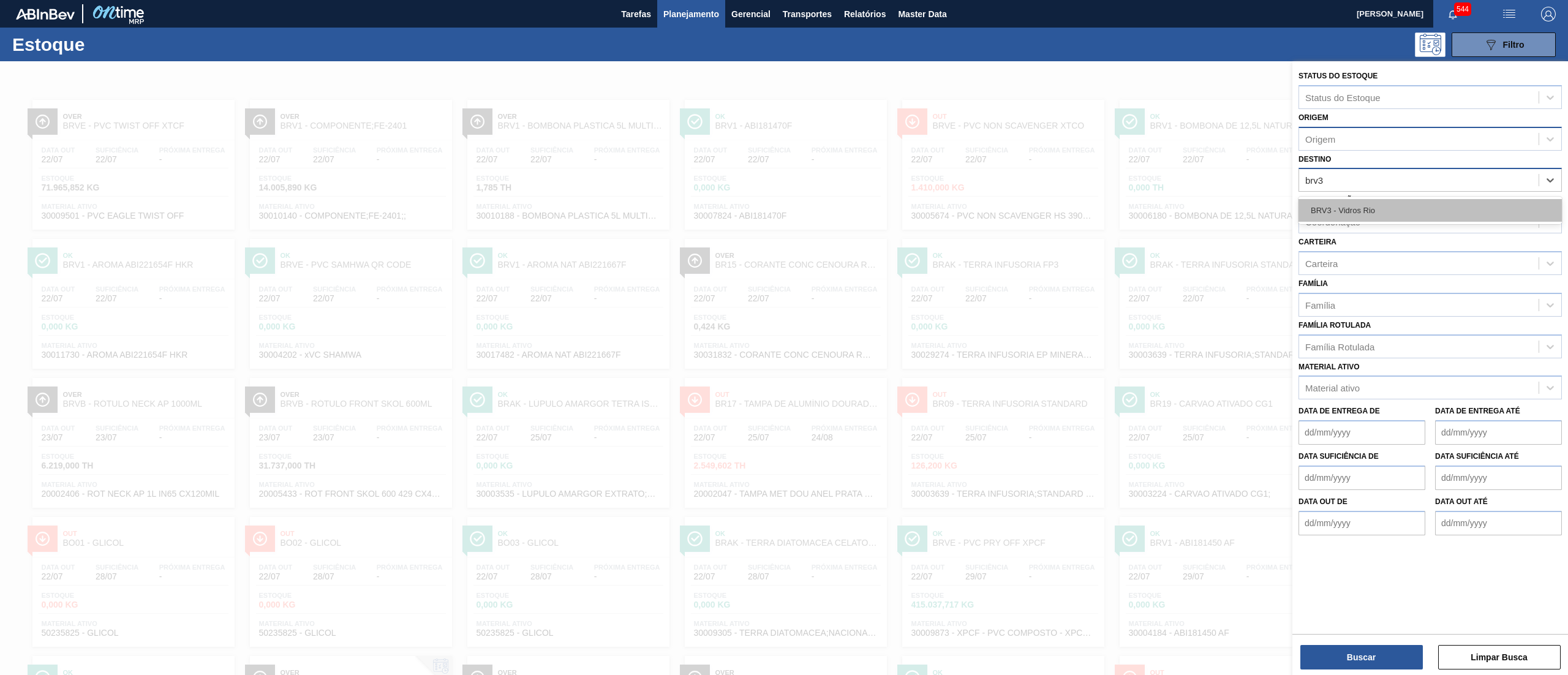
click at [1360, 204] on div "BRV3 - Vidros Rio" at bounding box center [1430, 210] width 263 height 23
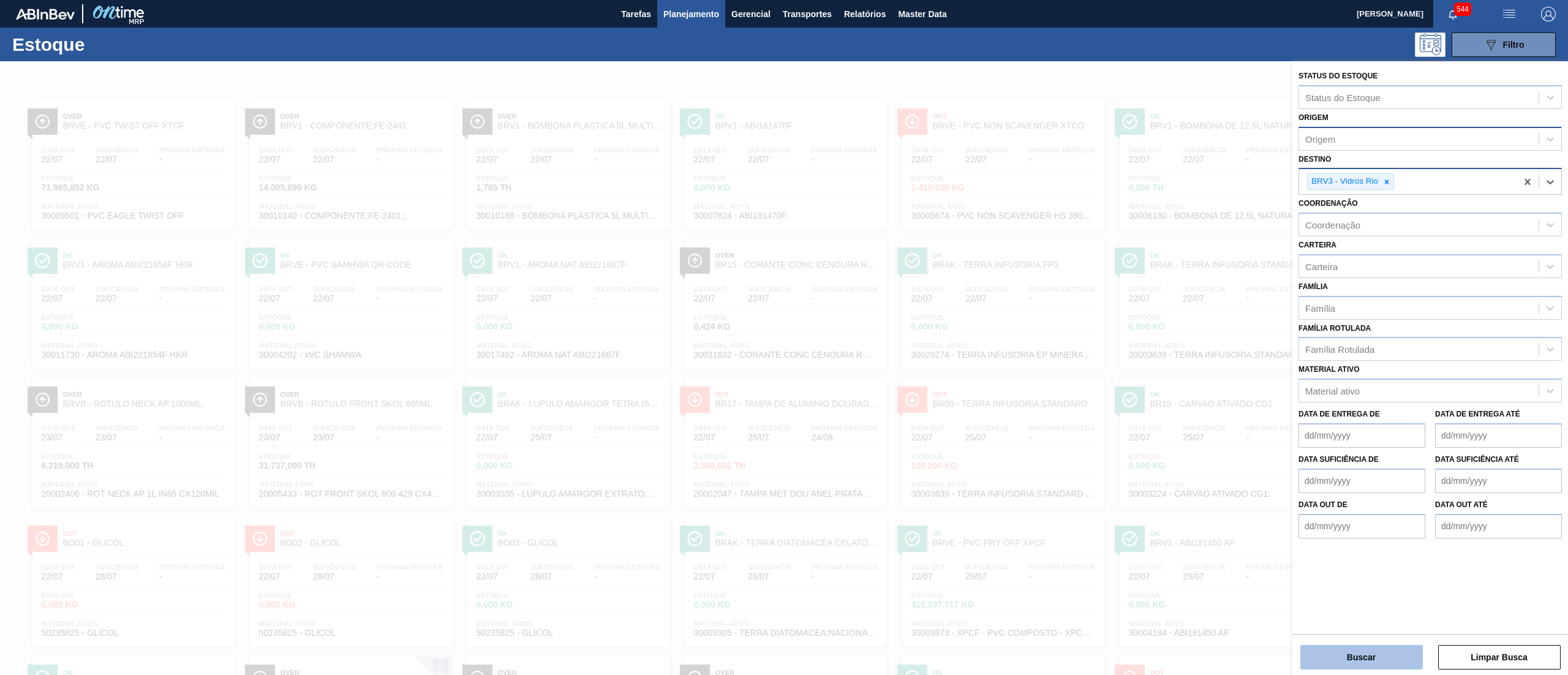
click at [1361, 654] on button "Buscar" at bounding box center [1362, 657] width 122 height 25
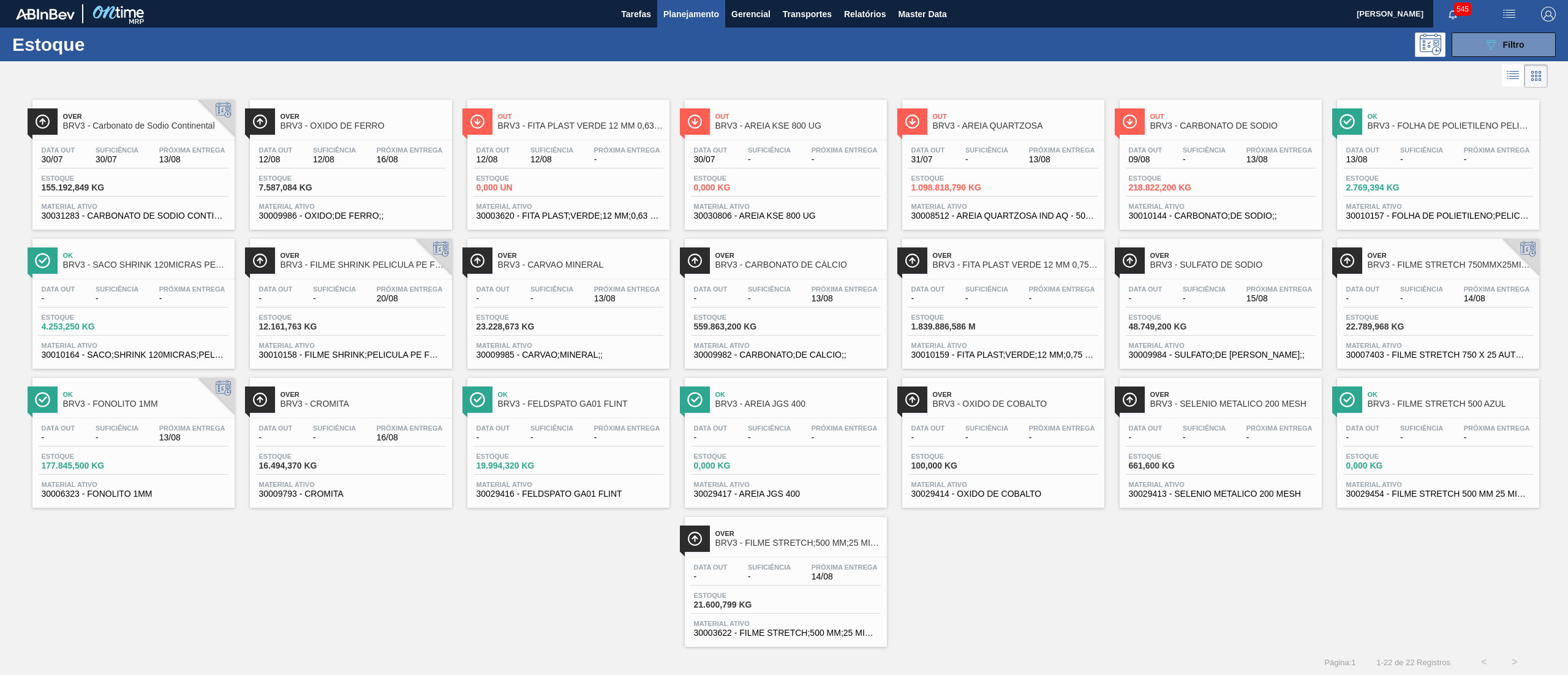
click at [961, 175] on span "Estoque" at bounding box center [954, 178] width 86 height 7
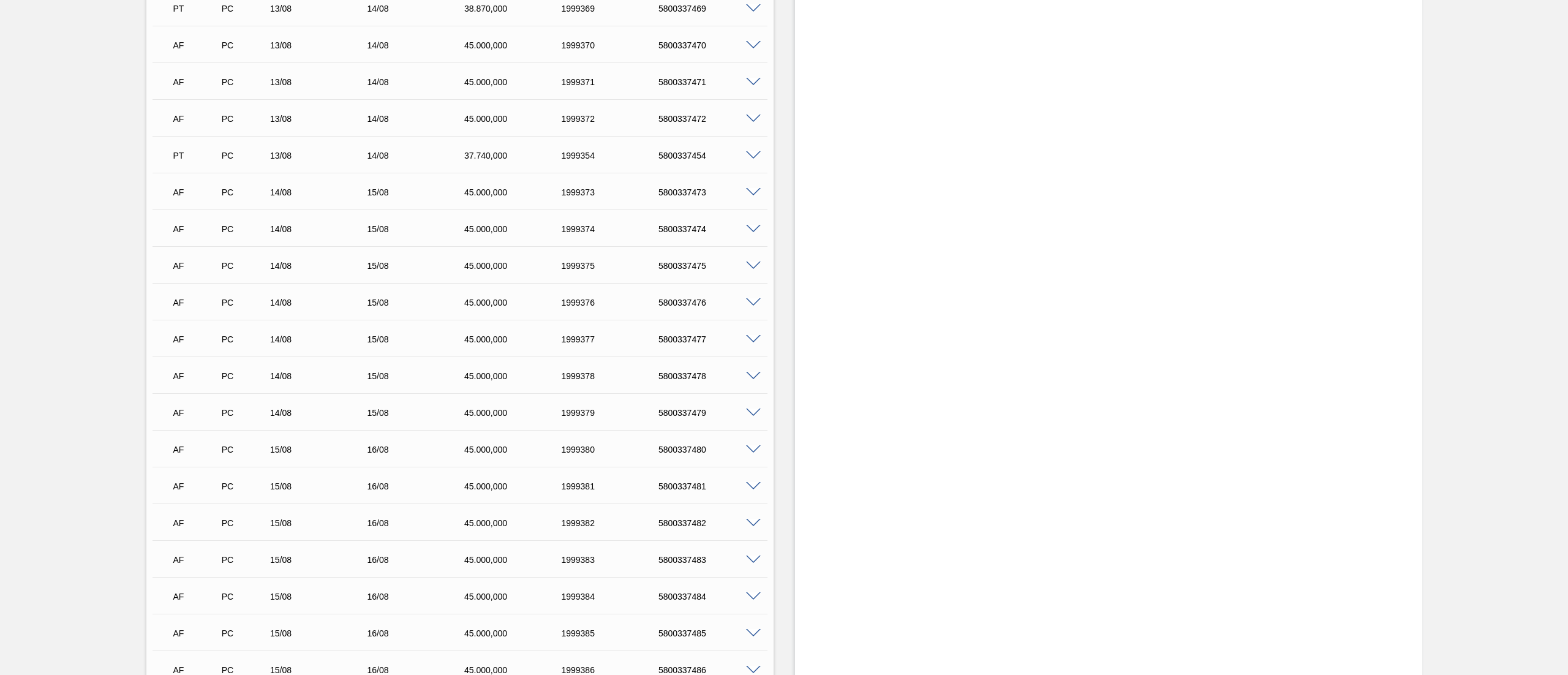
scroll to position [5216, 0]
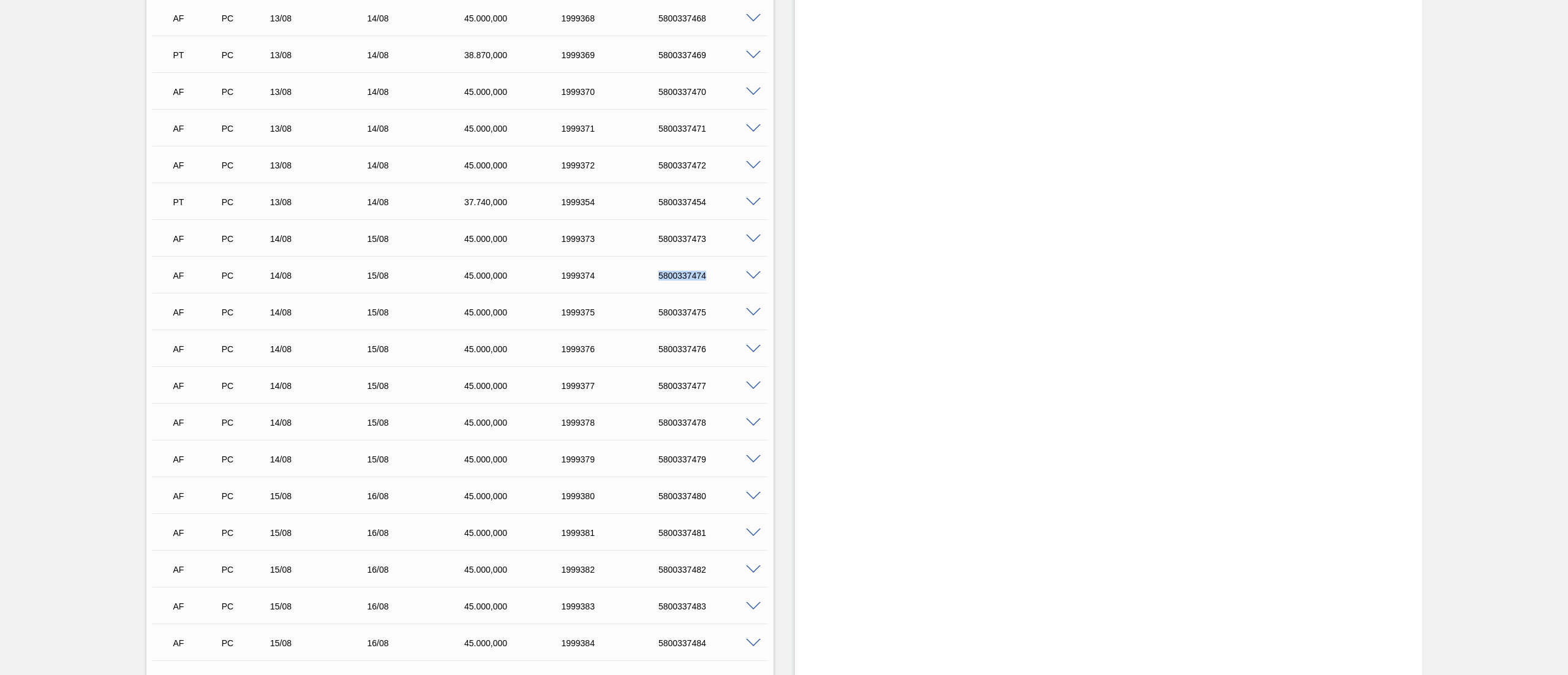
drag, startPoint x: 677, startPoint y: 276, endPoint x: 709, endPoint y: 274, distance: 32.1
click at [709, 274] on div "AF PC 14/08 15/08 45.000,000 1999374 5800337474" at bounding box center [456, 274] width 582 height 25
copy div "5800337474"
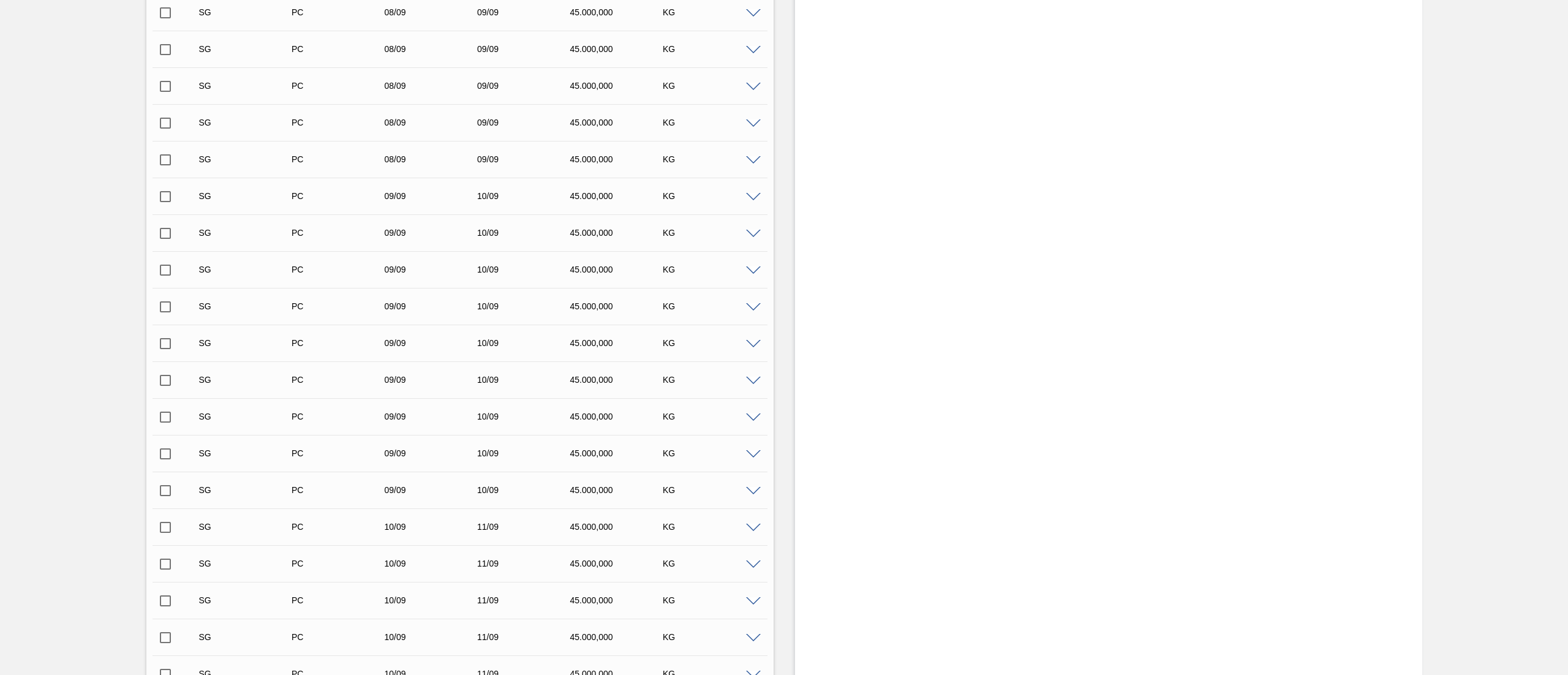
scroll to position [2765, 0]
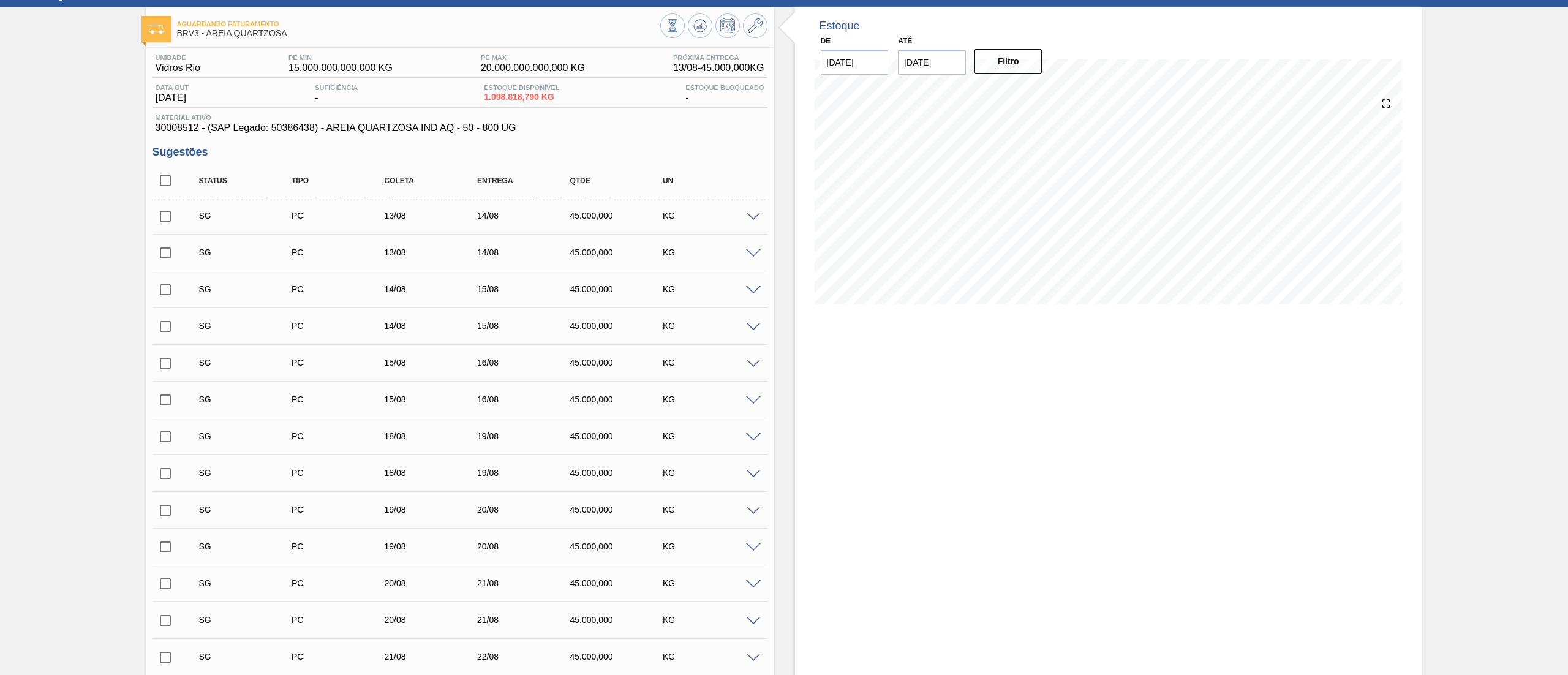
scroll to position [0, 0]
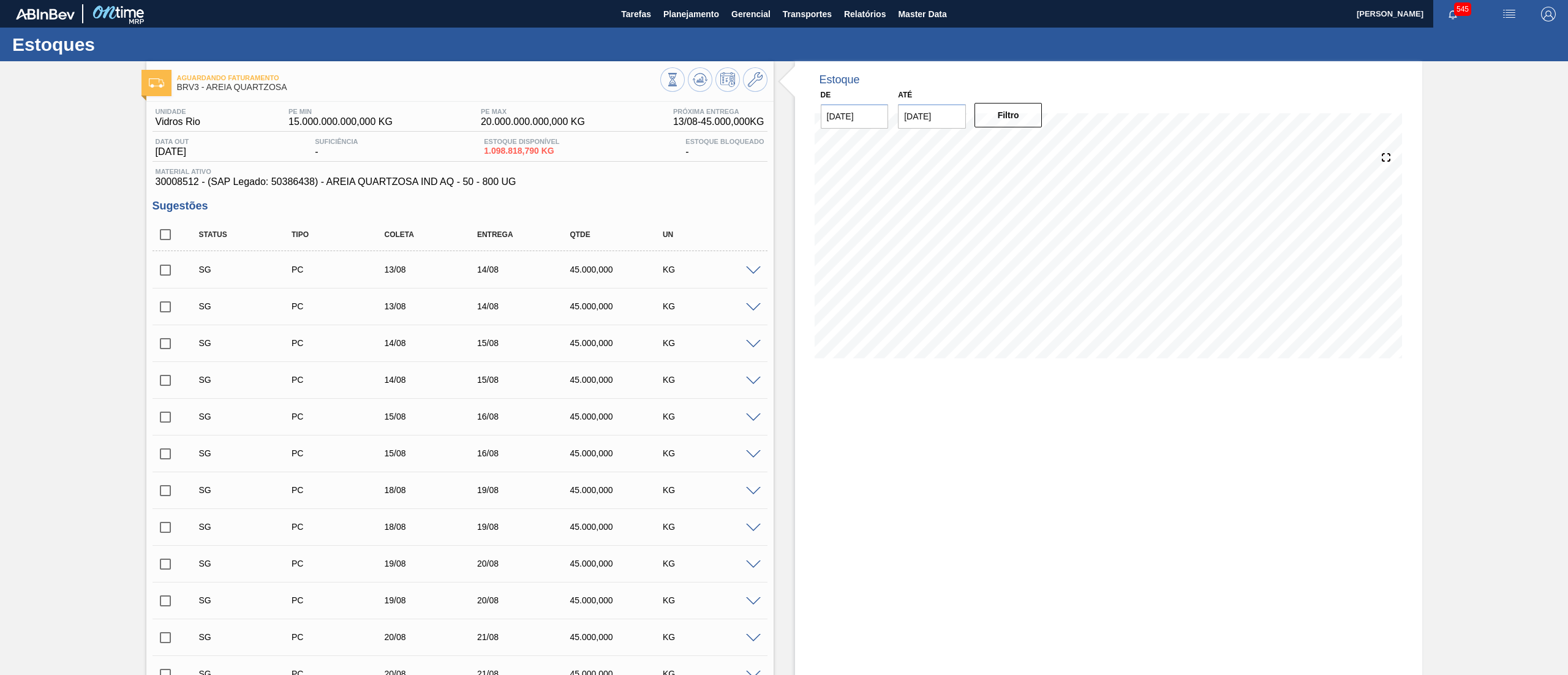
drag, startPoint x: 0, startPoint y: 494, endPoint x: 18, endPoint y: 501, distance: 19.3
drag, startPoint x: 189, startPoint y: 83, endPoint x: 387, endPoint y: 96, distance: 198.4
click at [387, 96] on div "Aguardando Faturamento BRV3 - AREIA QUARTZOSA" at bounding box center [418, 83] width 483 height 27
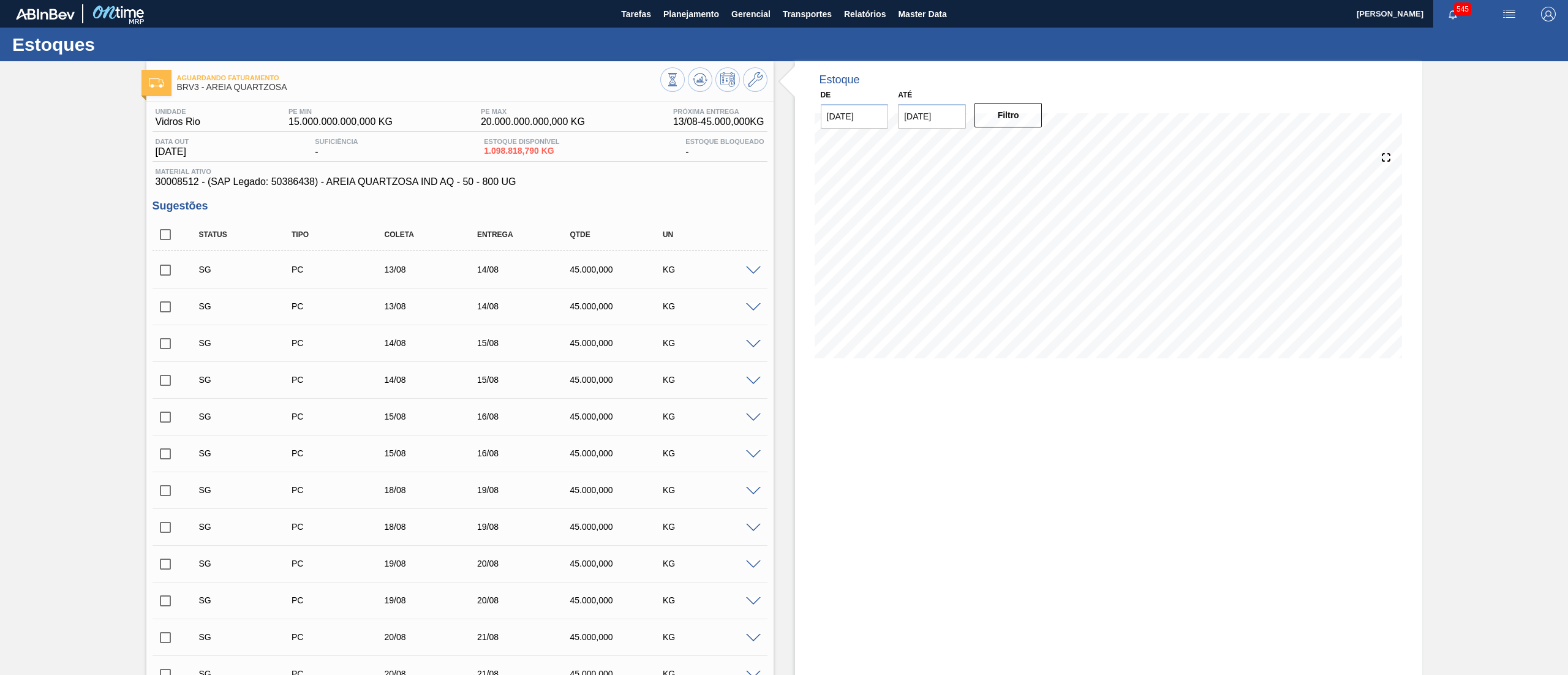
drag, startPoint x: 516, startPoint y: 185, endPoint x: 322, endPoint y: 187, distance: 194.0
click at [322, 187] on span "30008512 - (SAP Legado: 50386438) - AREIA QUARTZOSA IND AQ - 50 - 800 UG" at bounding box center [460, 181] width 609 height 11
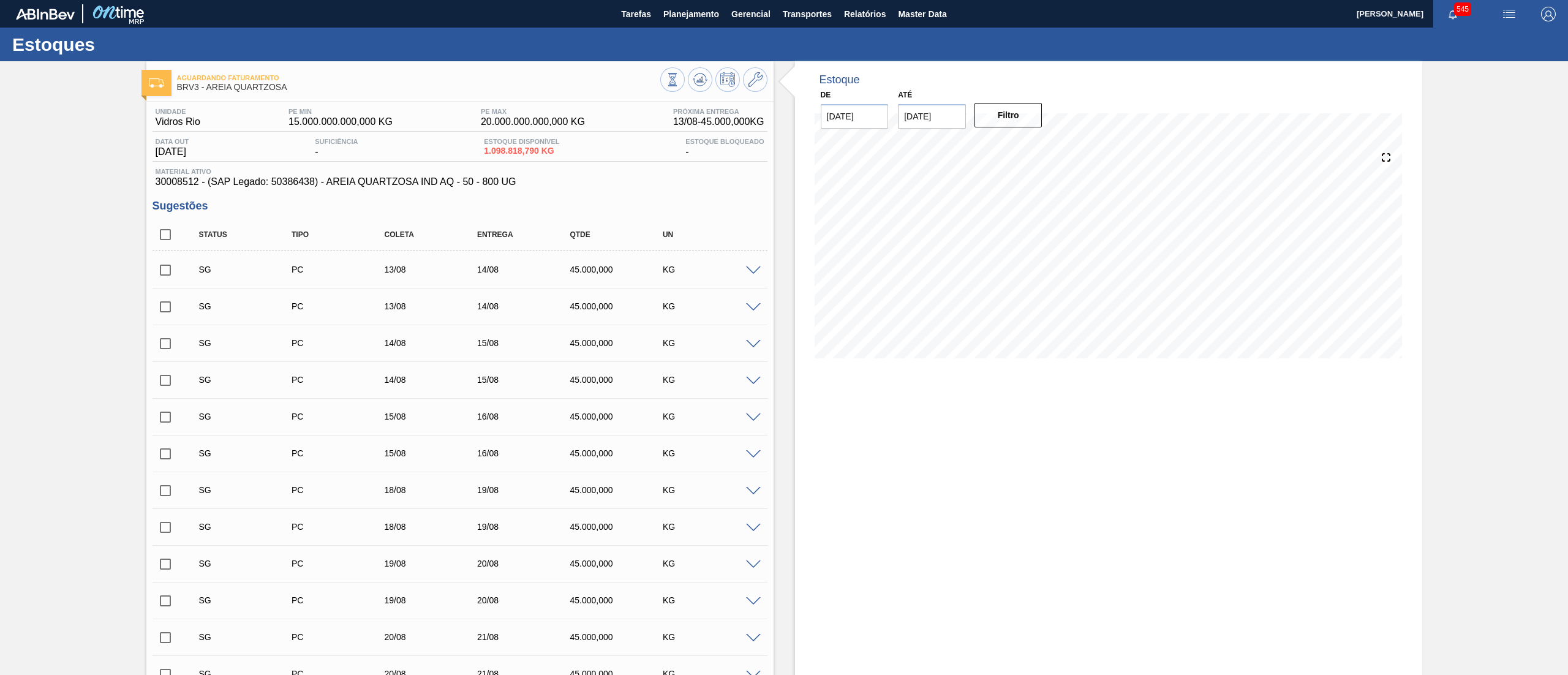
click at [439, 179] on span "30008512 - (SAP Legado: 50386438) - AREIA QUARTZOSA IND AQ - 50 - 800 UG" at bounding box center [460, 181] width 609 height 11
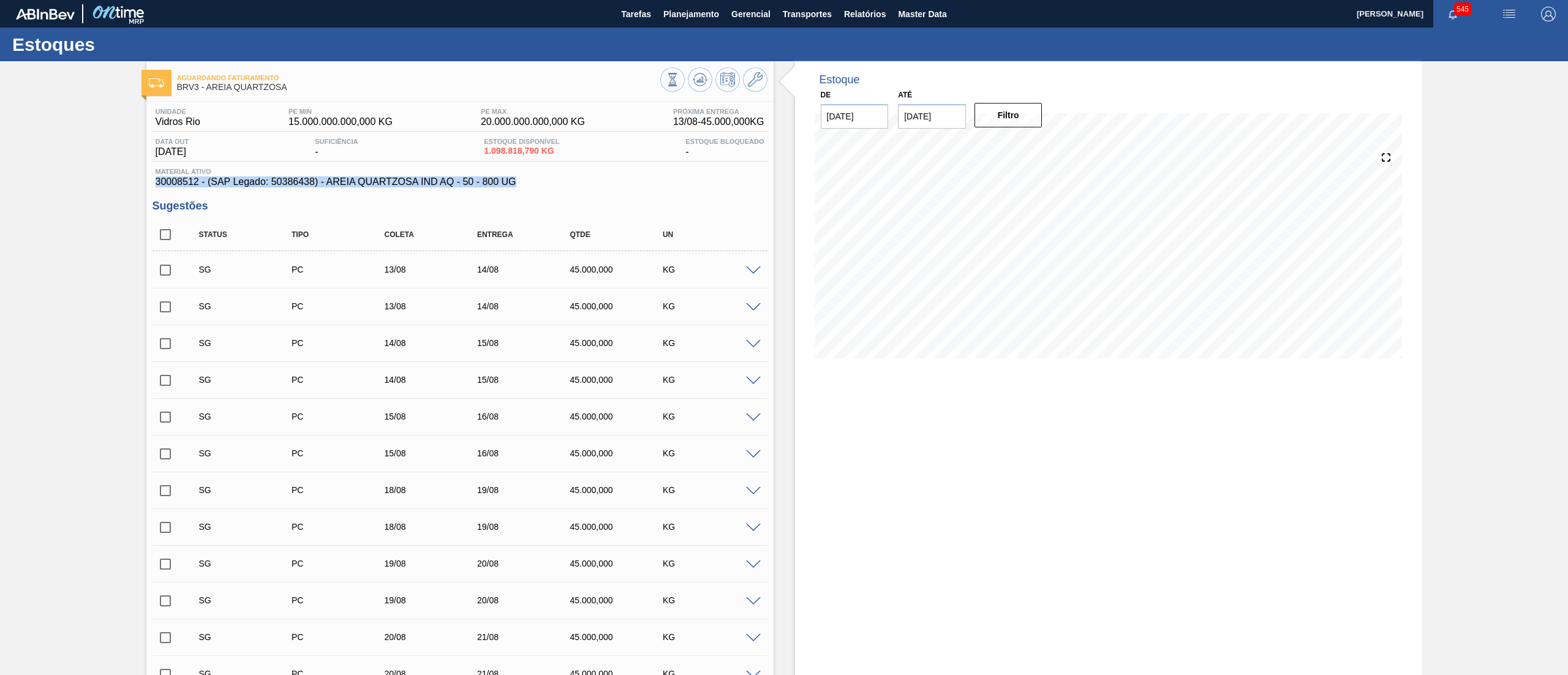
click at [439, 179] on span "30008512 - (SAP Legado: 50386438) - AREIA QUARTZOSA IND AQ - 50 - 800 UG" at bounding box center [460, 181] width 609 height 11
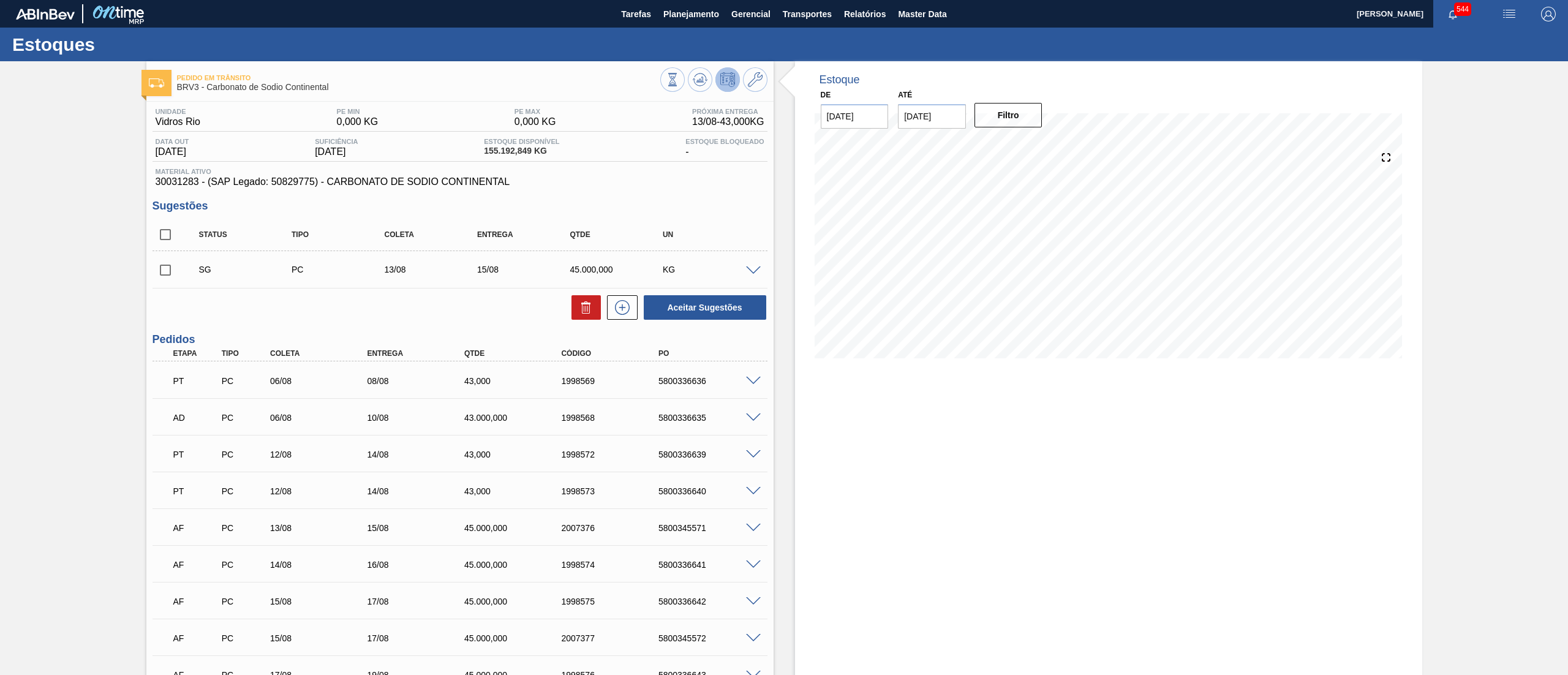
click at [763, 267] on div at bounding box center [755, 270] width 25 height 9
click at [751, 269] on span at bounding box center [753, 271] width 15 height 9
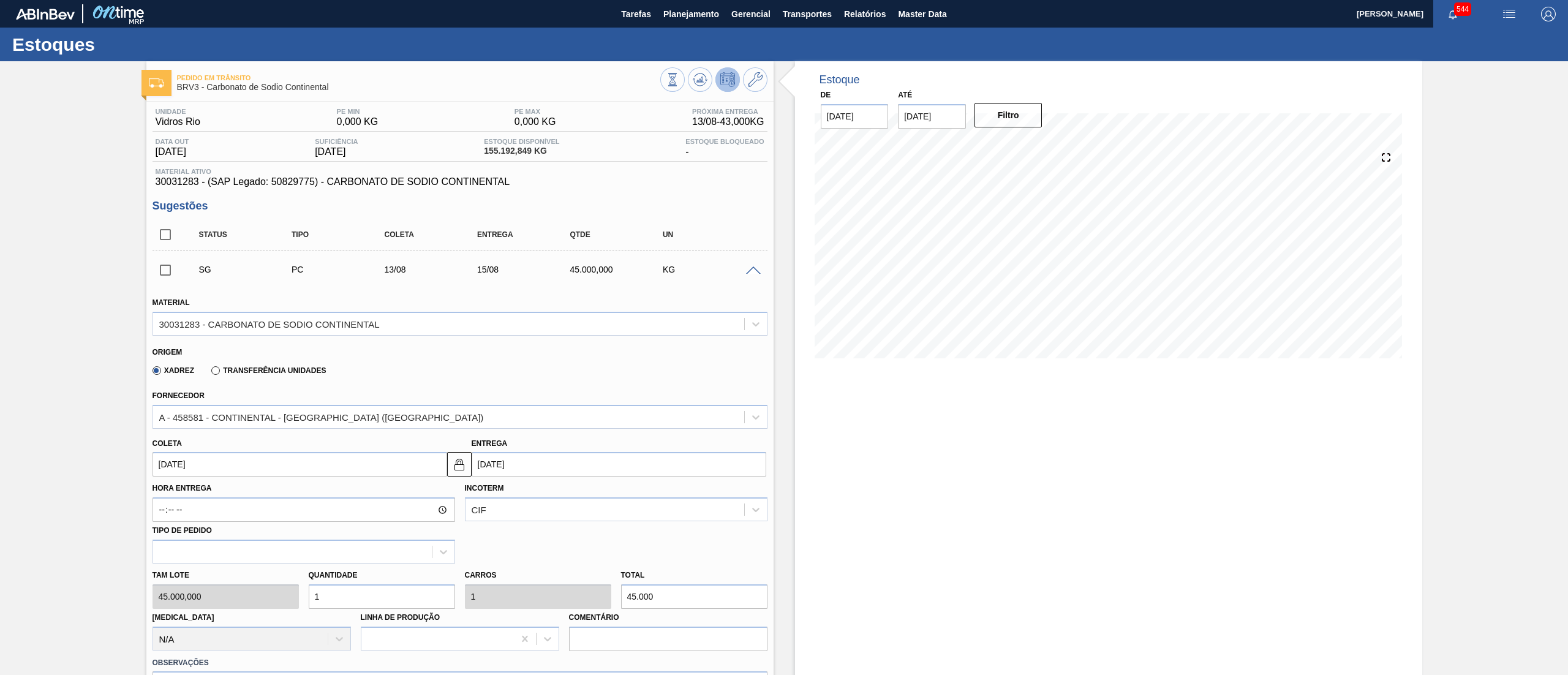
click at [265, 468] on input "[DATE]" at bounding box center [300, 464] width 294 height 25
click at [246, 576] on div "14" at bounding box center [246, 573] width 16 height 16
type input "[DATE]"
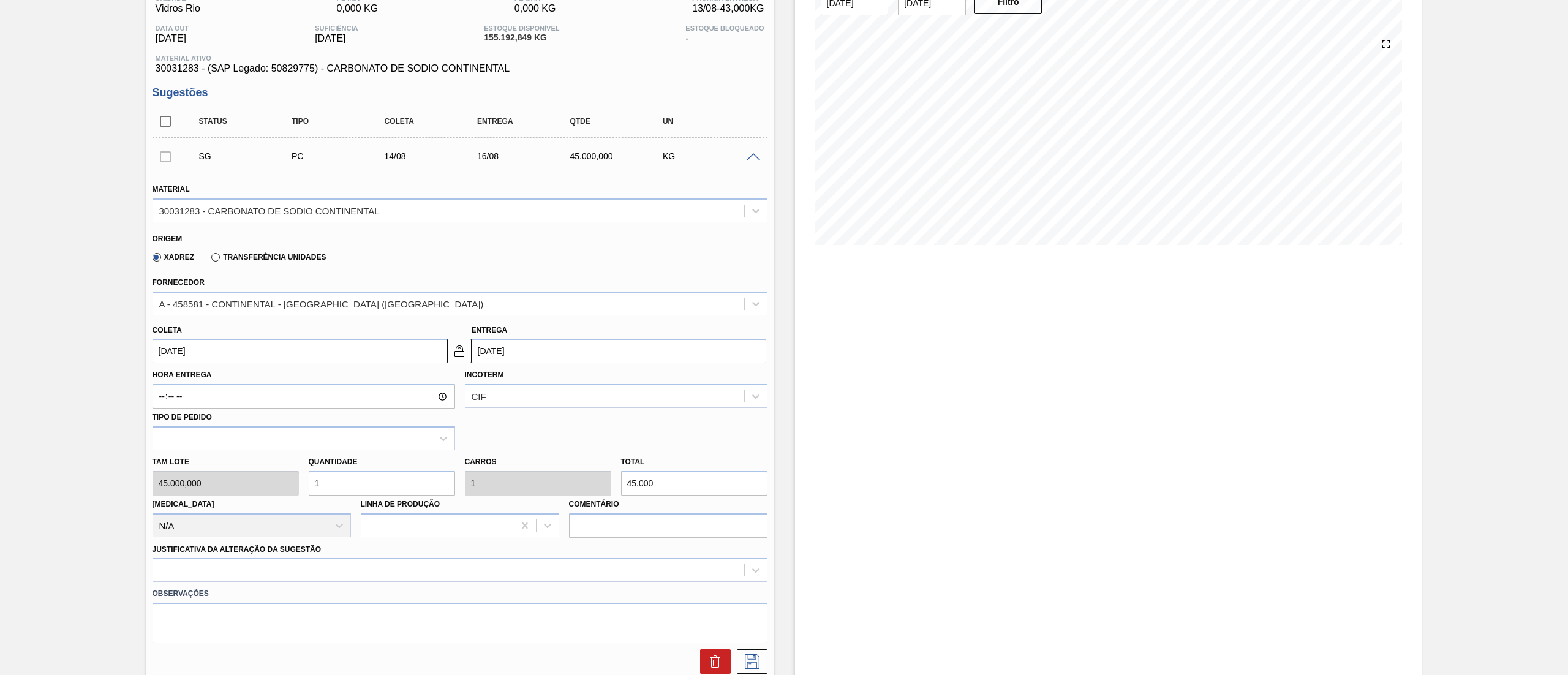
scroll to position [245, 0]
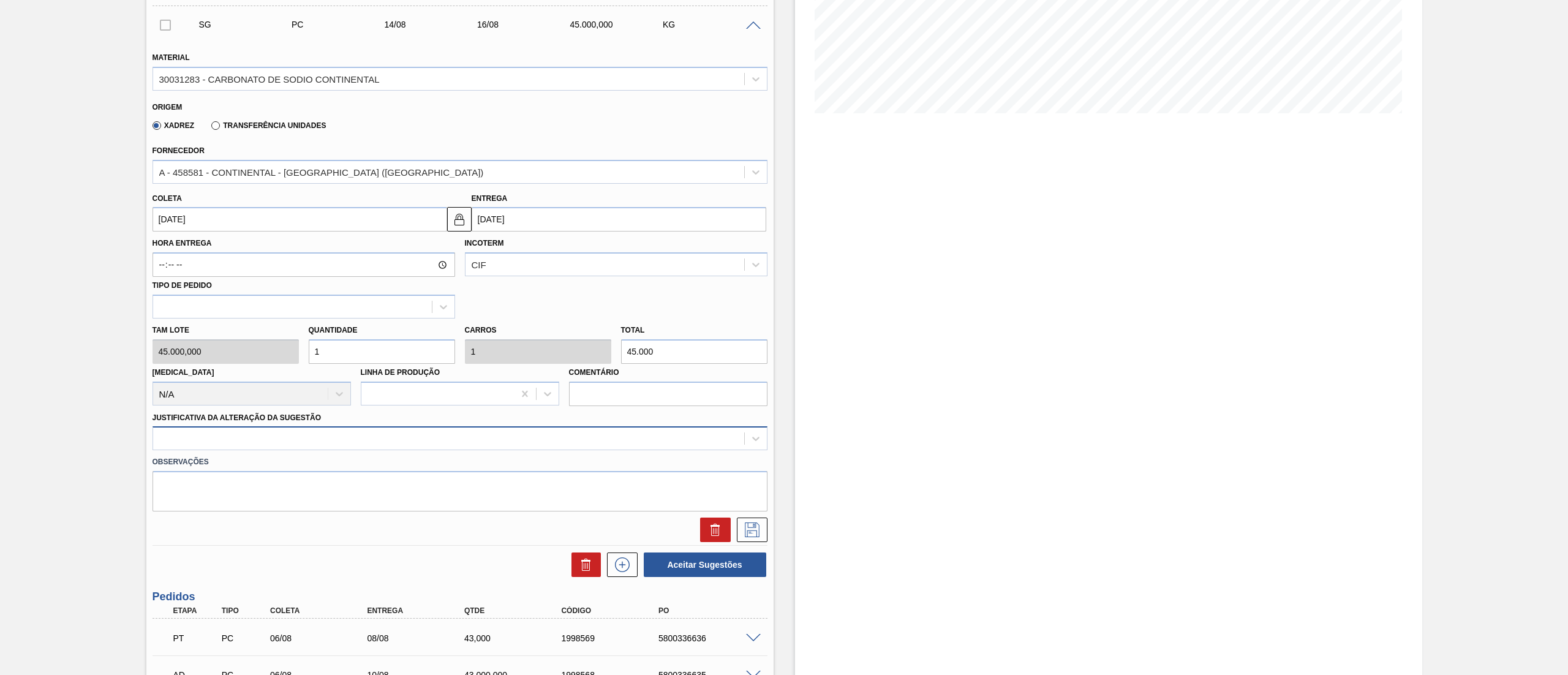
click at [190, 434] on div at bounding box center [449, 439] width 591 height 18
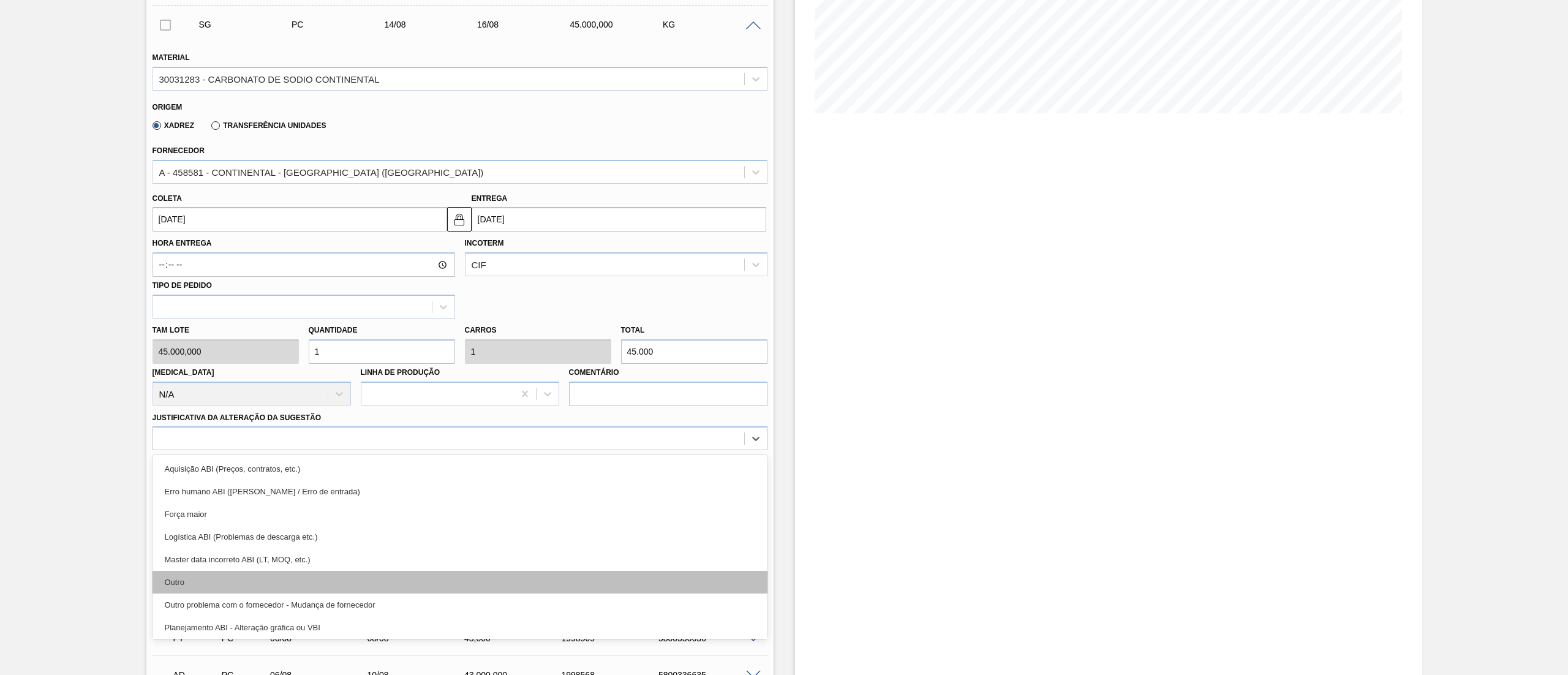
click at [192, 576] on div "Outro" at bounding box center [460, 582] width 615 height 23
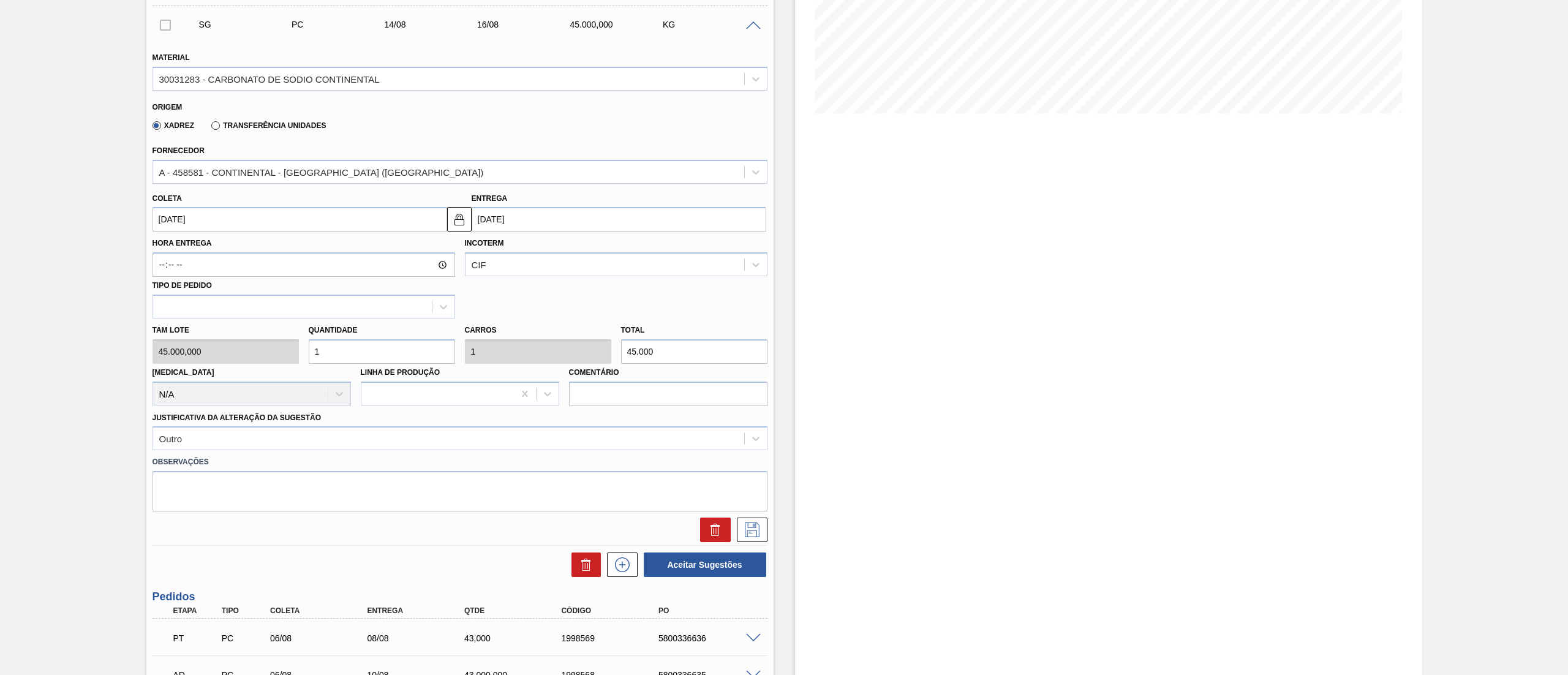
click at [781, 519] on div "Estoque De [DATE] Até [DATE] Filtro" at bounding box center [1098, 654] width 649 height 1675
click at [750, 531] on icon at bounding box center [752, 530] width 20 height 15
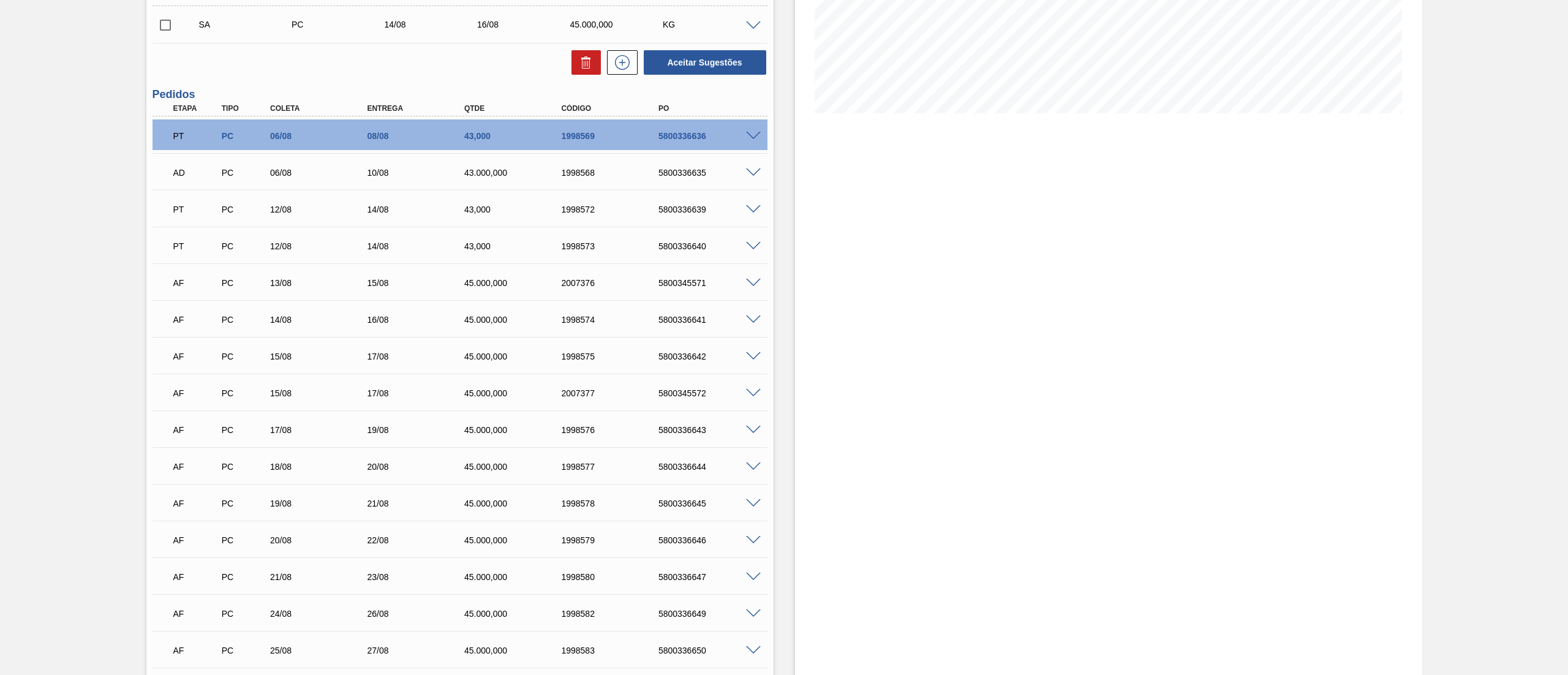
scroll to position [0, 0]
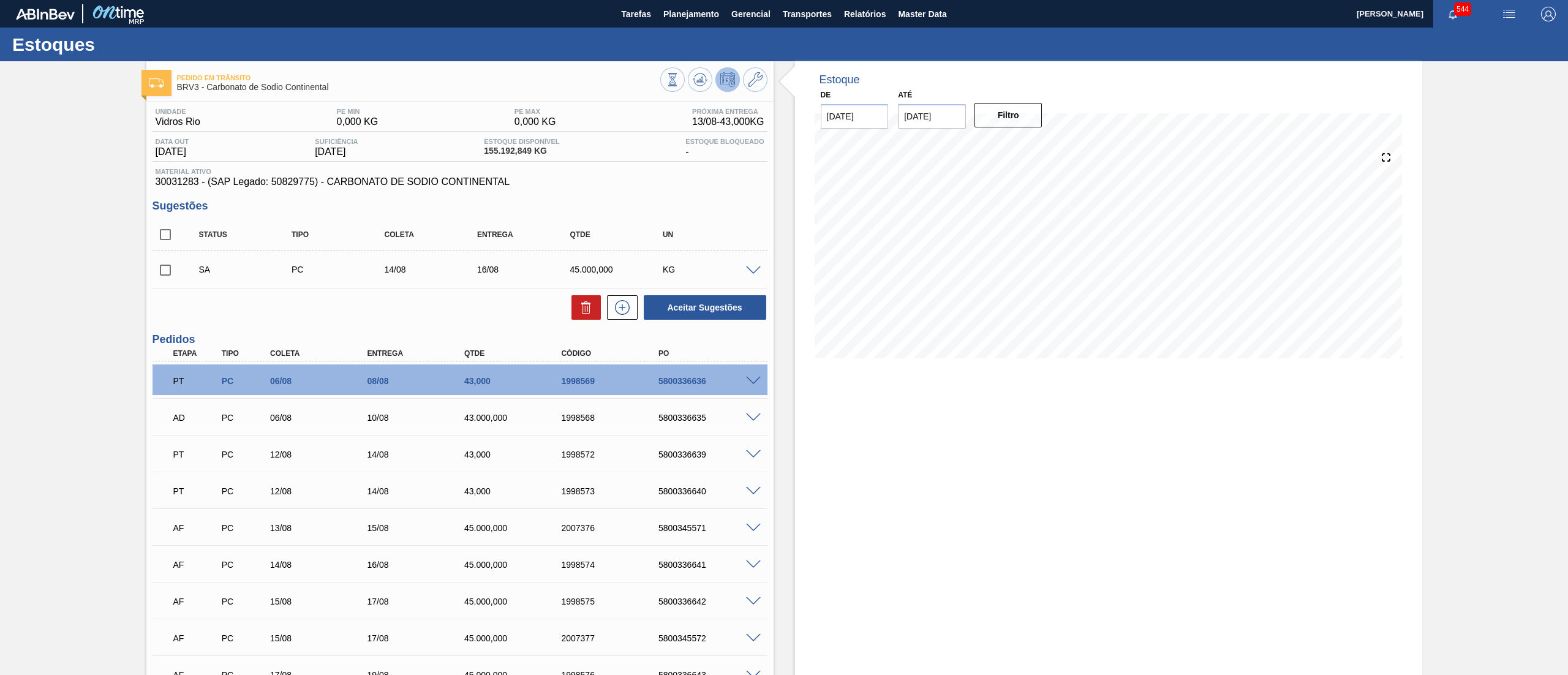
click at [164, 274] on input "checkbox" at bounding box center [166, 271] width 26 height 26
click at [694, 310] on button "Aceitar Sugestões" at bounding box center [705, 308] width 122 height 25
checkbox input "false"
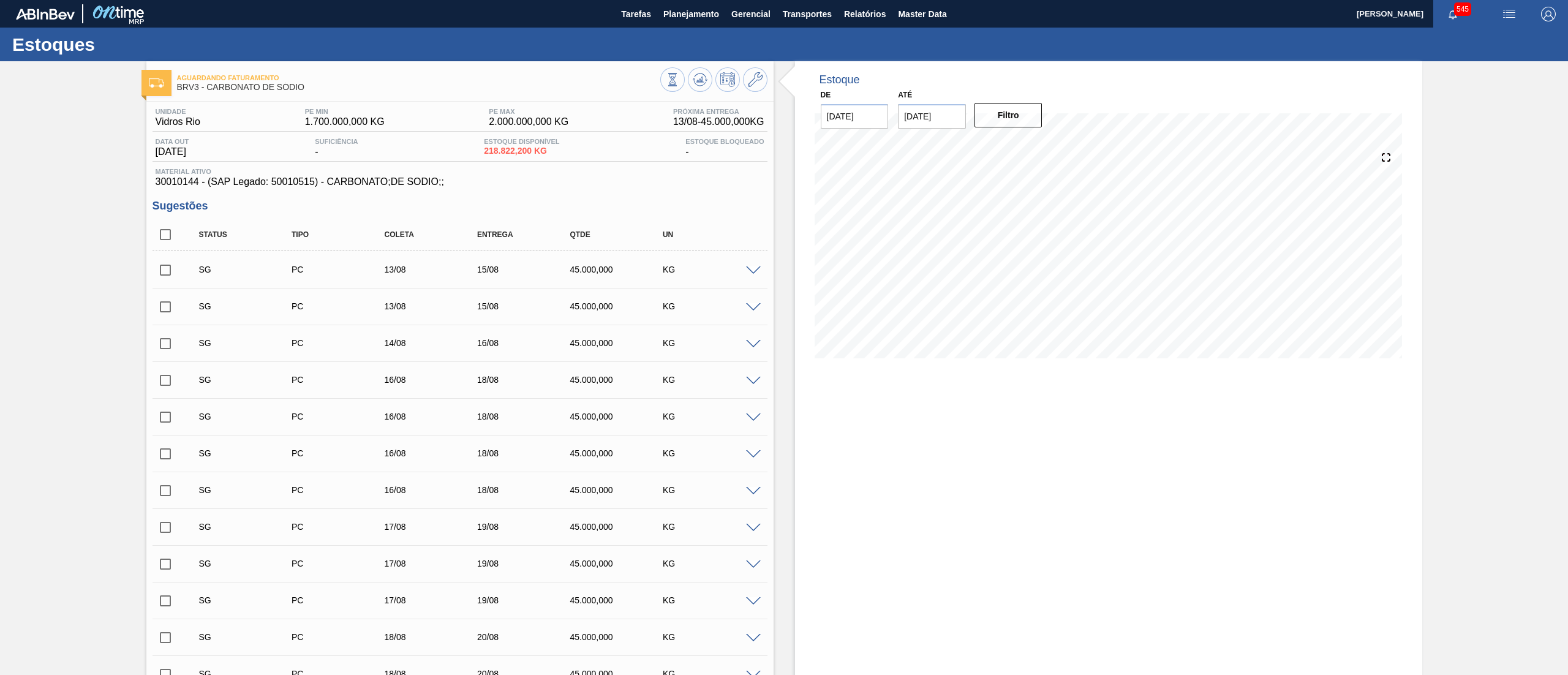
click at [757, 272] on span at bounding box center [753, 271] width 15 height 9
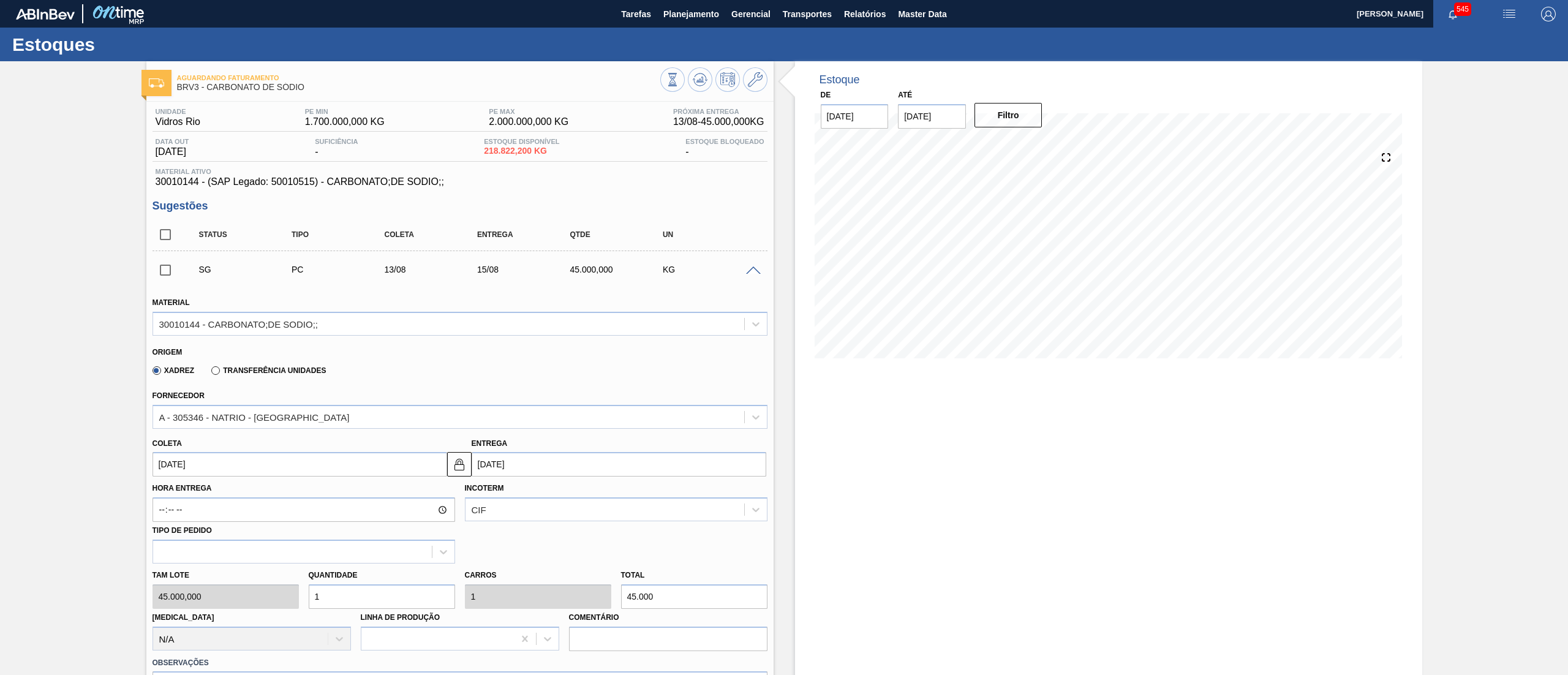
click at [757, 272] on span at bounding box center [753, 271] width 15 height 9
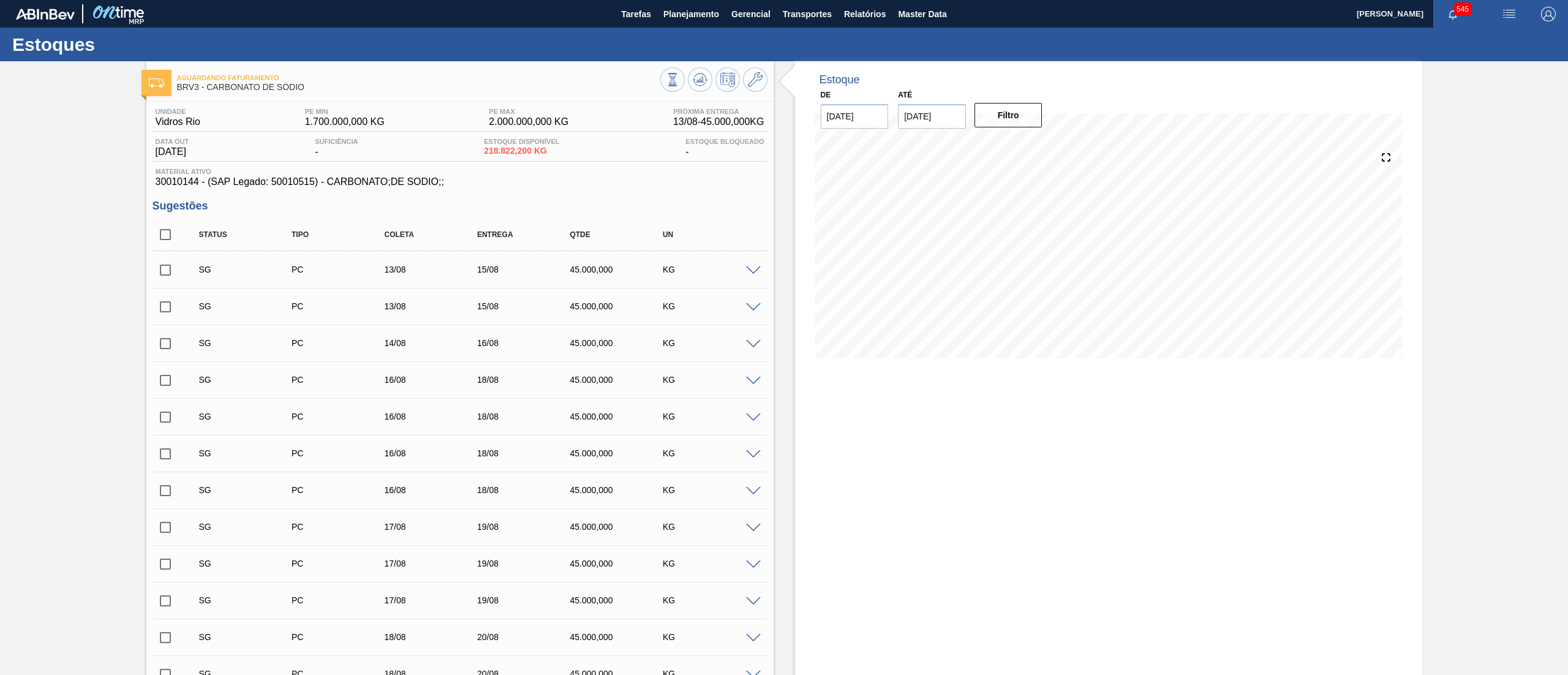
click at [164, 345] on input "checkbox" at bounding box center [166, 344] width 26 height 26
checkbox input "true"
click at [755, 375] on div "SG PC 16/08 18/08 45.000,000 KG" at bounding box center [460, 380] width 615 height 31
click at [753, 382] on span at bounding box center [753, 382] width 15 height 9
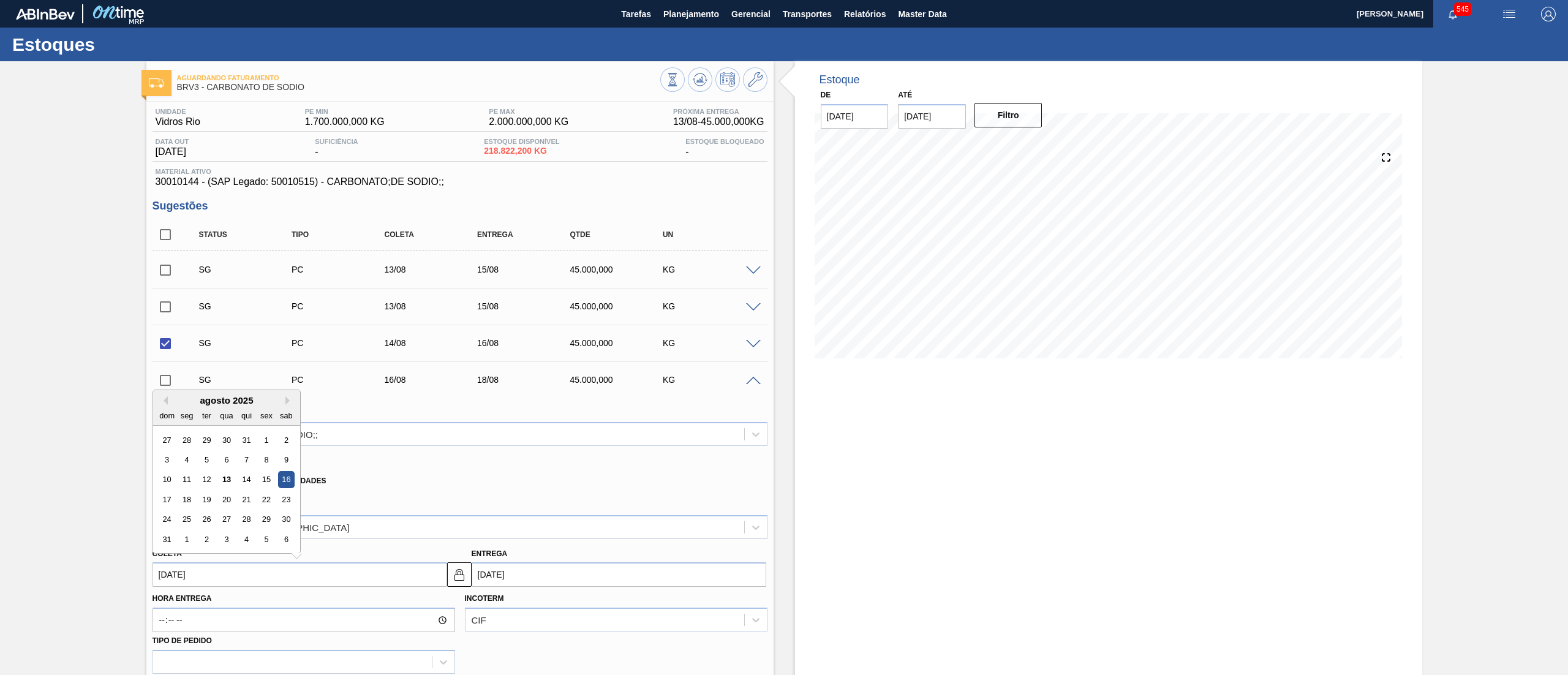
click at [168, 581] on input "[DATE]" at bounding box center [300, 575] width 294 height 25
click at [268, 481] on div "15" at bounding box center [266, 480] width 16 height 16
type input "[DATE]"
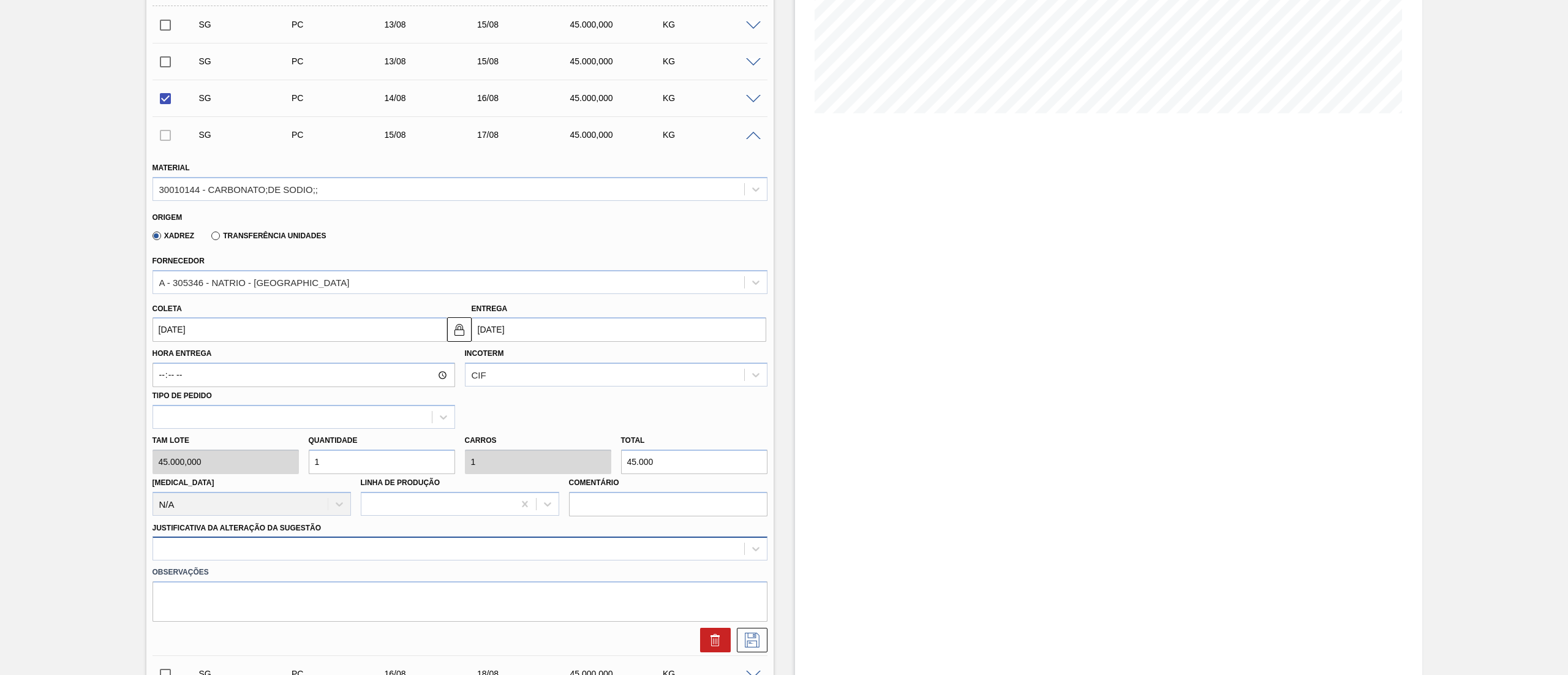
click at [203, 558] on div at bounding box center [460, 548] width 615 height 24
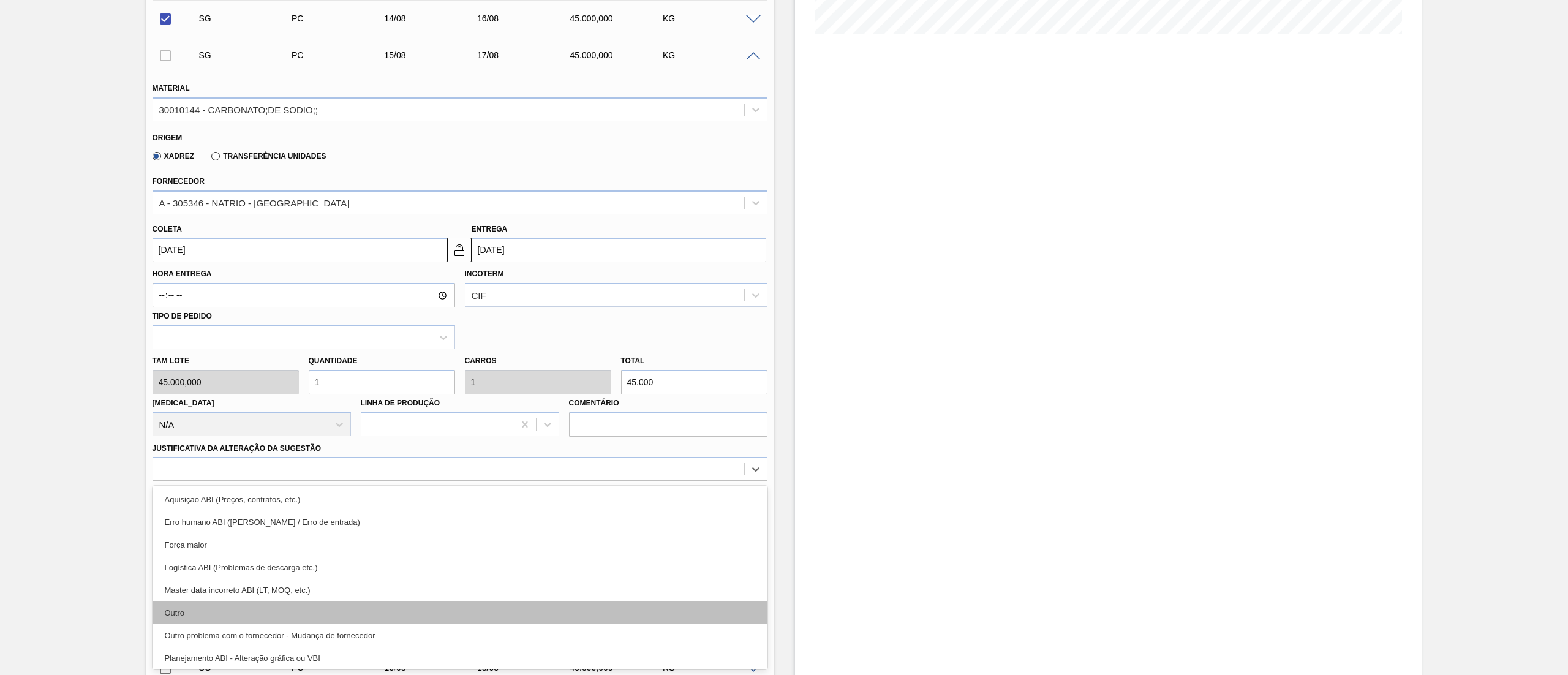
click at [196, 611] on div "Outro" at bounding box center [460, 613] width 615 height 23
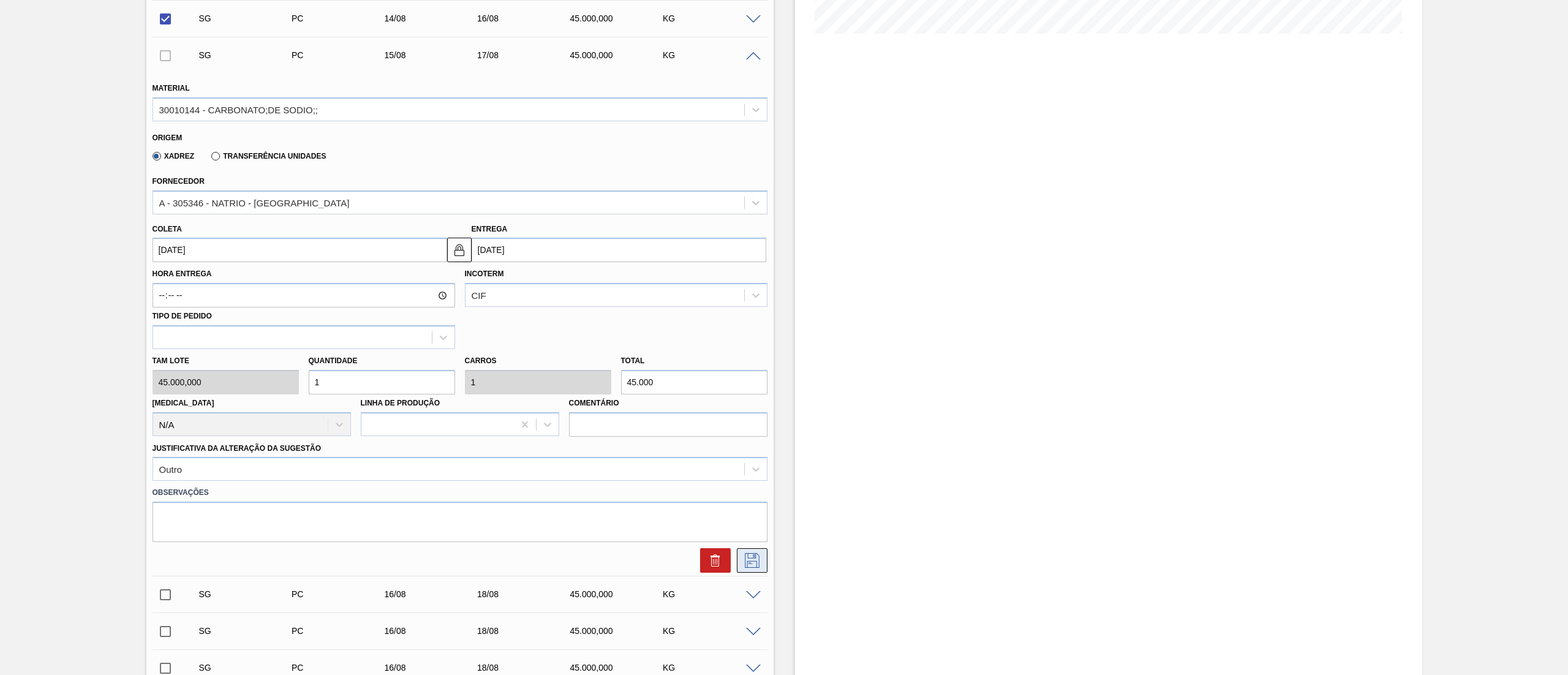
click at [756, 566] on icon at bounding box center [752, 561] width 20 height 15
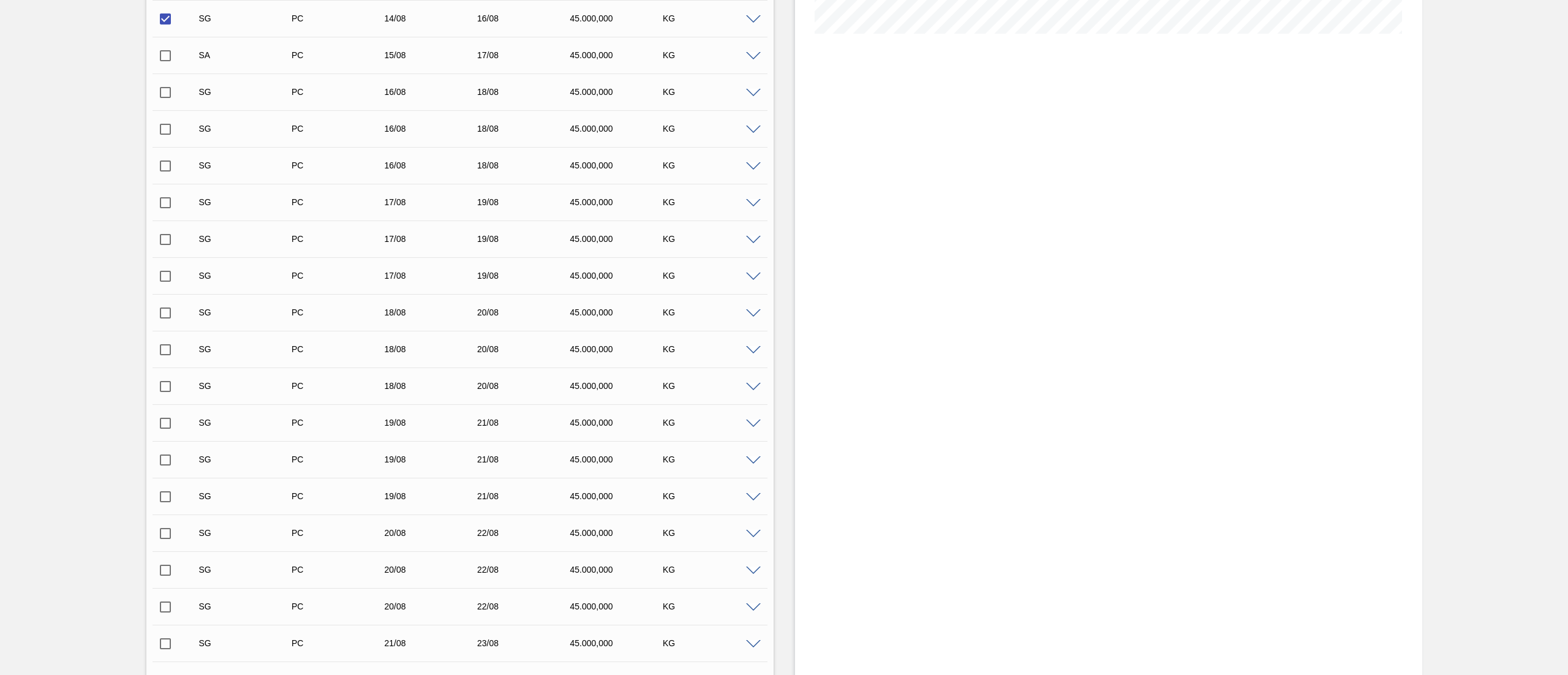
click at [172, 53] on input "checkbox" at bounding box center [166, 56] width 26 height 26
checkbox input "true"
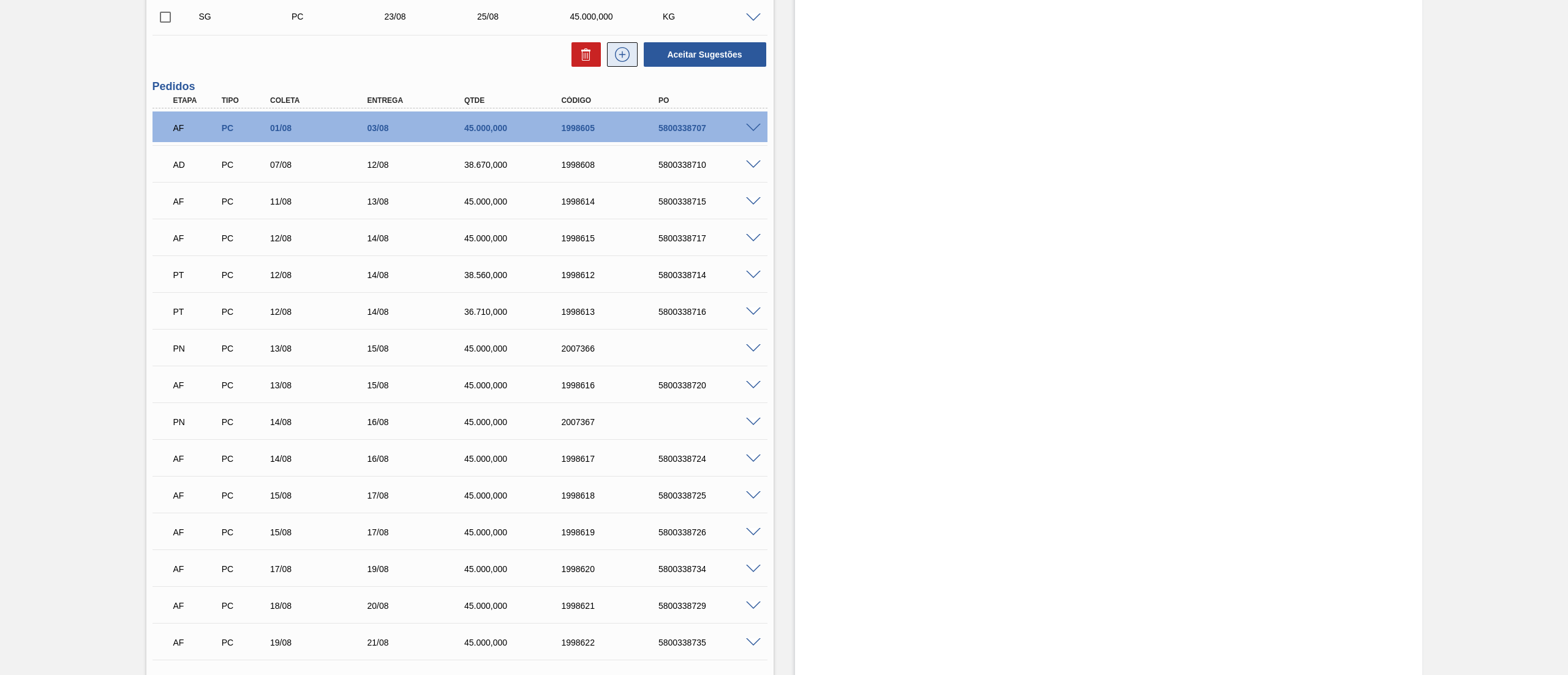
scroll to position [815, 0]
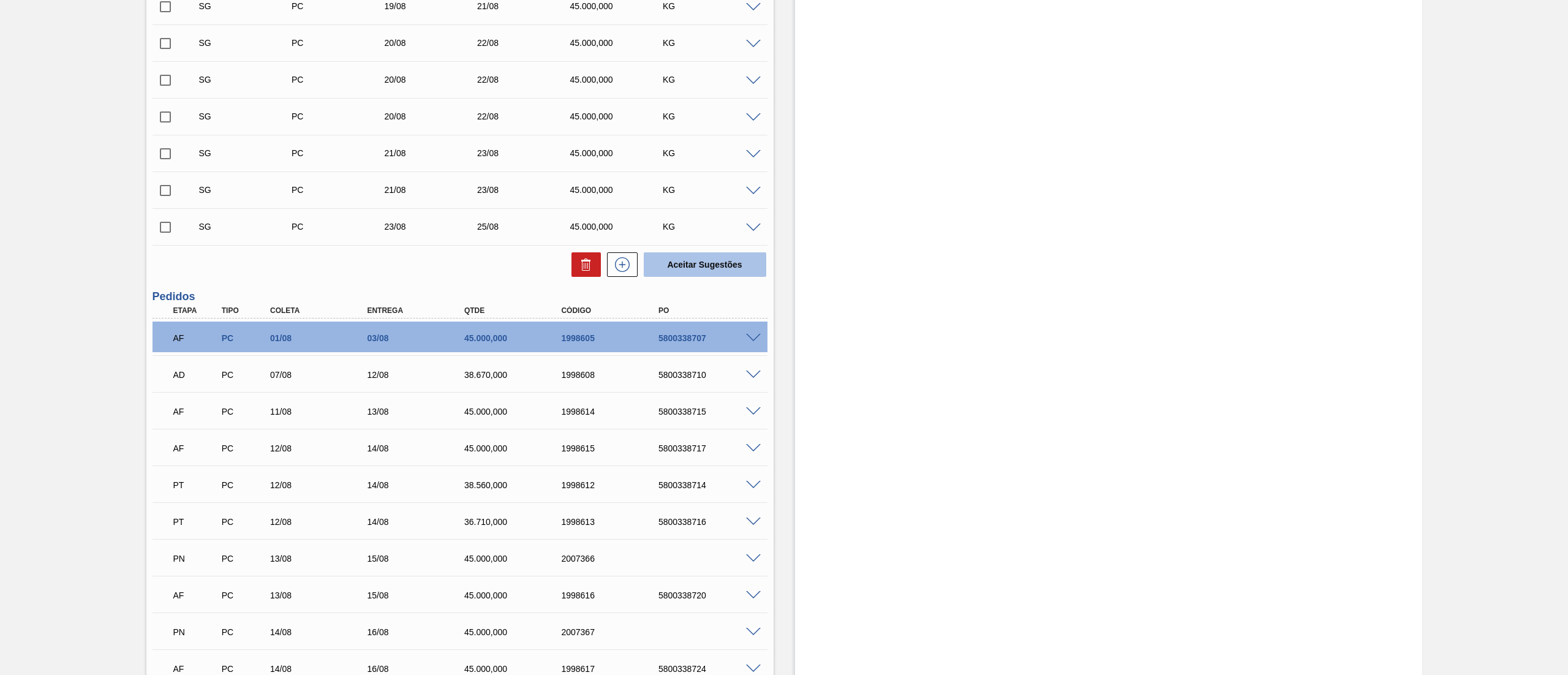
click at [652, 263] on button "Aceitar Sugestões" at bounding box center [705, 265] width 122 height 25
checkbox input "false"
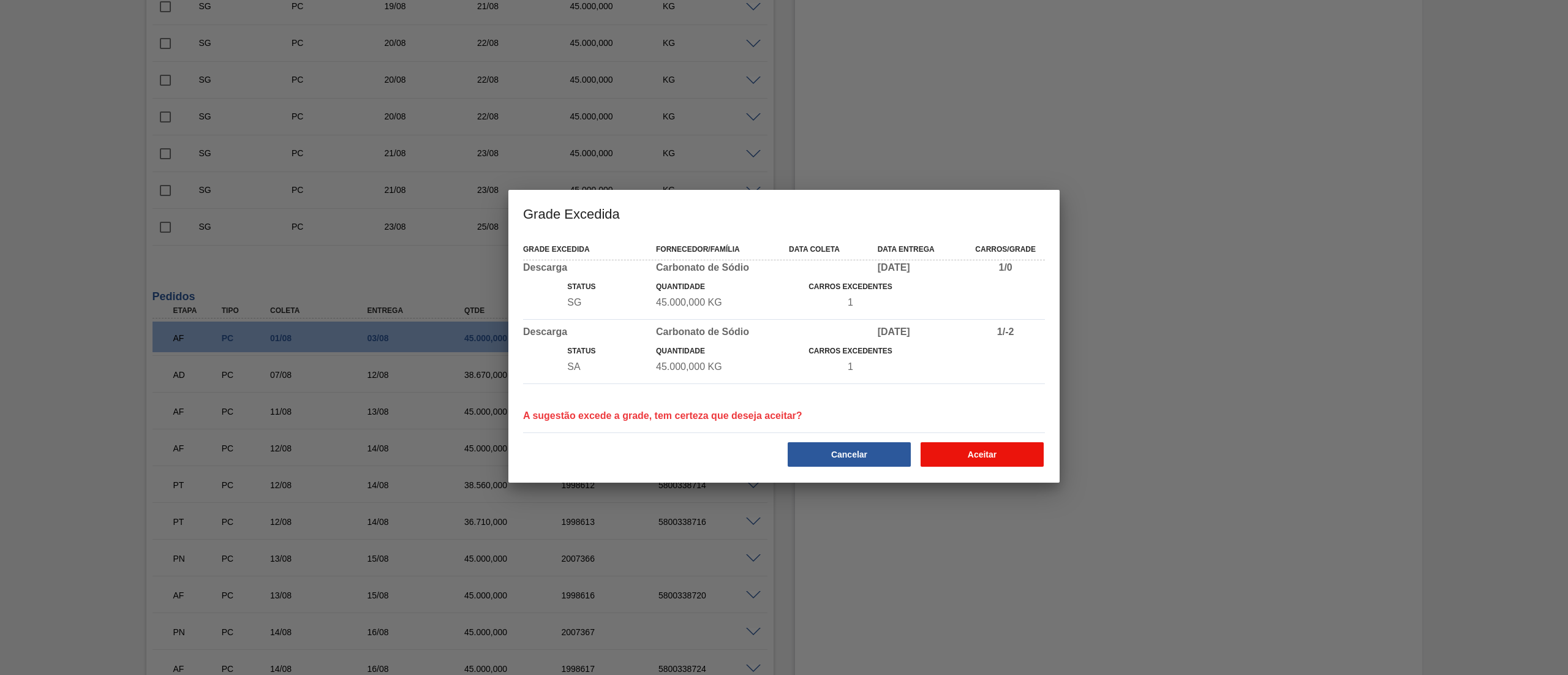
click at [982, 452] on button "Aceitar" at bounding box center [982, 455] width 123 height 25
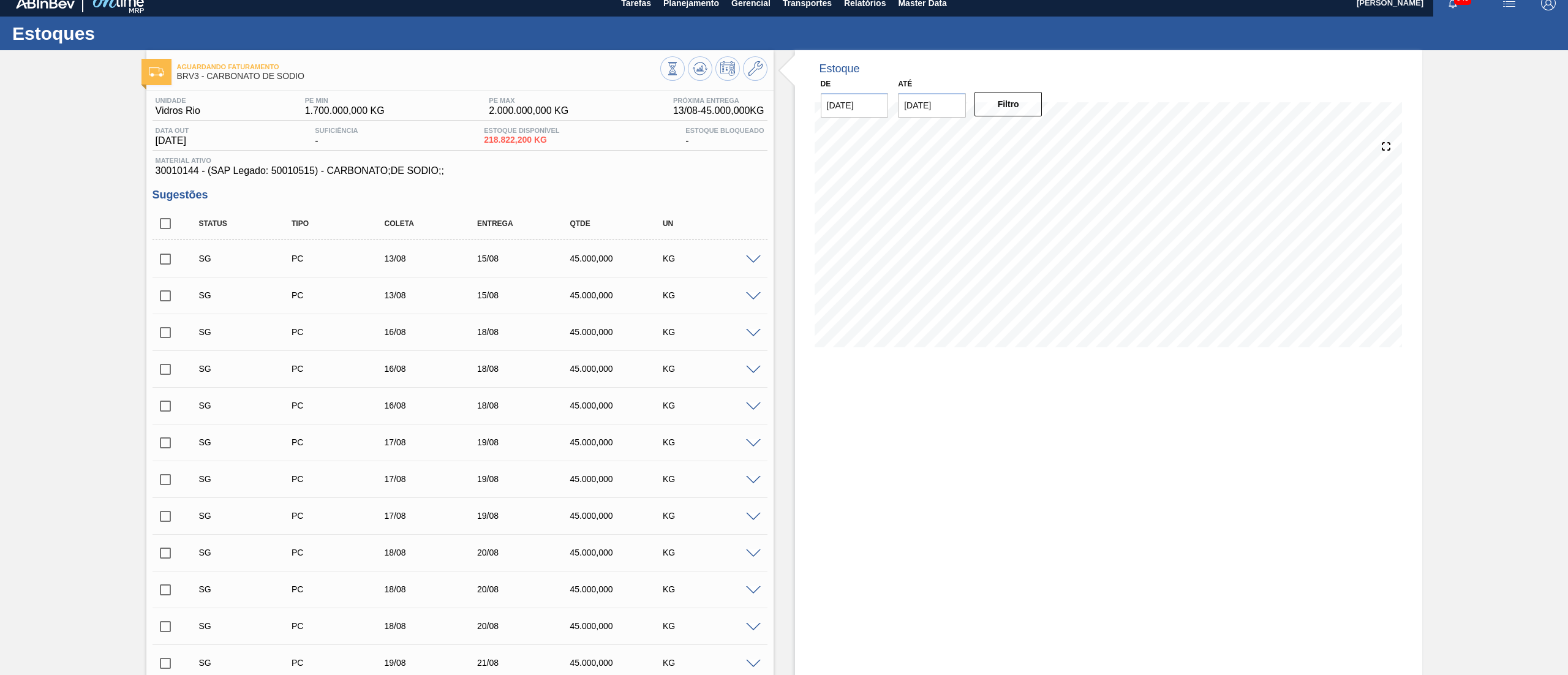
scroll to position [0, 0]
